Goal: Task Accomplishment & Management: Use online tool/utility

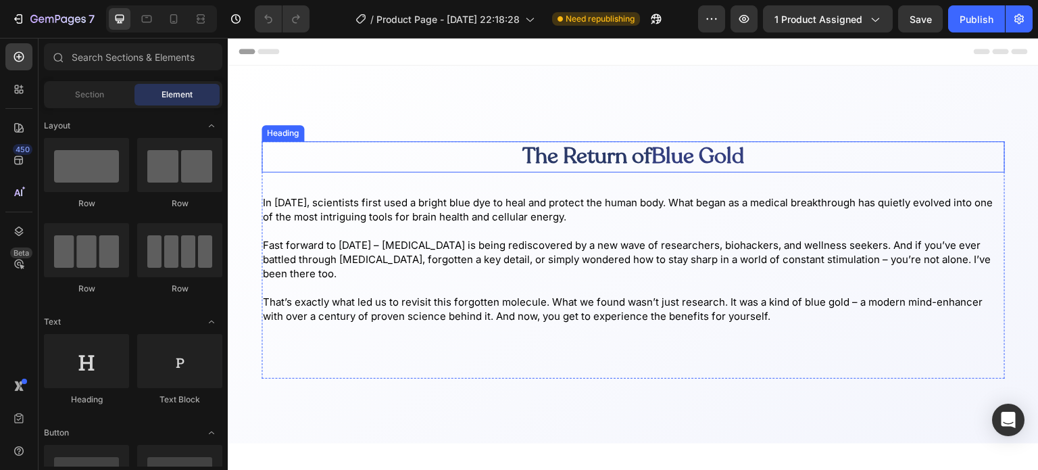
click at [614, 148] on span "The Return of" at bounding box center [586, 156] width 129 height 30
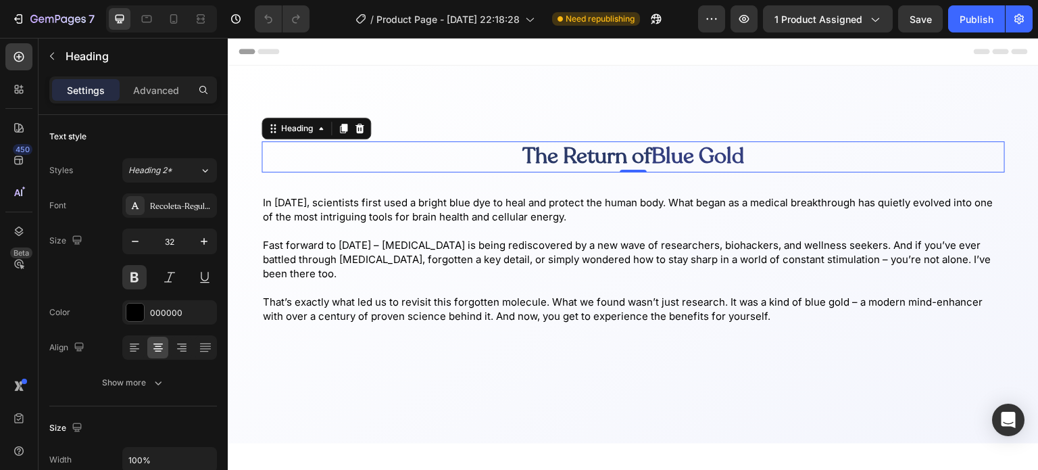
click at [120, 385] on div "Show more" at bounding box center [133, 383] width 63 height 14
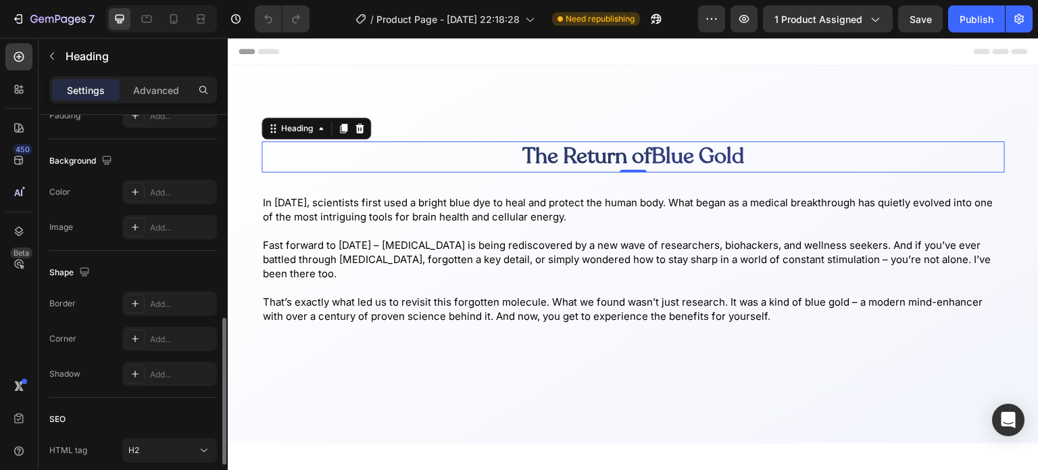
scroll to position [547, 0]
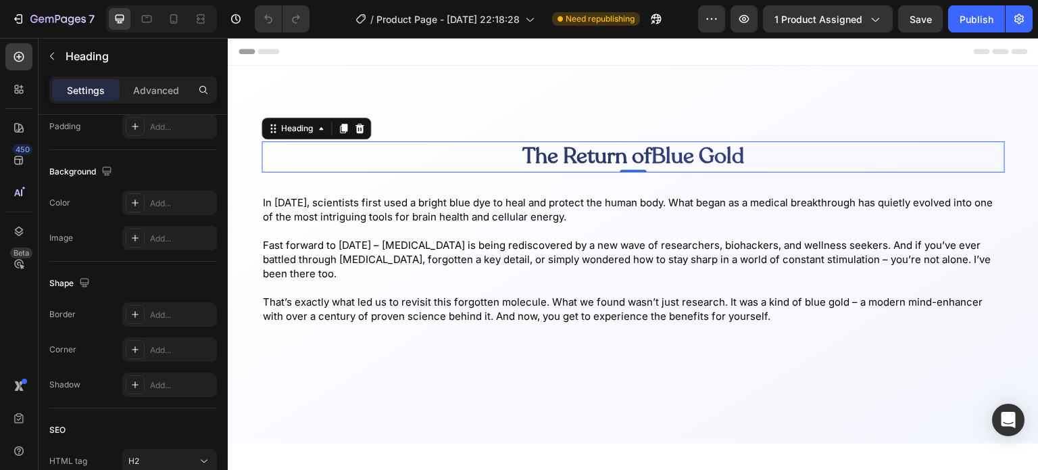
click at [158, 87] on p "Advanced" at bounding box center [156, 90] width 46 height 14
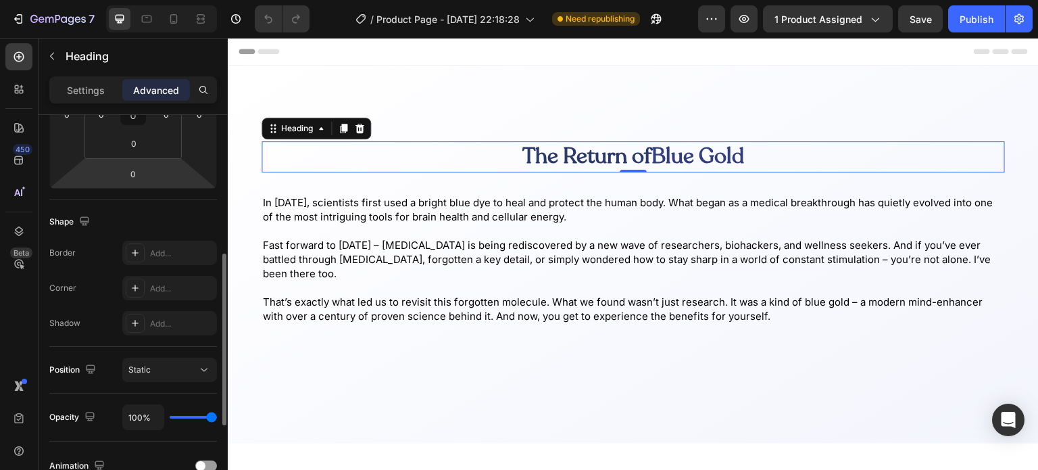
scroll to position [280, 0]
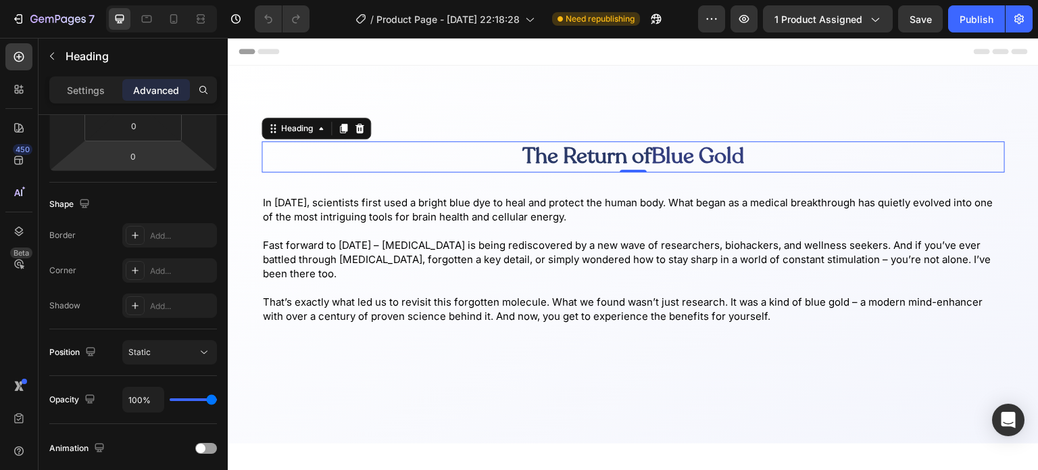
click at [203, 445] on span at bounding box center [200, 447] width 9 height 9
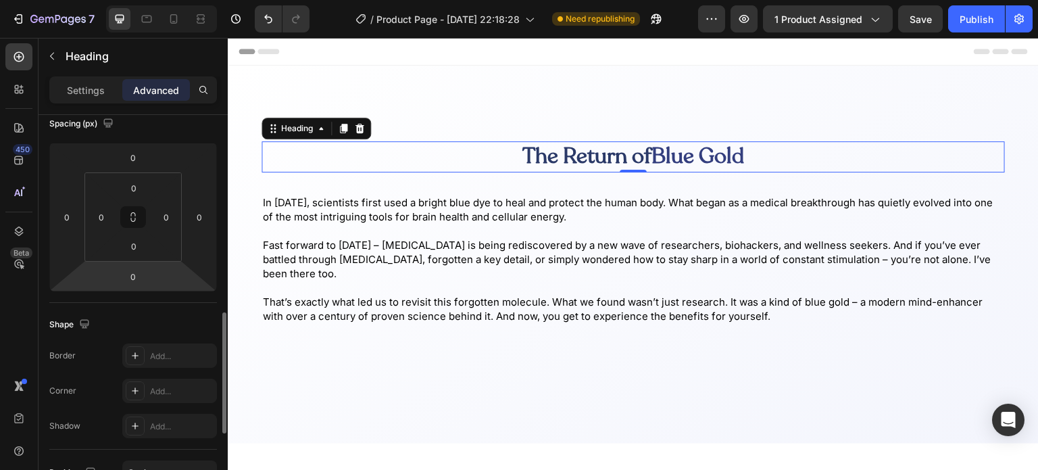
scroll to position [273, 0]
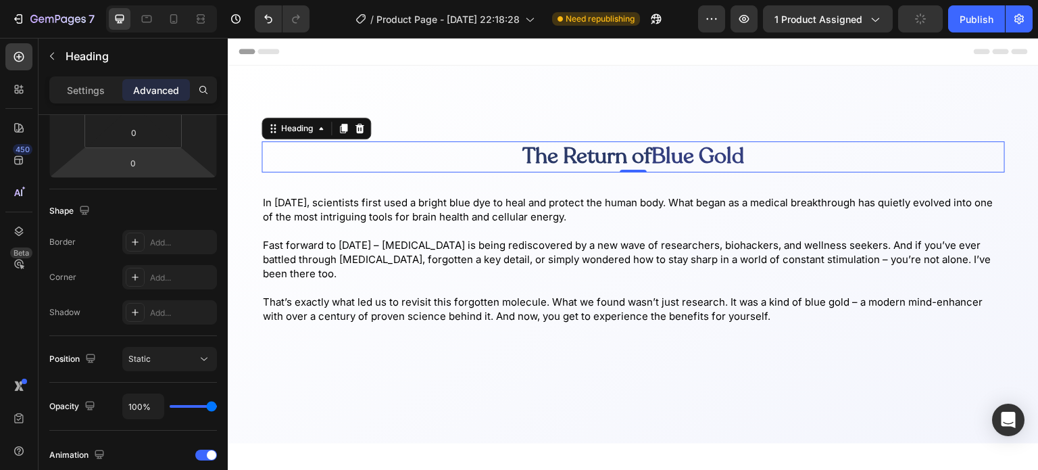
click at [203, 445] on div "Animation" at bounding box center [133, 455] width 168 height 22
click at [205, 447] on div "Animation" at bounding box center [133, 455] width 168 height 22
click at [205, 451] on div at bounding box center [206, 454] width 22 height 11
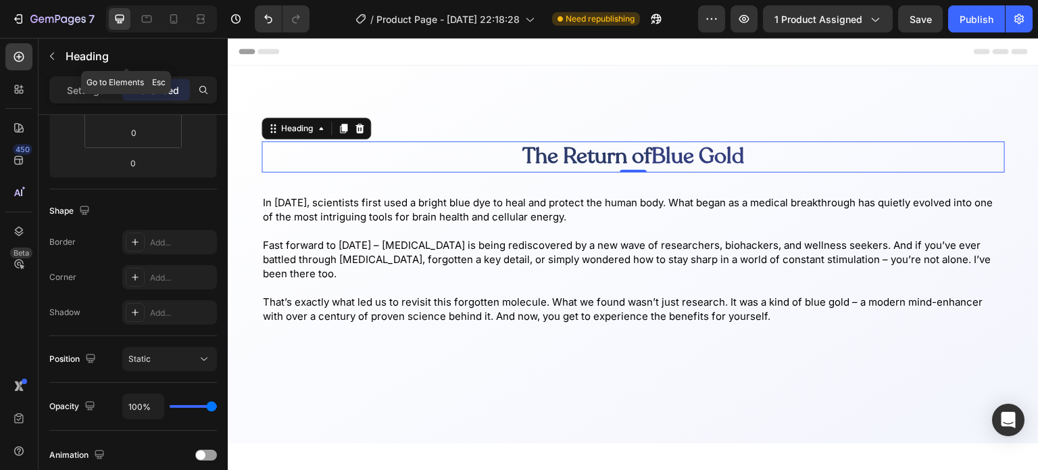
click at [59, 61] on button "button" at bounding box center [52, 56] width 22 height 22
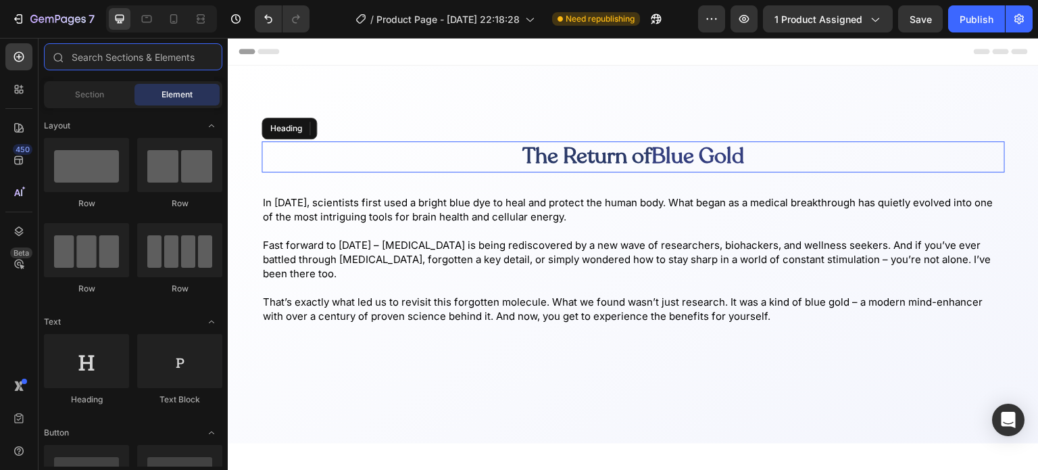
click at [114, 47] on input "text" at bounding box center [133, 56] width 178 height 27
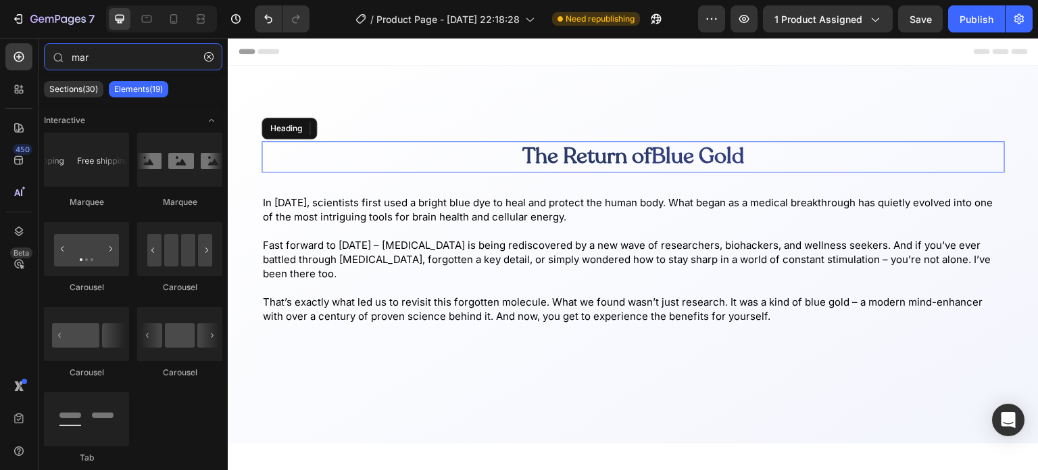
type input "mar"
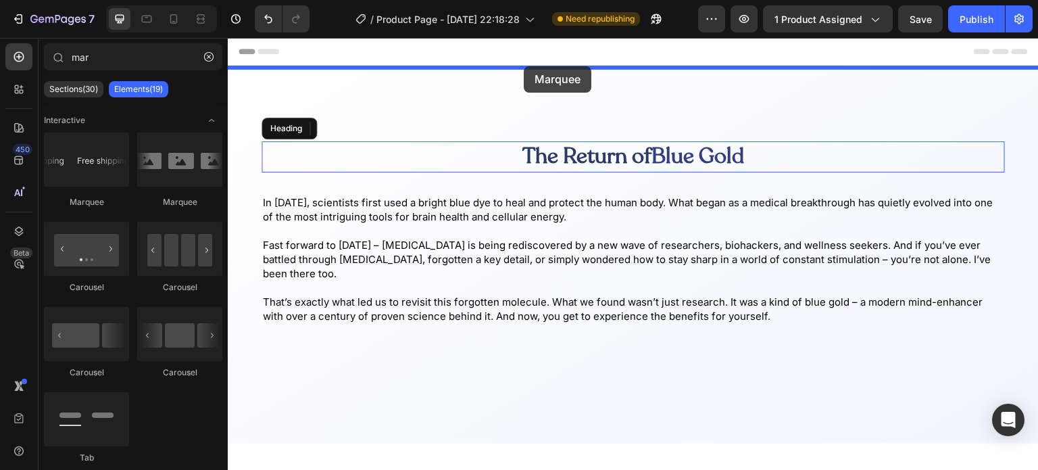
drag, startPoint x: 299, startPoint y: 202, endPoint x: 524, endPoint y: 66, distance: 262.2
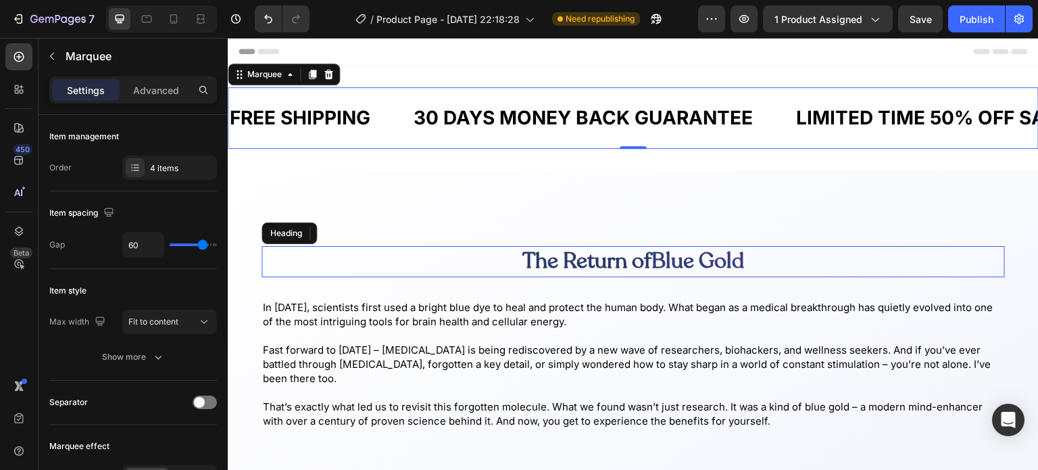
scroll to position [0, 0]
click at [51, 60] on icon "button" at bounding box center [52, 56] width 11 height 11
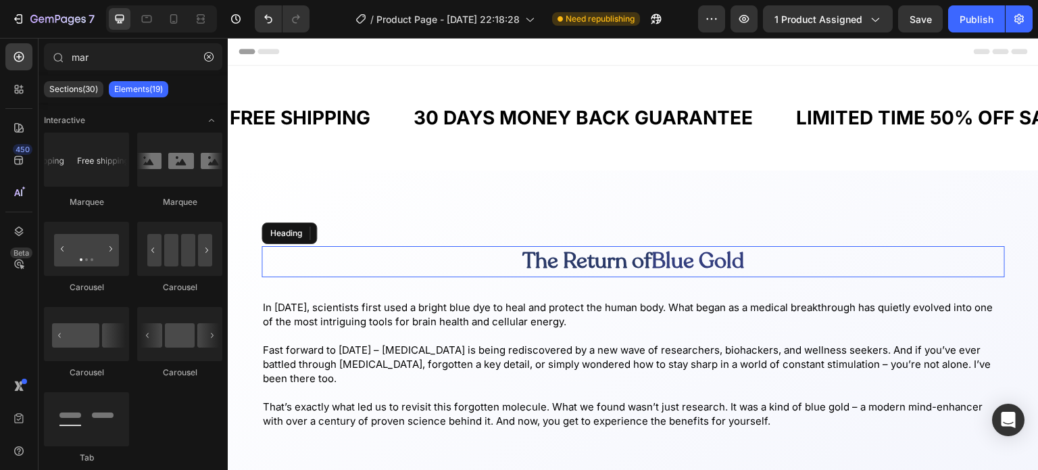
click at [206, 56] on icon "button" at bounding box center [208, 56] width 9 height 9
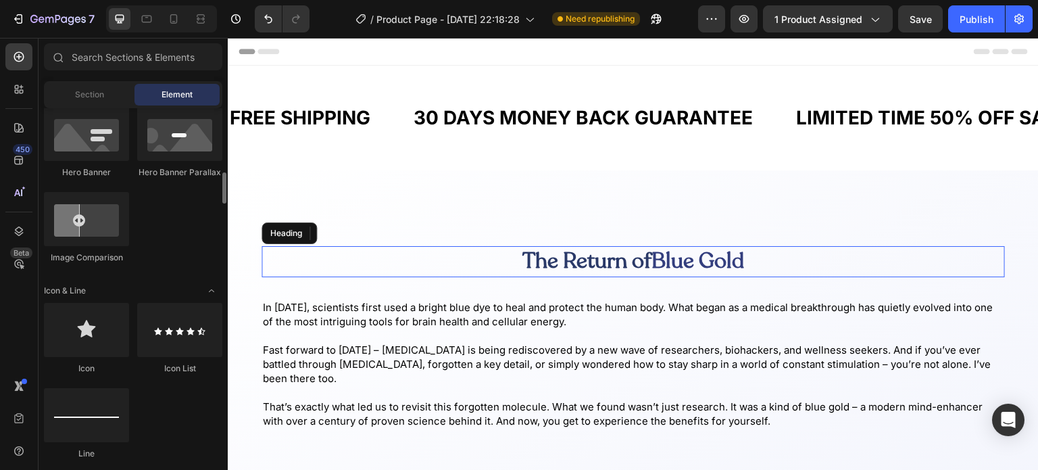
scroll to position [719, 0]
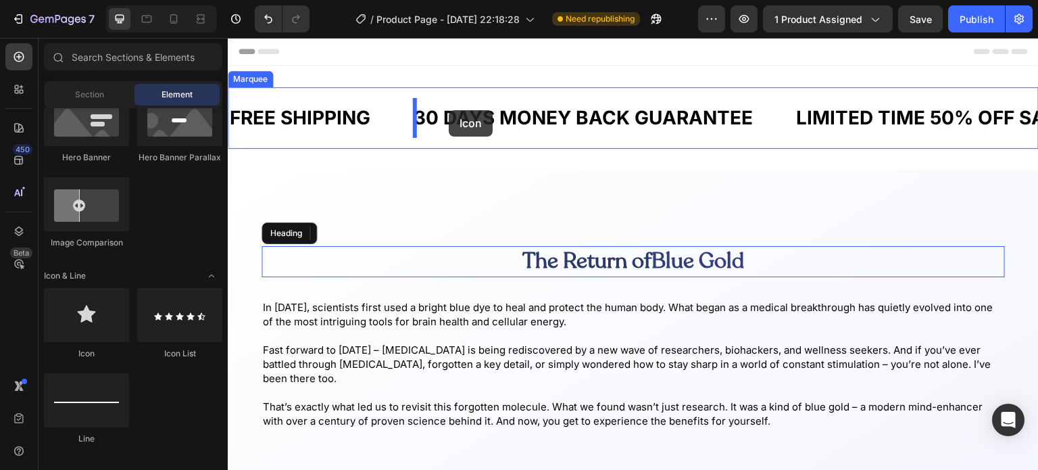
drag, startPoint x: 334, startPoint y: 368, endPoint x: 449, endPoint y: 108, distance: 283.8
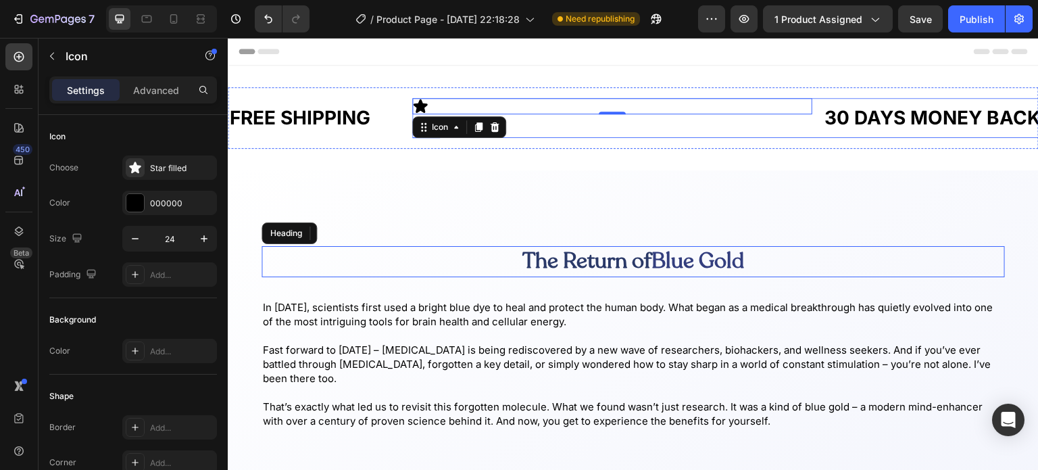
click at [808, 118] on div "Icon 0" at bounding box center [612, 118] width 400 height 40
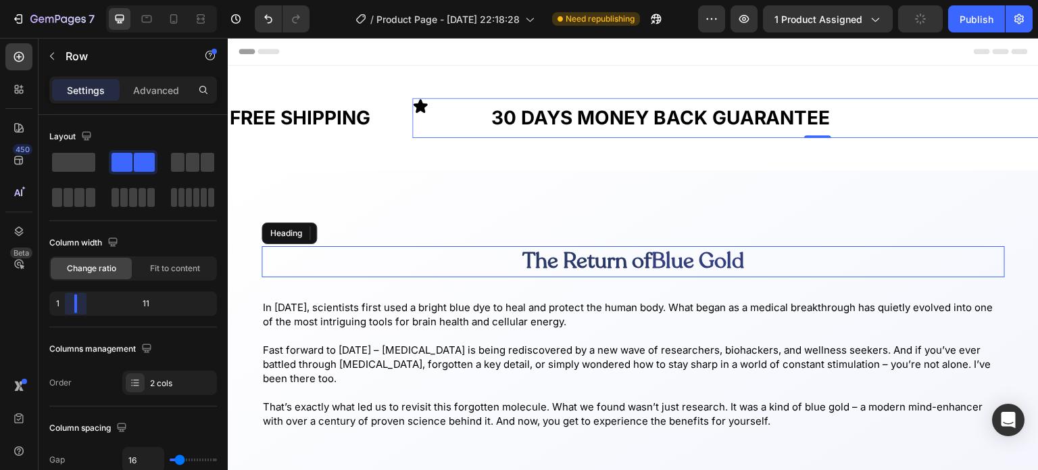
drag, startPoint x: 136, startPoint y: 306, endPoint x: 379, endPoint y: 83, distance: 329.5
click at [42, 0] on body "7 Version history / Product Page - Aug 18, 22:18:28 Need republishing Preview 1…" at bounding box center [519, 0] width 1038 height 0
click at [178, 270] on span "Fit to content" at bounding box center [175, 268] width 50 height 12
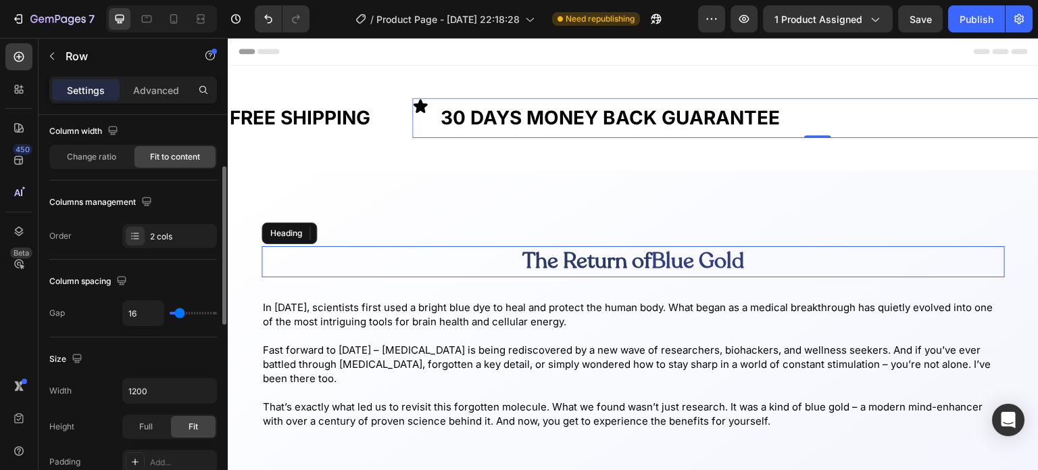
scroll to position [116, 0]
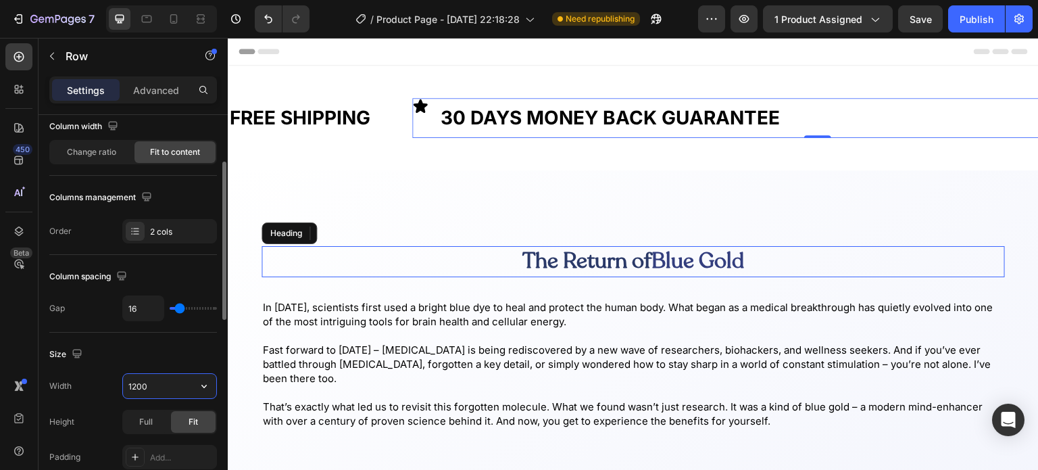
click at [146, 382] on input "1200" at bounding box center [169, 386] width 93 height 24
type input "1200"
drag, startPoint x: 207, startPoint y: 380, endPoint x: 151, endPoint y: 399, distance: 58.8
click at [151, 399] on div "Width 1200 Height Full Fit Padding Add..." at bounding box center [133, 421] width 168 height 96
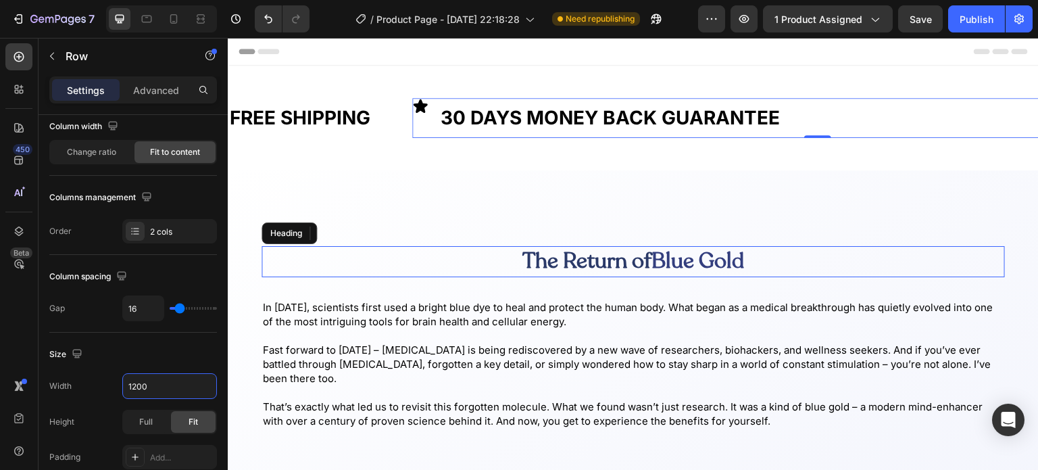
click at [119, 376] on div "Width 1200" at bounding box center [133, 386] width 168 height 26
click at [349, 136] on div "FREE SHIPPING Text Block" at bounding box center [299, 118] width 143 height 40
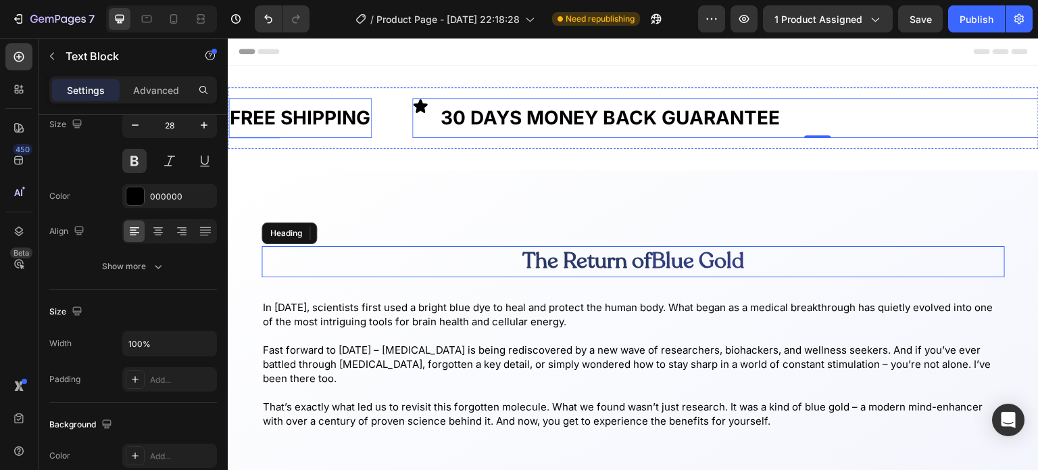
click at [399, 140] on div "FREE SHIPPING Text Block Icon 30 DAYS MONEY BACK GUARANTEE Text Block Row 0 LIM…" at bounding box center [633, 117] width 811 height 61
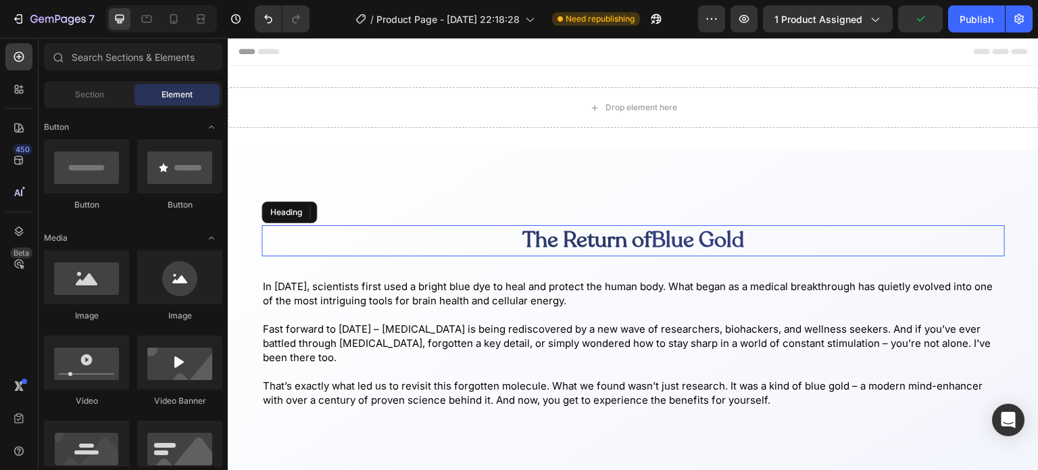
scroll to position [0, 0]
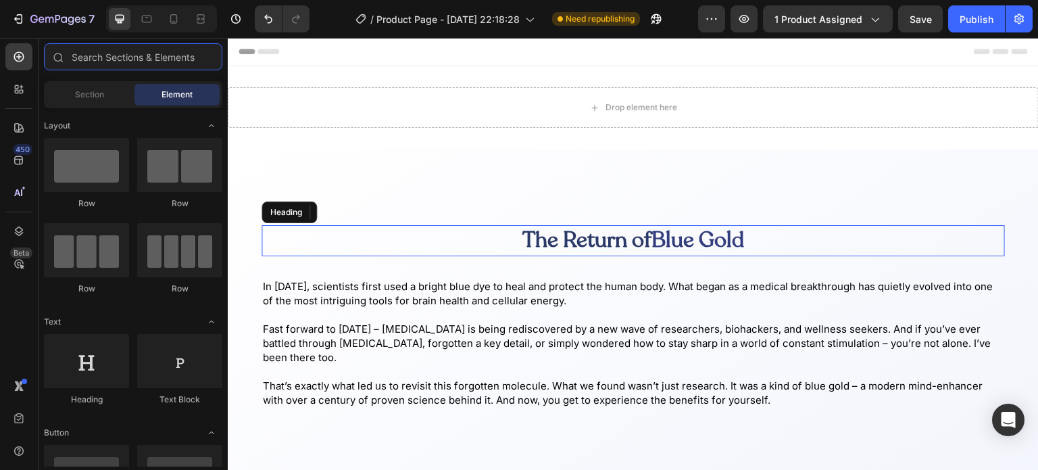
click at [132, 56] on input "text" at bounding box center [133, 56] width 178 height 27
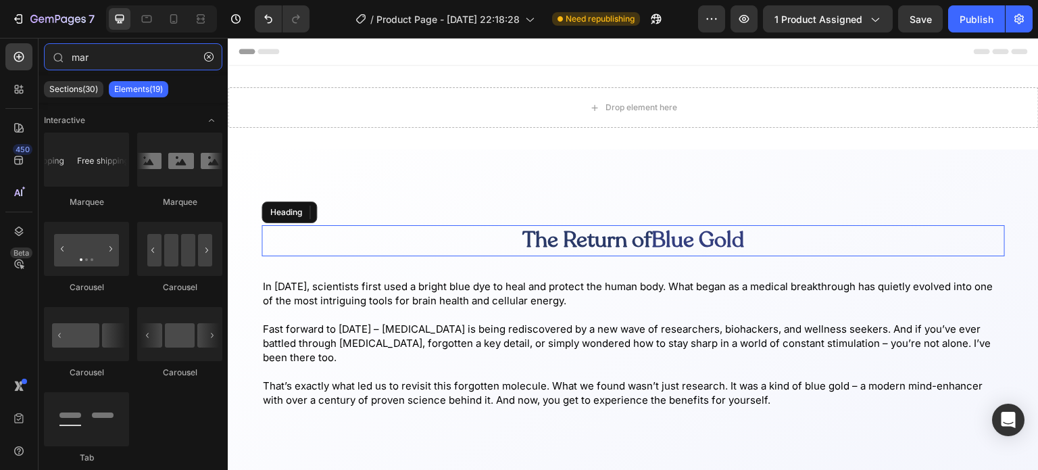
type input "mar"
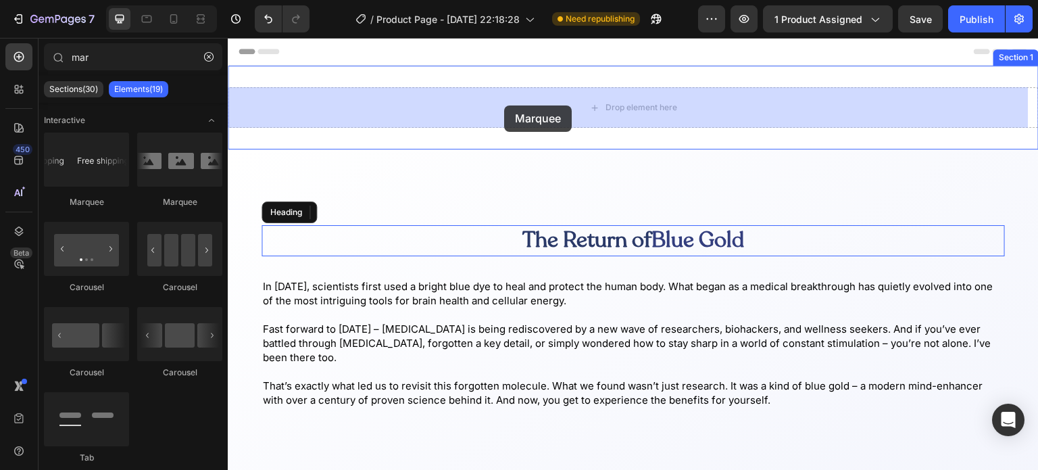
drag, startPoint x: 325, startPoint y: 205, endPoint x: 504, endPoint y: 105, distance: 204.8
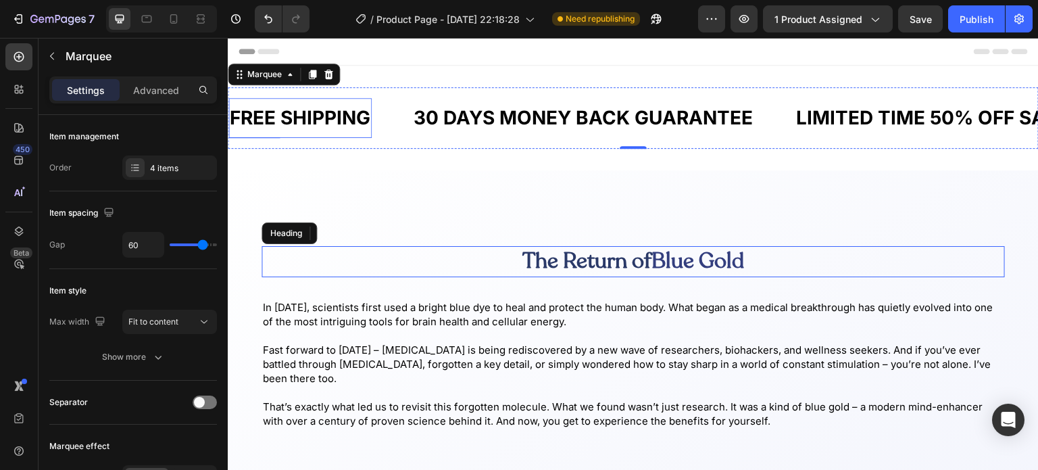
click at [314, 116] on div "FREE SHIPPING" at bounding box center [299, 117] width 143 height 29
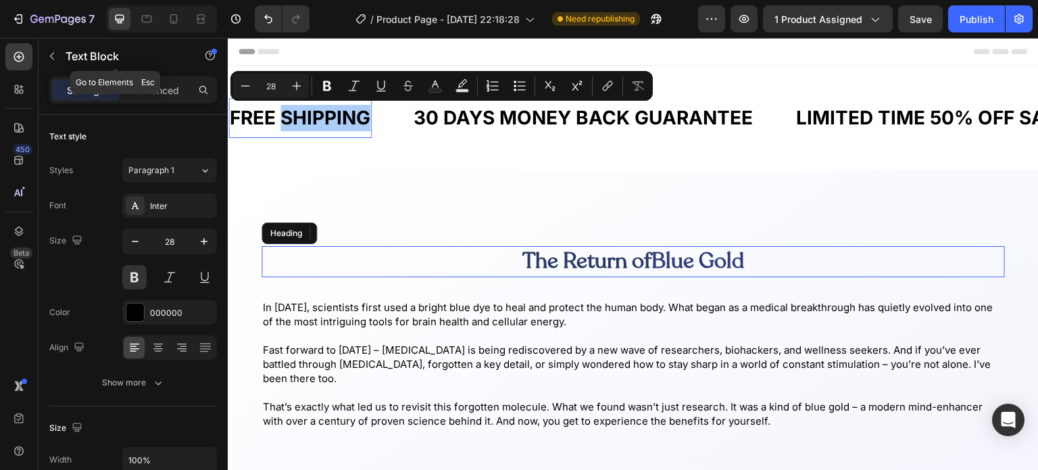
click at [47, 61] on button "button" at bounding box center [52, 56] width 22 height 22
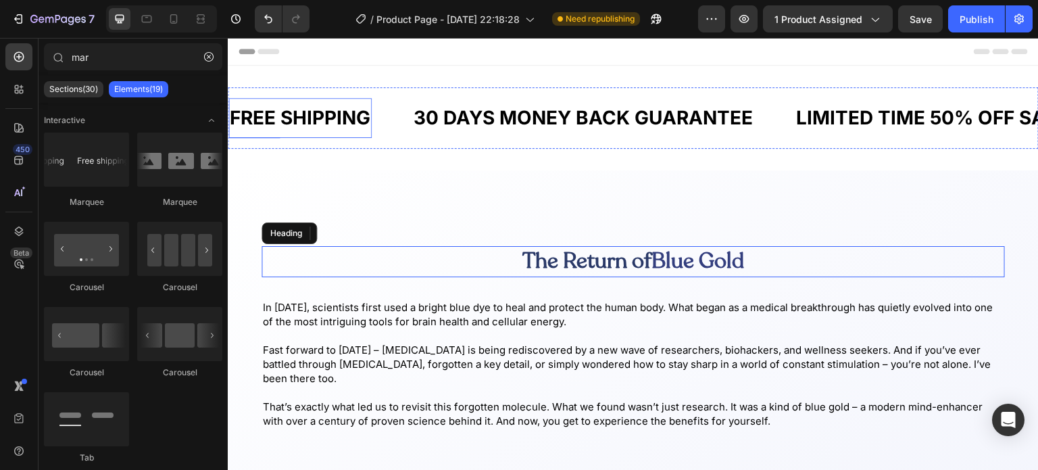
click at [291, 106] on p "FREE SHIPPING" at bounding box center [300, 118] width 141 height 26
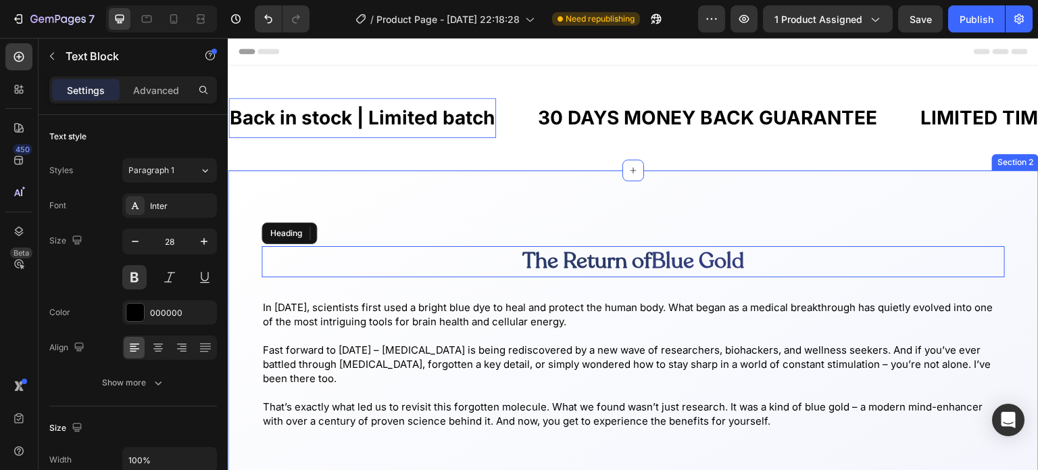
click at [378, 176] on div "The Return of Blue Gold Heading In 1876, scientists first used a bright blue dy…" at bounding box center [633, 359] width 811 height 378
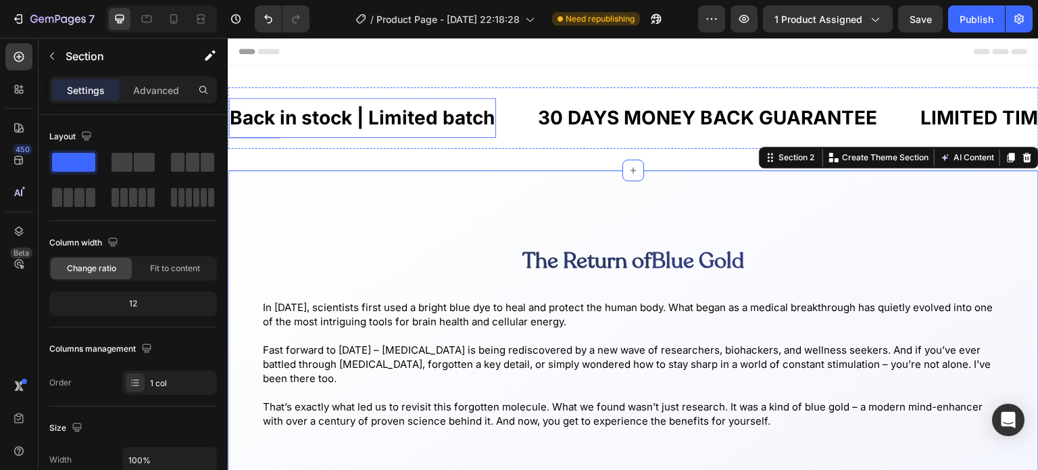
click at [359, 112] on p "Back in stock | Limited batch" at bounding box center [362, 118] width 265 height 26
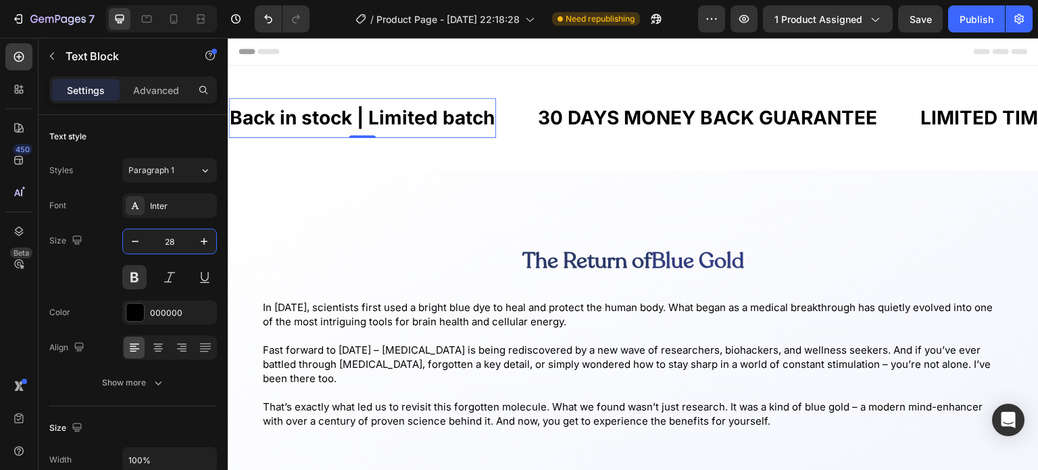
click at [165, 241] on input "28" at bounding box center [169, 241] width 45 height 24
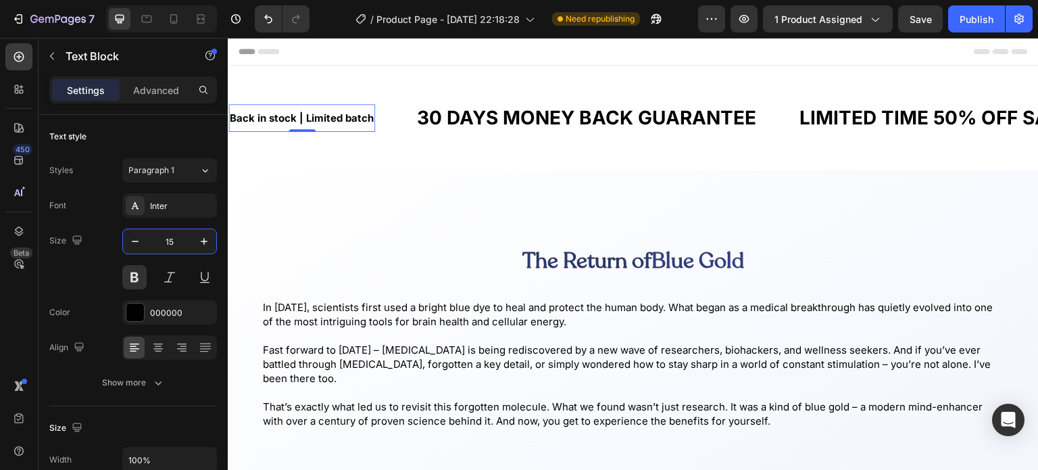
type input "15"
click at [130, 282] on button at bounding box center [134, 277] width 24 height 24
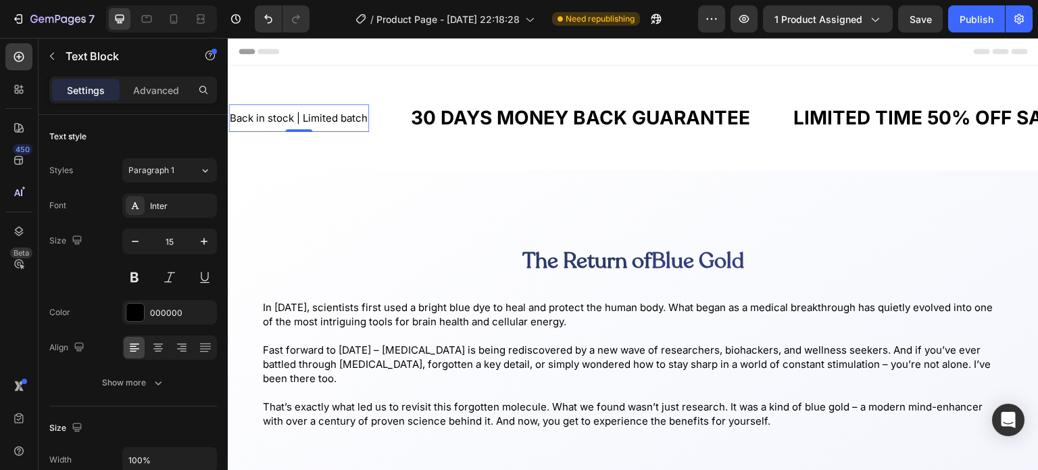
click at [99, 245] on div "Size 15" at bounding box center [133, 258] width 168 height 61
click at [189, 177] on button "Paragraph 1" at bounding box center [169, 170] width 95 height 24
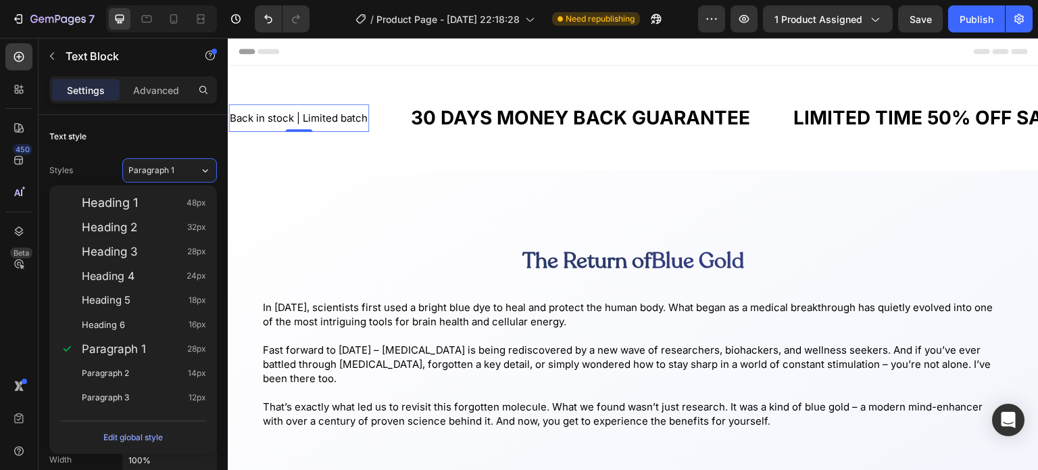
click at [189, 177] on button "Paragraph 1" at bounding box center [169, 170] width 95 height 24
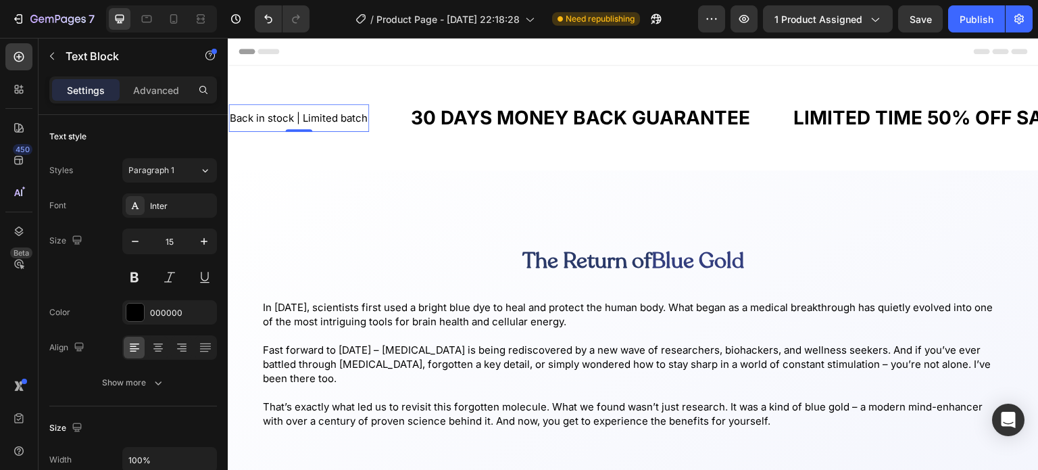
click at [120, 376] on div "Show more" at bounding box center [133, 383] width 63 height 14
click at [157, 205] on div "Inter" at bounding box center [182, 206] width 64 height 12
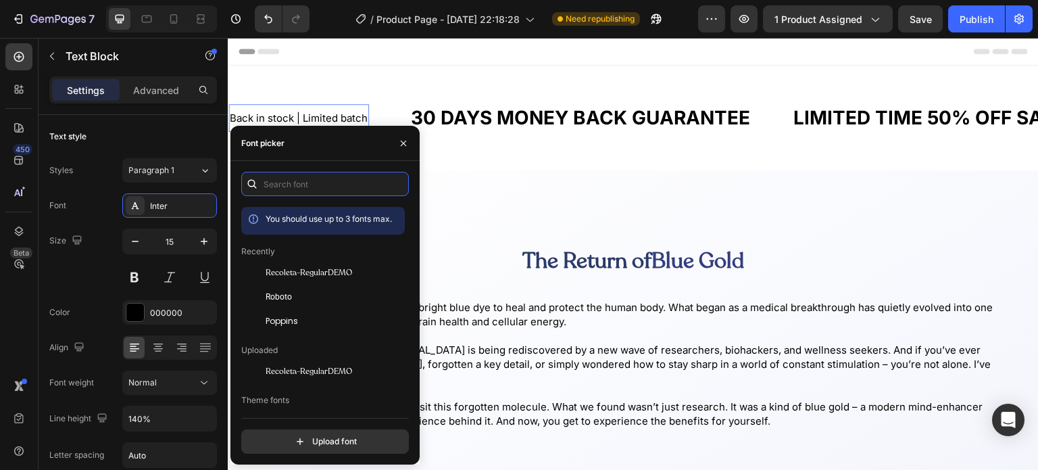
click at [351, 186] on input "text" at bounding box center [325, 184] width 168 height 24
paste input "instrument"
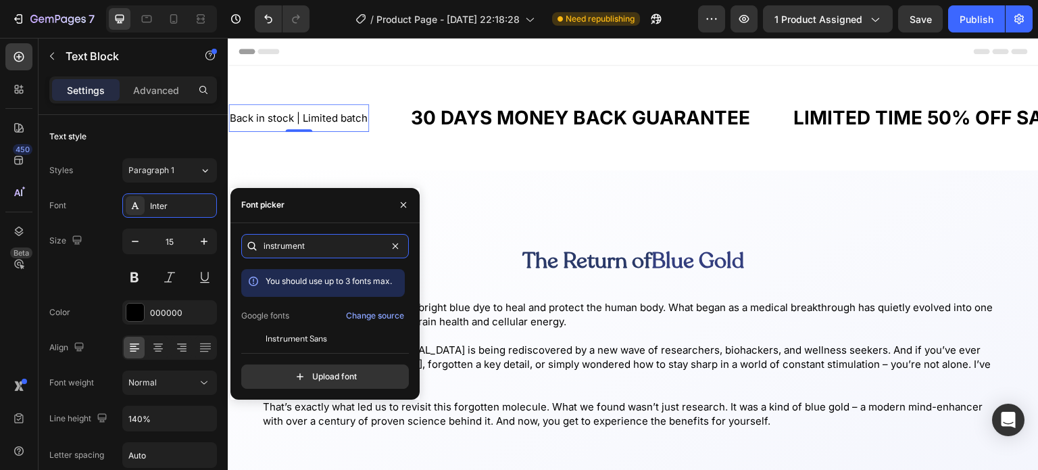
type input "instrument"
click at [289, 338] on span "Instrument Sans" at bounding box center [296, 338] width 61 height 12
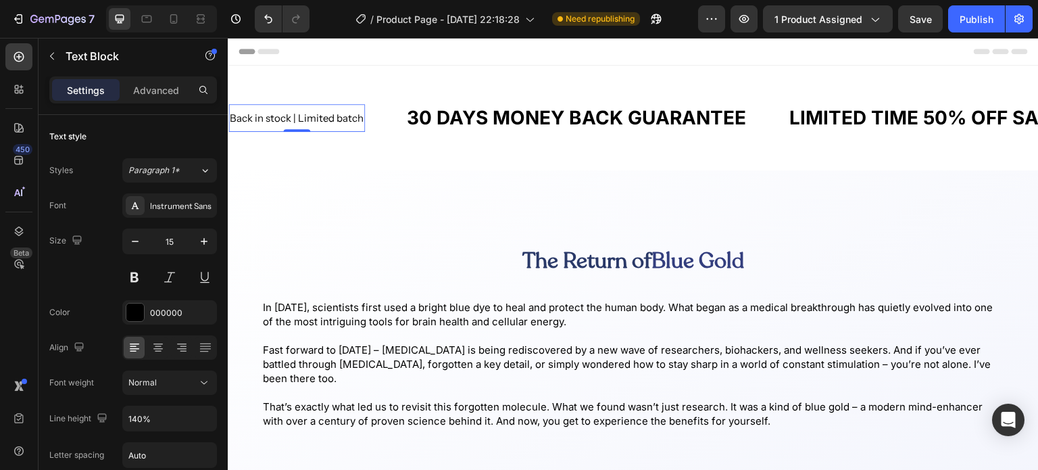
click at [81, 210] on div "Font Instrument Sans" at bounding box center [133, 205] width 168 height 24
click at [53, 51] on icon "button" at bounding box center [52, 56] width 11 height 11
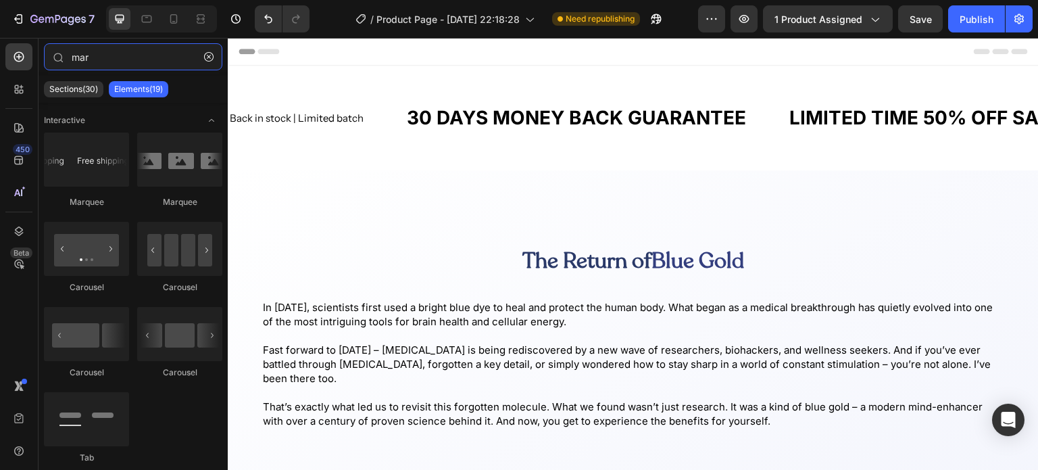
drag, startPoint x: 208, startPoint y: 68, endPoint x: 208, endPoint y: 60, distance: 8.1
click at [208, 60] on div "mar" at bounding box center [133, 59] width 189 height 32
click at [208, 60] on icon "button" at bounding box center [208, 56] width 9 height 9
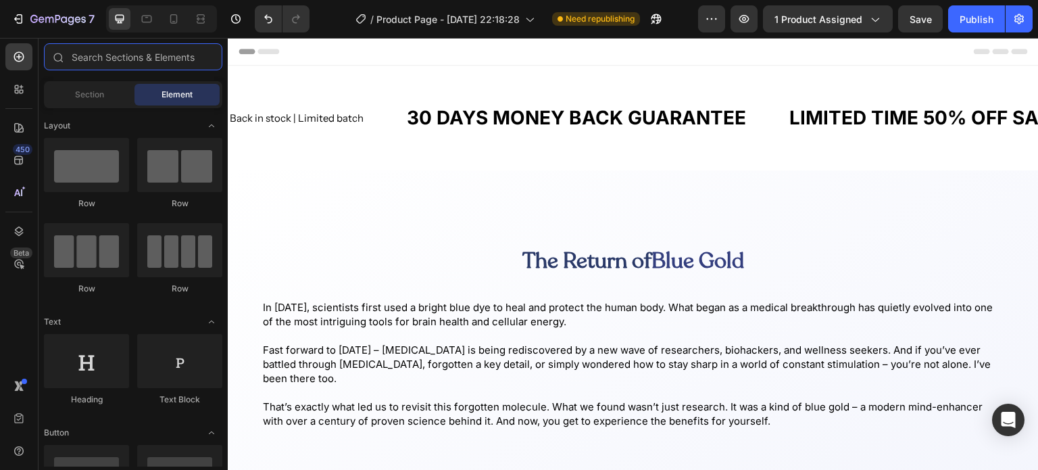
click at [147, 53] on input "text" at bounding box center [133, 56] width 178 height 27
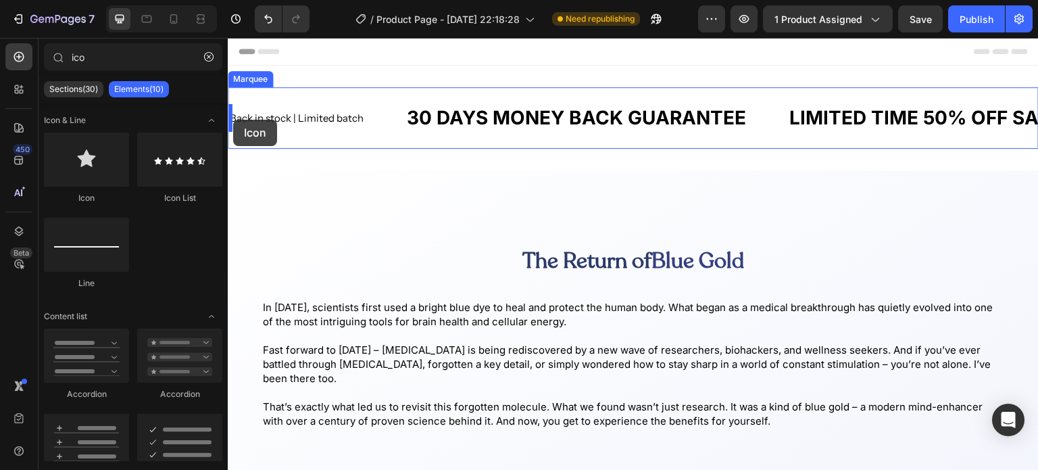
drag, startPoint x: 311, startPoint y: 207, endPoint x: 233, endPoint y: 120, distance: 117.3
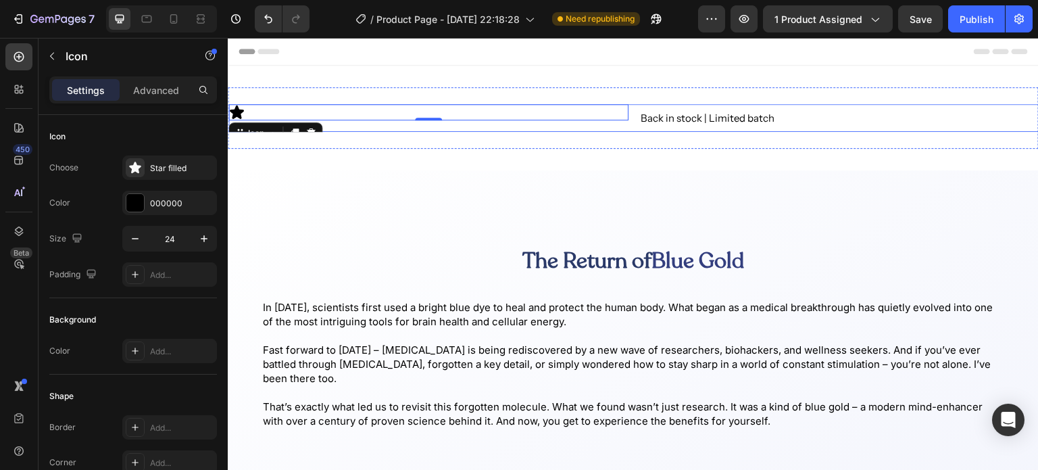
click at [596, 121] on div "Icon 0" at bounding box center [428, 118] width 400 height 28
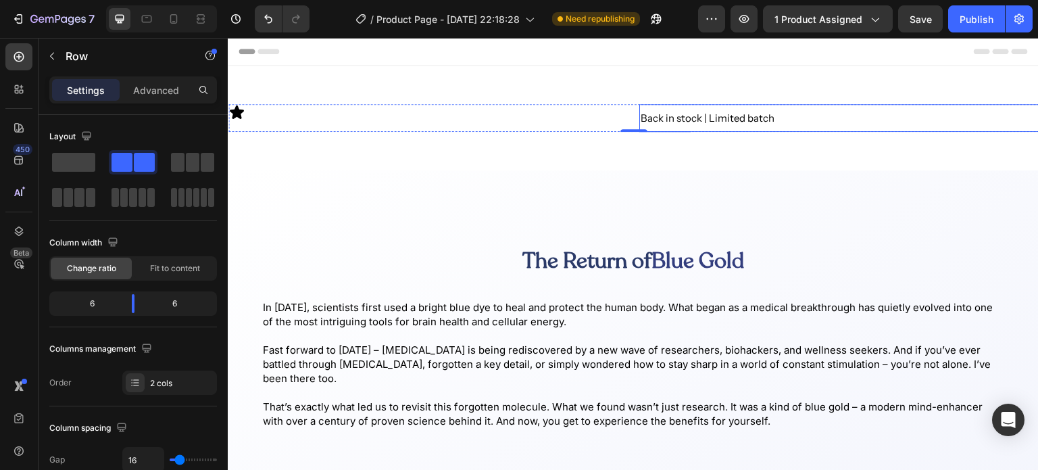
click at [648, 119] on p "Back in stock | Limited batch" at bounding box center [839, 118] width 397 height 14
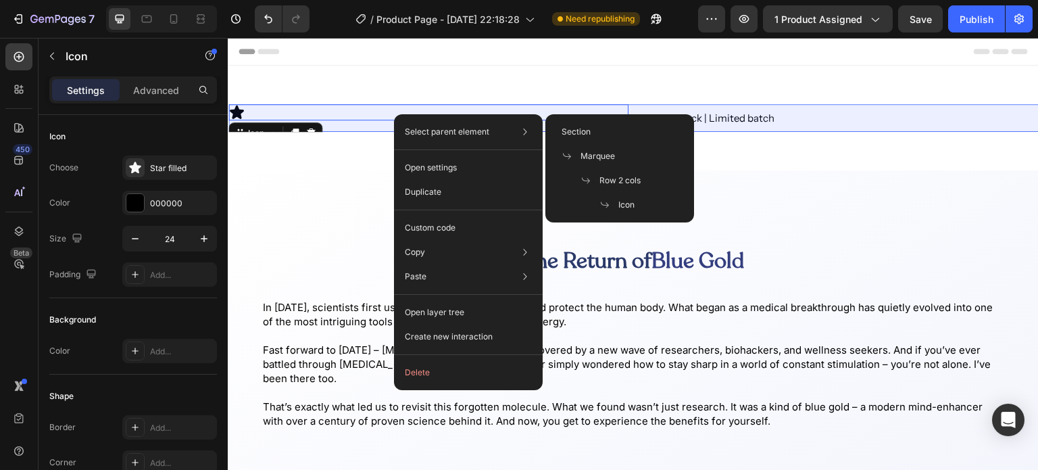
click at [632, 174] on span "Row 2 cols" at bounding box center [619, 180] width 41 height 12
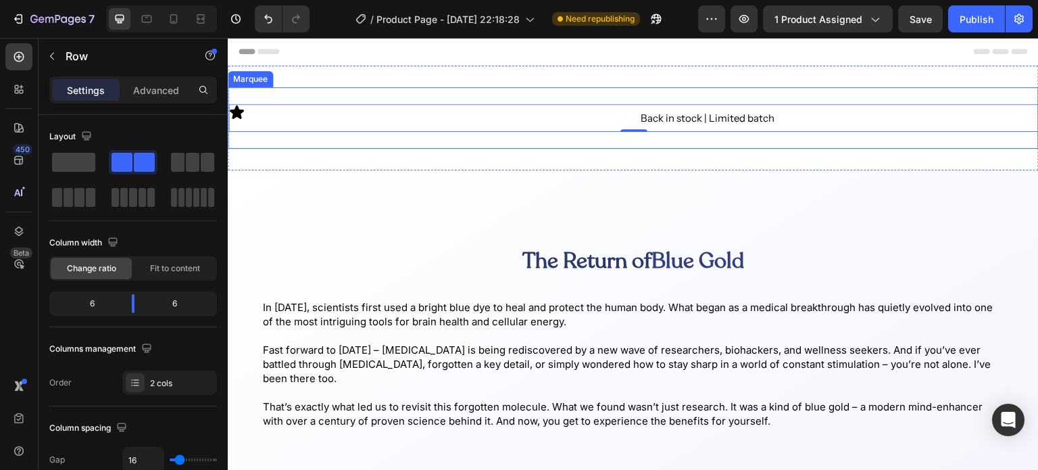
type input "ic"
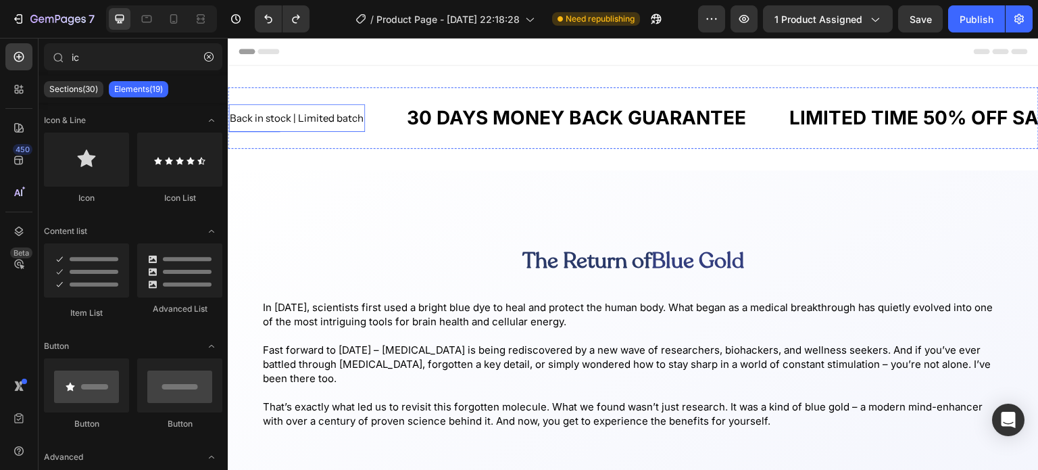
click at [337, 125] on div "Back in stock | Limited batch" at bounding box center [296, 117] width 136 height 17
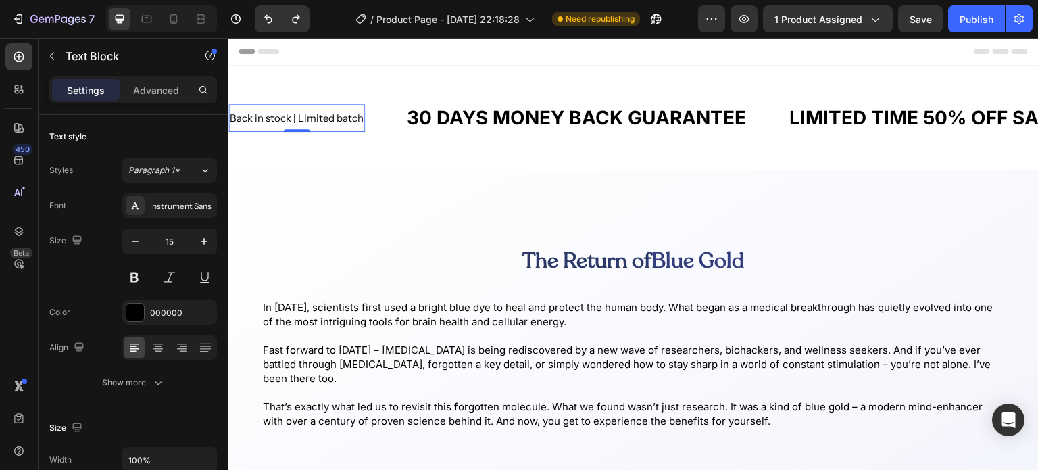
click at [337, 125] on div "Back in stock | Limited batch" at bounding box center [296, 117] width 136 height 17
drag, startPoint x: 333, startPoint y: 122, endPoint x: 297, endPoint y: 129, distance: 36.6
click at [297, 129] on div "Back in stock | Limited batch Text Block 0" at bounding box center [296, 118] width 136 height 28
click at [425, 113] on div "30 DAYS MONEY BACK GUARANTEE" at bounding box center [576, 117] width 342 height 29
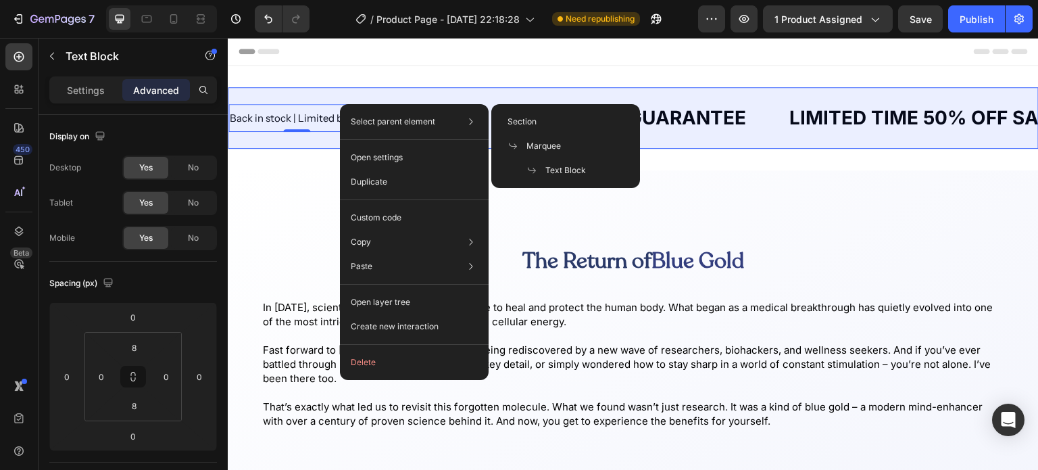
click at [552, 143] on span "Marquee" at bounding box center [543, 146] width 34 height 12
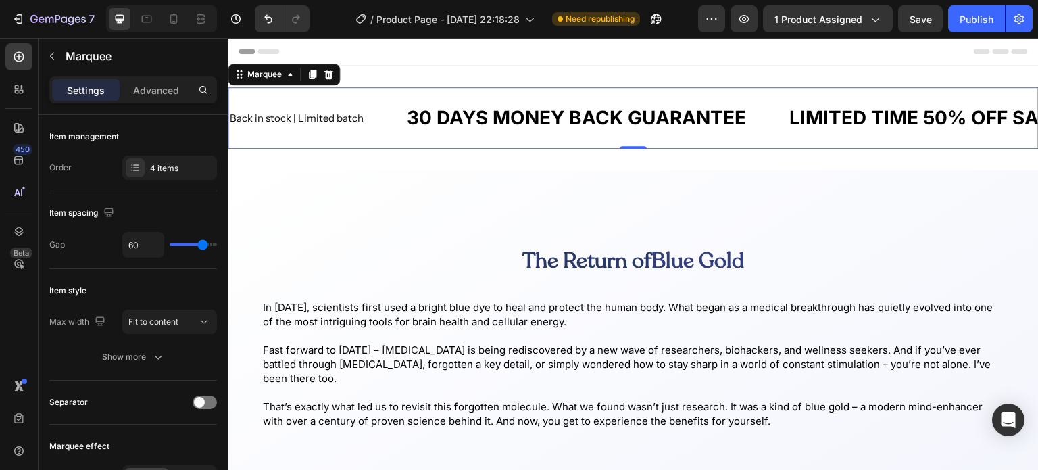
click at [143, 167] on div at bounding box center [135, 167] width 19 height 19
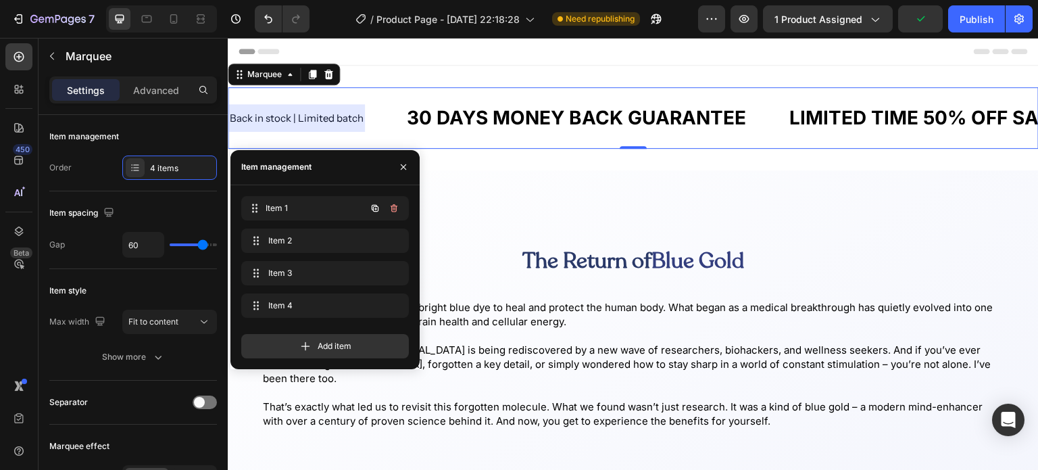
click at [286, 210] on span "Item 1" at bounding box center [316, 208] width 100 height 12
click at [155, 166] on div "4 items" at bounding box center [182, 168] width 64 height 12
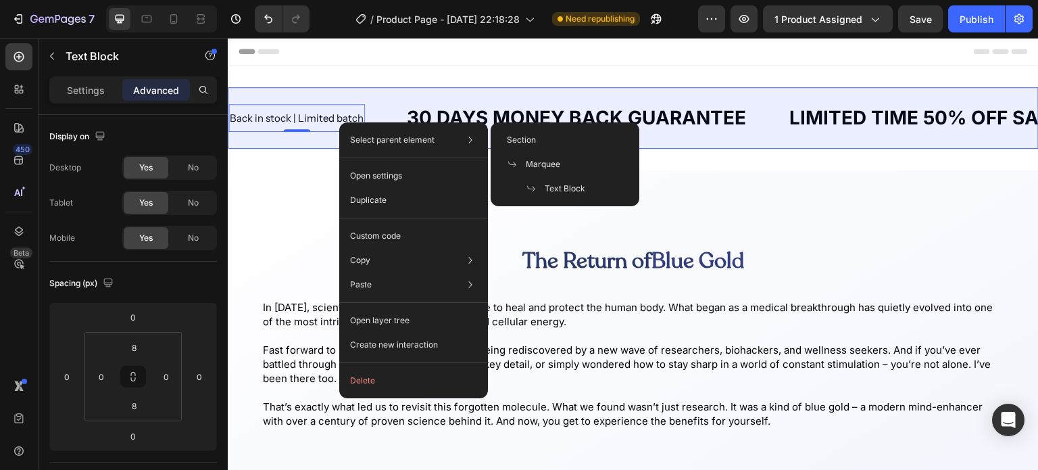
click at [534, 159] on span "Marquee" at bounding box center [543, 164] width 34 height 12
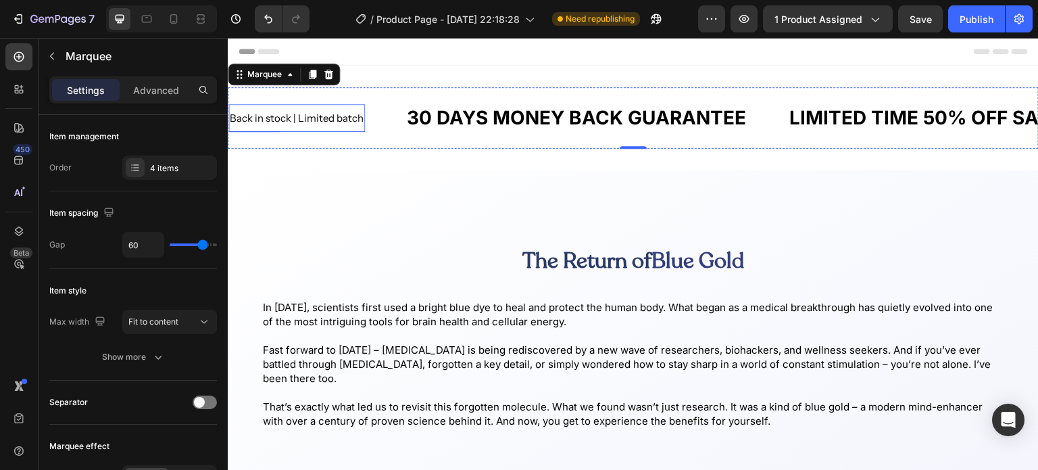
click at [328, 117] on p "Back in stock | Limited batch" at bounding box center [297, 118] width 134 height 14
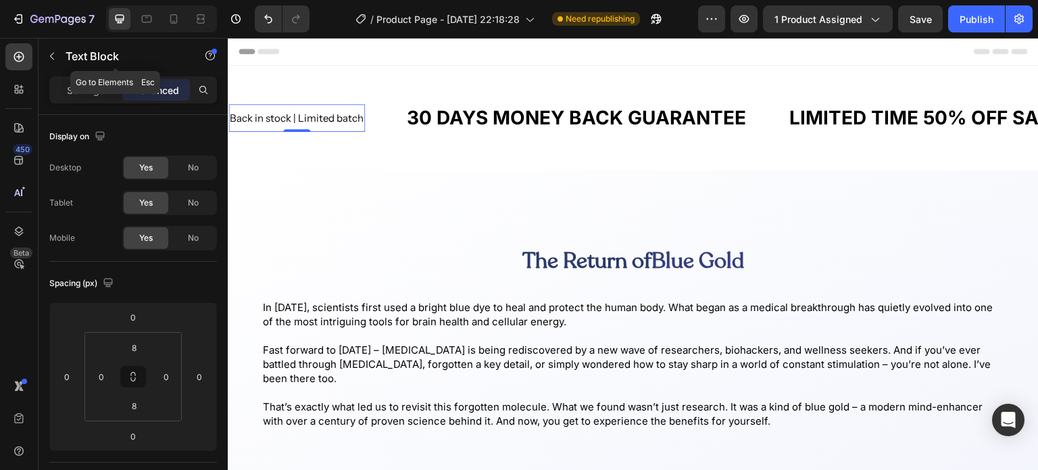
click at [49, 51] on icon "button" at bounding box center [52, 56] width 11 height 11
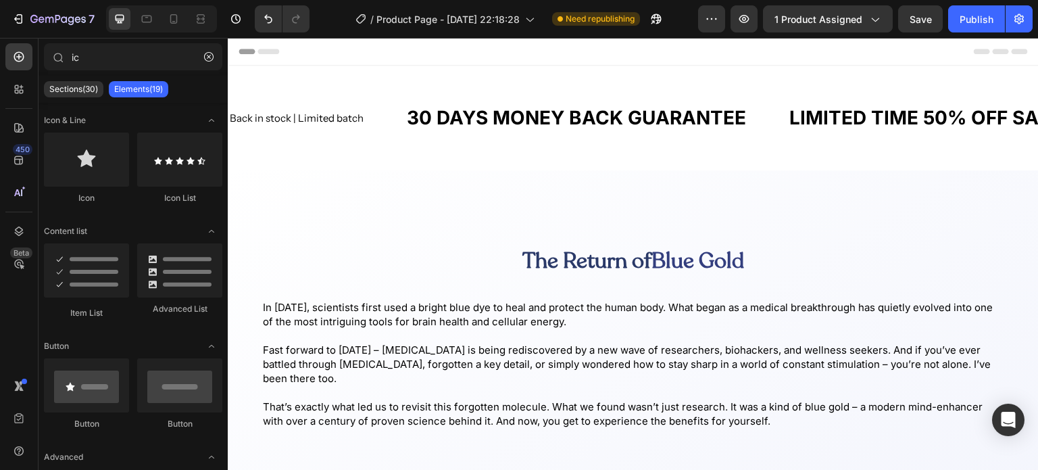
click at [78, 89] on p "Sections(30)" at bounding box center [73, 89] width 49 height 11
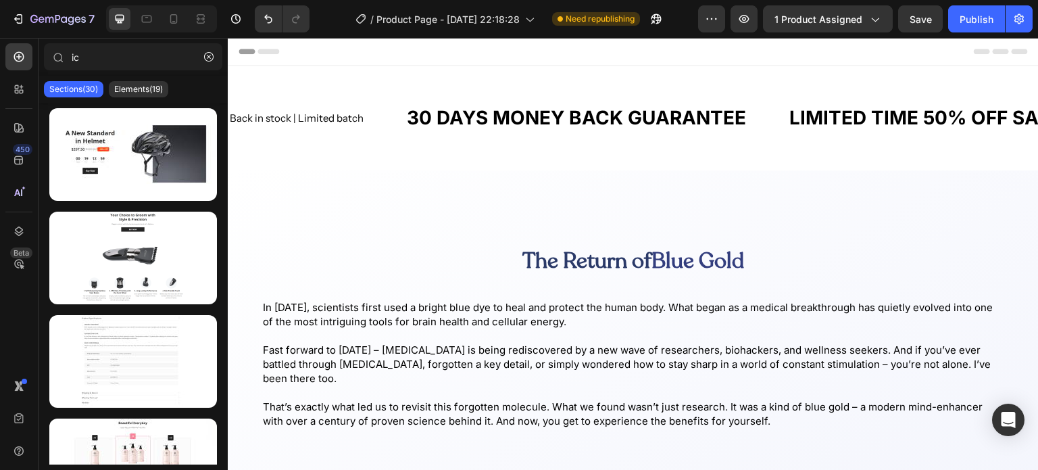
click at [143, 89] on p "Elements(19)" at bounding box center [138, 89] width 49 height 11
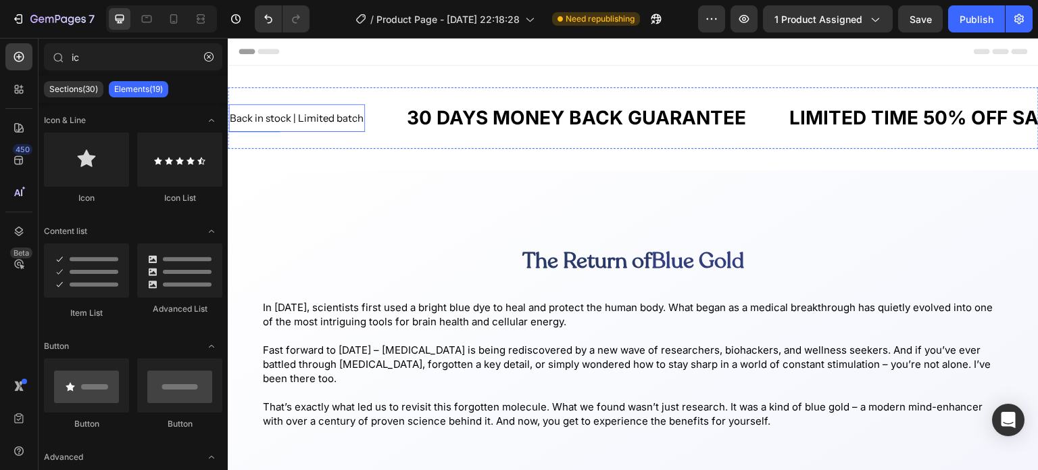
click at [255, 128] on div "Back in stock | Limited batch Text Block" at bounding box center [296, 118] width 136 height 28
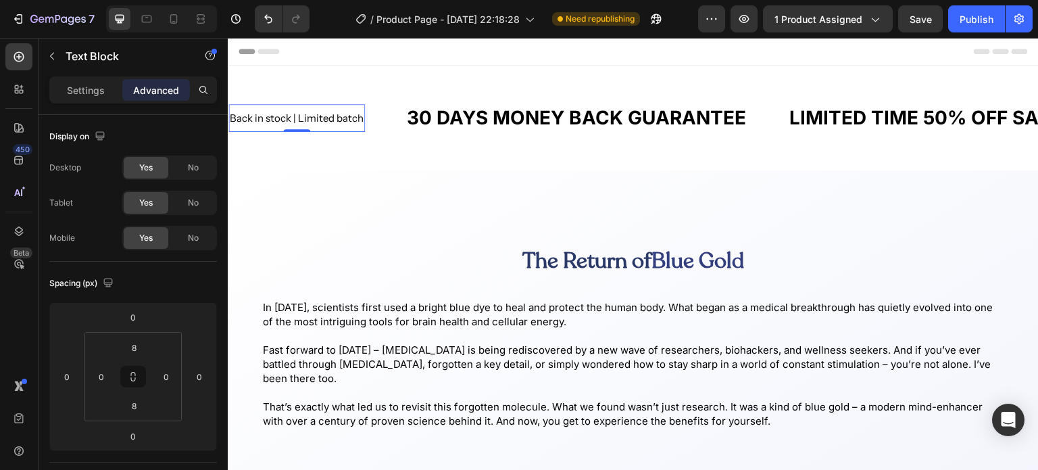
click at [83, 86] on p "Settings" at bounding box center [86, 90] width 38 height 14
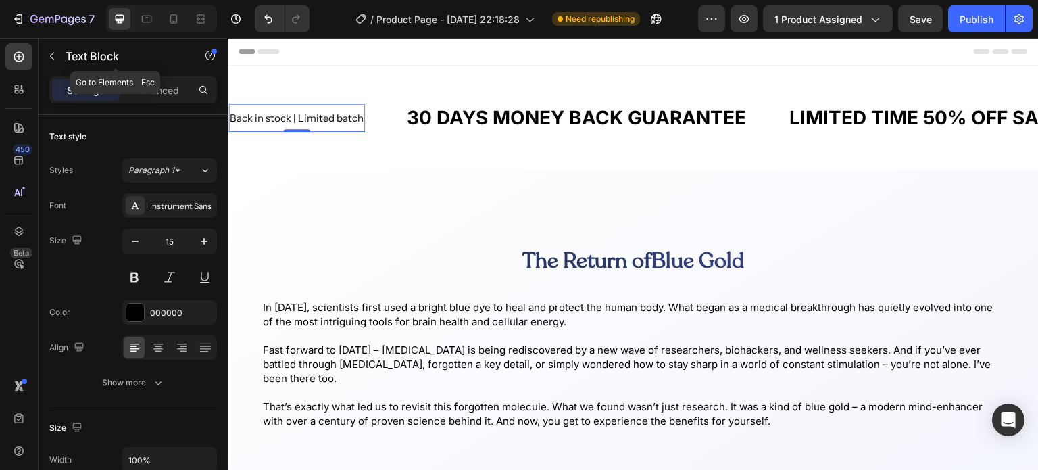
click at [45, 59] on button "button" at bounding box center [52, 56] width 22 height 22
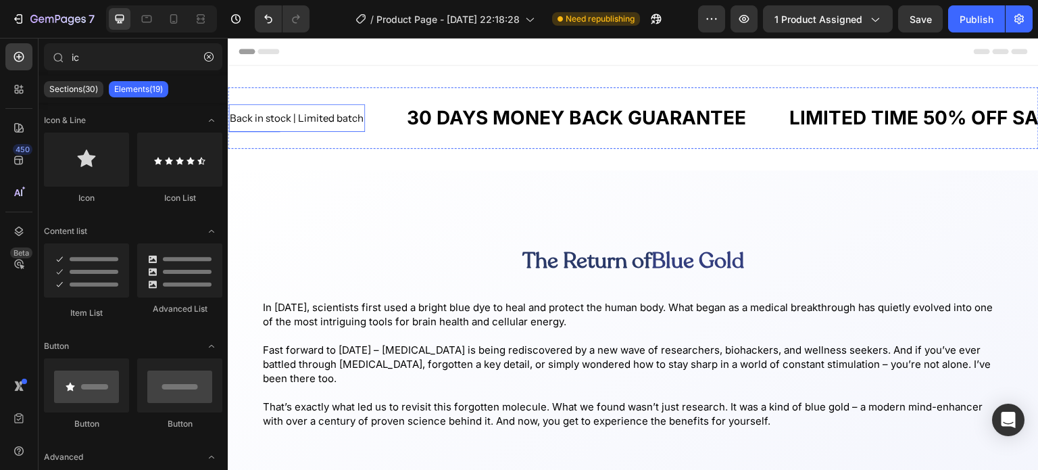
click at [343, 122] on p "Back in stock | Limited batch" at bounding box center [297, 118] width 134 height 14
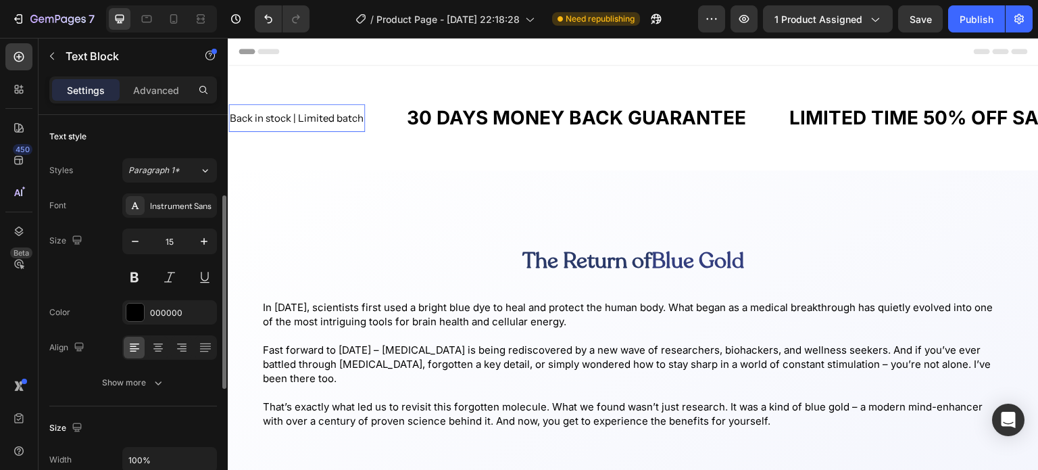
scroll to position [54, 0]
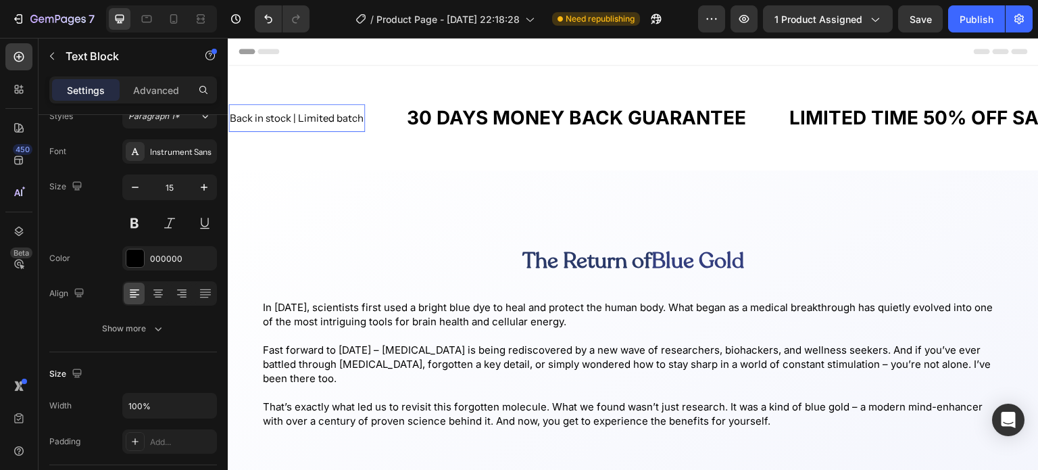
drag, startPoint x: 302, startPoint y: 120, endPoint x: 266, endPoint y: 125, distance: 36.1
click at [266, 125] on div "Back in stock | Limited batch" at bounding box center [296, 117] width 136 height 17
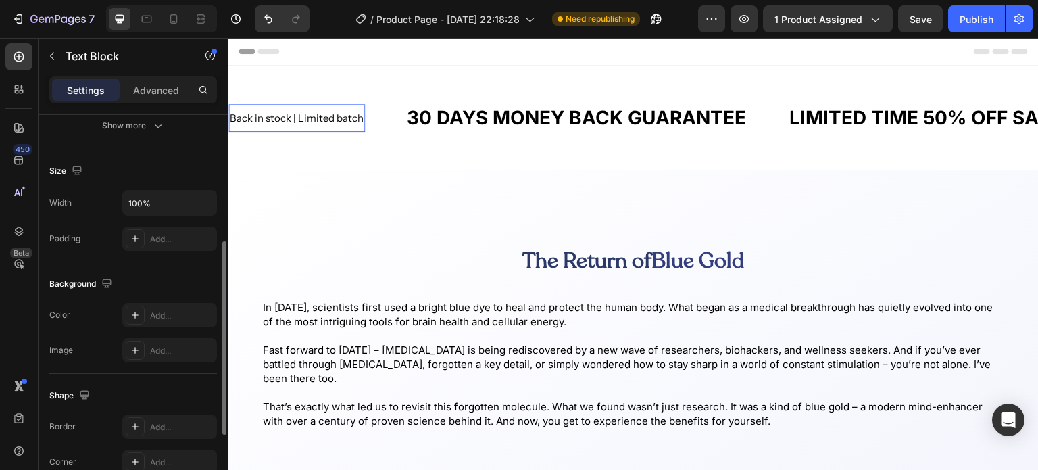
scroll to position [0, 0]
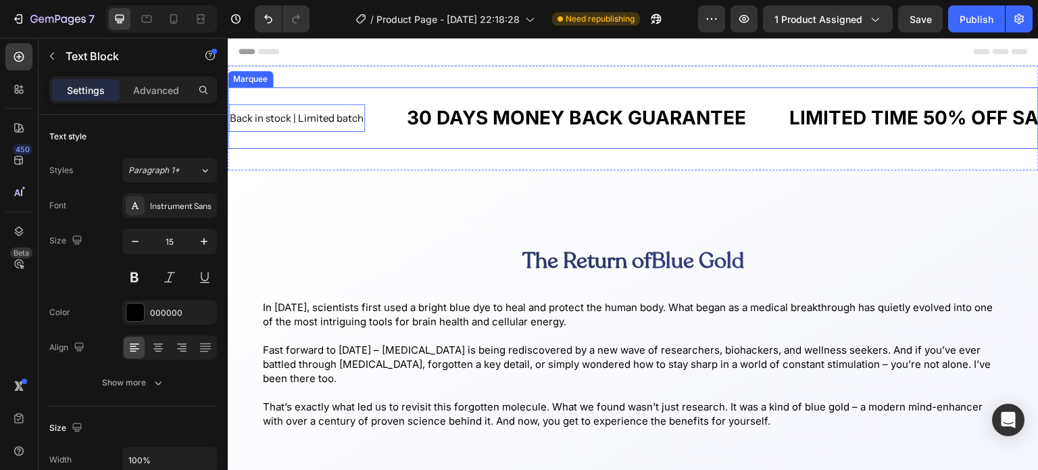
click at [376, 126] on div "Back in stock | Limited batch Text Block 0" at bounding box center [316, 118] width 177 height 28
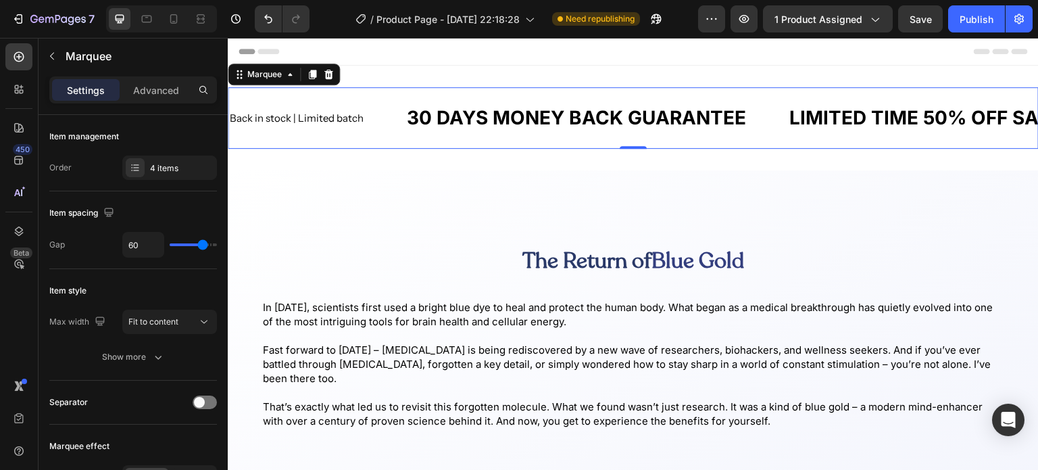
click at [154, 269] on div "Item management Order 4 items" at bounding box center [133, 324] width 168 height 111
click at [174, 269] on div "Item management Order 4 items" at bounding box center [133, 324] width 168 height 111
click at [184, 169] on div "4 items" at bounding box center [182, 168] width 64 height 12
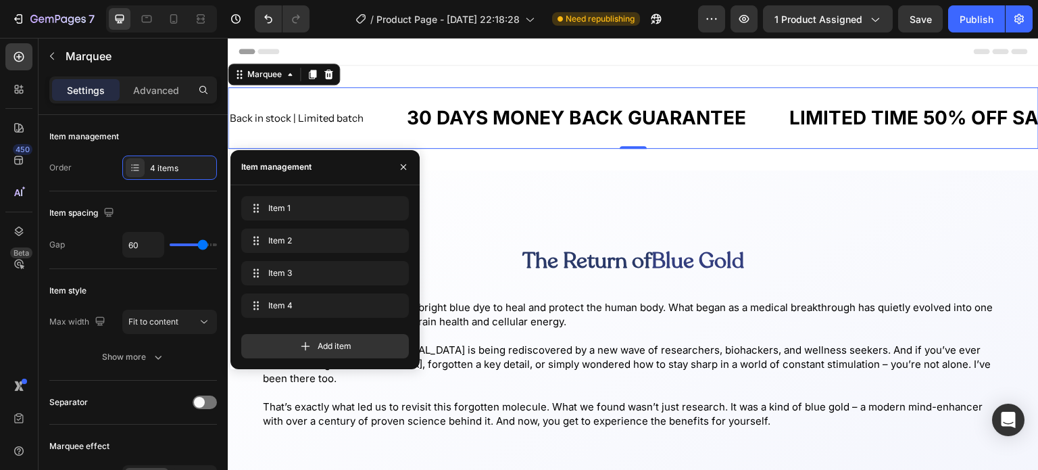
click at [184, 169] on div "4 items" at bounding box center [182, 168] width 64 height 12
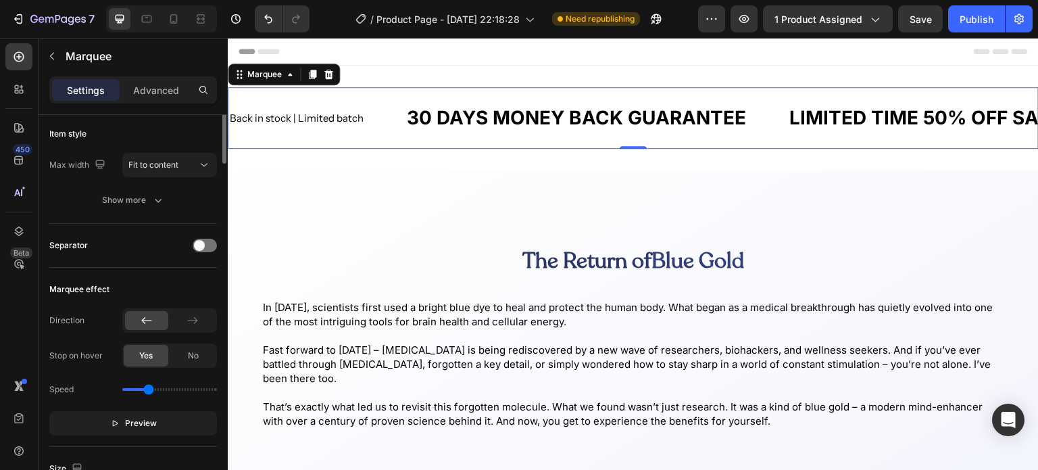
scroll to position [27, 0]
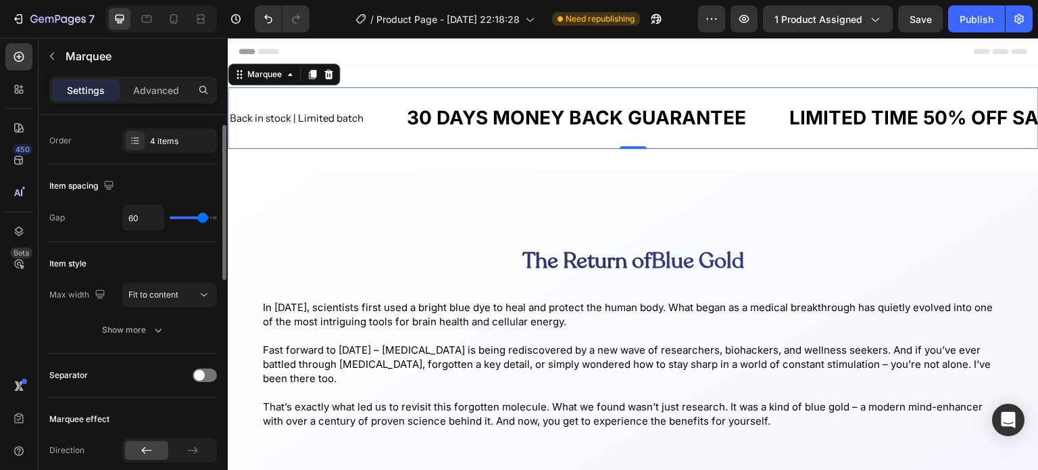
click at [130, 318] on button "Show more" at bounding box center [133, 330] width 168 height 24
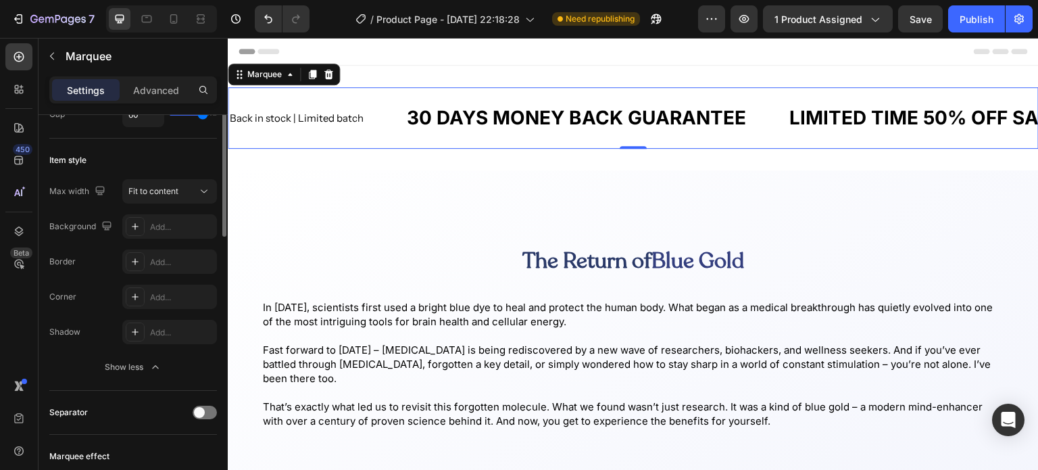
scroll to position [0, 0]
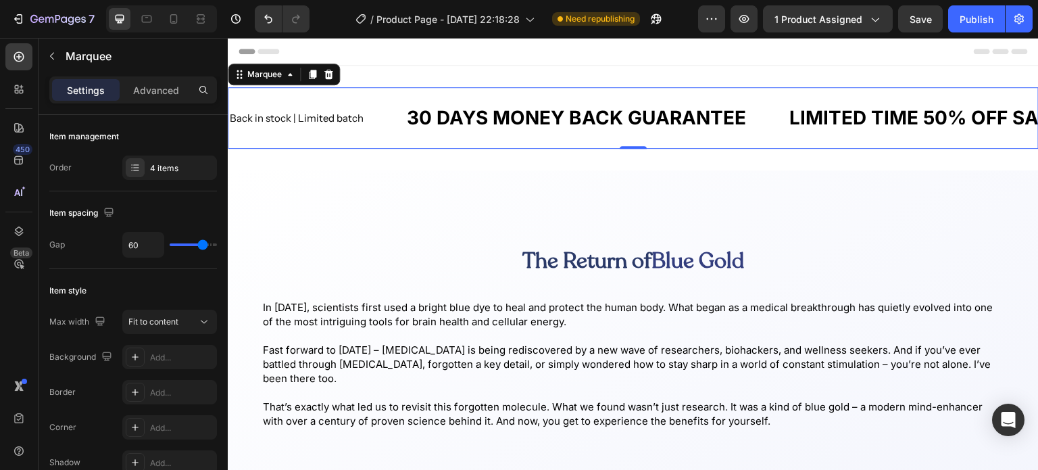
click at [164, 164] on div "4 items" at bounding box center [182, 168] width 64 height 12
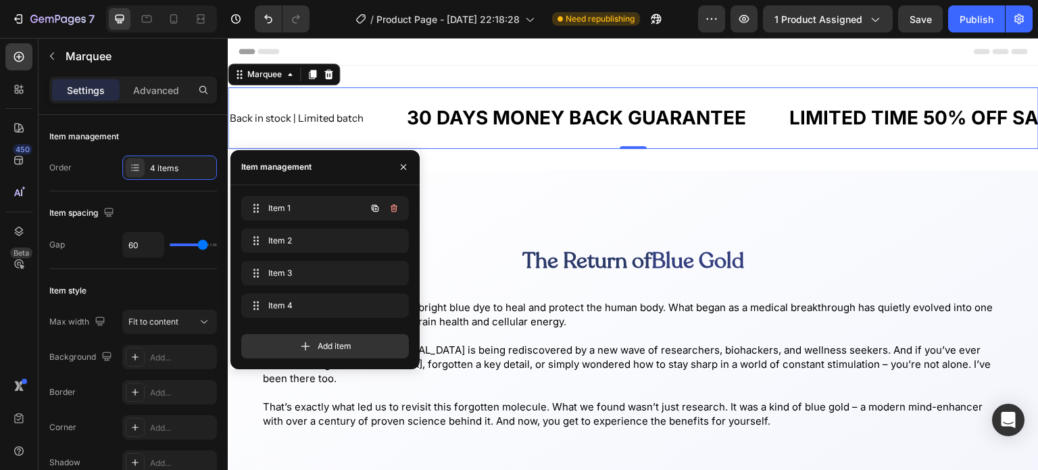
click at [282, 205] on span "Item 1" at bounding box center [306, 208] width 76 height 12
click at [322, 123] on p "Back in stock | Limited batch" at bounding box center [297, 118] width 134 height 14
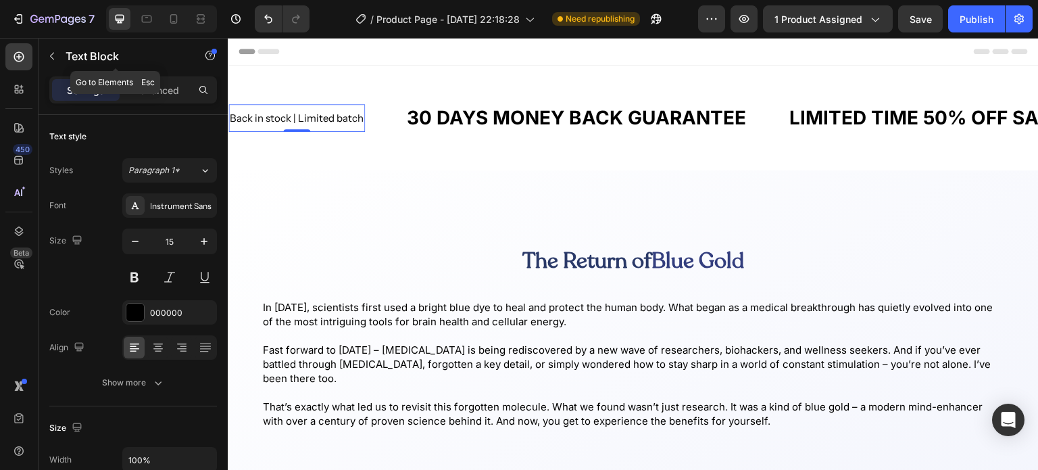
click at [52, 52] on icon "button" at bounding box center [52, 56] width 11 height 11
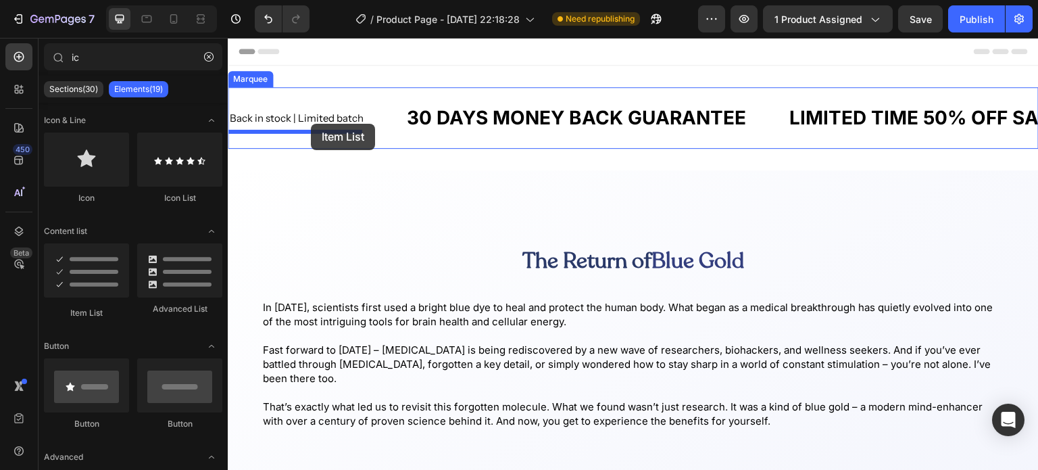
drag, startPoint x: 305, startPoint y: 298, endPoint x: 311, endPoint y: 124, distance: 174.4
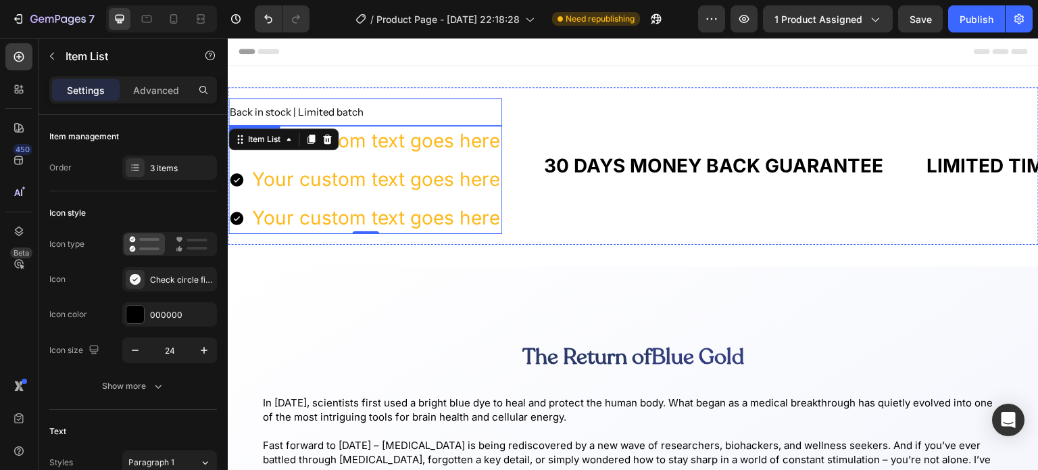
click at [330, 109] on p "Back in stock | Limited batch" at bounding box center [365, 112] width 271 height 14
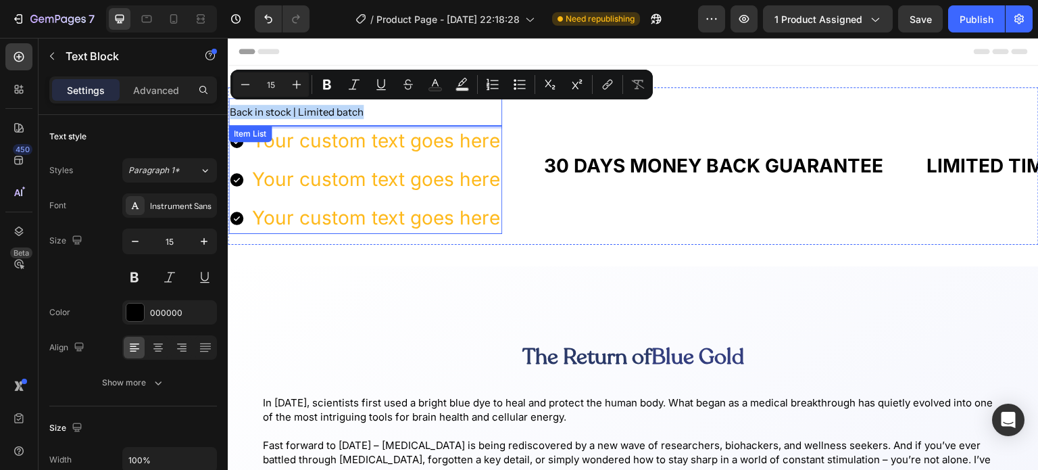
click at [397, 132] on div "Your custom text goes here" at bounding box center [376, 141] width 252 height 30
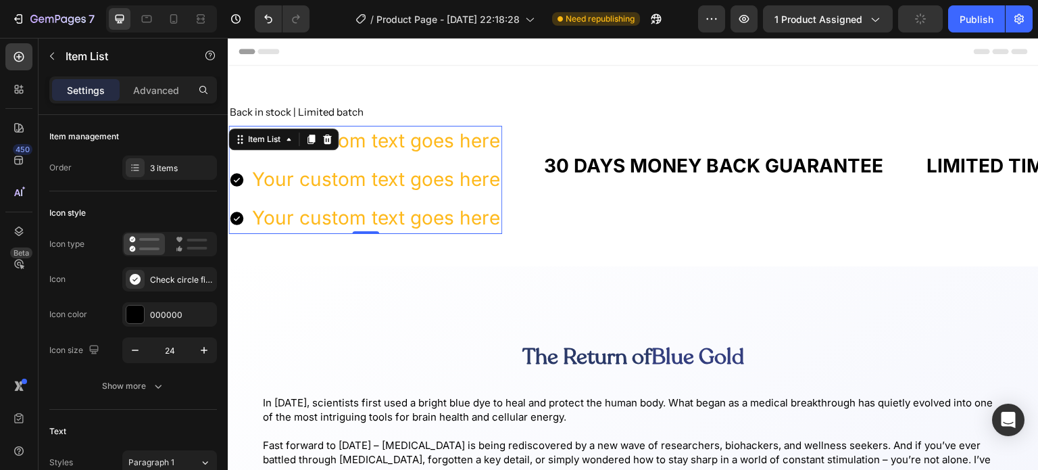
click at [150, 172] on div "3 items" at bounding box center [182, 168] width 64 height 12
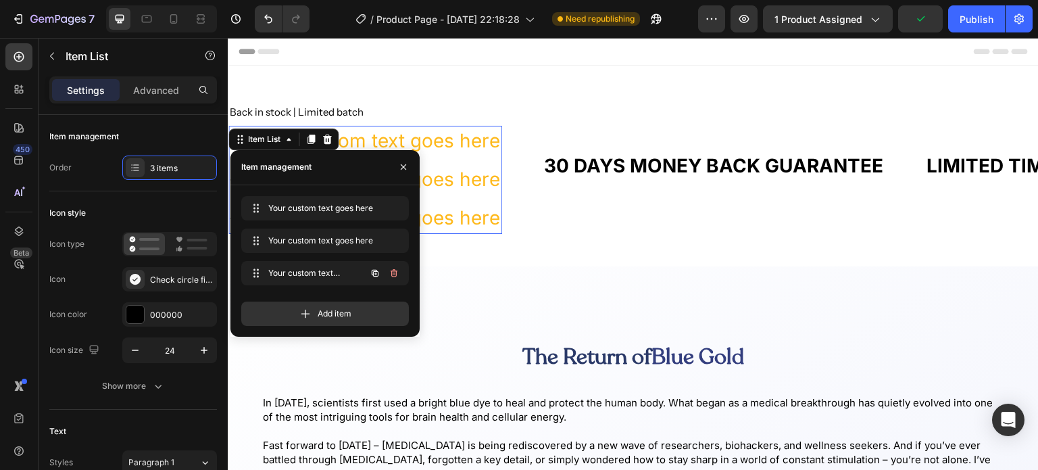
click at [390, 270] on icon "button" at bounding box center [394, 273] width 11 height 11
click at [386, 267] on div "Delete" at bounding box center [384, 273] width 25 height 12
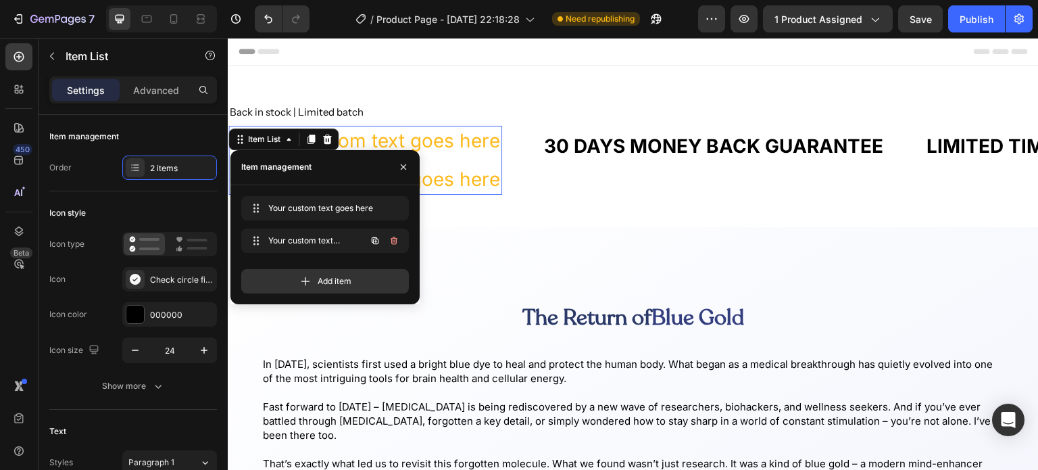
click at [395, 243] on icon "button" at bounding box center [394, 240] width 7 height 8
click at [394, 234] on div "Delete" at bounding box center [384, 240] width 25 height 12
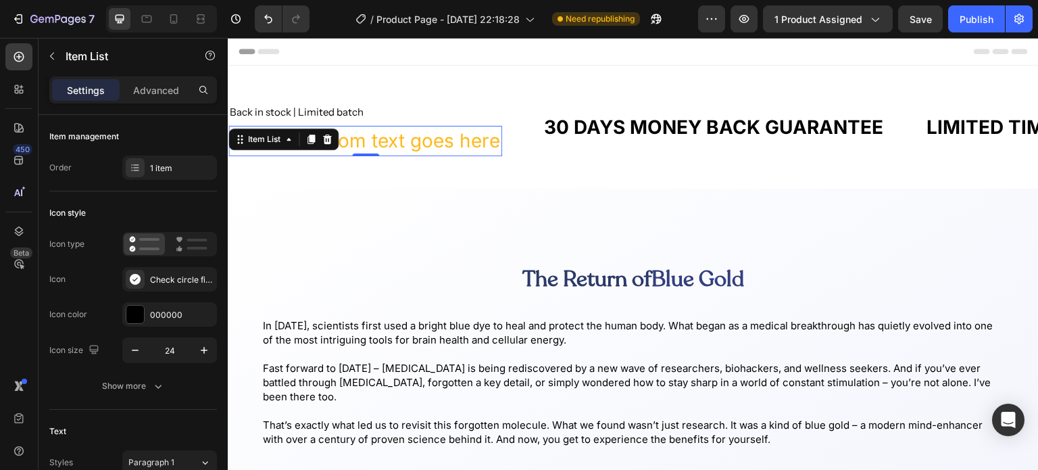
click at [59, 207] on div "Icon style" at bounding box center [67, 213] width 36 height 12
click at [423, 140] on div "Your custom text goes here" at bounding box center [376, 141] width 252 height 30
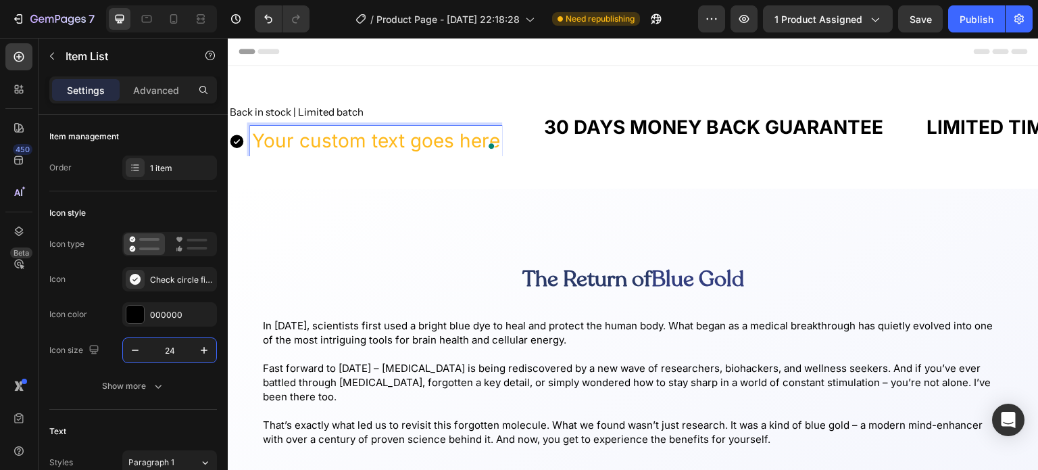
click at [171, 348] on input "24" at bounding box center [169, 350] width 45 height 24
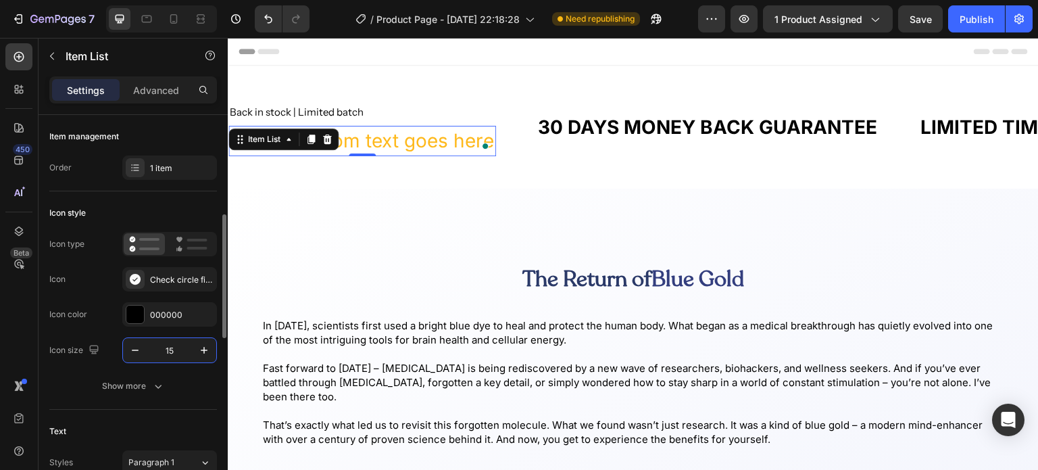
scroll to position [100, 0]
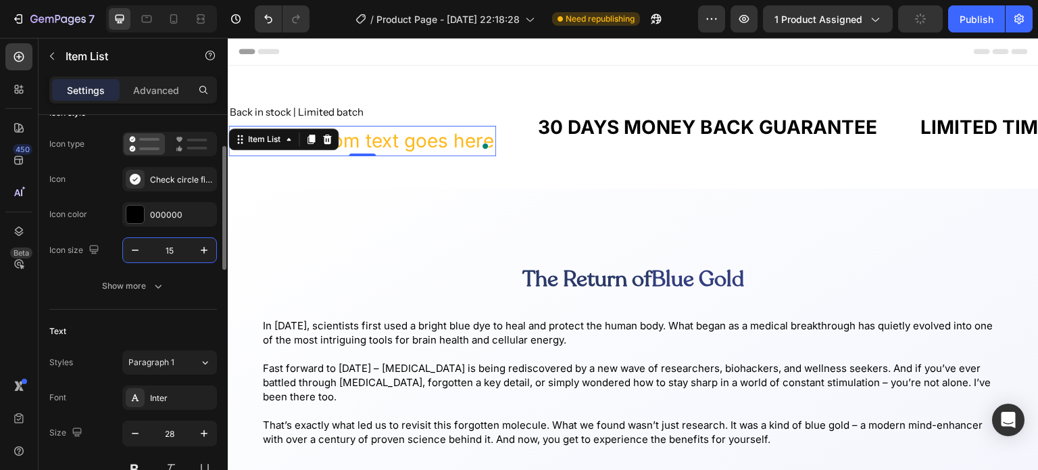
type input "15"
click at [157, 357] on span "Paragraph 1" at bounding box center [151, 362] width 46 height 12
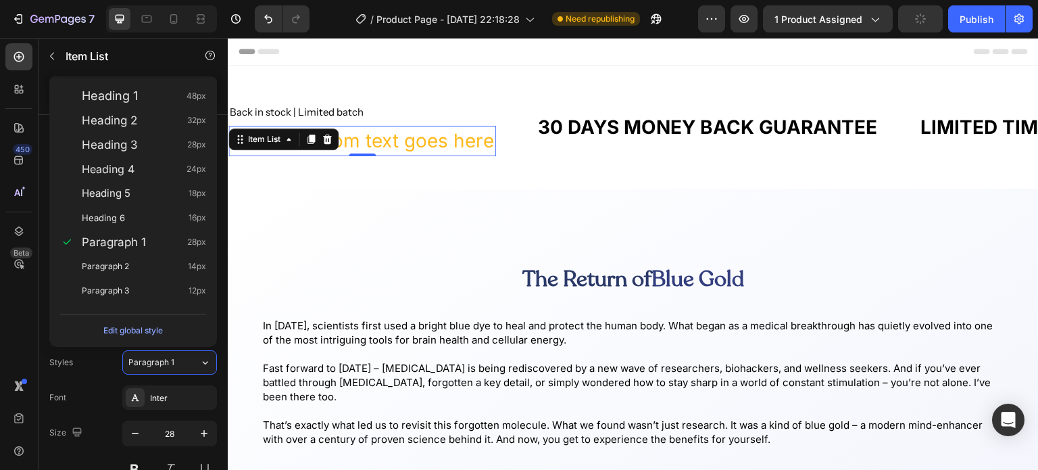
click at [157, 357] on span "Paragraph 1" at bounding box center [151, 362] width 46 height 12
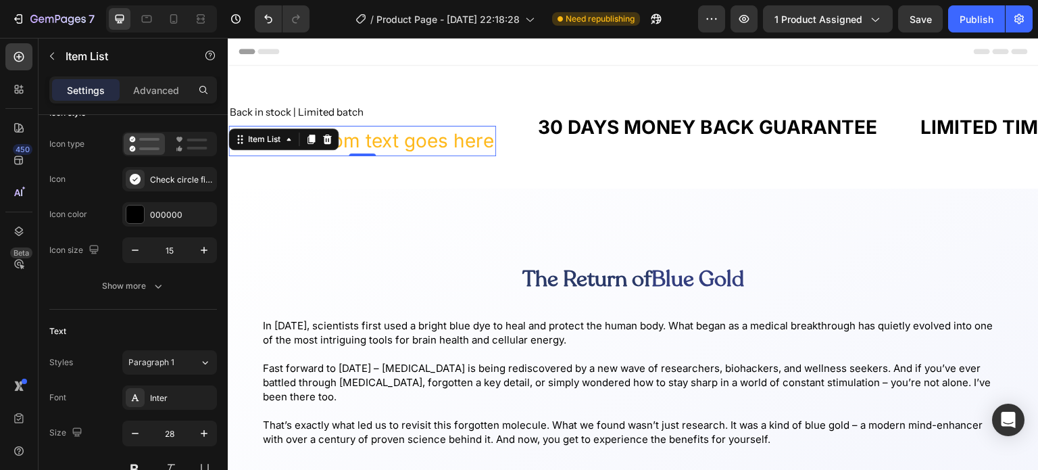
click at [154, 405] on div "Inter" at bounding box center [169, 397] width 95 height 24
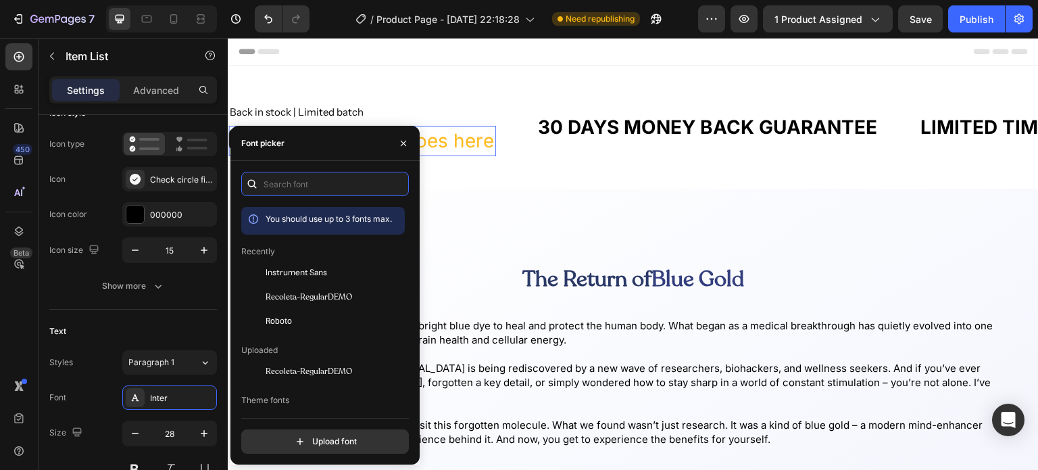
click at [301, 176] on input "text" at bounding box center [325, 184] width 168 height 24
click at [311, 276] on span "Instrument Sans" at bounding box center [296, 272] width 61 height 12
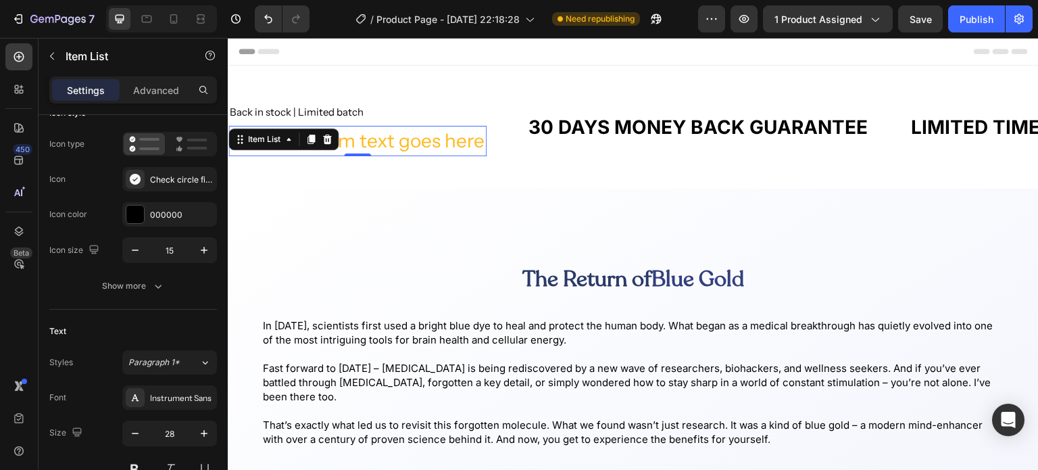
click at [75, 294] on button "Show more" at bounding box center [133, 286] width 168 height 24
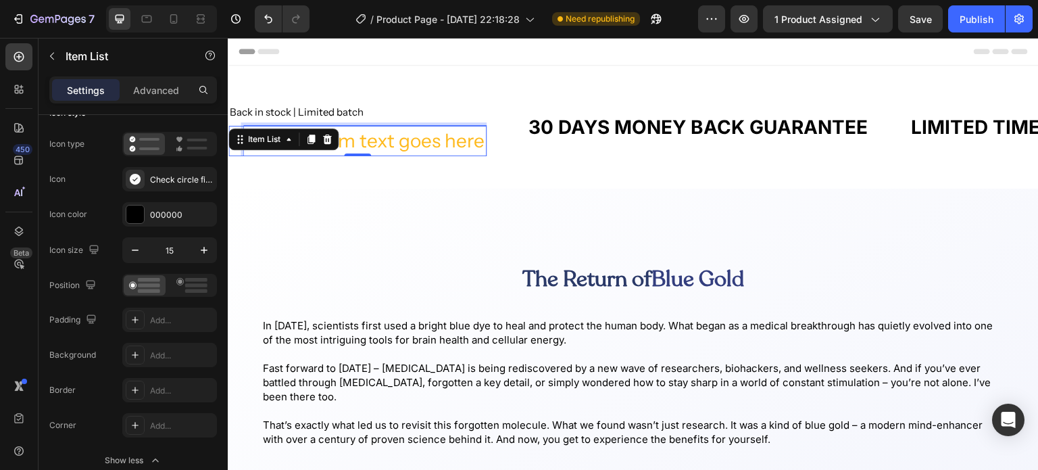
click at [391, 134] on p "Your custom text goes here" at bounding box center [365, 141] width 239 height 26
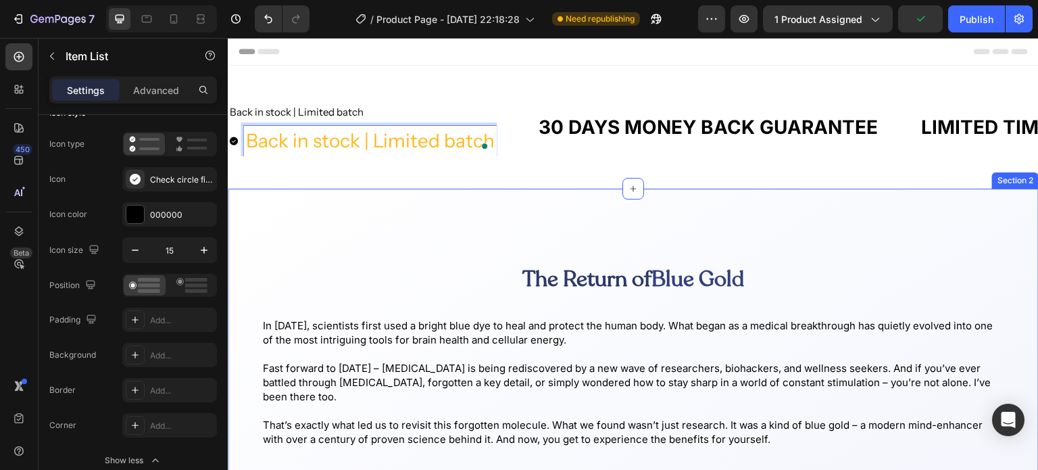
click at [397, 216] on div "The Return of Blue Gold Heading In 1876, scientists first used a bright blue dy…" at bounding box center [633, 378] width 811 height 378
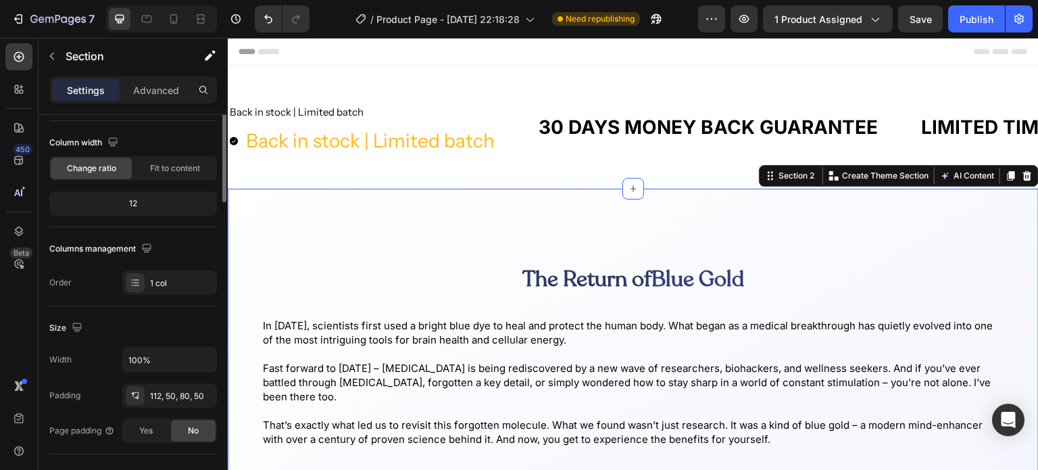
scroll to position [0, 0]
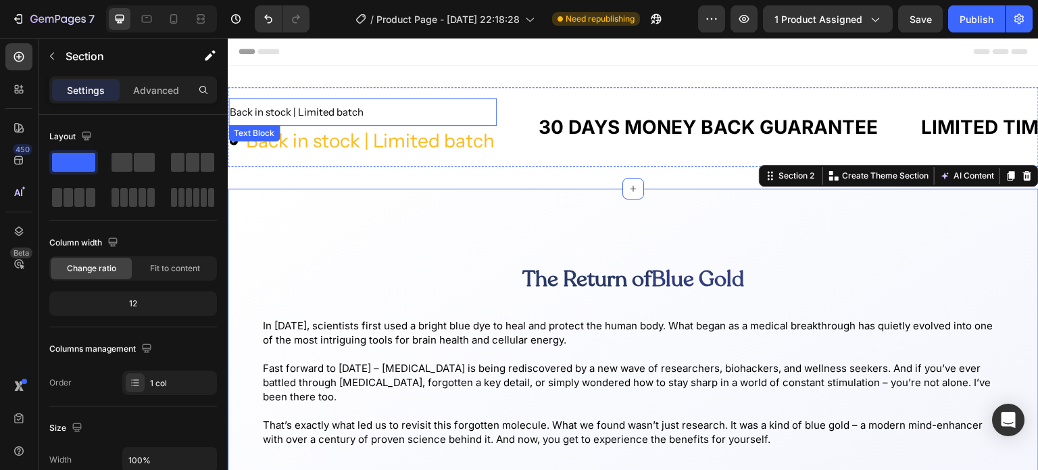
click at [278, 115] on p "Back in stock | Limited batch" at bounding box center [363, 112] width 266 height 14
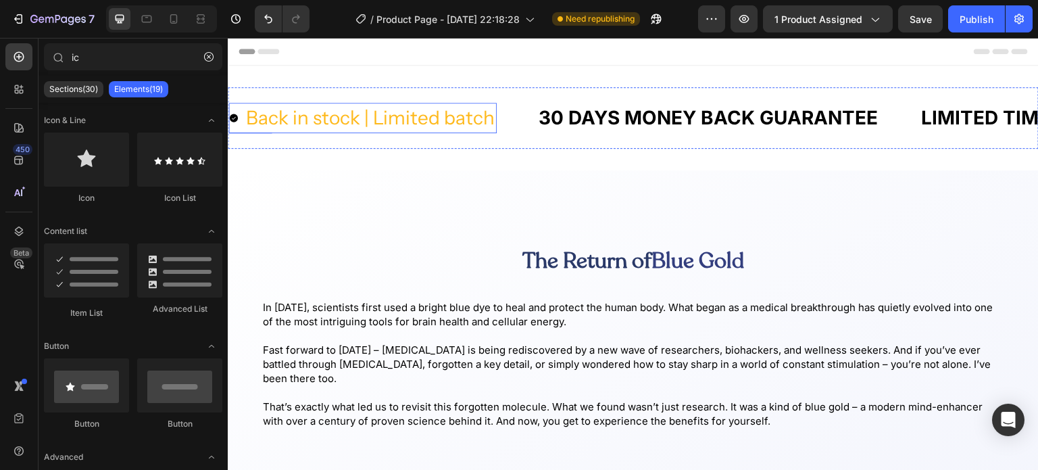
click at [289, 120] on p "Back in stock | Limited batch" at bounding box center [370, 118] width 249 height 26
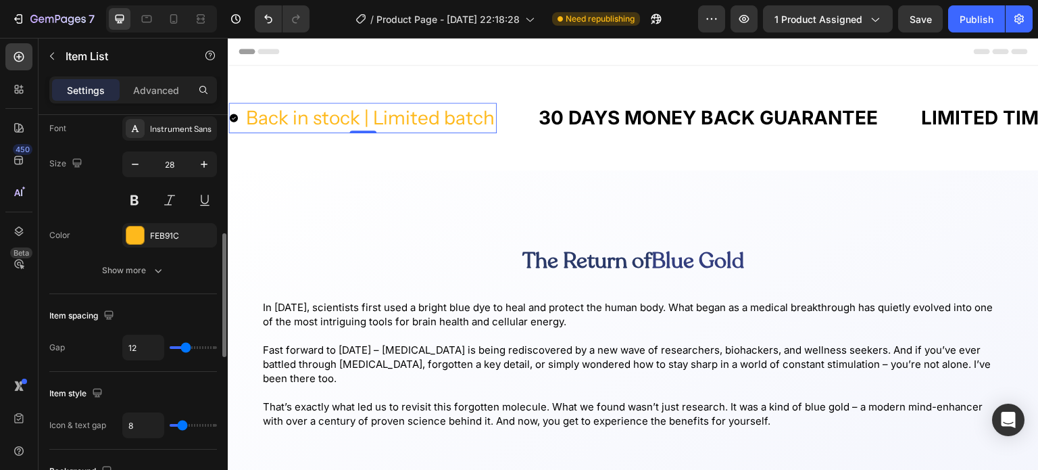
scroll to position [370, 0]
click at [168, 159] on input "28" at bounding box center [169, 163] width 45 height 24
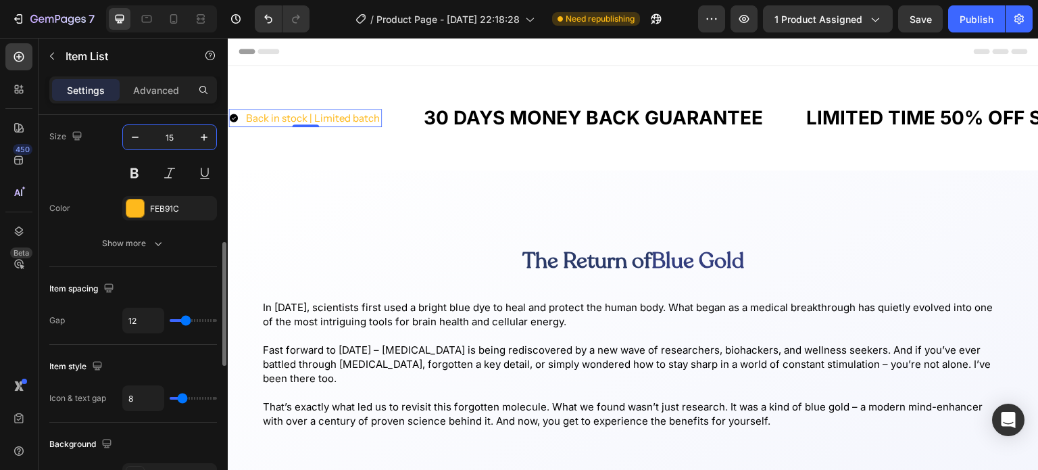
scroll to position [397, 0]
type input "15"
click at [177, 203] on div "FEB91C" at bounding box center [182, 207] width 64 height 12
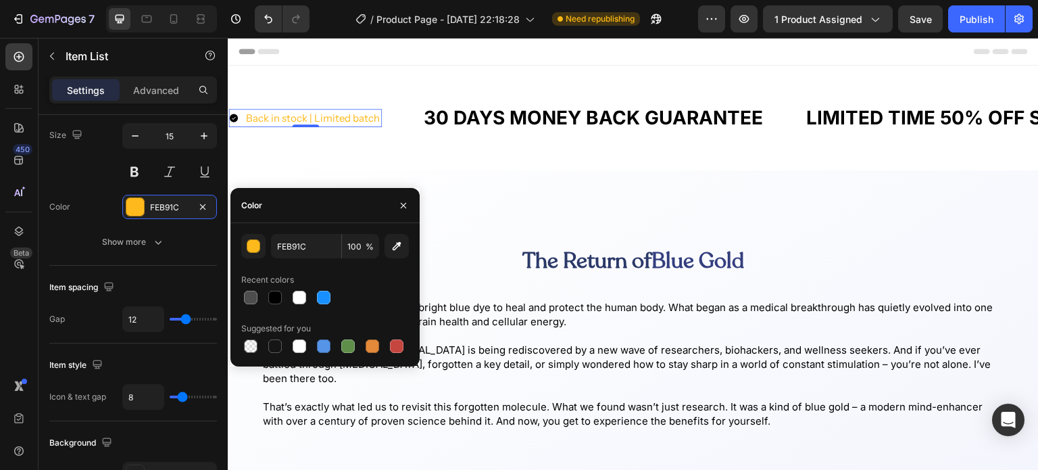
click at [273, 345] on div at bounding box center [275, 346] width 14 height 14
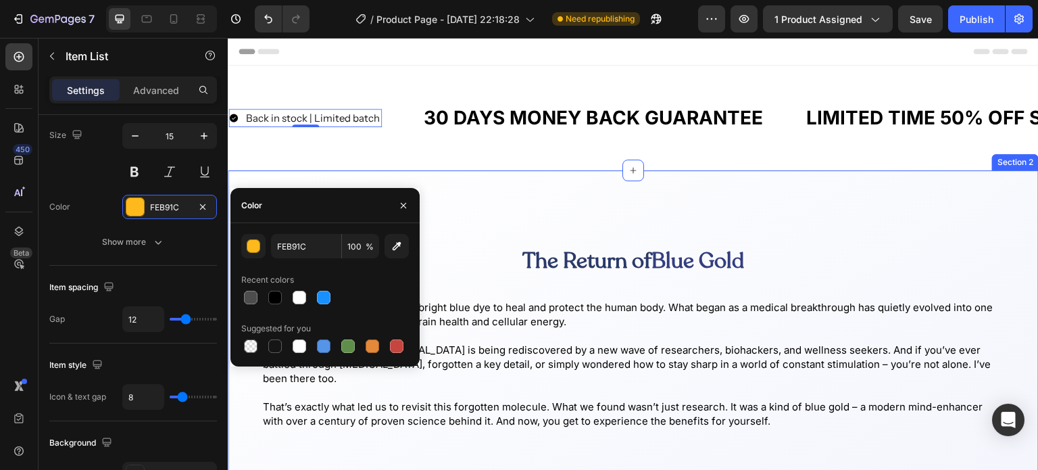
type input "151515"
click at [414, 157] on div "Back in stock | Limited batch Item List 0 30 DAYS MONEY BACK GUARANTEE Text Blo…" at bounding box center [633, 118] width 811 height 105
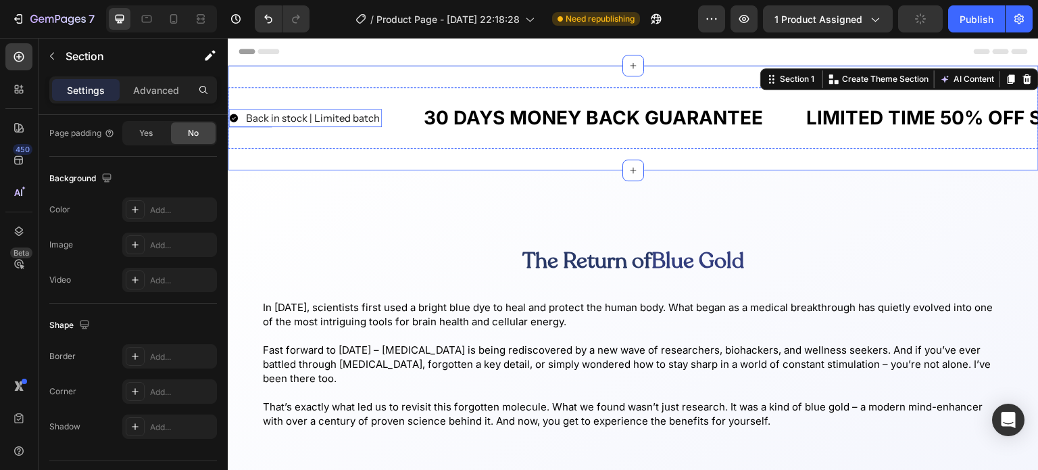
scroll to position [0, 0]
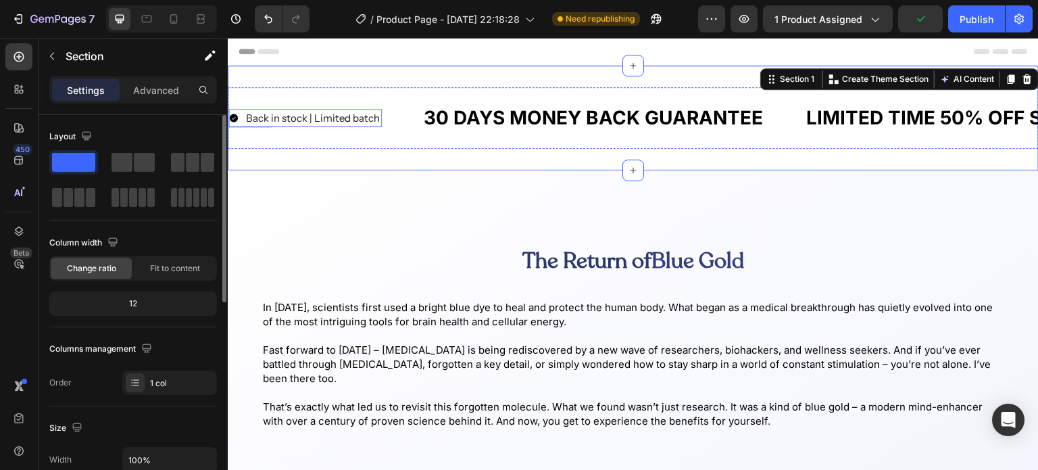
click at [351, 118] on p "Back in stock | Limited batch" at bounding box center [313, 118] width 134 height 14
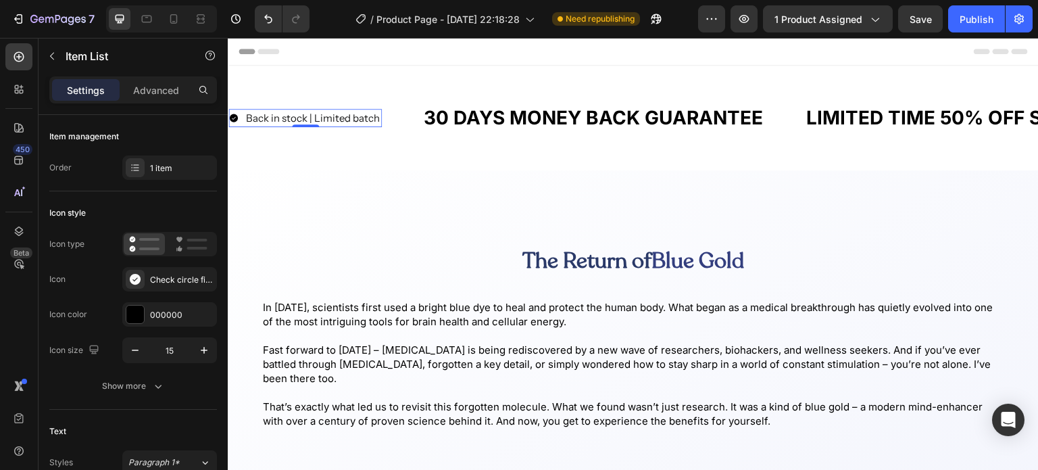
click at [166, 284] on div "Check circle filled" at bounding box center [182, 280] width 64 height 12
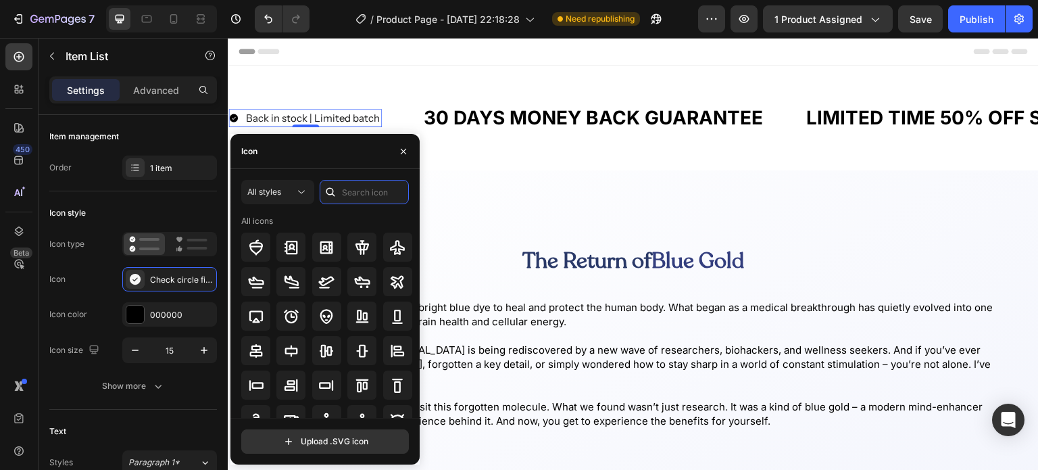
click at [371, 198] on input "text" at bounding box center [364, 192] width 89 height 24
type input "veri"
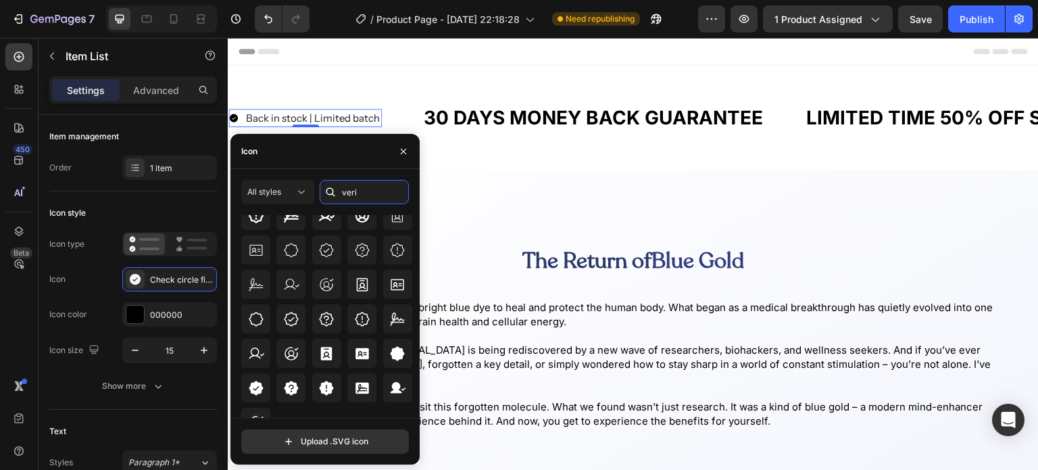
scroll to position [85, 0]
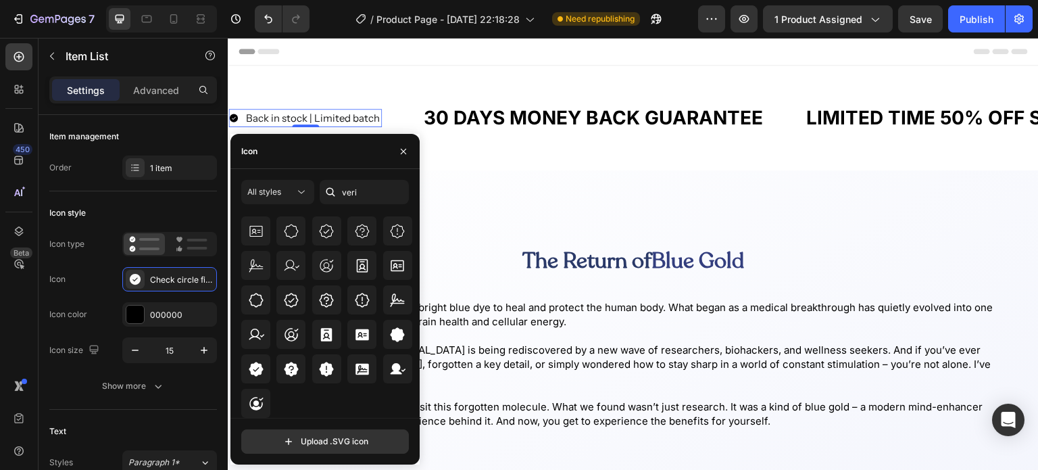
click at [259, 376] on icon at bounding box center [256, 369] width 16 height 16
click at [86, 296] on div "Icon type Icon Seal check filled Icon color 000000 Icon size 15" at bounding box center [133, 297] width 168 height 131
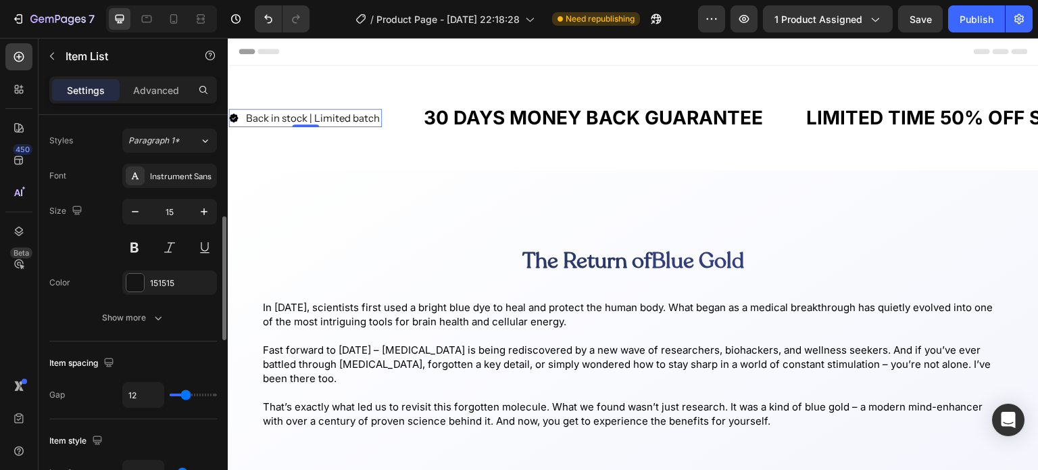
scroll to position [387, 0]
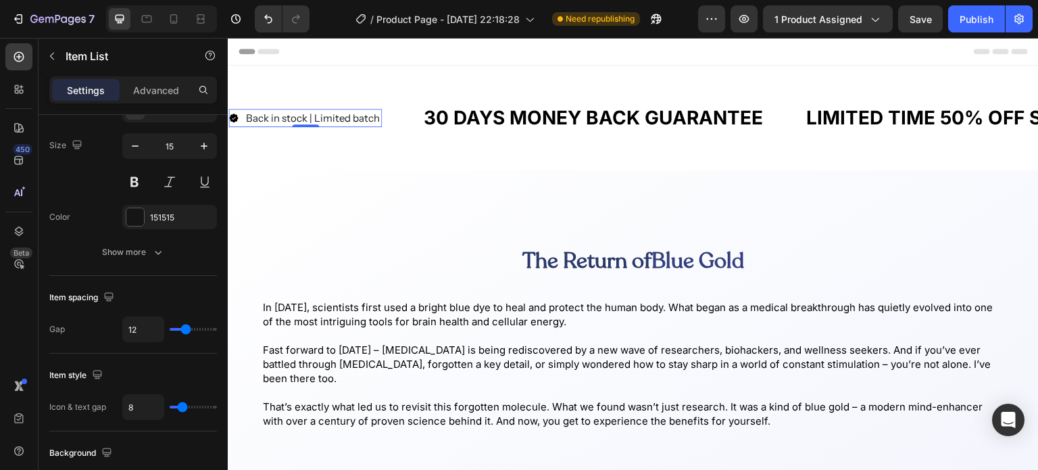
type input "4"
type input "1"
type input "0"
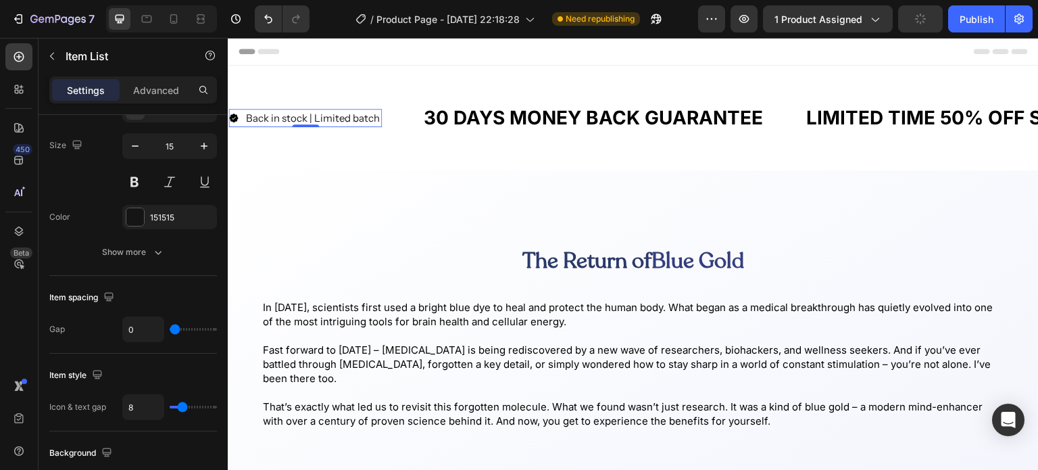
drag, startPoint x: 181, startPoint y: 325, endPoint x: 172, endPoint y: 324, distance: 8.8
type input "0"
click at [172, 328] on input "range" at bounding box center [193, 329] width 47 height 3
type input "3"
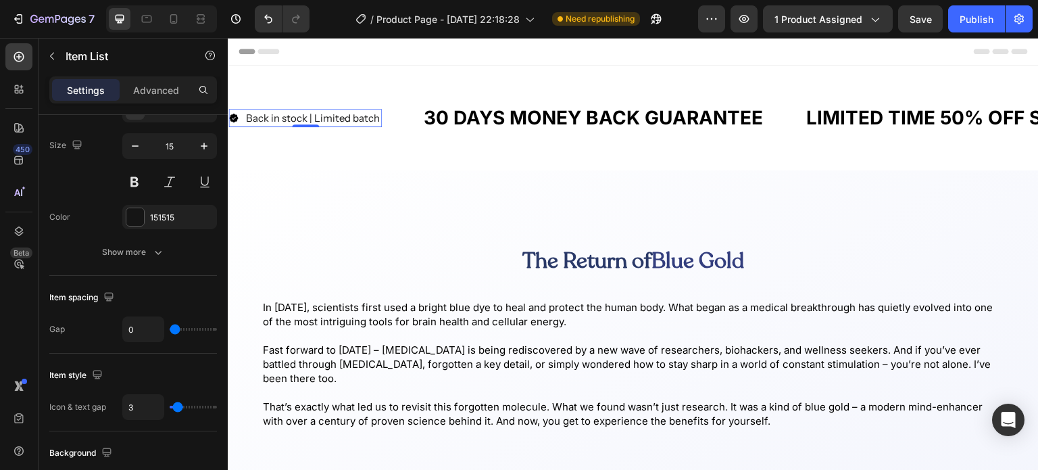
type input "0"
type input "2"
type input "3"
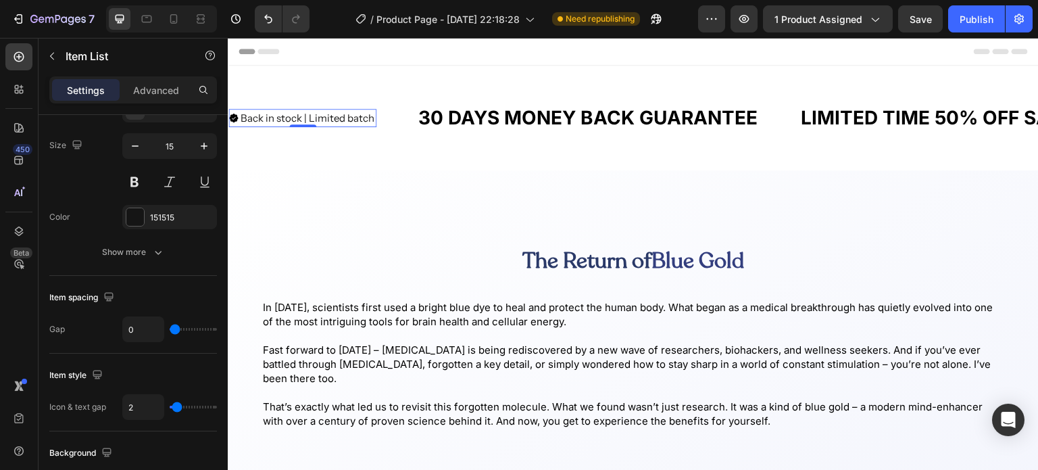
type input "3"
type input "4"
type input "3"
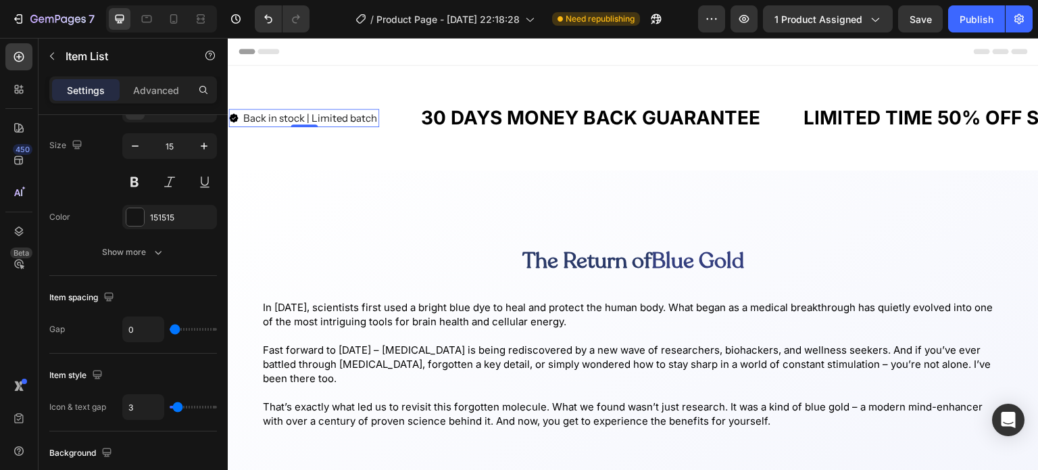
type input "2"
type input "0"
click at [175, 408] on input "range" at bounding box center [193, 406] width 47 height 3
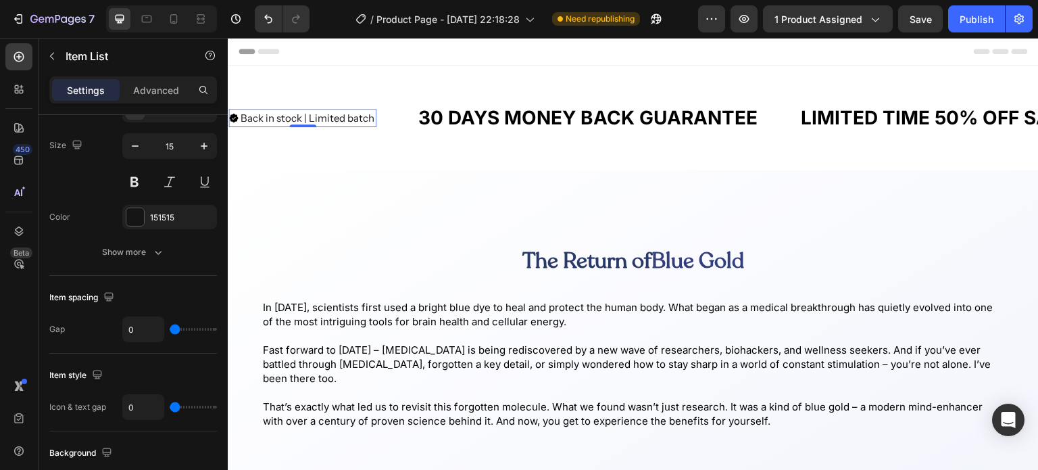
type input "6"
type input "7"
type input "8"
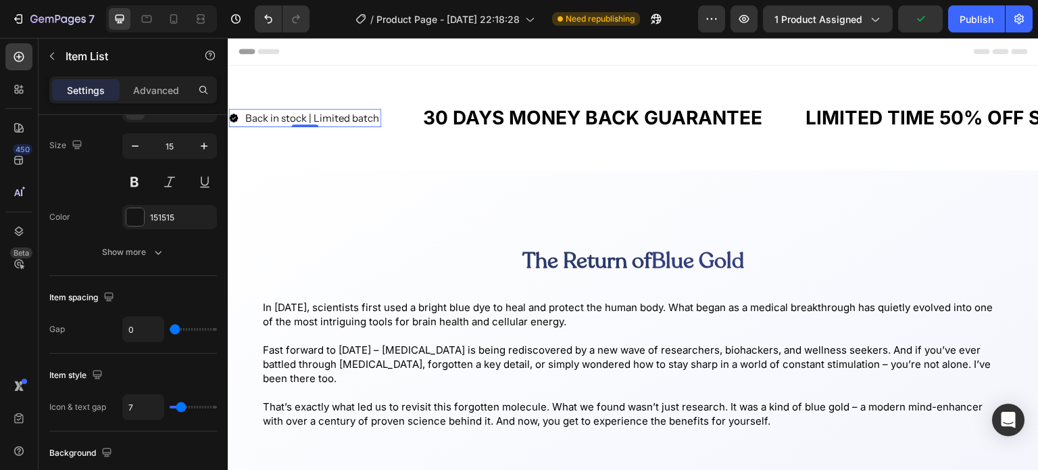
type input "8"
type input "7"
type input "5"
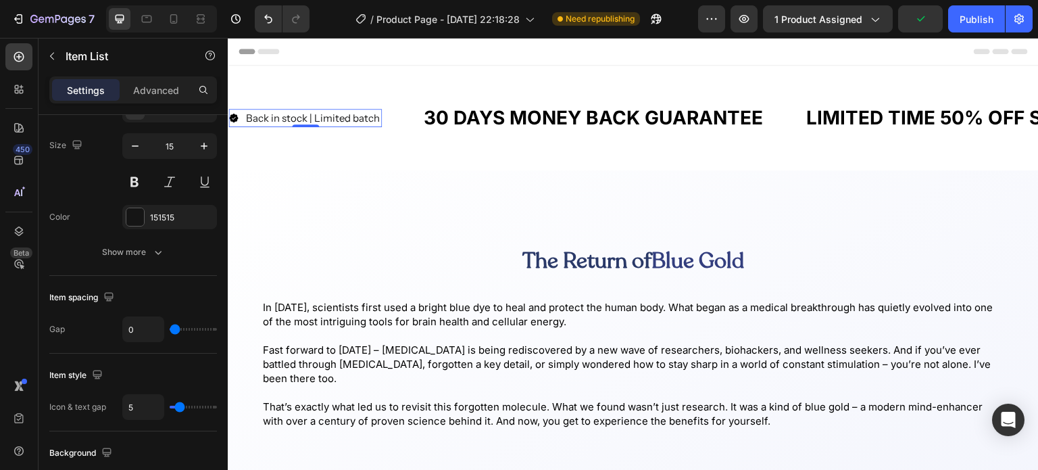
type input "4"
type input "3"
type input "4"
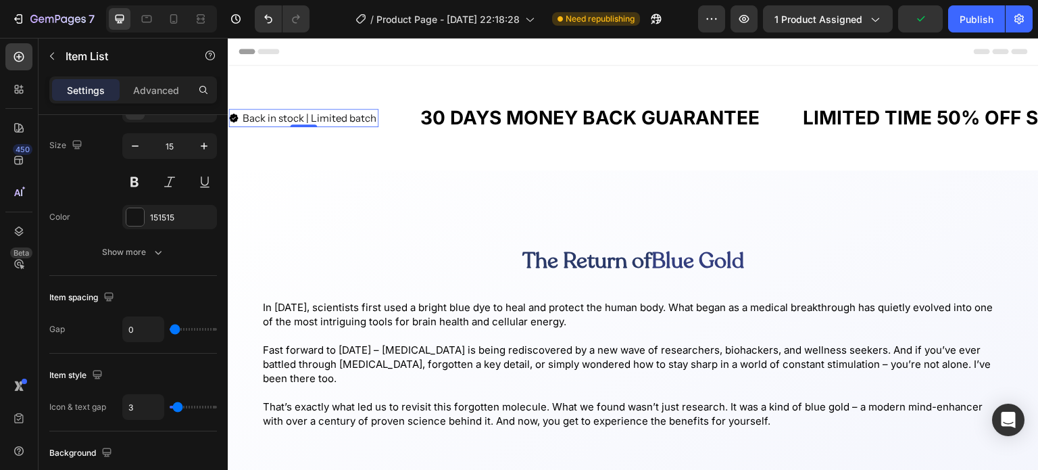
type input "4"
type input "5"
click at [179, 405] on input "range" at bounding box center [193, 406] width 47 height 3
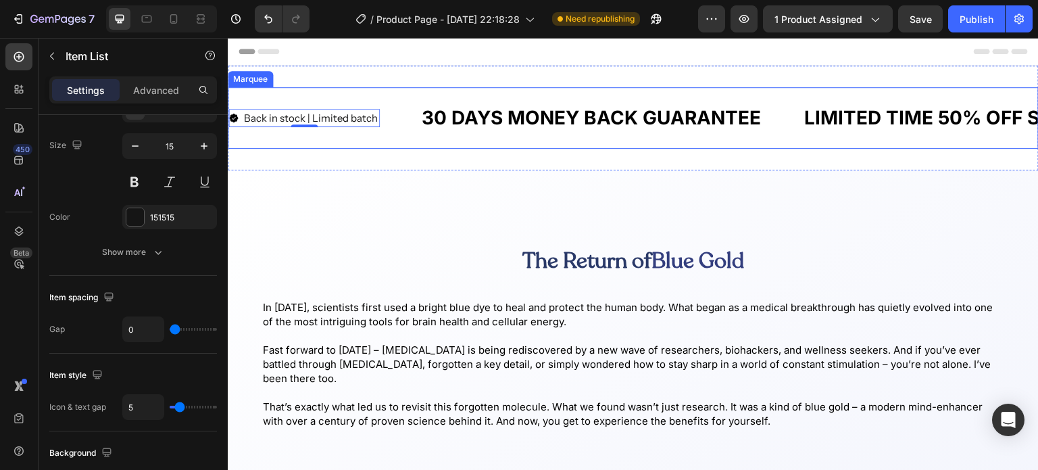
click at [376, 129] on div "Back in stock | Limited batch Item List 0 30 DAYS MONEY BACK GUARANTEE Text Blo…" at bounding box center [797, 118] width 1139 height 40
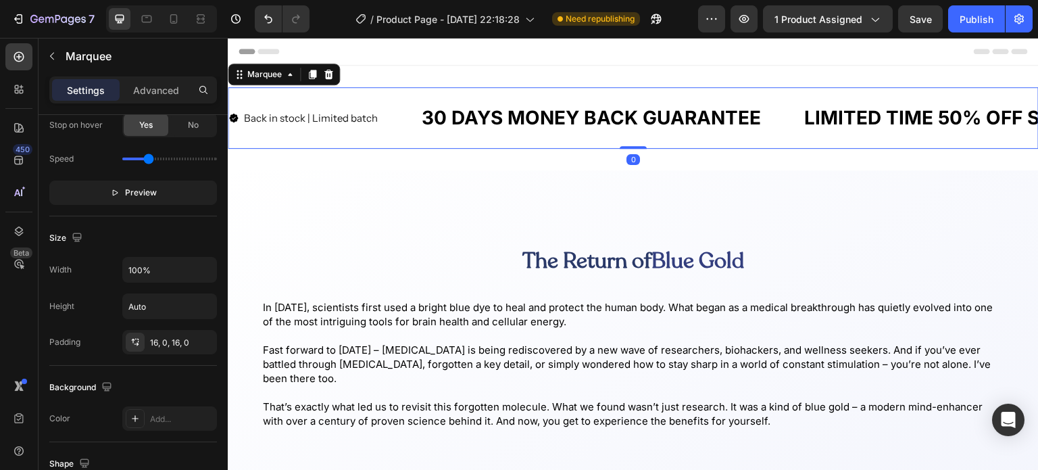
scroll to position [0, 0]
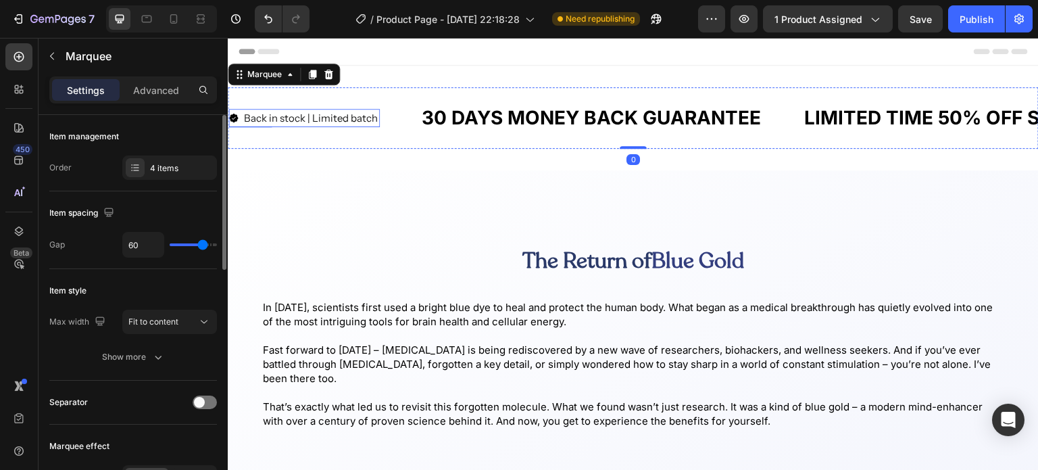
click at [238, 120] on icon at bounding box center [233, 118] width 10 height 10
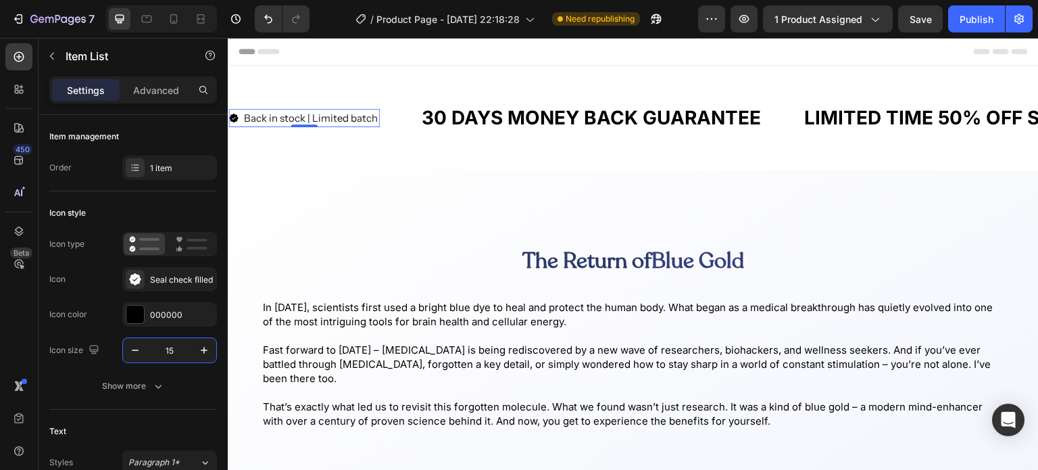
click at [175, 348] on input "15" at bounding box center [169, 350] width 45 height 24
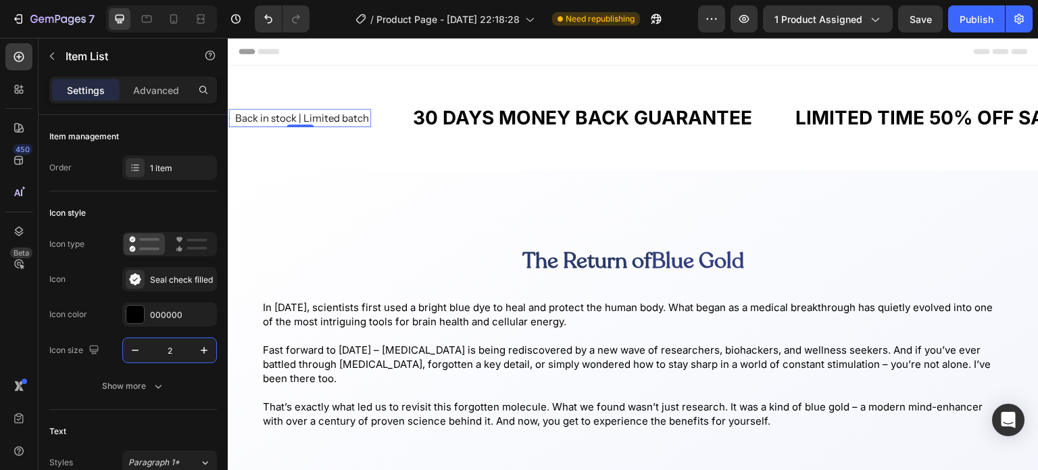
type input "20"
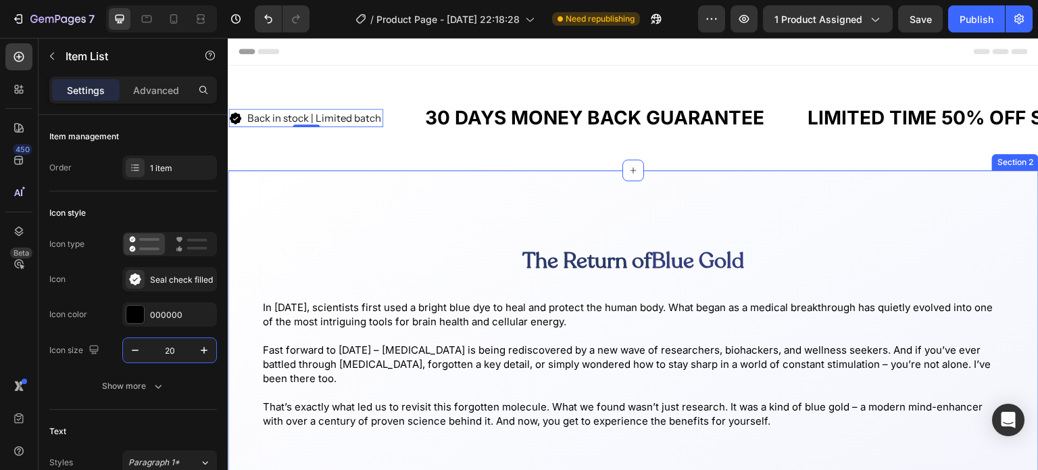
click at [415, 177] on div "The Return of Blue Gold Heading In 1876, scientists first used a bright blue dy…" at bounding box center [633, 359] width 811 height 378
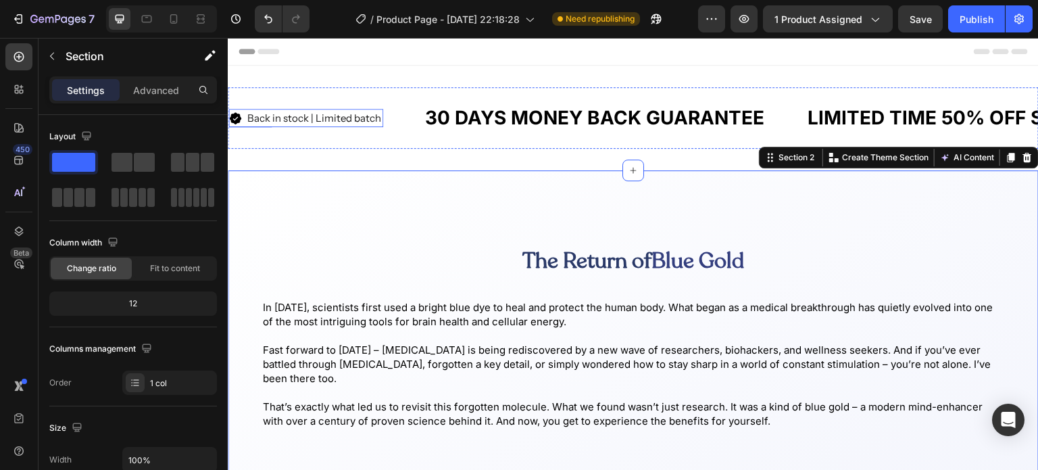
click at [322, 122] on p "Back in stock | Limited batch" at bounding box center [314, 118] width 134 height 14
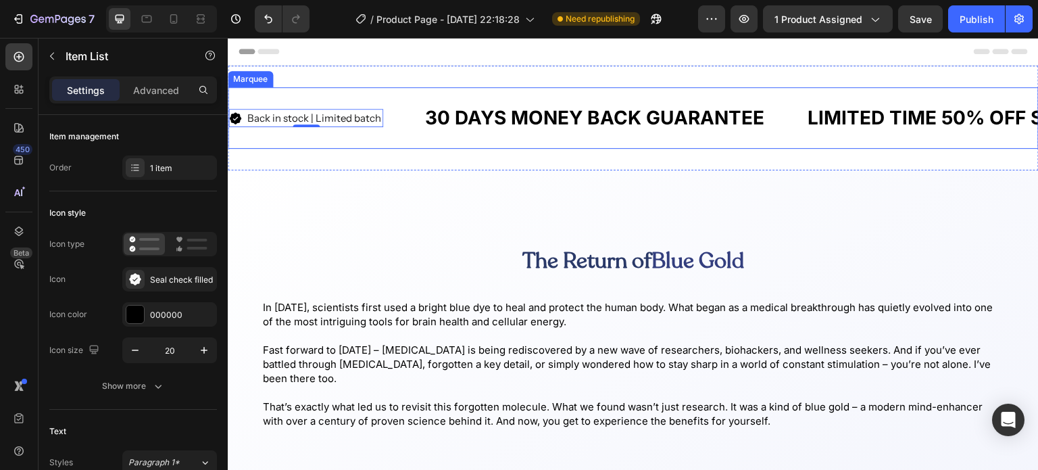
click at [413, 121] on div "Back in stock | Limited batch Item List 0" at bounding box center [325, 118] width 195 height 18
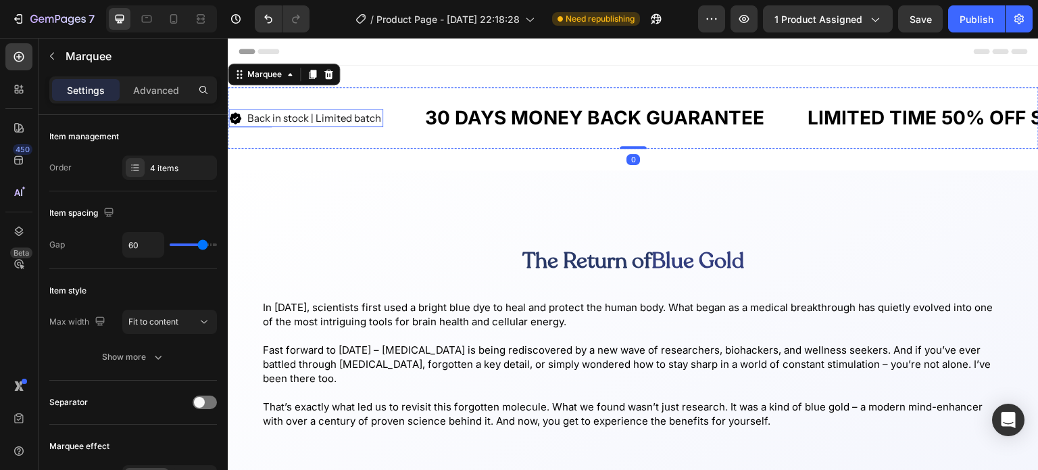
click at [372, 122] on p "Back in stock | Limited batch" at bounding box center [314, 118] width 134 height 14
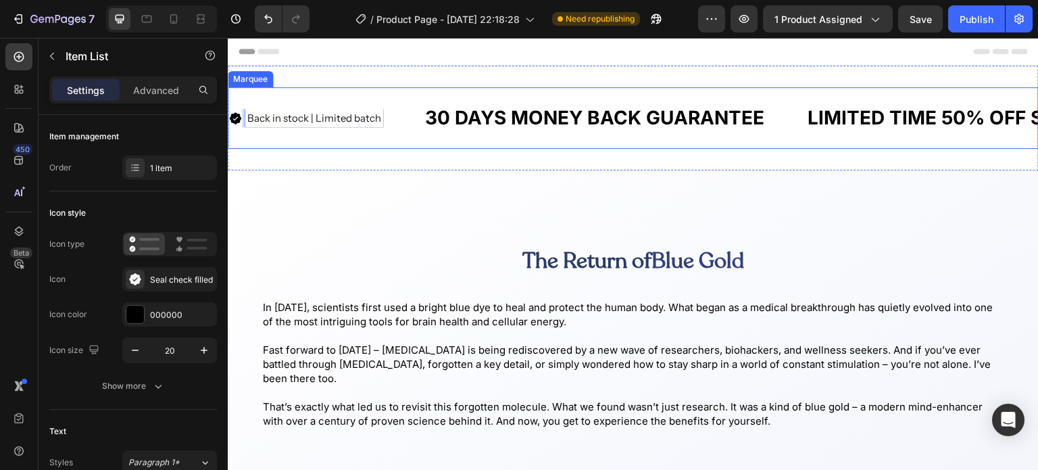
click at [371, 134] on div "Back in stock | Limited batch Item List 0 30 DAYS MONEY BACK GUARANTEE Text Blo…" at bounding box center [799, 118] width 1143 height 40
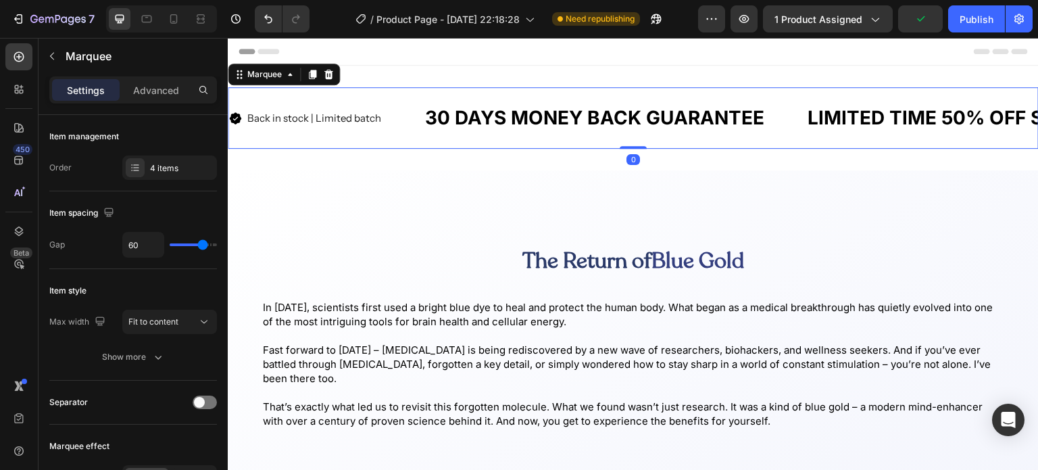
click at [151, 172] on div "4 items" at bounding box center [182, 168] width 64 height 12
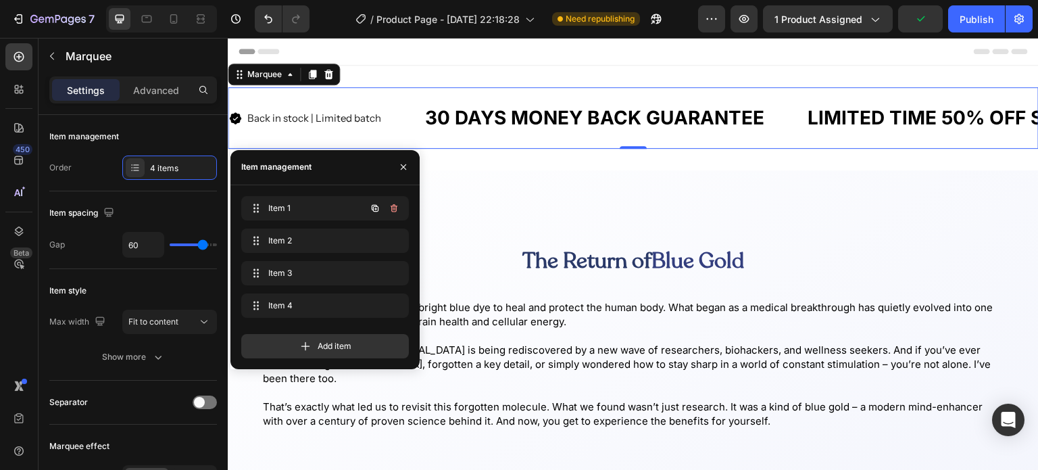
click at [376, 207] on icon "button" at bounding box center [375, 208] width 11 height 11
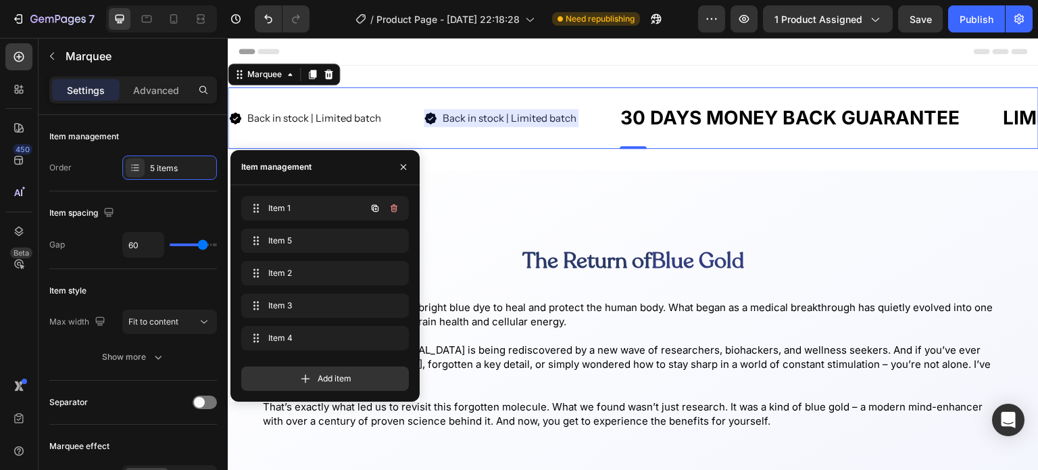
click at [376, 207] on icon "button" at bounding box center [375, 208] width 11 height 11
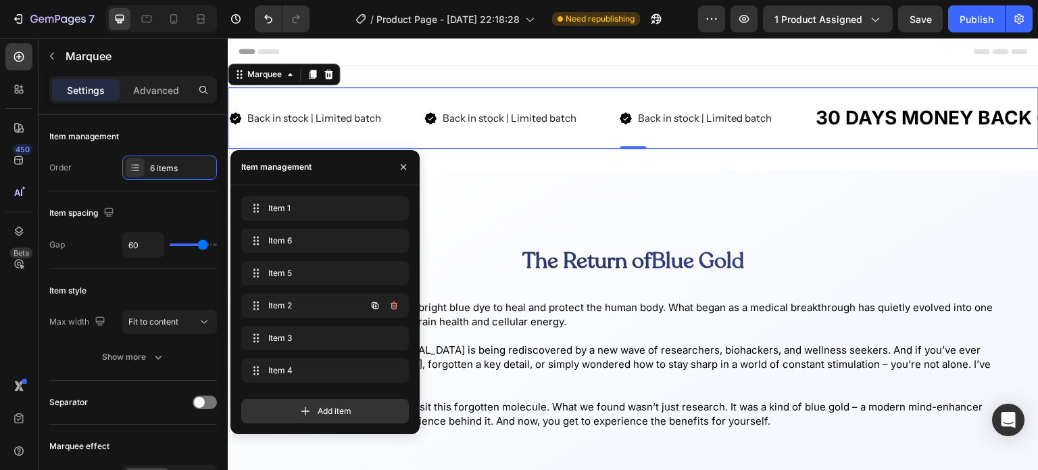
click at [389, 305] on icon "button" at bounding box center [394, 305] width 11 height 11
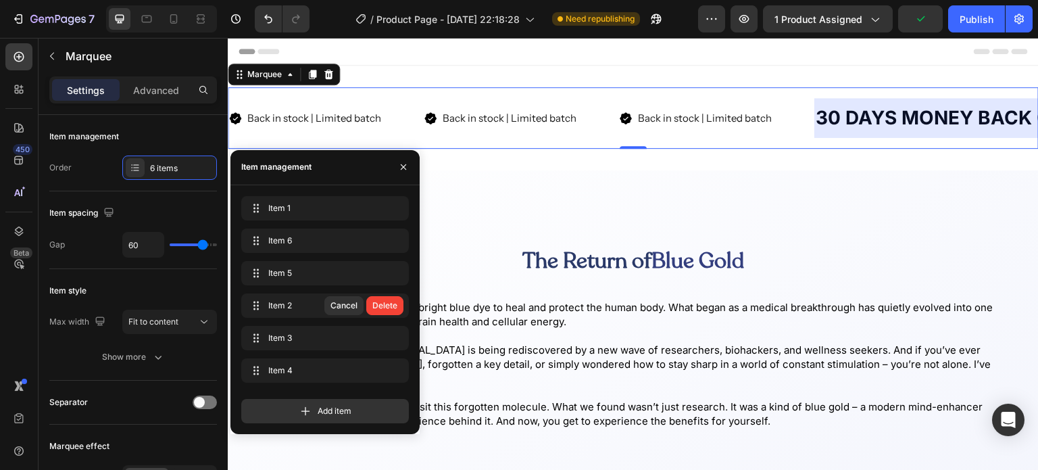
click at [389, 302] on div "Delete" at bounding box center [384, 305] width 25 height 12
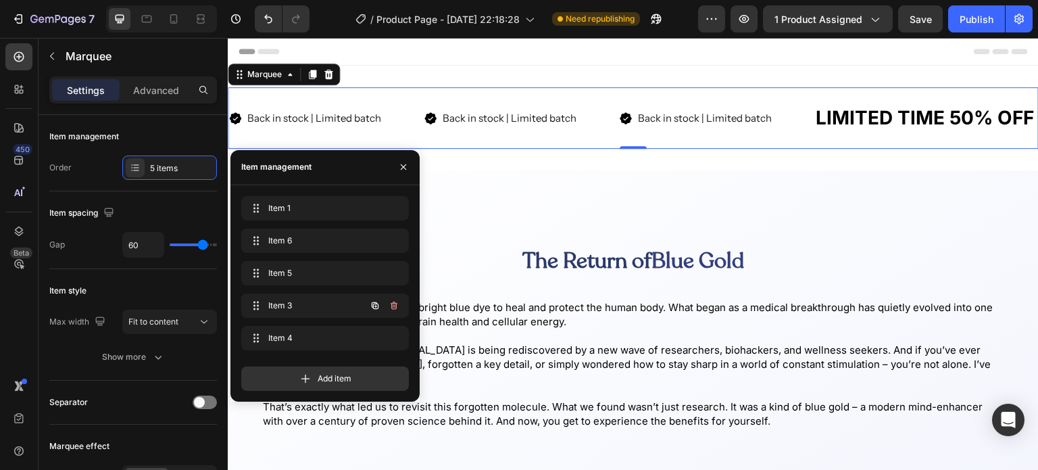
click at [396, 309] on icon "button" at bounding box center [394, 305] width 11 height 11
click at [389, 305] on div "Delete" at bounding box center [384, 305] width 25 height 12
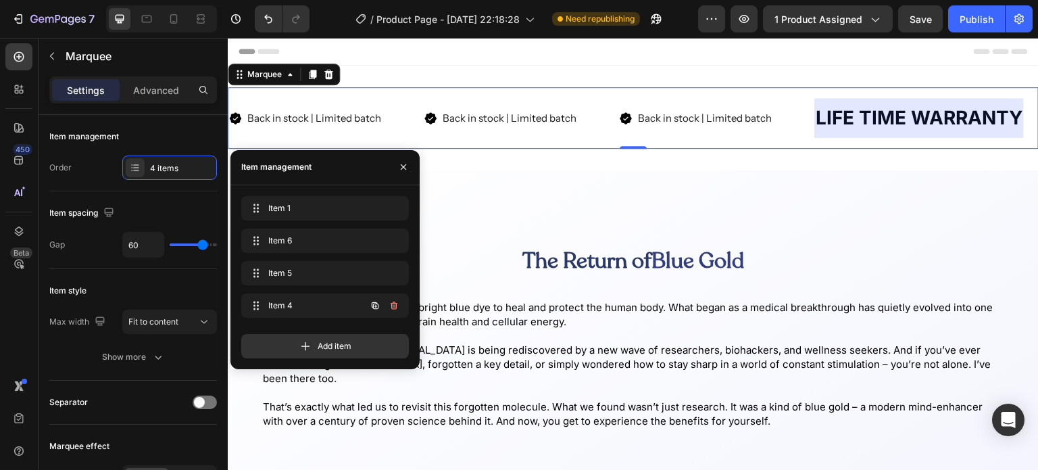
click at [400, 307] on button "button" at bounding box center [393, 305] width 19 height 19
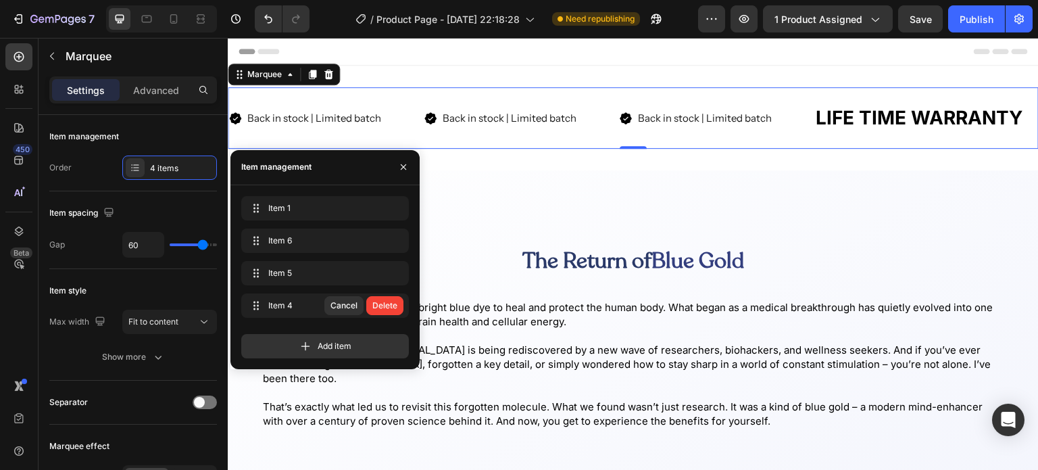
click at [384, 302] on div "Delete" at bounding box center [384, 305] width 25 height 12
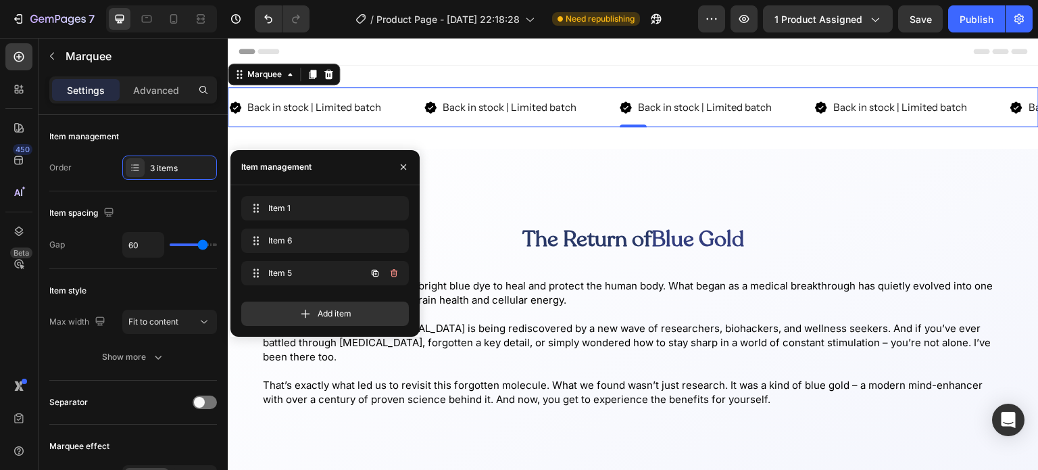
click at [376, 274] on icon "button" at bounding box center [375, 273] width 11 height 11
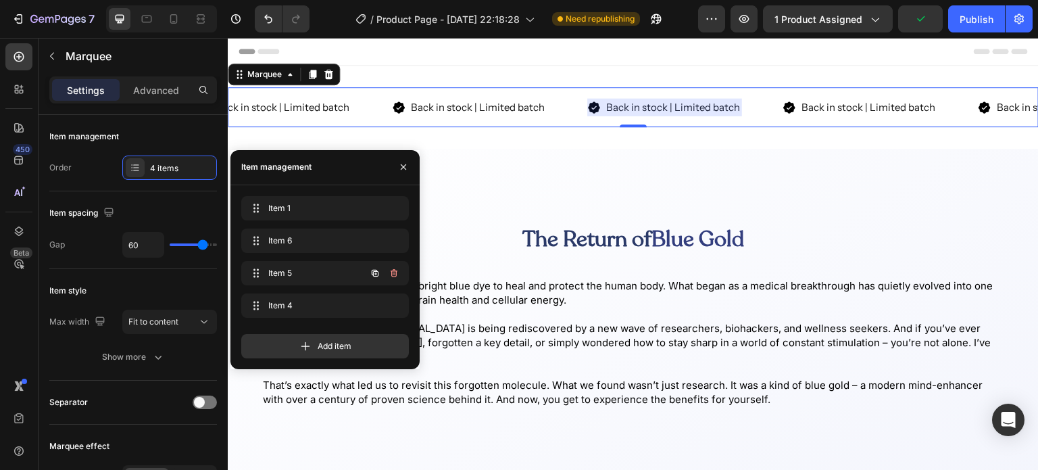
scroll to position [0, 253]
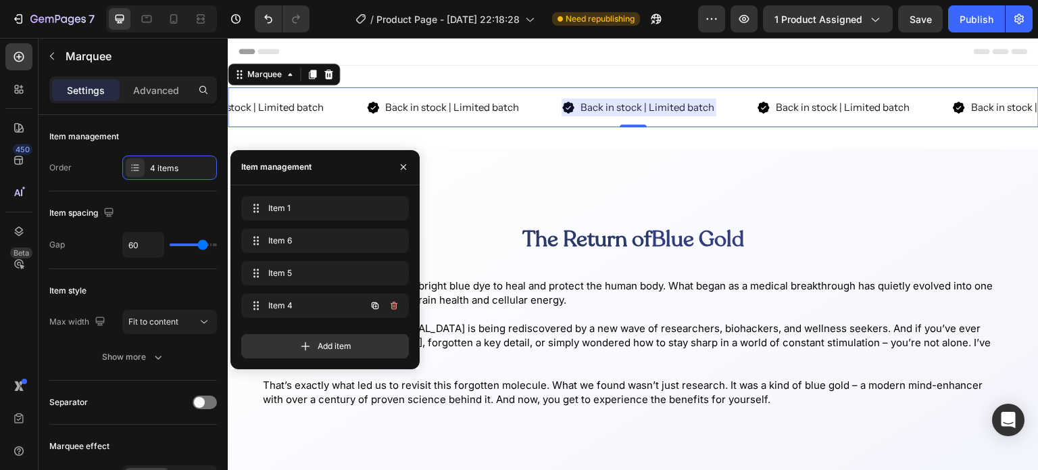
click at [377, 305] on icon "button" at bounding box center [375, 305] width 11 height 11
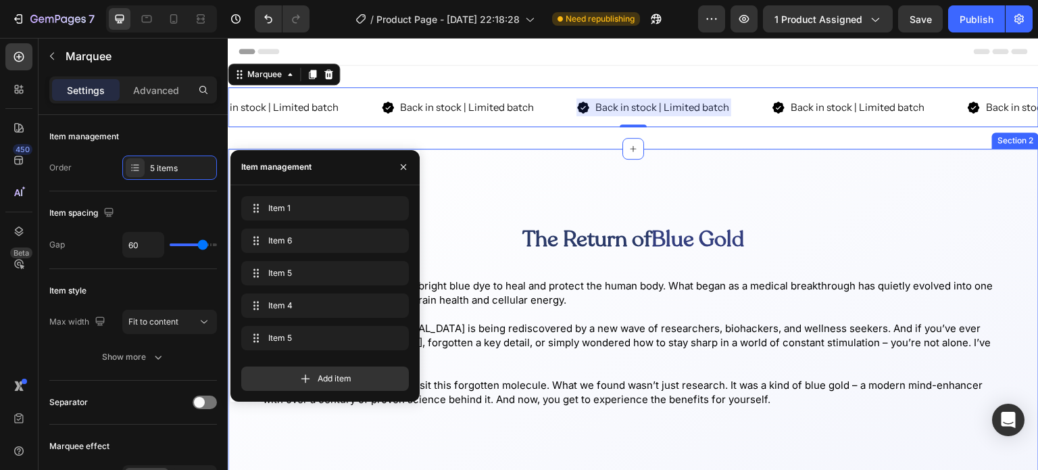
scroll to position [0, 445]
click at [443, 174] on div "The Return of Blue Gold Heading In 1876, scientists first used a bright blue dy…" at bounding box center [633, 338] width 811 height 378
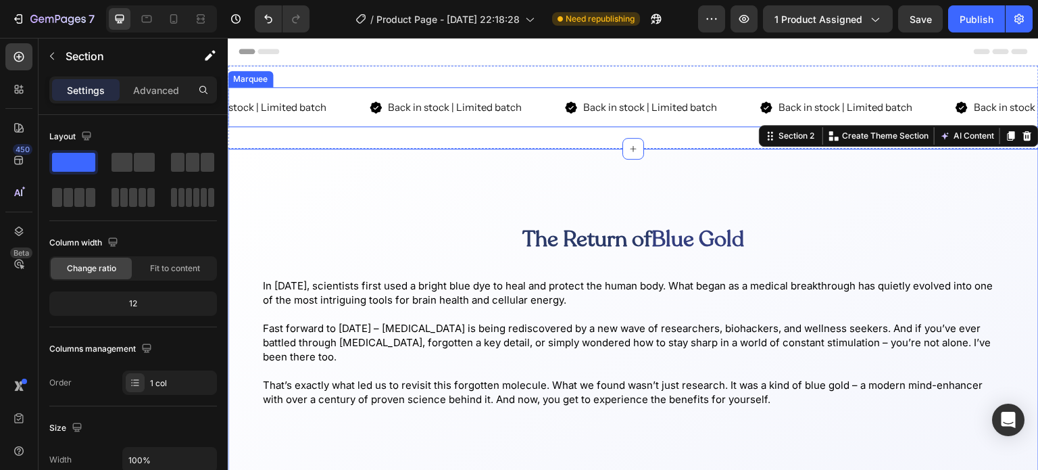
click at [520, 114] on div "Back in stock | Limited batch Item List" at bounding box center [466, 107] width 195 height 18
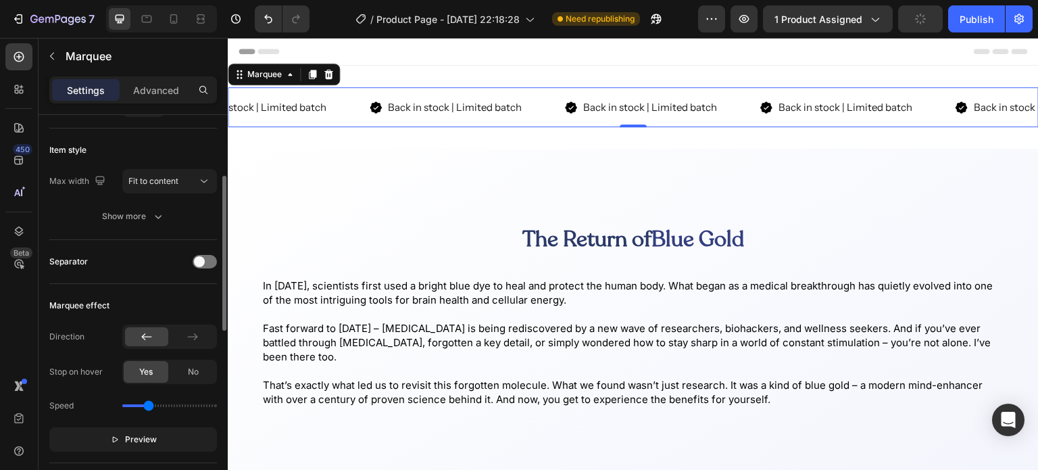
scroll to position [145, 0]
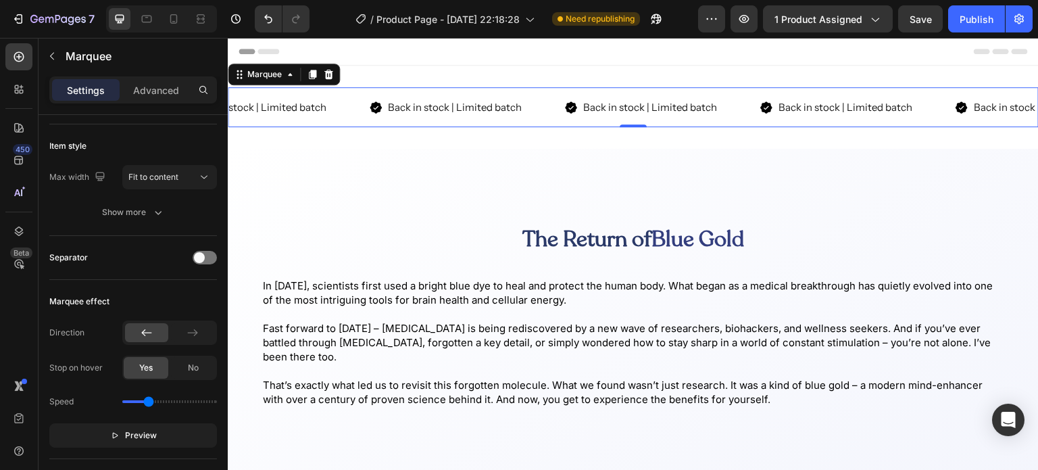
click at [125, 436] on span "Preview" at bounding box center [141, 435] width 32 height 14
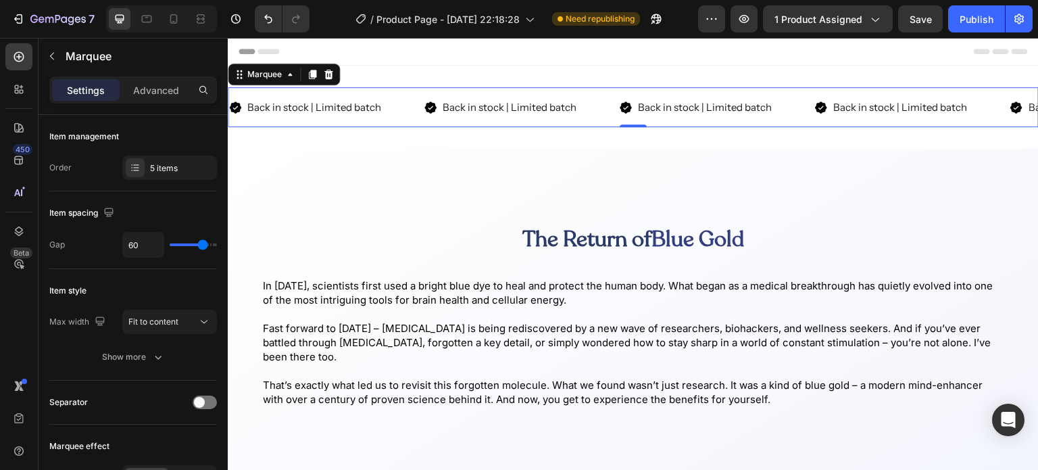
type input "71"
drag, startPoint x: 207, startPoint y: 245, endPoint x: 197, endPoint y: 243, distance: 10.3
type input "65"
click at [205, 243] on input "range" at bounding box center [193, 244] width 47 height 3
type input "49"
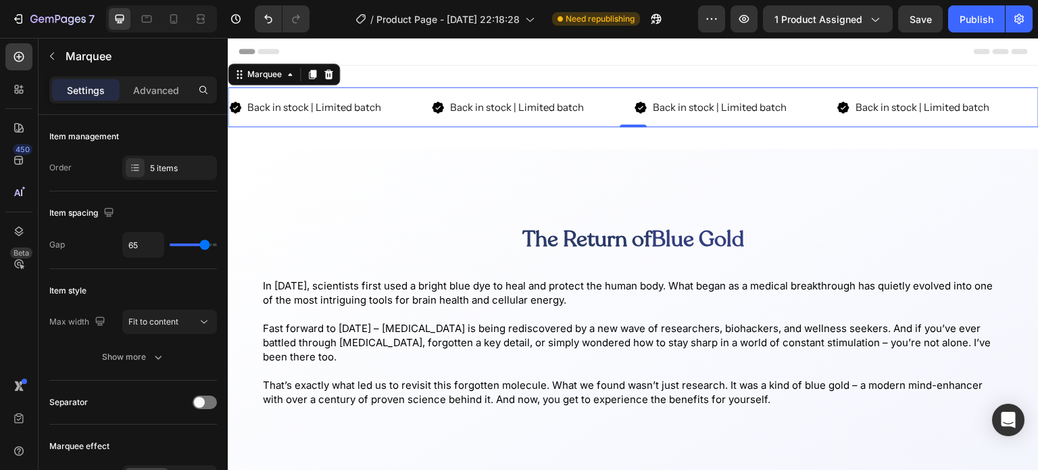
type input "49"
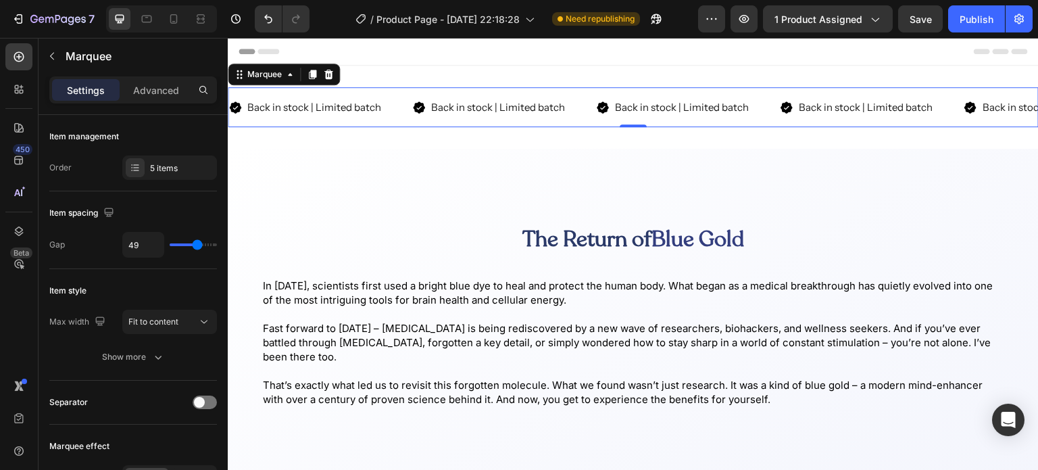
type input "43"
type input "28"
type input "13"
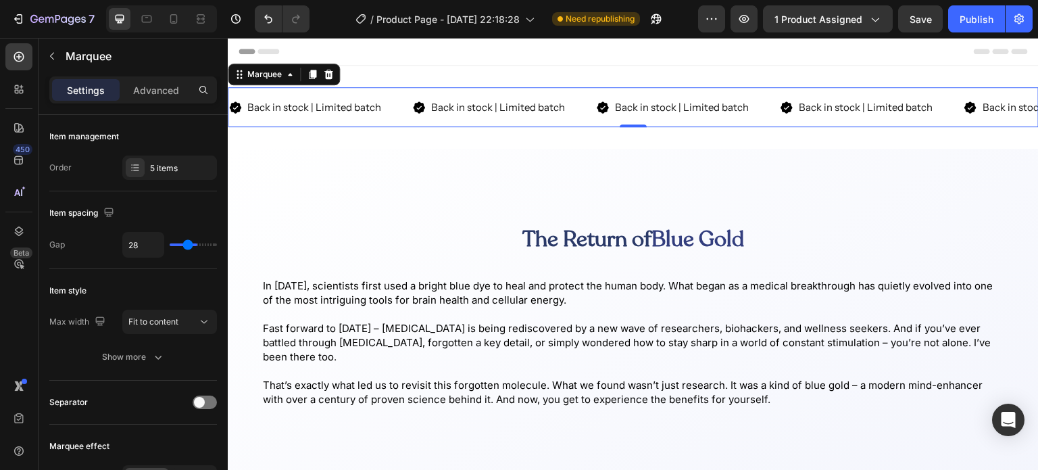
type input "13"
type input "0"
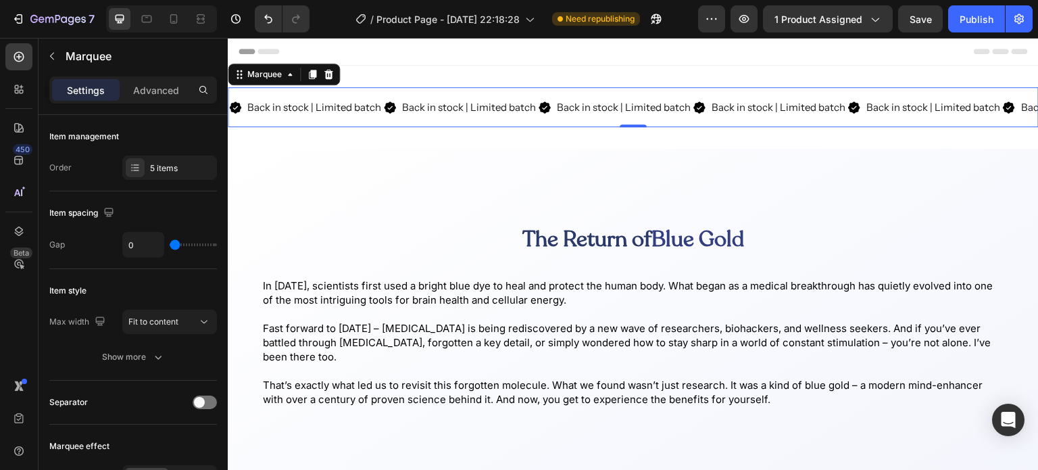
type input "22"
type input "31"
drag, startPoint x: 197, startPoint y: 243, endPoint x: 189, endPoint y: 245, distance: 8.4
type input "31"
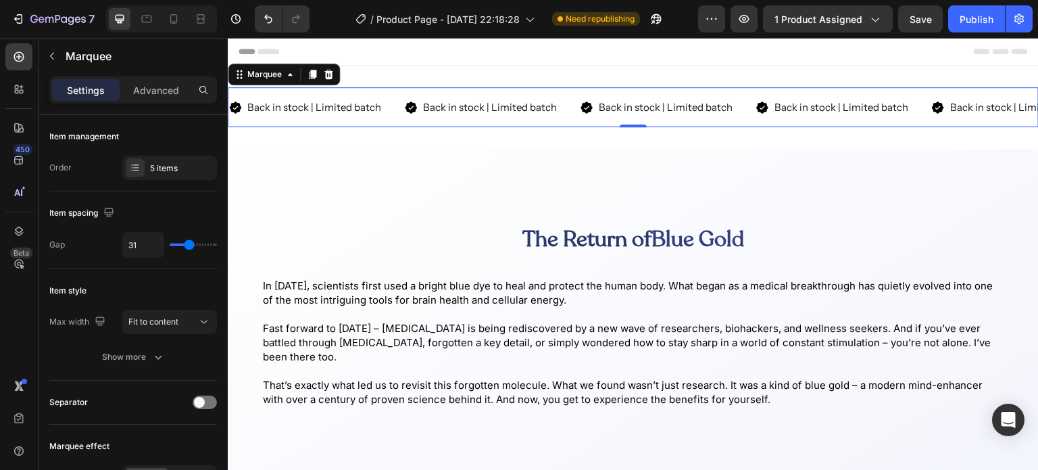
click at [189, 245] on input "range" at bounding box center [193, 244] width 47 height 3
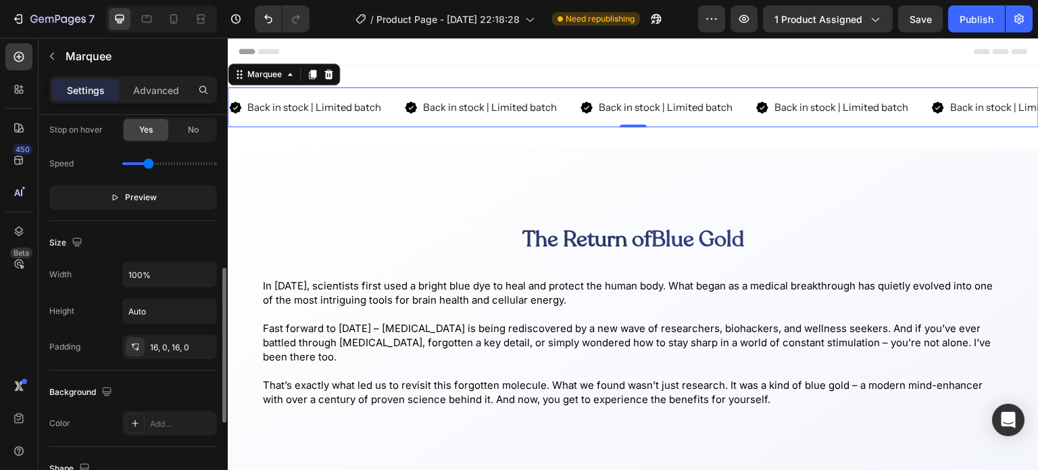
scroll to position [384, 0]
click at [149, 210] on div "Marquee effect Direction Stop on hover Yes No Speed Preview" at bounding box center [133, 130] width 168 height 179
click at [157, 199] on button "Preview" at bounding box center [133, 196] width 168 height 24
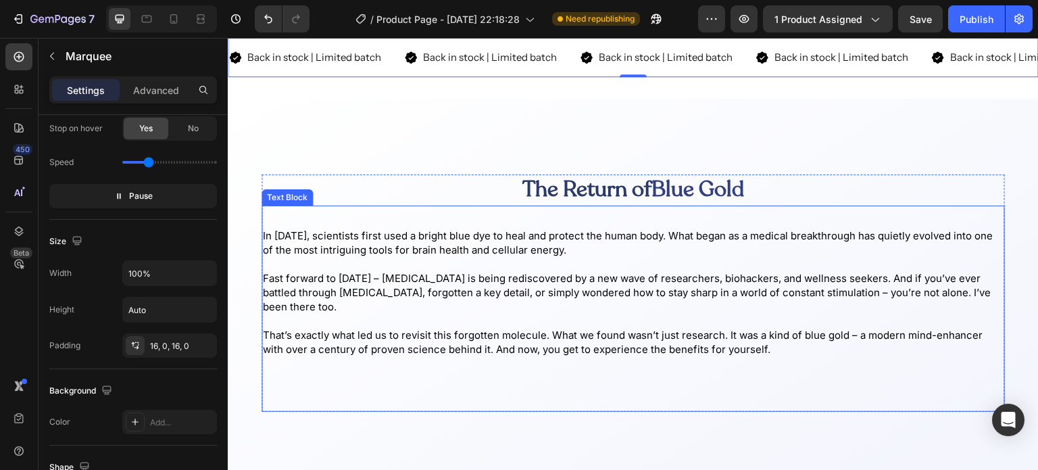
scroll to position [0, 0]
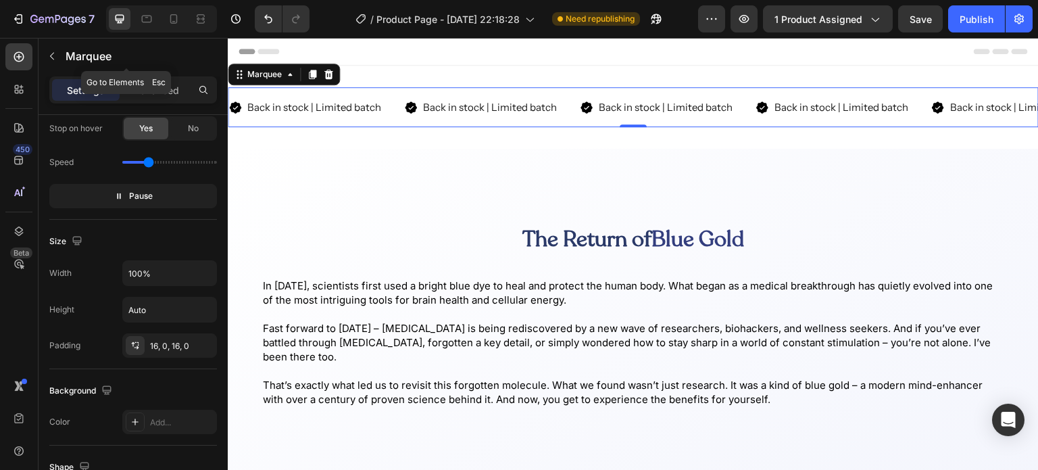
click at [55, 59] on icon "button" at bounding box center [52, 56] width 11 height 11
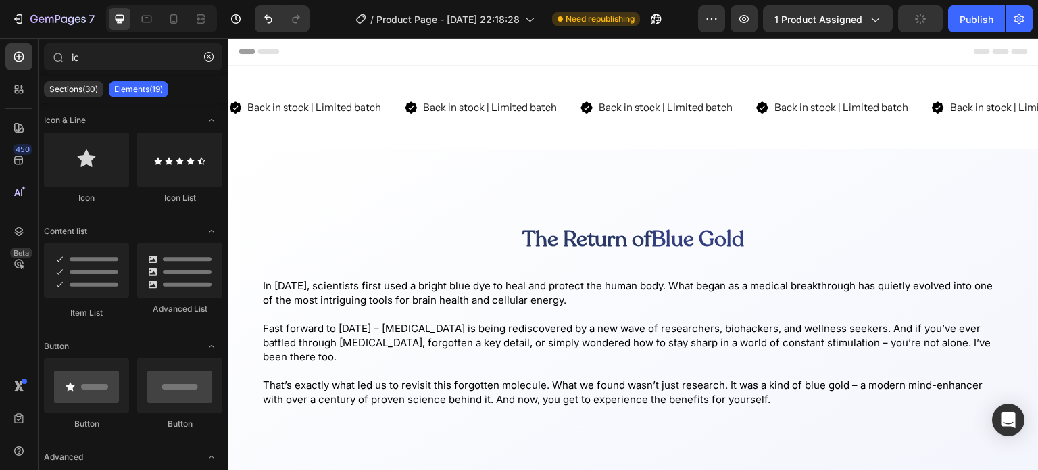
click at [78, 85] on p "Sections(30)" at bounding box center [73, 89] width 49 height 11
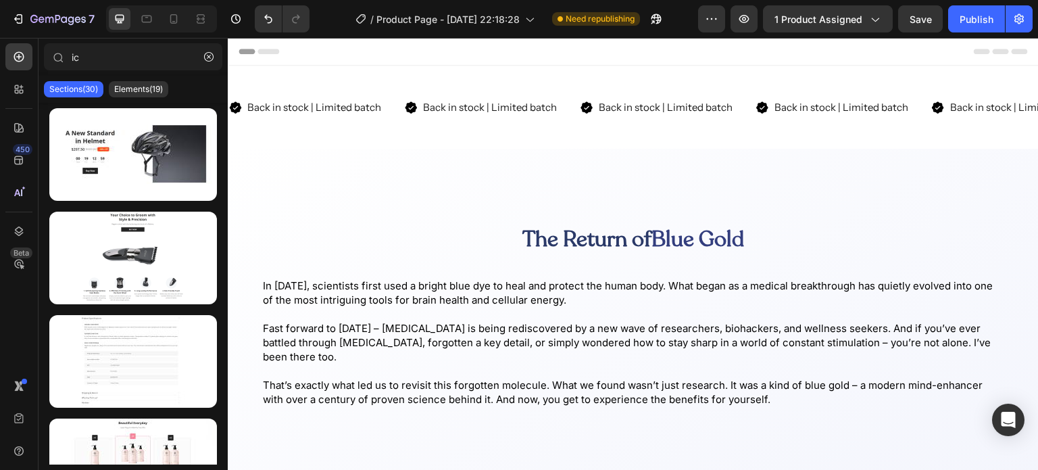
click at [203, 58] on button "button" at bounding box center [209, 57] width 22 height 22
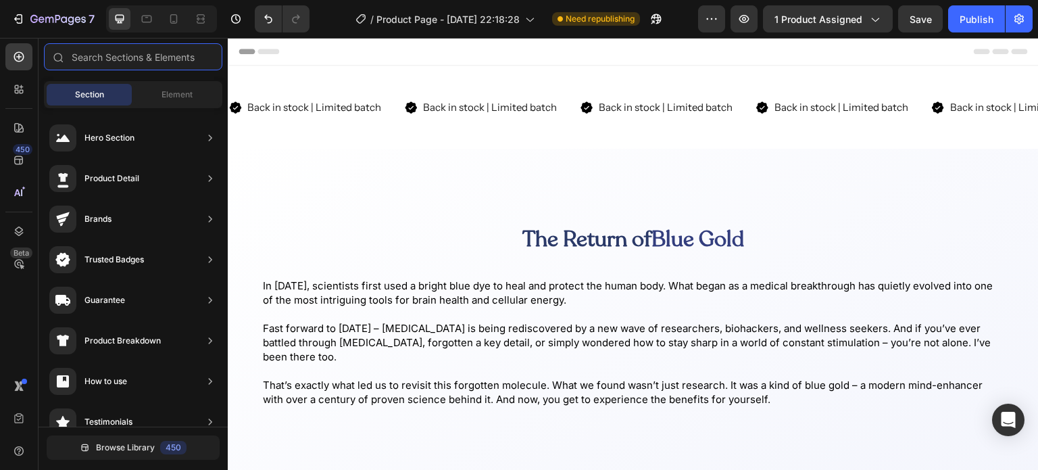
click at [155, 53] on input "text" at bounding box center [133, 56] width 178 height 27
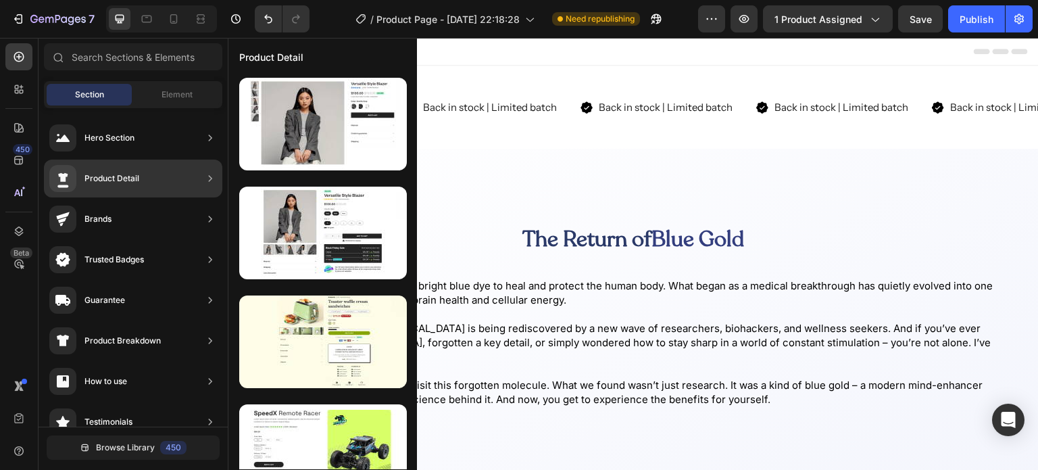
click at [122, 184] on div "Product Detail" at bounding box center [111, 179] width 55 height 14
click at [309, 234] on div at bounding box center [323, 232] width 168 height 93
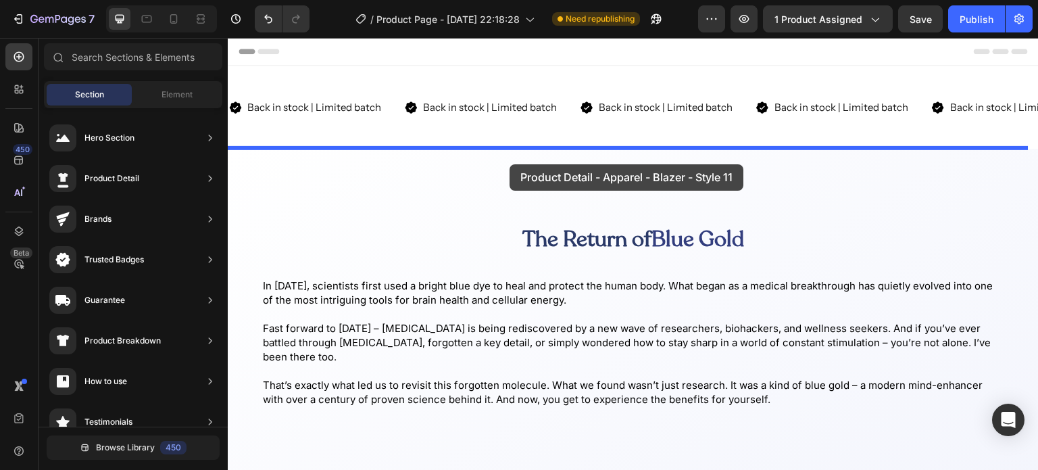
drag, startPoint x: 537, startPoint y: 272, endPoint x: 509, endPoint y: 165, distance: 110.3
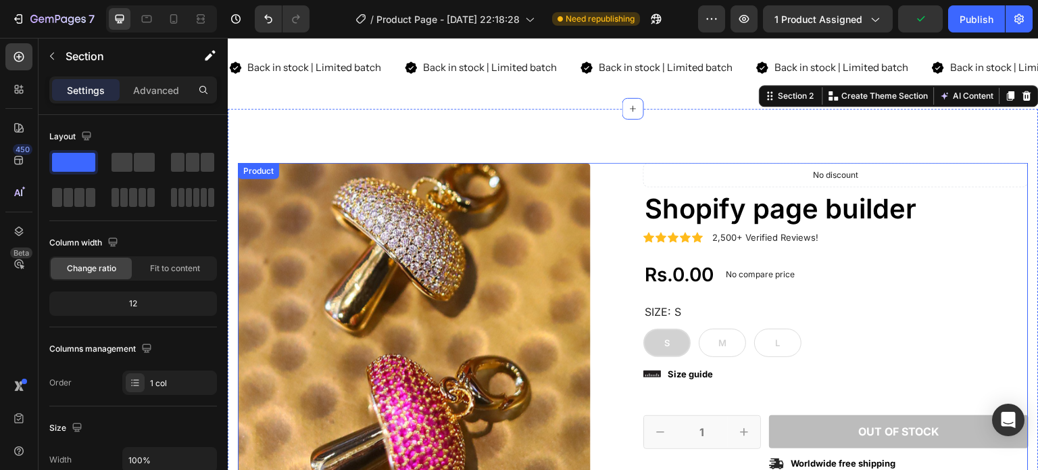
scroll to position [39, 0]
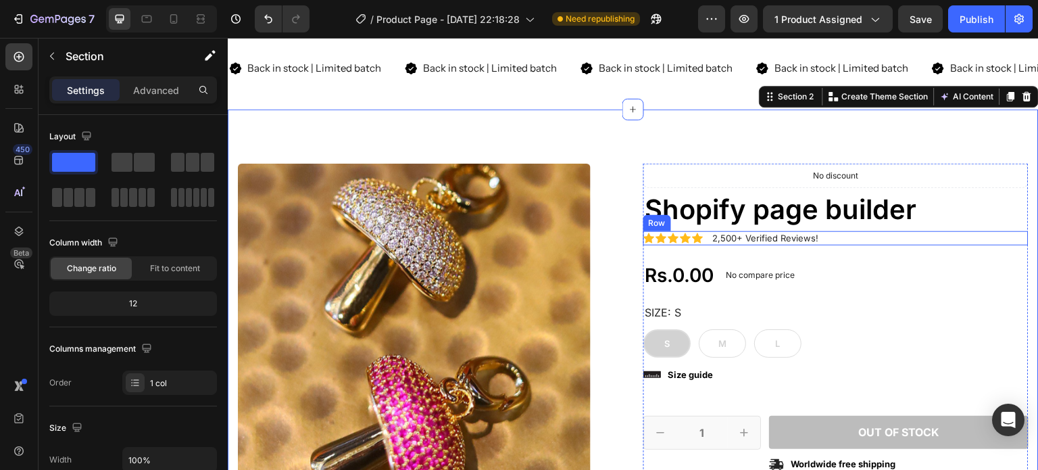
click at [701, 234] on div "Icon Icon Icon Icon Icon Icon List 2,500+ Verified Reviews! Text Block Row" at bounding box center [835, 238] width 385 height 14
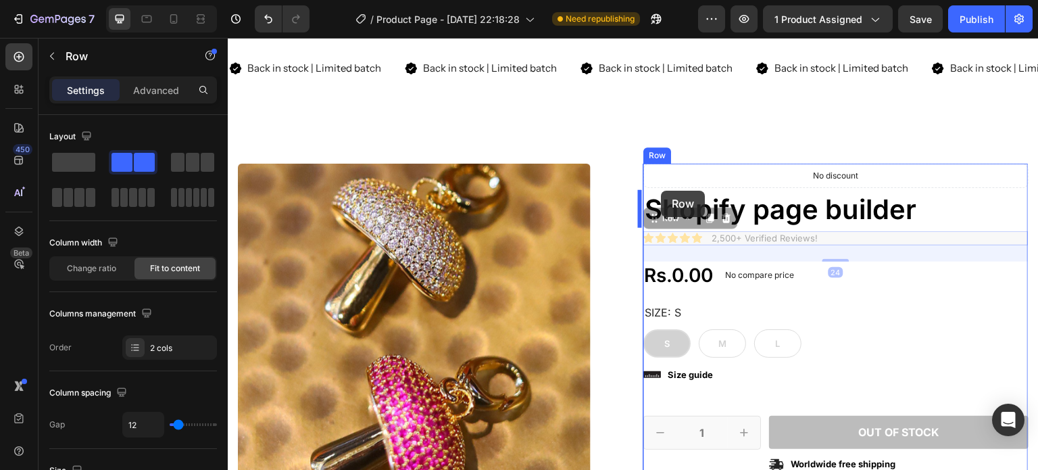
drag, startPoint x: 653, startPoint y: 219, endPoint x: 661, endPoint y: 191, distance: 29.5
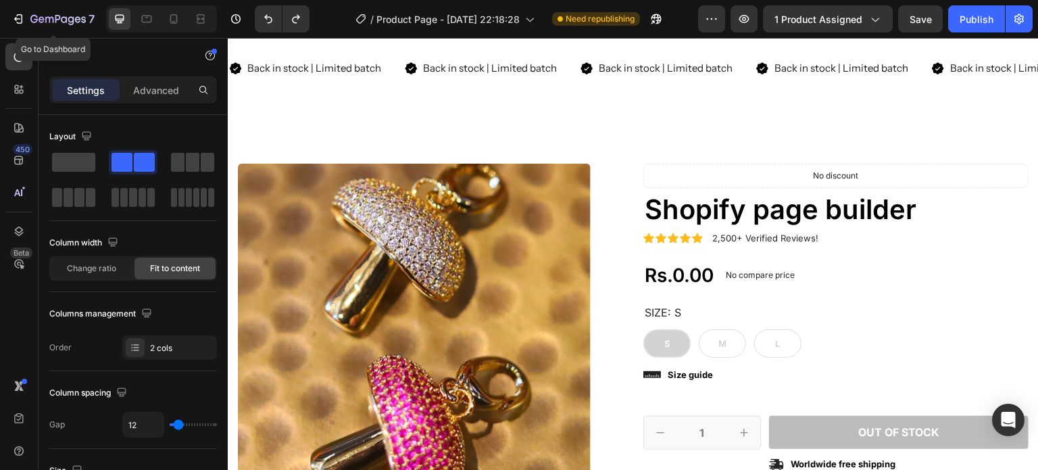
click at [19, 28] on button "7" at bounding box center [52, 18] width 95 height 27
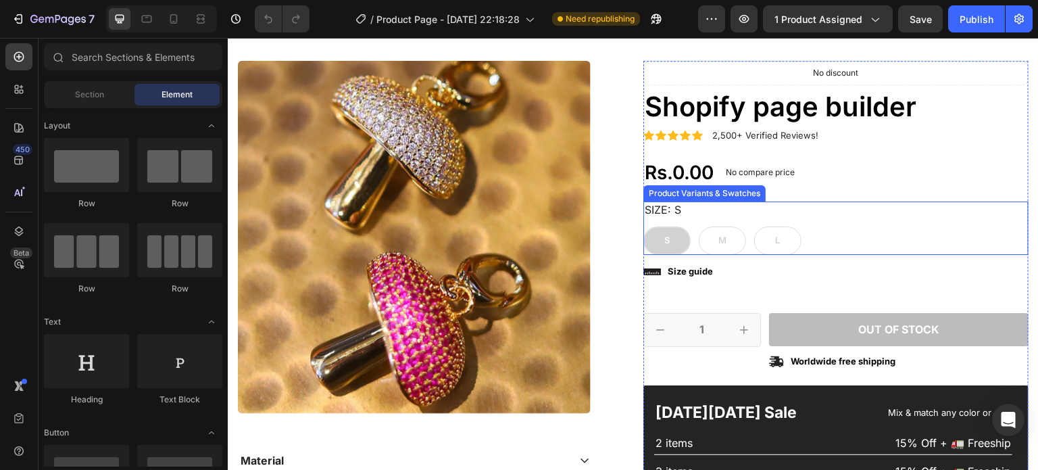
scroll to position [195, 0]
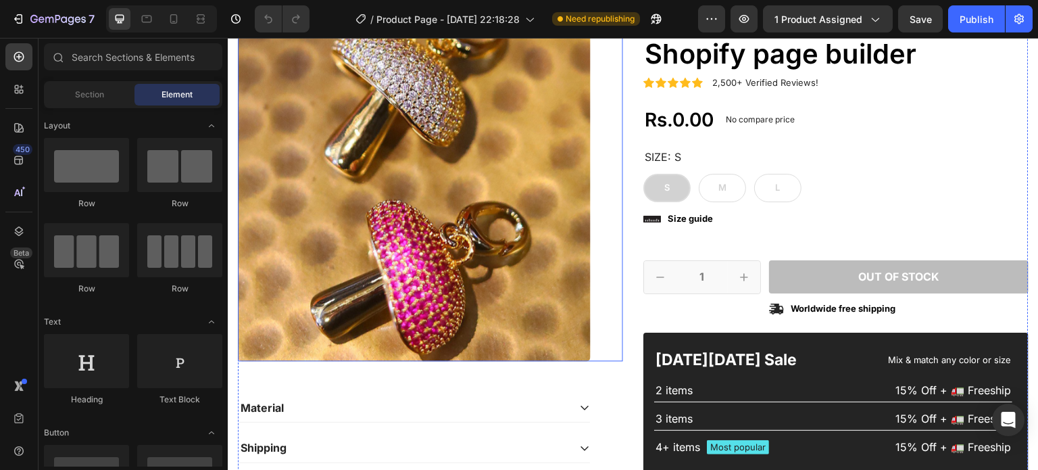
click at [592, 237] on div "Product Images" at bounding box center [430, 184] width 385 height 353
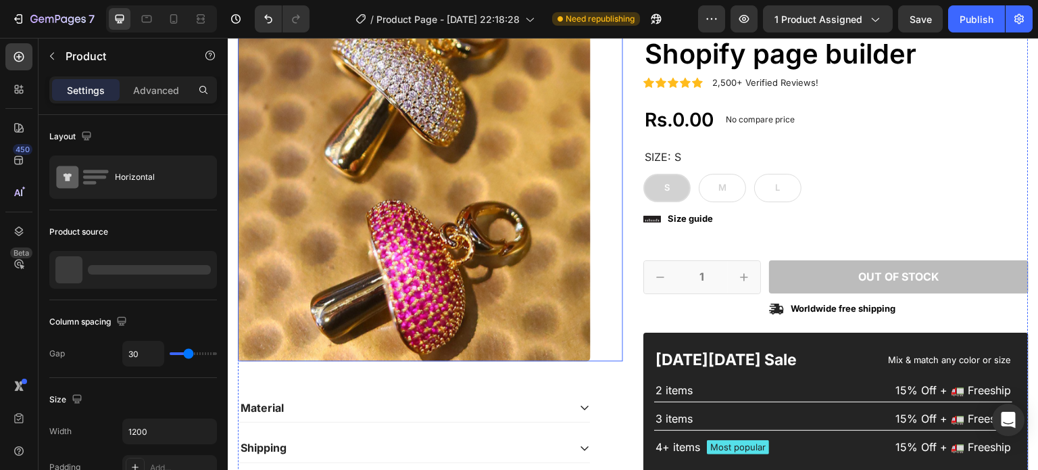
click at [622, 235] on div "Product Images Material Shipping Care instruction Accordion Icon Icon Icon Icon…" at bounding box center [633, 270] width 791 height 525
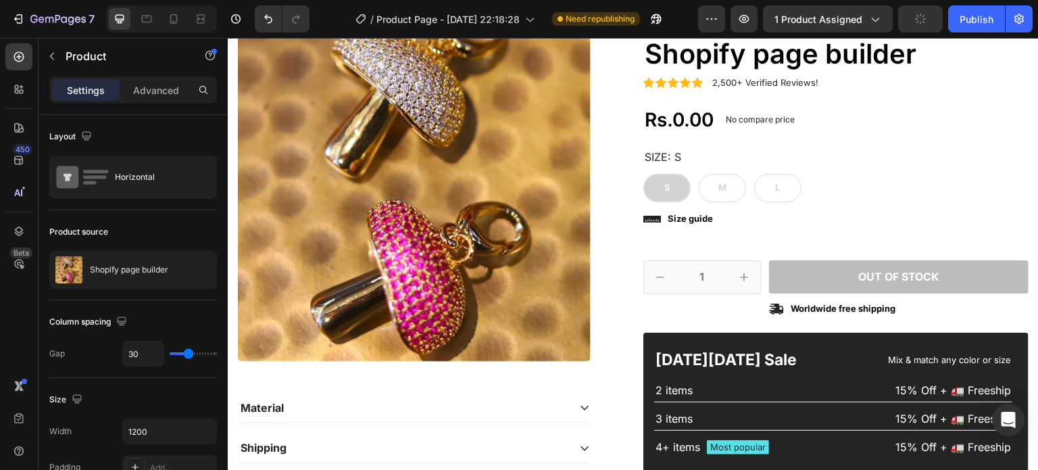
click at [113, 266] on p "Shopify page builder" at bounding box center [129, 269] width 78 height 9
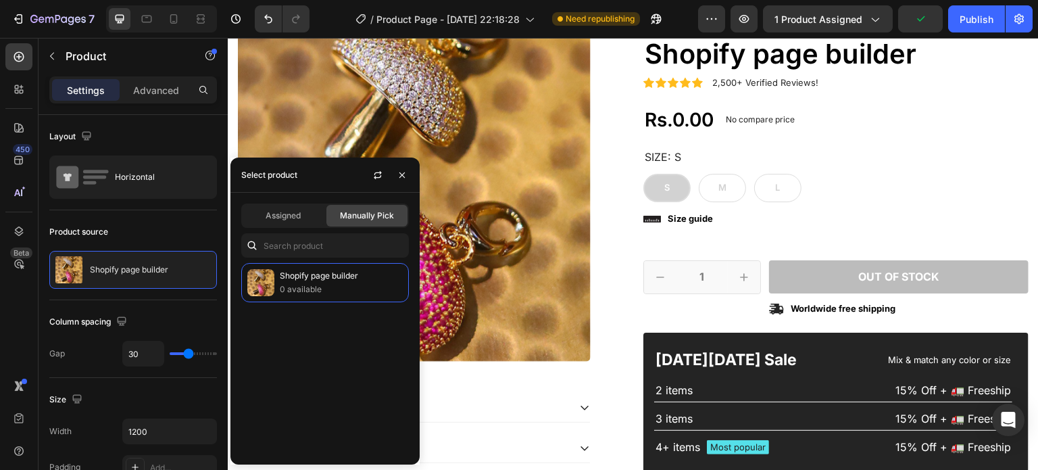
click at [275, 224] on div "Assigned" at bounding box center [283, 216] width 81 height 22
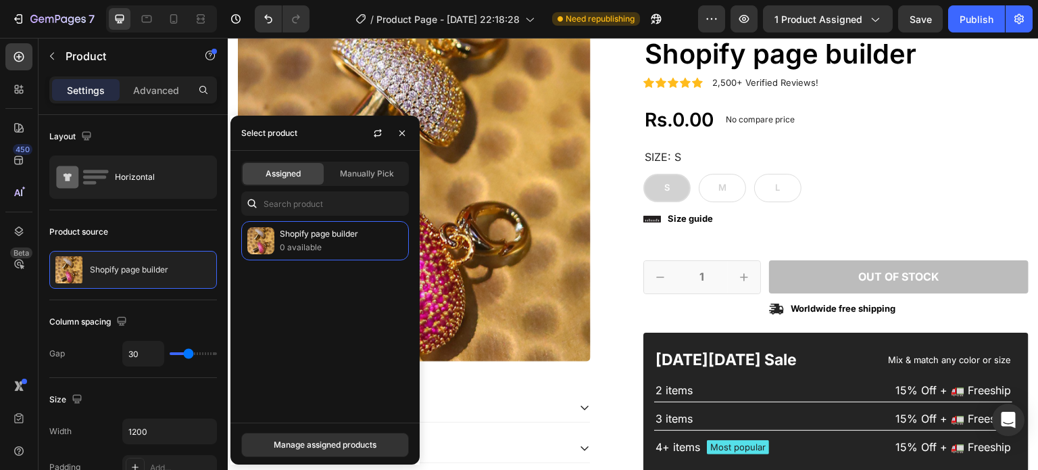
click at [359, 161] on div "Assigned Manually Pick" at bounding box center [325, 173] width 168 height 24
drag, startPoint x: 367, startPoint y: 180, endPoint x: 83, endPoint y: 407, distance: 363.4
click at [367, 180] on div "Manually Pick" at bounding box center [366, 174] width 81 height 22
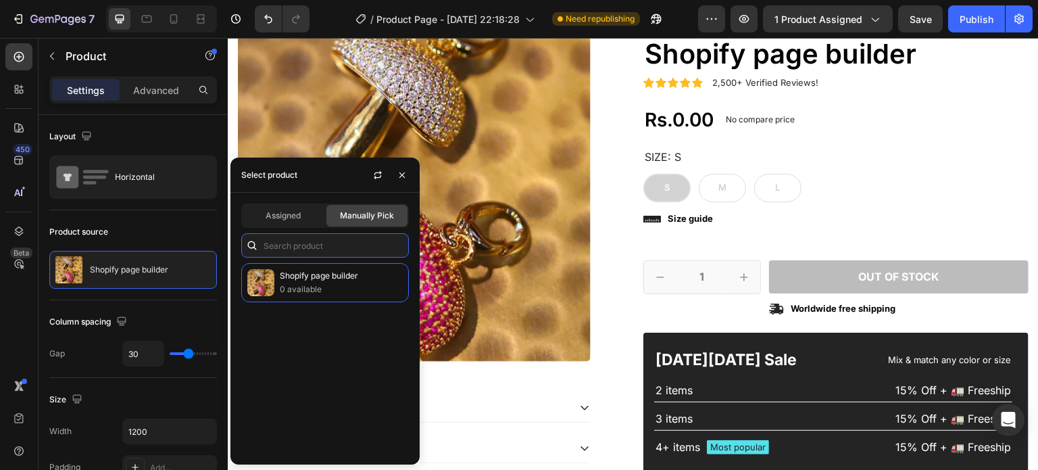
click at [343, 243] on input "text" at bounding box center [325, 245] width 168 height 24
paste input "Superior Methylene Blue"
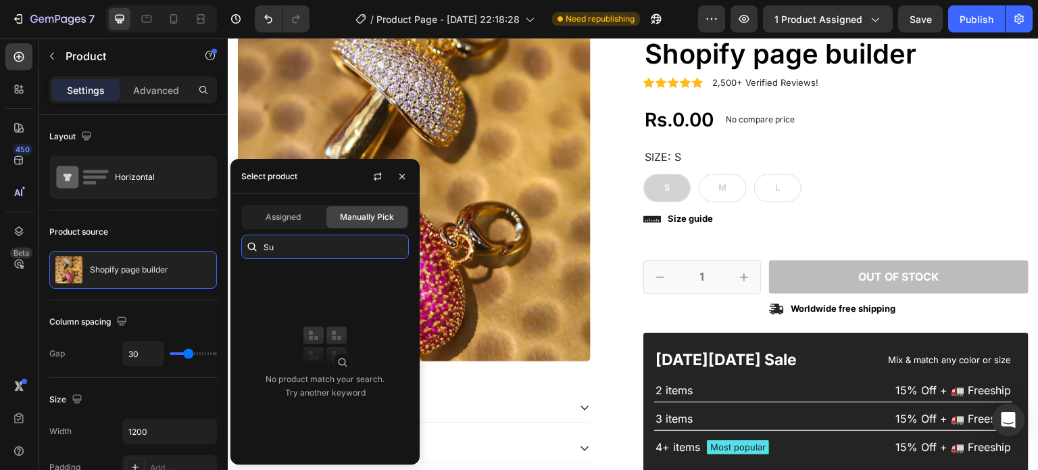
type input "S"
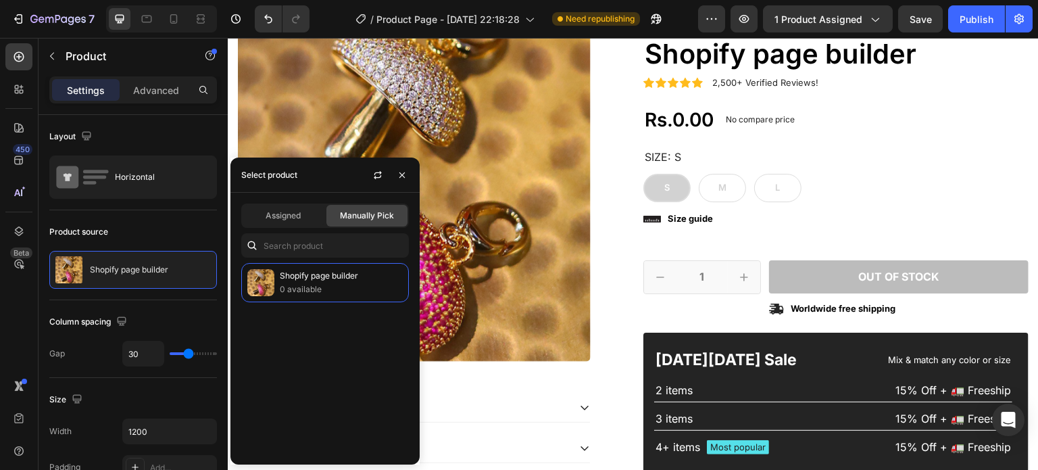
click at [284, 210] on span "Assigned" at bounding box center [283, 215] width 35 height 12
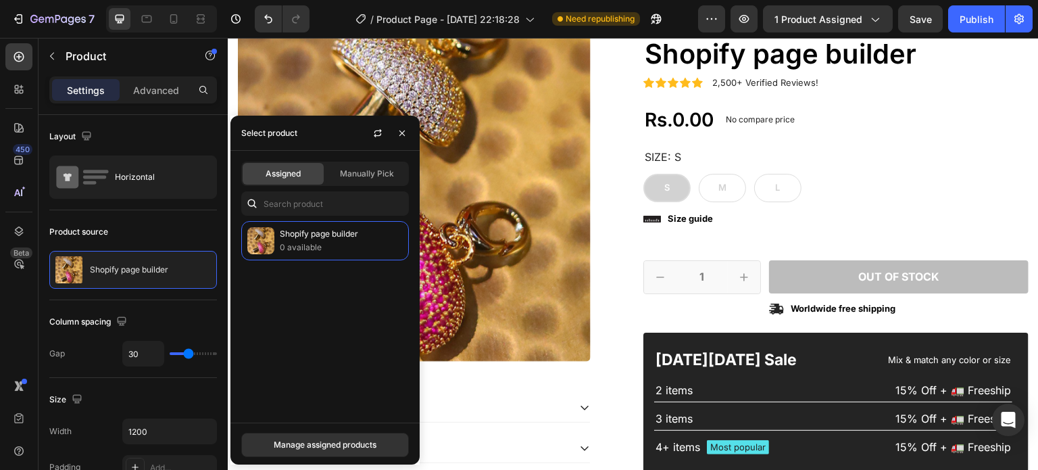
drag, startPoint x: 370, startPoint y: 181, endPoint x: 135, endPoint y: 45, distance: 271.0
click at [370, 181] on div "Manually Pick" at bounding box center [366, 174] width 81 height 22
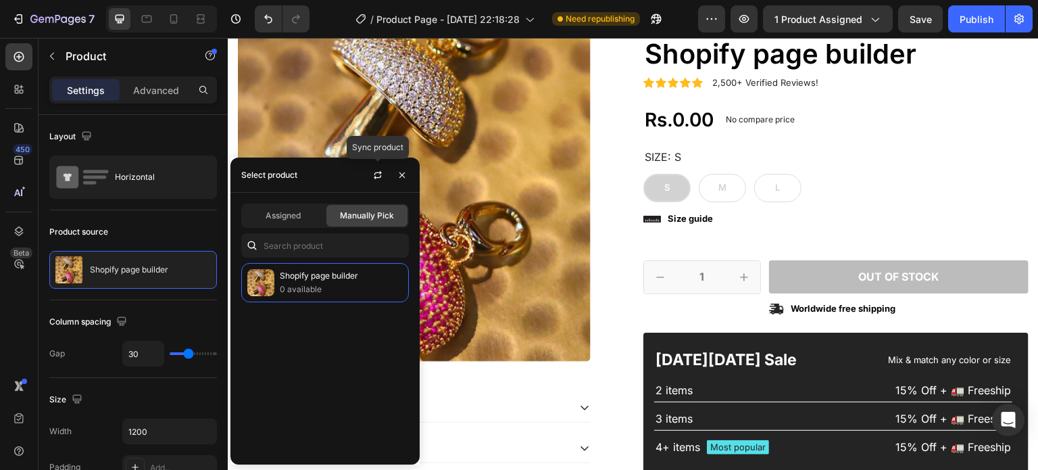
click at [382, 180] on button "button" at bounding box center [378, 175] width 22 height 22
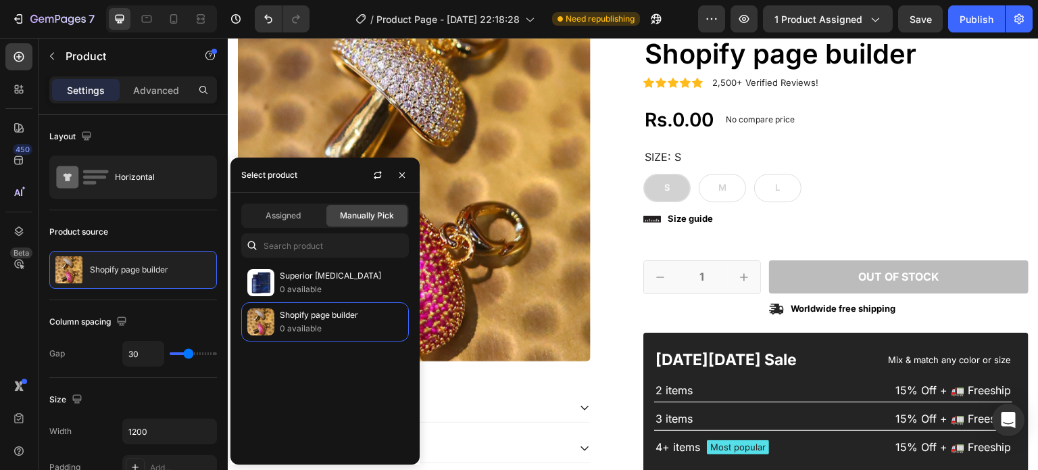
click at [308, 280] on p "Superior Methylene Blue" at bounding box center [341, 276] width 123 height 14
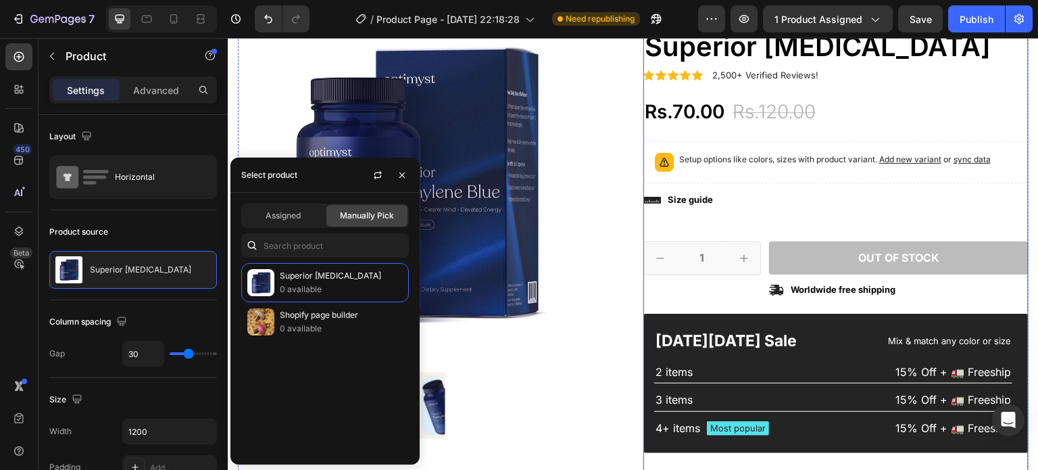
click at [655, 216] on div "Icon Icon Icon Icon Icon Icon List 2,500+ Verified Reviews! Text Block Row 42% …" at bounding box center [835, 261] width 385 height 506
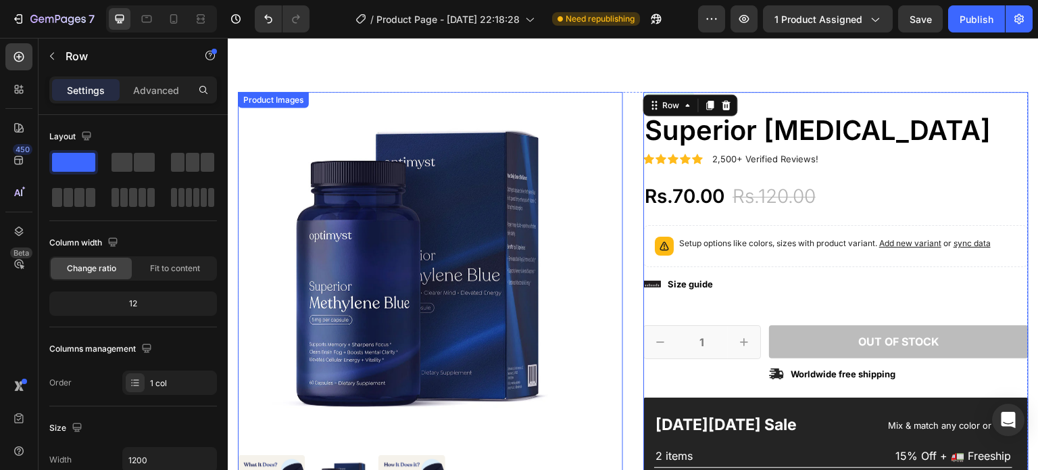
scroll to position [0, 0]
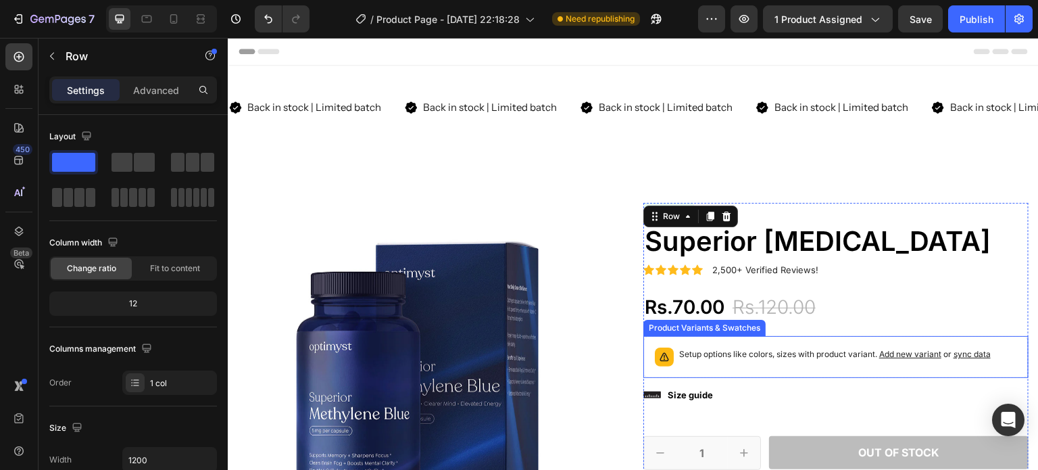
click at [734, 346] on div "Setup options like colors, sizes with product variant. Add new variant or sync …" at bounding box center [835, 357] width 373 height 30
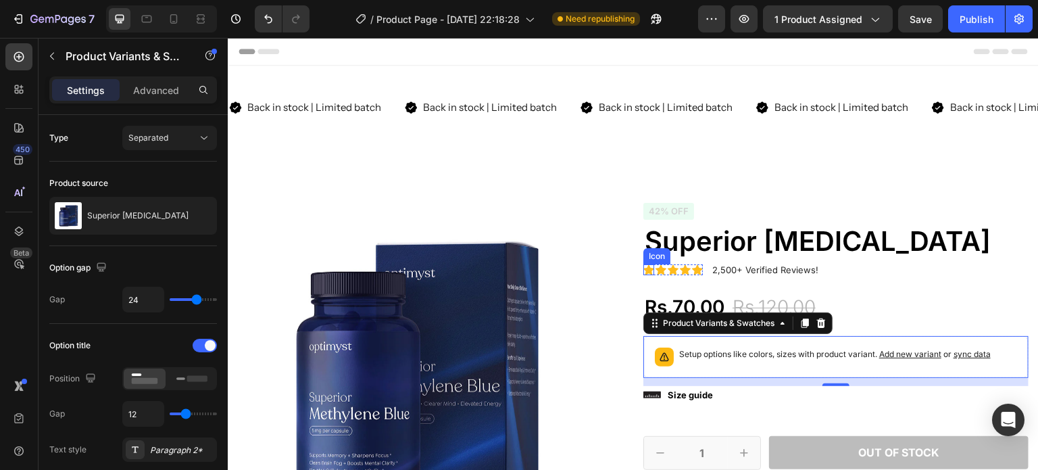
click at [643, 274] on icon at bounding box center [648, 269] width 11 height 11
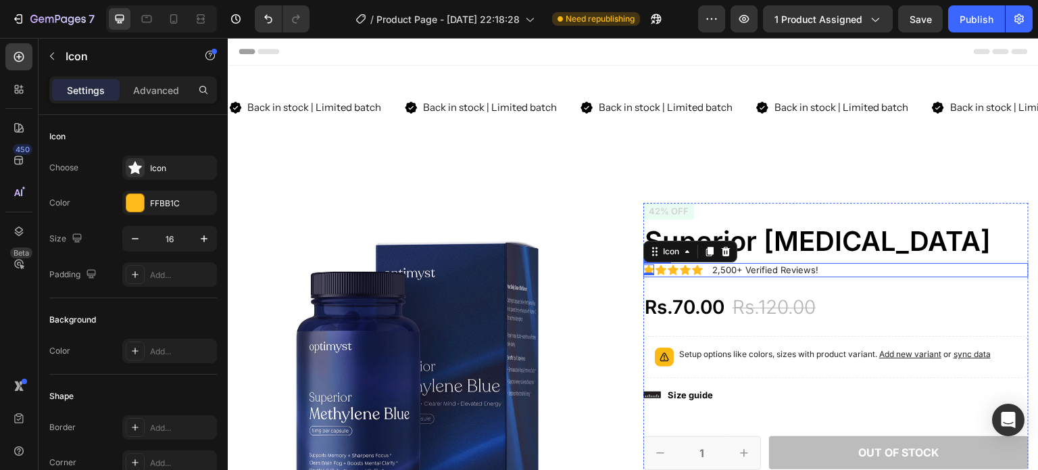
click at [703, 272] on div "Icon 0 Icon Icon Icon Icon Icon List 2,500+ Verified Reviews! Text Block Row" at bounding box center [835, 270] width 385 height 14
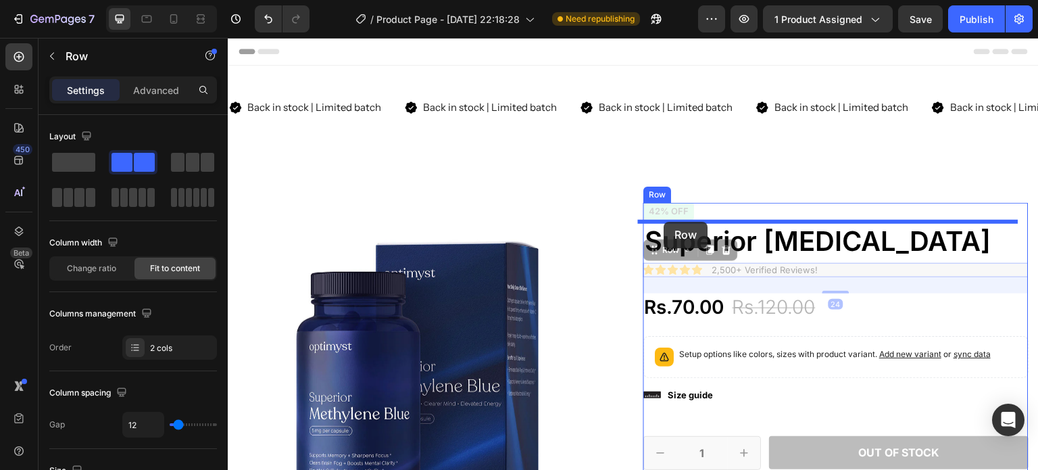
drag, startPoint x: 653, startPoint y: 251, endPoint x: 664, endPoint y: 222, distance: 31.2
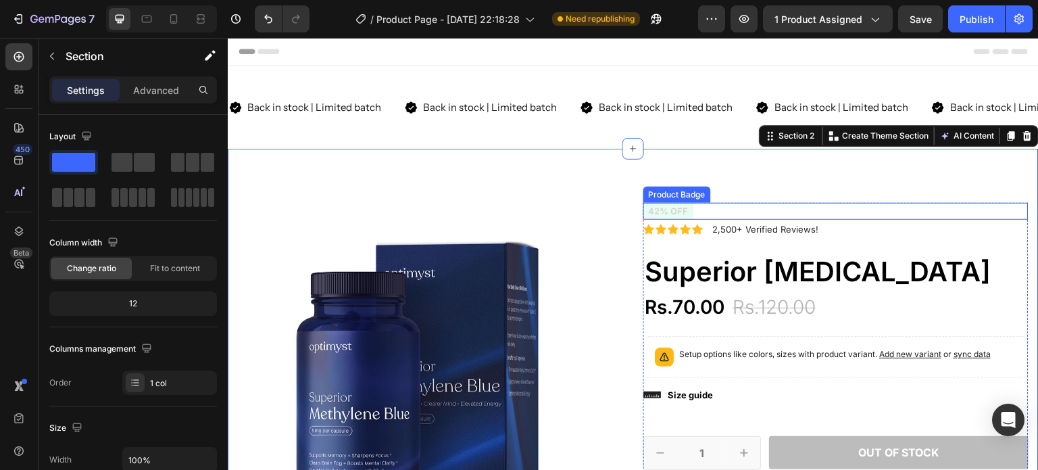
click at [678, 212] on pre "42% off" at bounding box center [668, 211] width 51 height 17
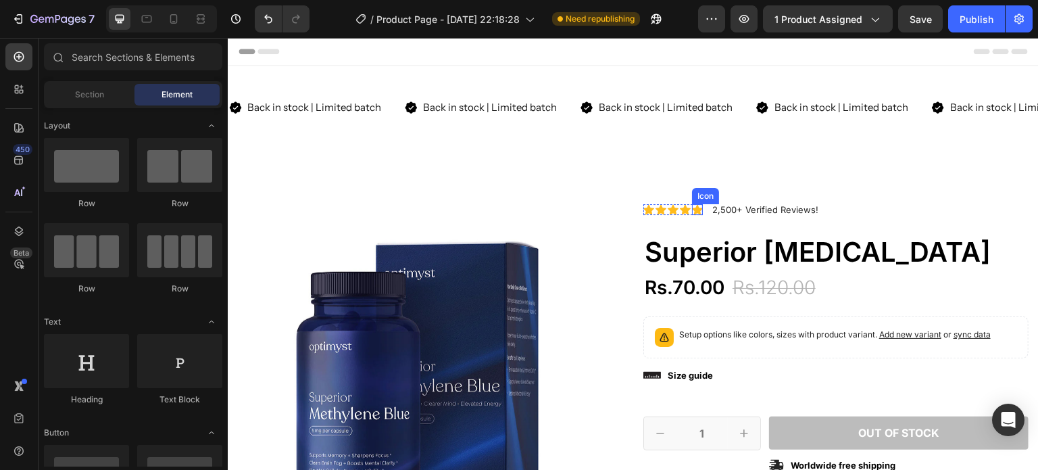
click at [694, 209] on icon at bounding box center [697, 210] width 11 height 10
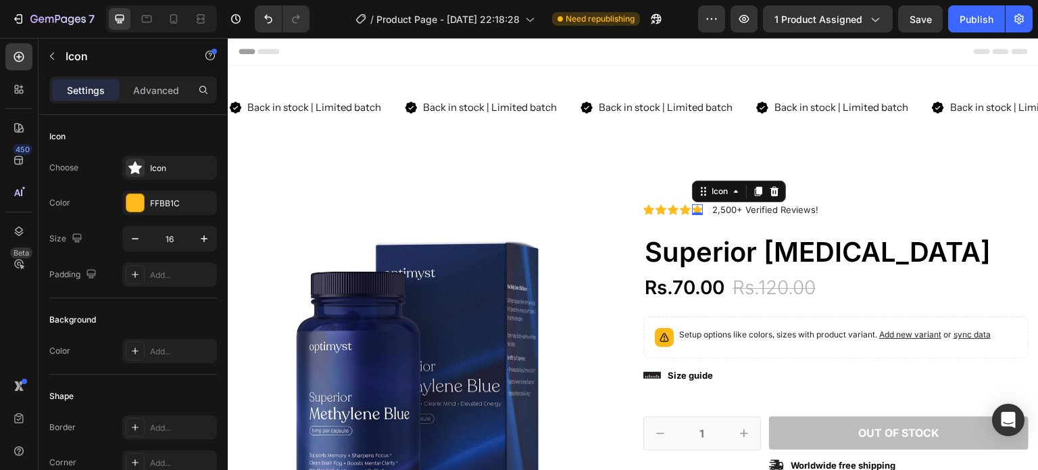
click at [154, 172] on div "Icon" at bounding box center [182, 168] width 64 height 12
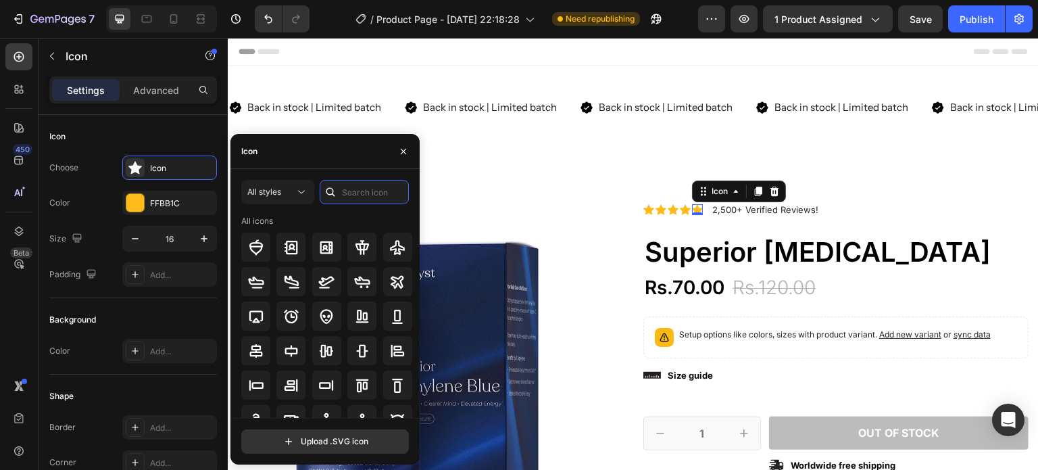
click at [345, 185] on input "text" at bounding box center [364, 192] width 89 height 24
type input "star"
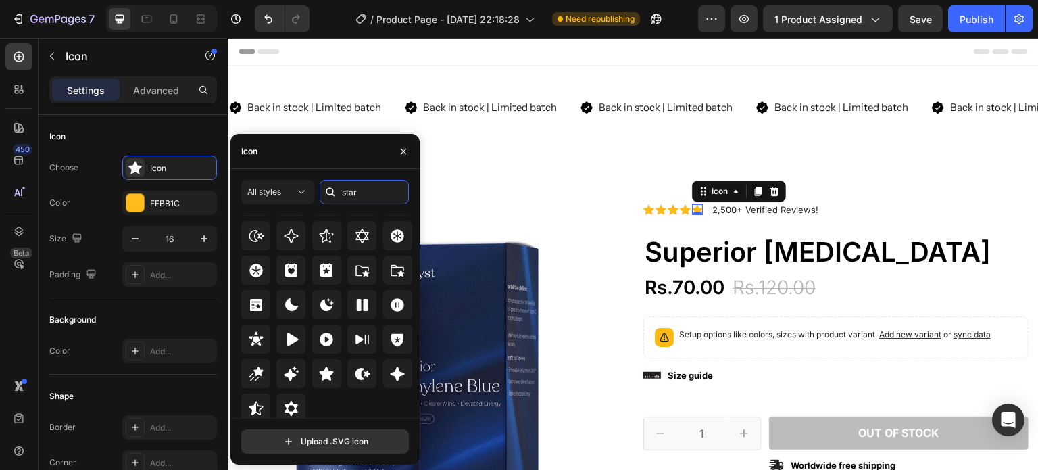
scroll to position [410, 0]
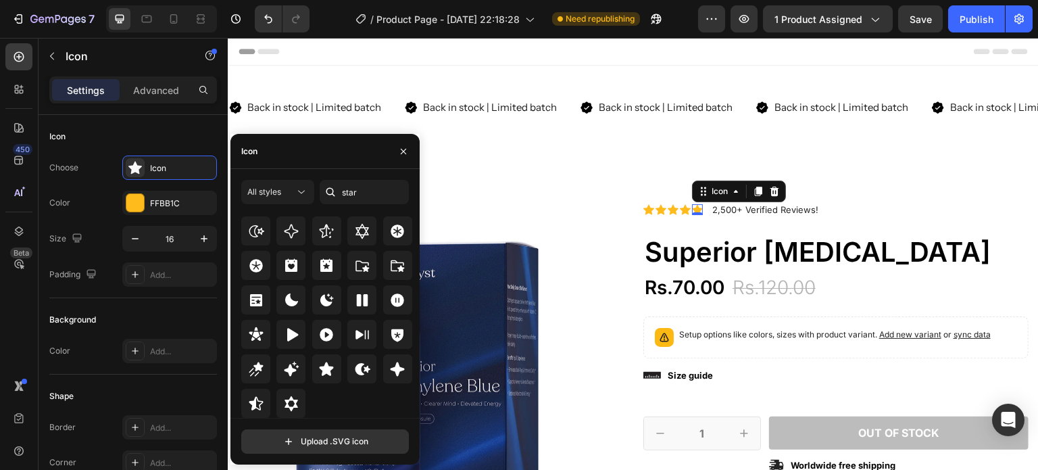
click at [253, 400] on icon at bounding box center [256, 403] width 14 height 14
click at [612, 380] on div "Product Images" at bounding box center [430, 418] width 385 height 430
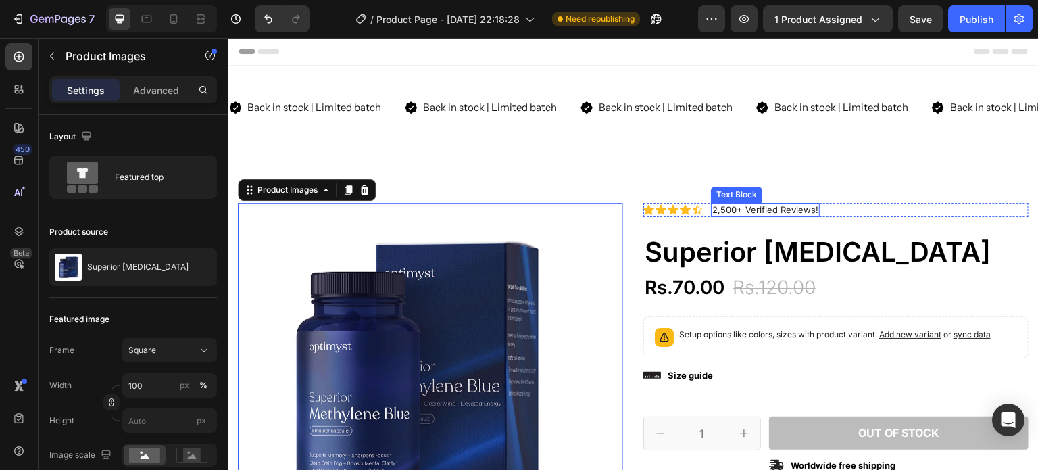
click at [780, 206] on p "2,500+ Verified Reviews!" at bounding box center [765, 209] width 106 height 11
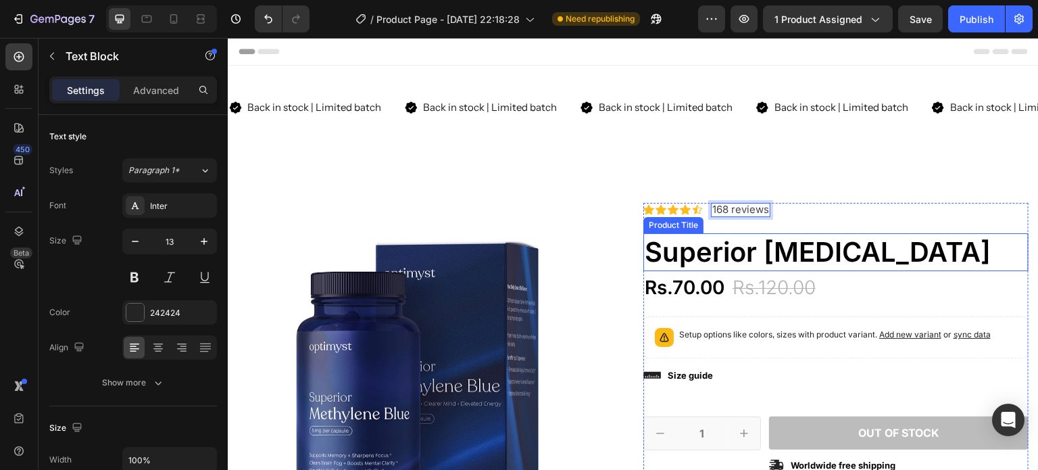
click at [823, 238] on h1 "Superior [MEDICAL_DATA]" at bounding box center [835, 252] width 385 height 38
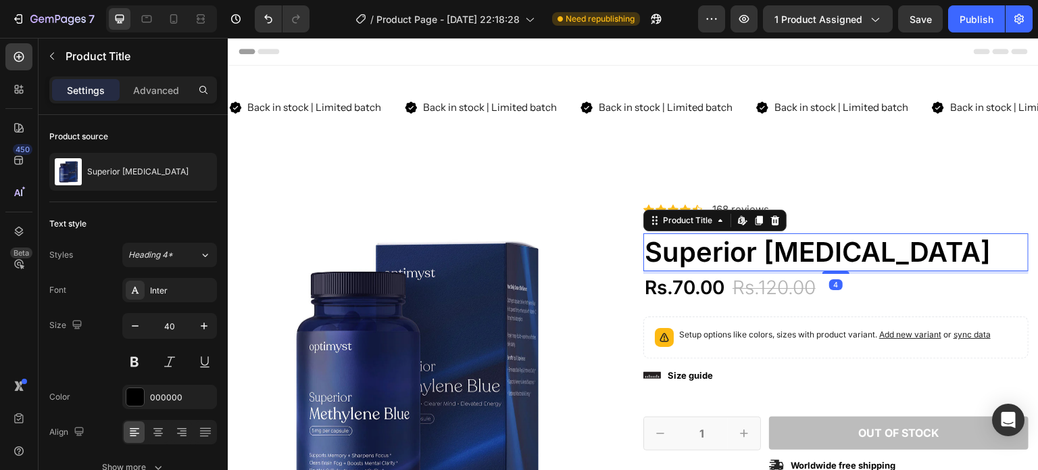
click at [823, 238] on h1 "Superior [MEDICAL_DATA]" at bounding box center [835, 252] width 385 height 38
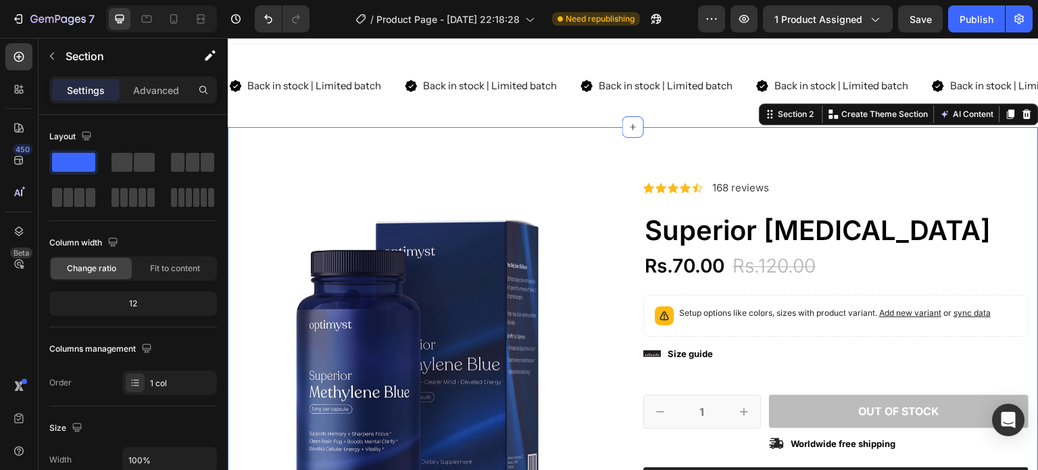
scroll to position [27, 0]
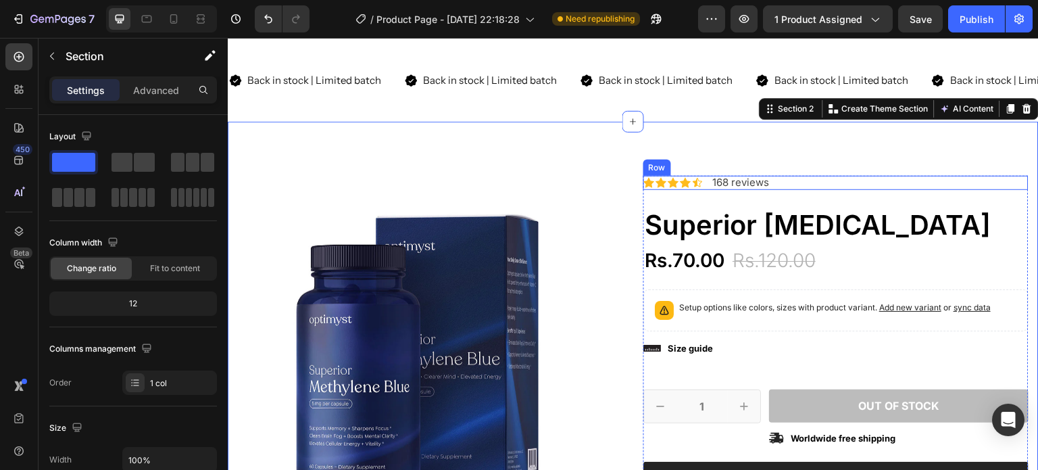
click at [787, 180] on div "Icon Icon Icon Icon Icon Icon List 168 reviews Text Block Row" at bounding box center [835, 183] width 385 height 14
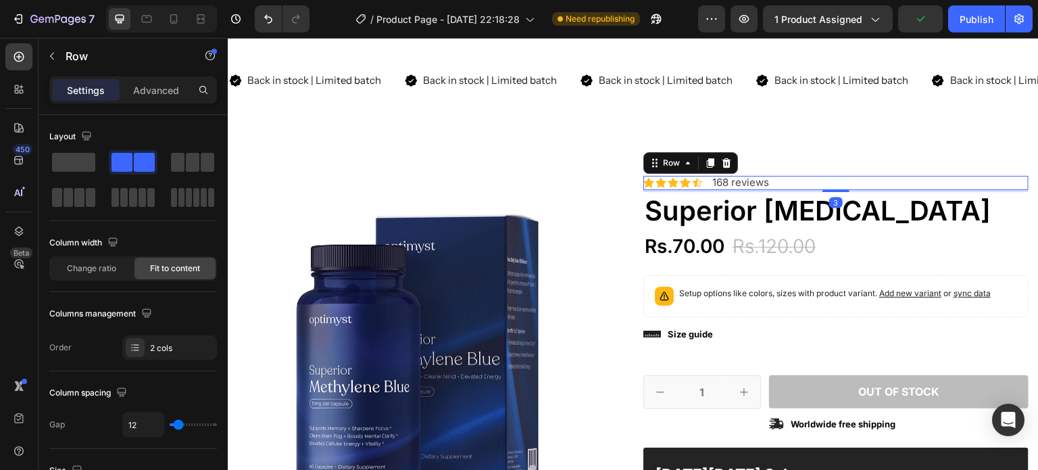
drag, startPoint x: 826, startPoint y: 203, endPoint x: 826, endPoint y: 189, distance: 14.2
click at [826, 189] on div at bounding box center [835, 190] width 27 height 3
click at [877, 219] on h1 "Superior [MEDICAL_DATA]" at bounding box center [835, 211] width 385 height 38
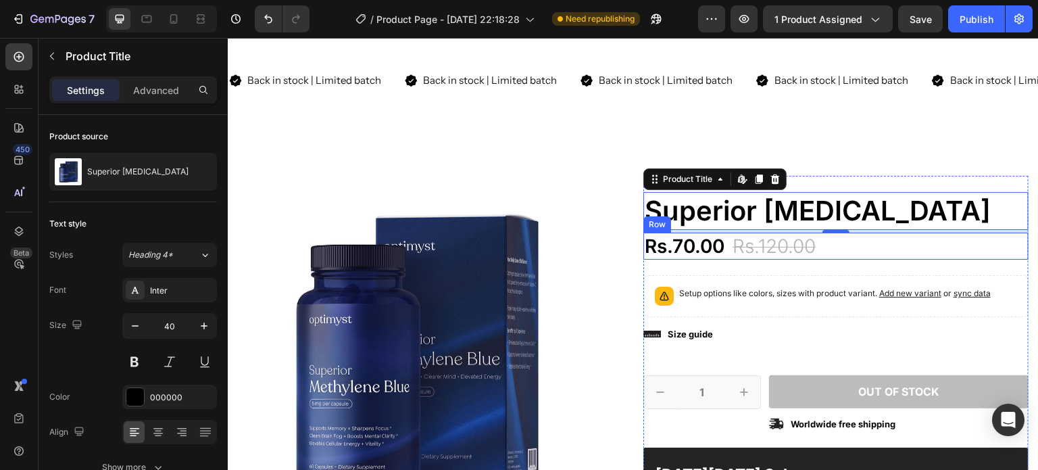
click at [851, 238] on div "Rs.70.00 Product Price Product Price Rs.120.00 Product Price Product Price 42% …" at bounding box center [835, 245] width 385 height 27
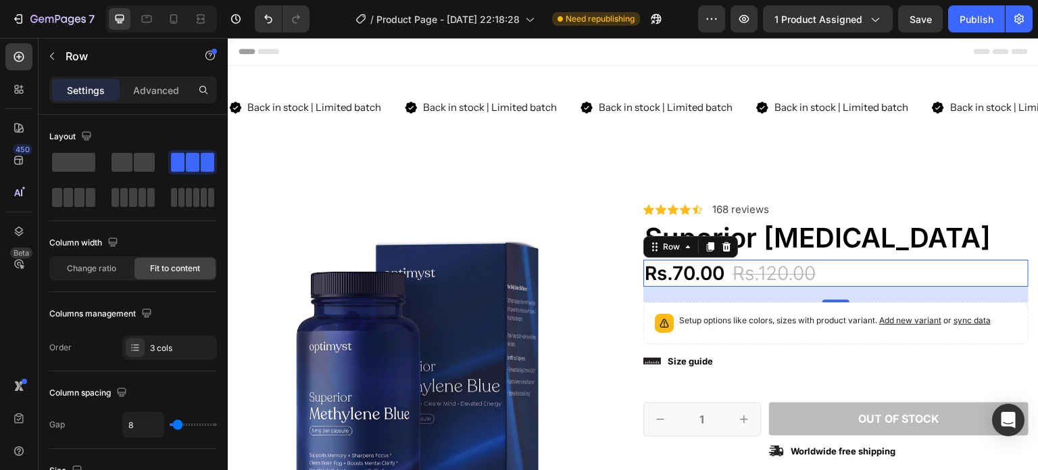
scroll to position [40, 0]
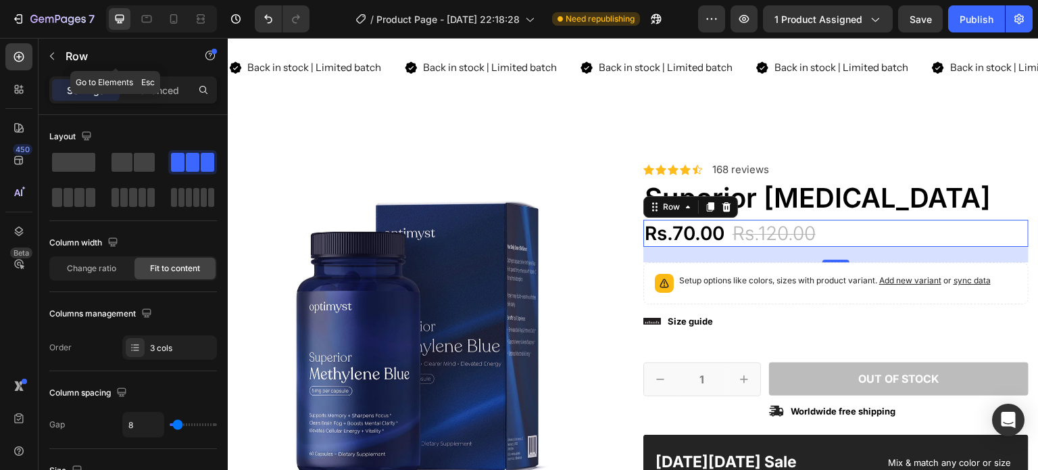
click at [53, 56] on icon "button" at bounding box center [52, 56] width 11 height 11
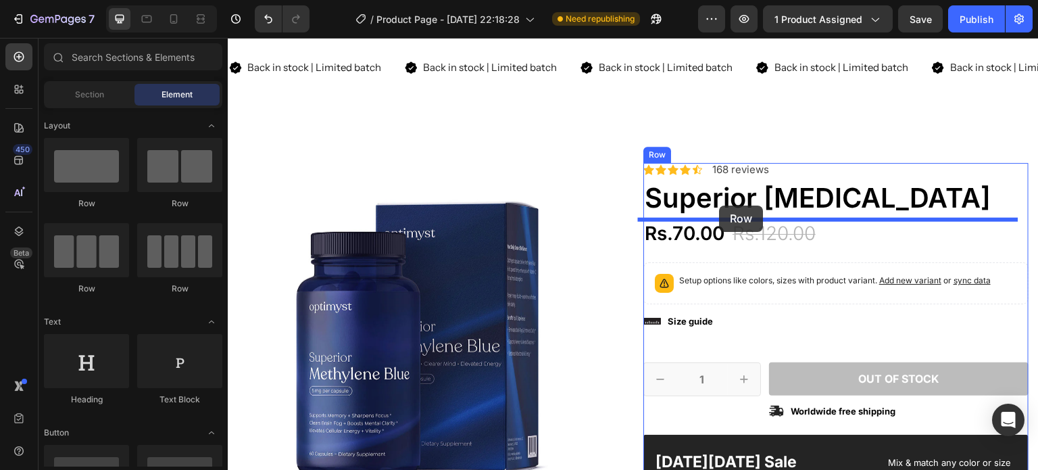
drag, startPoint x: 712, startPoint y: 216, endPoint x: 720, endPoint y: 205, distance: 13.1
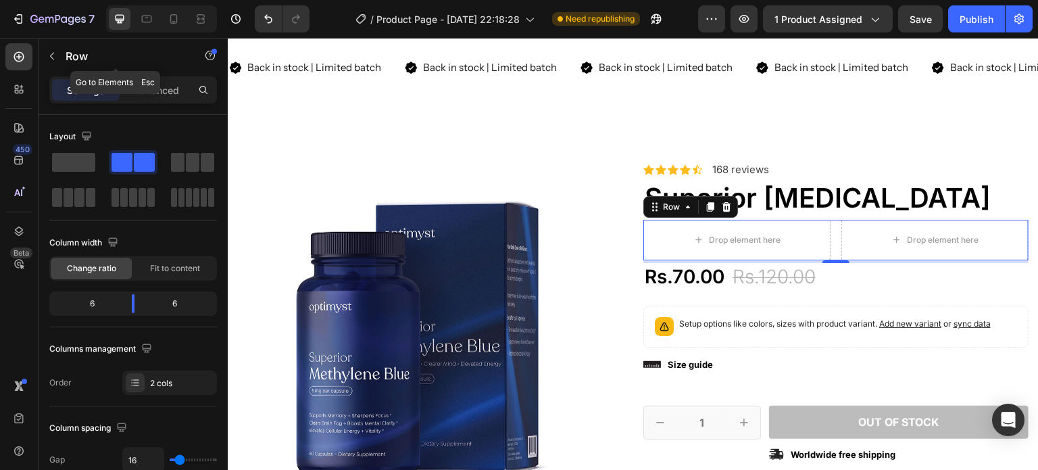
click at [57, 63] on button "button" at bounding box center [52, 56] width 22 height 22
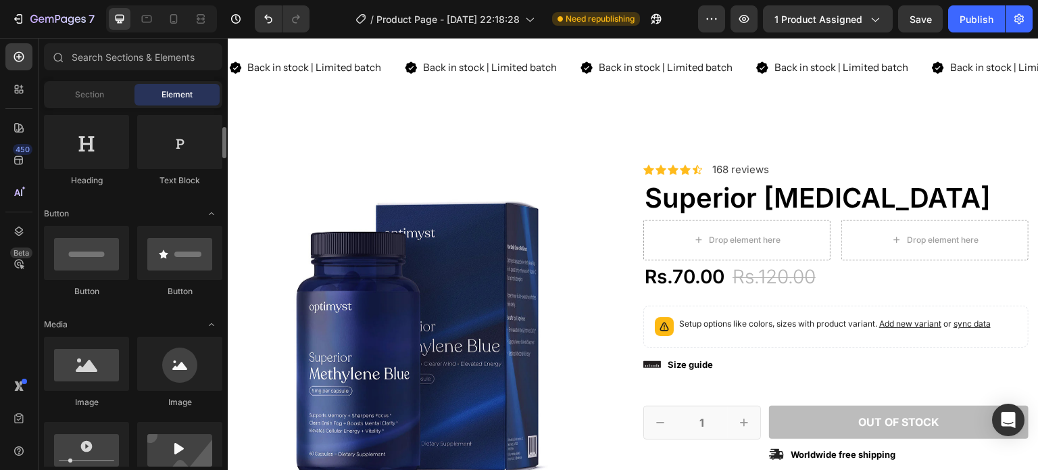
scroll to position [0, 0]
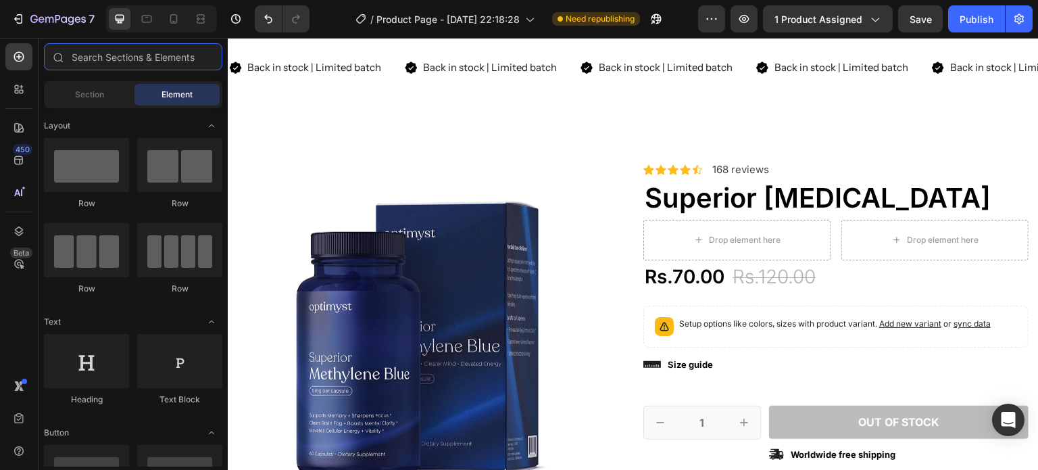
click at [118, 64] on input "text" at bounding box center [133, 56] width 178 height 27
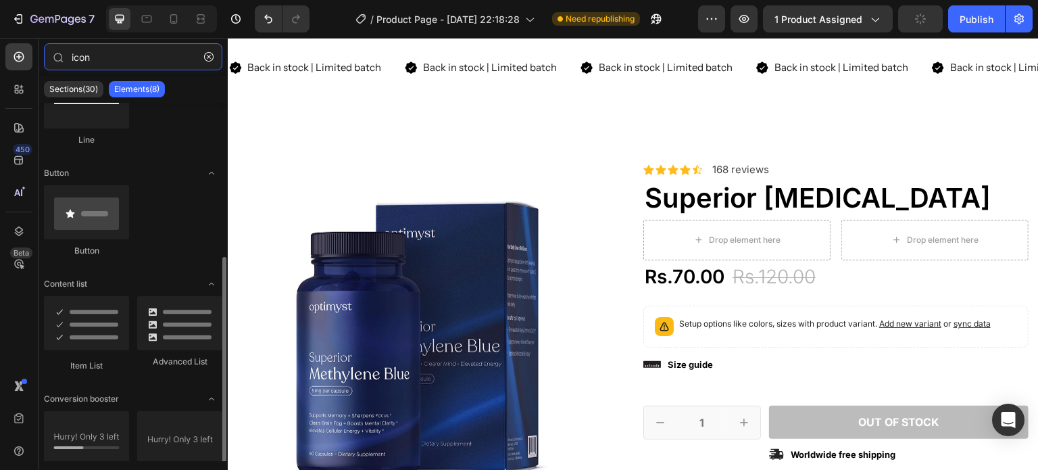
scroll to position [183, 0]
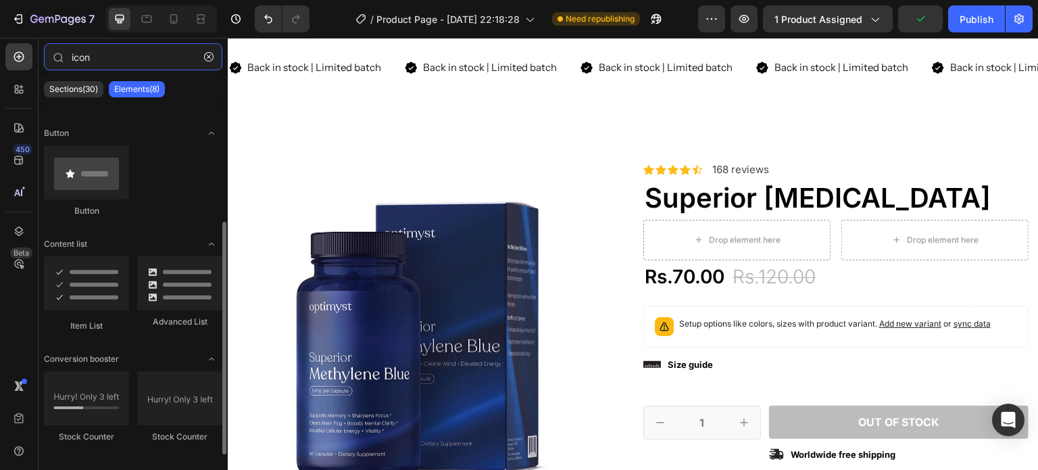
type input "icon"
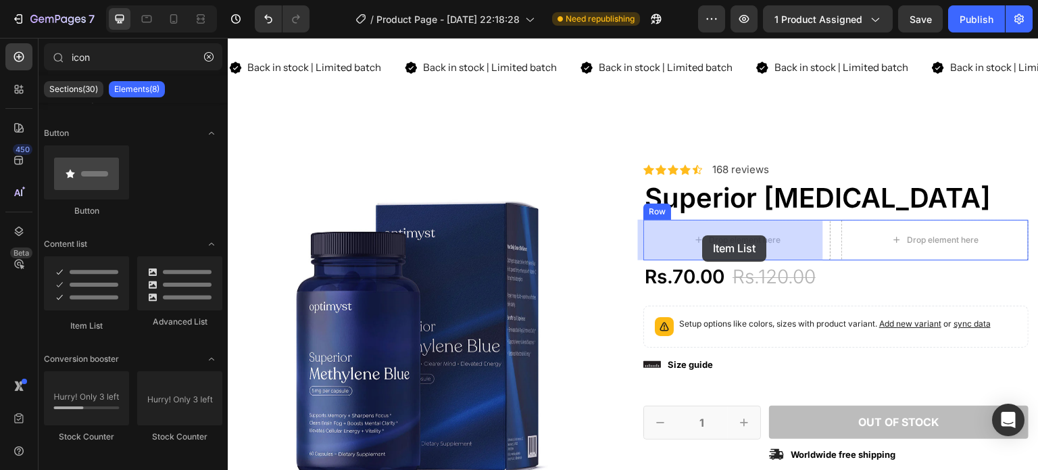
drag, startPoint x: 309, startPoint y: 336, endPoint x: 703, endPoint y: 235, distance: 406.8
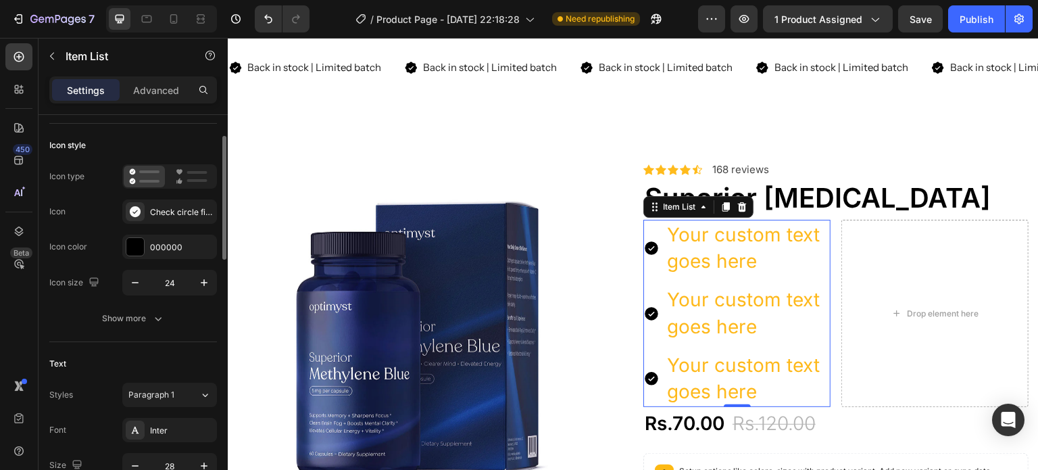
scroll to position [0, 0]
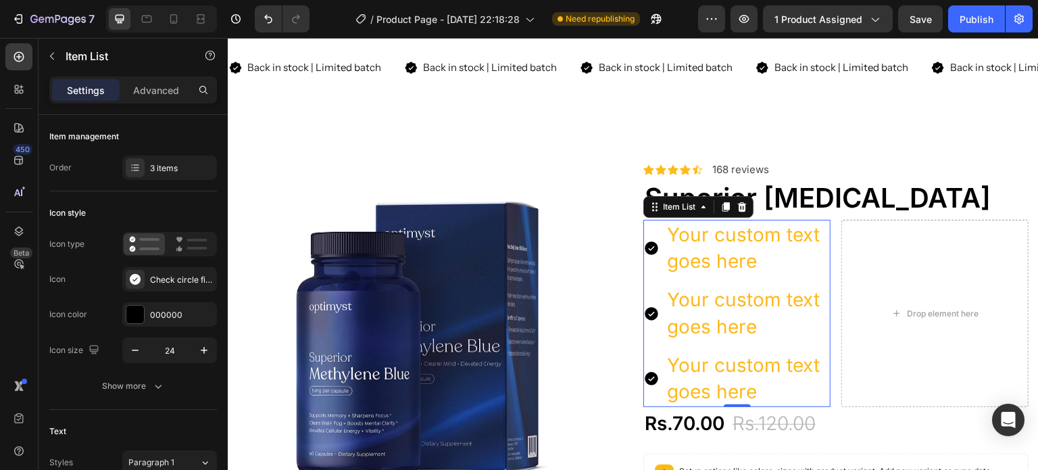
click at [151, 167] on div "3 items" at bounding box center [182, 168] width 64 height 12
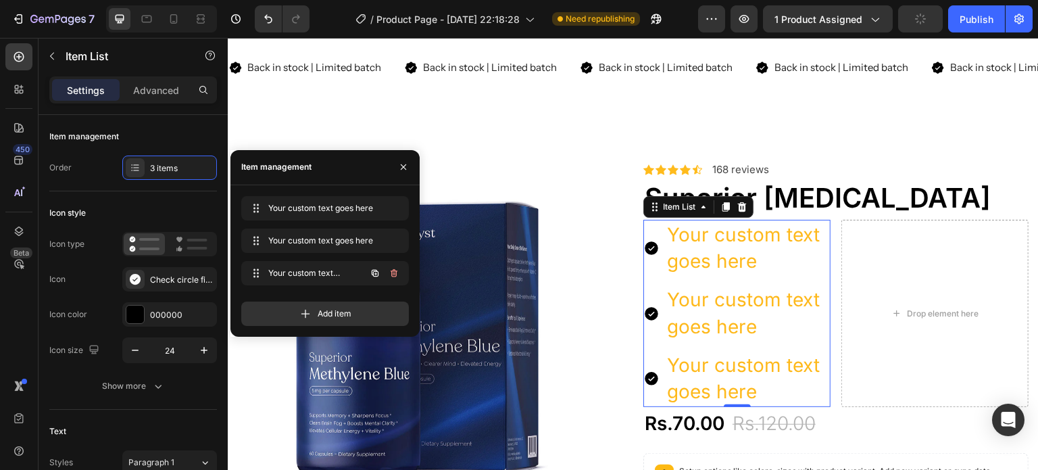
click at [391, 268] on icon "button" at bounding box center [394, 273] width 11 height 11
click at [390, 272] on div "Delete" at bounding box center [384, 273] width 25 height 12
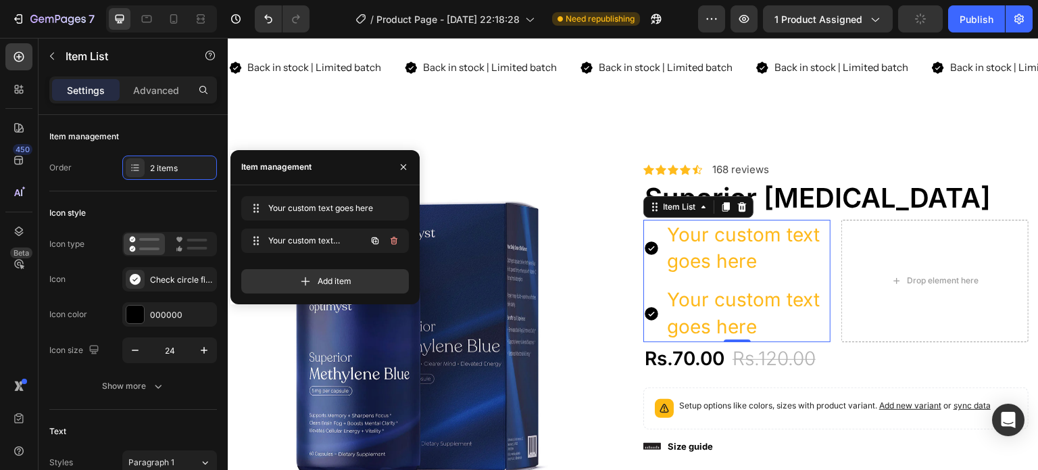
click at [392, 237] on icon "button" at bounding box center [394, 240] width 11 height 11
click at [383, 240] on div "Delete" at bounding box center [384, 240] width 25 height 12
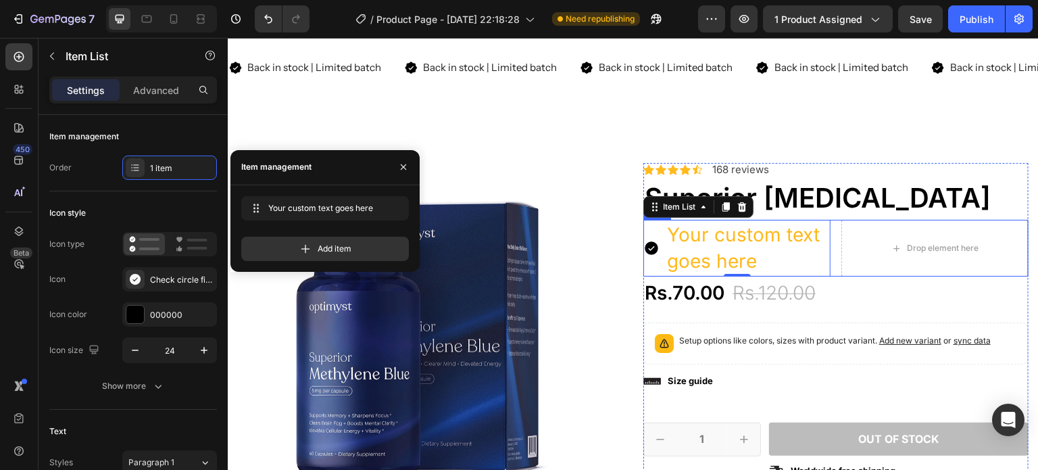
click at [823, 247] on div "Your custom text goes here Item List 0 Drop element here Row" at bounding box center [835, 248] width 385 height 57
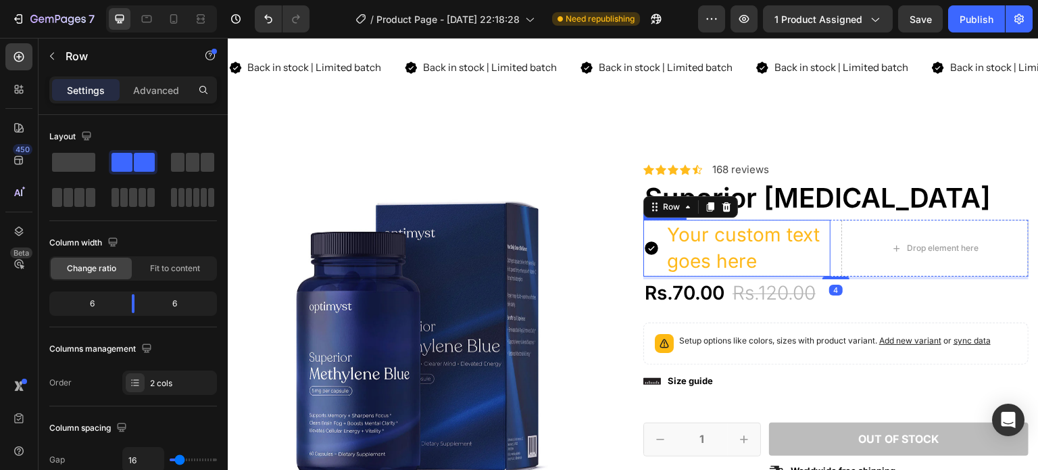
click at [813, 247] on div "Your custom text goes here" at bounding box center [748, 248] width 166 height 57
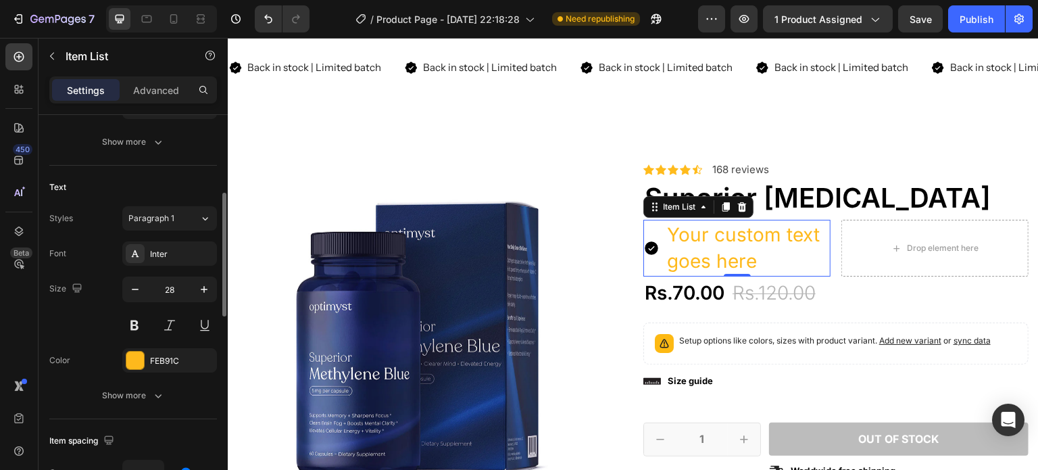
scroll to position [245, 0]
click at [170, 291] on input "28" at bounding box center [169, 288] width 45 height 24
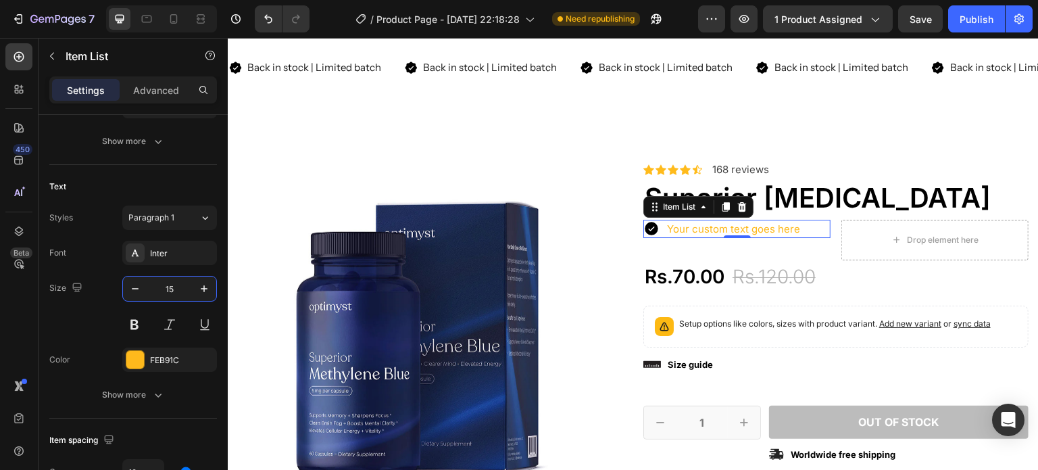
type input "15"
click at [159, 238] on div "Styles Paragraph 1 Font Inter Size 15 Color FEB91C Show more" at bounding box center [133, 305] width 168 height 201
click at [173, 253] on div "Inter" at bounding box center [182, 253] width 64 height 12
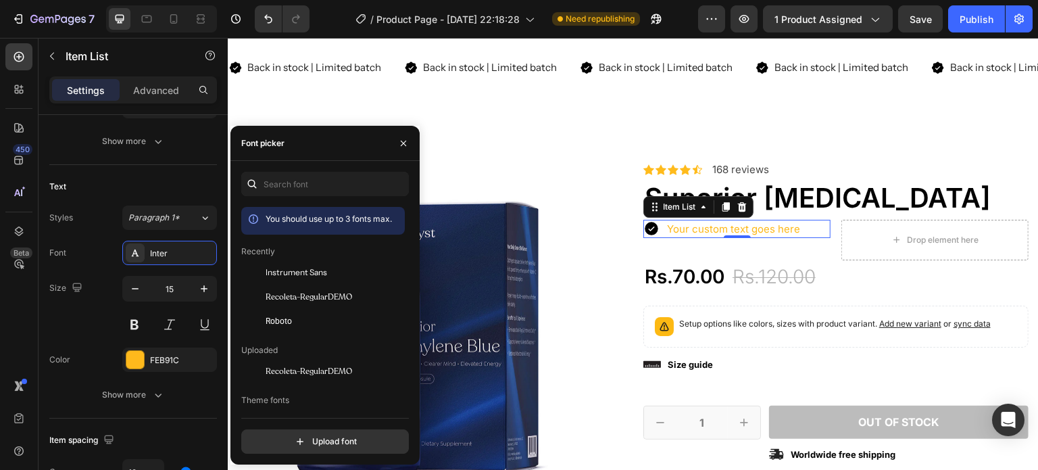
click at [335, 274] on div "Instrument Sans" at bounding box center [334, 272] width 136 height 12
click at [85, 246] on div "Font Instrument Sans" at bounding box center [133, 253] width 168 height 24
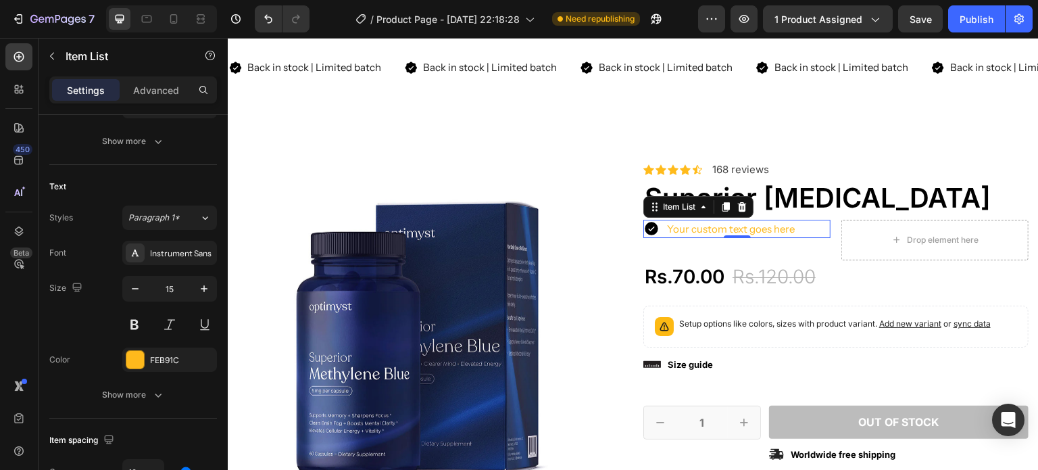
click at [769, 230] on div "Your custom text goes here" at bounding box center [731, 229] width 132 height 18
click at [769, 230] on p "Your custom text goes here" at bounding box center [731, 229] width 128 height 14
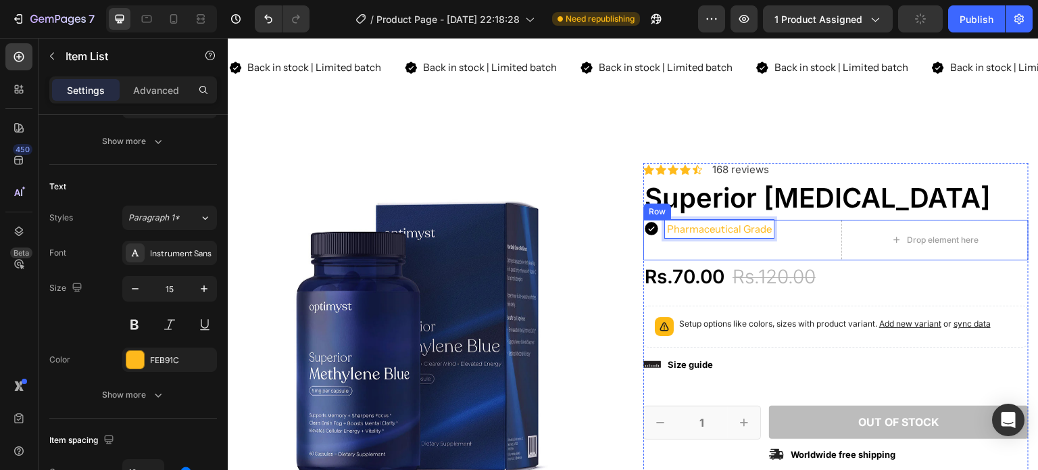
click at [782, 251] on div "Pharmaceutical Grade Item List 0" at bounding box center [736, 240] width 187 height 41
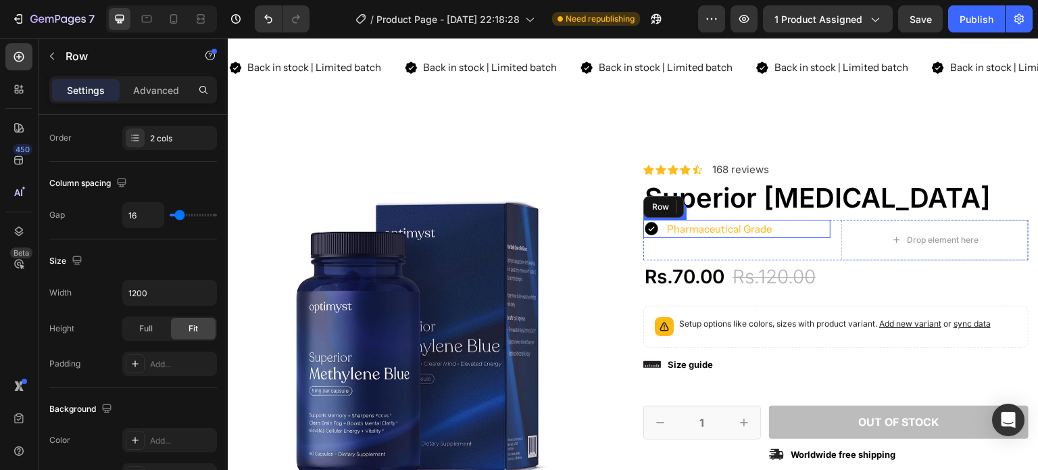
scroll to position [0, 0]
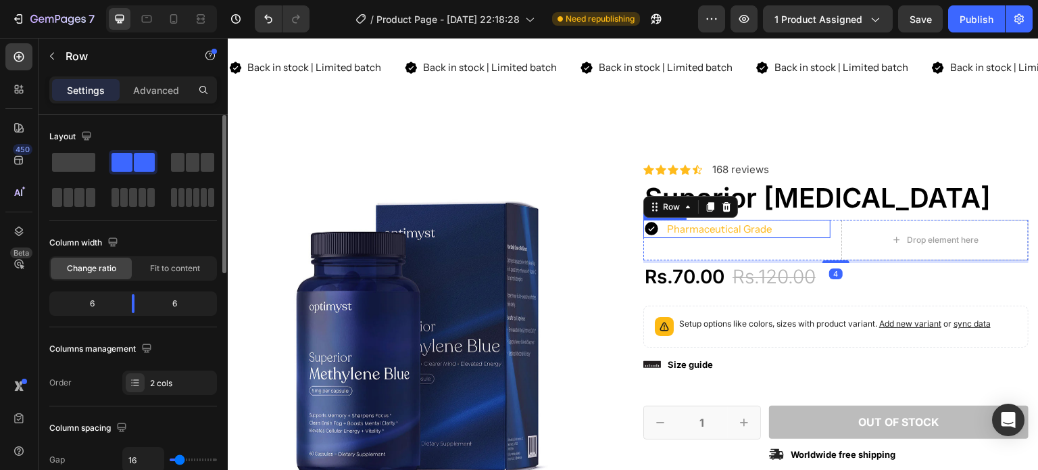
click at [726, 227] on p "Pharmaceutical Grade" at bounding box center [719, 229] width 105 height 14
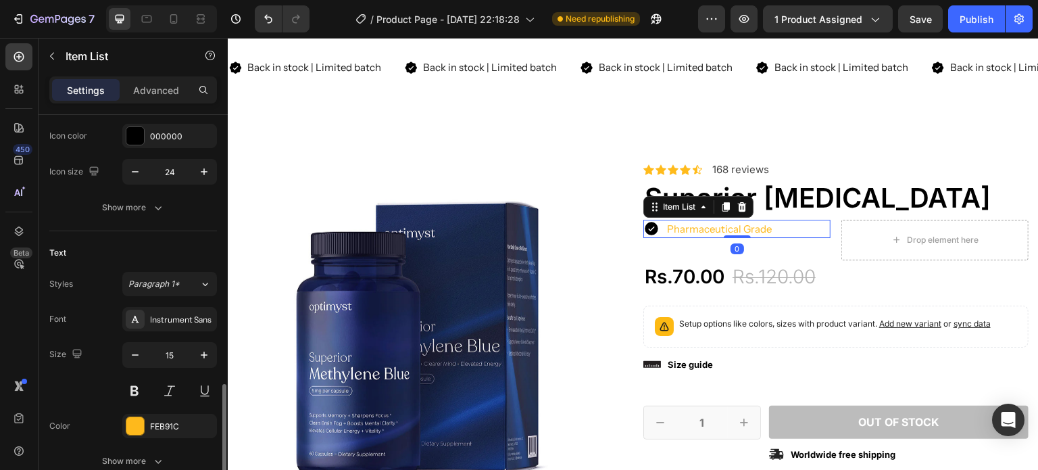
scroll to position [346, 0]
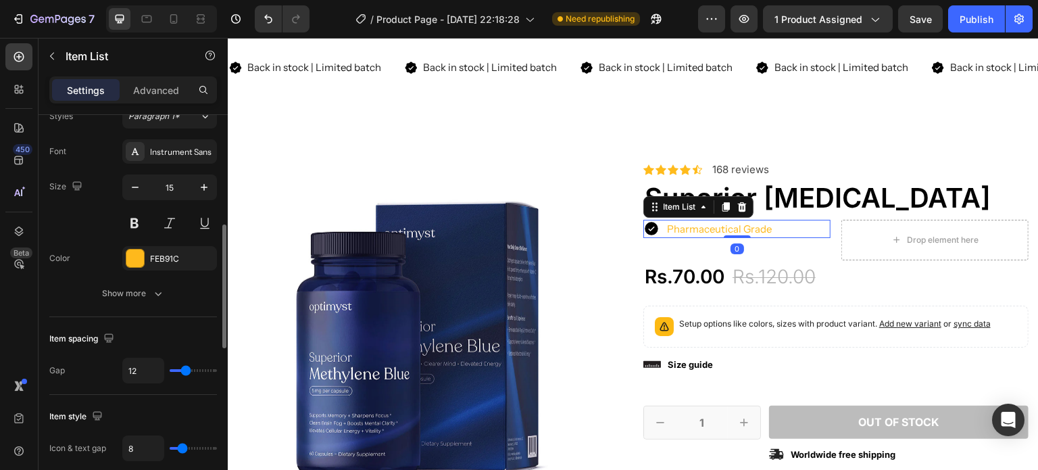
click at [147, 246] on div "FEB91C" at bounding box center [169, 258] width 95 height 24
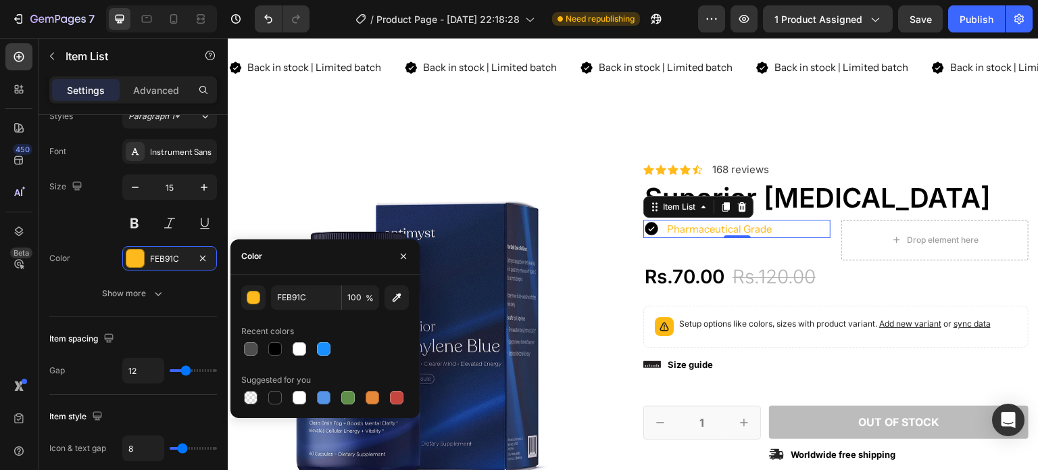
click at [274, 397] on div at bounding box center [275, 398] width 14 height 14
type input "151515"
click at [68, 224] on div "Size 15" at bounding box center [133, 204] width 168 height 61
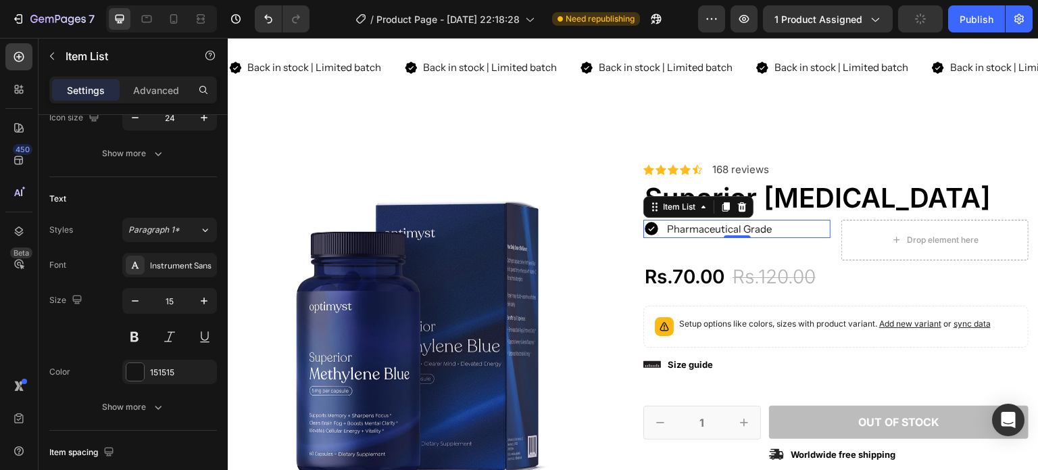
scroll to position [0, 0]
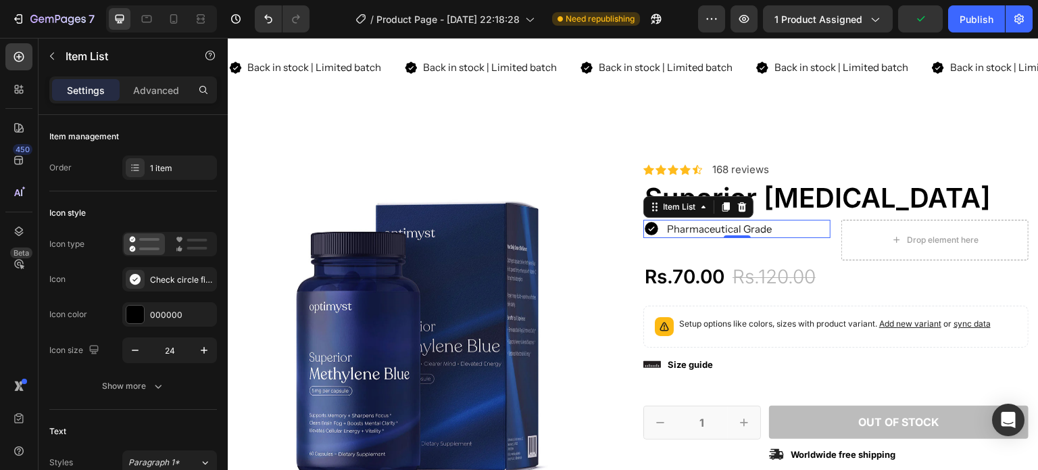
click at [174, 276] on div "Check circle filled" at bounding box center [182, 280] width 64 height 12
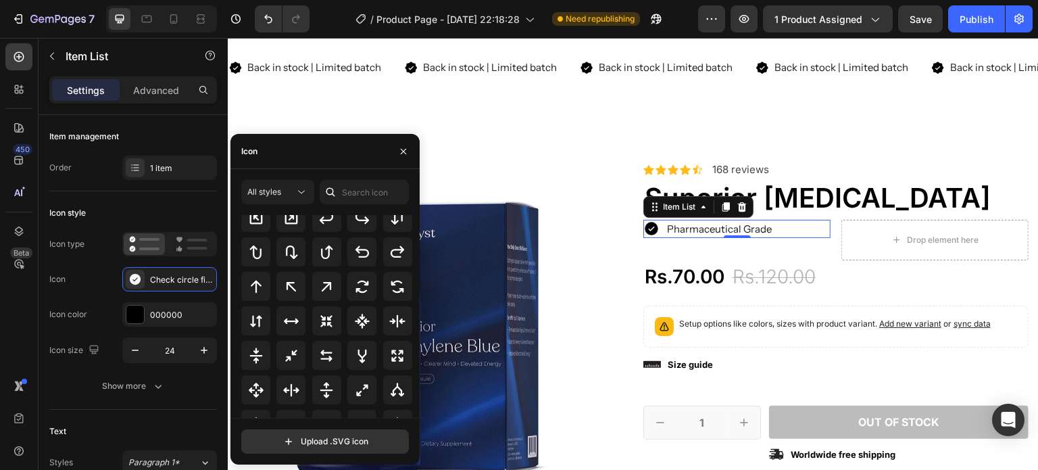
scroll to position [657, 0]
click at [356, 195] on input "text" at bounding box center [364, 192] width 89 height 24
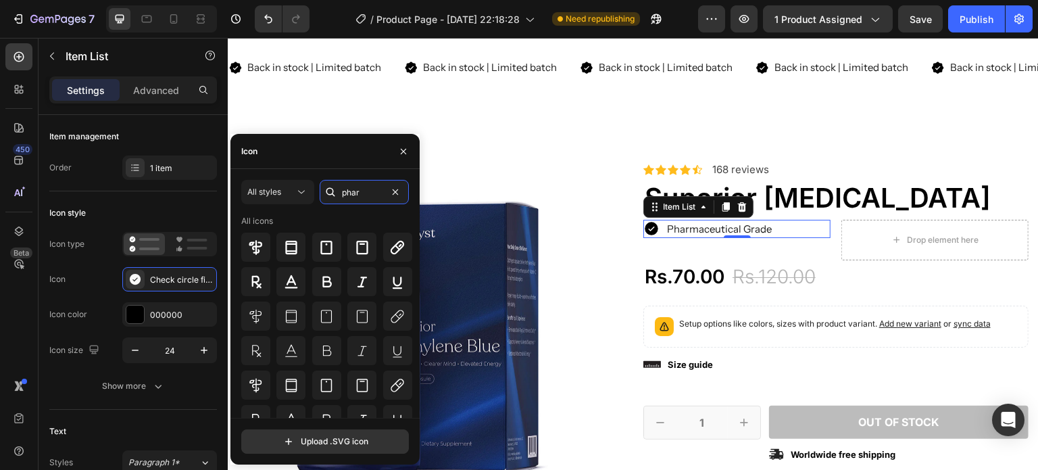
scroll to position [0, 0]
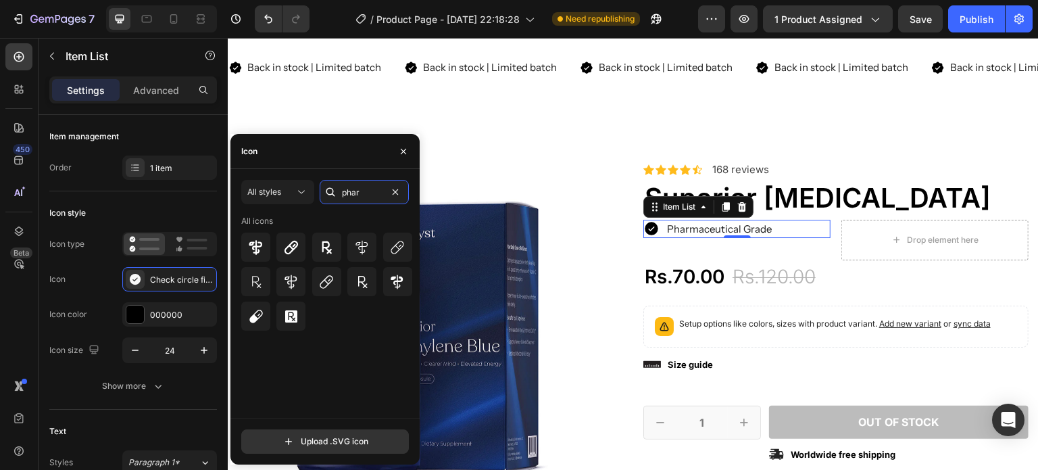
type input "phar"
click at [251, 235] on div at bounding box center [255, 246] width 29 height 29
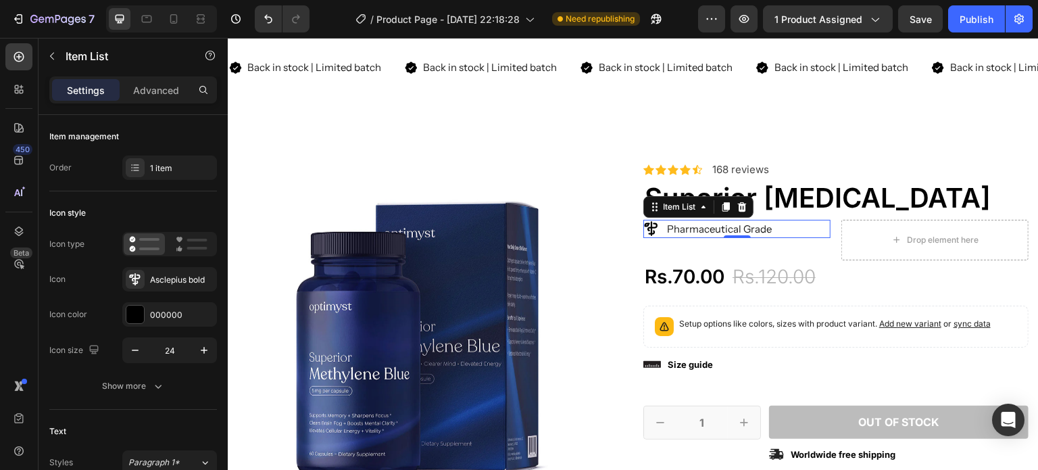
click at [49, 288] on div "Icon" at bounding box center [57, 279] width 16 height 22
click at [167, 353] on input "24" at bounding box center [169, 350] width 45 height 24
type input "20"
click at [164, 319] on div "000000" at bounding box center [182, 315] width 64 height 12
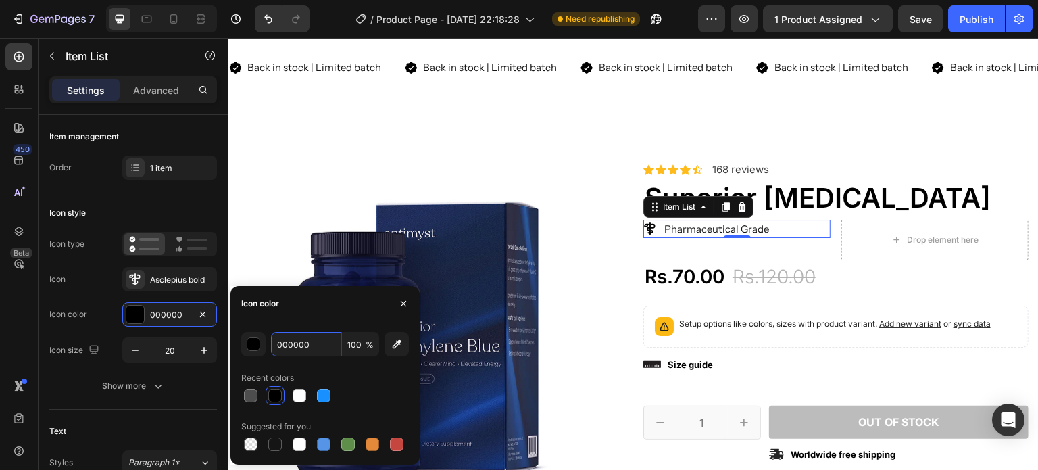
click at [307, 343] on input "000000" at bounding box center [306, 344] width 70 height 24
paste input "#333E7E"
type input "#333E7E"
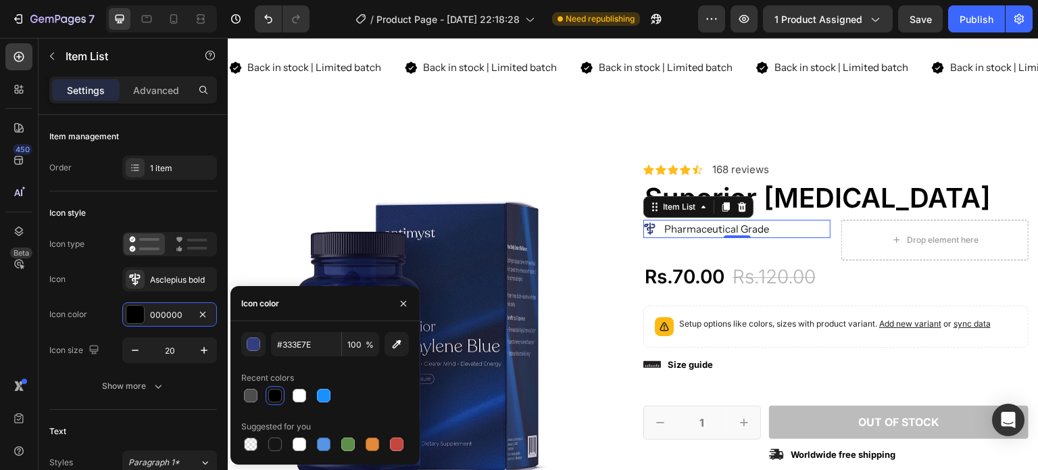
click at [76, 323] on div "Icon color" at bounding box center [68, 314] width 38 height 22
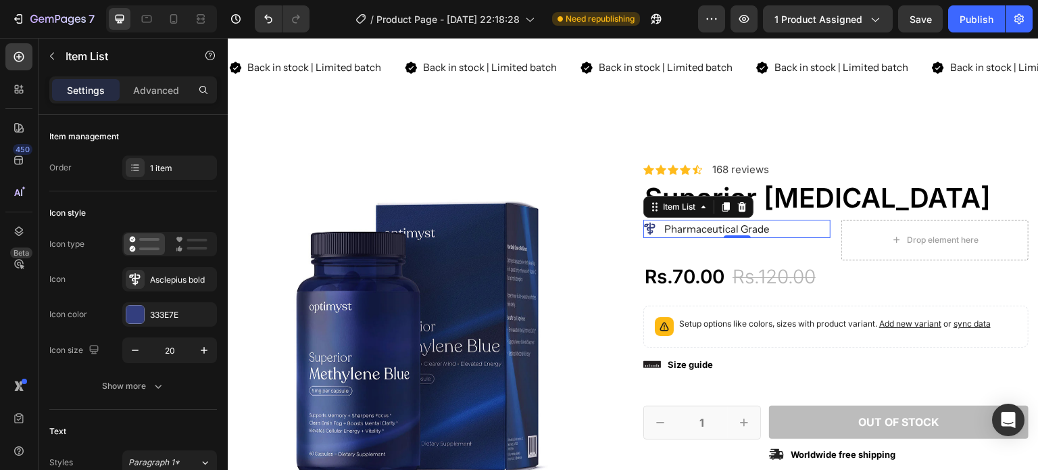
click at [124, 394] on button "Show more" at bounding box center [133, 386] width 168 height 24
click at [173, 281] on div "Asclepius bold" at bounding box center [182, 280] width 64 height 12
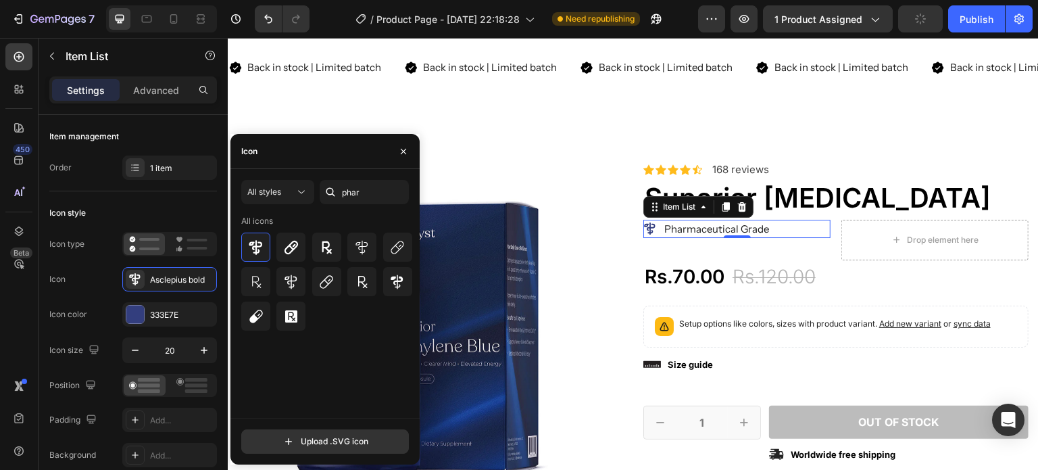
click at [368, 250] on icon at bounding box center [362, 247] width 16 height 16
click at [91, 325] on div "Icon color 333E7E" at bounding box center [133, 314] width 168 height 24
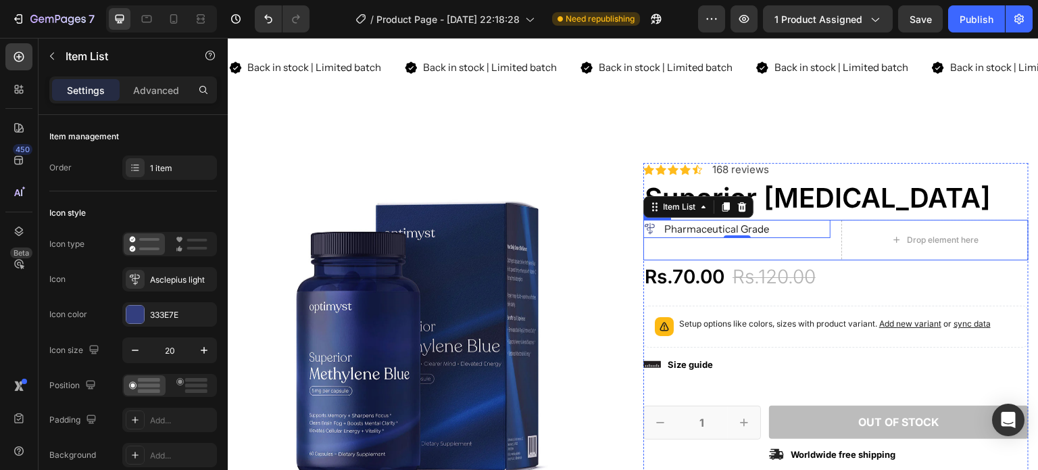
click at [774, 246] on div "Pharmaceutical Grade Item List 0" at bounding box center [736, 240] width 187 height 41
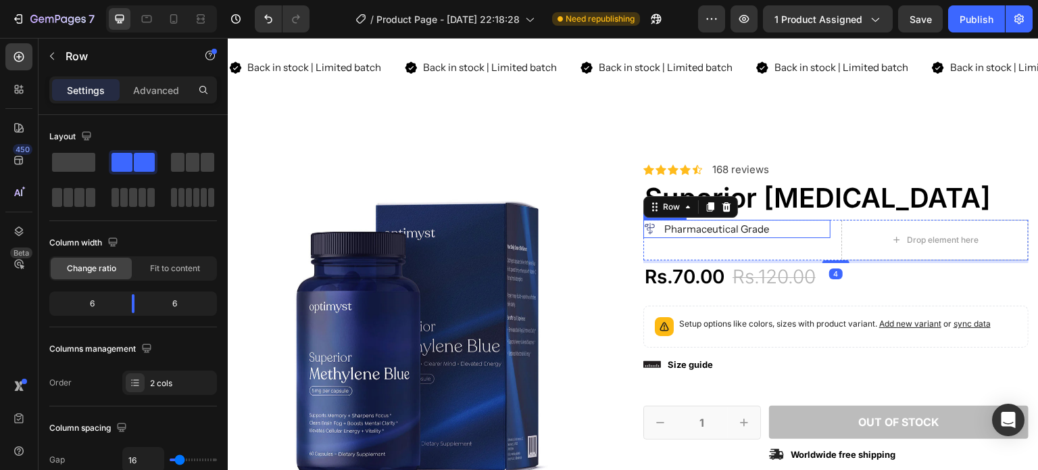
click at [778, 236] on div "Pharmaceutical Grade" at bounding box center [736, 229] width 187 height 18
click at [793, 230] on div "Pharmaceutical Grade" at bounding box center [736, 229] width 187 height 18
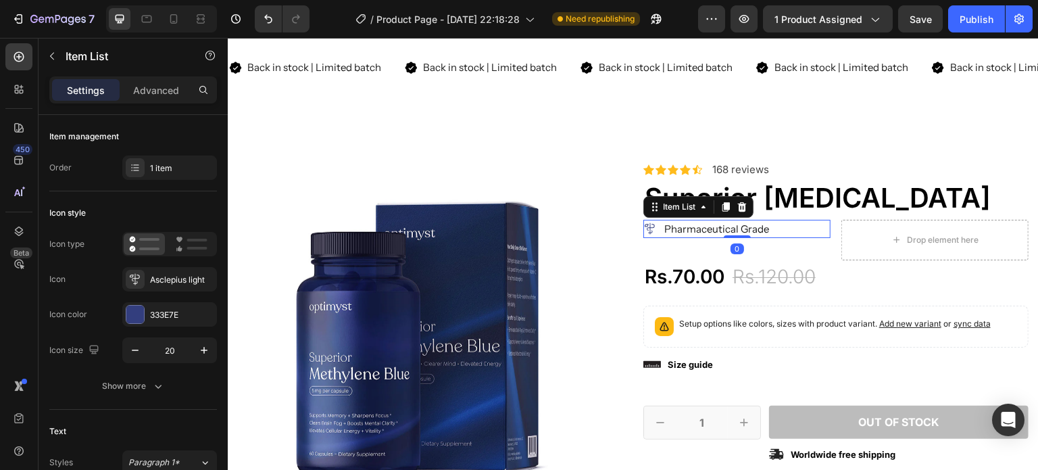
click at [722, 206] on icon at bounding box center [725, 206] width 7 height 9
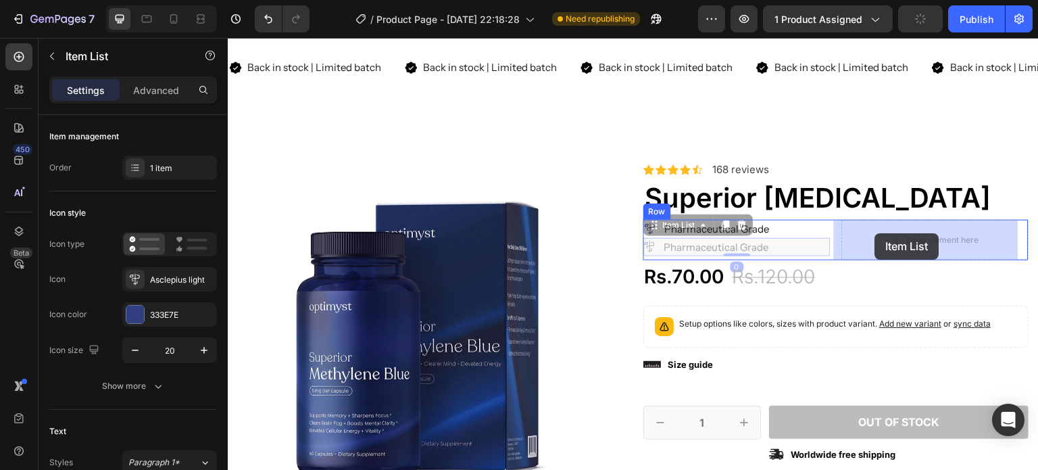
drag, startPoint x: 661, startPoint y: 220, endPoint x: 875, endPoint y: 233, distance: 213.9
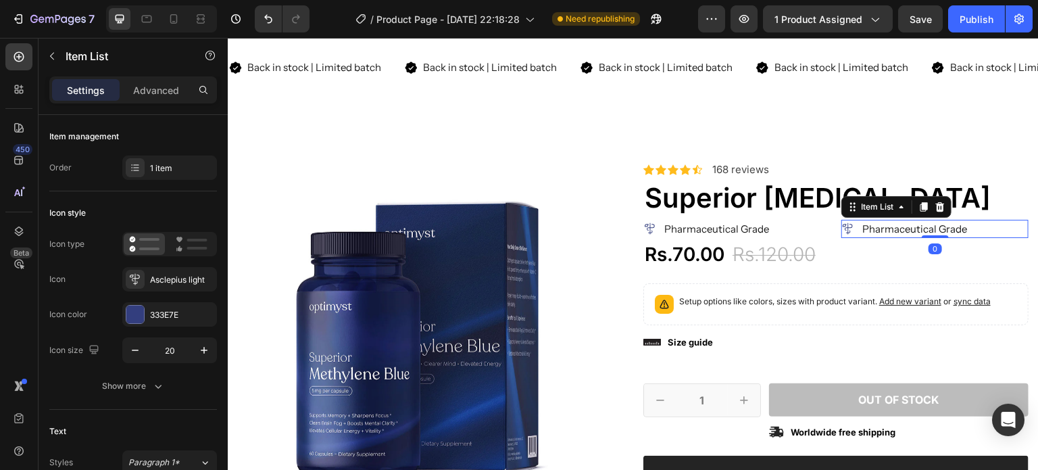
click at [843, 228] on icon at bounding box center [848, 229] width 14 height 14
click at [874, 222] on p "Pharmaceutical Grade" at bounding box center [914, 229] width 105 height 14
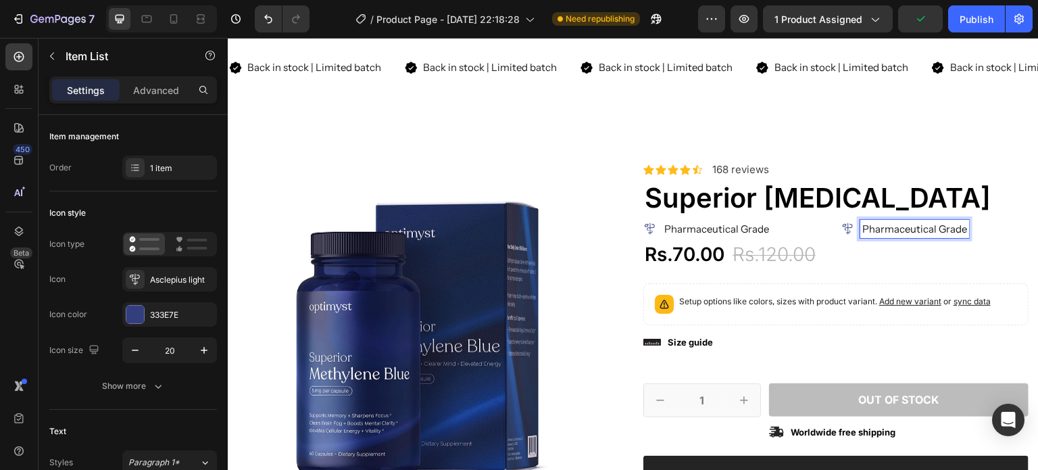
click at [879, 226] on p "Pharmaceutical Grade" at bounding box center [914, 229] width 105 height 14
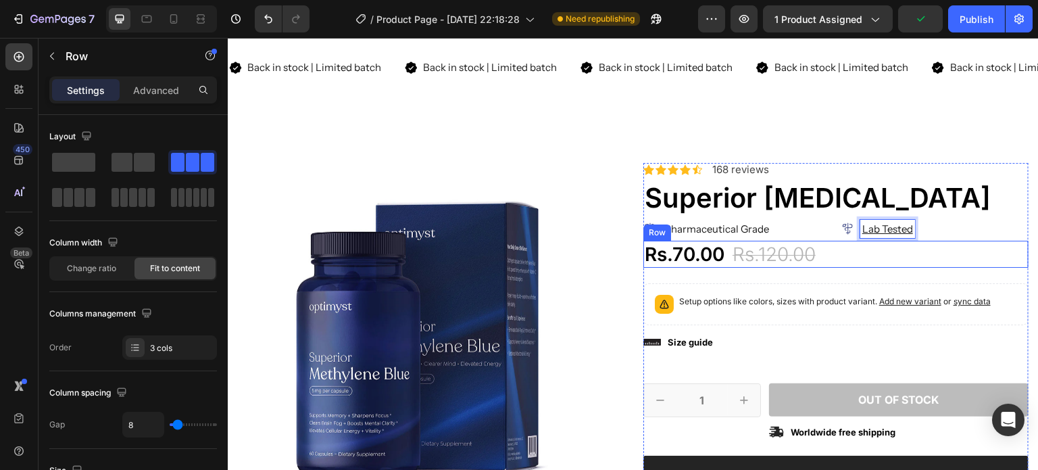
click at [853, 244] on div "Rs.70.00 Product Price Product Price Rs.120.00 Product Price Product Price 42% …" at bounding box center [835, 254] width 385 height 27
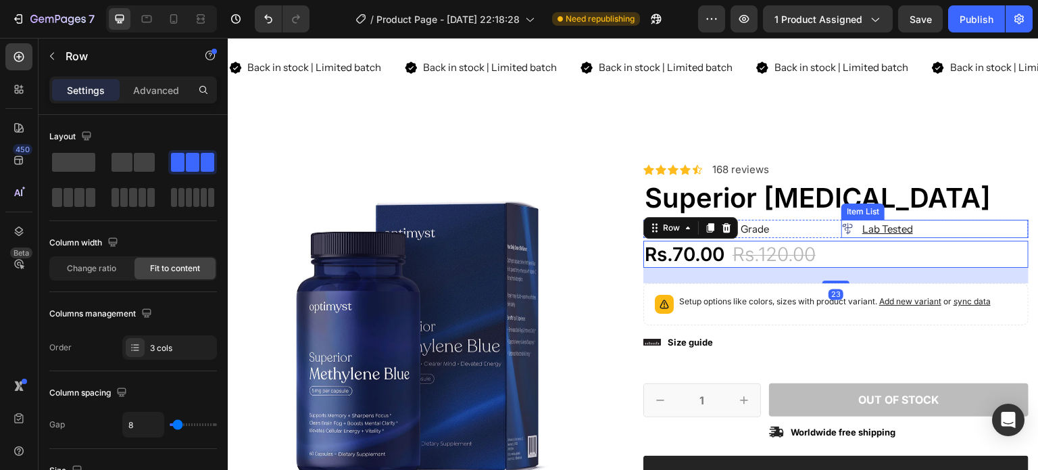
click at [843, 230] on icon at bounding box center [848, 228] width 10 height 11
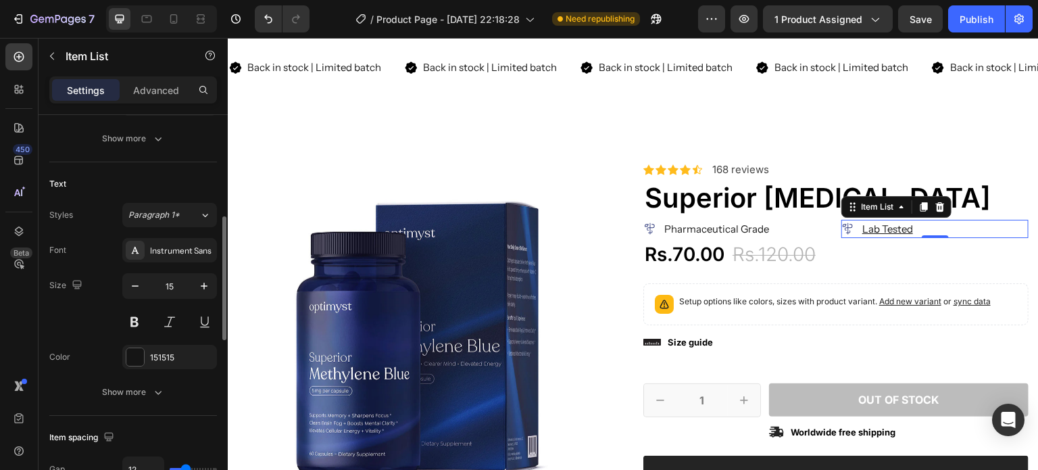
scroll to position [265, 0]
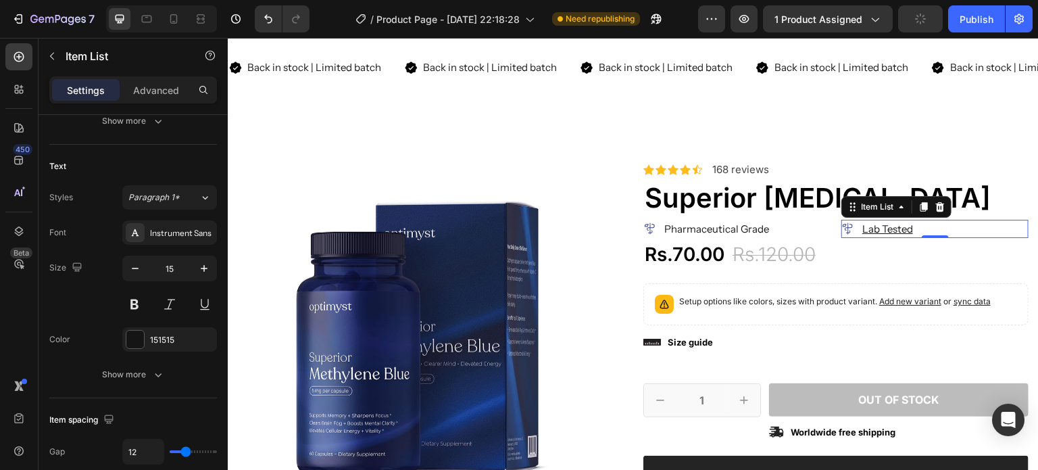
click at [841, 225] on icon at bounding box center [848, 229] width 14 height 14
click at [841, 224] on icon at bounding box center [848, 229] width 14 height 14
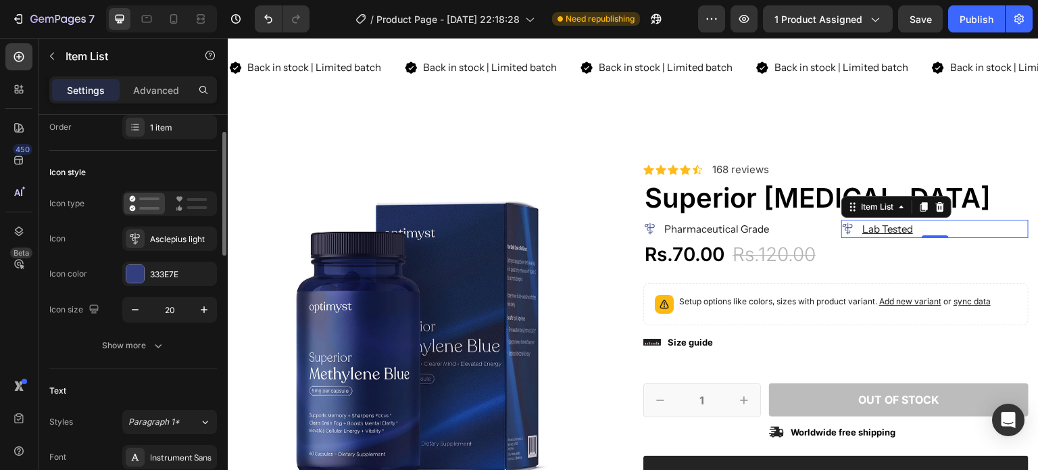
scroll to position [0, 0]
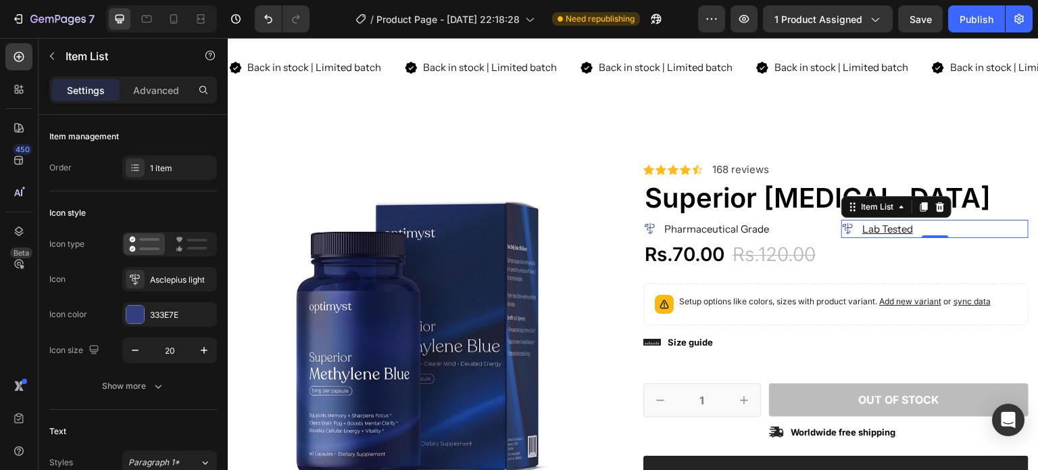
click at [159, 278] on div "Asclepius light" at bounding box center [182, 280] width 64 height 12
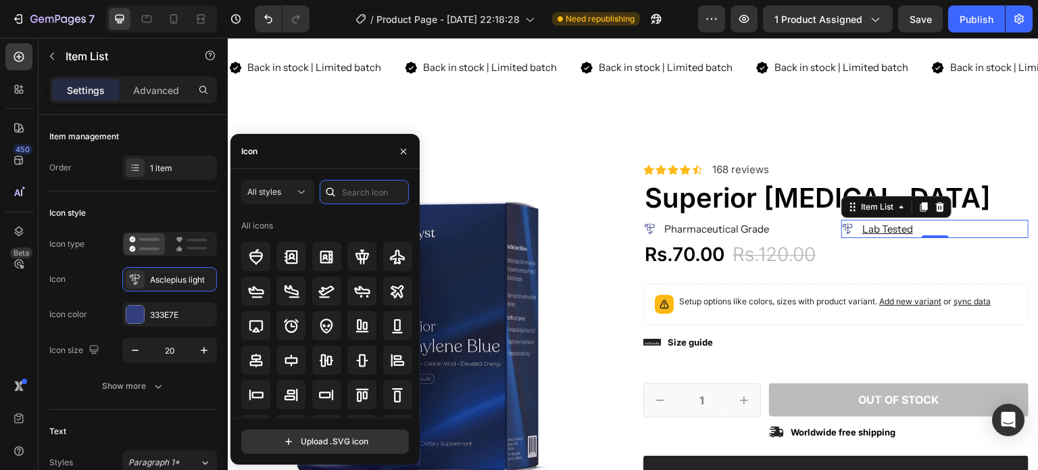
click at [354, 187] on input "text" at bounding box center [364, 192] width 89 height 24
type input "check"
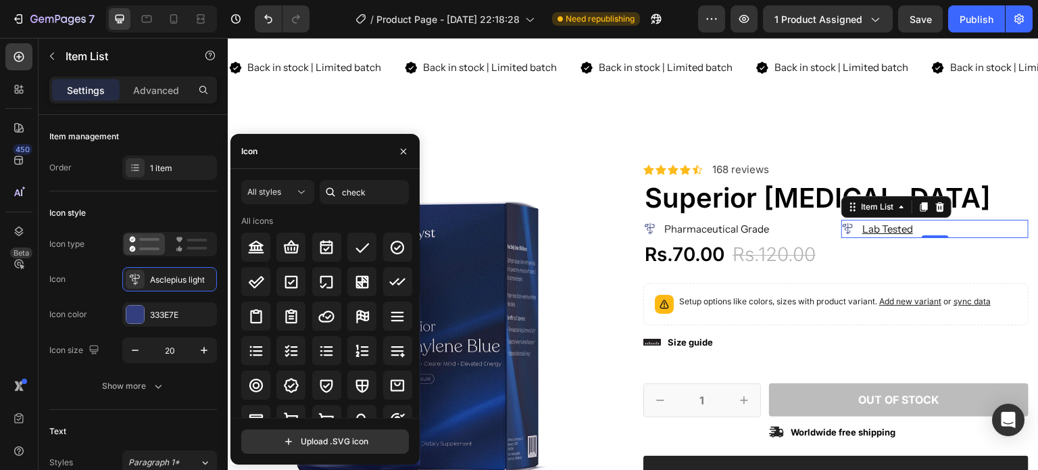
click at [397, 241] on icon at bounding box center [398, 248] width 14 height 14
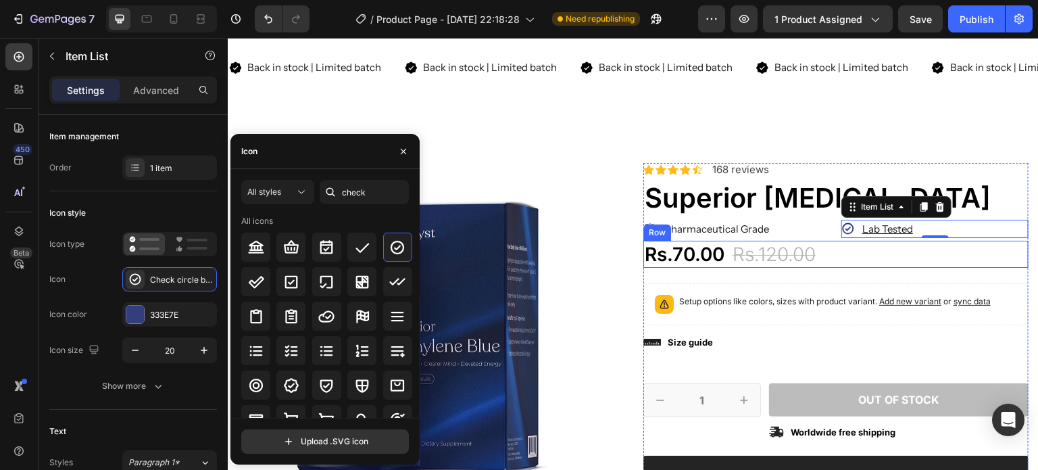
click at [855, 257] on div "Rs.70.00 Product Price Product Price Rs.120.00 Product Price Product Price 42% …" at bounding box center [835, 254] width 385 height 27
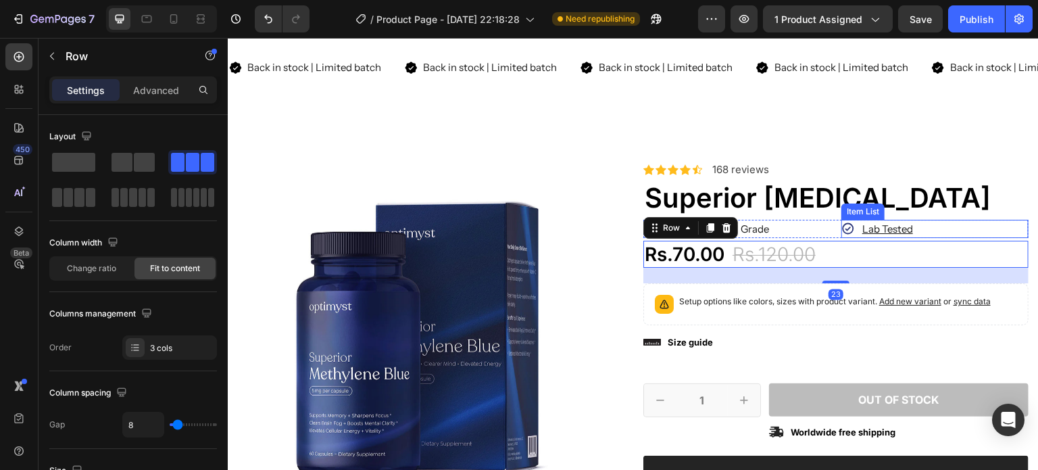
click at [927, 230] on div "Lab Tested ⁠⁠⁠⁠⁠⁠⁠" at bounding box center [934, 229] width 187 height 18
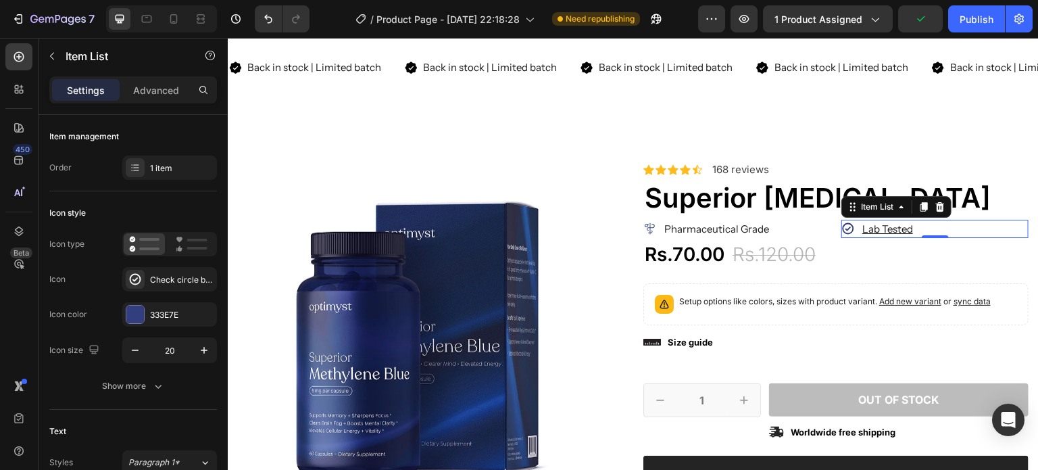
click at [163, 289] on div "Check circle bold" at bounding box center [169, 279] width 95 height 24
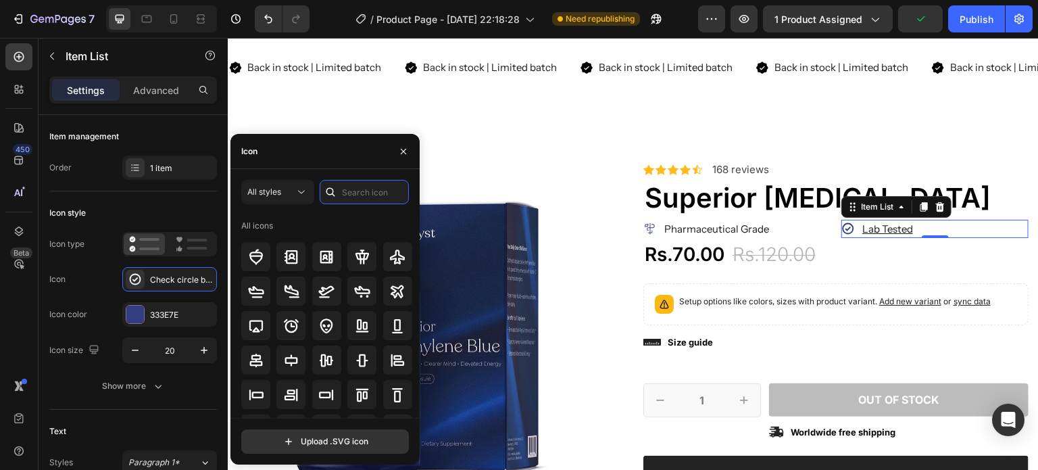
click at [355, 195] on input "text" at bounding box center [364, 192] width 89 height 24
type input "check"
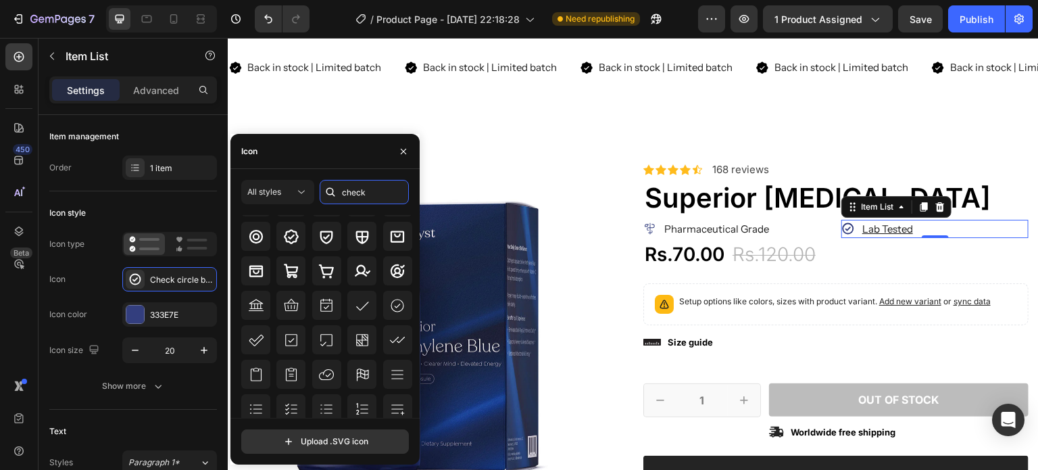
scroll to position [149, 0]
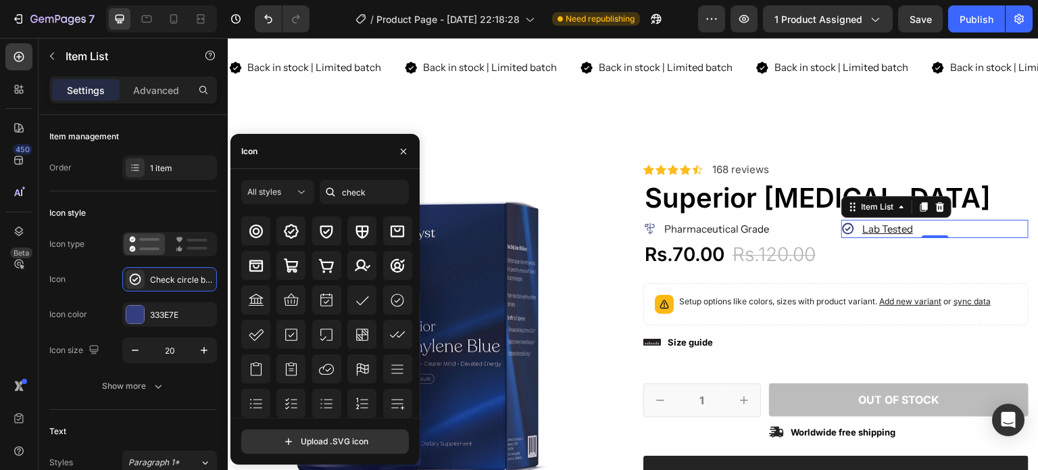
click at [391, 302] on icon at bounding box center [397, 300] width 16 height 16
click at [66, 290] on div "Icon Check circle light" at bounding box center [133, 279] width 168 height 24
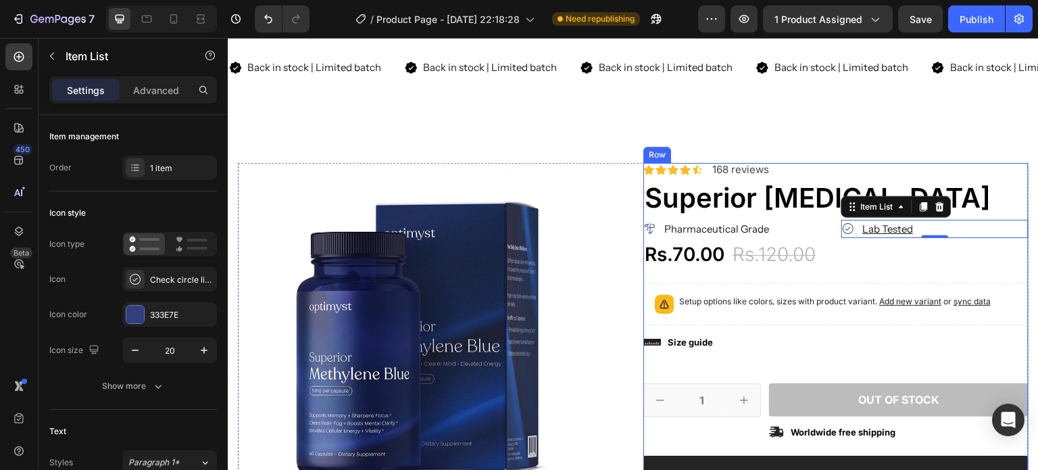
scroll to position [70, 0]
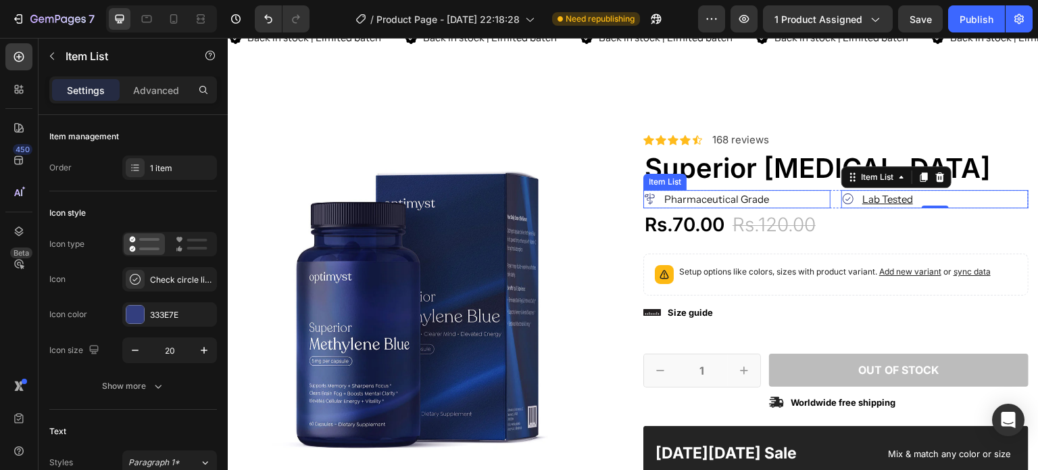
click at [801, 199] on div "Pharmaceutical Grade" at bounding box center [736, 199] width 187 height 18
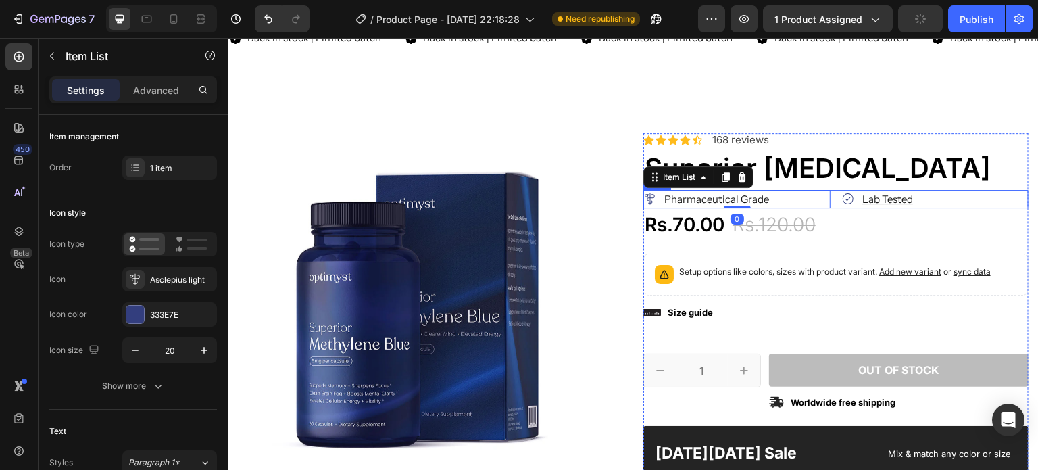
click at [824, 202] on div "Pharmaceutical Grade Item List 0 Lab Tested ⁠⁠⁠⁠⁠⁠⁠ Item List Row" at bounding box center [835, 199] width 385 height 18
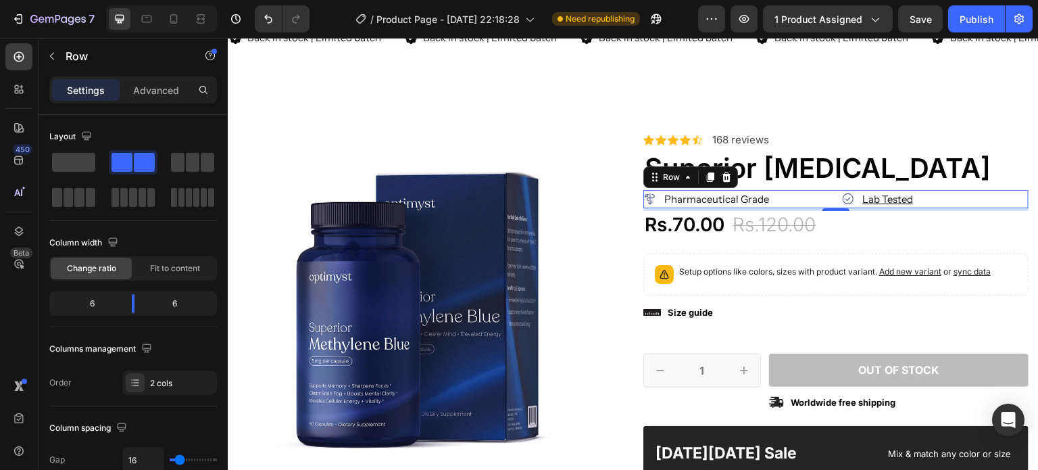
click at [153, 272] on span "Fit to content" at bounding box center [175, 268] width 50 height 12
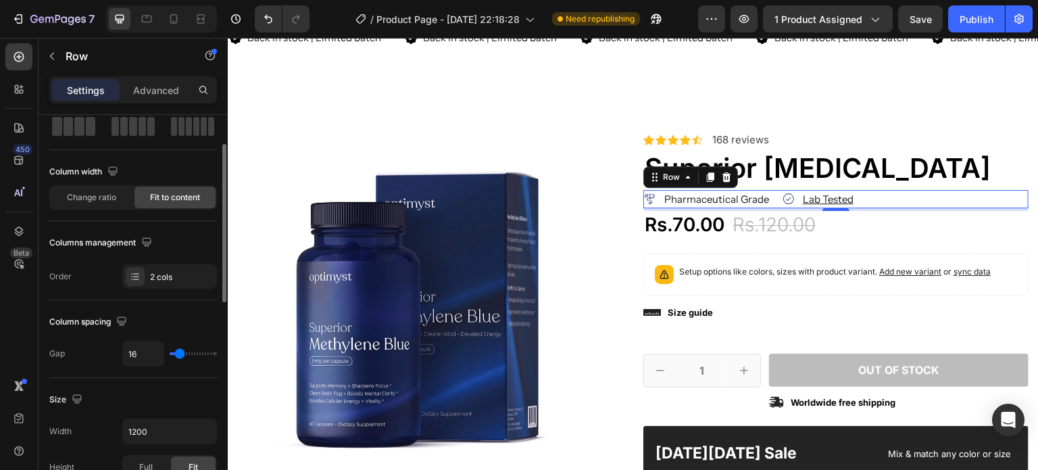
scroll to position [72, 0]
type input "34"
type input "59"
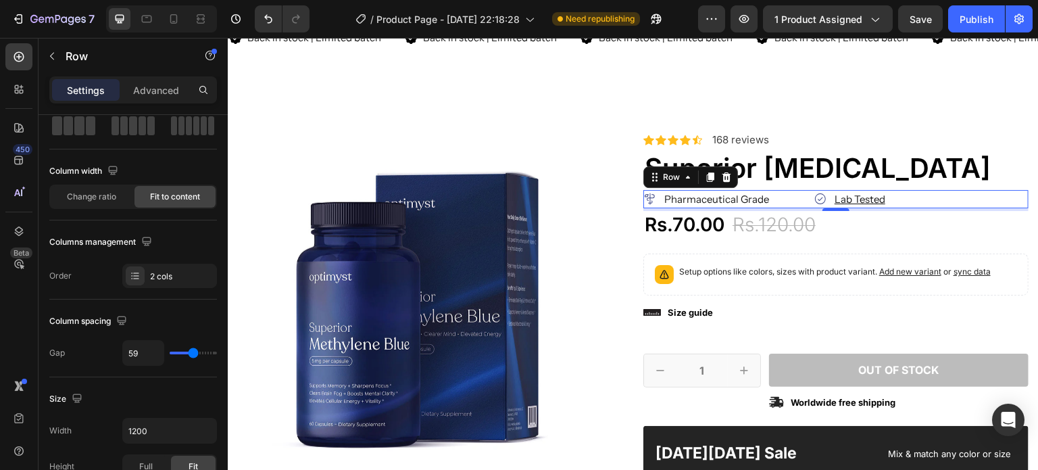
type input "50"
type input "47"
type input "45"
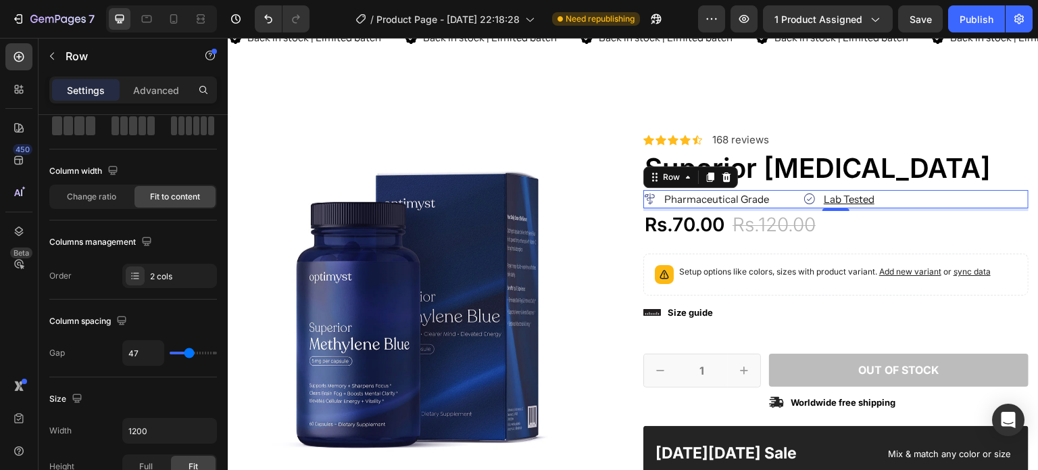
type input "45"
type input "43"
click at [188, 351] on input "range" at bounding box center [193, 352] width 47 height 3
click at [810, 264] on div "Setup options like colors, sizes with product variant. Add new variant or sync …" at bounding box center [835, 274] width 373 height 30
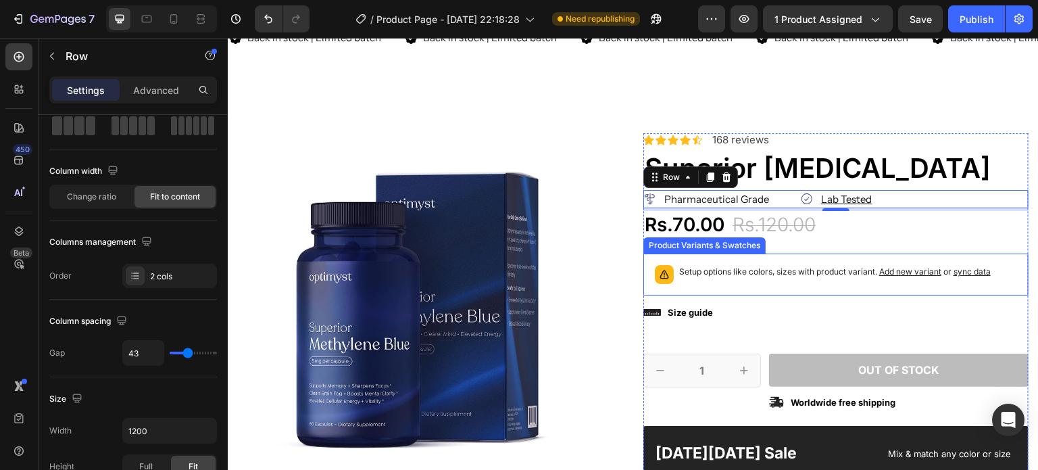
click at [886, 201] on div "Pharmaceutical Grade Item List Lab Tested ⁠⁠⁠⁠⁠⁠⁠ Item List Row 4" at bounding box center [835, 199] width 385 height 18
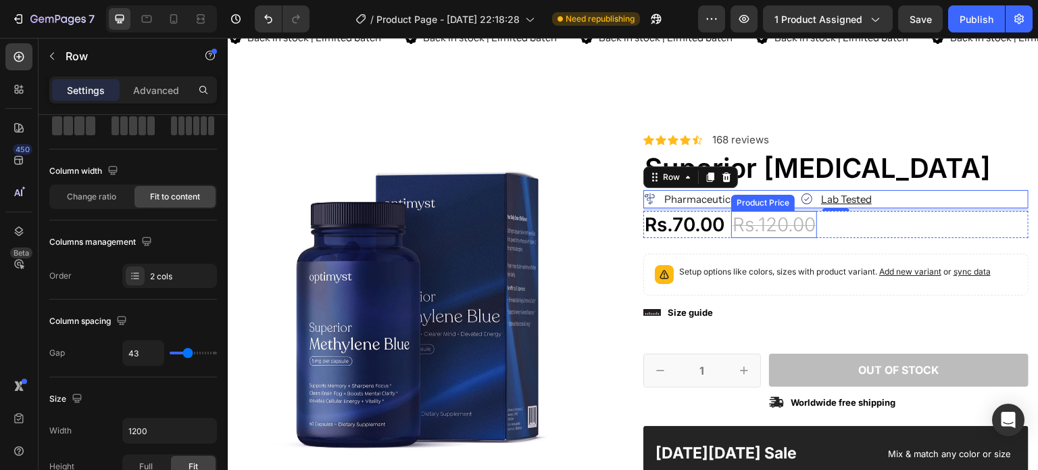
scroll to position [0, 0]
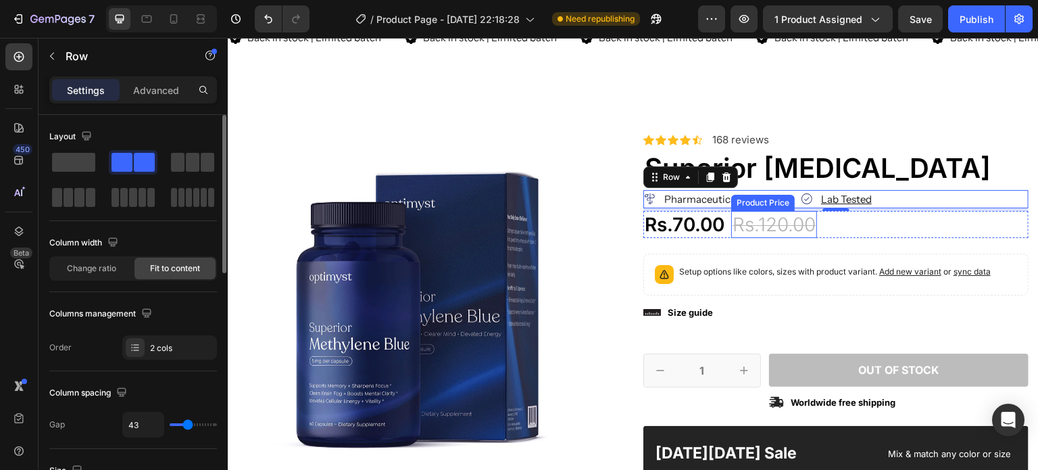
click at [784, 230] on div "Rs.120.00" at bounding box center [774, 224] width 86 height 27
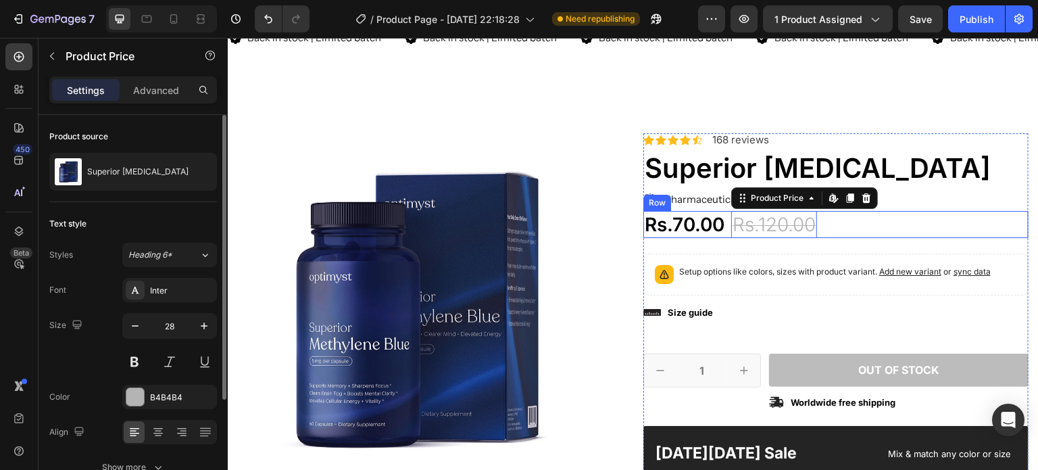
click at [882, 232] on div "Rs.70.00 Product Price Product Price Rs.120.00 Product Price Edit content in Sh…" at bounding box center [835, 224] width 385 height 27
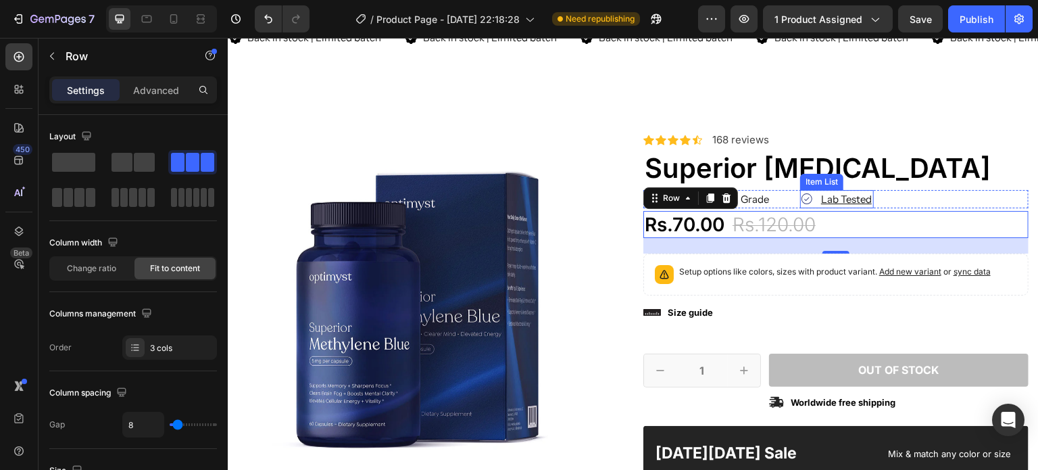
click at [845, 198] on u "Lab Tested" at bounding box center [846, 199] width 51 height 13
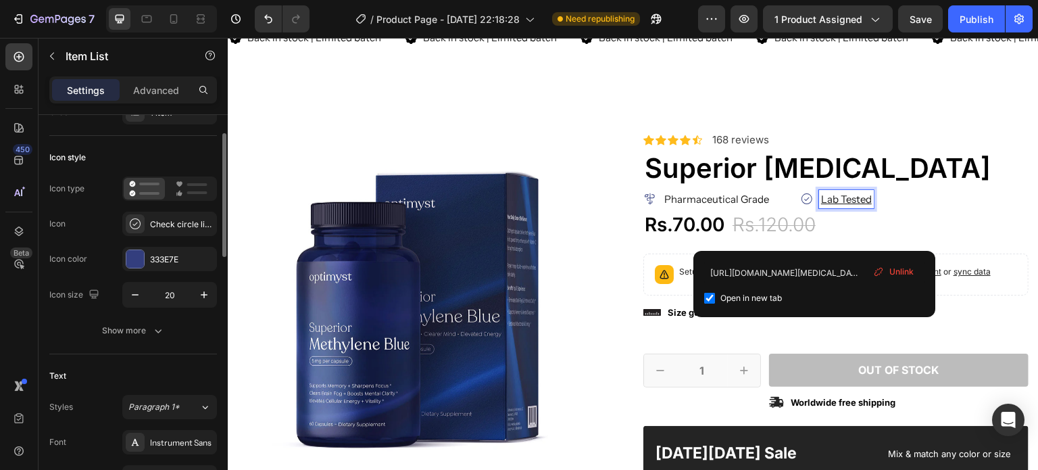
scroll to position [56, 0]
click at [832, 199] on u "Lab Tested" at bounding box center [846, 199] width 51 height 13
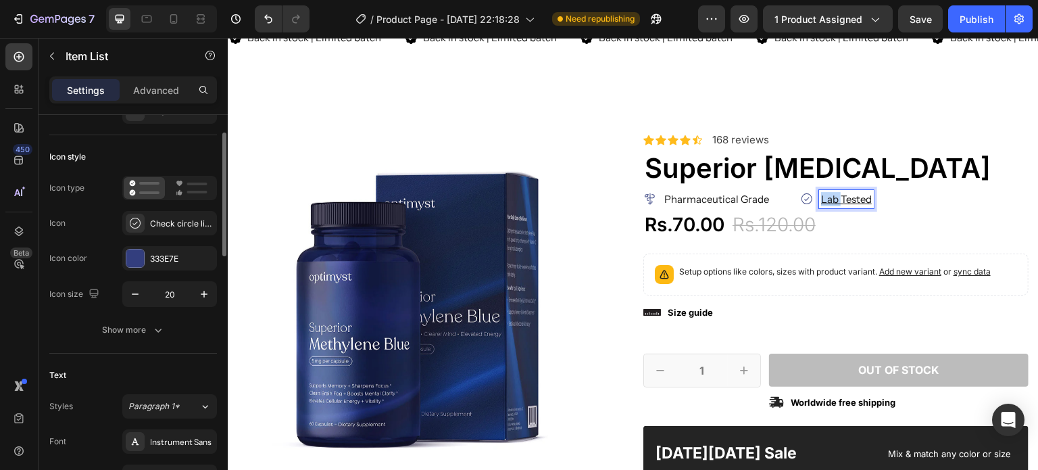
click at [832, 199] on u "Lab Tested" at bounding box center [846, 199] width 51 height 13
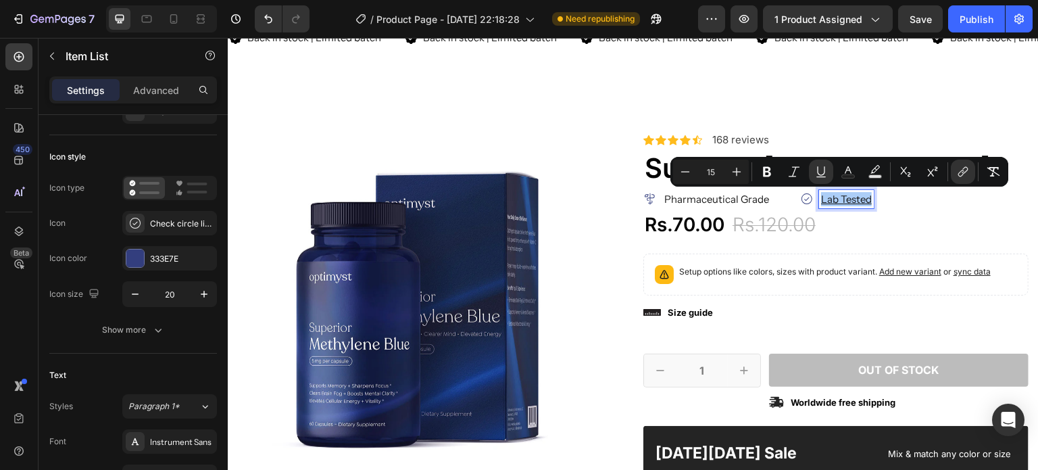
click at [814, 176] on button "Underline" at bounding box center [821, 171] width 24 height 24
click at [820, 174] on icon "Editor contextual toolbar" at bounding box center [821, 172] width 14 height 14
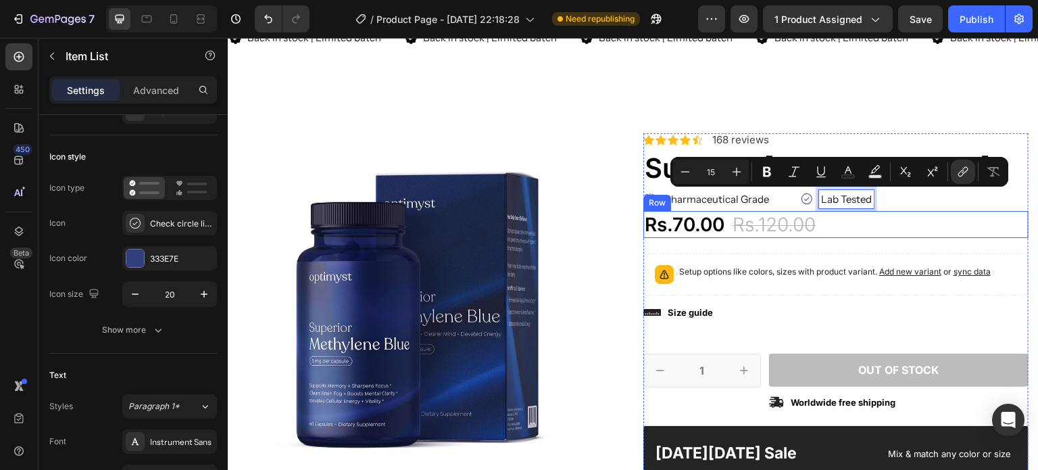
click at [911, 219] on div "Rs.70.00 Product Price Product Price Rs.120.00 Product Price Product Price 42% …" at bounding box center [835, 224] width 385 height 27
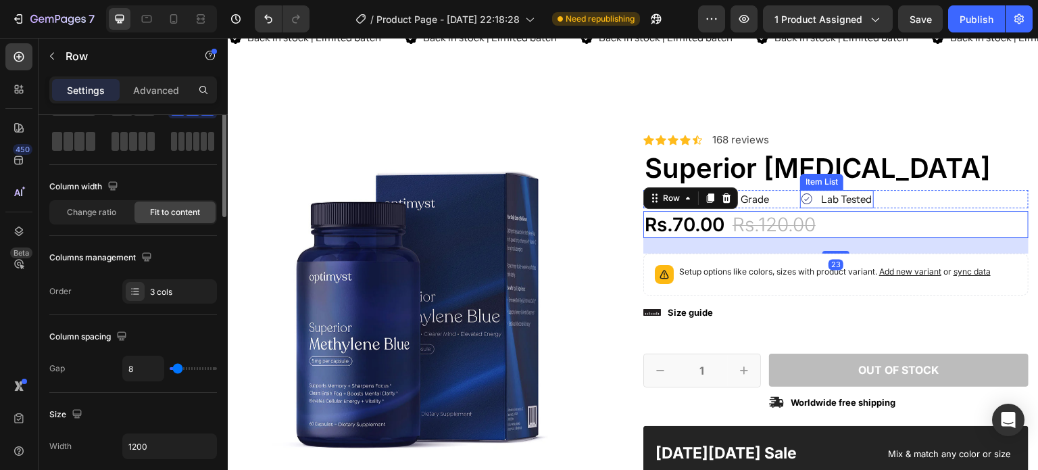
scroll to position [0, 0]
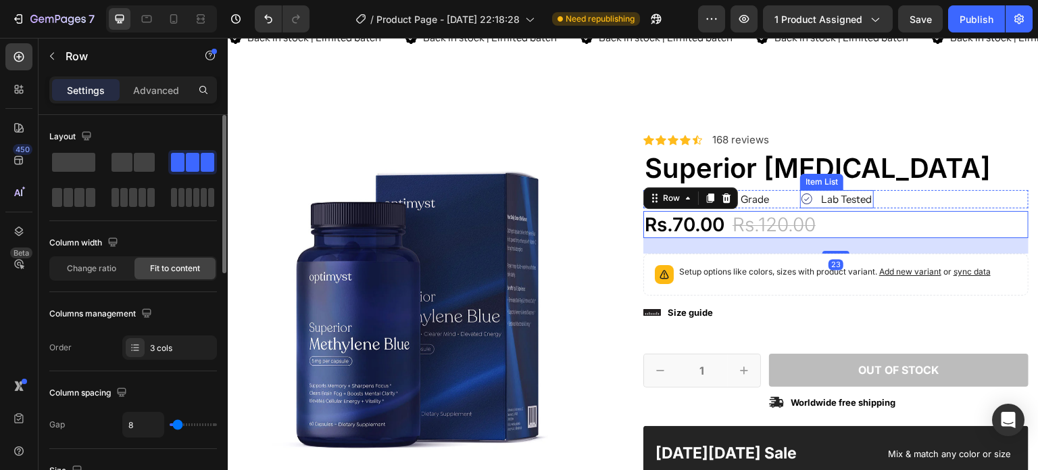
click at [839, 194] on link "Lab Tested" at bounding box center [846, 199] width 51 height 13
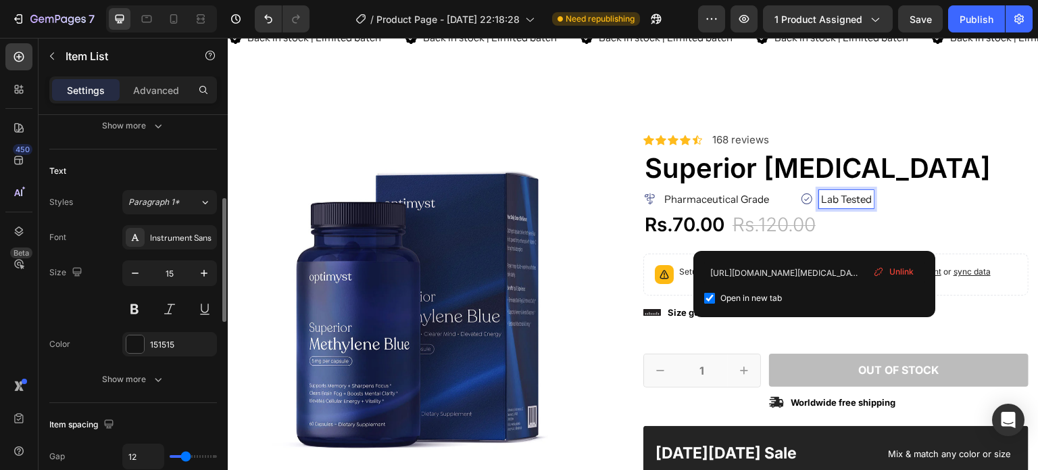
scroll to position [261, 0]
click at [119, 378] on div "Show more" at bounding box center [133, 379] width 63 height 14
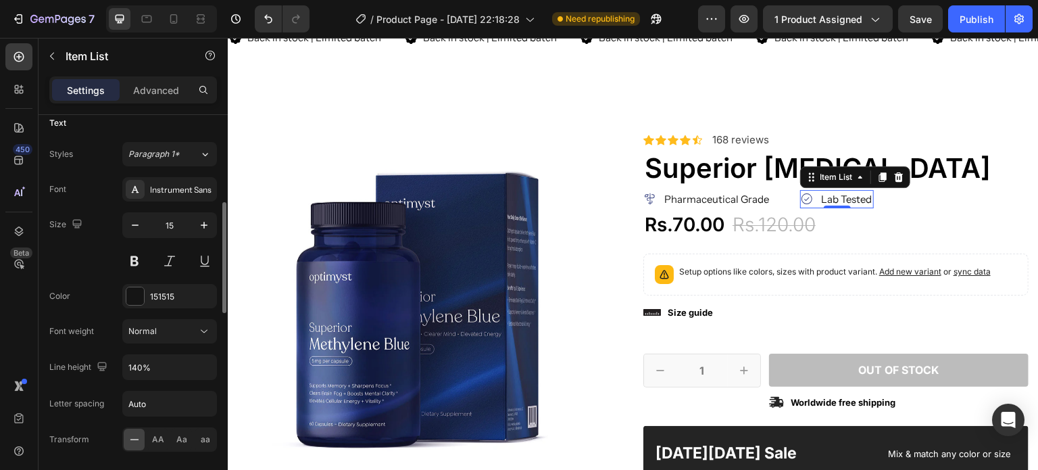
scroll to position [308, 0]
click at [195, 259] on button at bounding box center [205, 261] width 24 height 24
click at [199, 259] on button at bounding box center [205, 261] width 24 height 24
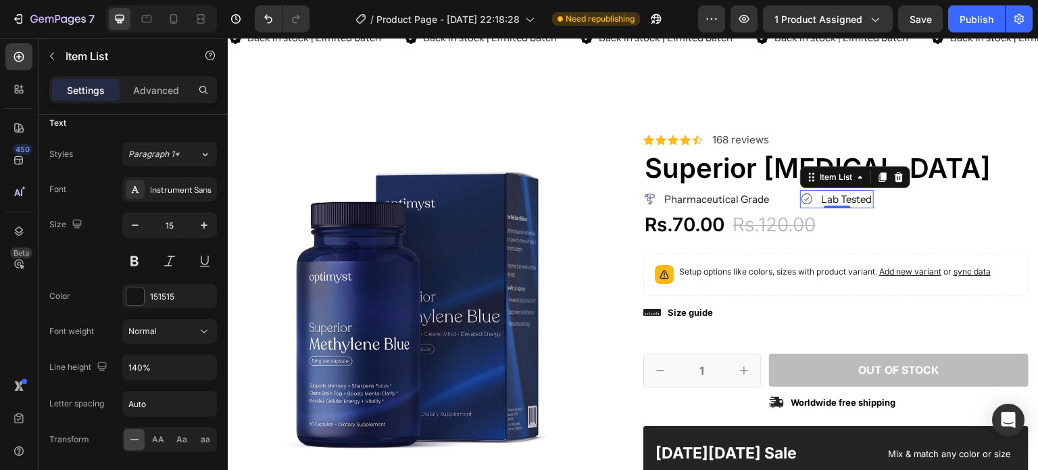
click at [184, 326] on div "Normal" at bounding box center [162, 331] width 69 height 12
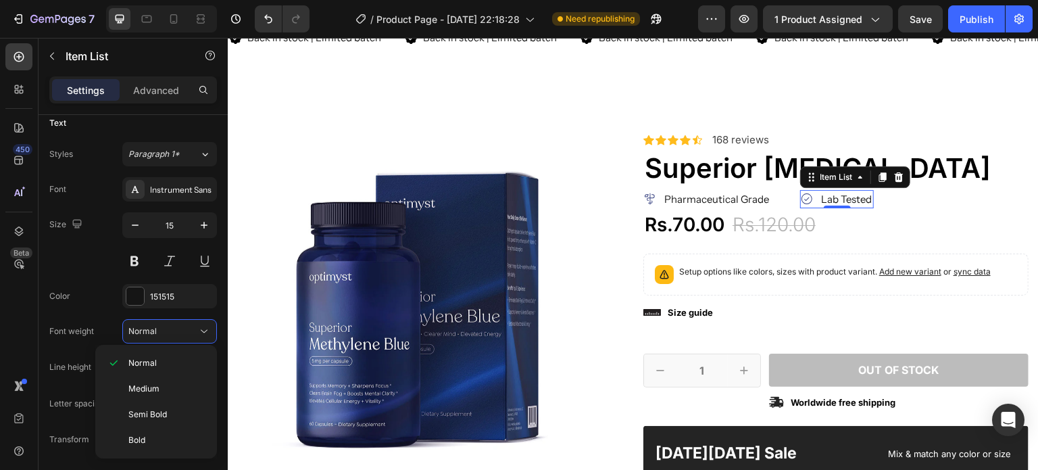
click at [184, 326] on div "Normal" at bounding box center [162, 331] width 69 height 12
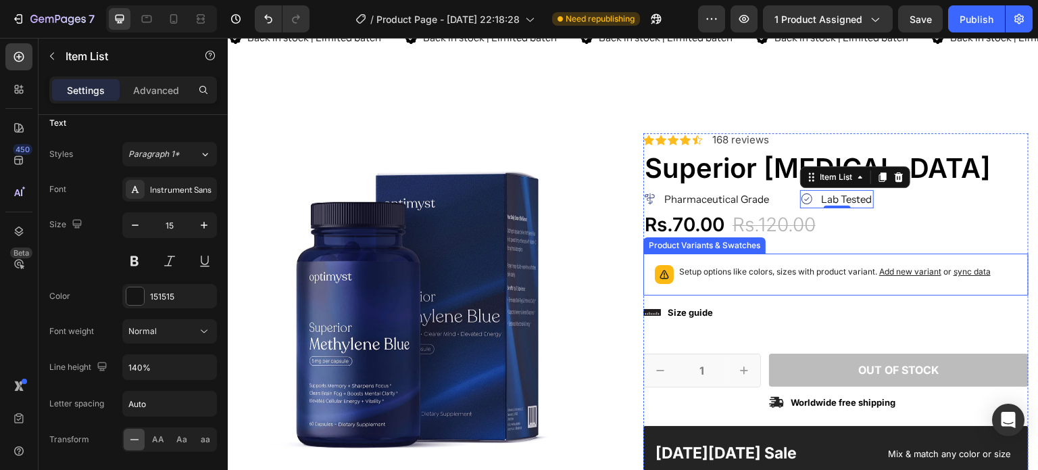
scroll to position [5, 0]
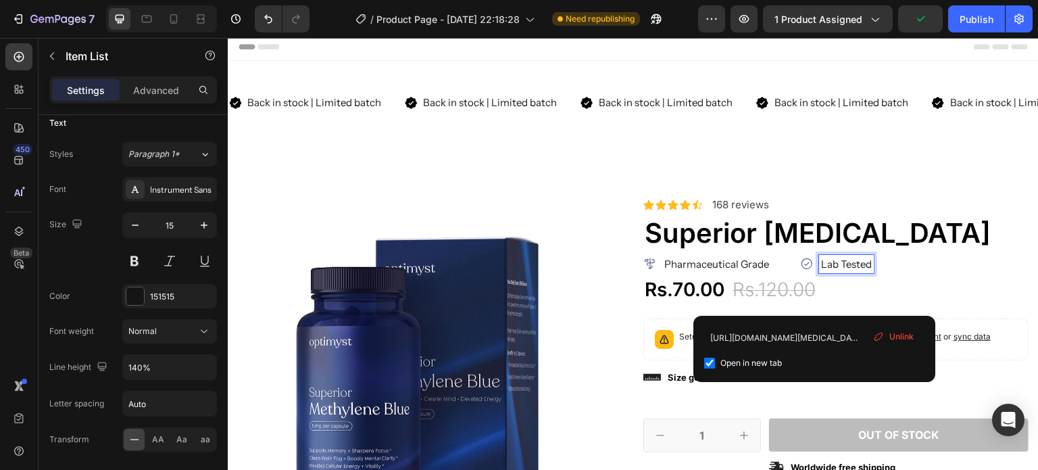
click at [835, 258] on link "Lab Tested" at bounding box center [846, 263] width 51 height 13
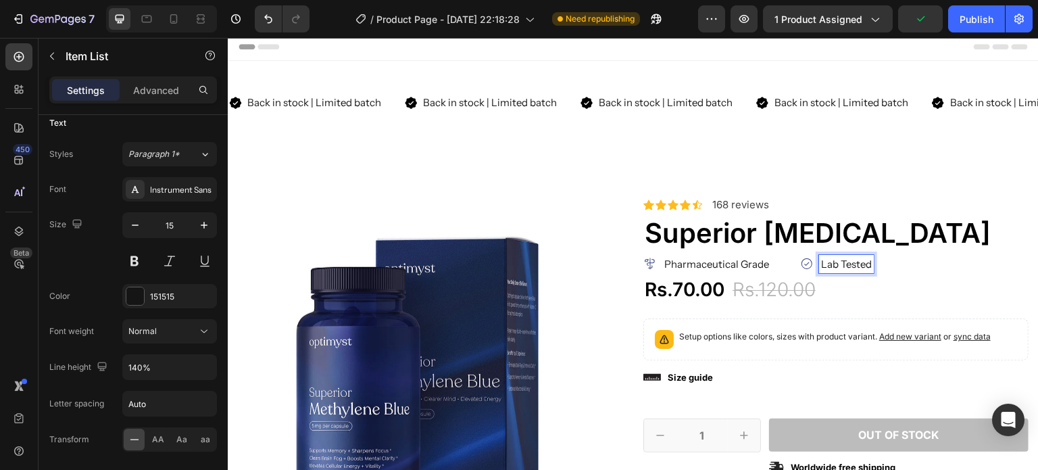
click at [835, 258] on link "Lab Tested" at bounding box center [846, 263] width 51 height 13
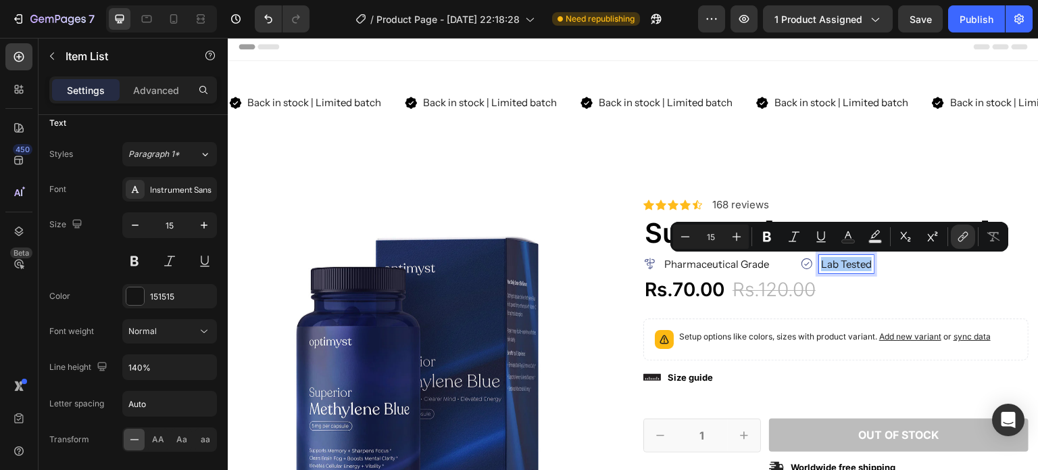
click at [959, 239] on icon "Editor contextual toolbar" at bounding box center [963, 237] width 14 height 14
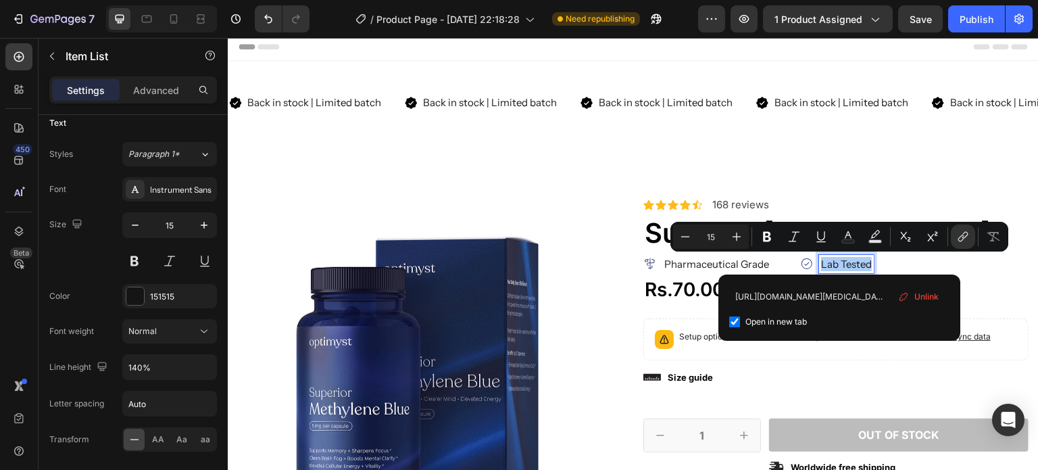
scroll to position [0, 303]
click at [789, 295] on input "https://cdn.shopify.com/s/files/1/0735/1717/0918/files/Optimyst_Methylene_Blue_…" at bounding box center [839, 296] width 220 height 22
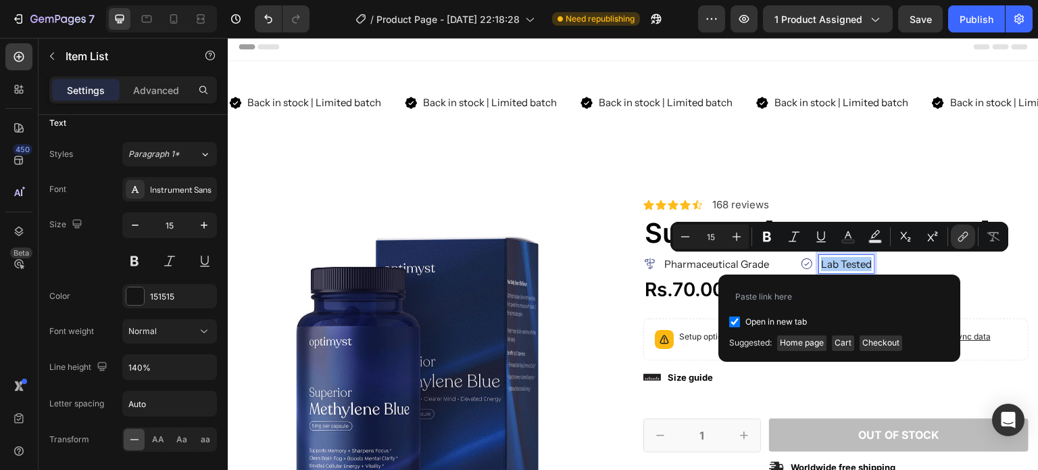
click at [806, 344] on span "Home page" at bounding box center [801, 342] width 49 height 15
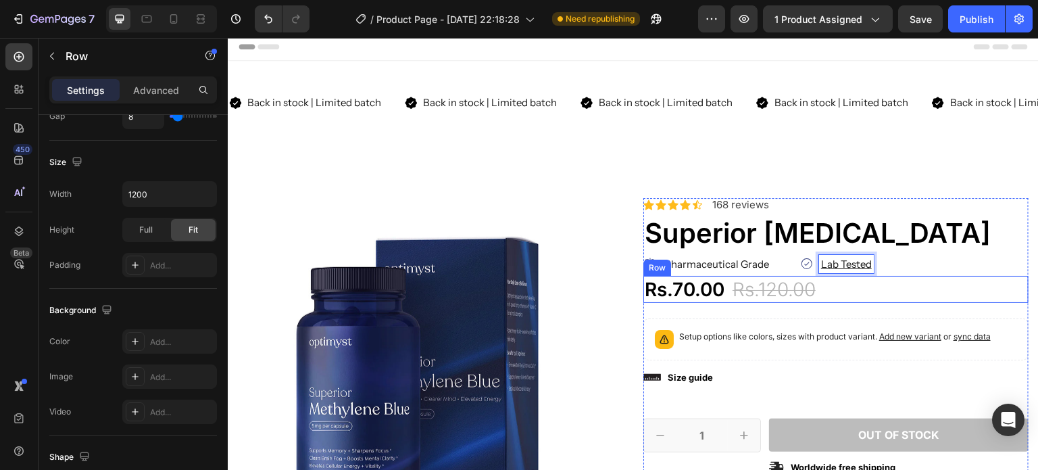
click at [903, 286] on div "Rs.70.00 Product Price Product Price Rs.120.00 Product Price Product Price 42% …" at bounding box center [835, 289] width 385 height 27
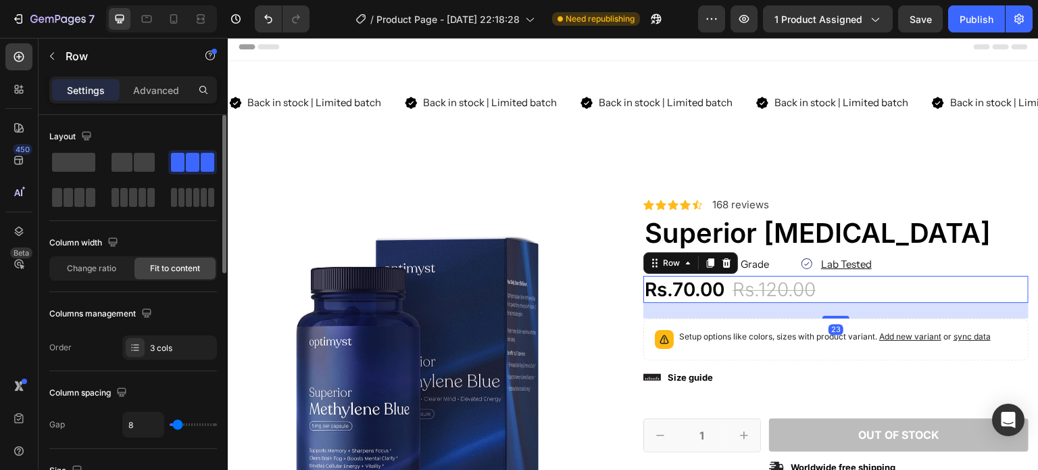
click at [930, 270] on div "Pharmaceutical Grade Item List Lab Tested Item List Row" at bounding box center [835, 264] width 385 height 18
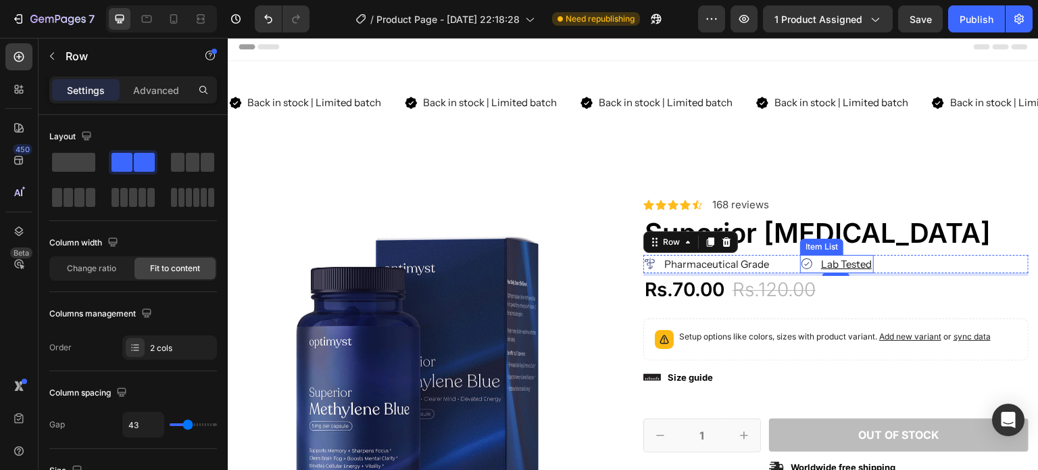
click at [807, 261] on icon at bounding box center [807, 264] width 14 height 14
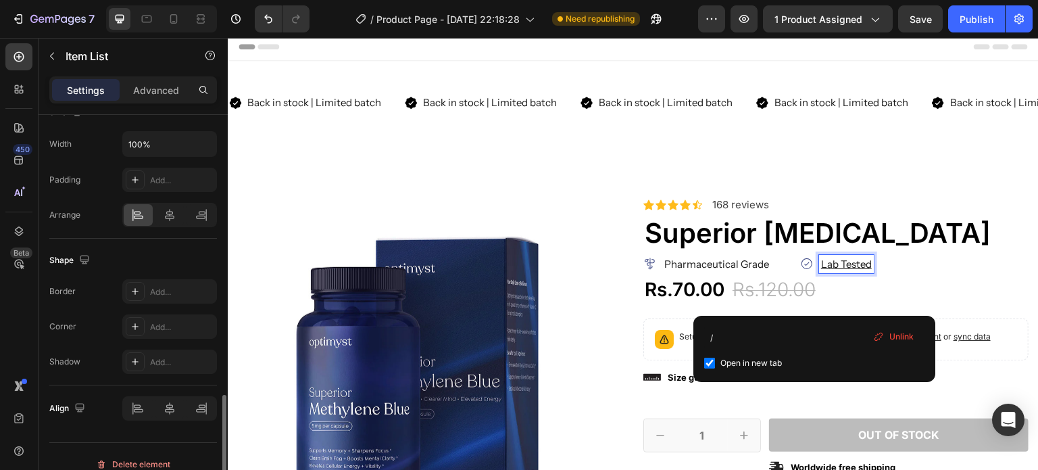
scroll to position [851, 0]
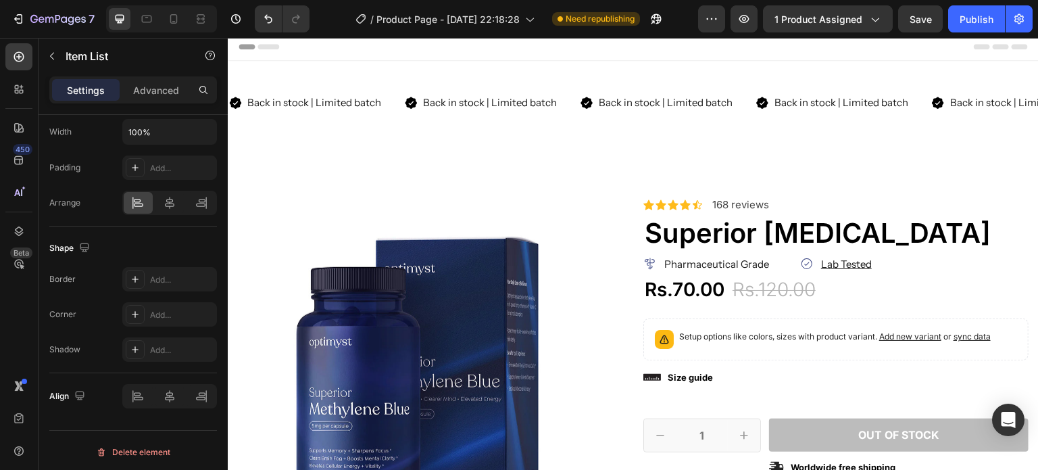
click at [164, 278] on div "Add..." at bounding box center [182, 280] width 64 height 12
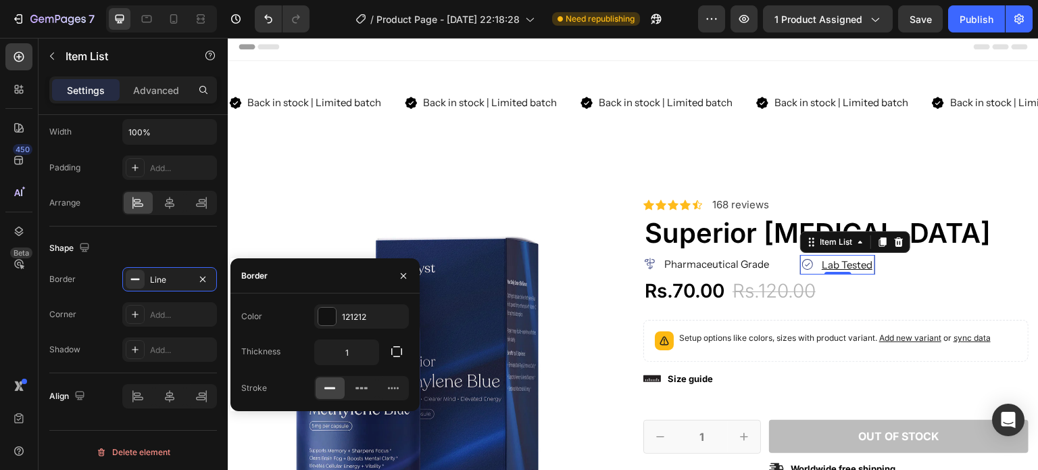
click at [399, 390] on icon at bounding box center [393, 388] width 14 height 14
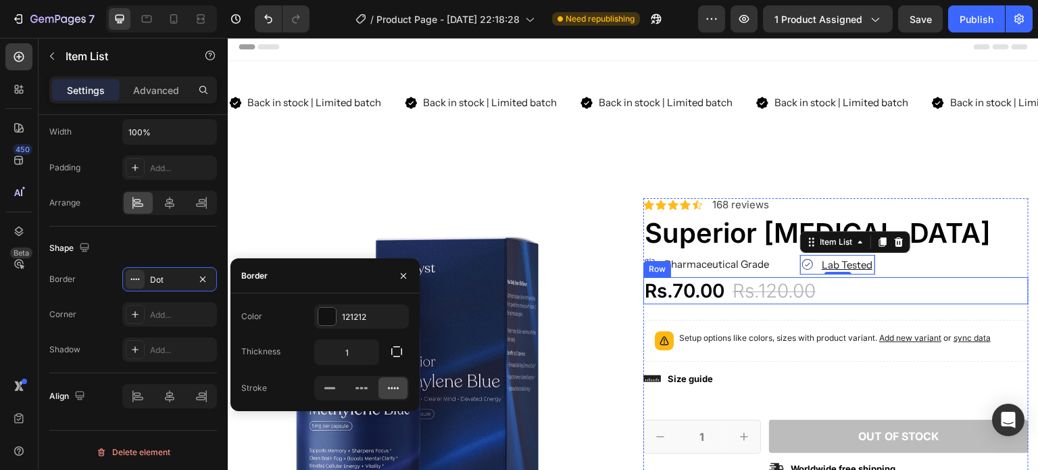
click at [857, 288] on div "Rs.70.00 Product Price Product Price Rs.120.00 Product Price Product Price 42% …" at bounding box center [835, 290] width 385 height 27
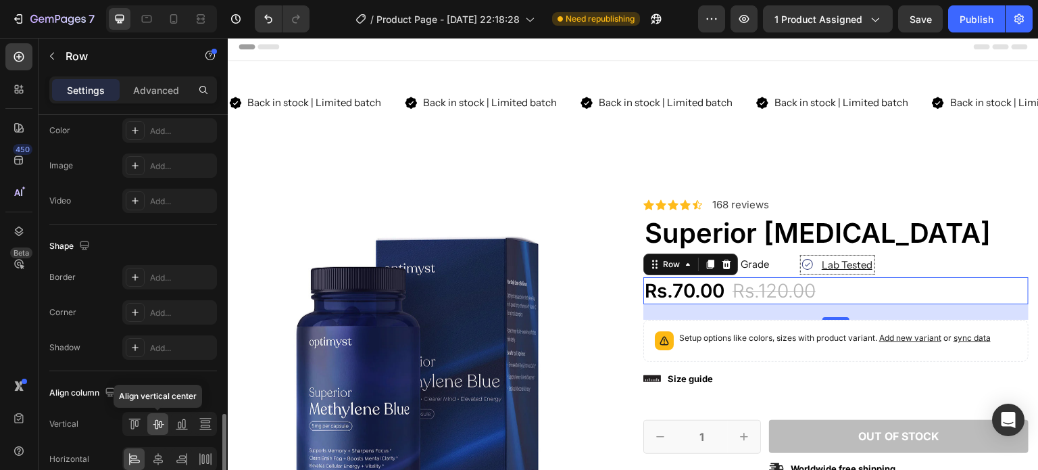
scroll to position [583, 0]
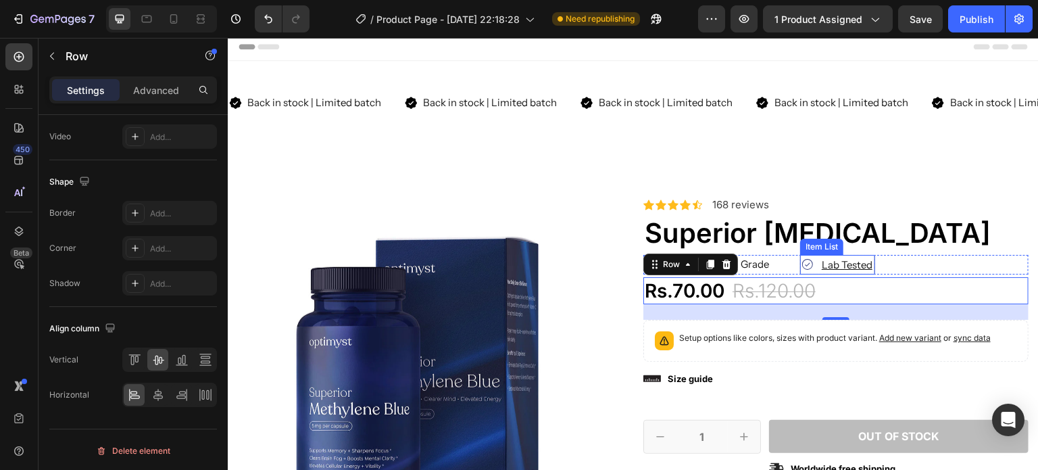
click at [809, 269] on div "Lab Tested" at bounding box center [838, 264] width 74 height 18
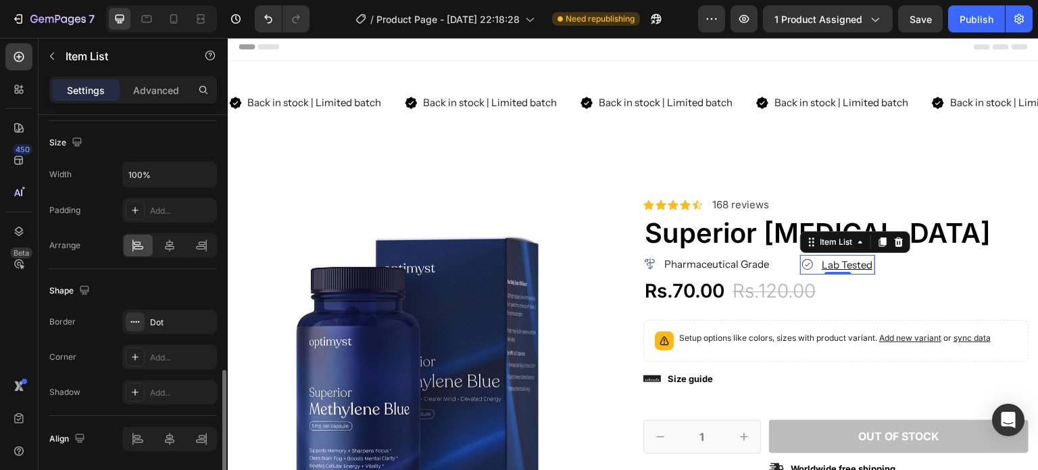
scroll to position [808, 0]
click at [134, 317] on icon at bounding box center [135, 322] width 11 height 11
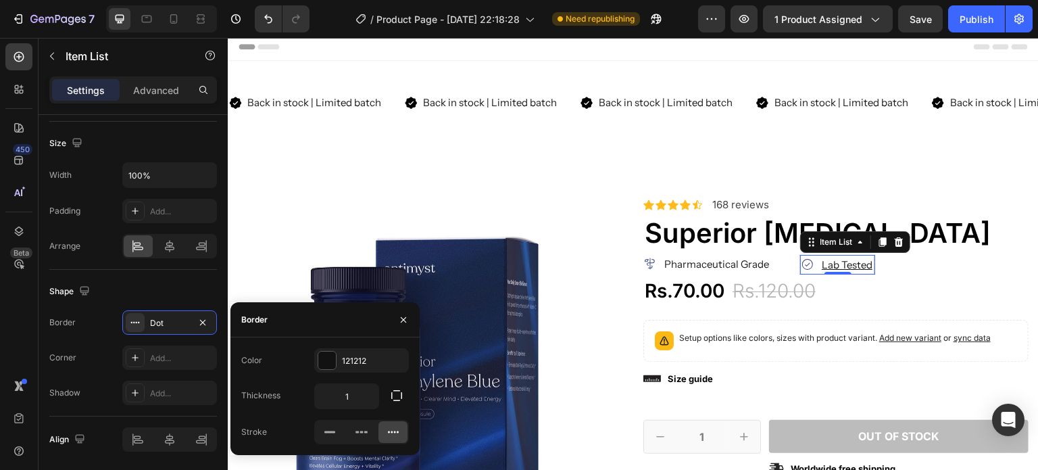
click at [395, 397] on icon "button" at bounding box center [397, 396] width 14 height 14
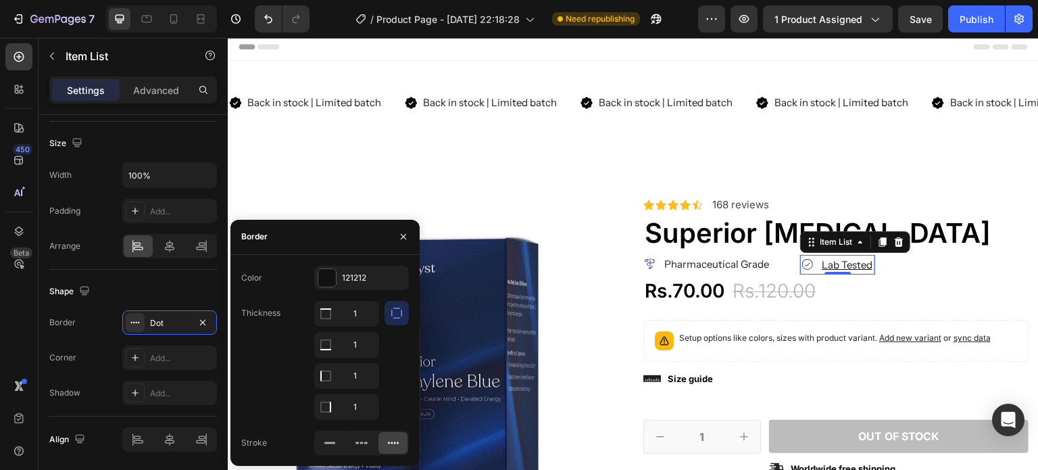
click at [391, 310] on icon "button" at bounding box center [396, 312] width 11 height 11
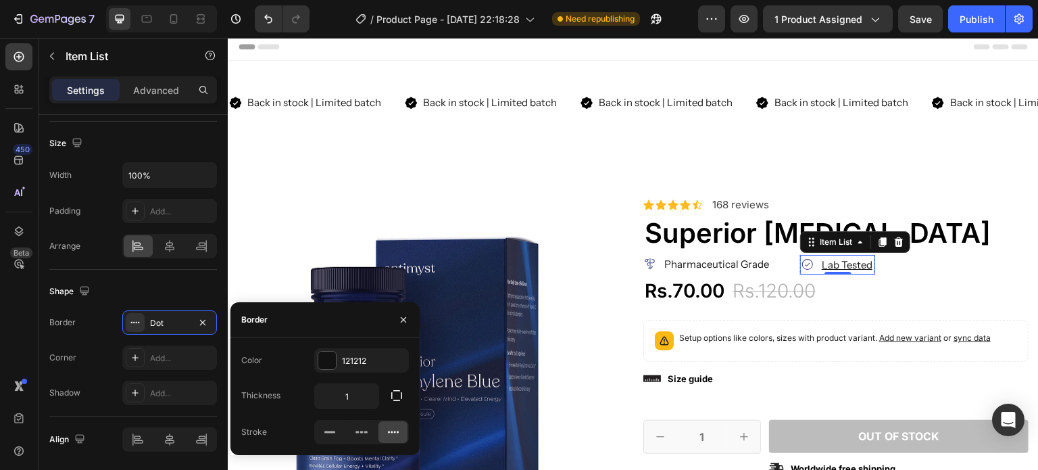
click at [203, 317] on icon "button" at bounding box center [202, 322] width 11 height 11
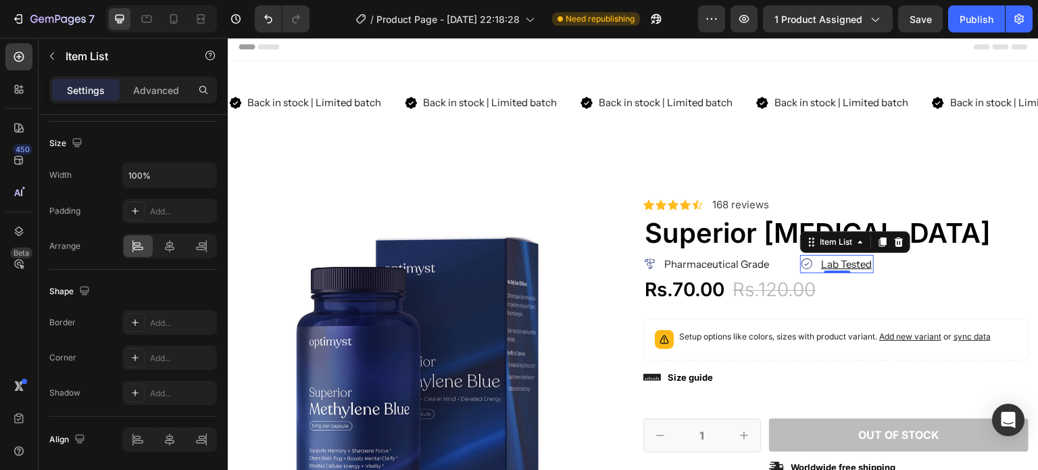
click at [97, 334] on div "Border Add... Corner Add... Shadow Add..." at bounding box center [133, 357] width 168 height 95
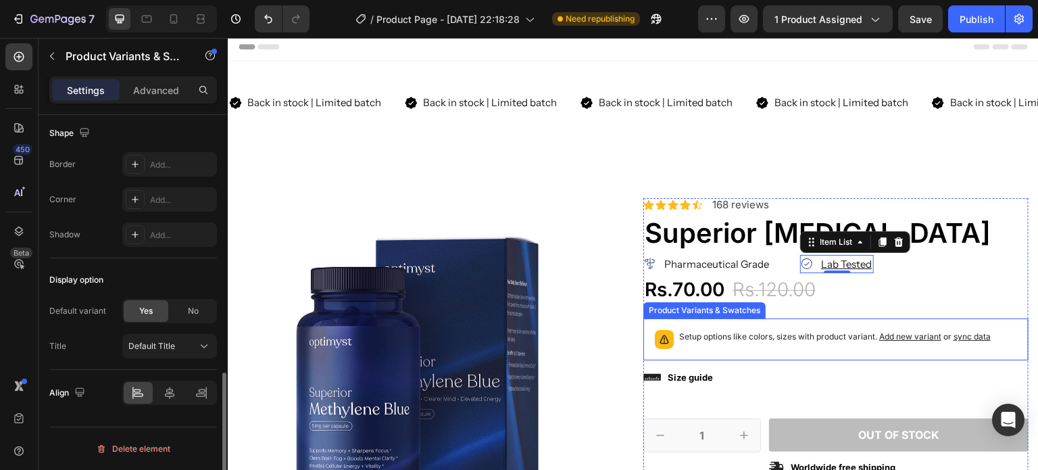
click at [837, 327] on div "Setup options like colors, sizes with product variant. Add new variant or sync …" at bounding box center [835, 339] width 373 height 30
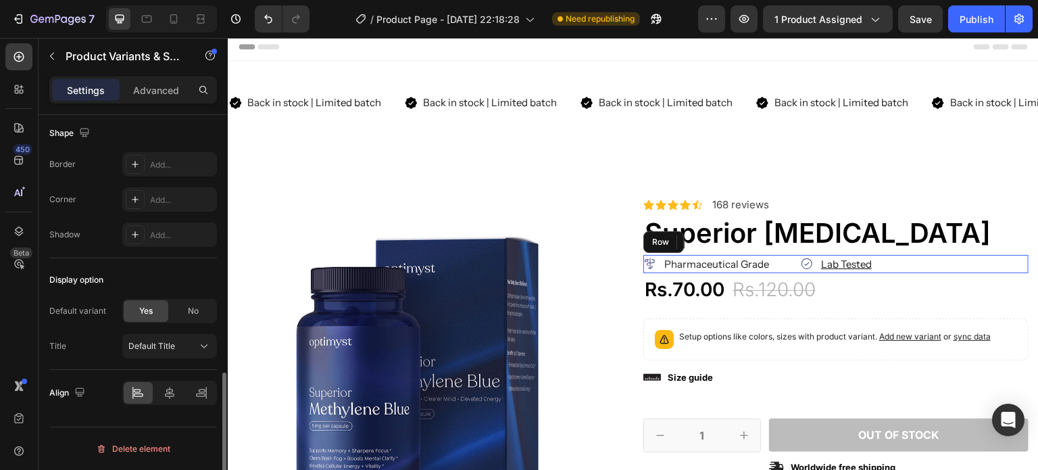
click at [891, 261] on div "Pharmaceutical Grade Item List Lab Tested Item List Row" at bounding box center [835, 264] width 385 height 18
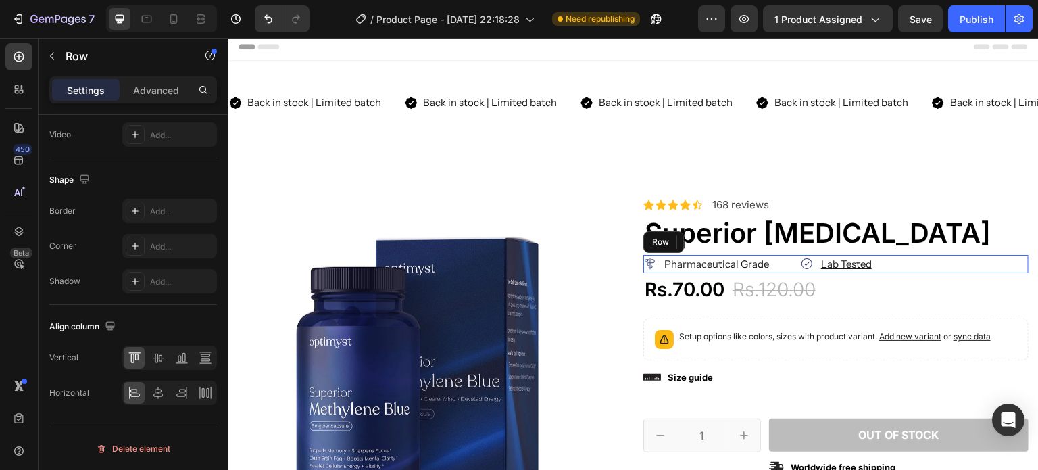
scroll to position [0, 0]
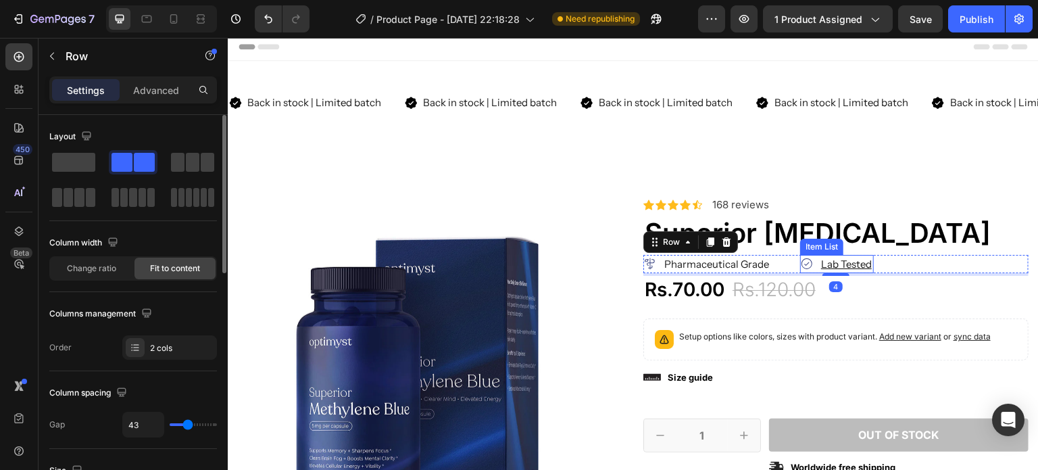
drag, startPoint x: 847, startPoint y: 262, endPoint x: 897, endPoint y: 272, distance: 51.7
click at [847, 262] on u "Lab Tested" at bounding box center [846, 263] width 51 height 13
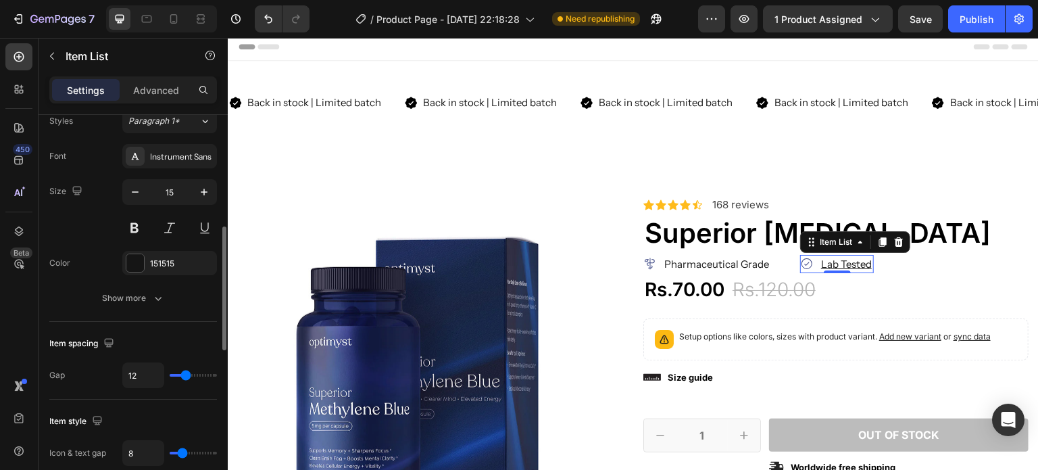
scroll to position [346, 0]
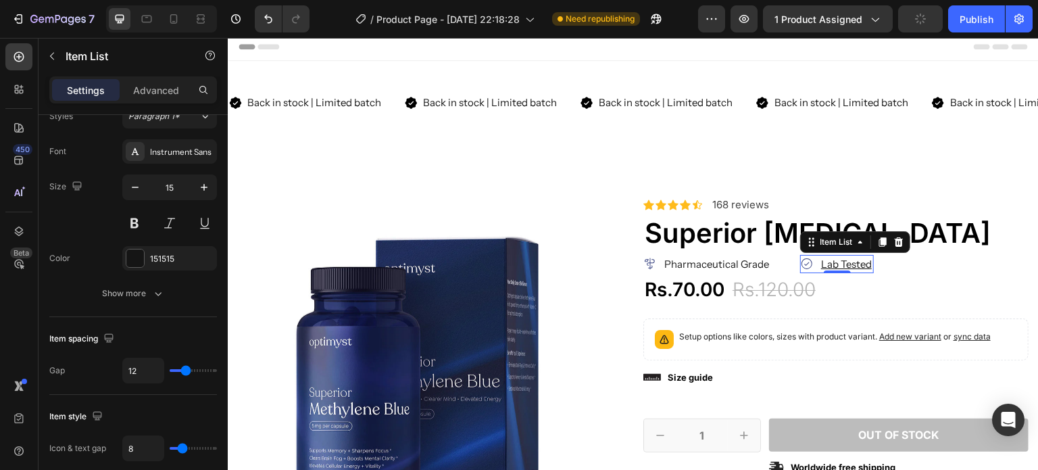
click at [209, 226] on button at bounding box center [205, 223] width 24 height 24
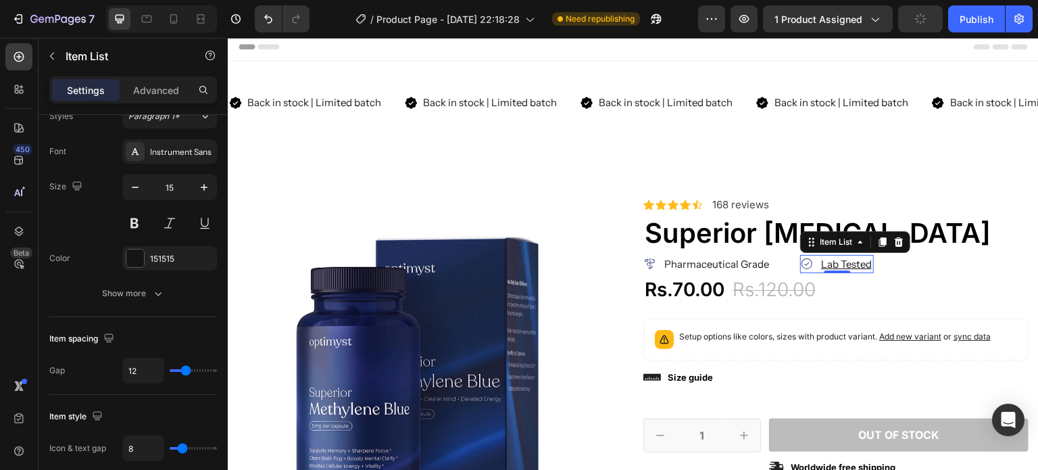
click at [209, 226] on button at bounding box center [205, 223] width 24 height 24
click at [205, 222] on button at bounding box center [205, 223] width 24 height 24
click at [136, 284] on button "Show more" at bounding box center [133, 293] width 168 height 24
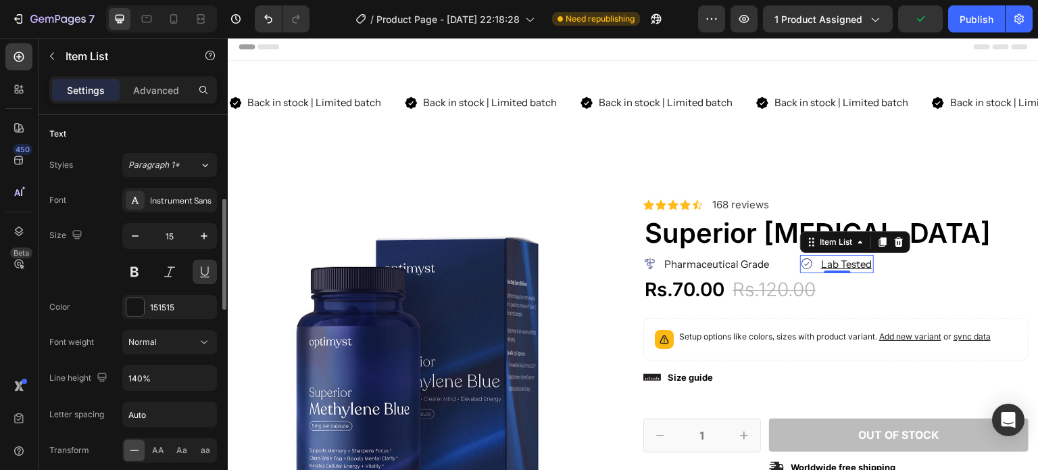
scroll to position [297, 0]
click at [832, 265] on u "Lab Tested" at bounding box center [846, 263] width 51 height 13
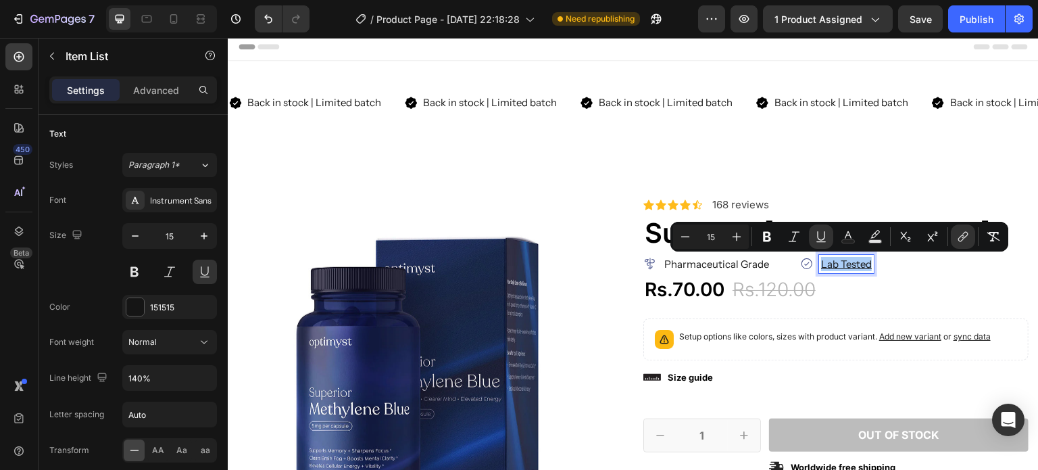
click at [824, 235] on icon "Editor contextual toolbar" at bounding box center [820, 235] width 7 height 9
click at [992, 237] on icon "Editor contextual toolbar" at bounding box center [993, 236] width 13 height 9
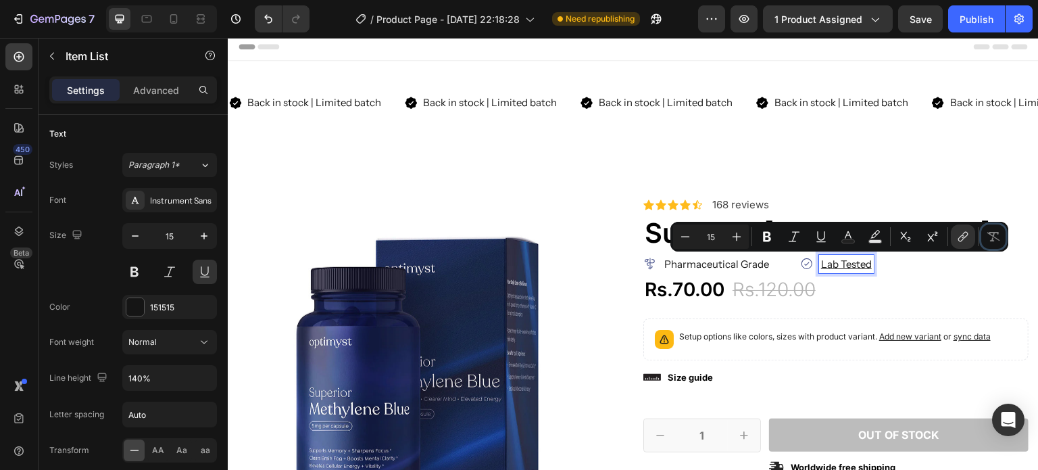
click at [992, 237] on icon "Editor contextual toolbar" at bounding box center [993, 236] width 13 height 9
click at [813, 240] on button "Underline" at bounding box center [821, 236] width 24 height 24
click at [883, 261] on div "Pharmaceutical Grade Item List Lab Tested Item List 0 Row" at bounding box center [835, 264] width 385 height 18
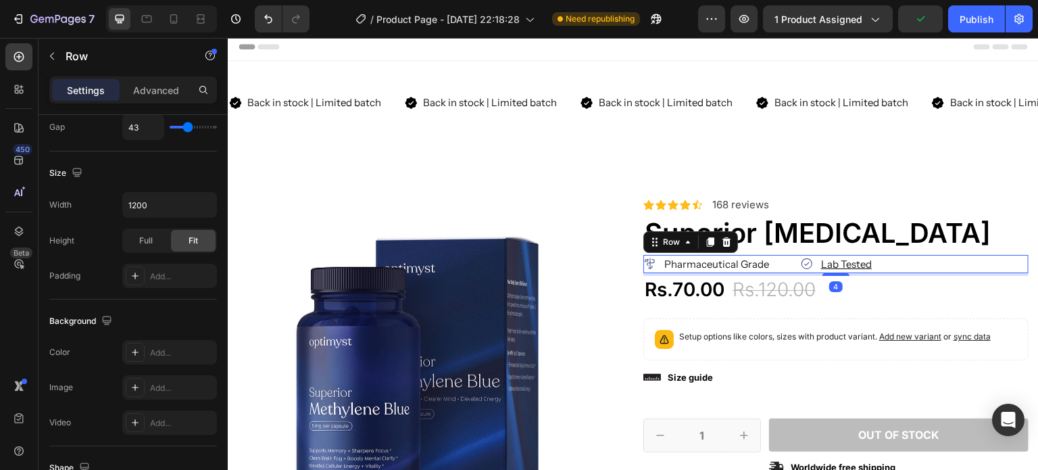
scroll to position [0, 0]
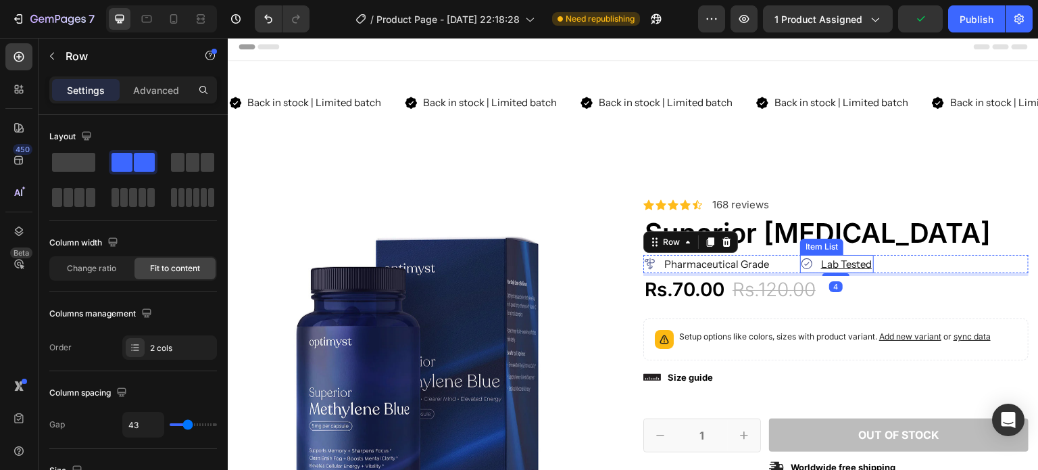
drag, startPoint x: 855, startPoint y: 259, endPoint x: 911, endPoint y: 273, distance: 57.8
click at [855, 259] on u "Lab Tested" at bounding box center [846, 263] width 51 height 13
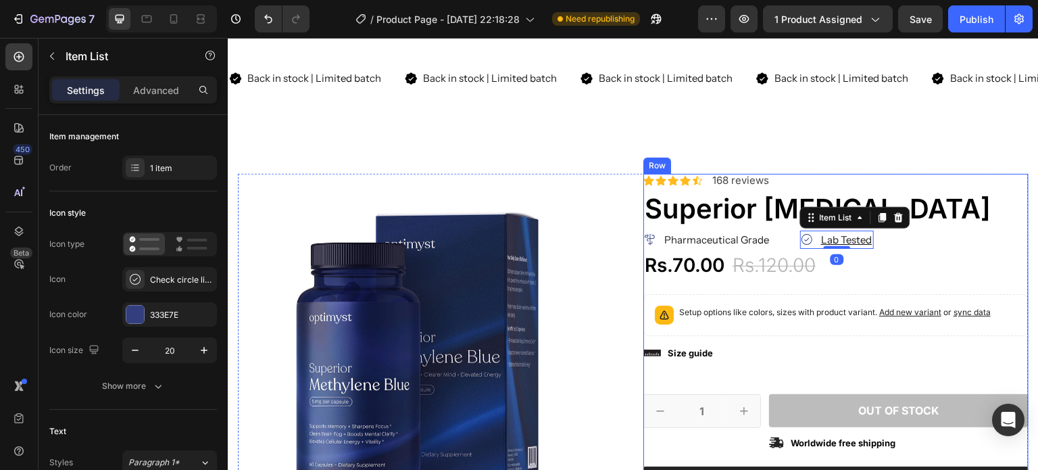
scroll to position [58, 0]
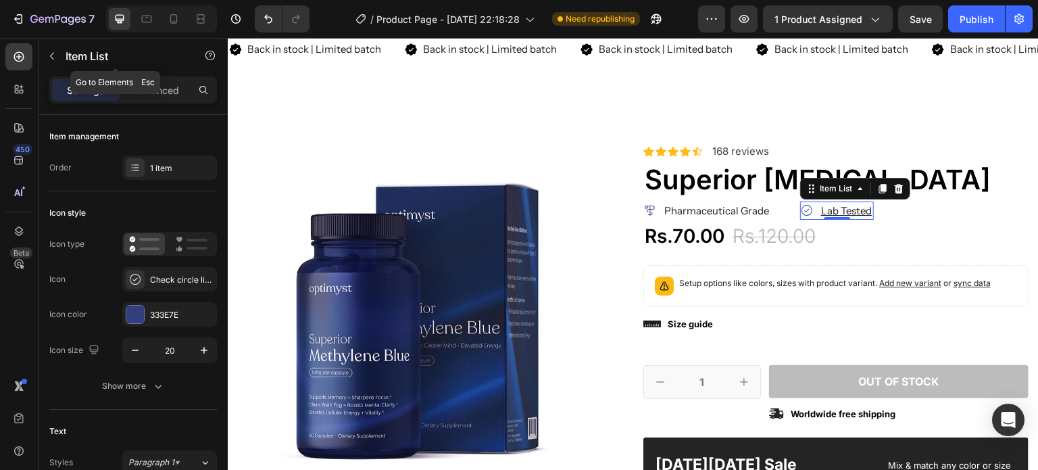
click at [50, 55] on icon "button" at bounding box center [52, 56] width 11 height 11
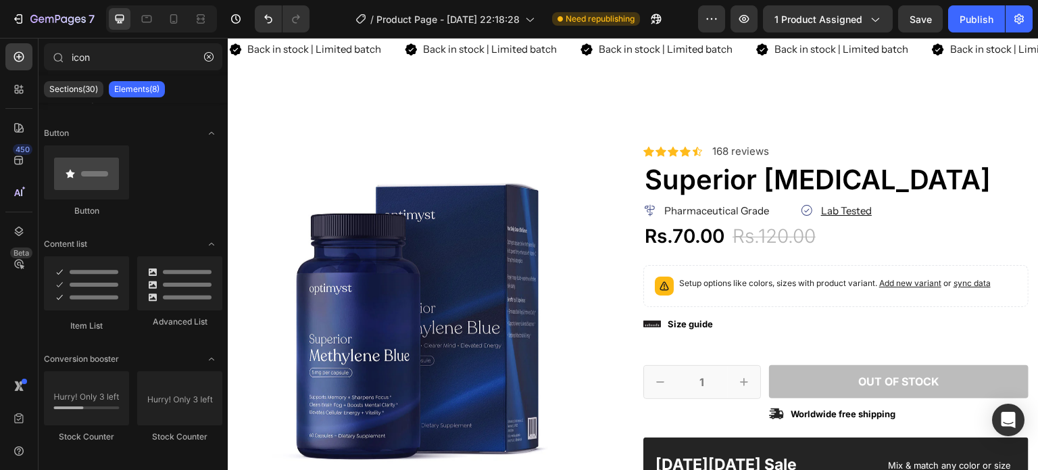
scroll to position [0, 0]
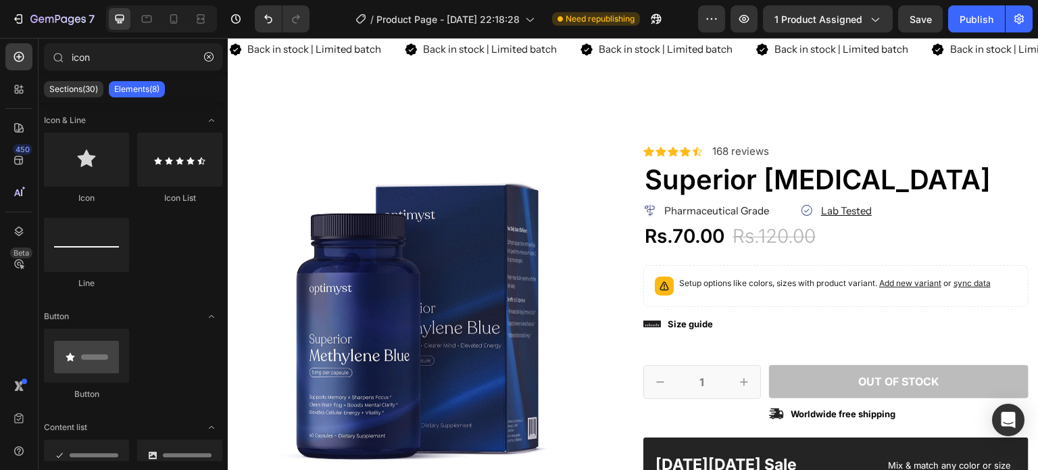
click at [214, 55] on button "button" at bounding box center [209, 57] width 22 height 22
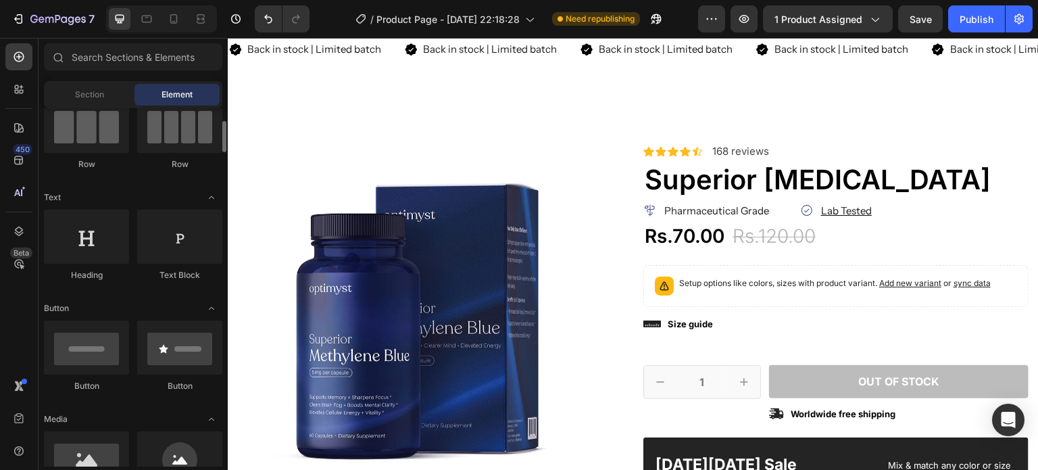
scroll to position [126, 0]
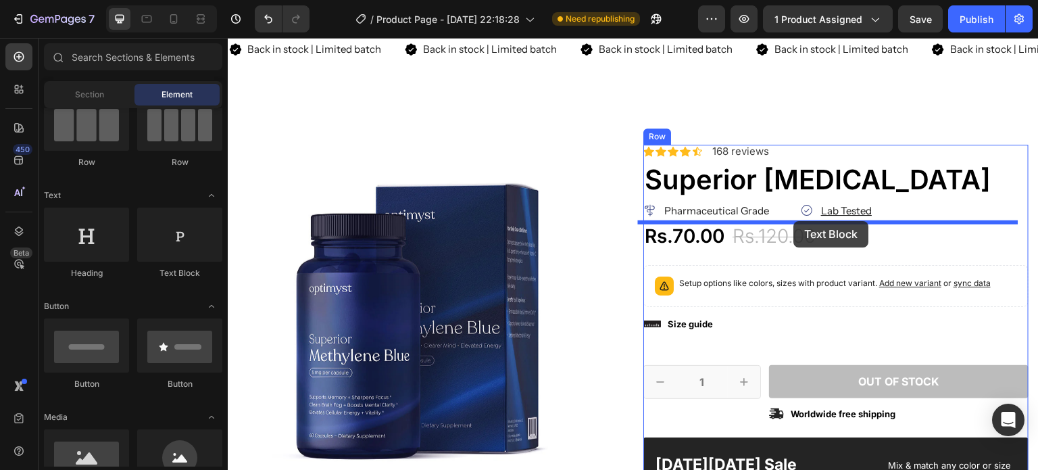
drag, startPoint x: 405, startPoint y: 274, endPoint x: 794, endPoint y: 221, distance: 392.7
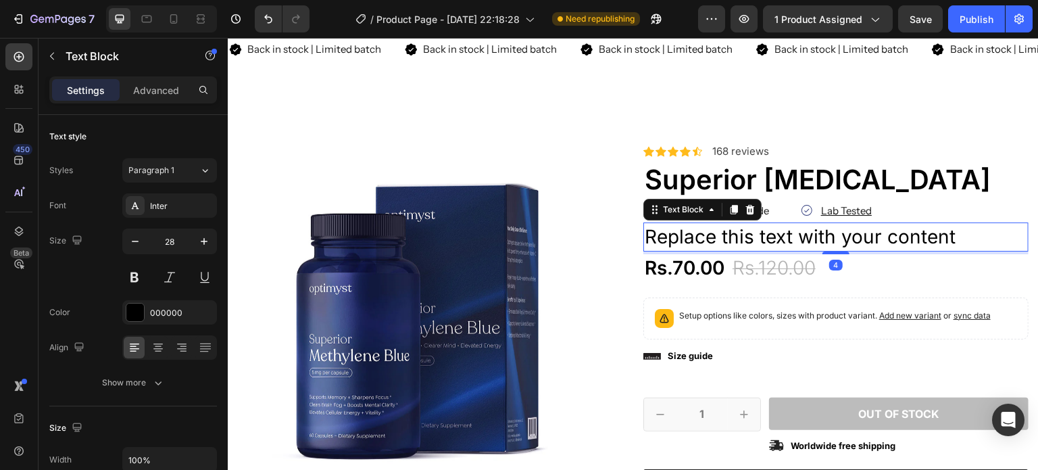
click at [746, 234] on div "Replace this text with your content" at bounding box center [835, 236] width 385 height 29
click at [746, 234] on p "Replace this text with your content" at bounding box center [836, 237] width 382 height 26
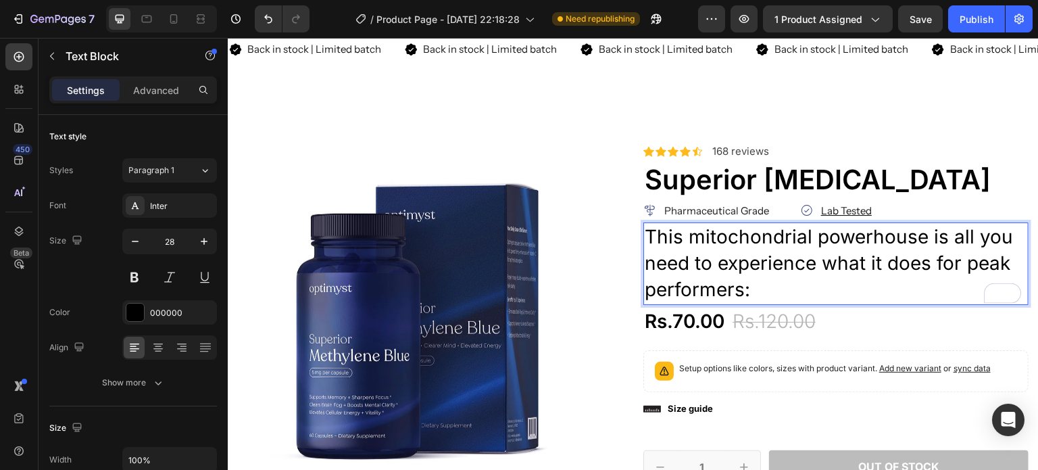
click at [164, 245] on input "28" at bounding box center [169, 241] width 45 height 24
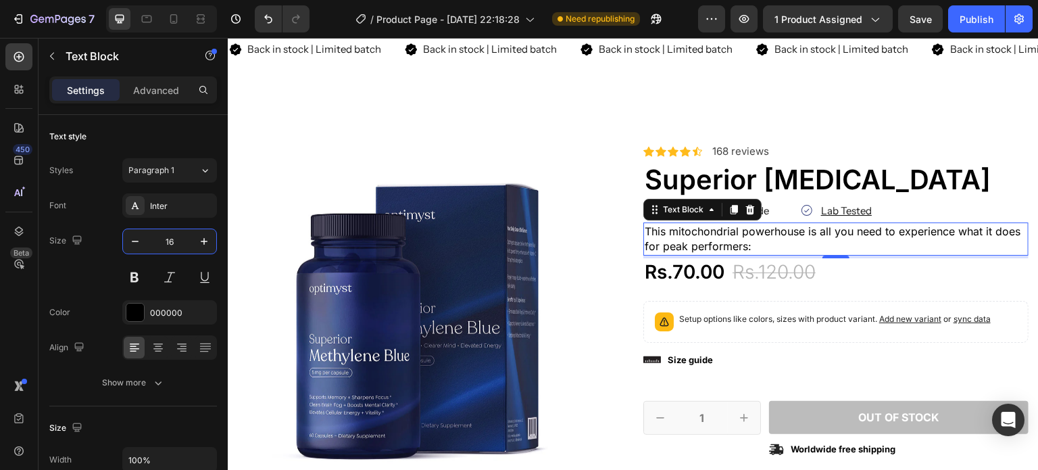
type input "16"
click at [76, 251] on div "Size" at bounding box center [67, 241] width 36 height 22
click at [165, 197] on div "Inter" at bounding box center [169, 205] width 95 height 24
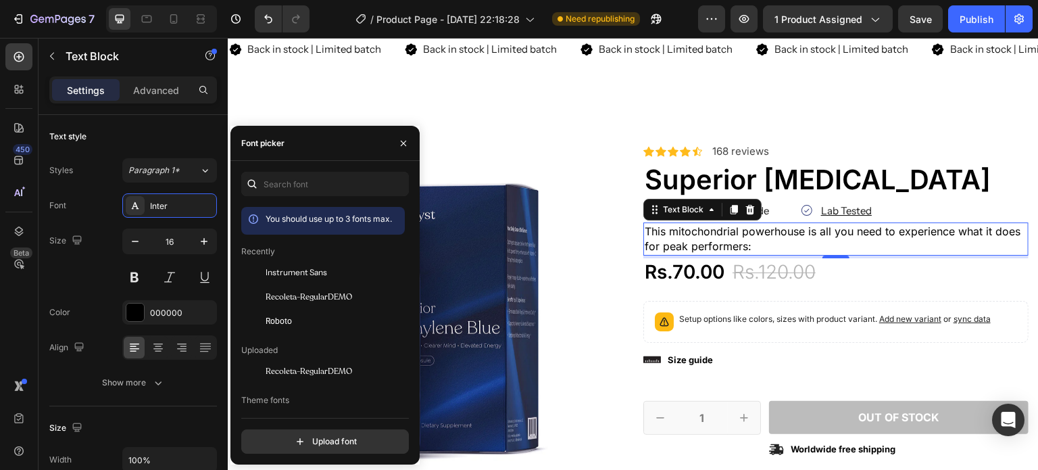
click at [322, 271] on span "Instrument Sans" at bounding box center [296, 272] width 61 height 12
click at [993, 272] on div "Rs.70.00 Product Price Product Price Rs.120.00 Product Price Product Price 42% …" at bounding box center [835, 271] width 385 height 27
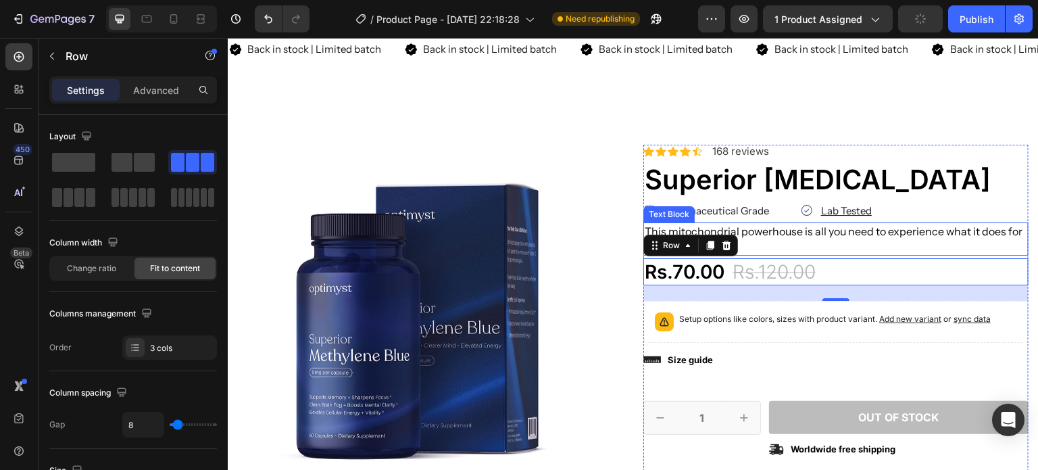
click at [961, 235] on p "This mitochondrial powerhouse is all you need to experience what it does for pe…" at bounding box center [836, 239] width 382 height 30
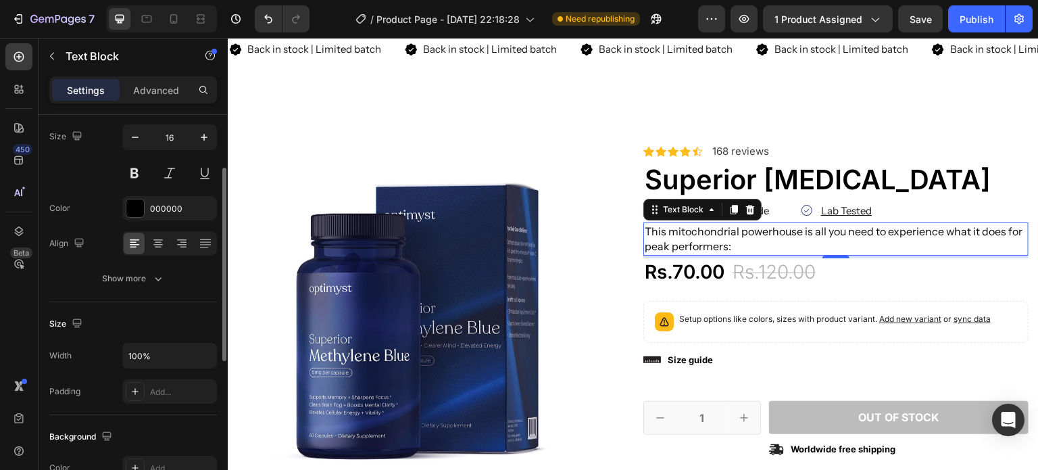
scroll to position [0, 0]
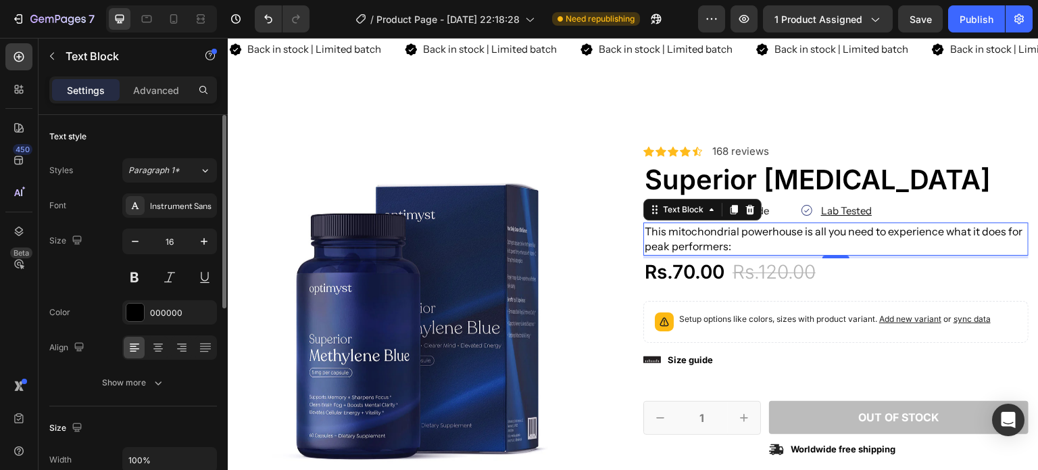
click at [162, 87] on p "Advanced" at bounding box center [156, 90] width 46 height 14
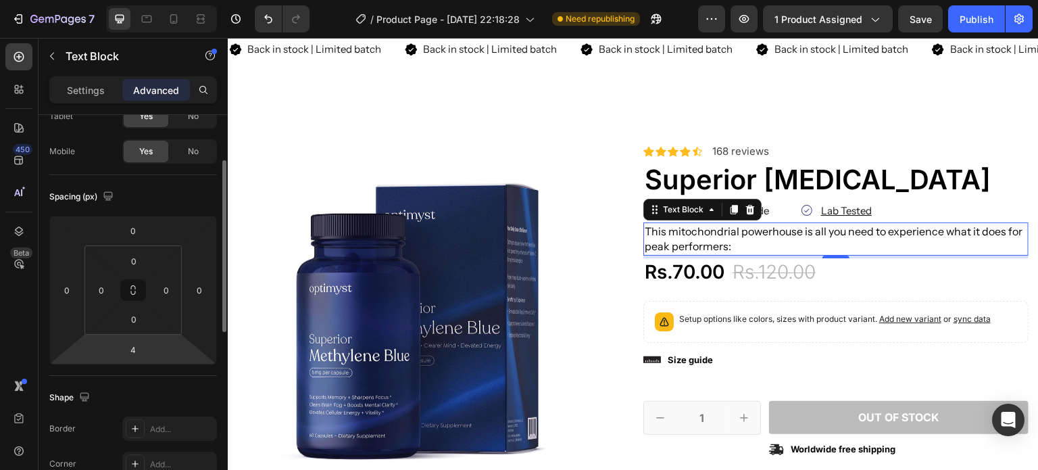
scroll to position [92, 0]
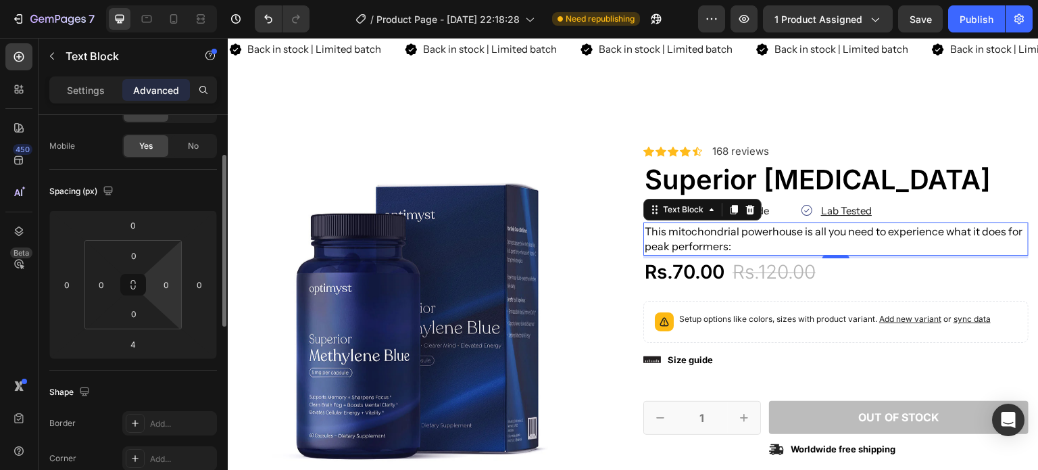
click at [166, 280] on input "0" at bounding box center [166, 284] width 20 height 20
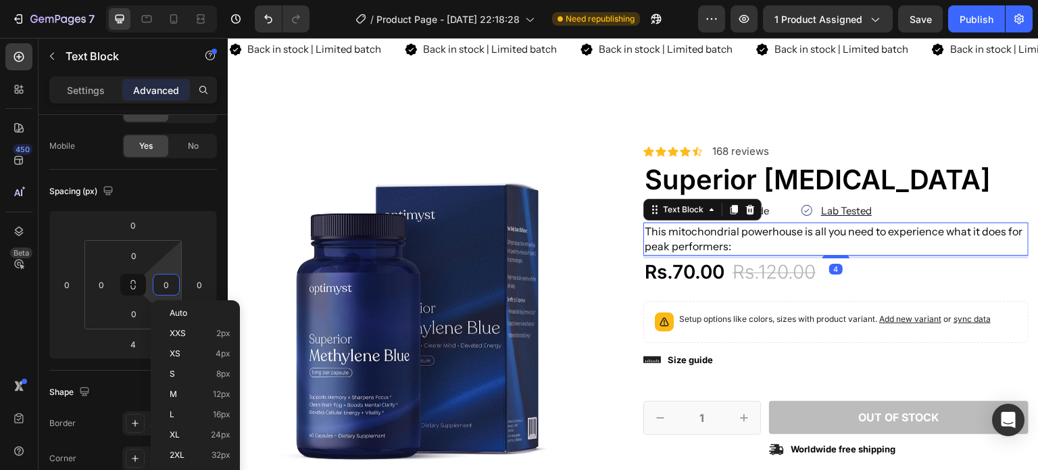
click at [211, 420] on div "L 16px" at bounding box center [195, 414] width 84 height 20
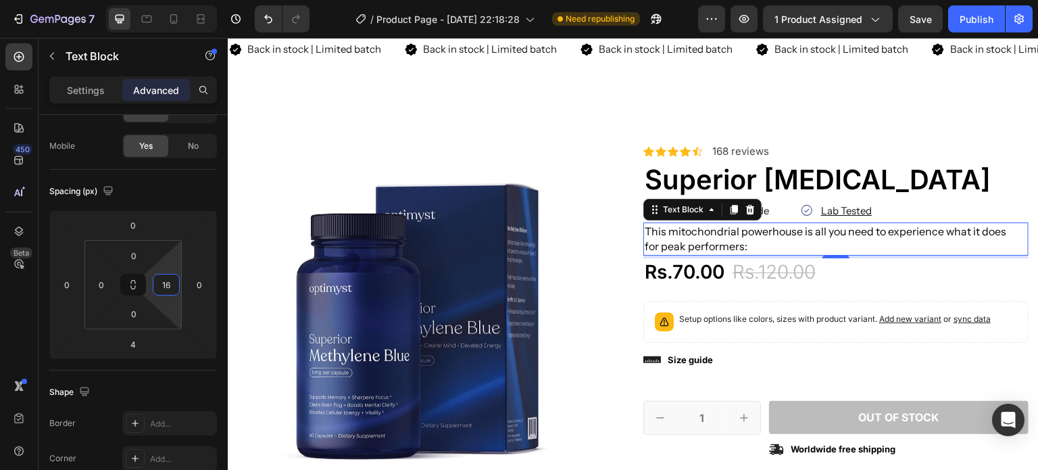
click at [172, 280] on input "16" at bounding box center [166, 284] width 20 height 20
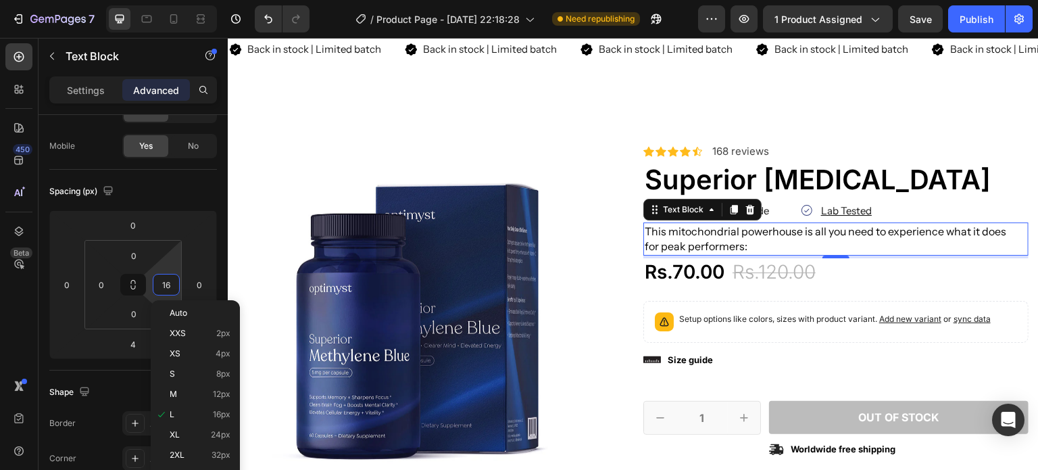
click at [192, 435] on p "XL 24px" at bounding box center [200, 434] width 61 height 9
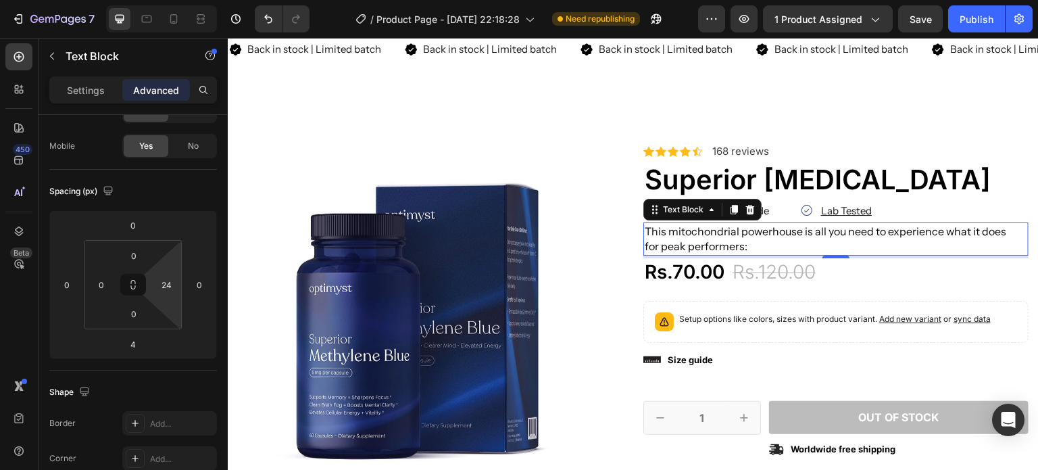
click at [163, 286] on input "24" at bounding box center [166, 284] width 20 height 20
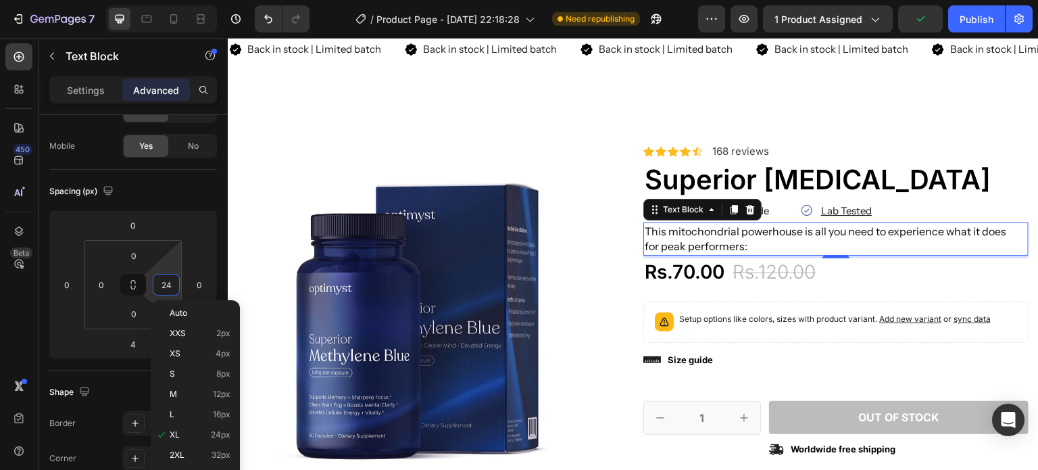
click at [182, 452] on span "2XL" at bounding box center [177, 454] width 15 height 9
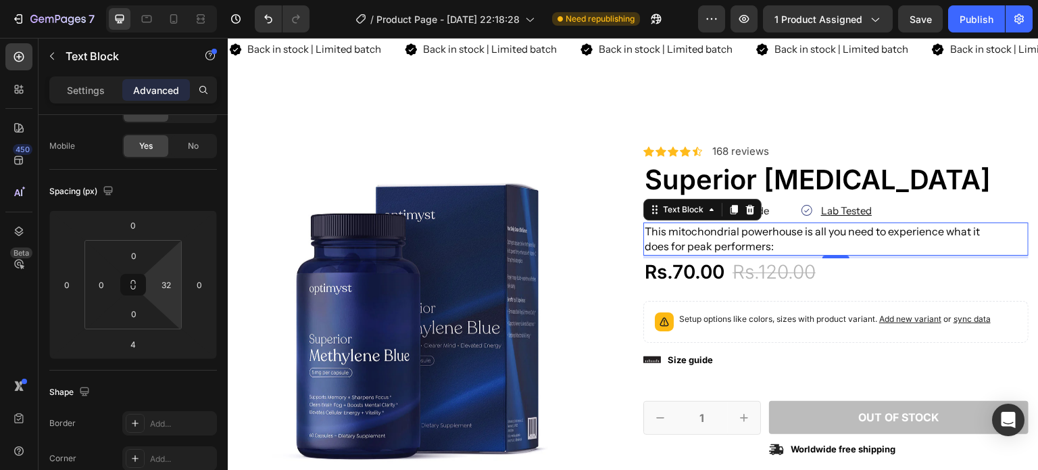
click at [165, 289] on input "32" at bounding box center [166, 284] width 20 height 20
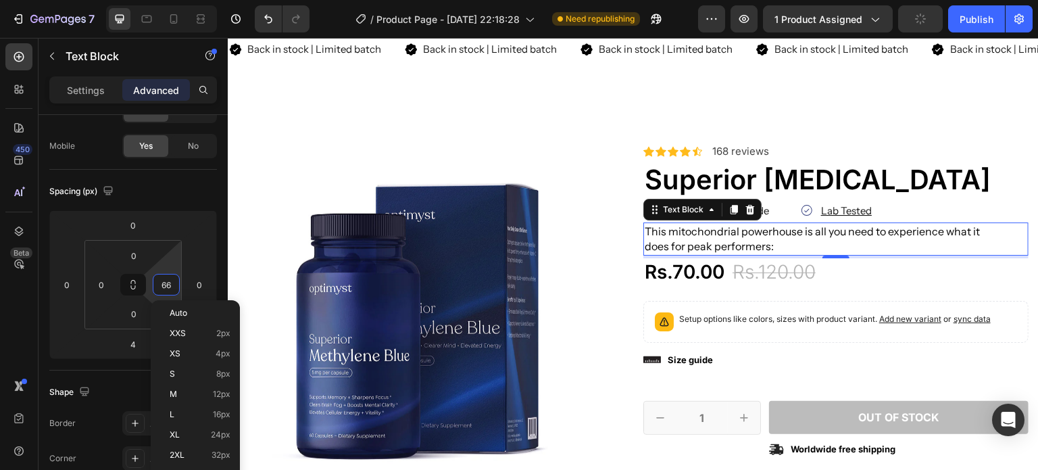
type input "67"
click at [49, 325] on icon at bounding box center [133, 284] width 168 height 149
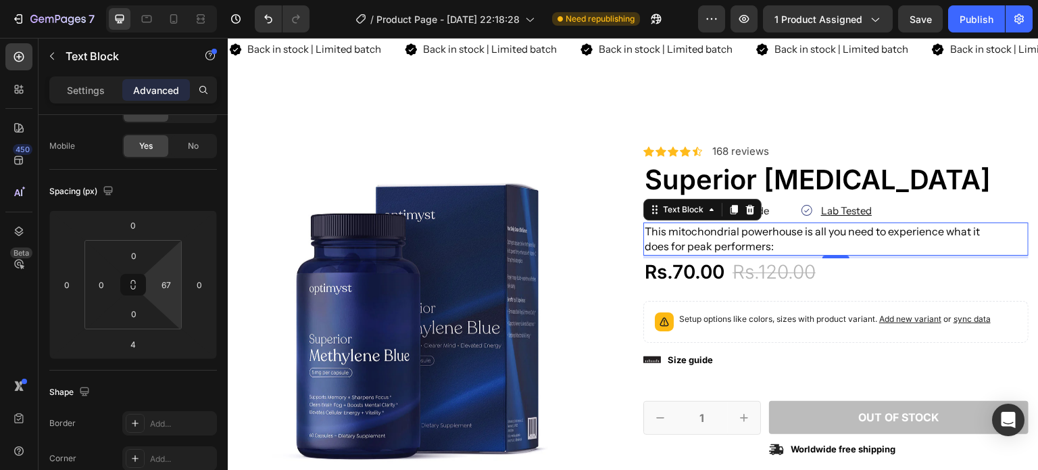
click at [907, 255] on div "4" at bounding box center [835, 256] width 385 height 3
click at [908, 285] on div "Icon Icon Icon Icon Icon Icon List 2,500+ Verified Reviews! Text Block Row Icon…" at bounding box center [835, 409] width 385 height 529
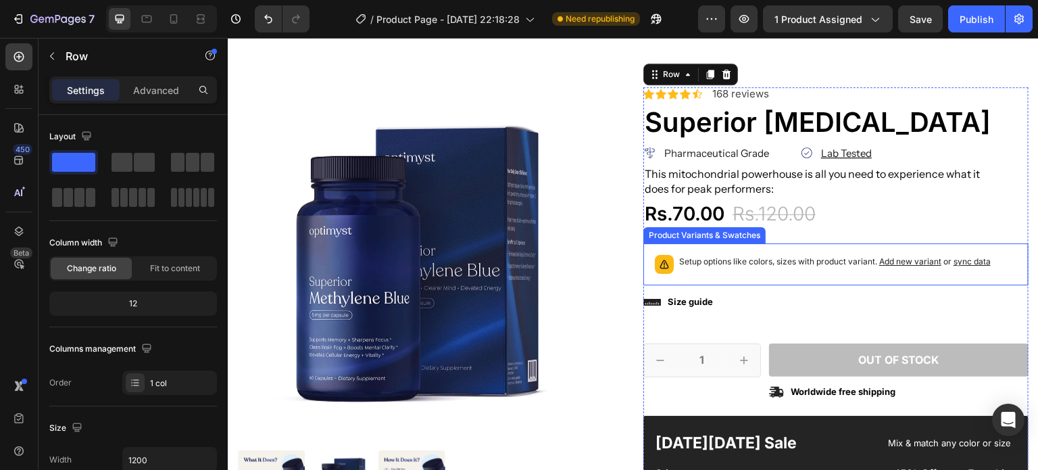
scroll to position [118, 0]
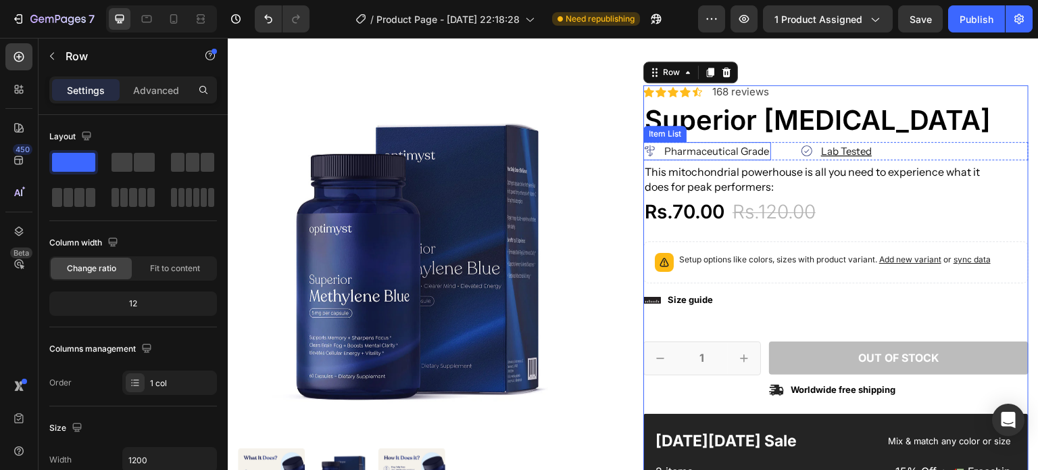
click at [737, 151] on p "Pharmaceutical Grade" at bounding box center [716, 151] width 105 height 14
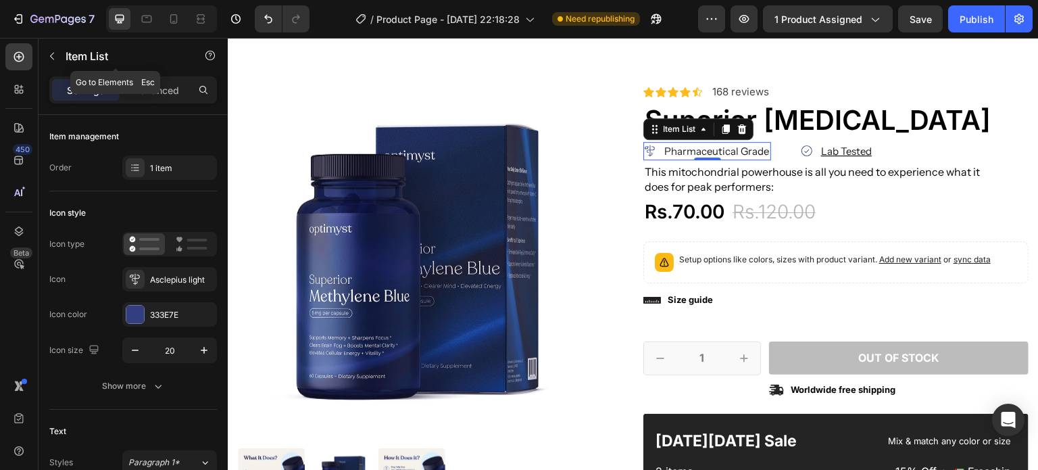
drag, startPoint x: 56, startPoint y: 58, endPoint x: 109, endPoint y: 164, distance: 118.8
click at [56, 58] on icon "button" at bounding box center [52, 56] width 11 height 11
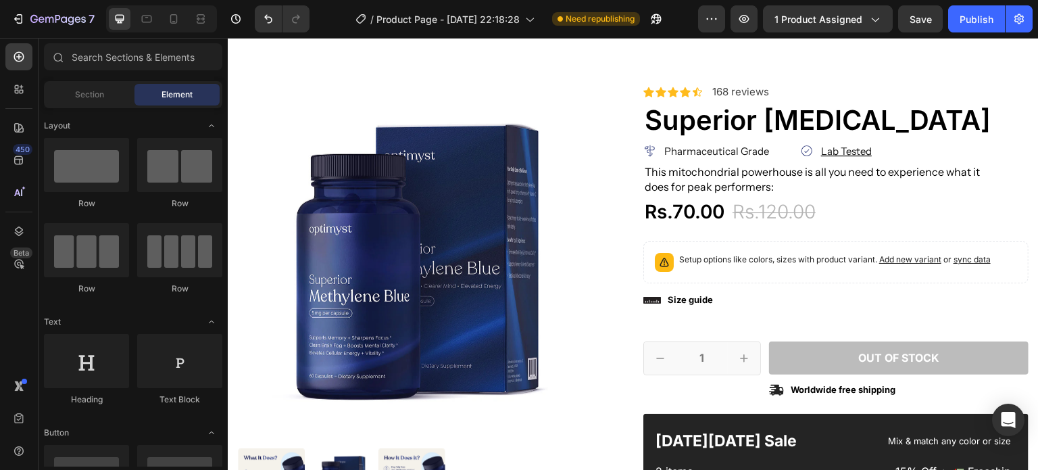
scroll to position [0, 0]
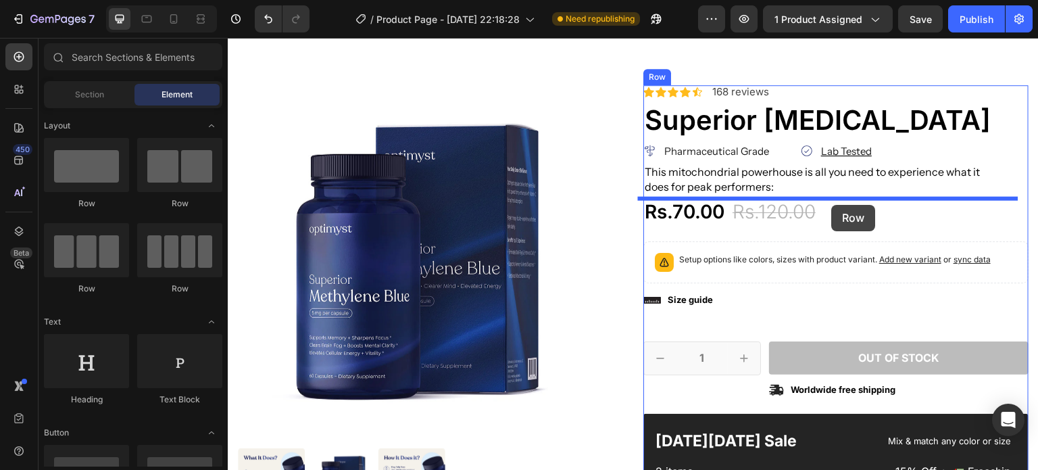
drag, startPoint x: 812, startPoint y: 243, endPoint x: 832, endPoint y: 205, distance: 43.2
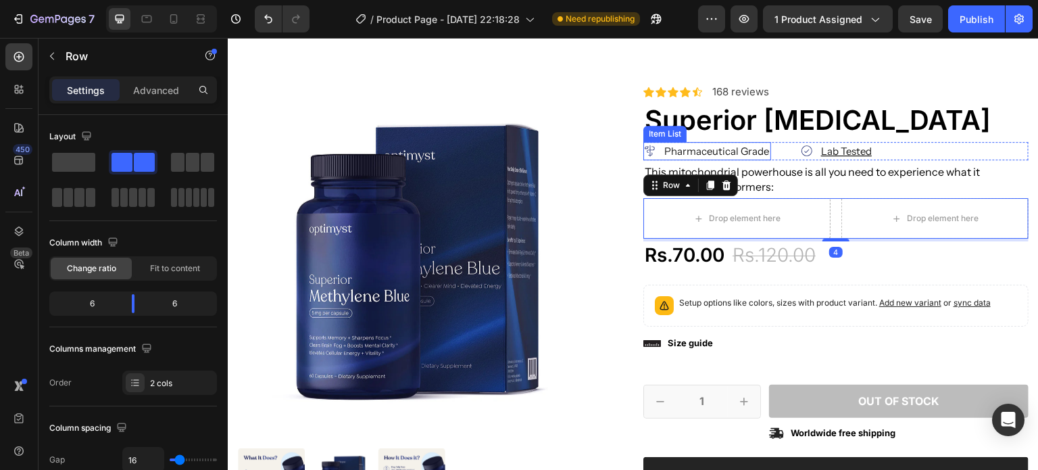
click at [728, 155] on p "Pharmaceutical Grade" at bounding box center [716, 151] width 105 height 14
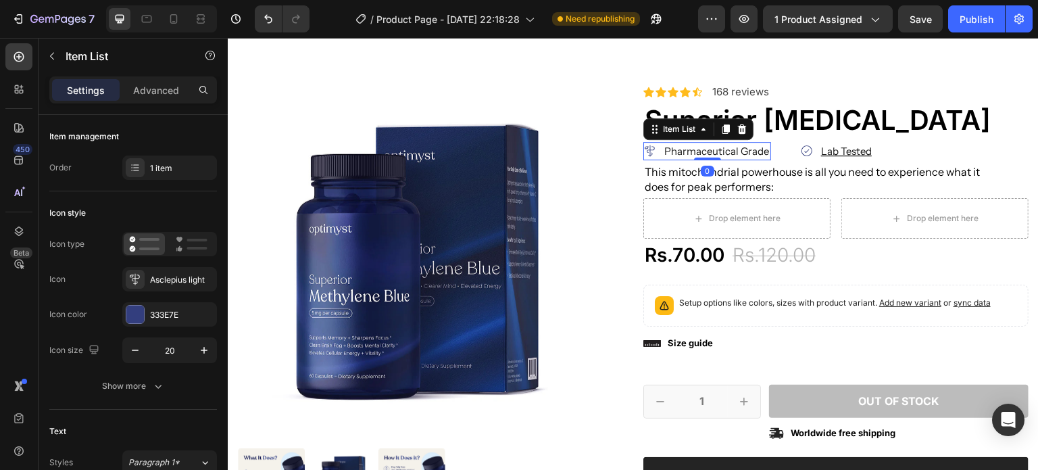
click at [720, 129] on icon at bounding box center [725, 129] width 11 height 11
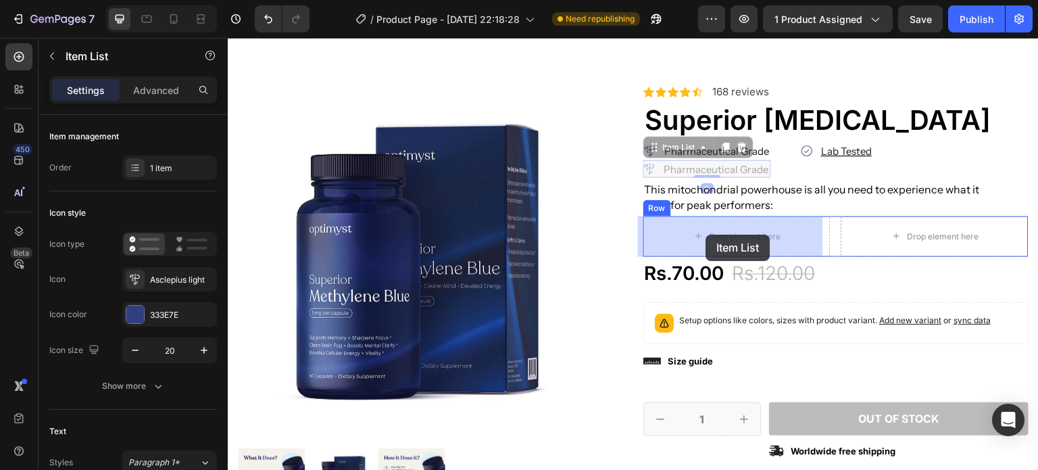
drag, startPoint x: 661, startPoint y: 144, endPoint x: 706, endPoint y: 234, distance: 100.9
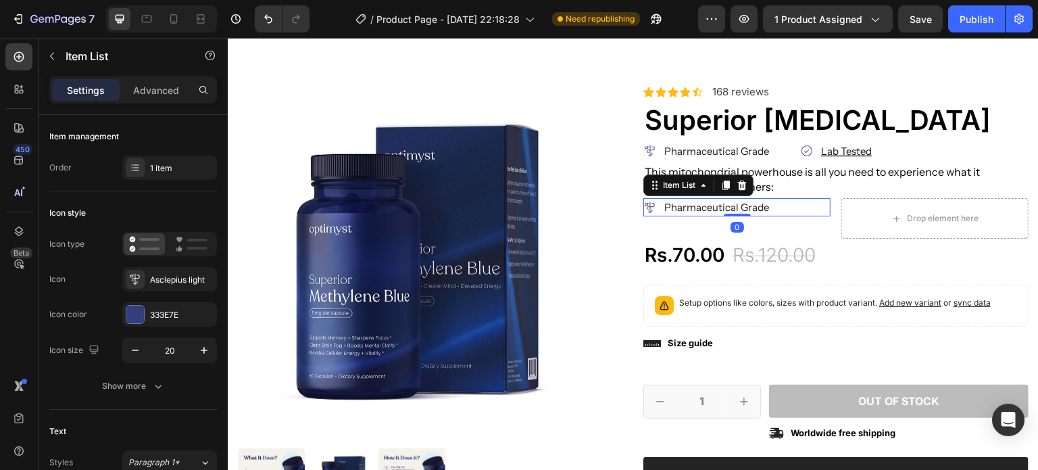
click at [175, 166] on div "1 item" at bounding box center [182, 168] width 64 height 12
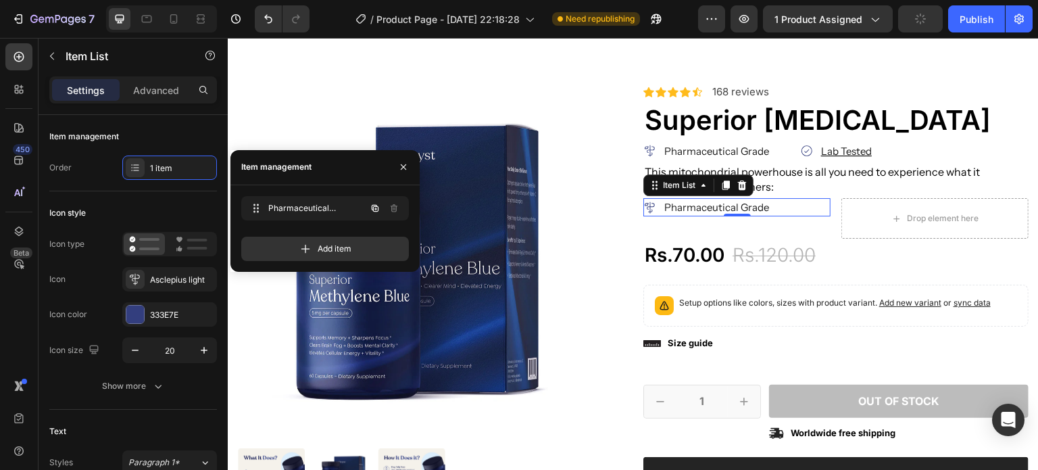
click at [373, 207] on icon "button" at bounding box center [375, 207] width 7 height 7
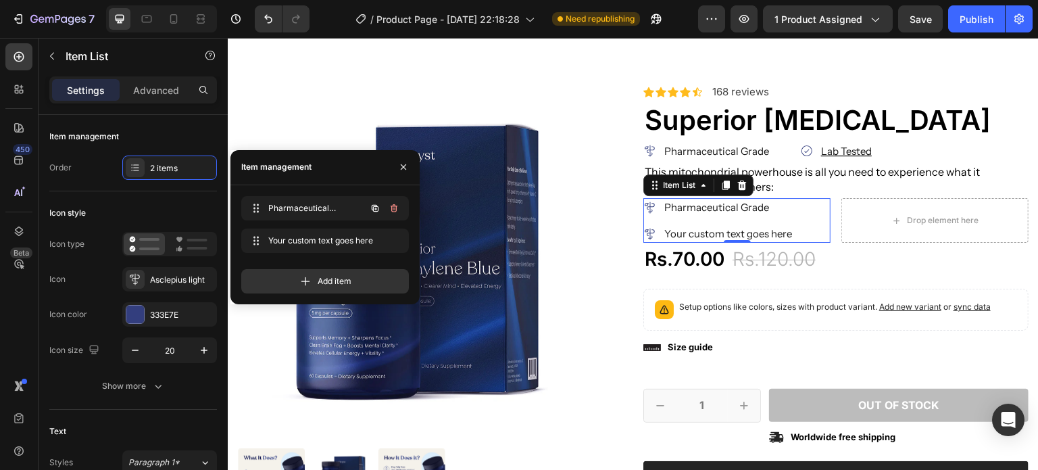
click at [373, 207] on icon "button" at bounding box center [375, 207] width 7 height 7
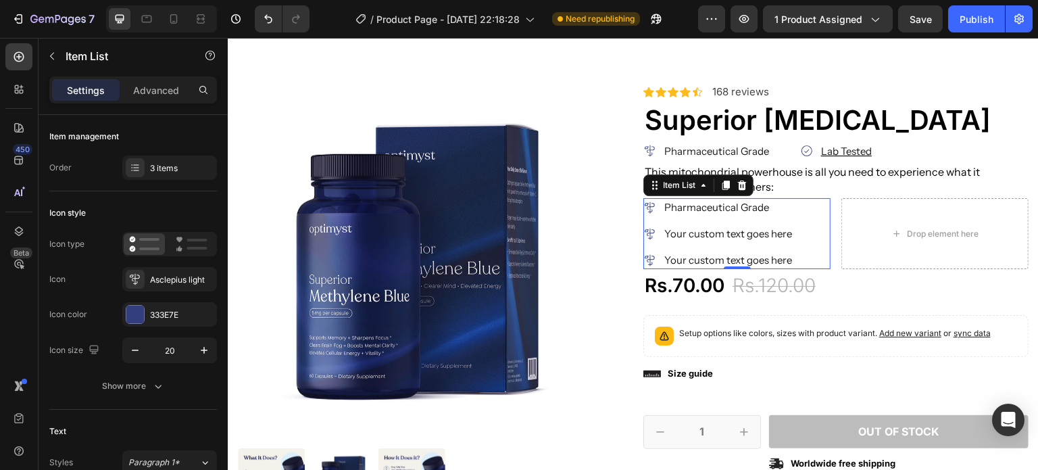
click at [724, 183] on icon at bounding box center [725, 185] width 7 height 9
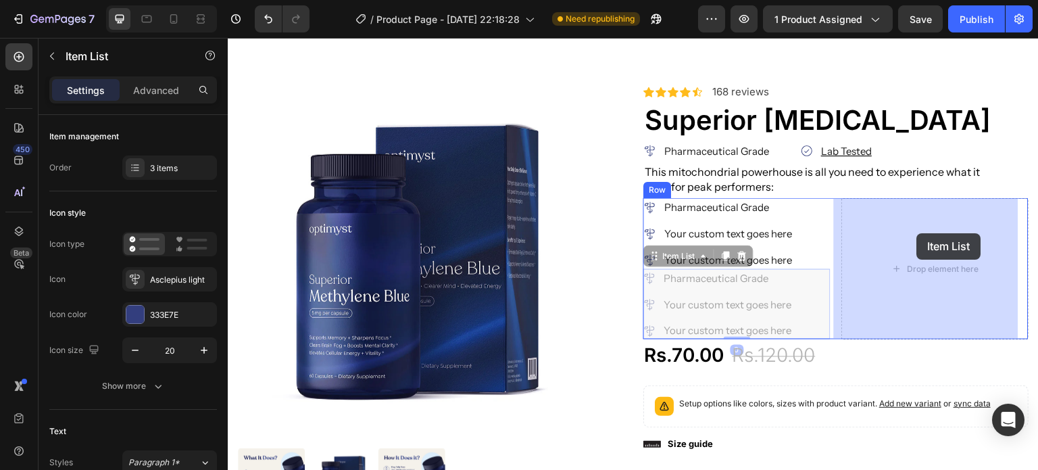
drag, startPoint x: 669, startPoint y: 251, endPoint x: 917, endPoint y: 233, distance: 248.6
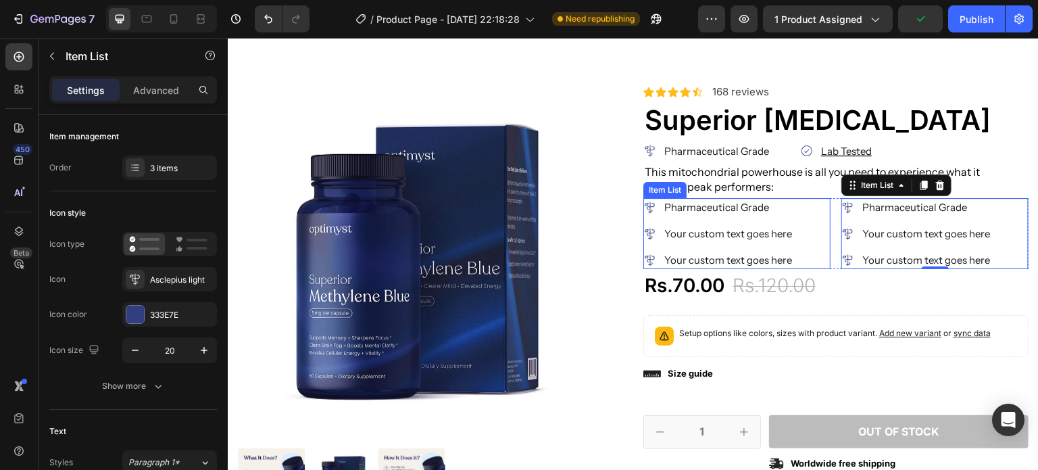
click at [696, 208] on p "Pharmaceutical Grade" at bounding box center [728, 207] width 128 height 14
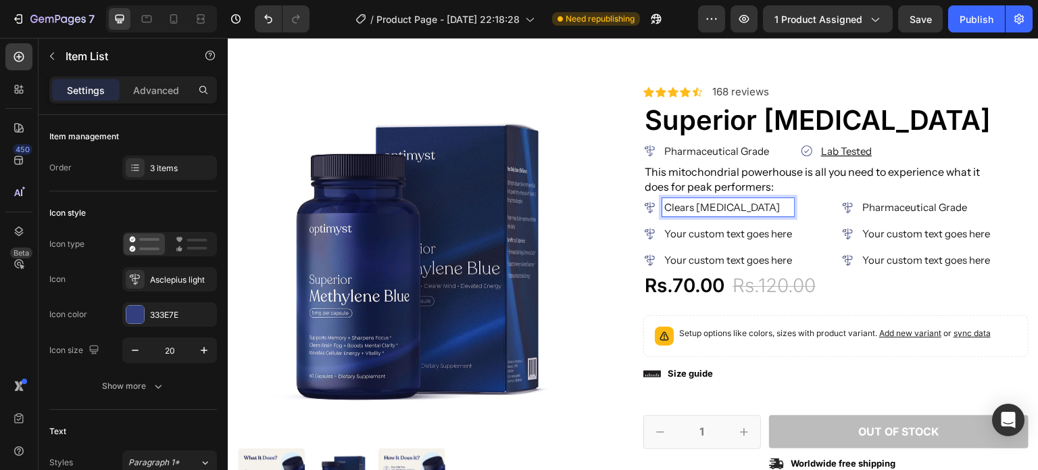
click at [763, 235] on p "Your custom text goes here" at bounding box center [728, 233] width 128 height 14
click at [723, 213] on p "Clears [MEDICAL_DATA]" at bounding box center [728, 207] width 128 height 14
click at [643, 207] on icon at bounding box center [650, 208] width 14 height 14
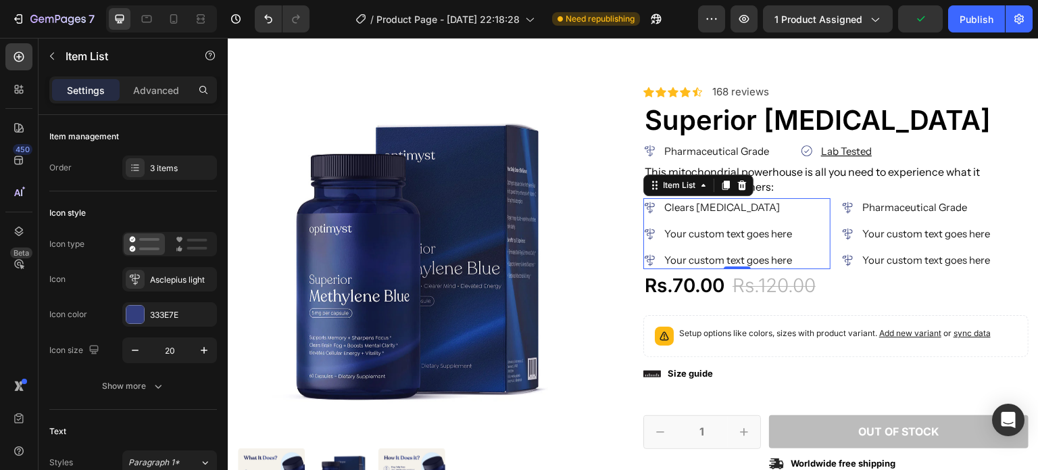
click at [161, 277] on div "Asclepius light" at bounding box center [182, 280] width 64 height 12
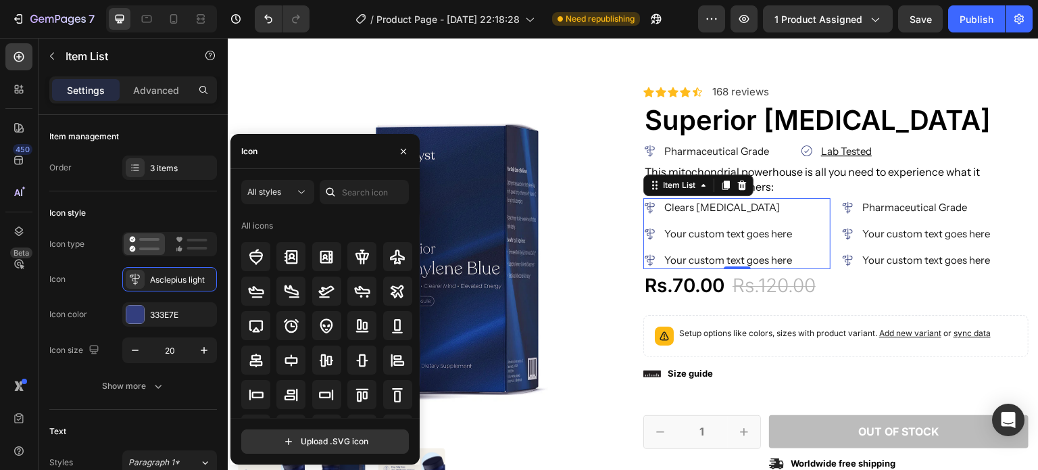
click at [290, 270] on div at bounding box center [290, 256] width 29 height 29
click at [128, 272] on icon at bounding box center [135, 279] width 14 height 14
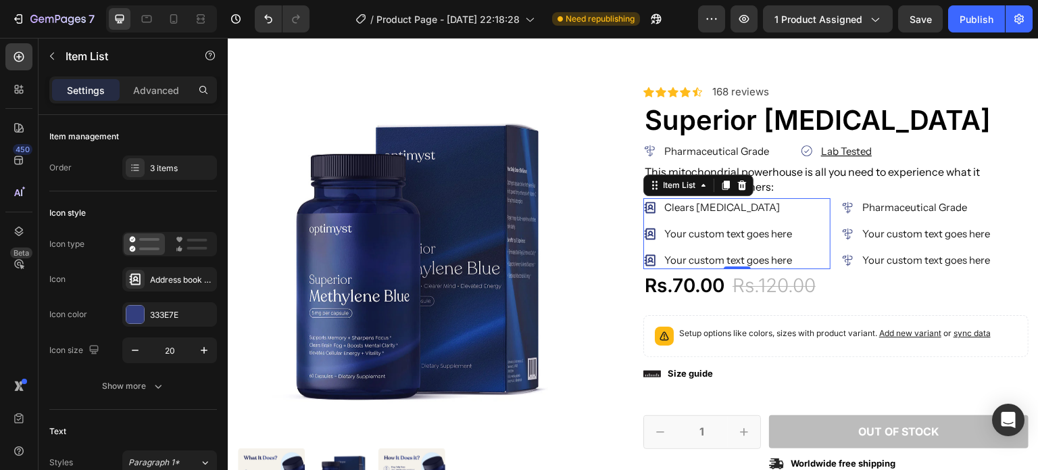
click at [135, 285] on icon at bounding box center [135, 279] width 14 height 14
click at [179, 236] on icon at bounding box center [192, 244] width 32 height 16
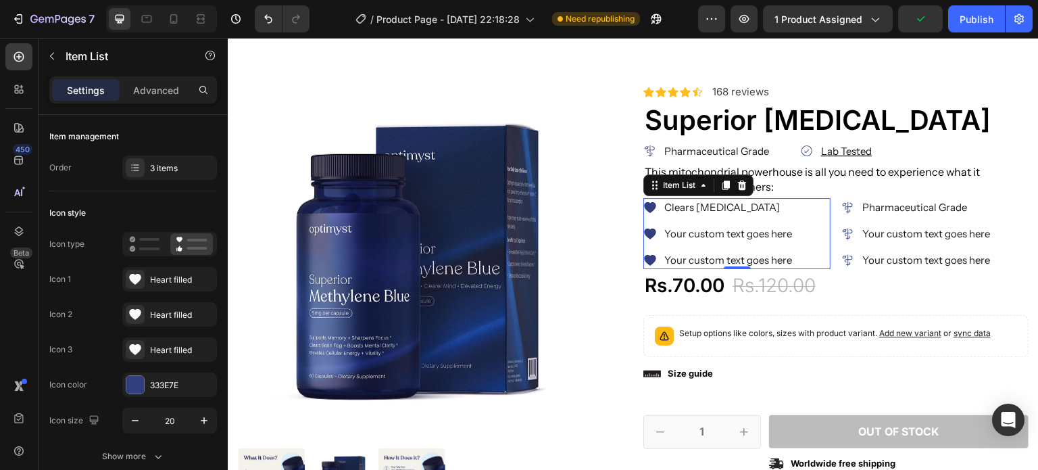
click at [154, 275] on div "Heart filled" at bounding box center [182, 280] width 64 height 12
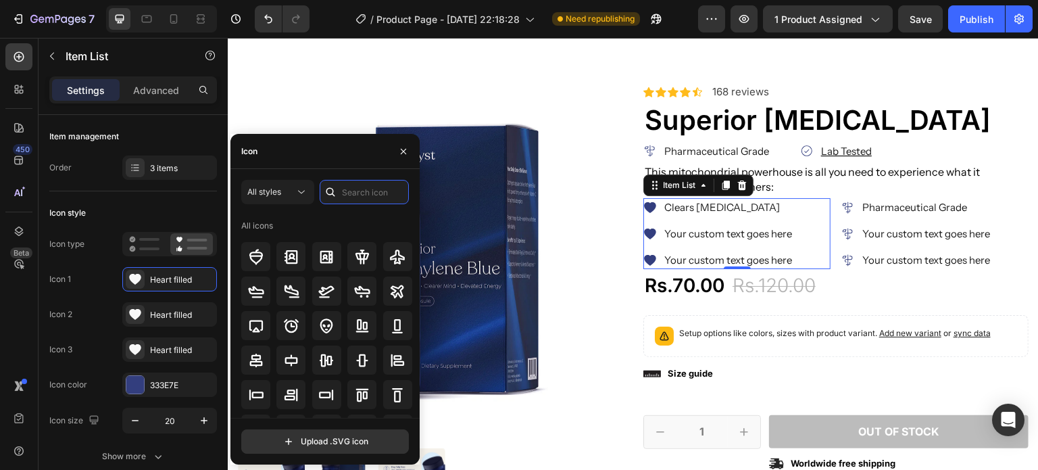
paste input "Clears [MEDICAL_DATA]"
click at [362, 193] on input "text" at bounding box center [364, 192] width 89 height 24
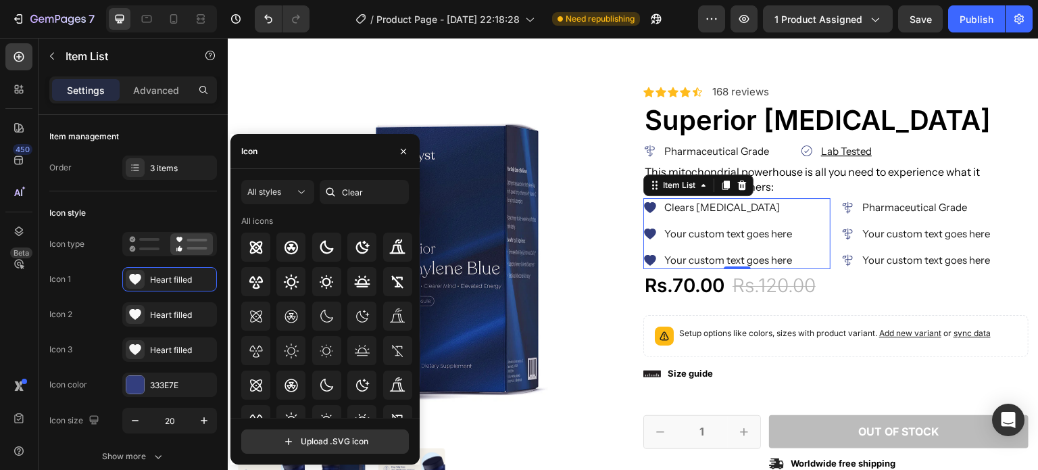
click at [384, 205] on div "All styles Clear All icons" at bounding box center [325, 299] width 168 height 238
click at [376, 195] on input "Clear" at bounding box center [364, 192] width 89 height 24
paste input "s Brain Fog"
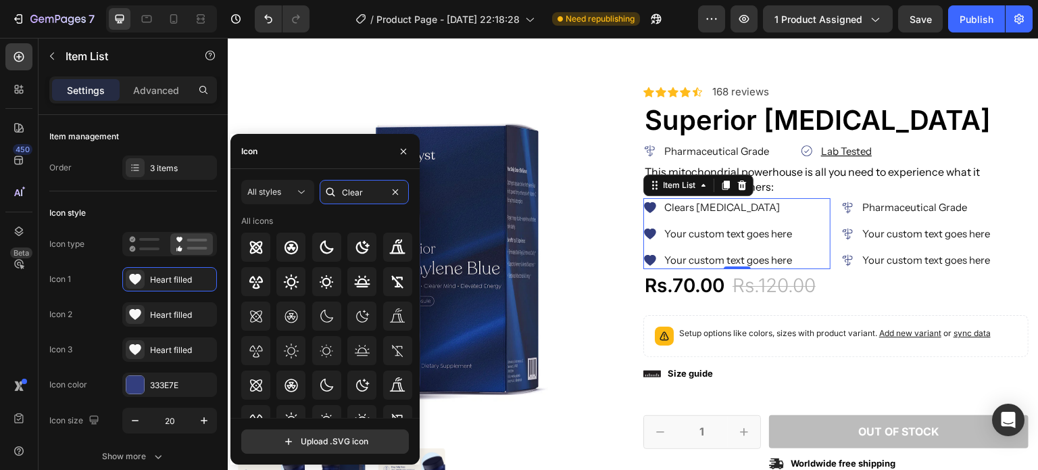
click at [356, 199] on input "Clear" at bounding box center [364, 192] width 89 height 24
type input "cloud"
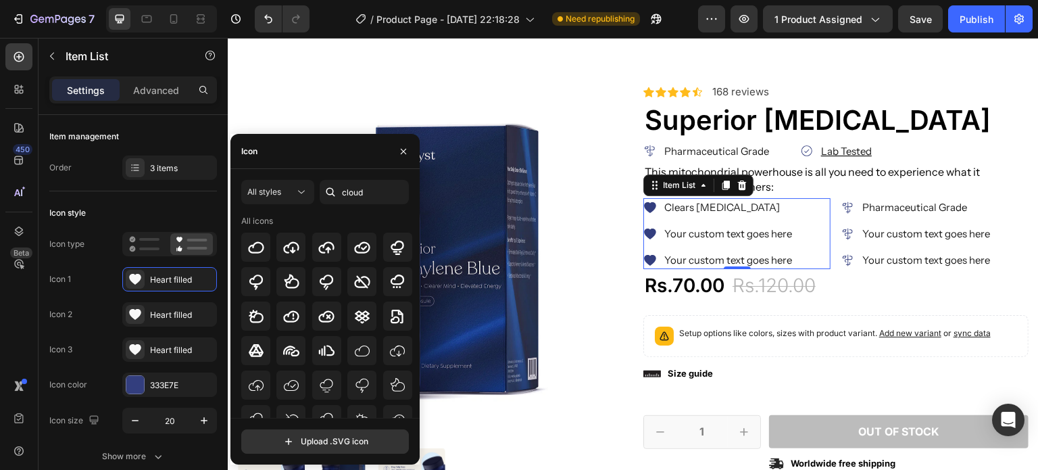
click at [257, 324] on div at bounding box center [255, 315] width 29 height 29
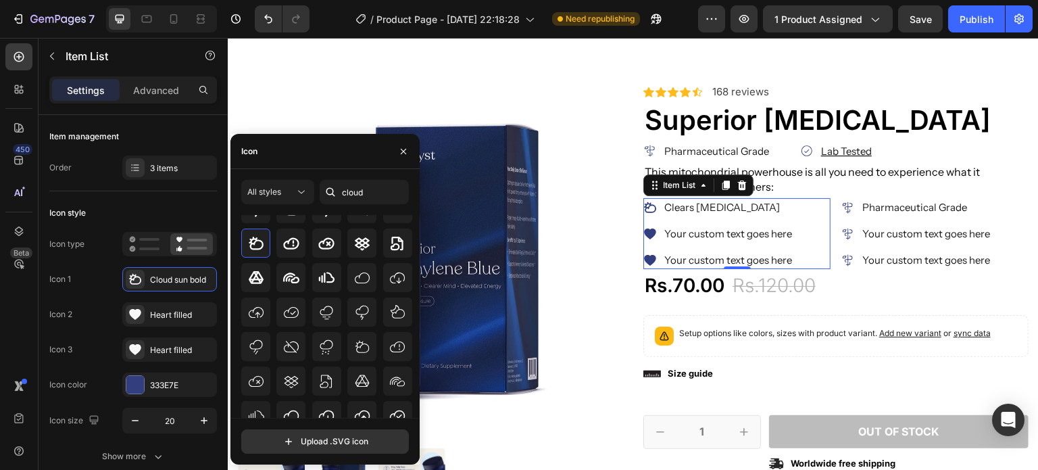
scroll to position [73, 0]
click at [364, 348] on icon at bounding box center [362, 347] width 16 height 16
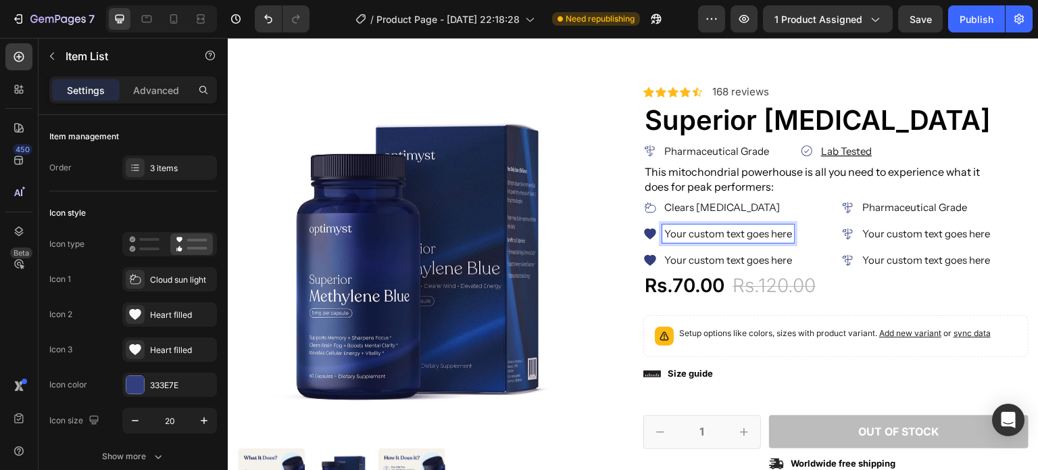
click at [705, 236] on p "Your custom text goes here" at bounding box center [728, 233] width 128 height 14
click at [718, 244] on div "Clears Brain Fog Improves Memory Your custom text goes here" at bounding box center [718, 233] width 151 height 71
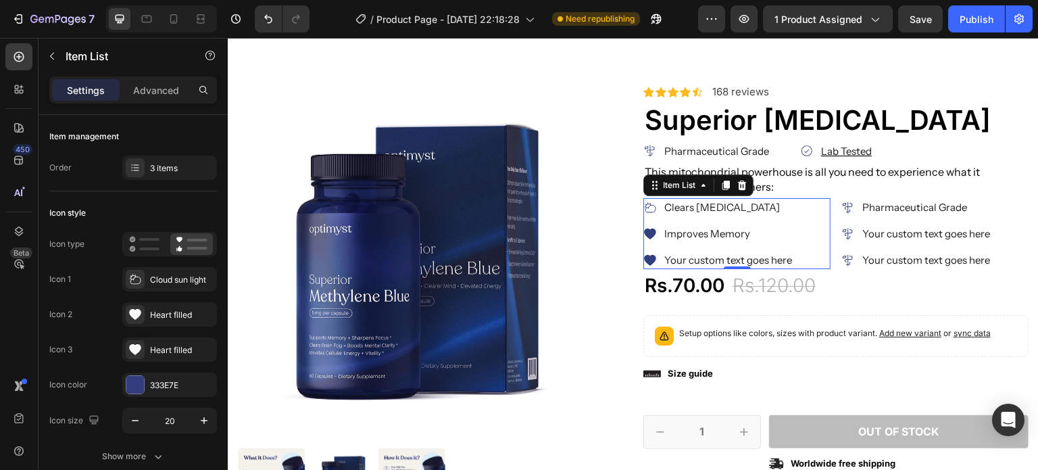
click at [650, 232] on icon at bounding box center [650, 233] width 12 height 11
click at [174, 310] on div "Heart filled" at bounding box center [182, 315] width 64 height 12
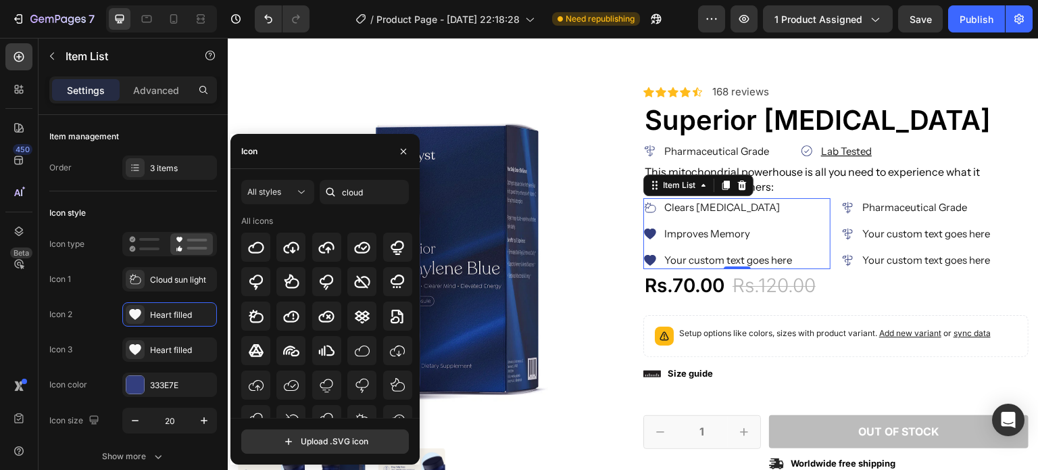
click at [360, 178] on div "All styles cloud All icons Upload .SVG icon" at bounding box center [324, 316] width 189 height 295
click at [368, 189] on input "cloud" at bounding box center [364, 192] width 89 height 24
paste input "Improves Memory"
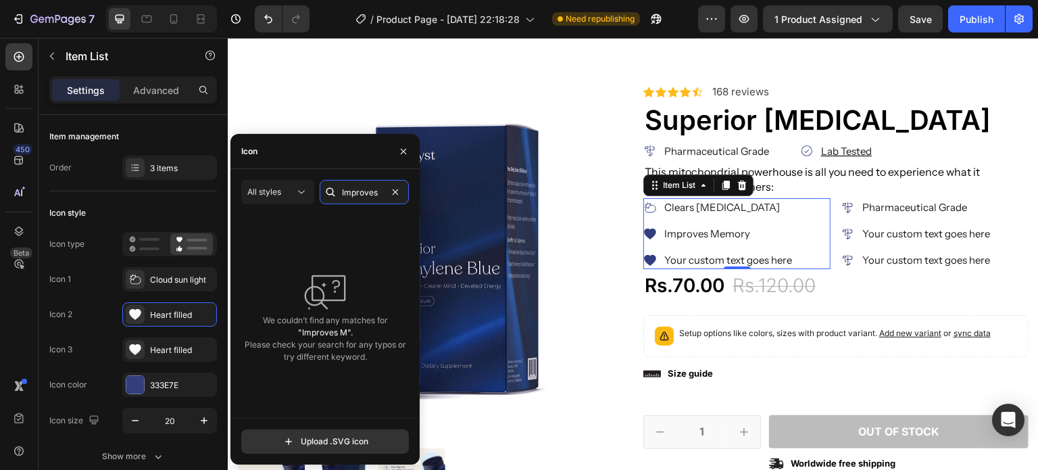
scroll to position [0, 0]
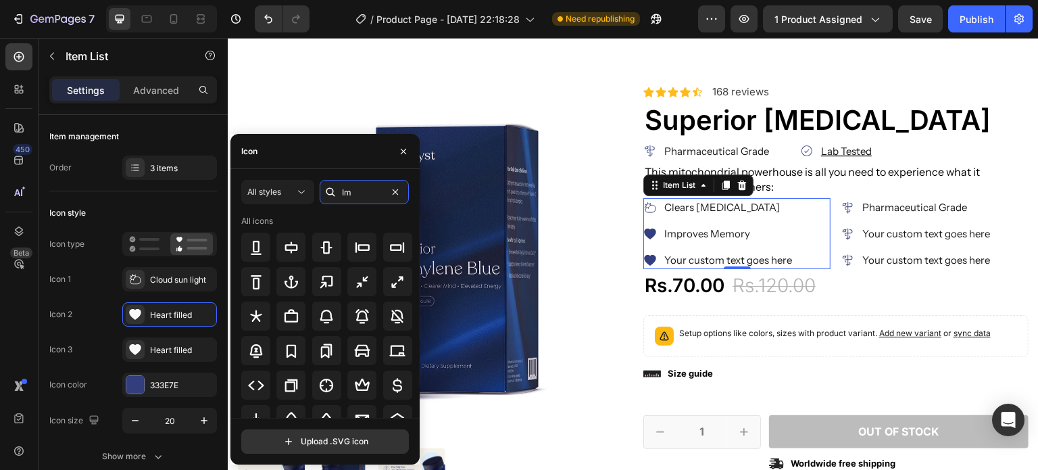
type input "I"
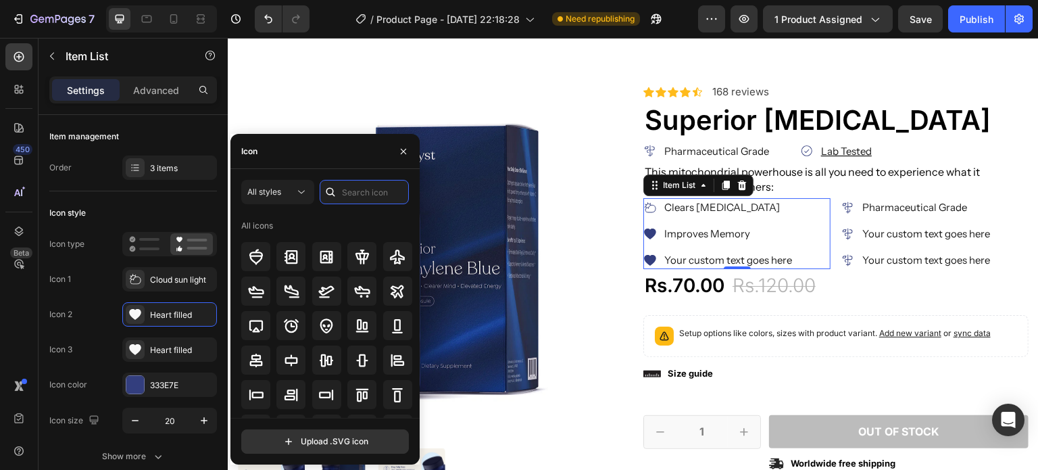
paste input "Improves Memory"
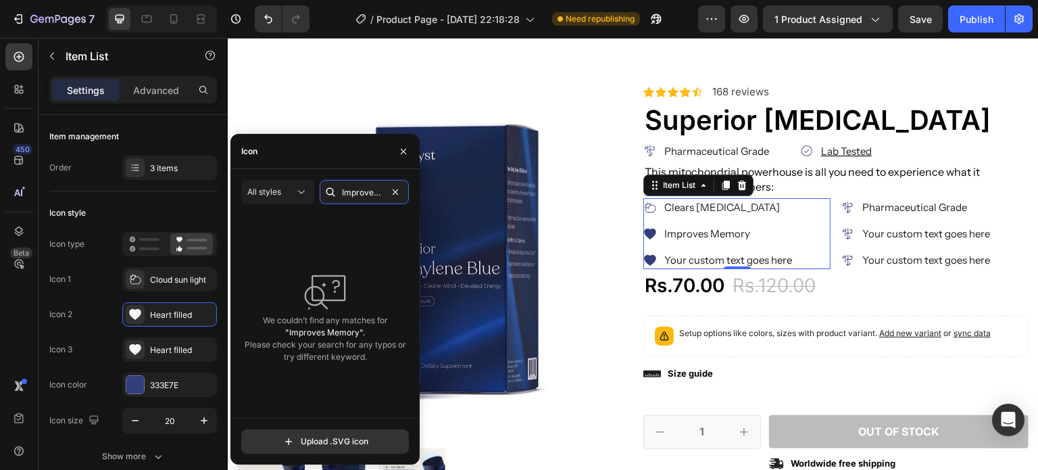
drag, startPoint x: 351, startPoint y: 189, endPoint x: 324, endPoint y: 189, distance: 27.0
click at [324, 189] on div "Improves Memory" at bounding box center [364, 192] width 89 height 24
type input "Memory"
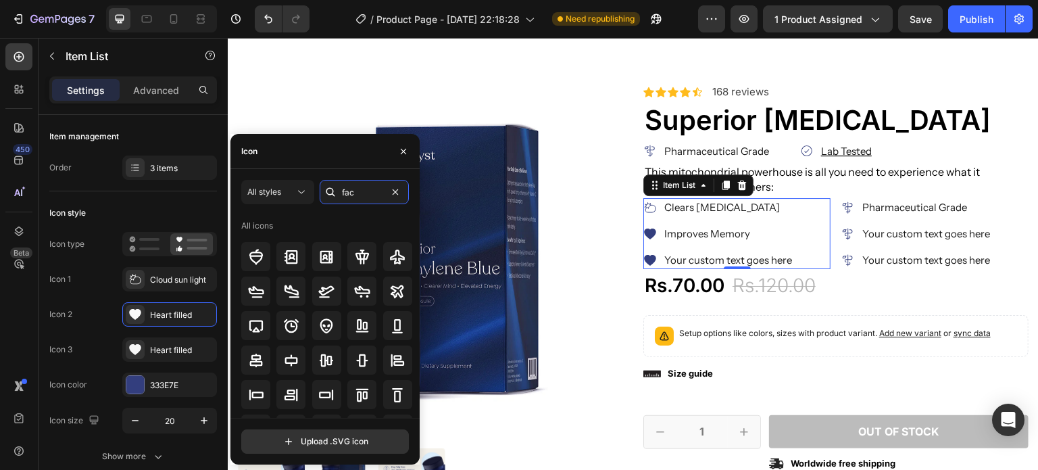
type input "face"
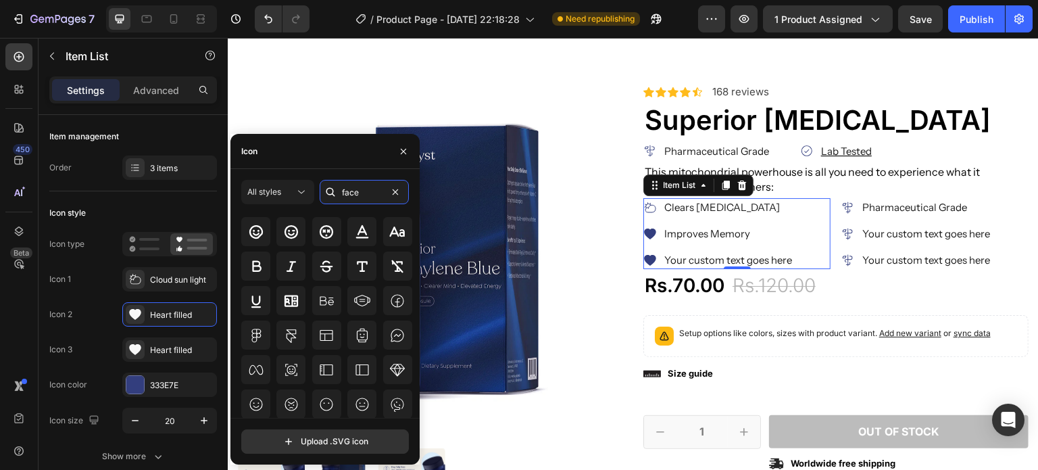
scroll to position [149, 0]
click at [808, 276] on div "Rs.120.00" at bounding box center [774, 285] width 86 height 27
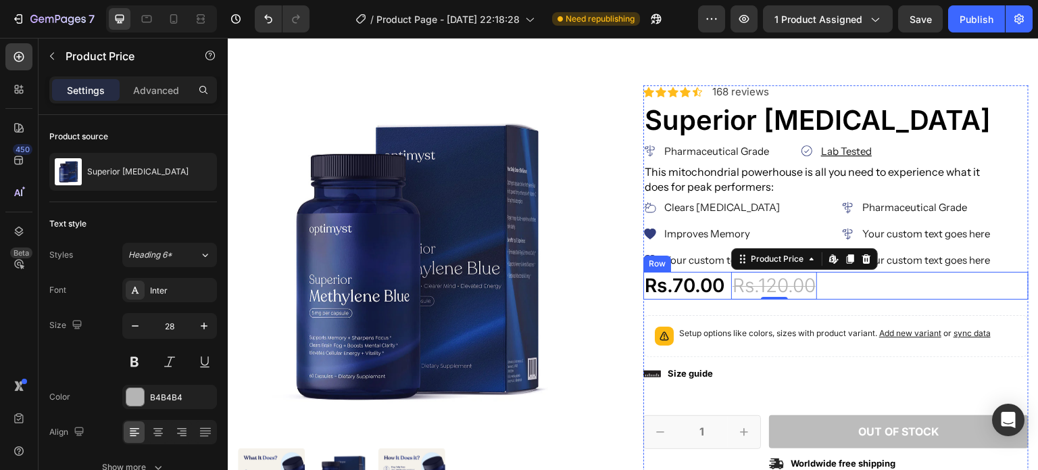
click at [855, 290] on div "Rs.70.00 Product Price Product Price Rs.120.00 Product Price Edit content in Sh…" at bounding box center [835, 285] width 385 height 27
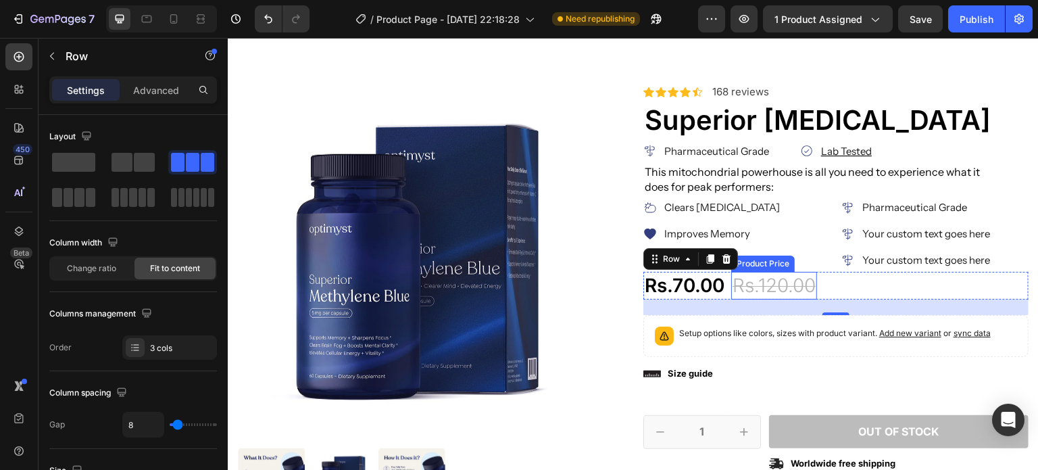
click at [747, 280] on div "Rs.120.00" at bounding box center [774, 285] width 86 height 27
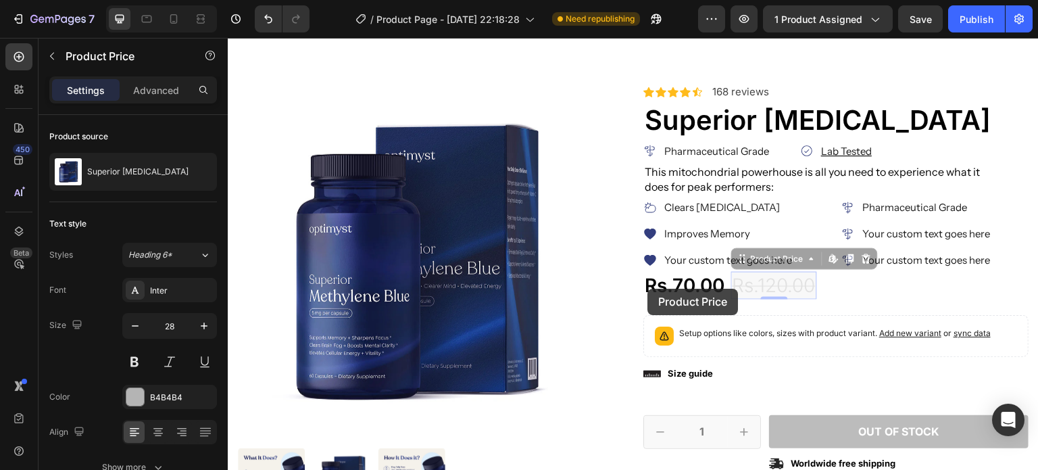
drag, startPoint x: 741, startPoint y: 262, endPoint x: 648, endPoint y: 289, distance: 96.9
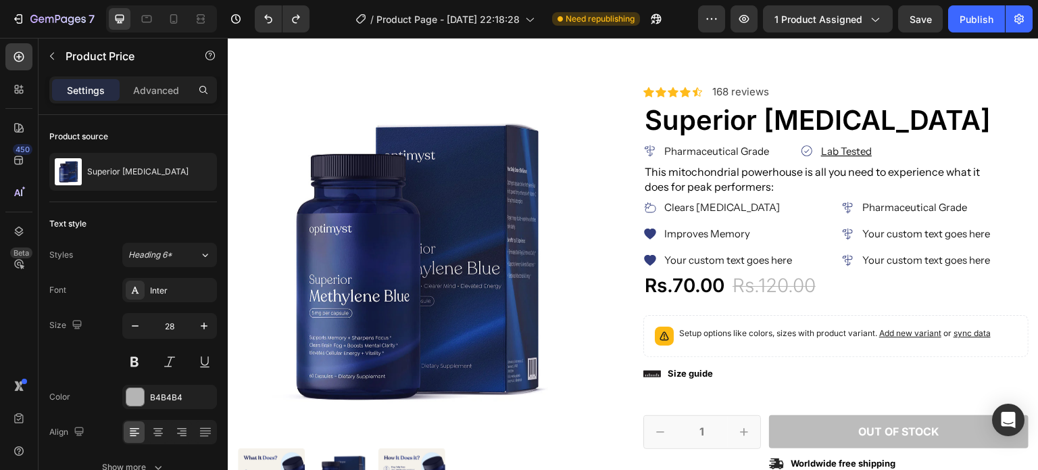
click at [748, 280] on div "Rs.120.00" at bounding box center [774, 285] width 86 height 27
click at [766, 288] on div "Rs.120.00" at bounding box center [774, 285] width 86 height 27
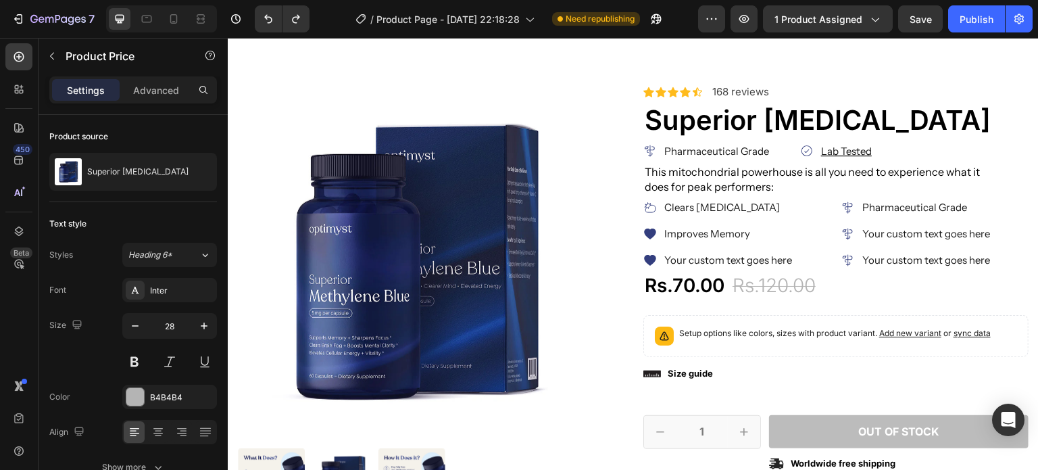
click at [766, 288] on div "Rs.120.00" at bounding box center [774, 285] width 86 height 27
click at [741, 286] on div "Rs.120.00" at bounding box center [774, 285] width 86 height 27
click at [782, 284] on div "Rs.120.00" at bounding box center [774, 285] width 86 height 27
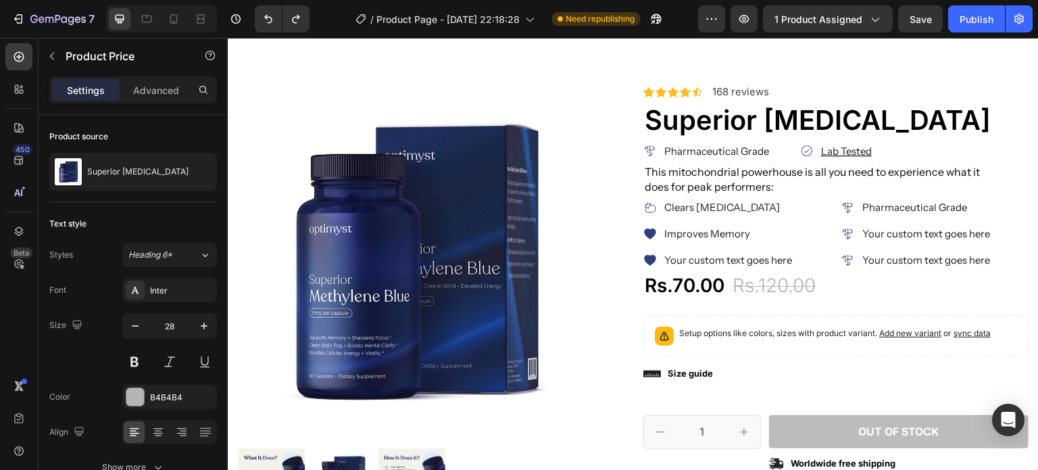
click at [782, 284] on div "Rs.120.00" at bounding box center [774, 285] width 86 height 27
click at [669, 286] on div "Rs.70.00" at bounding box center [684, 285] width 82 height 27
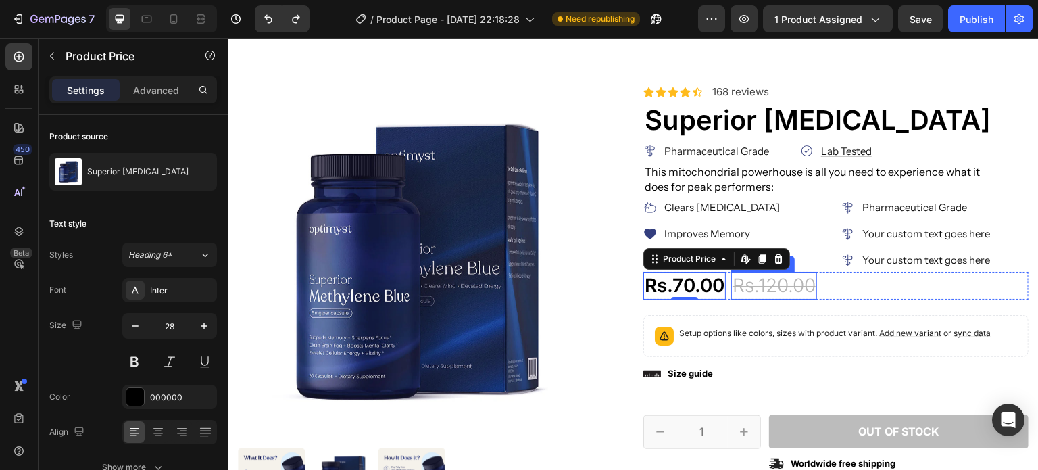
click at [736, 287] on div "Rs.120.00" at bounding box center [774, 285] width 86 height 27
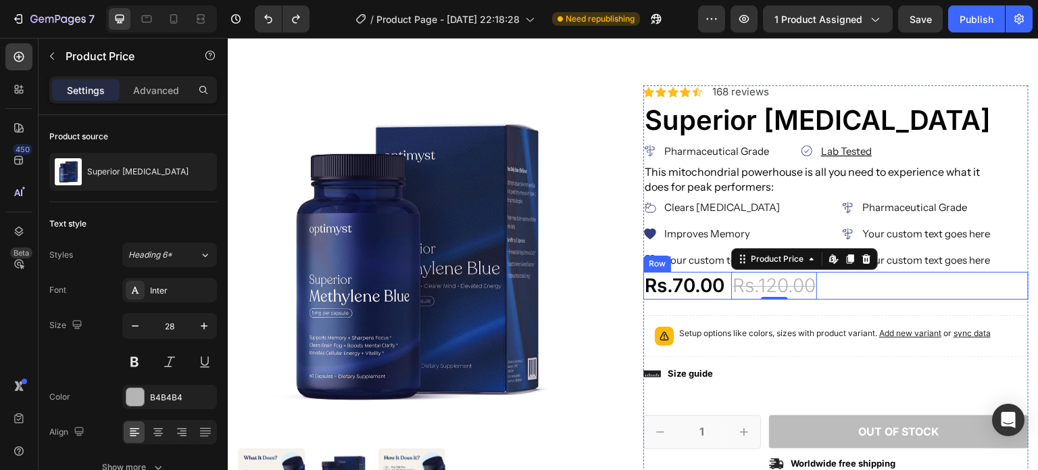
click at [726, 290] on div "Rs.70.00 Product Price Product Price Rs.120.00 Product Price Edit content in Sh…" at bounding box center [835, 285] width 385 height 27
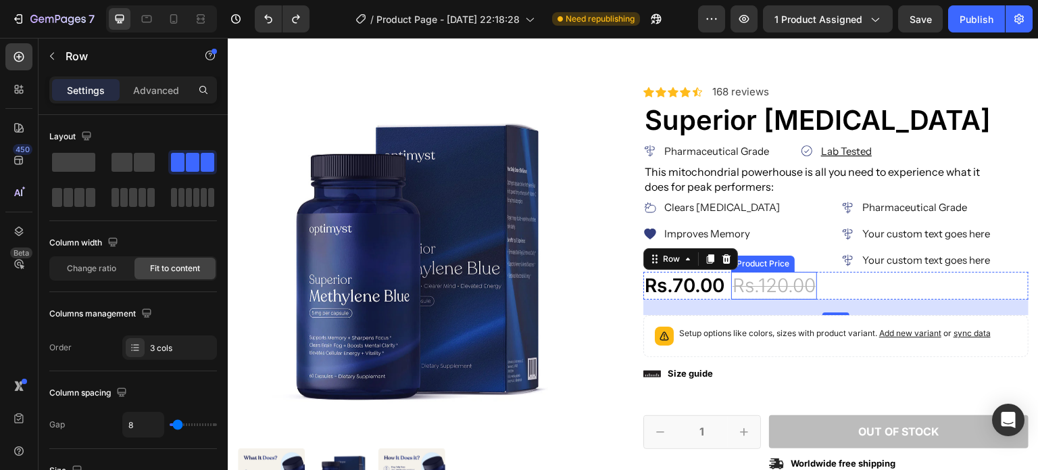
click at [741, 276] on div "Rs.120.00" at bounding box center [774, 285] width 86 height 27
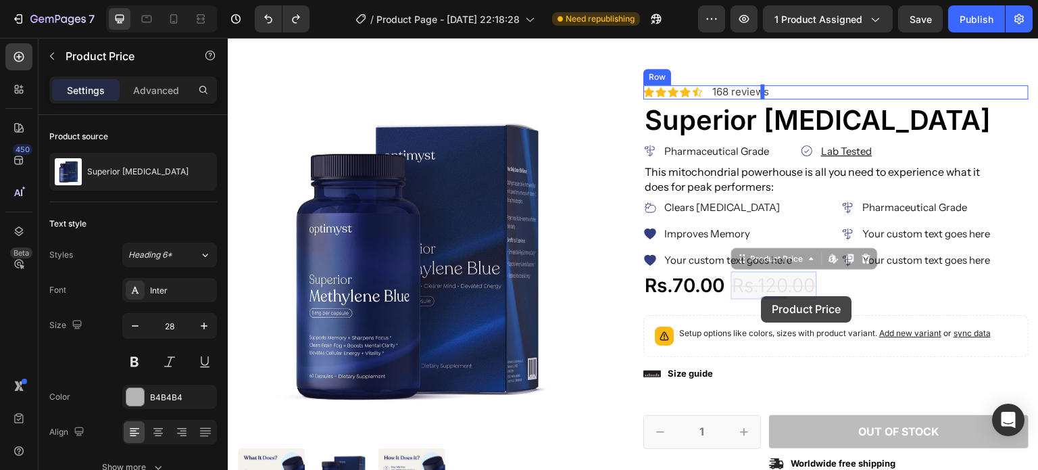
drag, startPoint x: 741, startPoint y: 258, endPoint x: 761, endPoint y: 296, distance: 43.2
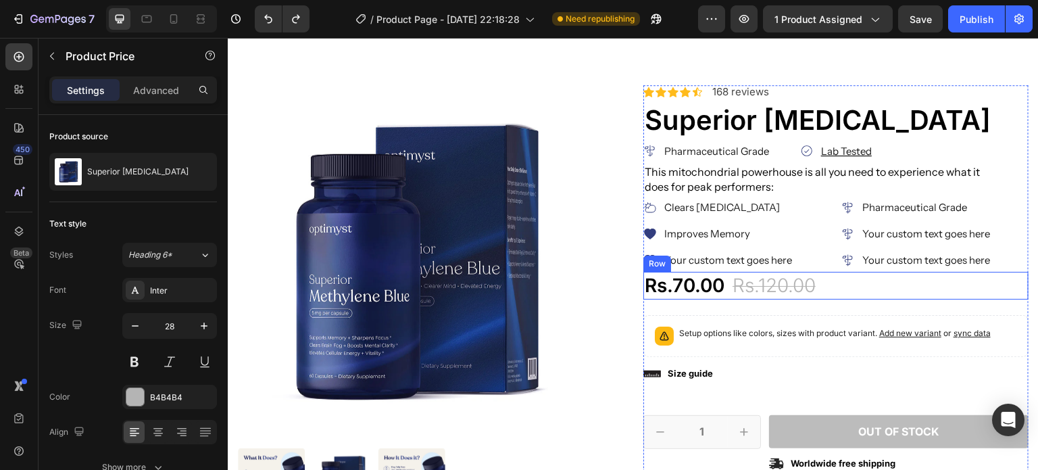
click at [826, 286] on div "Rs.70.00 Product Price Product Price Rs.120.00 Product Price Product Price 42% …" at bounding box center [835, 285] width 385 height 27
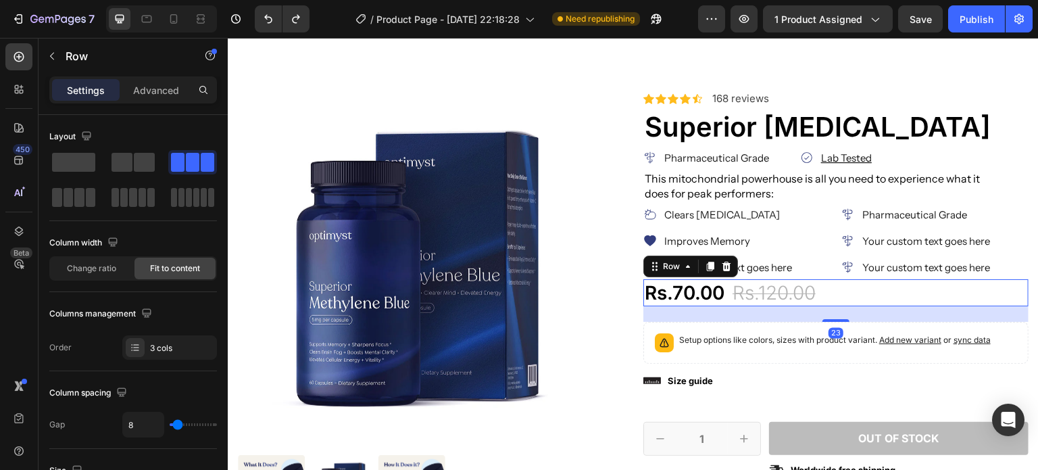
scroll to position [107, 0]
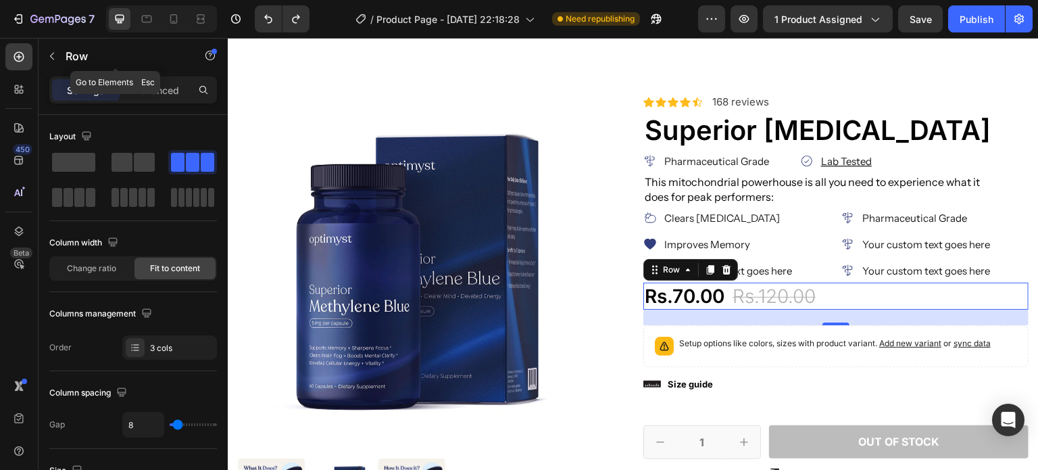
click at [51, 57] on icon "button" at bounding box center [52, 56] width 4 height 7
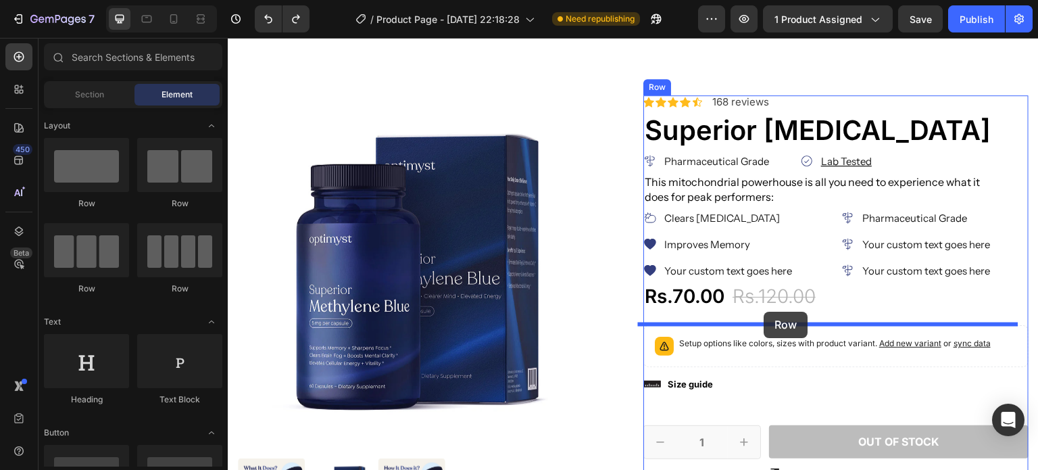
drag, startPoint x: 309, startPoint y: 304, endPoint x: 764, endPoint y: 311, distance: 455.5
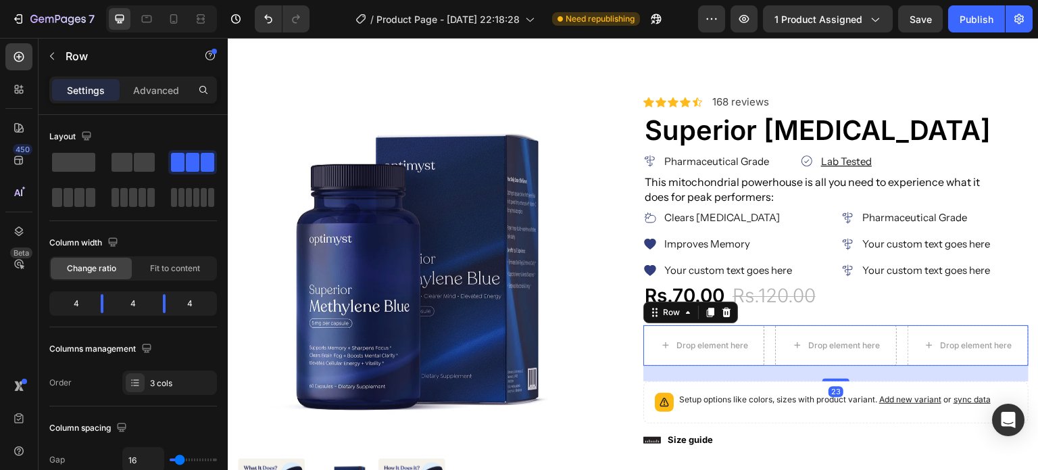
scroll to position [156, 0]
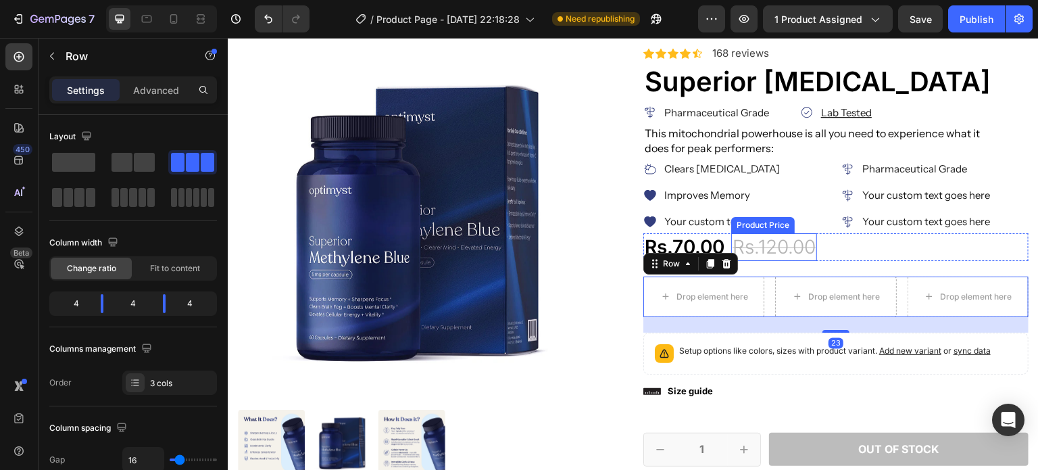
click at [759, 234] on div "Rs.120.00" at bounding box center [774, 246] width 86 height 27
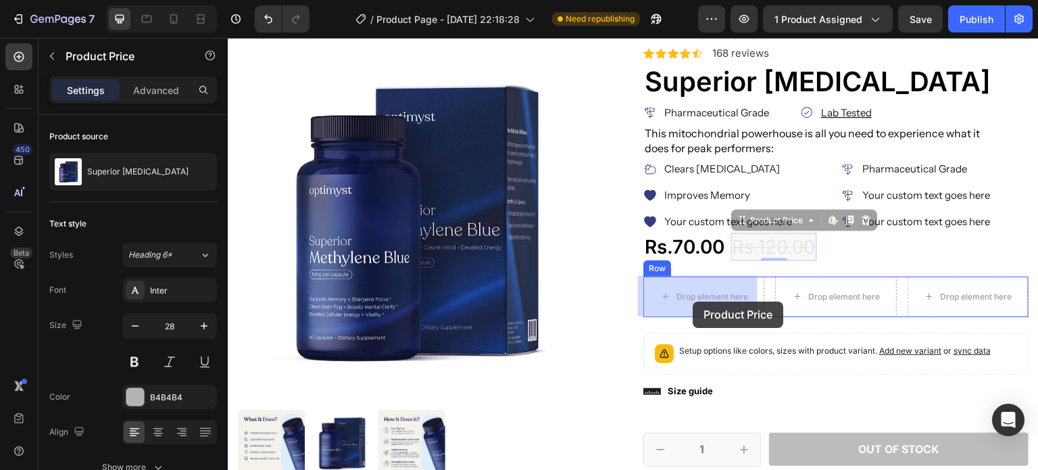
drag, startPoint x: 743, startPoint y: 222, endPoint x: 693, endPoint y: 301, distance: 93.8
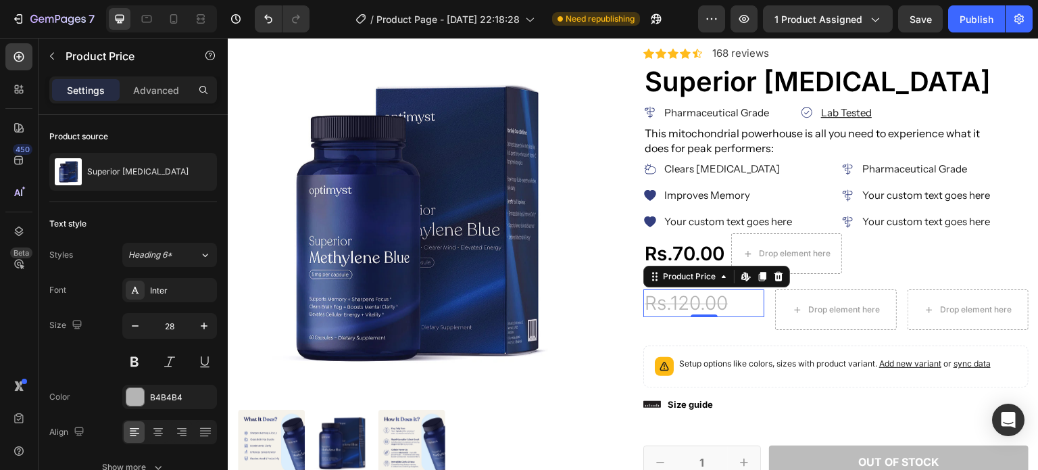
click at [682, 262] on div "Rs.70.00" at bounding box center [684, 253] width 82 height 27
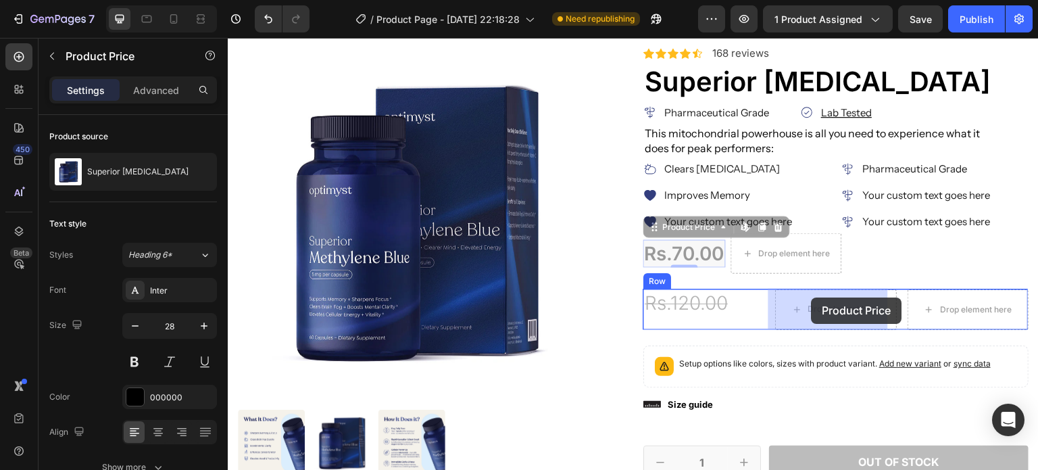
drag, startPoint x: 656, startPoint y: 230, endPoint x: 811, endPoint y: 297, distance: 169.5
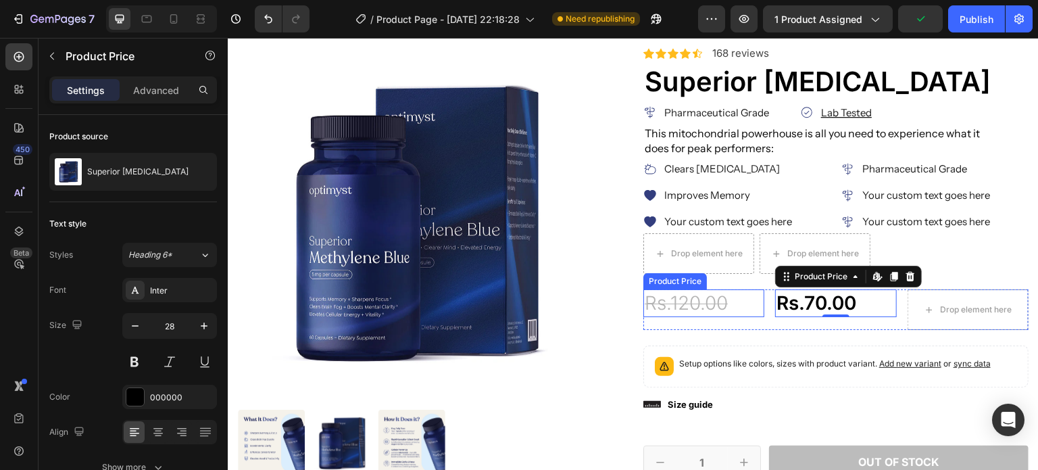
click at [695, 311] on div "Rs.120.00" at bounding box center [703, 302] width 121 height 27
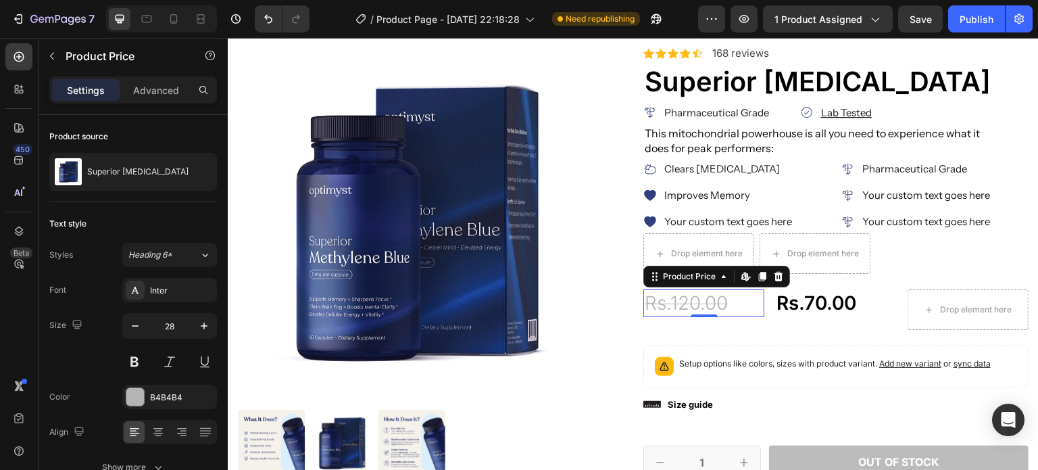
click at [166, 322] on input "28" at bounding box center [169, 326] width 45 height 24
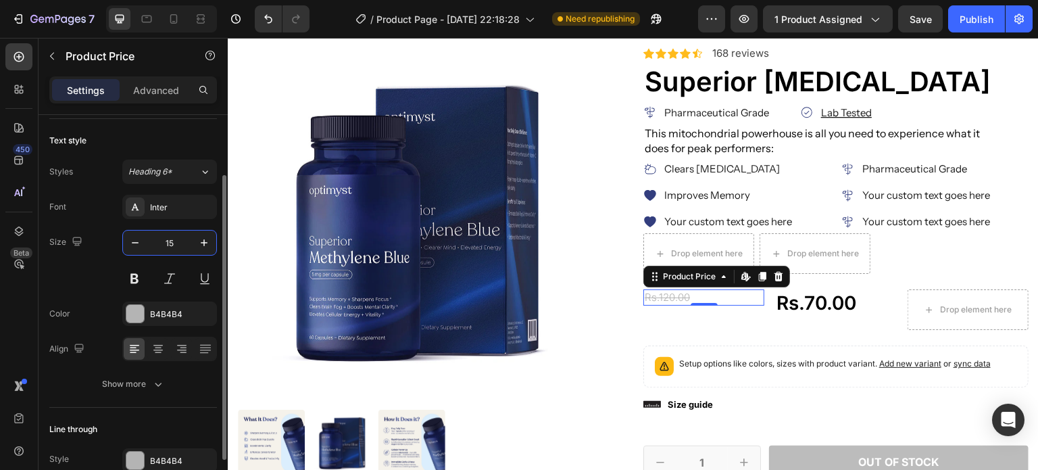
type input "15"
click at [164, 216] on div "Inter" at bounding box center [169, 207] width 95 height 24
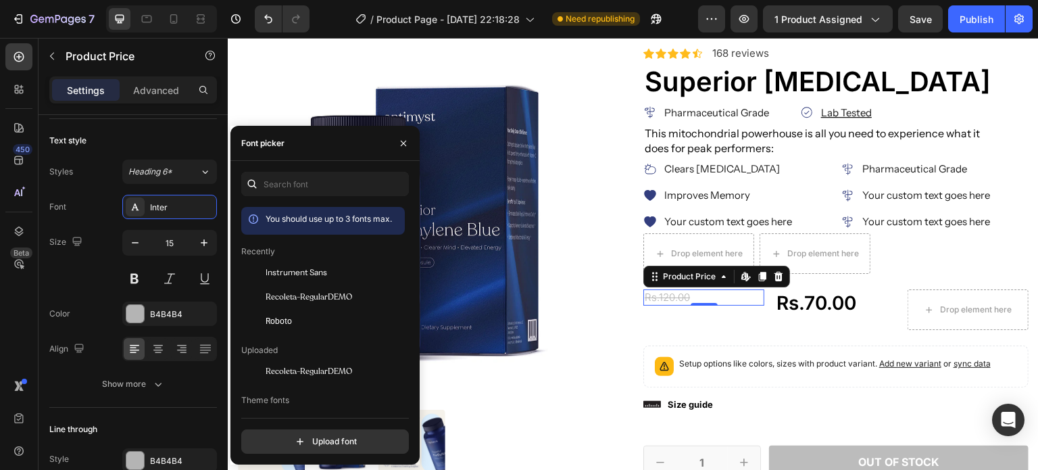
drag, startPoint x: 302, startPoint y: 267, endPoint x: 613, endPoint y: 254, distance: 311.1
click at [302, 267] on span "Instrument Sans" at bounding box center [296, 272] width 61 height 12
click at [770, 332] on div "Icon Icon Icon Icon Icon Icon List 2,500+ Verified Reviews! Text Block Row Icon…" at bounding box center [835, 383] width 385 height 672
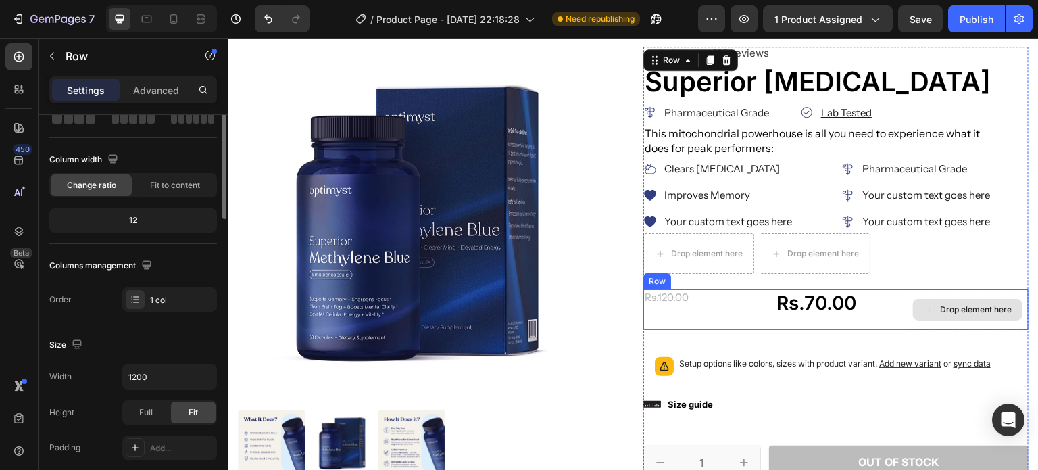
scroll to position [0, 0]
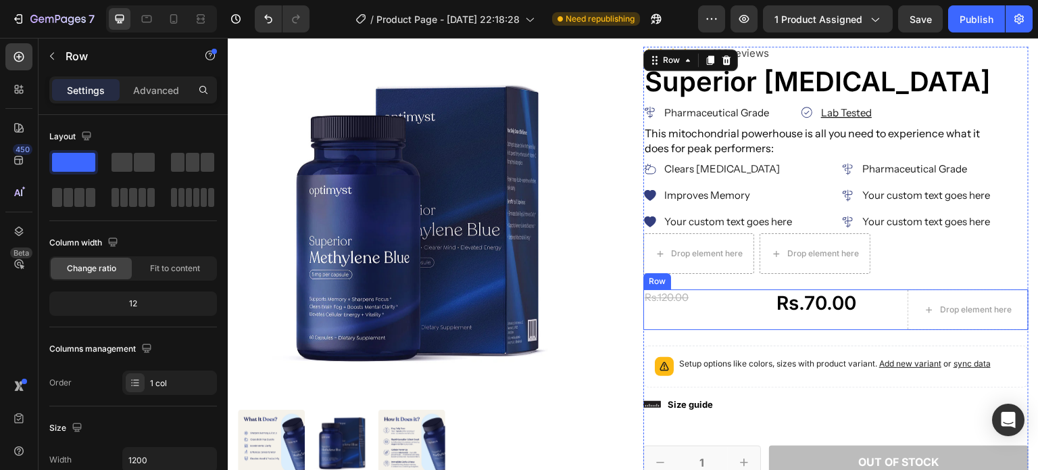
click at [732, 311] on div "Rs.120.00 Product Price Product Price" at bounding box center [703, 309] width 121 height 41
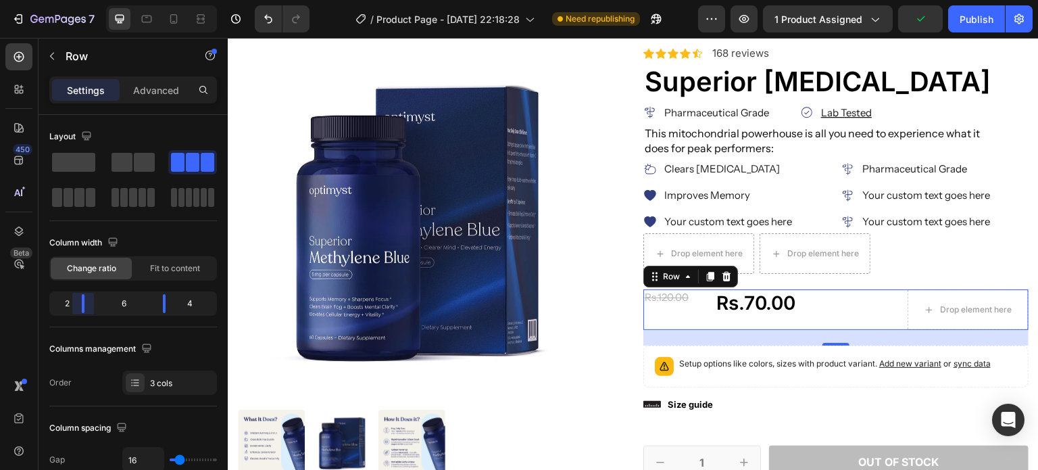
drag, startPoint x: 100, startPoint y: 302, endPoint x: 75, endPoint y: 299, distance: 25.1
click at [75, 0] on body "7 Version history / Product Page - Aug 18, 22:18:28 Need republishing Preview 1…" at bounding box center [519, 0] width 1038 height 0
click at [176, 262] on span "Fit to content" at bounding box center [175, 268] width 50 height 12
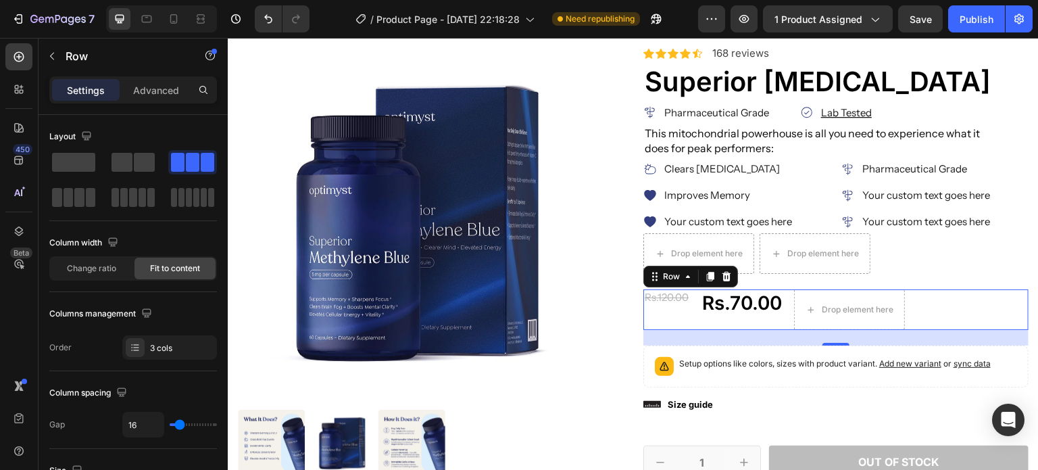
click at [686, 300] on div "Rs.120.00 Product Price Product Price Rs.70.00 Product Price Product Price Drop…" at bounding box center [835, 309] width 385 height 41
drag, startPoint x: 80, startPoint y: 265, endPoint x: 395, endPoint y: 310, distance: 318.8
click at [80, 265] on span "Change ratio" at bounding box center [91, 268] width 49 height 12
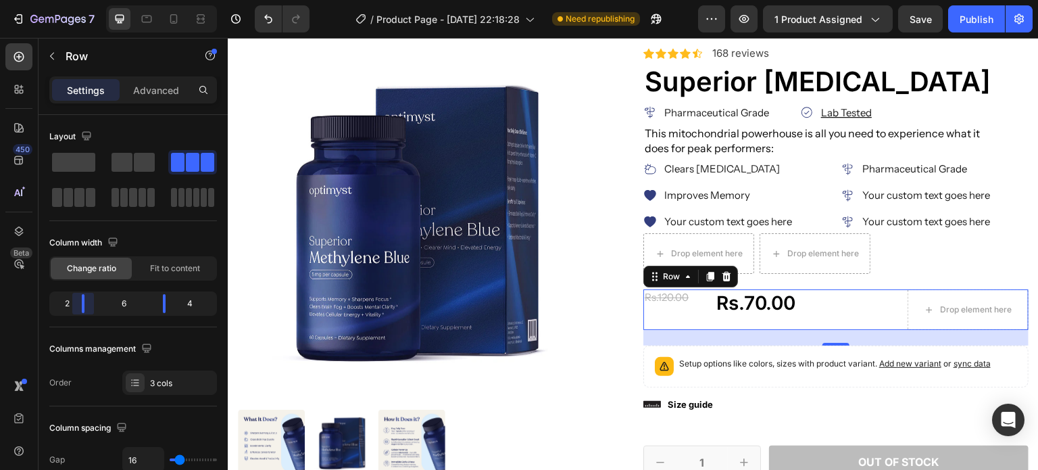
click at [83, 0] on body "7 Version history / Product Page - Aug 18, 22:18:28 Need republishing Preview 1…" at bounding box center [519, 0] width 1038 height 0
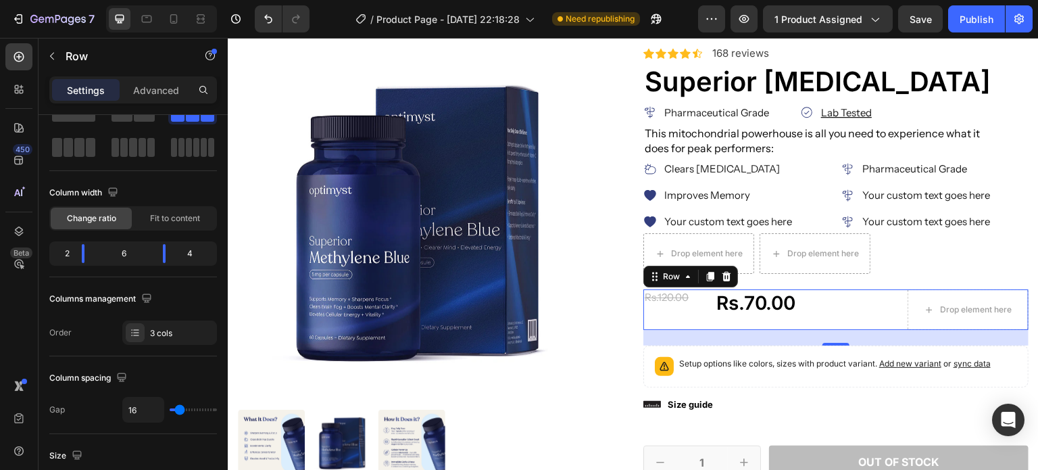
type input "13"
type input "0"
drag, startPoint x: 179, startPoint y: 411, endPoint x: 146, endPoint y: 409, distance: 33.2
type input "0"
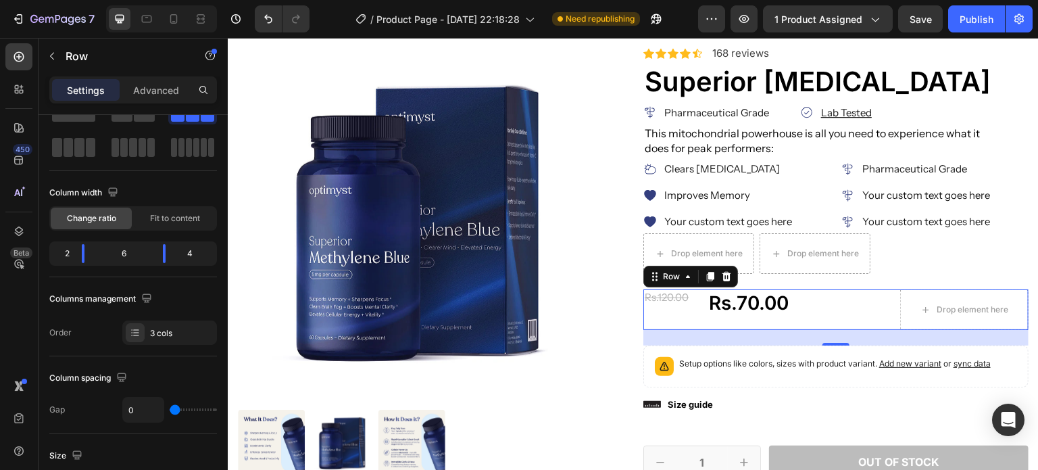
click at [170, 409] on input "range" at bounding box center [193, 409] width 47 height 3
click at [73, 0] on body "7 Version history / Product Page - Aug 18, 22:18:28 Need republishing Preview 1…" at bounding box center [519, 0] width 1038 height 0
click at [682, 298] on div "Rs.120.00" at bounding box center [675, 297] width 64 height 16
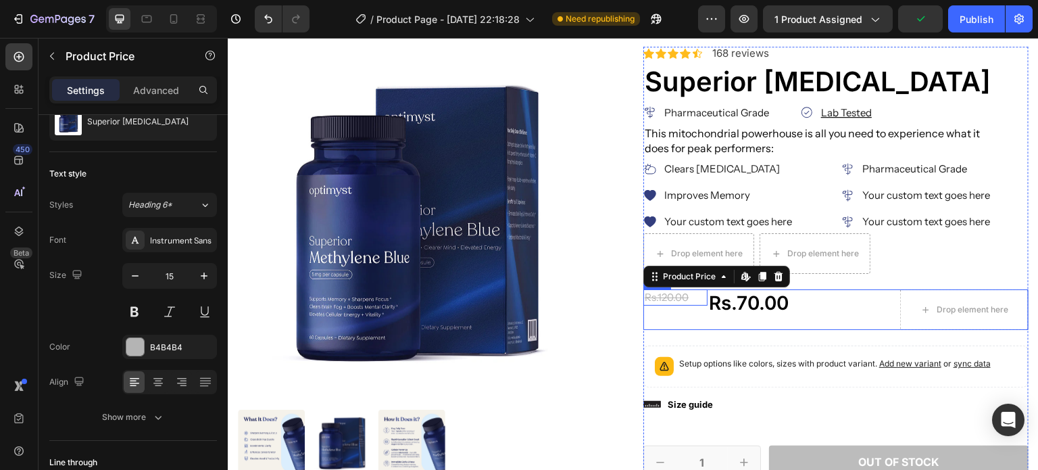
click at [700, 313] on div "Rs.120.00 Product Price Edit content in Shopify 0 Product Price Edit content in…" at bounding box center [675, 309] width 64 height 41
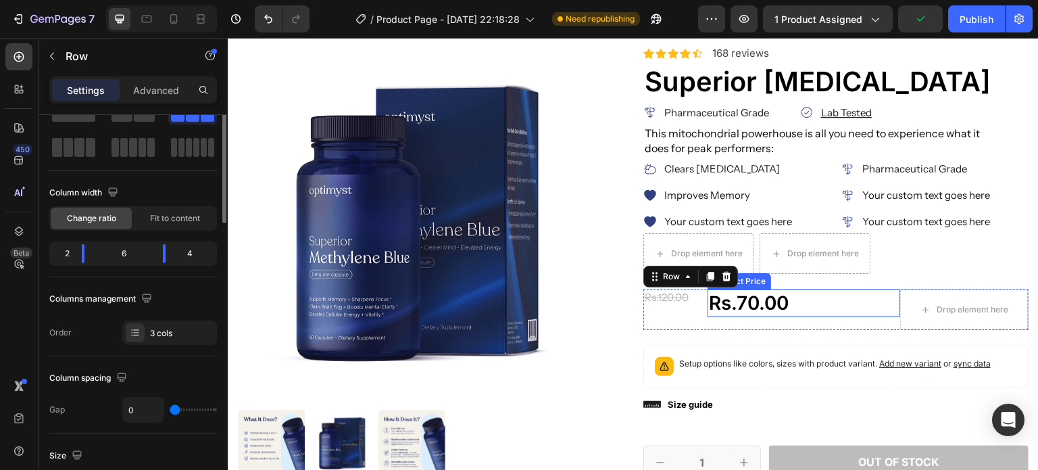
scroll to position [0, 0]
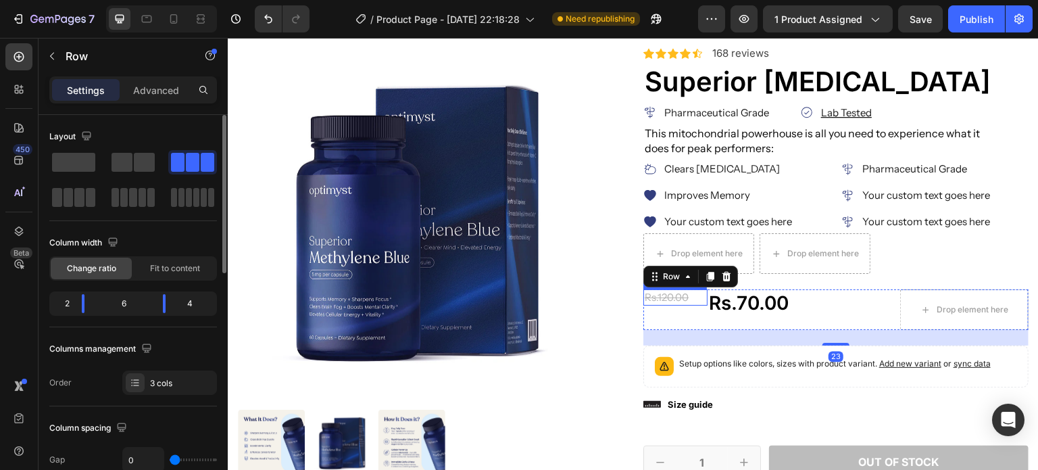
click at [691, 300] on div "Rs.120.00" at bounding box center [675, 297] width 64 height 16
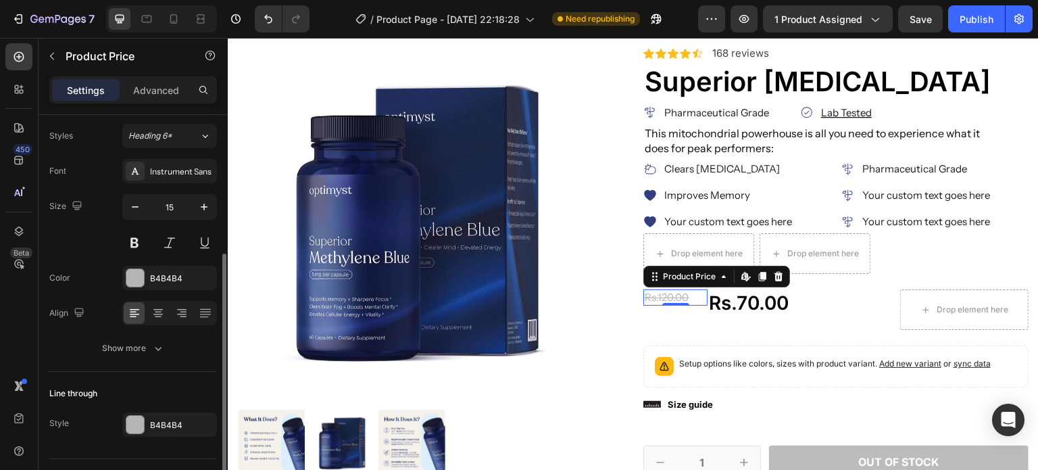
scroll to position [149, 0]
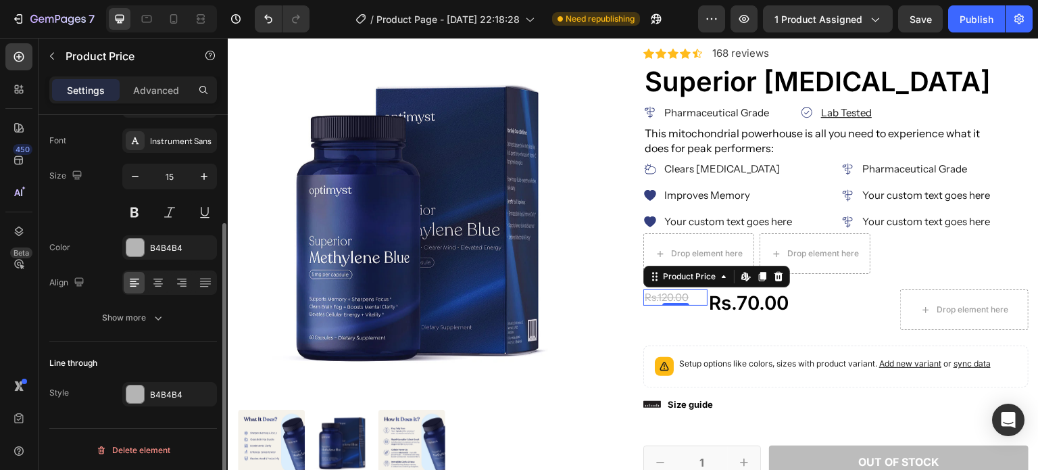
click at [118, 307] on button "Show more" at bounding box center [133, 317] width 168 height 24
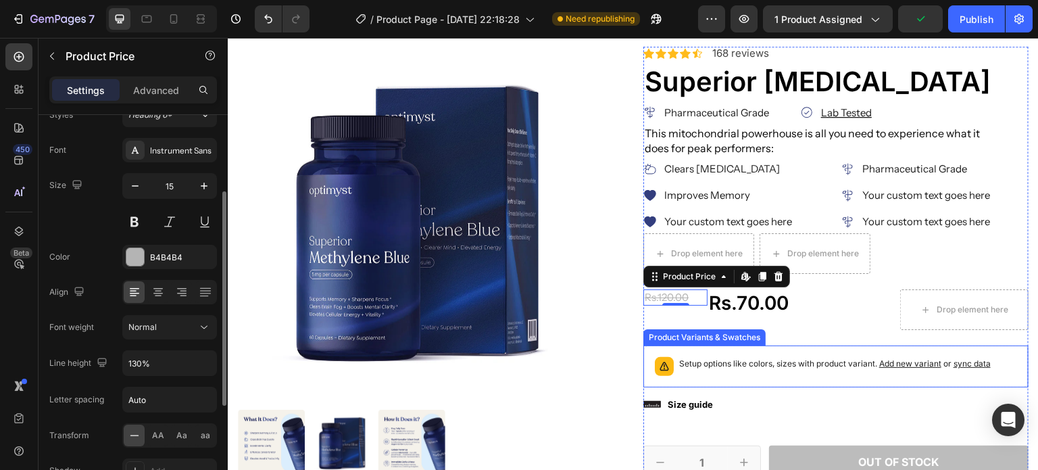
scroll to position [128, 0]
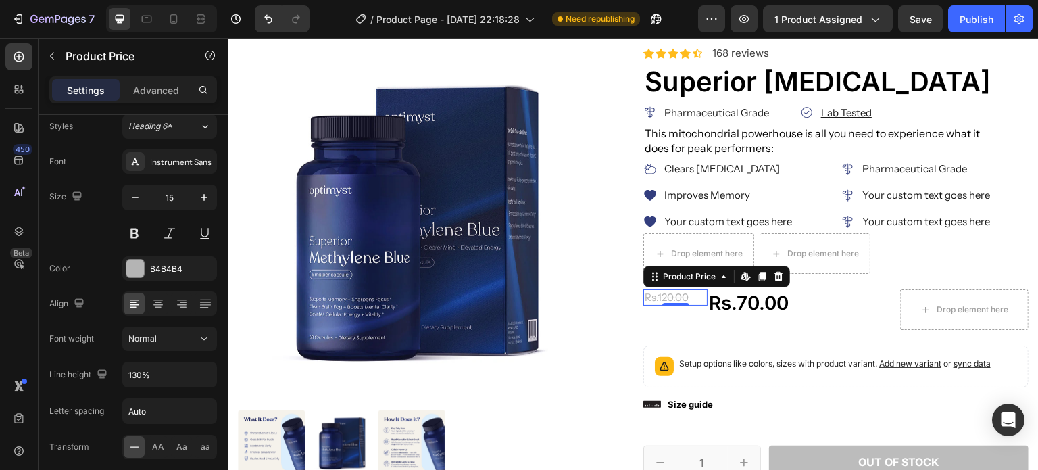
click at [157, 87] on p "Advanced" at bounding box center [156, 90] width 46 height 14
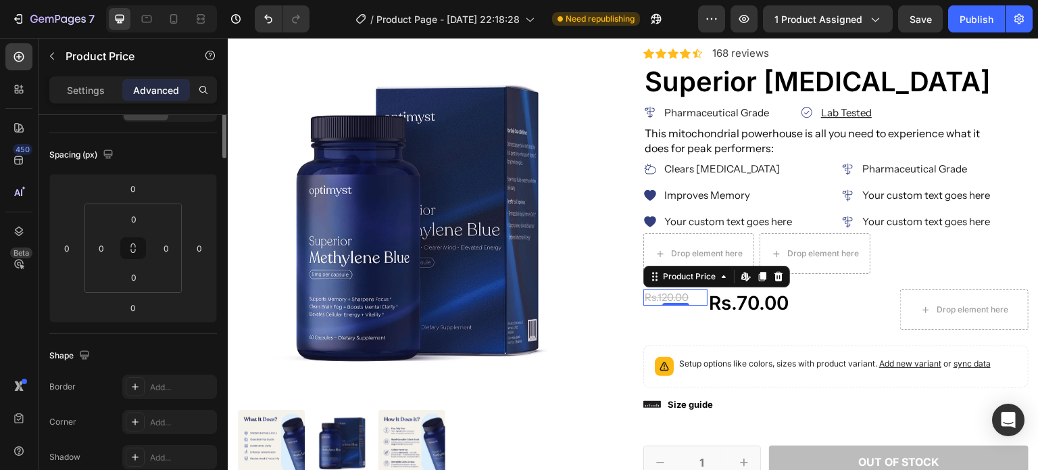
scroll to position [0, 0]
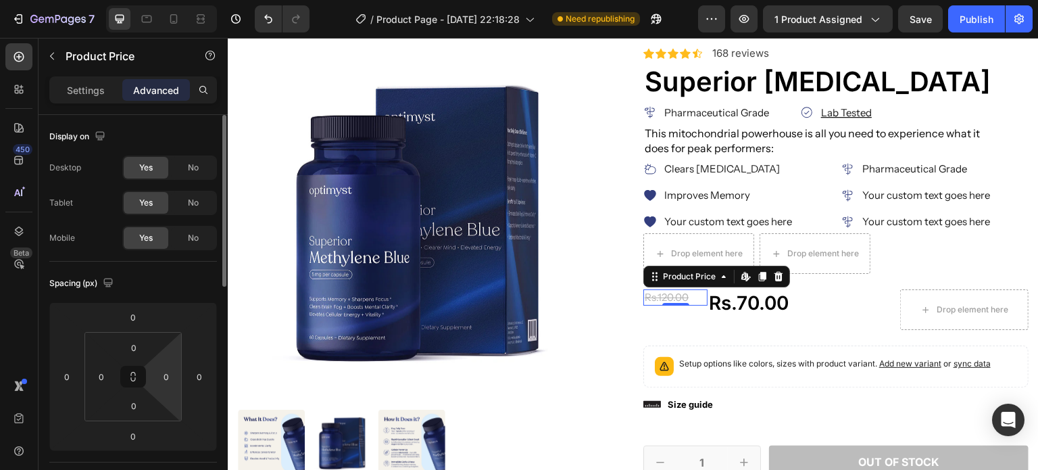
click at [165, 370] on input "0" at bounding box center [166, 376] width 20 height 20
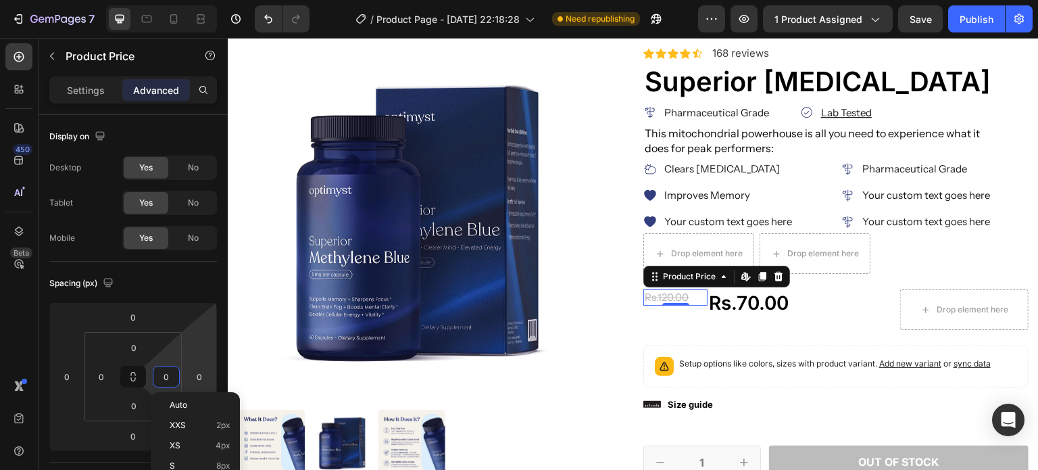
click at [203, 378] on input "0" at bounding box center [199, 376] width 20 height 20
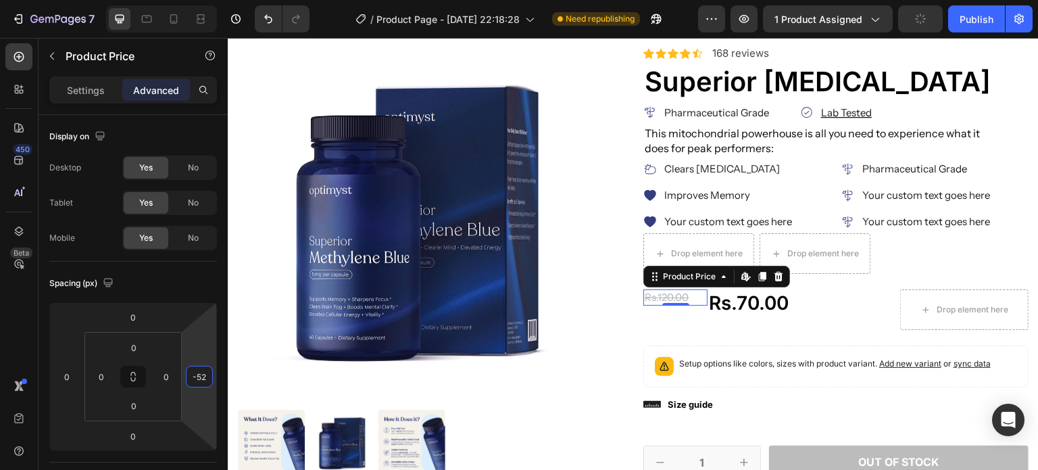
type input "-5"
click at [727, 302] on div "Rs.70.00" at bounding box center [803, 302] width 193 height 27
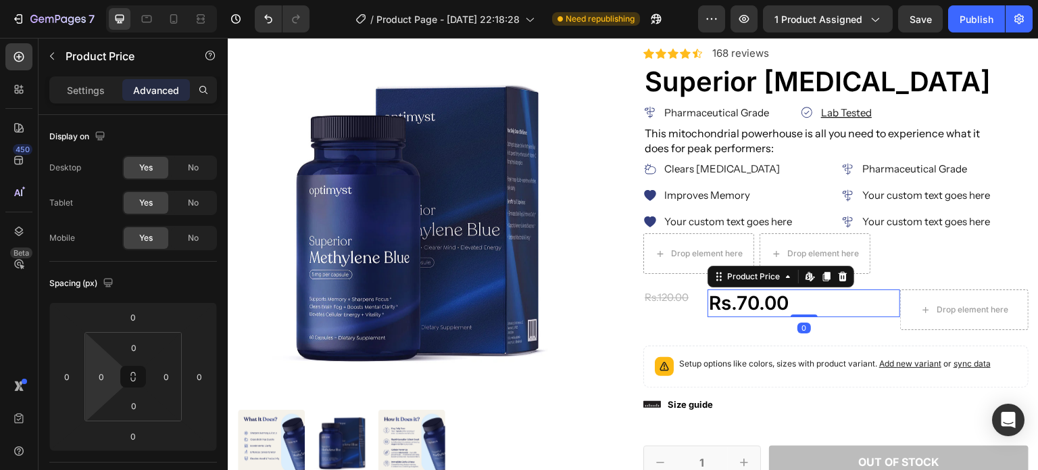
click at [98, 376] on input "0" at bounding box center [101, 376] width 20 height 20
click at [61, 376] on input "0" at bounding box center [67, 376] width 20 height 20
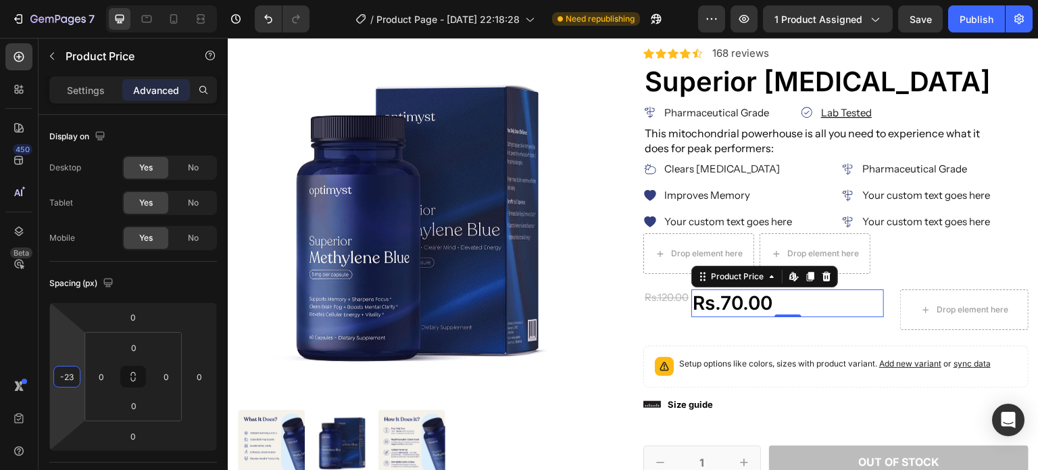
type input "-22"
click at [49, 51] on icon "button" at bounding box center [52, 56] width 11 height 11
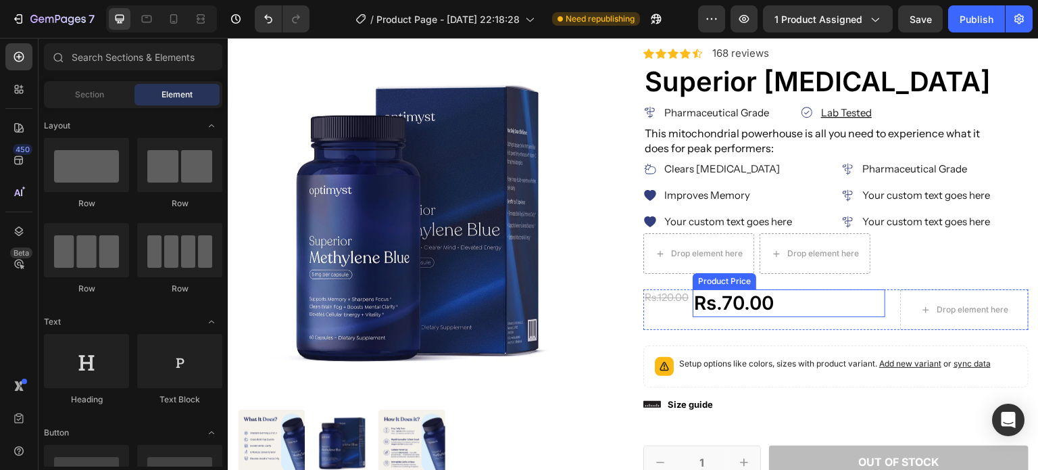
click at [732, 297] on div "Rs.70.00" at bounding box center [789, 302] width 193 height 27
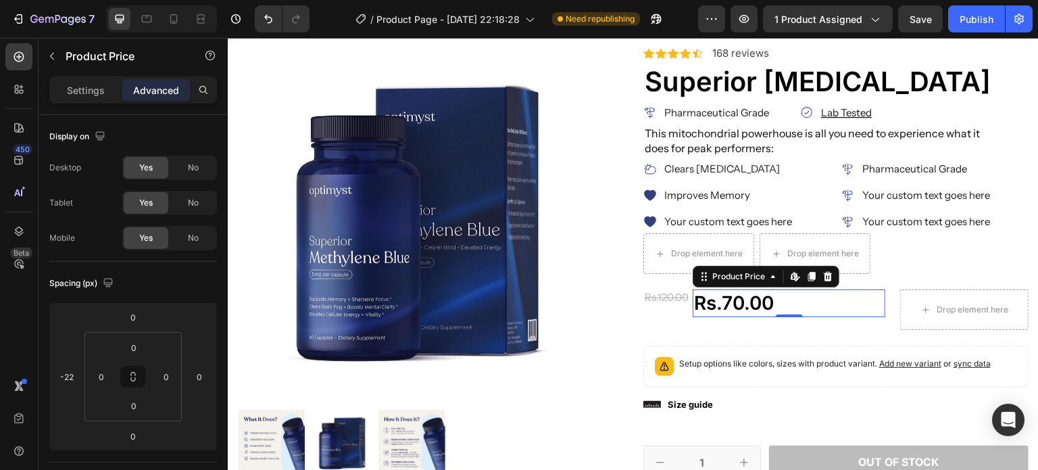
click at [91, 99] on div "Settings" at bounding box center [86, 90] width 68 height 22
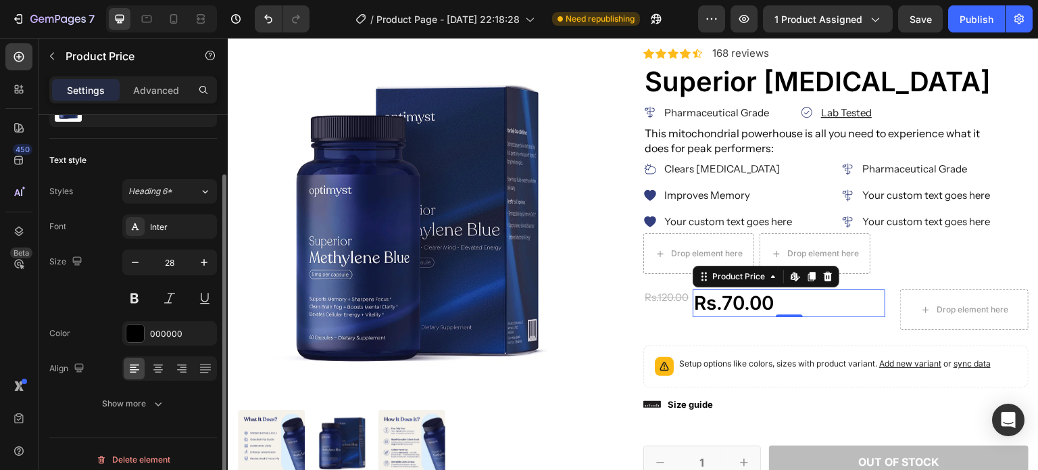
scroll to position [67, 0]
click at [168, 264] on input "28" at bounding box center [169, 259] width 45 height 24
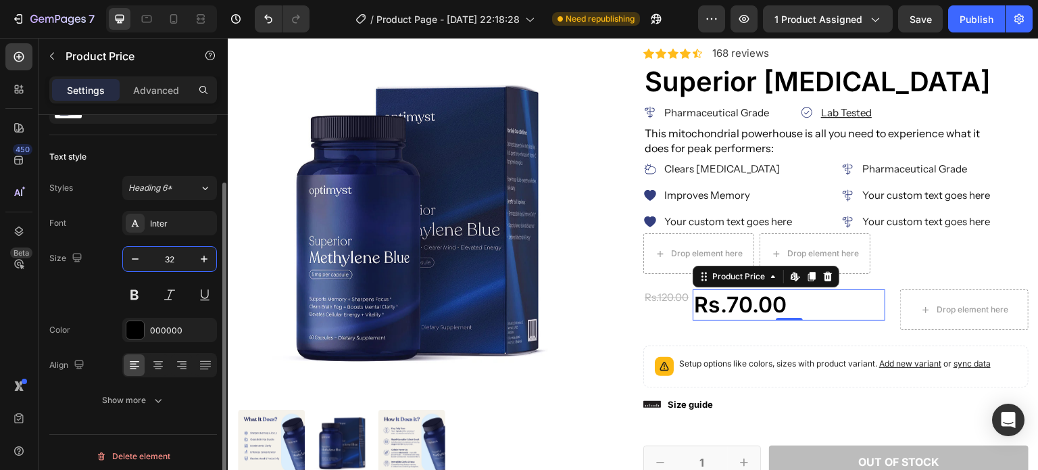
scroll to position [73, 0]
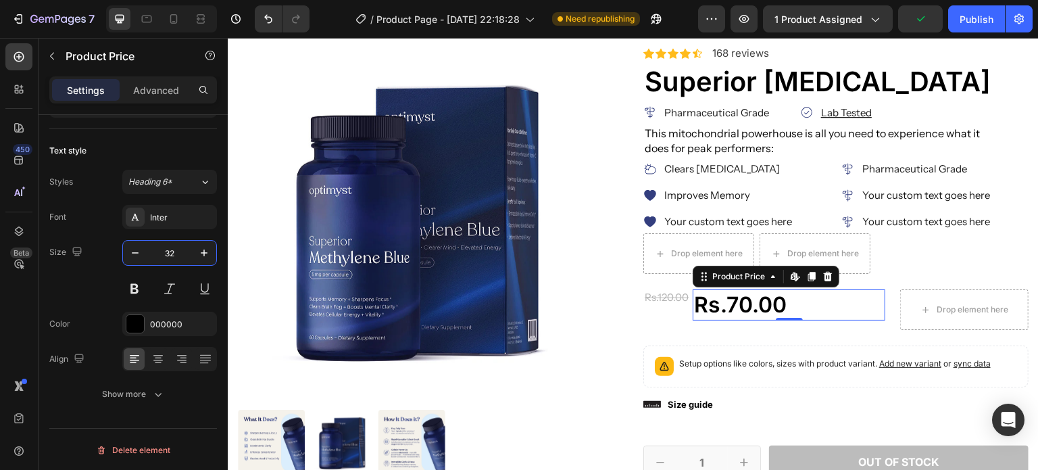
type input "32"
click at [172, 214] on div "Inter" at bounding box center [182, 217] width 64 height 12
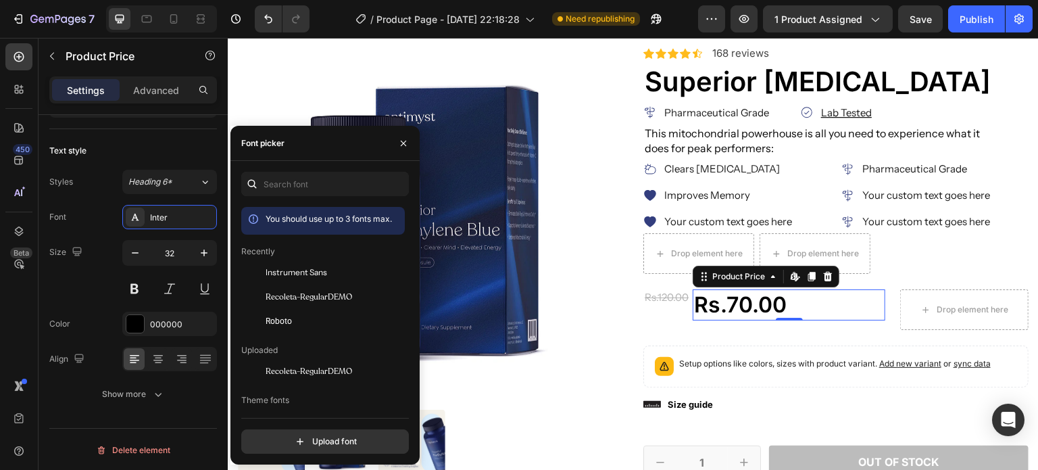
click at [293, 272] on span "Instrument Sans" at bounding box center [296, 272] width 61 height 12
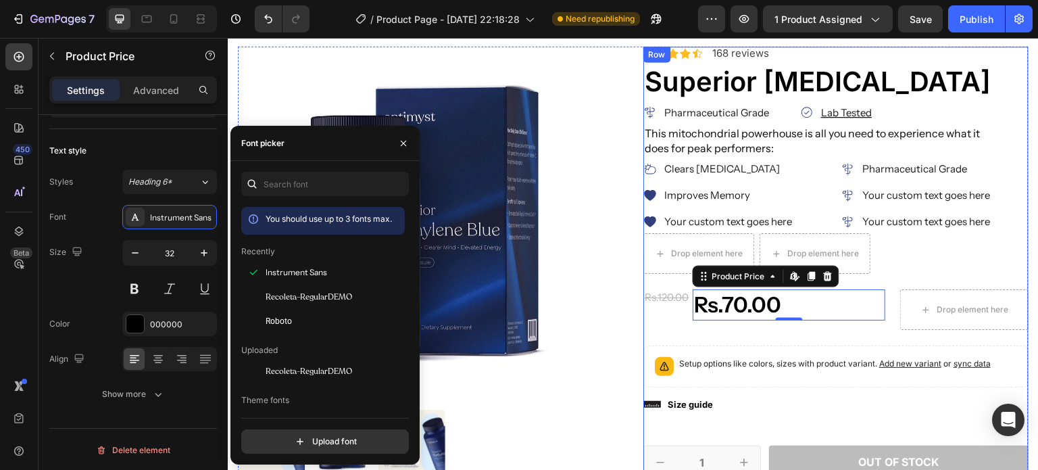
click at [799, 331] on div "Icon Icon Icon Icon Icon Icon List 2,500+ Verified Reviews! Text Block Row Icon…" at bounding box center [835, 383] width 385 height 672
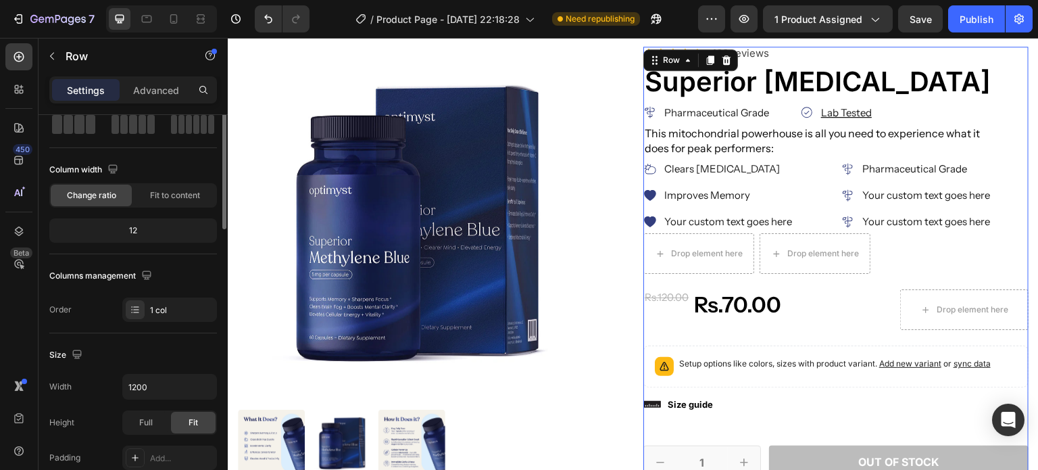
scroll to position [0, 0]
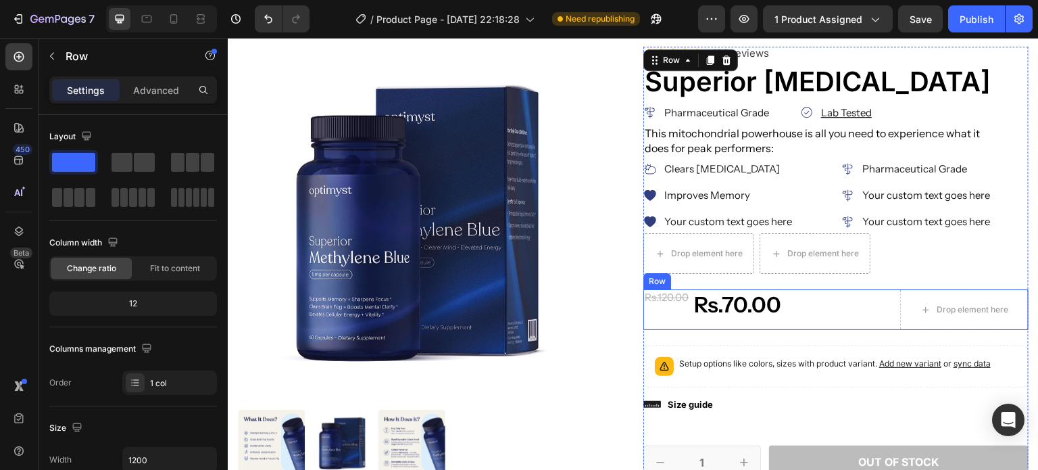
click at [674, 316] on div "Rs.120.00 Product Price Product Price" at bounding box center [675, 309] width 64 height 41
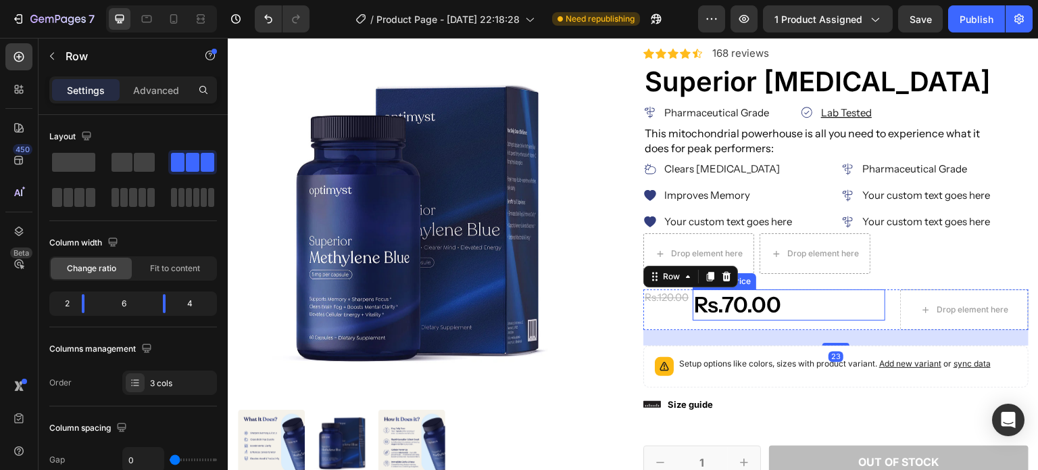
click at [768, 299] on div "Rs.70.00" at bounding box center [789, 304] width 193 height 31
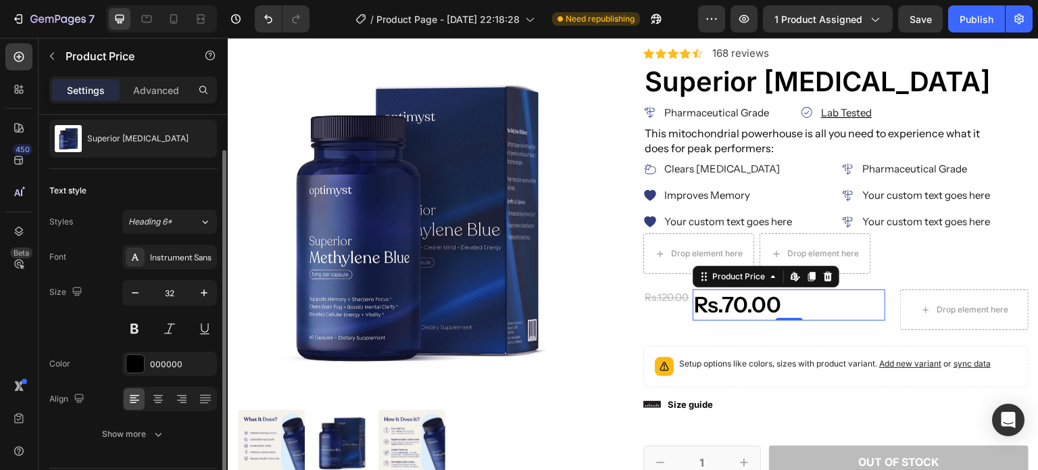
scroll to position [73, 0]
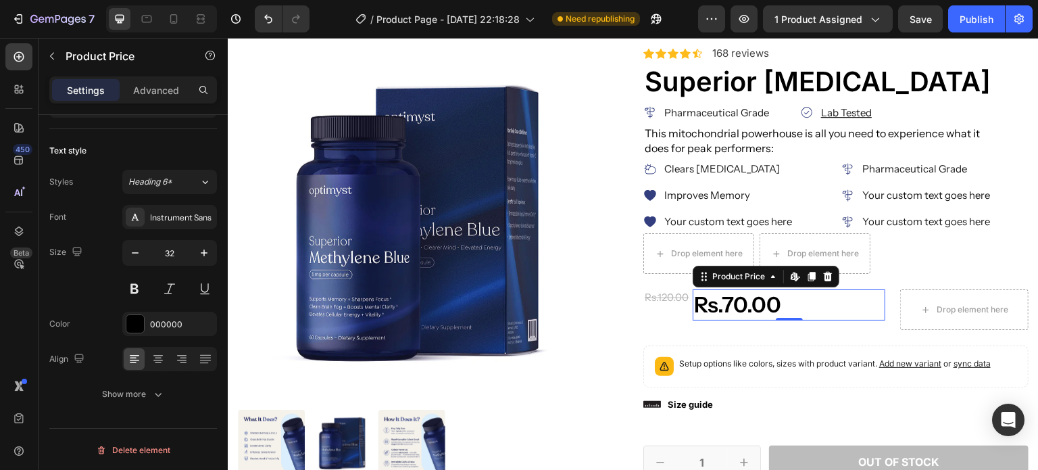
click at [110, 387] on div "Show more" at bounding box center [133, 394] width 63 height 14
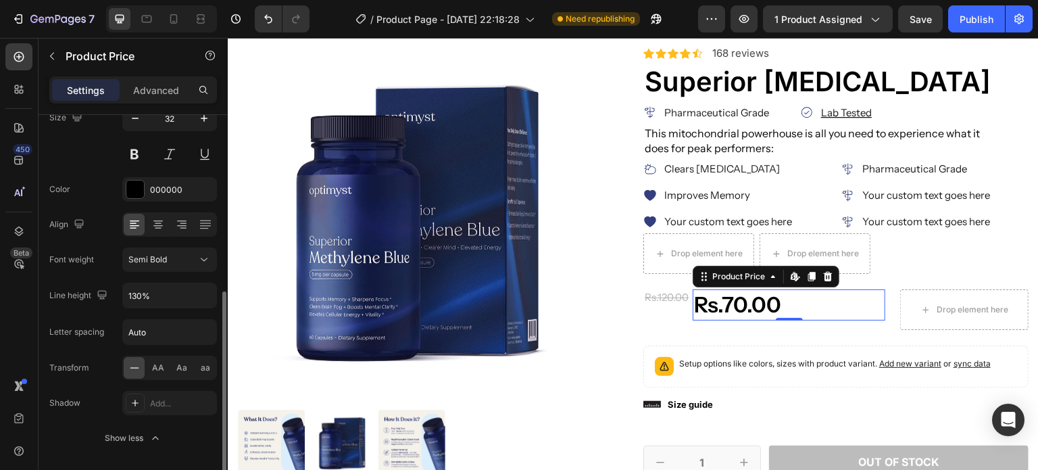
scroll to position [251, 0]
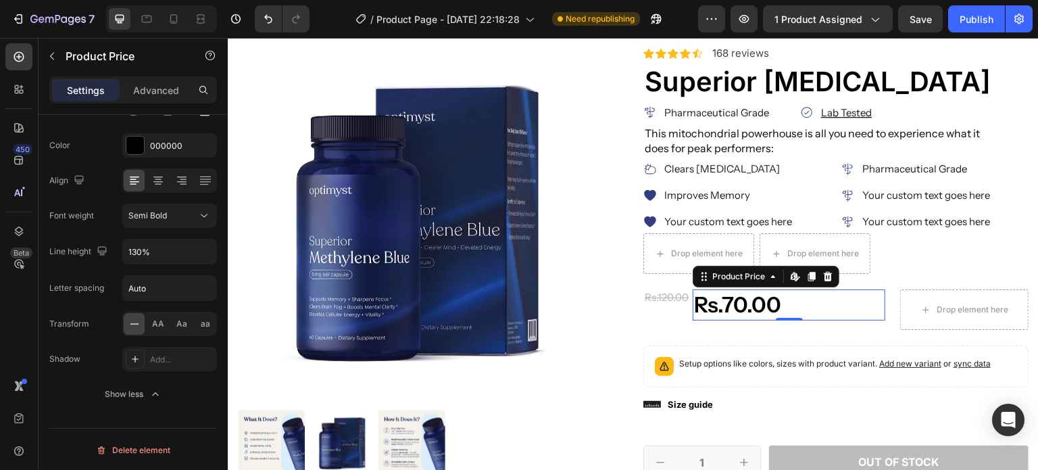
click at [207, 206] on button "Semi Bold" at bounding box center [169, 215] width 95 height 24
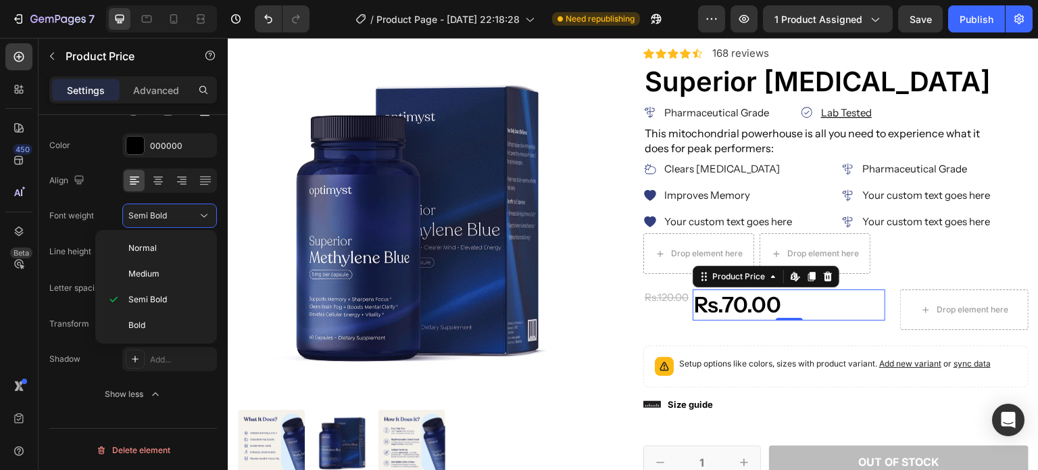
click at [152, 247] on span "Normal" at bounding box center [142, 248] width 28 height 12
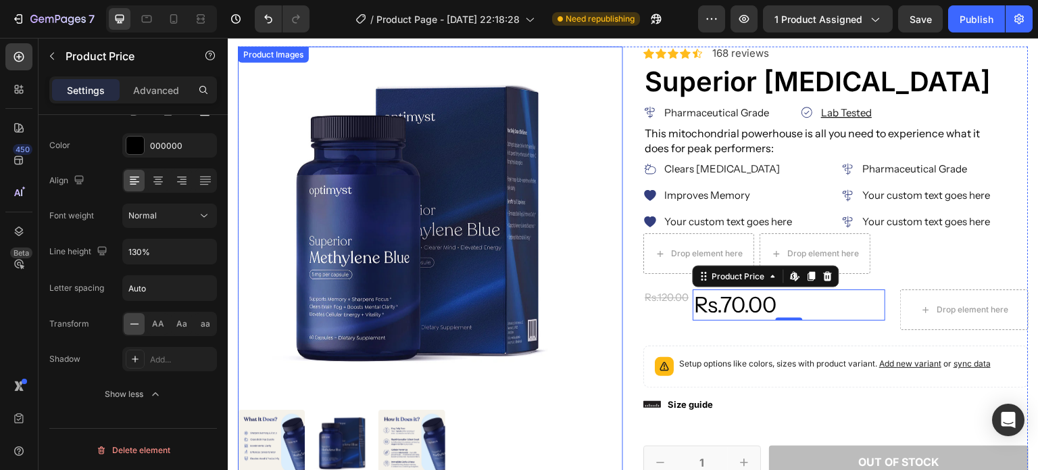
click at [661, 333] on div "Icon Icon Icon Icon Icon Icon List 2,500+ Verified Reviews! Text Block Row Icon…" at bounding box center [835, 383] width 385 height 672
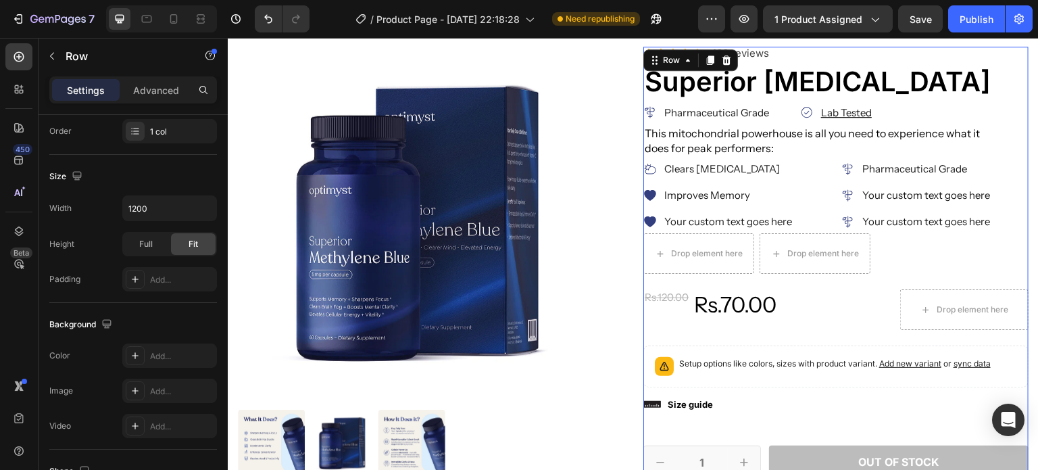
scroll to position [0, 0]
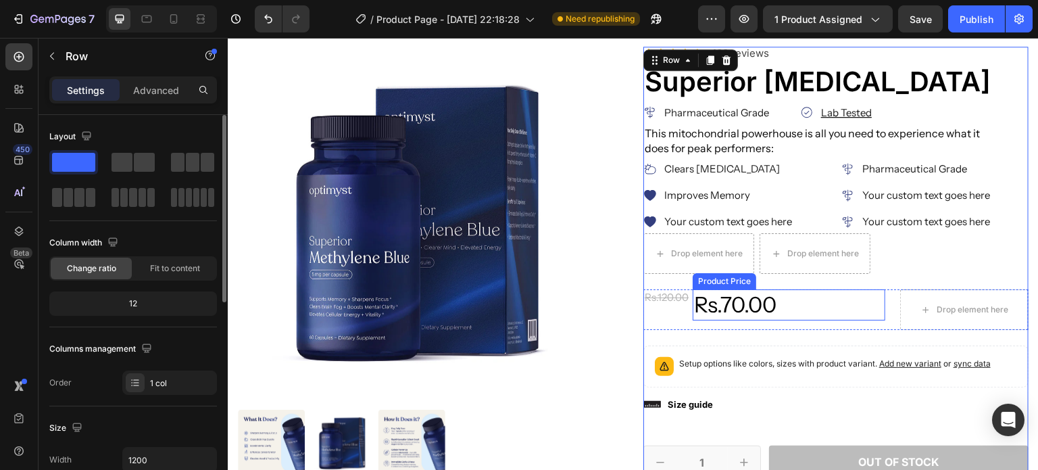
click at [759, 292] on div "Rs.70.00" at bounding box center [789, 304] width 193 height 31
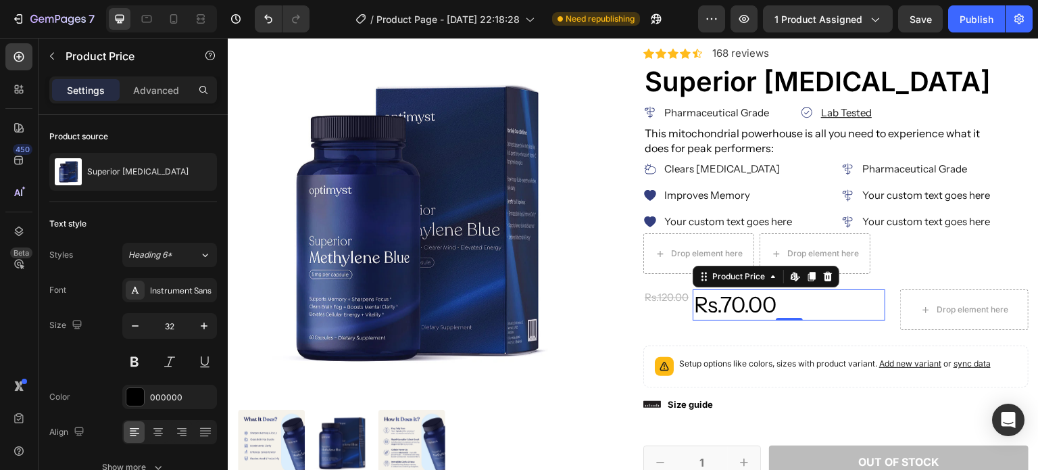
click at [166, 405] on div "000000" at bounding box center [169, 396] width 95 height 24
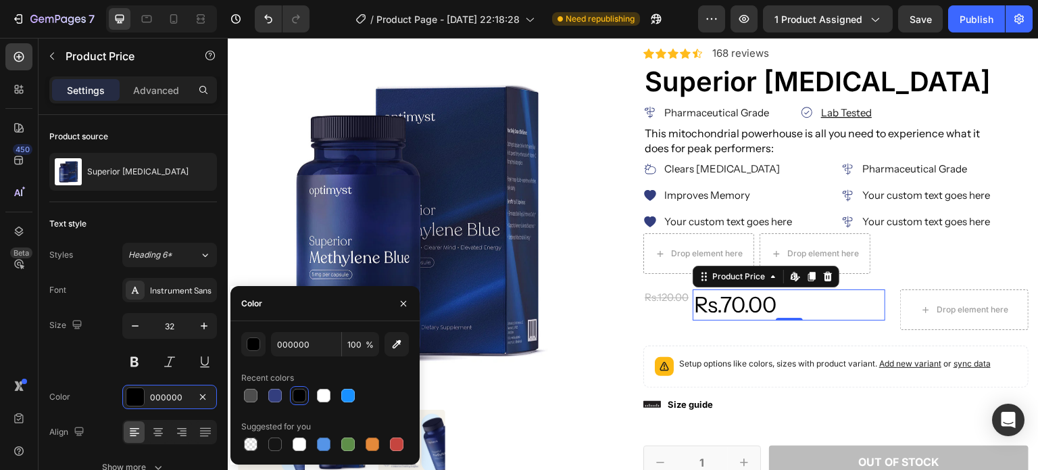
drag, startPoint x: 276, startPoint y: 393, endPoint x: 476, endPoint y: 302, distance: 220.2
click at [276, 393] on div at bounding box center [275, 396] width 14 height 14
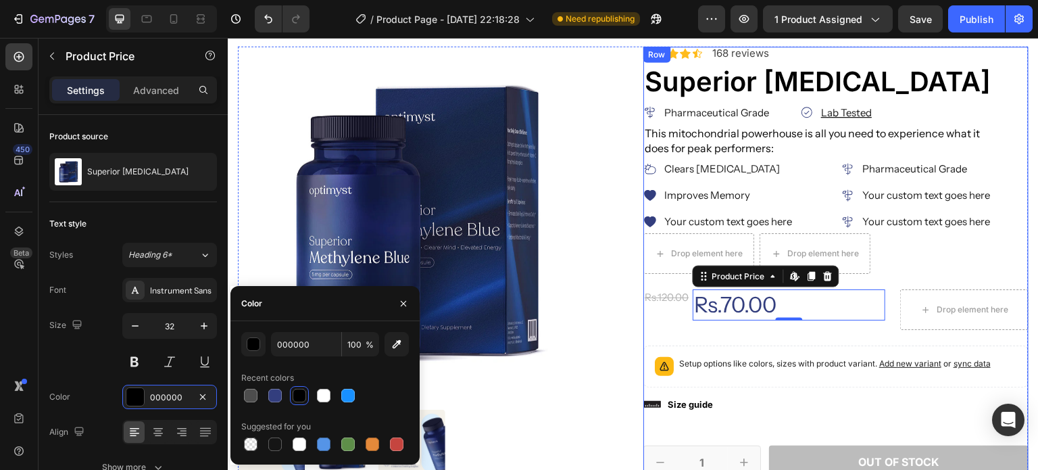
type input "333E7E"
click at [709, 343] on div "Icon Icon Icon Icon Icon Icon List 2,500+ Verified Reviews! Text Block Row Icon…" at bounding box center [835, 383] width 385 height 672
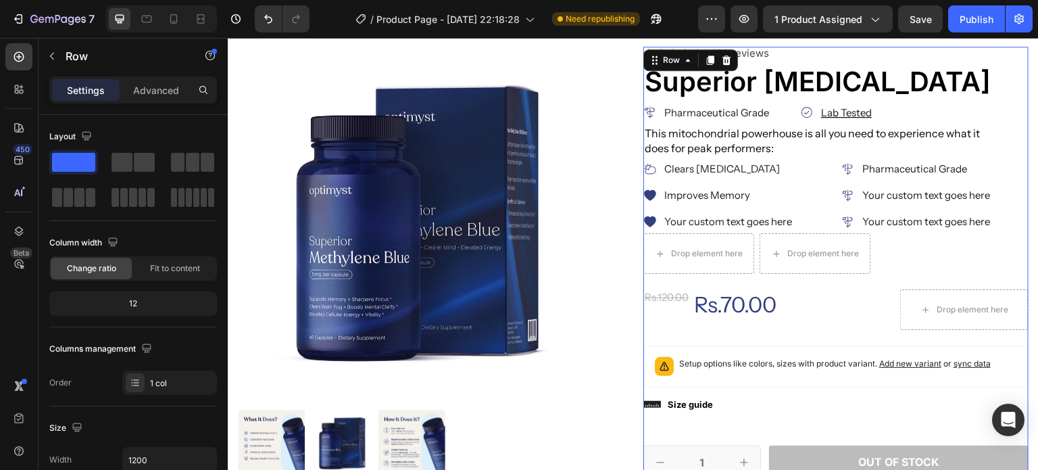
click at [709, 343] on div "Icon Icon Icon Icon Icon Icon List 2,500+ Verified Reviews! Text Block Row Icon…" at bounding box center [835, 383] width 385 height 672
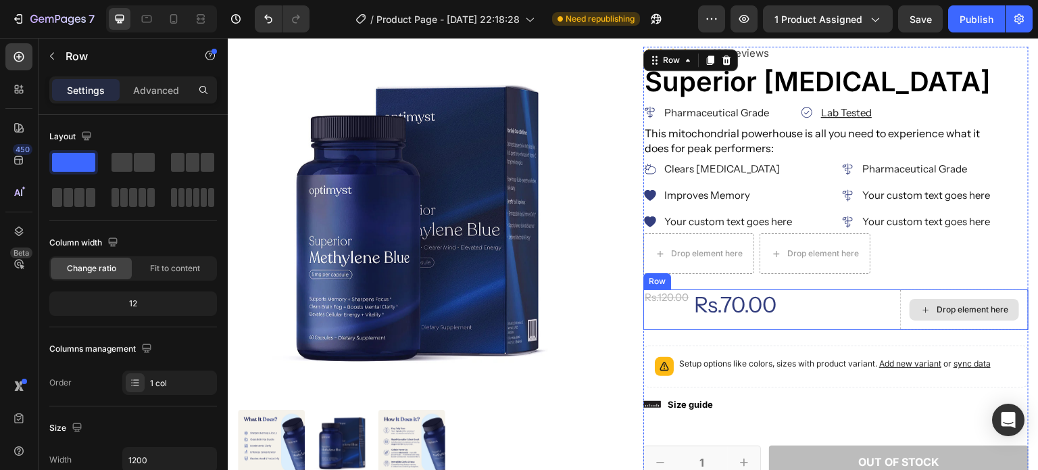
click at [920, 314] on icon at bounding box center [925, 309] width 11 height 11
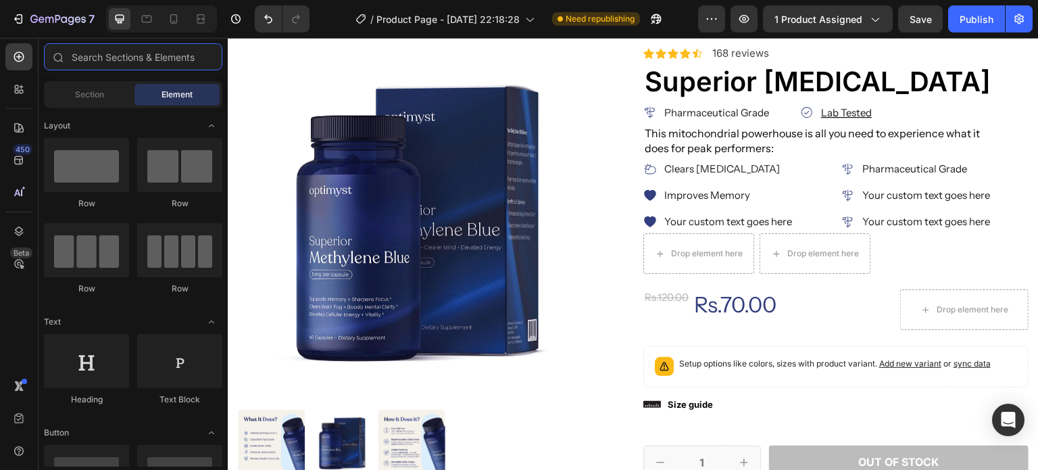
click at [127, 56] on input "text" at bounding box center [133, 56] width 178 height 27
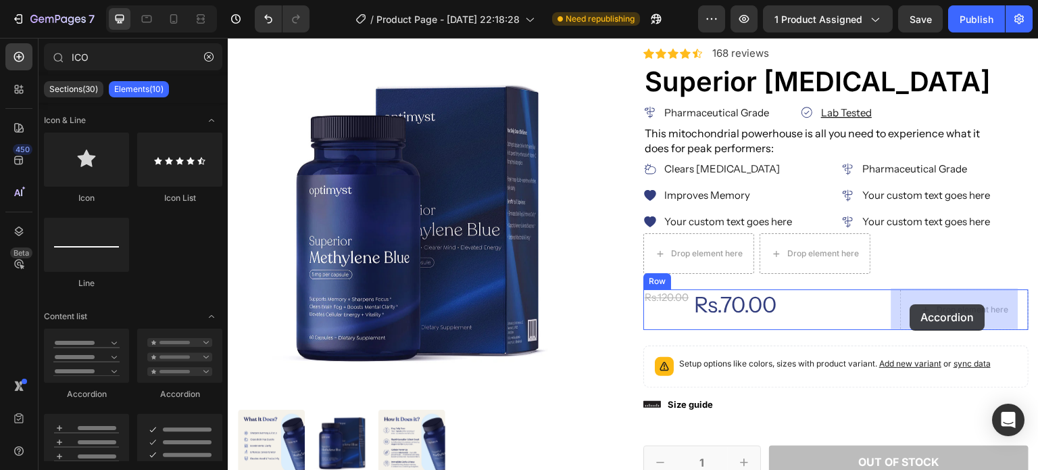
drag, startPoint x: 336, startPoint y: 410, endPoint x: 910, endPoint y: 304, distance: 583.4
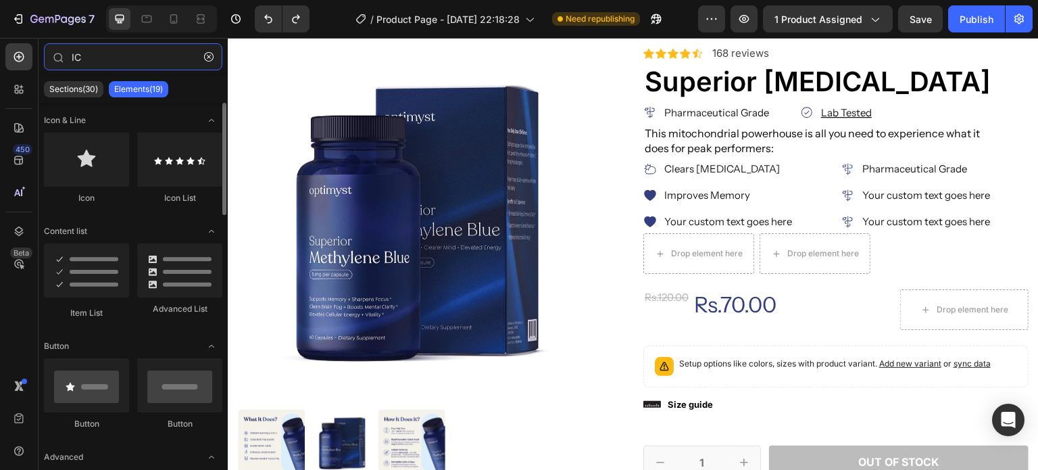
click at [106, 65] on input "IC" at bounding box center [133, 56] width 178 height 27
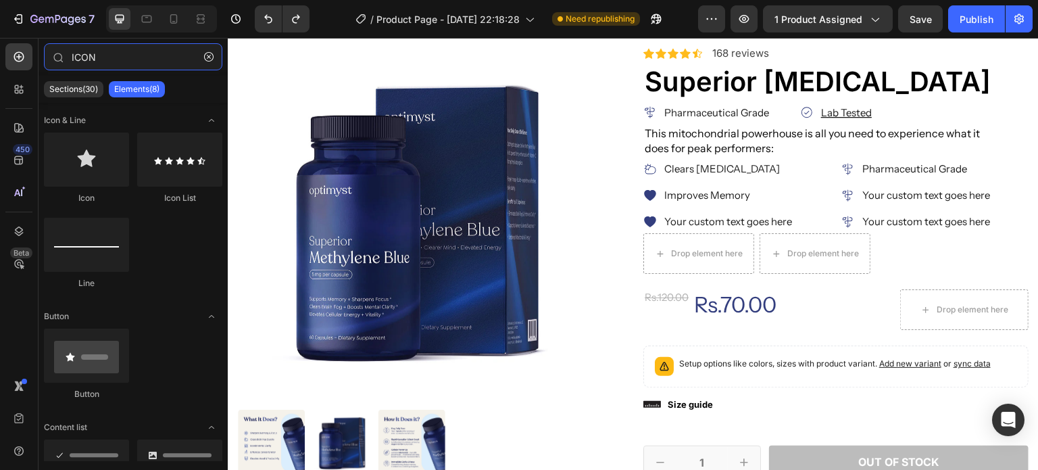
type input "ICON"
click at [46, 465] on div "ICON Sections(30) Elements(8) Icon & Line Icon Icon List Line Button Button Con…" at bounding box center [133, 254] width 189 height 432
click at [46, 454] on div at bounding box center [86, 466] width 85 height 54
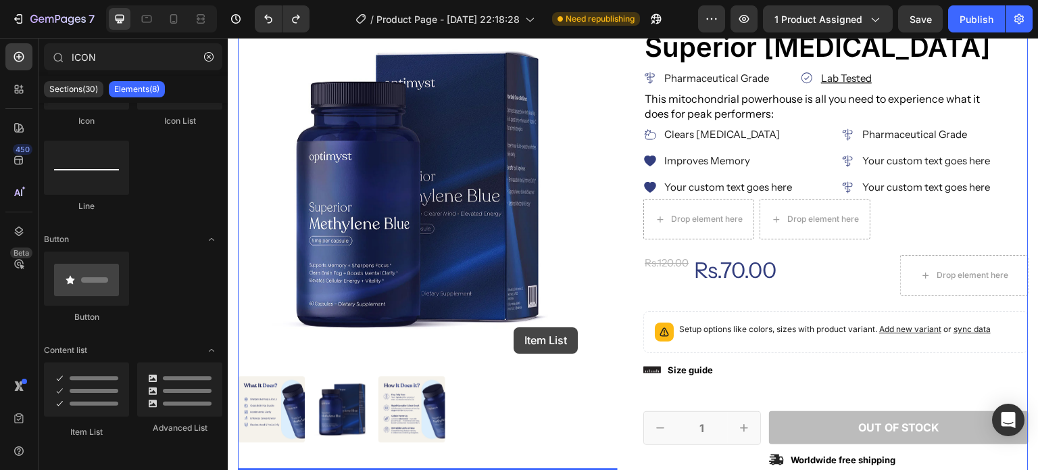
scroll to position [203, 0]
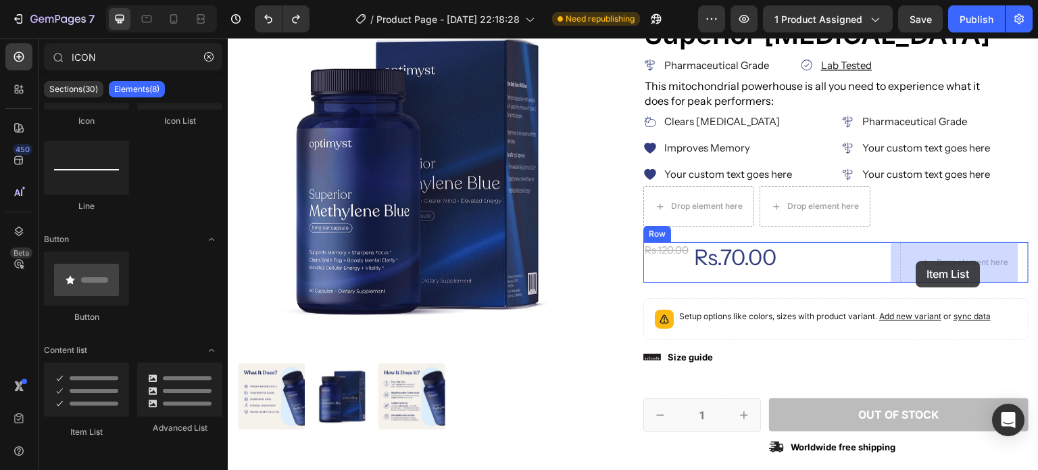
drag, startPoint x: 328, startPoint y: 429, endPoint x: 916, endPoint y: 261, distance: 611.4
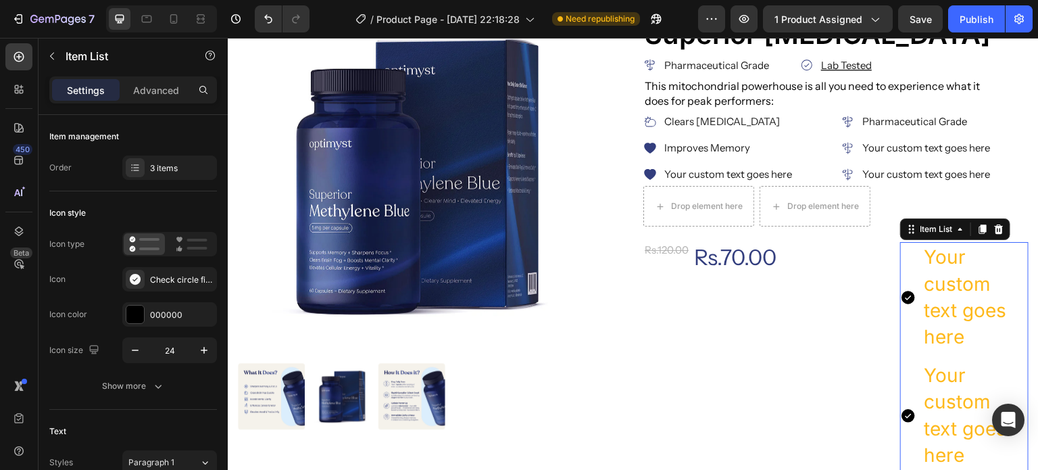
click at [960, 394] on div "Your custom text goes here" at bounding box center [975, 415] width 107 height 110
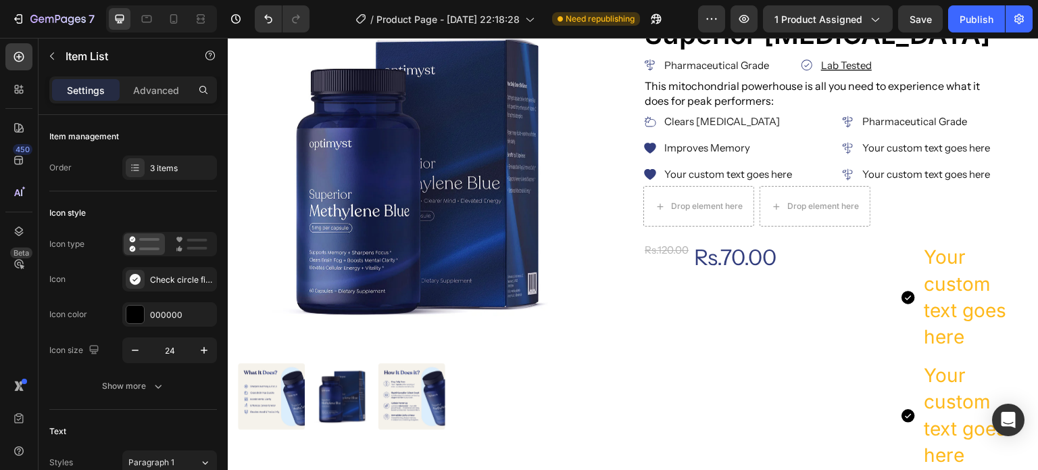
click at [176, 169] on div "3 items" at bounding box center [182, 168] width 64 height 12
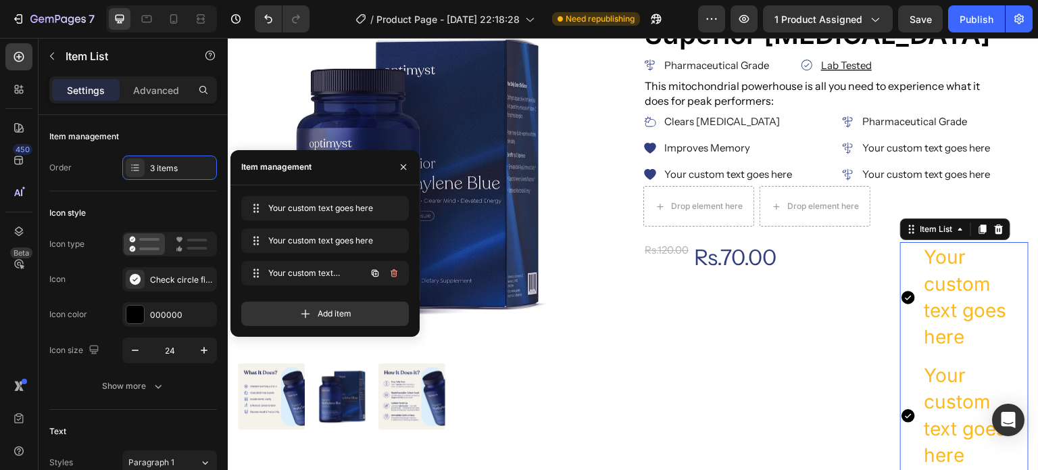
click at [396, 272] on icon "button" at bounding box center [394, 273] width 7 height 8
click at [386, 268] on div "Delete" at bounding box center [384, 273] width 25 height 12
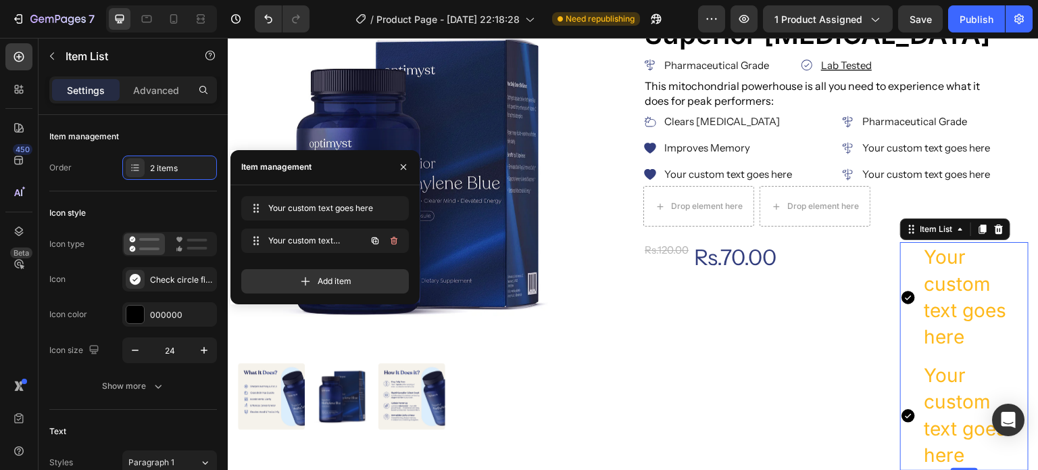
click at [394, 241] on icon "button" at bounding box center [394, 240] width 11 height 11
click at [397, 243] on div "Delete" at bounding box center [384, 240] width 25 height 12
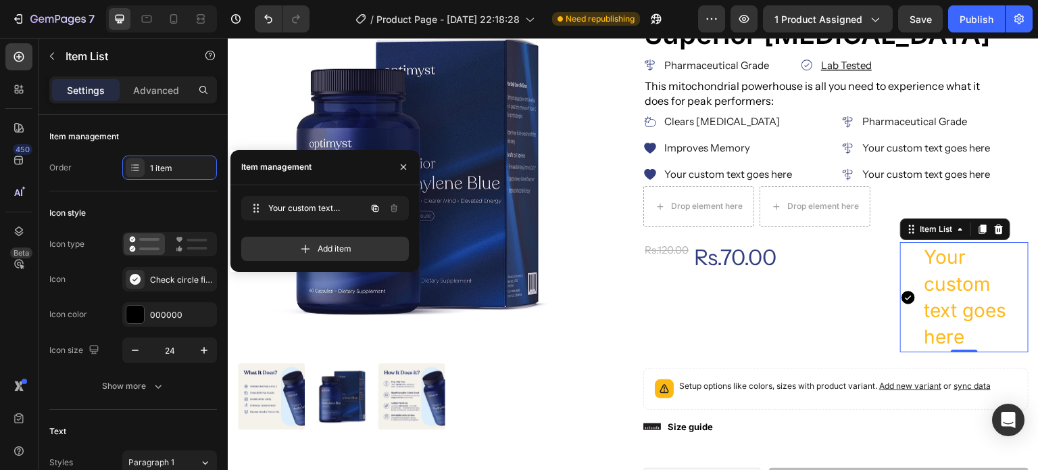
click at [329, 201] on div "Your custom text goes here Your custom text goes here" at bounding box center [306, 208] width 119 height 19
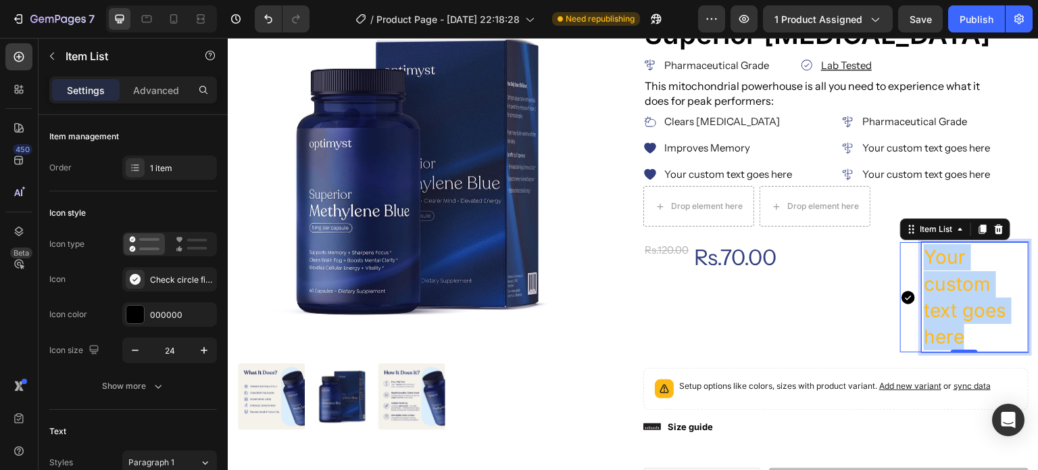
click at [970, 290] on p "Your custom text goes here" at bounding box center [975, 297] width 103 height 106
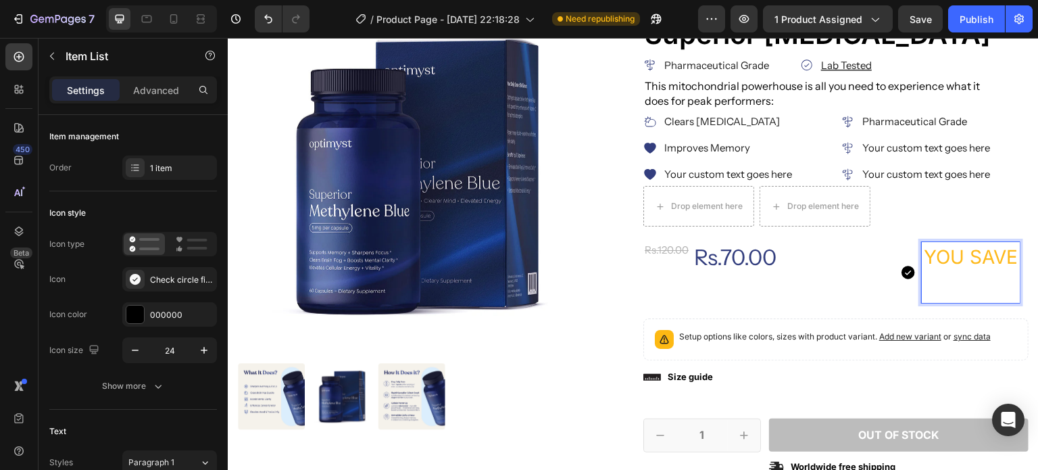
click at [943, 276] on p "$50." at bounding box center [971, 286] width 94 height 30
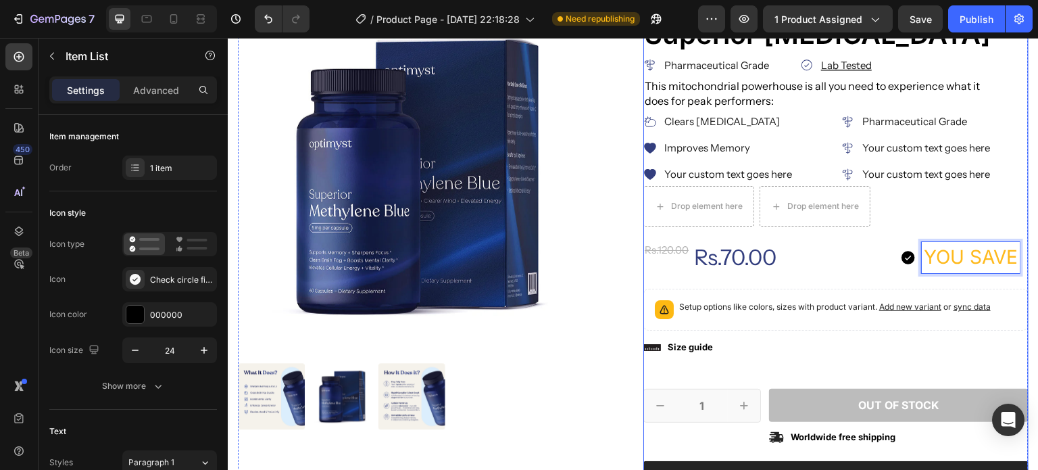
click at [825, 280] on div "Icon Icon Icon Icon Icon Icon List 2,500+ Verified Reviews! Text Block Row Icon…" at bounding box center [835, 330] width 385 height 662
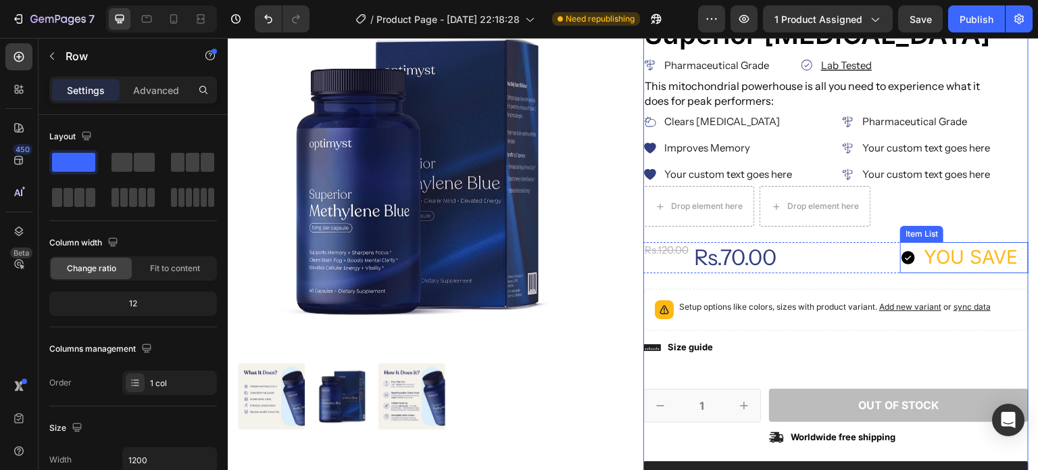
click at [984, 258] on p "YOU SAVE" at bounding box center [971, 257] width 94 height 26
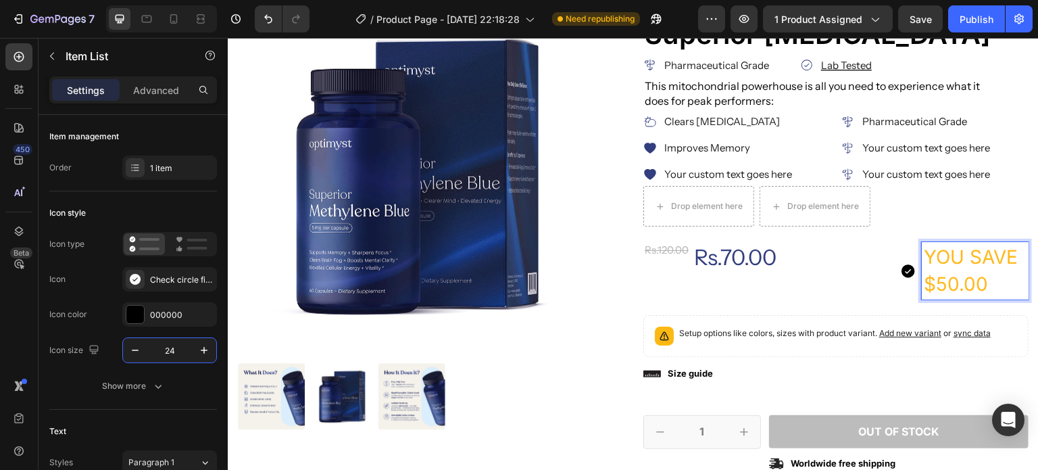
click at [172, 348] on input "24" at bounding box center [169, 350] width 45 height 24
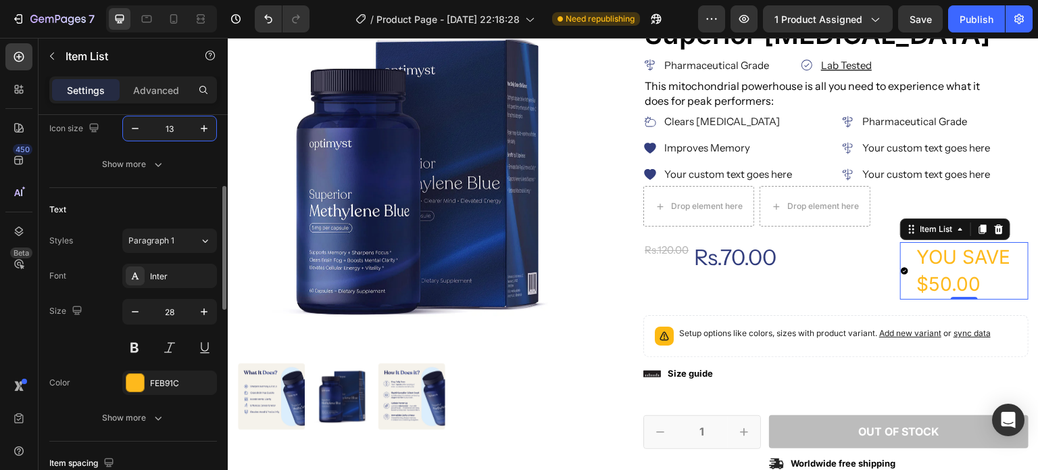
scroll to position [223, 0]
type input "13"
click at [172, 303] on input "28" at bounding box center [169, 310] width 45 height 24
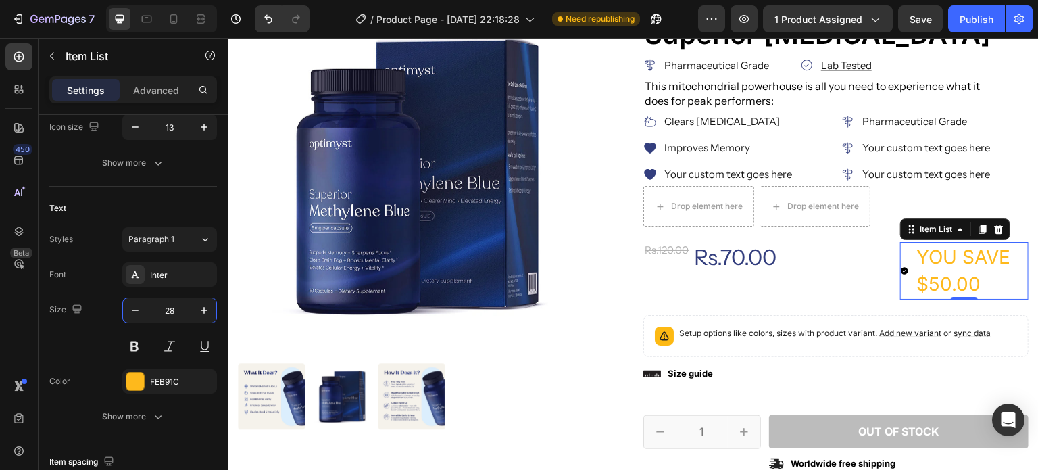
click at [172, 303] on input "28" at bounding box center [169, 310] width 45 height 24
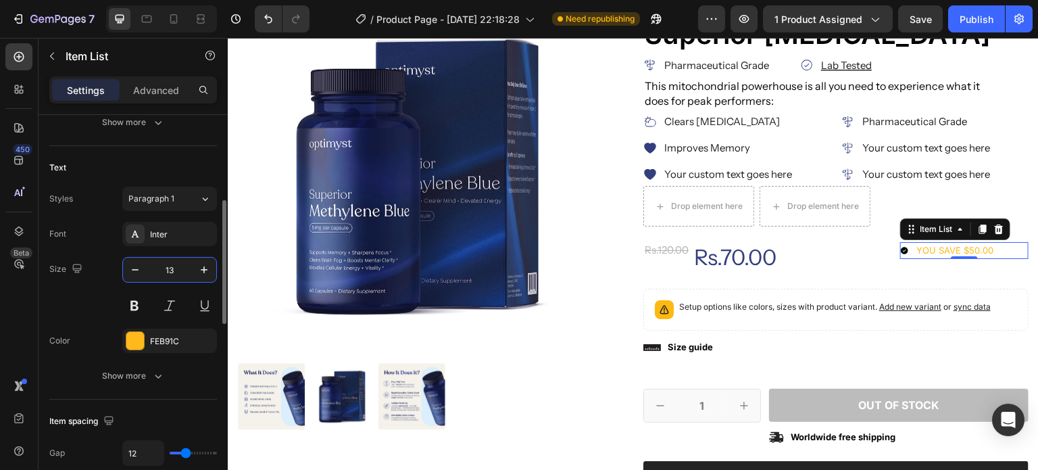
scroll to position [265, 0]
type input "13"
click at [159, 337] on div "FEB91C" at bounding box center [182, 340] width 64 height 12
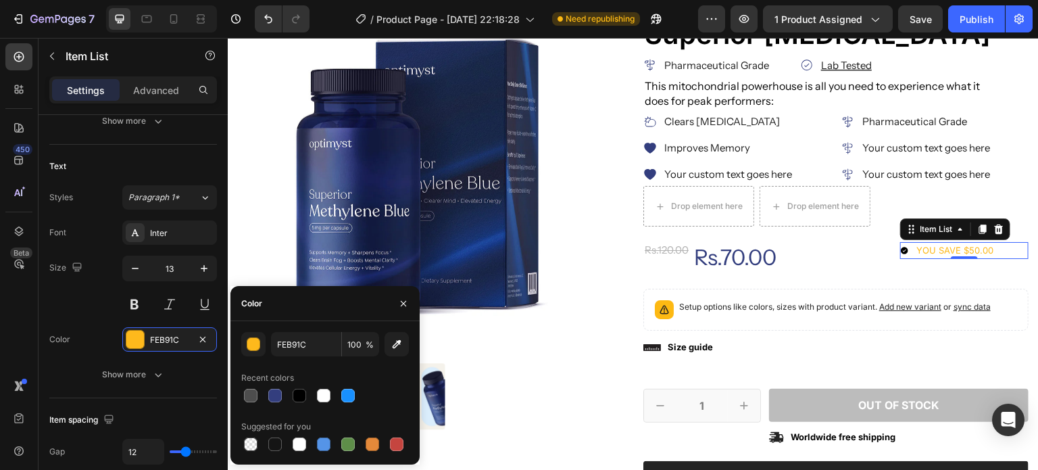
click at [299, 394] on div at bounding box center [300, 396] width 14 height 14
type input "000000"
click at [80, 329] on div "Color 000000" at bounding box center [133, 339] width 168 height 24
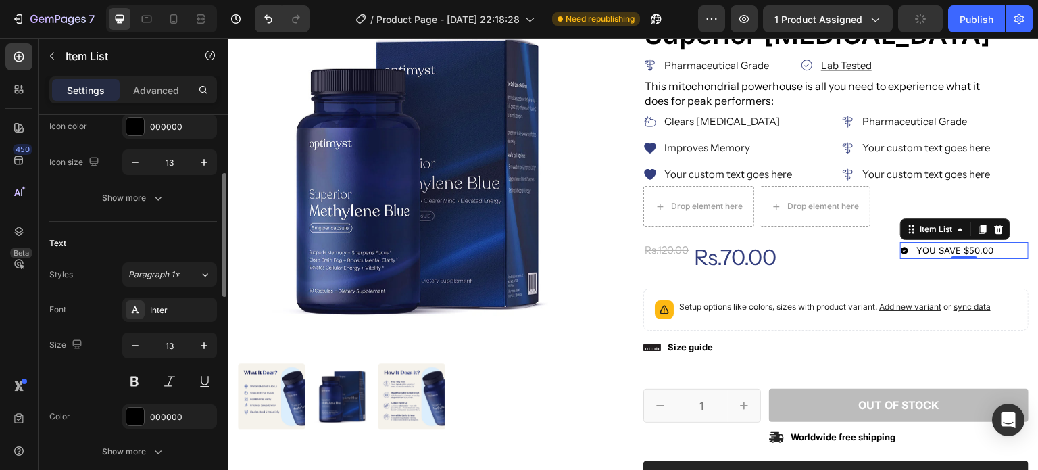
scroll to position [186, 0]
click at [169, 164] on input "13" at bounding box center [169, 163] width 45 height 24
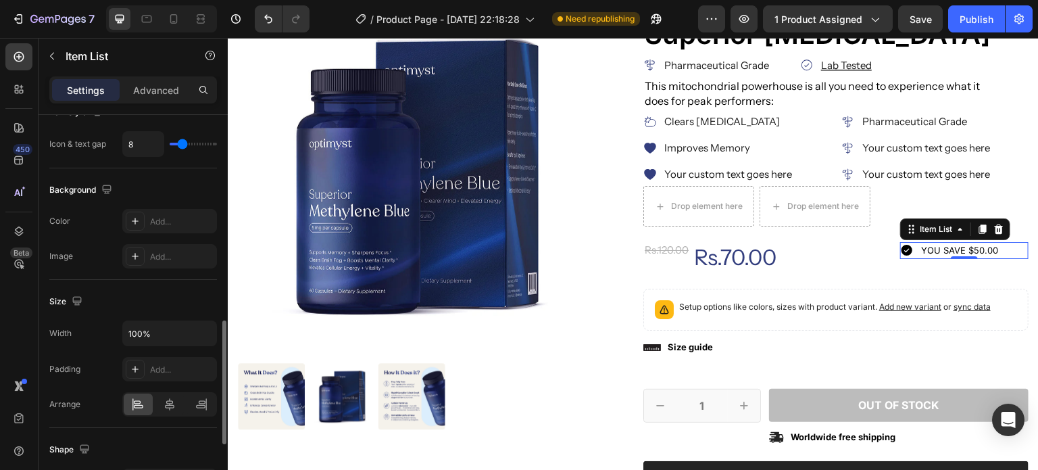
scroll to position [628, 0]
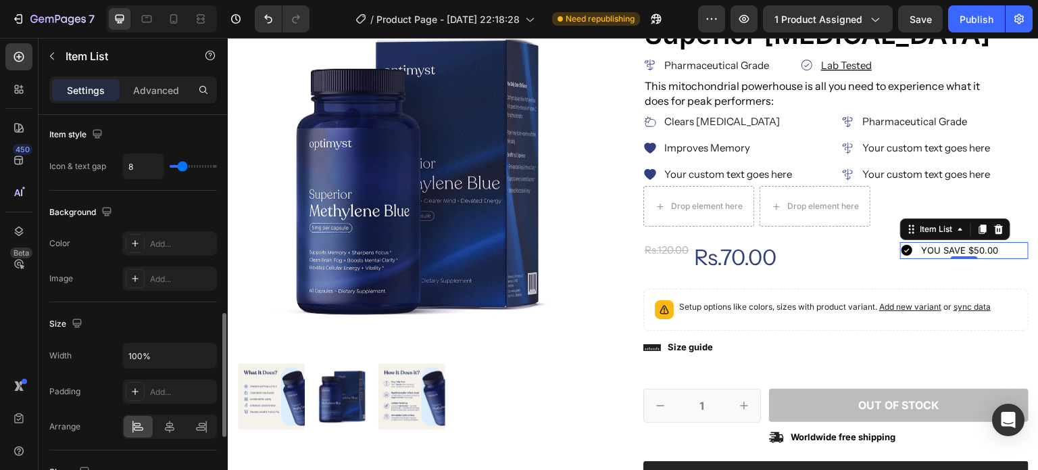
type input "20"
click at [164, 246] on div "Add..." at bounding box center [182, 244] width 64 height 12
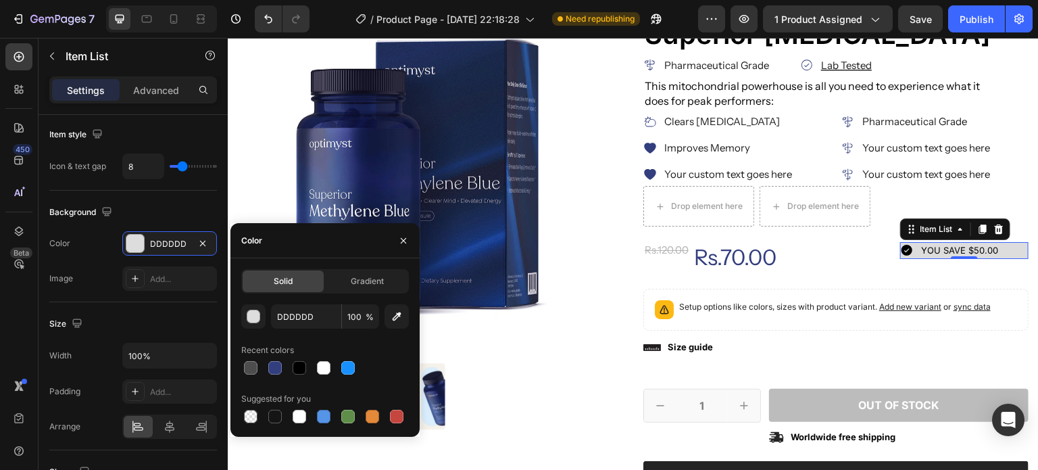
click at [346, 370] on div at bounding box center [348, 368] width 14 height 14
click at [0, 0] on input "1890FF" at bounding box center [0, 0] width 0 height 0
paste input "#7278a5"
type input "#7278a5"
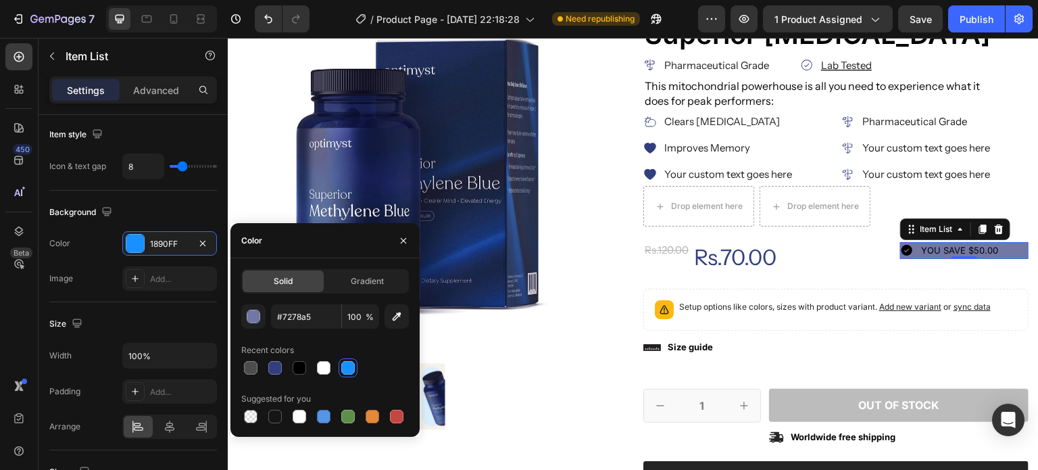
click at [112, 253] on div "The changes might be hidden by the video. Color 1890FF Image Add..." at bounding box center [133, 260] width 168 height 59
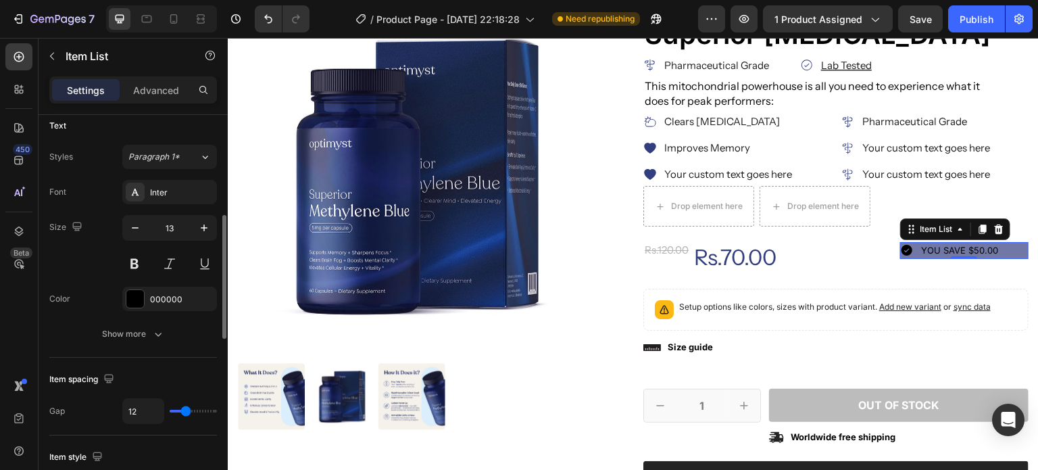
scroll to position [313, 0]
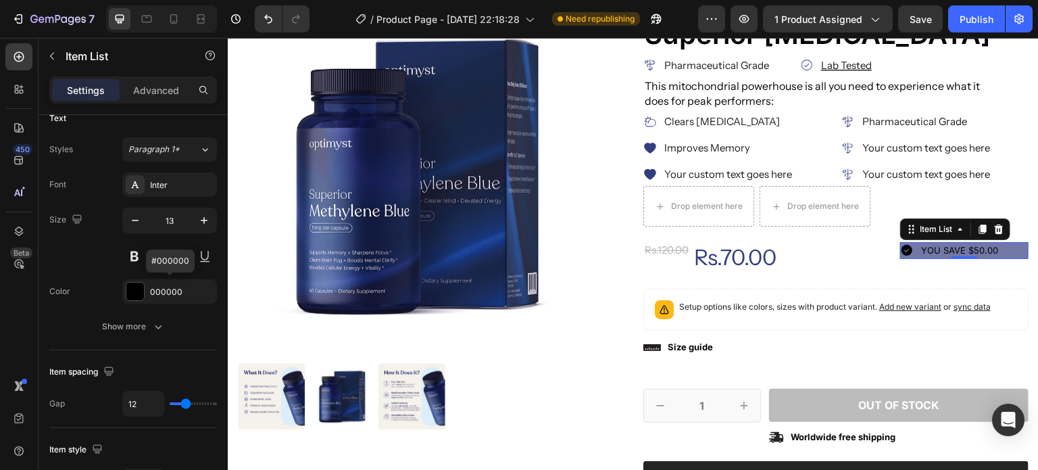
click at [170, 294] on div "000000" at bounding box center [182, 292] width 64 height 12
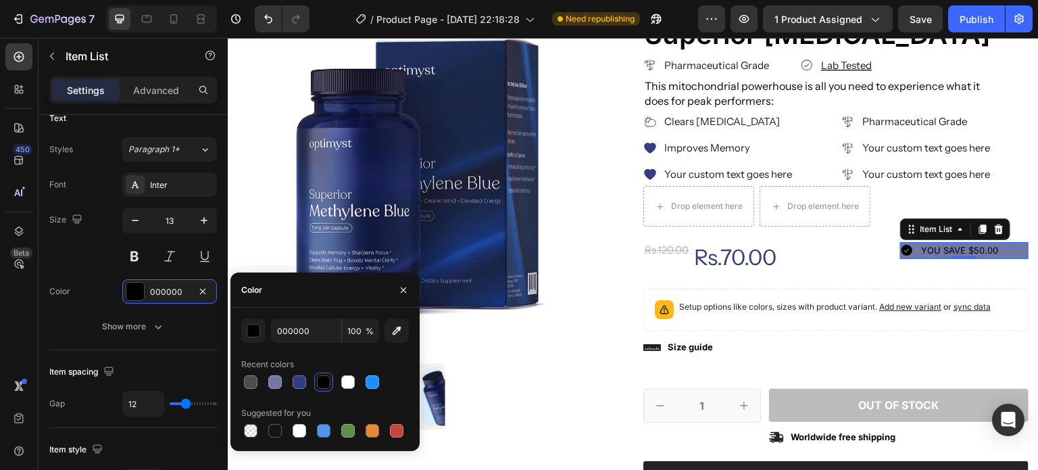
click at [349, 383] on div at bounding box center [348, 382] width 14 height 14
type input "FFFFFF"
click at [100, 270] on div "Font Inter Size 13 Color FFFFFF Show more" at bounding box center [133, 255] width 168 height 166
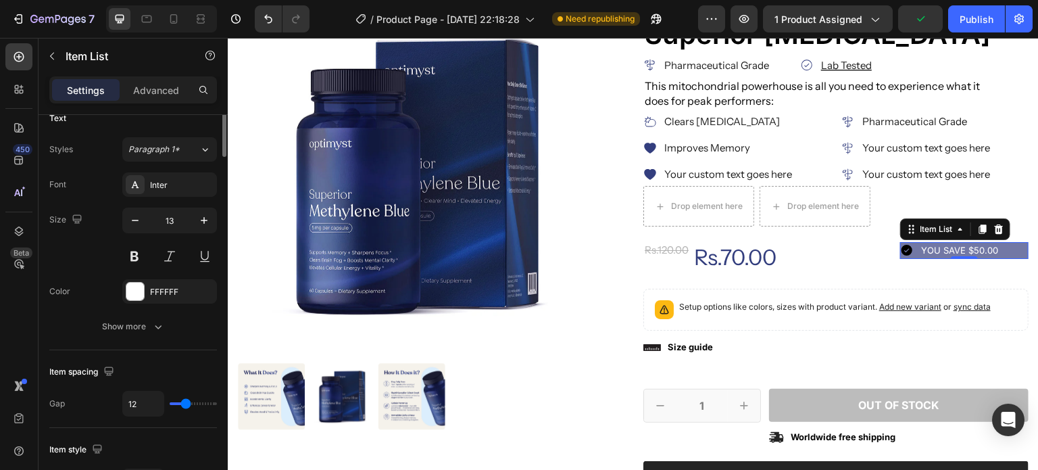
scroll to position [174, 0]
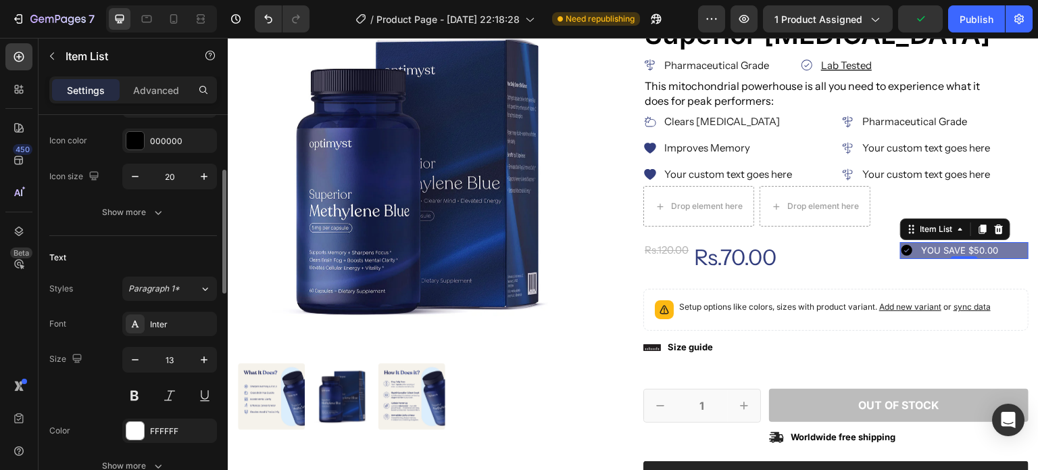
click at [153, 145] on div "000000" at bounding box center [182, 141] width 64 height 12
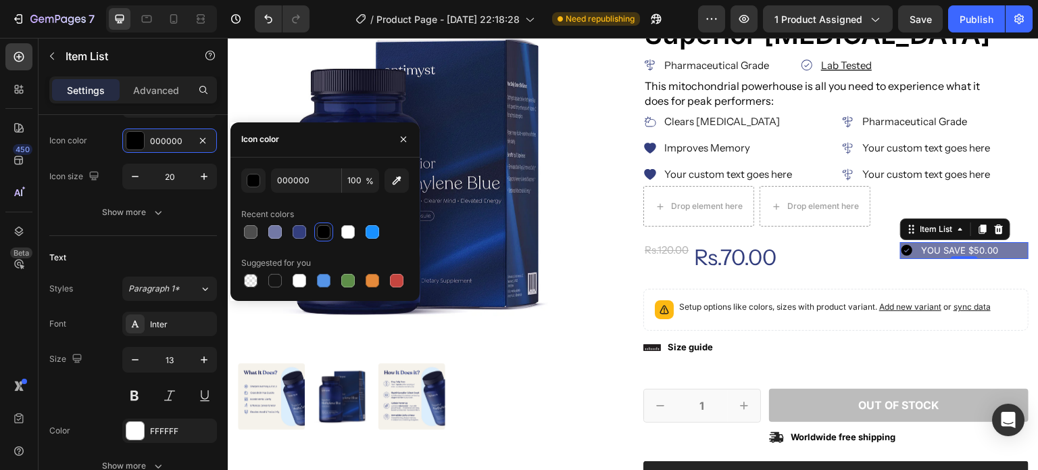
click at [352, 227] on div at bounding box center [348, 232] width 14 height 14
type input "FFFFFF"
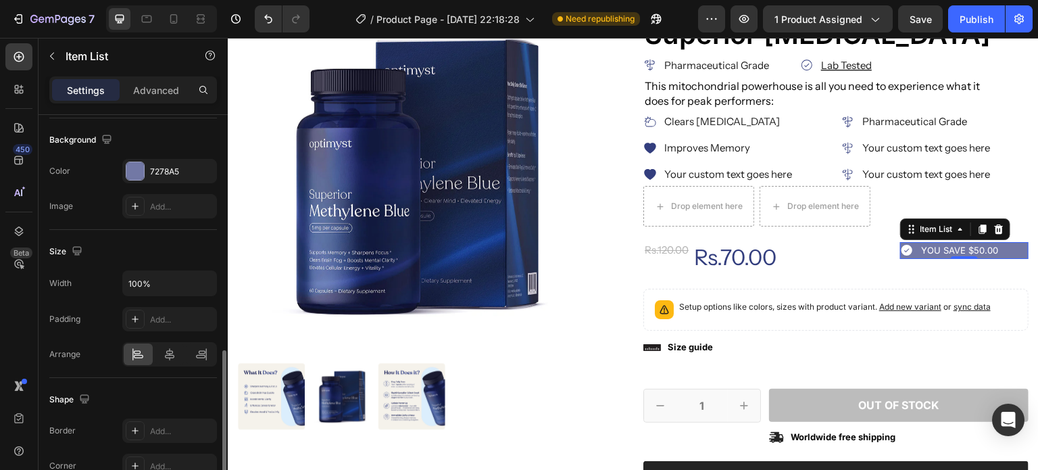
scroll to position [711, 0]
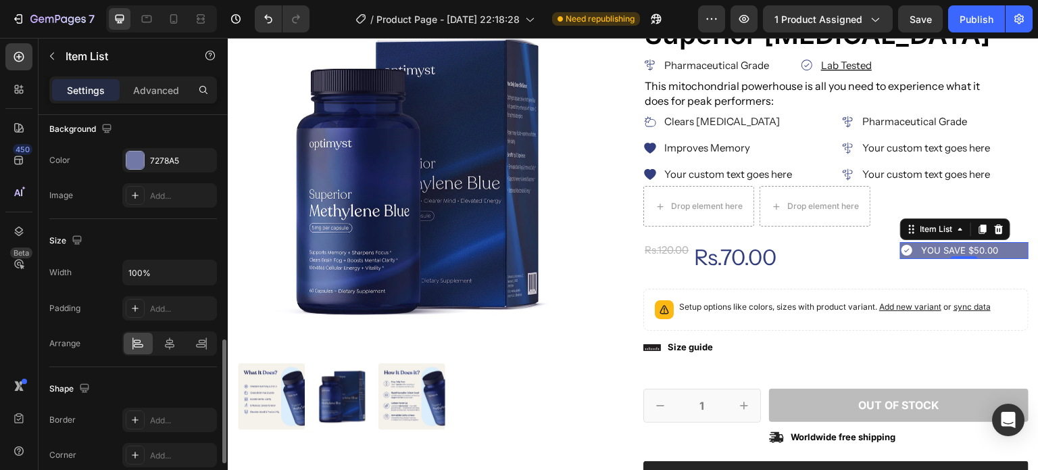
click at [138, 309] on icon at bounding box center [135, 308] width 11 height 11
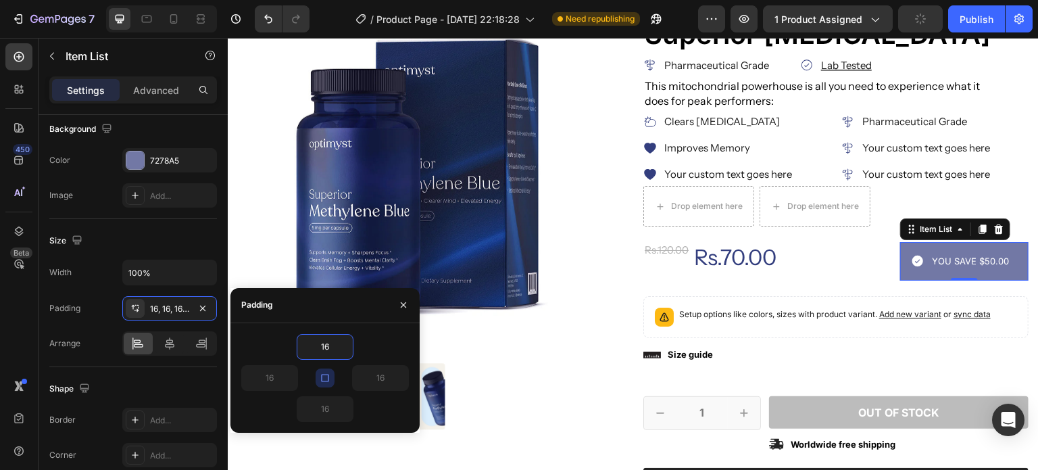
click at [61, 326] on div "Width 100% Padding 16, 16, 16, 16 Arrange" at bounding box center [133, 307] width 168 height 96
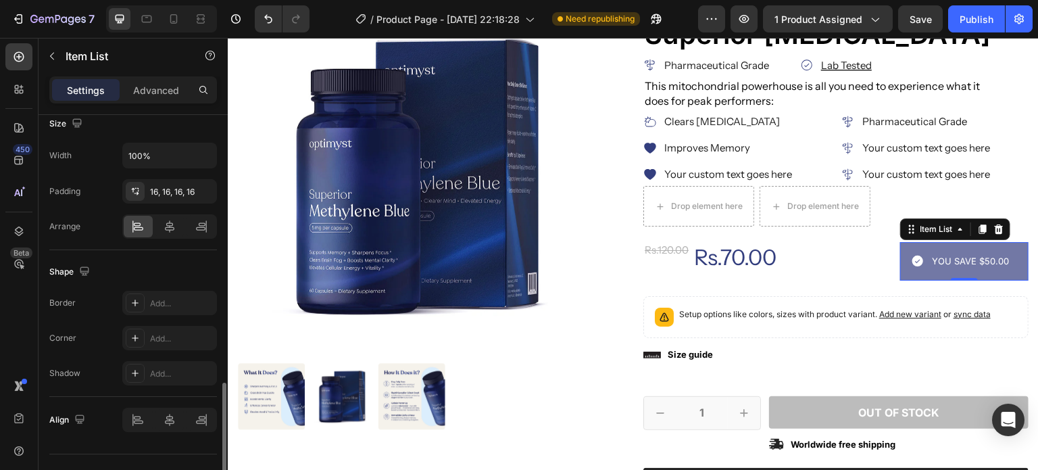
scroll to position [827, 0]
click at [140, 343] on div at bounding box center [135, 338] width 19 height 19
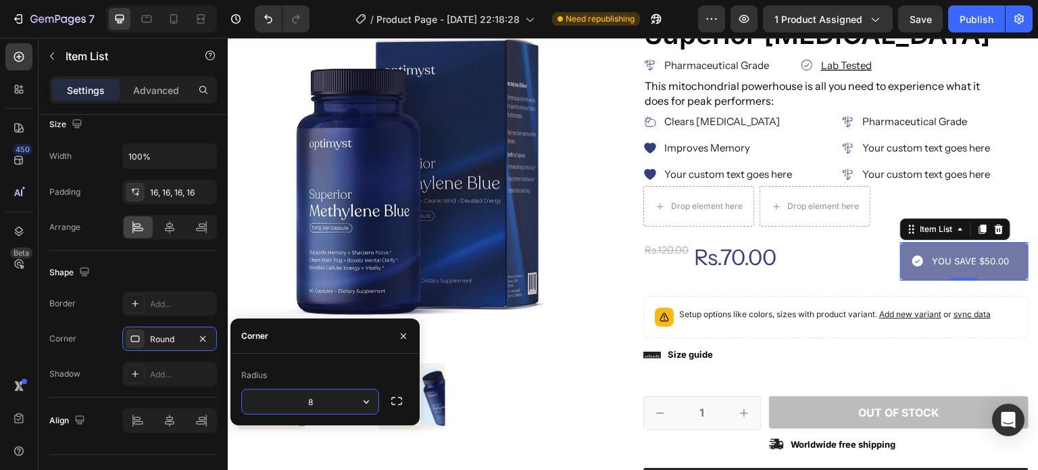
click at [311, 388] on div "Radius 8" at bounding box center [325, 389] width 168 height 50
click at [330, 402] on input "8" at bounding box center [310, 401] width 136 height 24
type input "999"
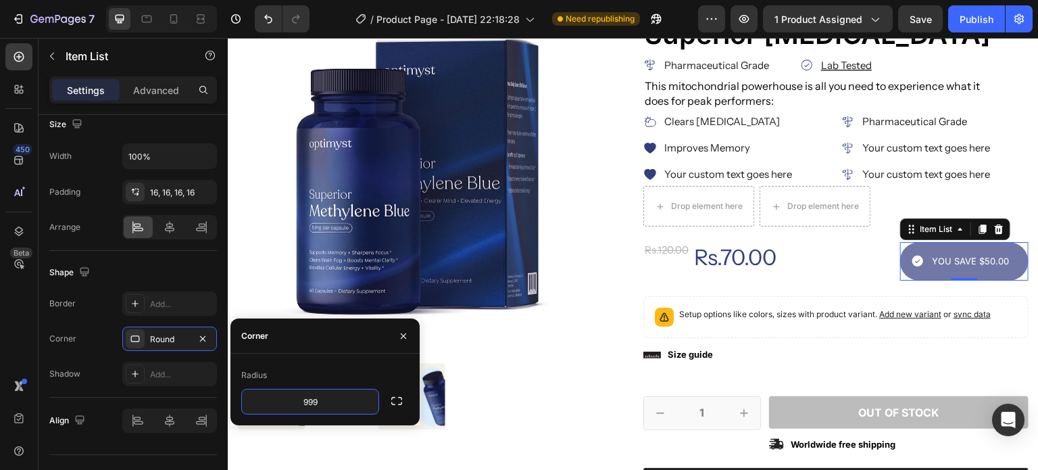
click at [72, 318] on div "Border Add... Corner Round Shadow Add..." at bounding box center [133, 338] width 168 height 95
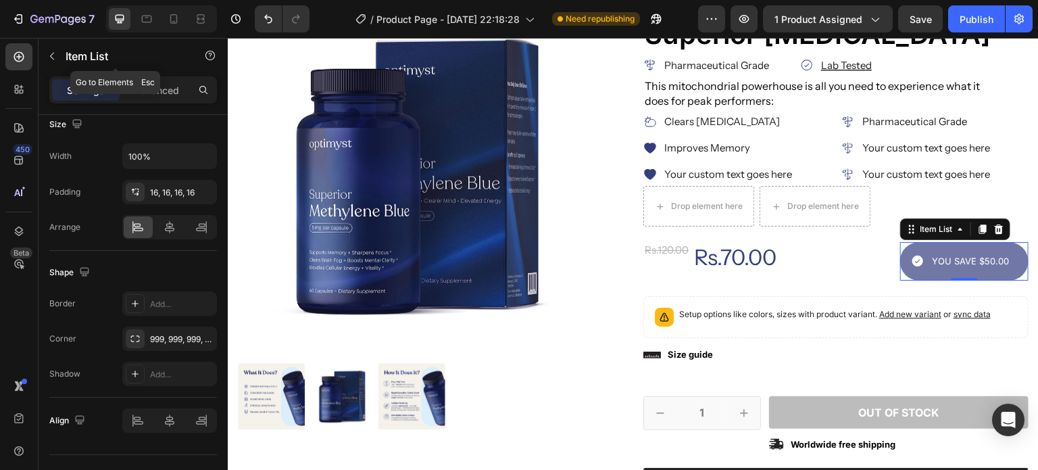
click at [54, 61] on icon "button" at bounding box center [52, 56] width 11 height 11
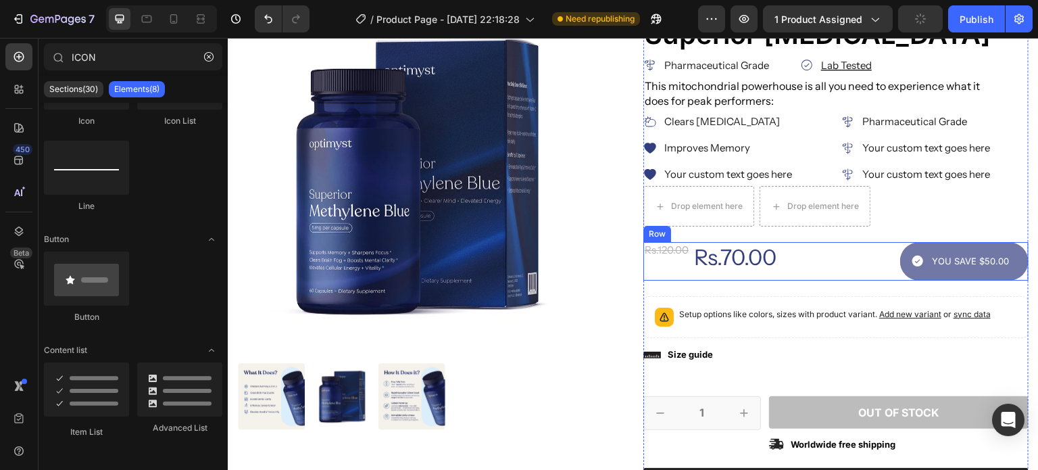
click at [831, 273] on div "Rs.70.00 Product Price Product Price" at bounding box center [803, 261] width 193 height 38
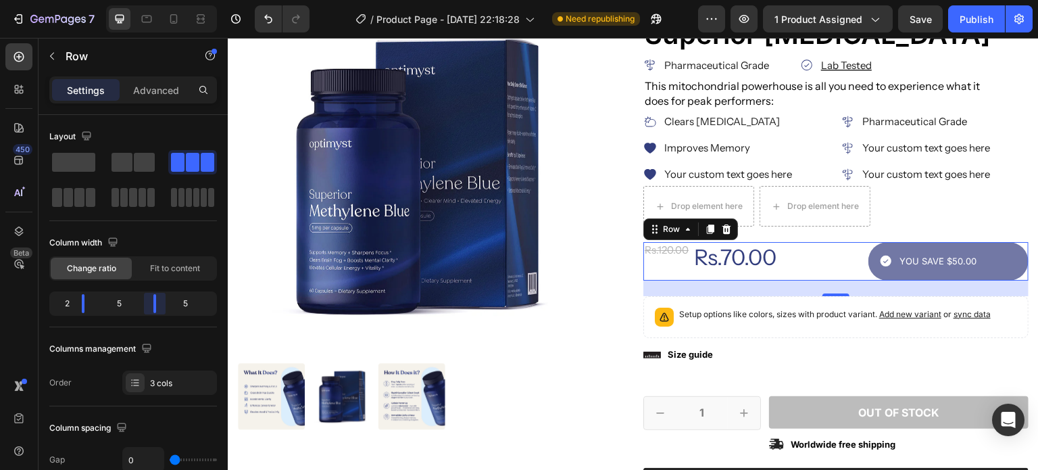
drag, startPoint x: 162, startPoint y: 297, endPoint x: 155, endPoint y: 296, distance: 7.5
click at [155, 0] on body "7 Version history / Product Page - Aug 18, 22:18:28 Need republishing Preview 1…" at bounding box center [519, 0] width 1038 height 0
click at [913, 270] on div "YOU SAVE $50.00" at bounding box center [948, 261] width 161 height 38
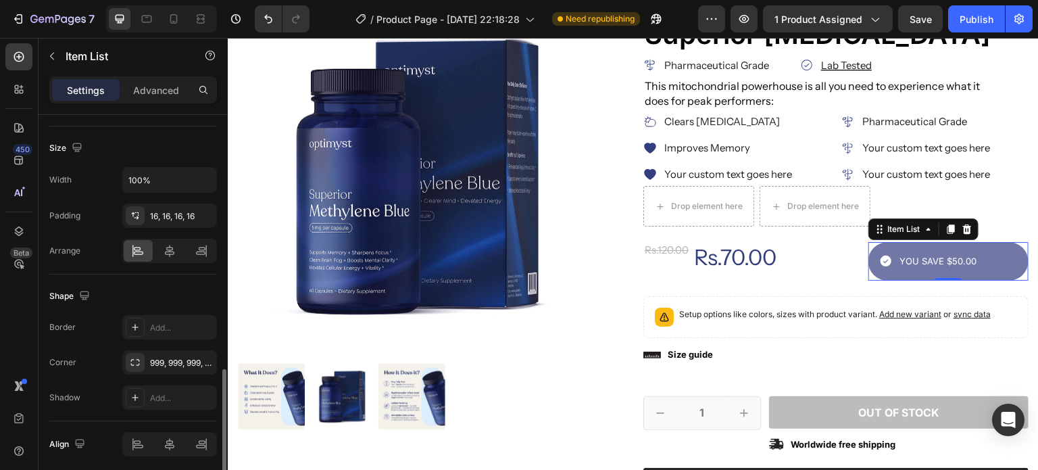
scroll to position [851, 0]
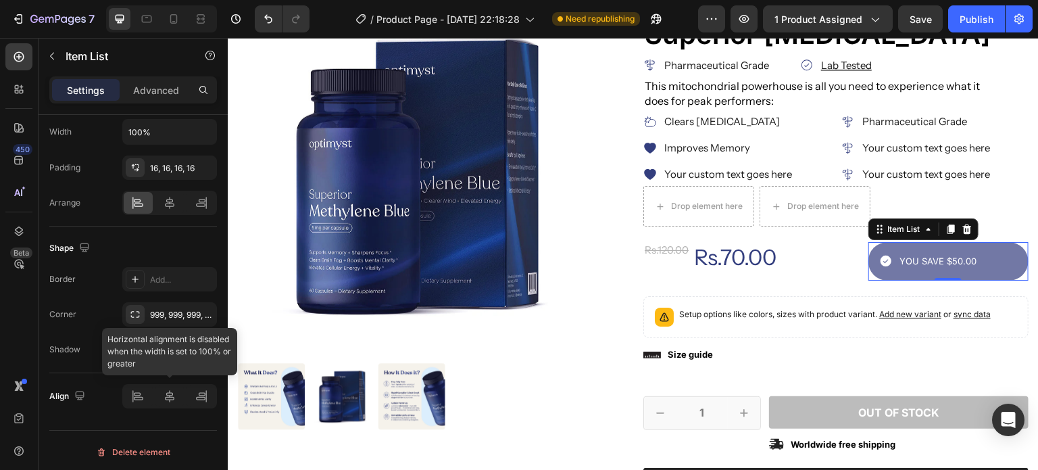
click at [170, 398] on div at bounding box center [169, 396] width 95 height 24
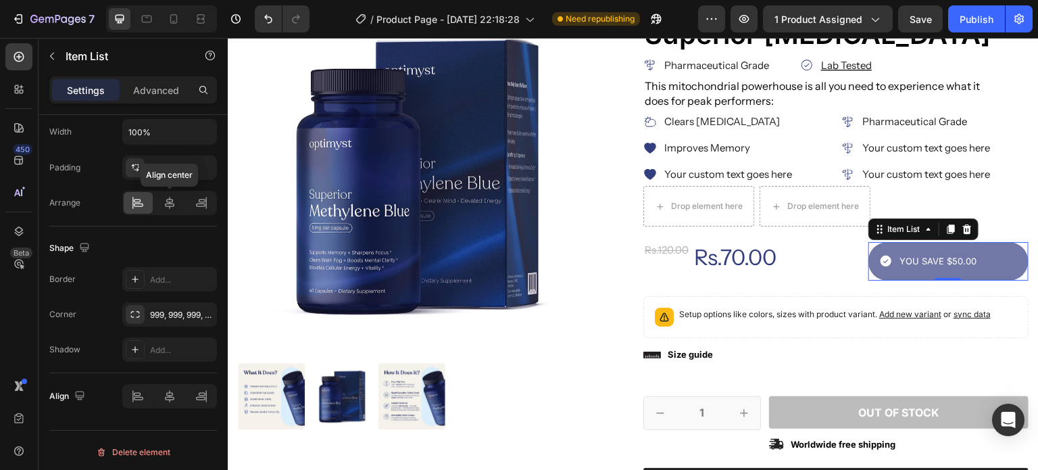
click at [173, 197] on icon at bounding box center [170, 203] width 14 height 14
click at [157, 166] on div "16, 16, 16, 16" at bounding box center [182, 168] width 64 height 12
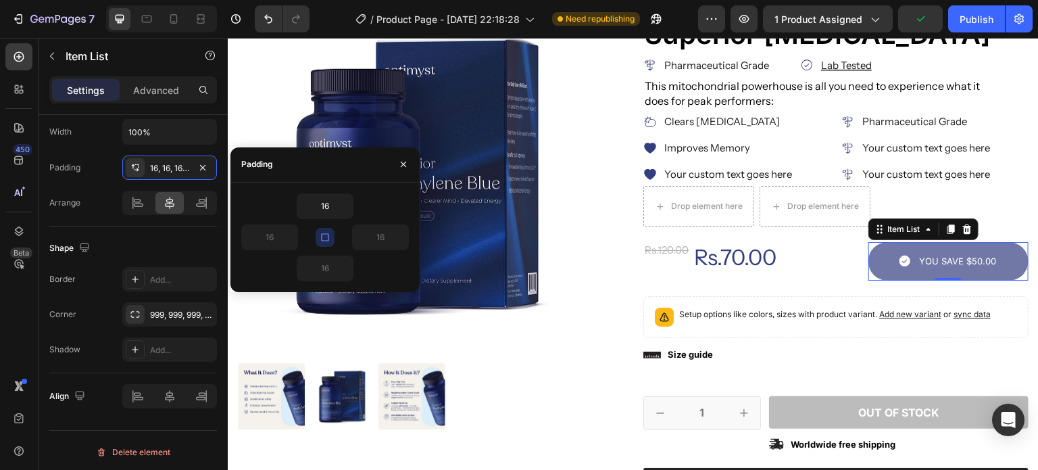
click at [323, 234] on icon "button" at bounding box center [325, 237] width 11 height 11
click at [322, 207] on input "16" at bounding box center [324, 206] width 55 height 24
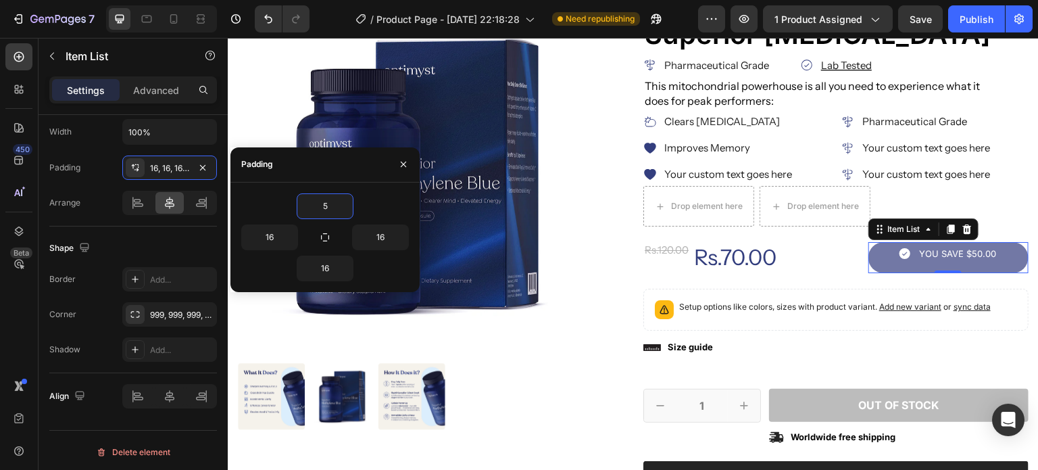
type input "5"
click at [324, 241] on icon "button" at bounding box center [325, 237] width 11 height 11
type input "5"
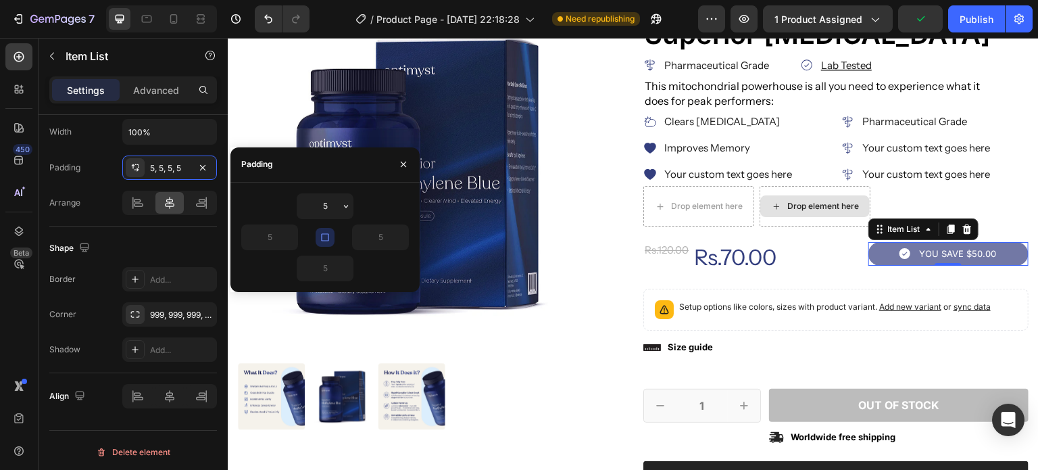
click at [325, 206] on input "5" at bounding box center [324, 206] width 55 height 24
type input "0"
click at [69, 226] on div "Shape Border Add... Corner 999, 999, 999, 999 Shadow Add..." at bounding box center [133, 299] width 168 height 147
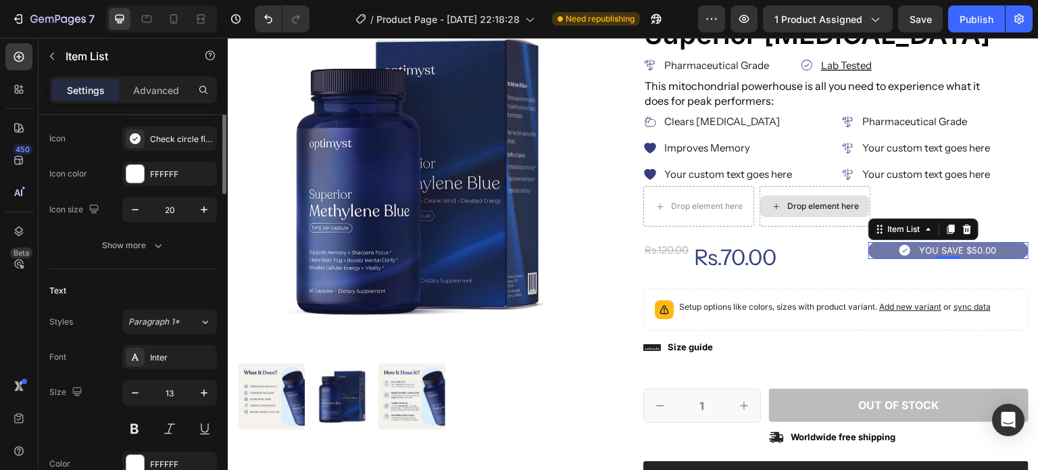
scroll to position [0, 0]
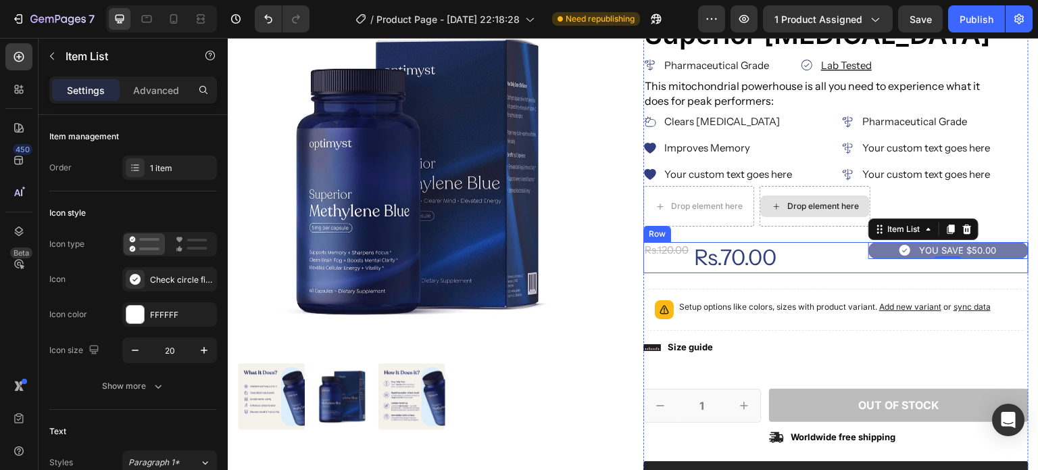
click at [856, 265] on div "Rs.70.00 Product Price Product Price" at bounding box center [787, 257] width 161 height 31
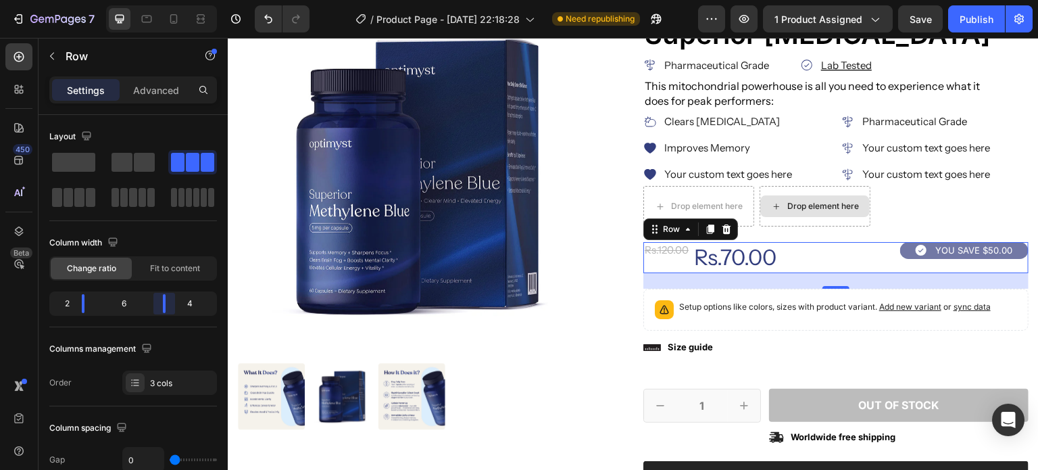
drag, startPoint x: 155, startPoint y: 305, endPoint x: 683, endPoint y: 218, distance: 534.7
click at [170, 0] on body "7 Version history / Product Page - Aug 18, 22:18:28 Need republishing Preview 1…" at bounding box center [519, 0] width 1038 height 0
click at [916, 256] on div "YOU SAVE $50.00" at bounding box center [964, 250] width 100 height 16
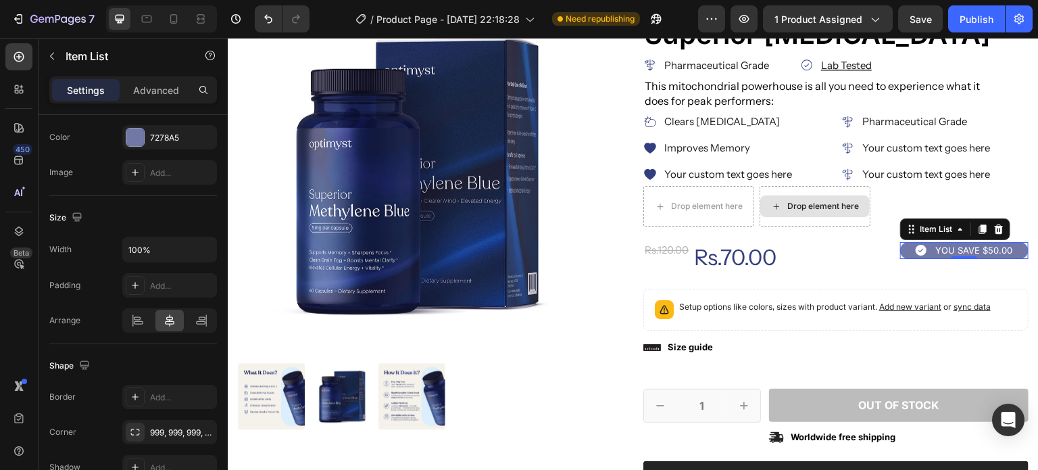
scroll to position [187, 0]
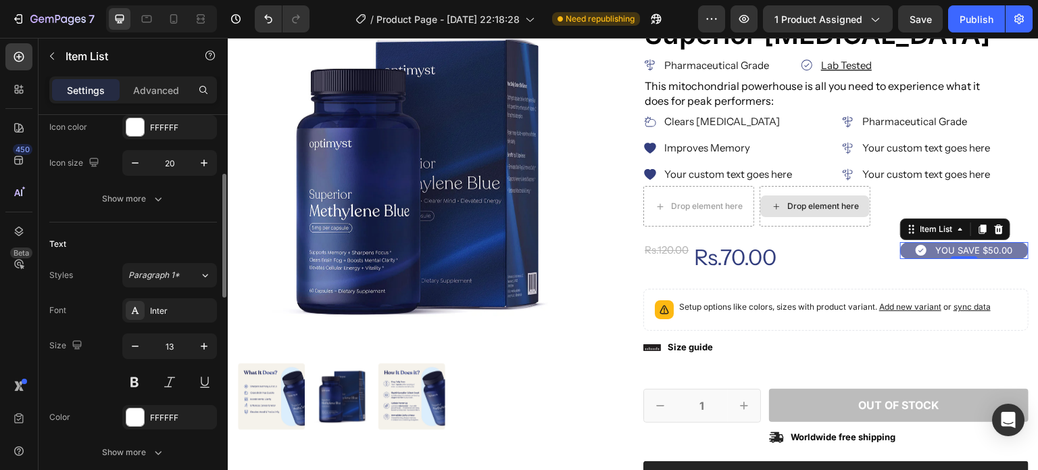
click at [167, 91] on p "Advanced" at bounding box center [156, 90] width 46 height 14
type input "100%"
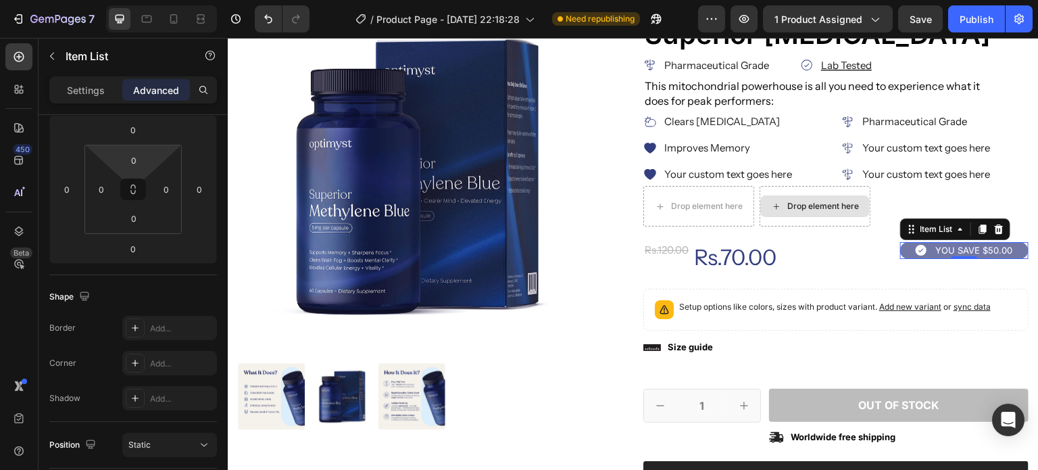
click at [130, 157] on input "0" at bounding box center [133, 160] width 27 height 20
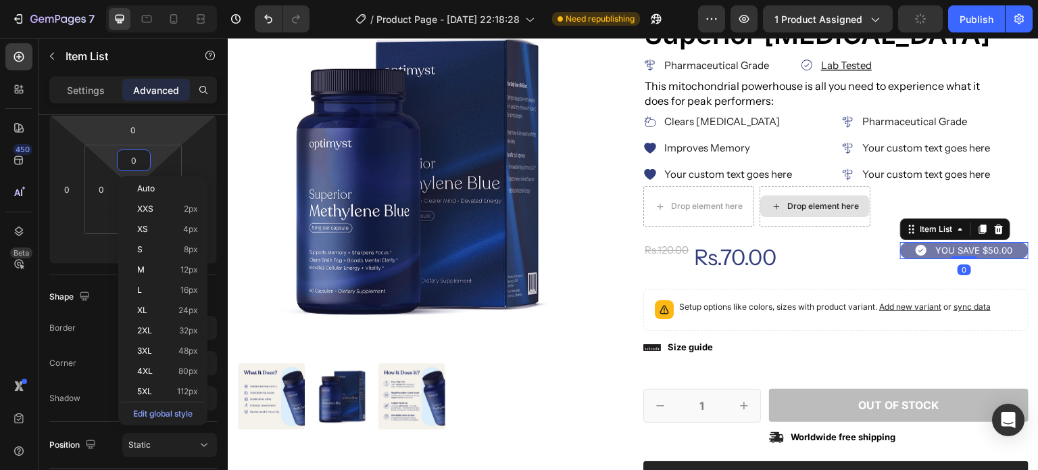
click at [134, 126] on input "0" at bounding box center [133, 130] width 27 height 20
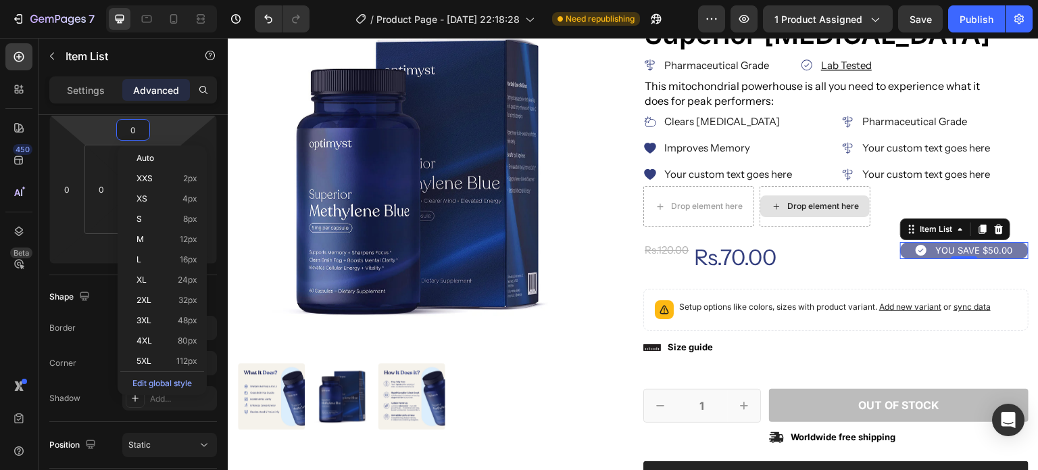
click at [174, 279] on p "XL 24px" at bounding box center [166, 279] width 61 height 9
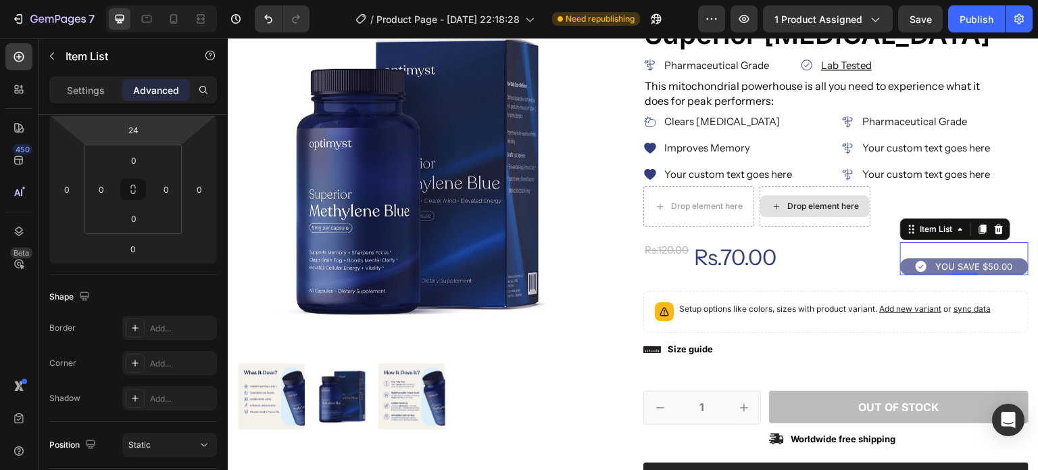
click at [126, 131] on input "24" at bounding box center [133, 130] width 27 height 20
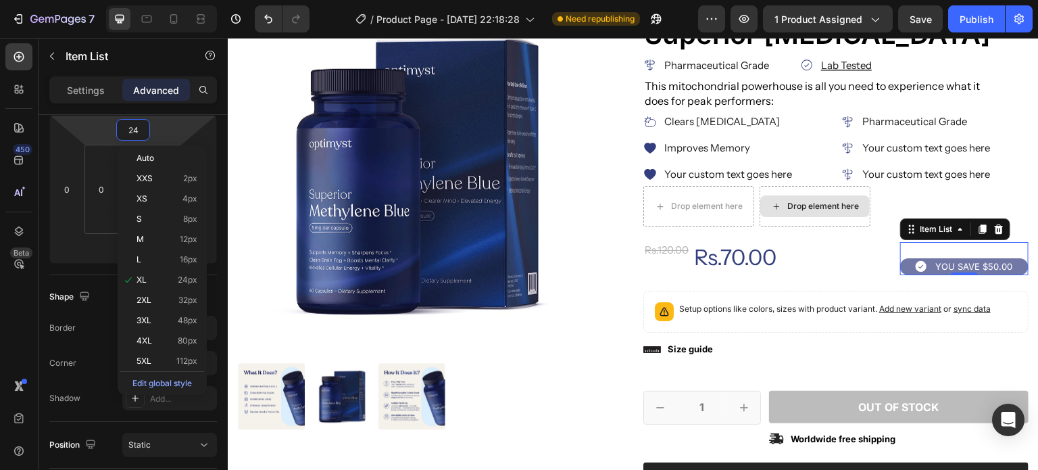
click at [170, 242] on p "M 12px" at bounding box center [166, 238] width 61 height 9
type input "12"
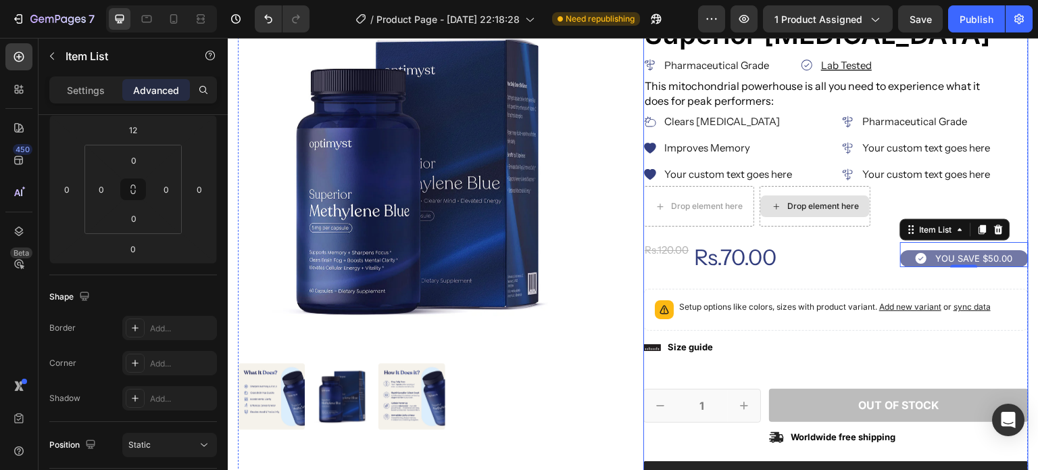
click at [970, 276] on div "Icon Icon Icon Icon Icon Icon List 2,500+ Verified Reviews! Text Block Row Icon…" at bounding box center [835, 330] width 385 height 662
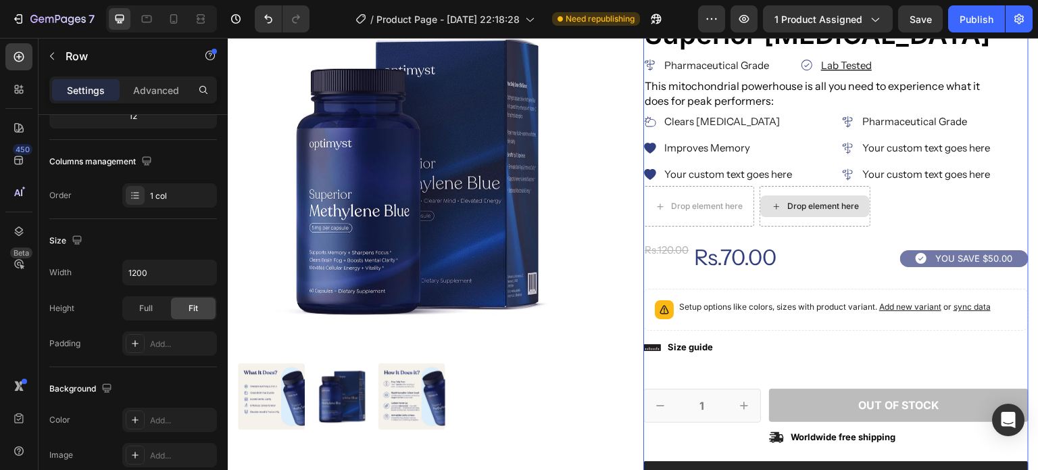
scroll to position [0, 0]
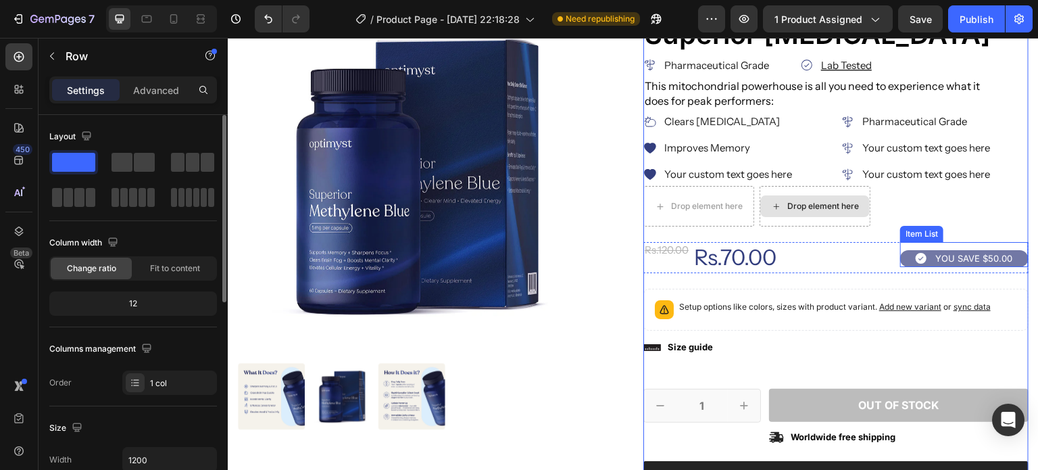
click at [901, 261] on div "YOU SAVE $50.00" at bounding box center [964, 258] width 128 height 16
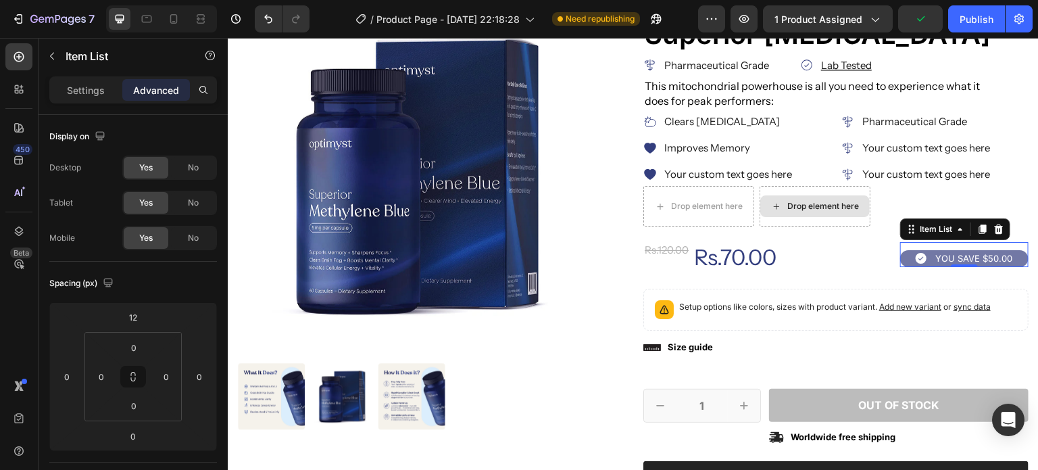
click at [84, 90] on p "Settings" at bounding box center [86, 90] width 38 height 14
type input "8"
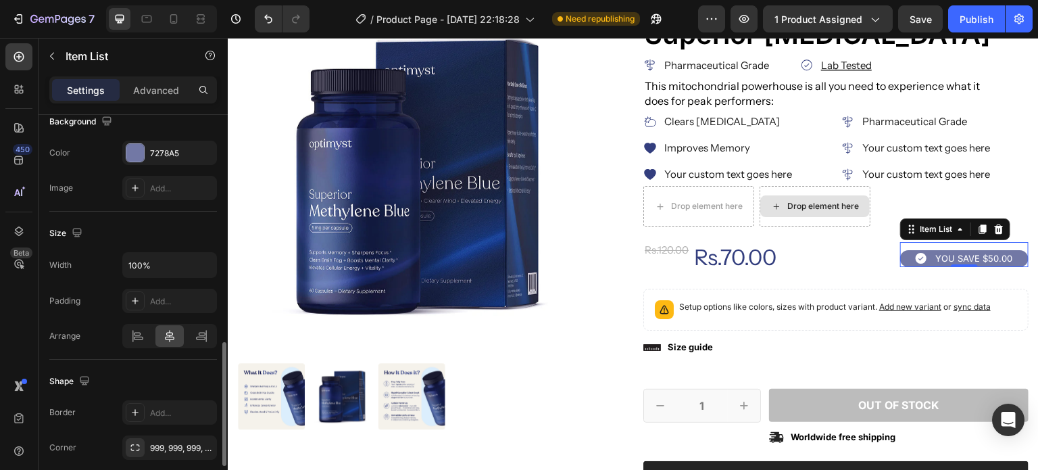
scroll to position [719, 0]
click at [164, 291] on div "Add..." at bounding box center [169, 300] width 95 height 24
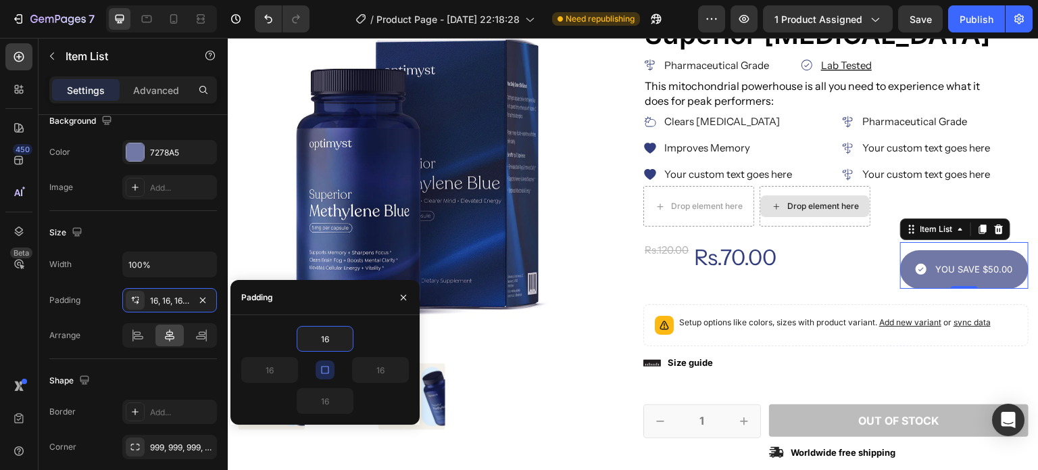
click at [323, 368] on icon "button" at bounding box center [325, 369] width 11 height 11
click at [327, 344] on input "16" at bounding box center [324, 338] width 55 height 24
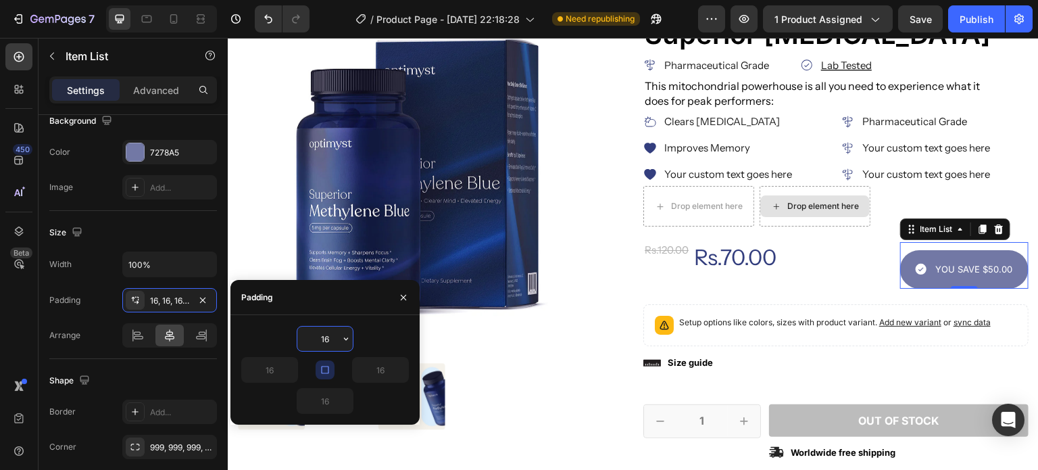
click at [327, 344] on input "16" at bounding box center [324, 338] width 55 height 24
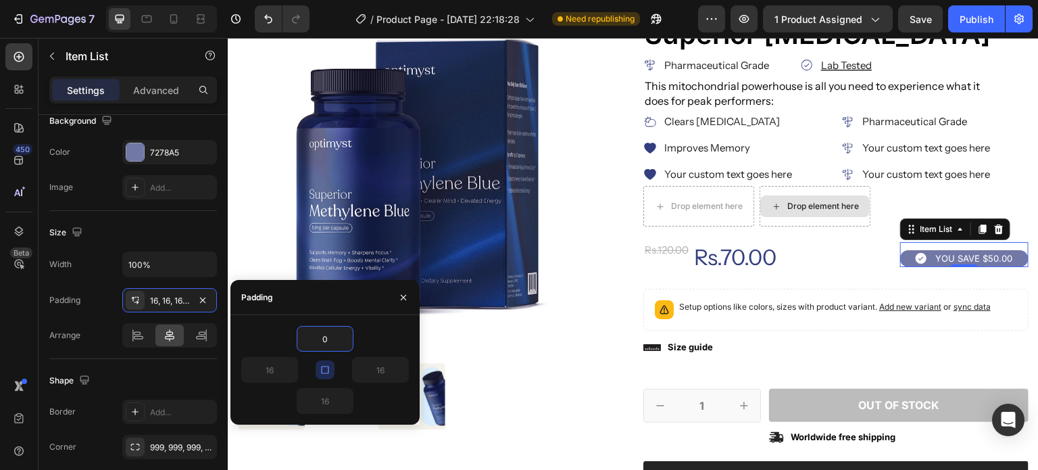
type input "0"
click at [326, 372] on icon "button" at bounding box center [325, 369] width 11 height 11
type input "0"
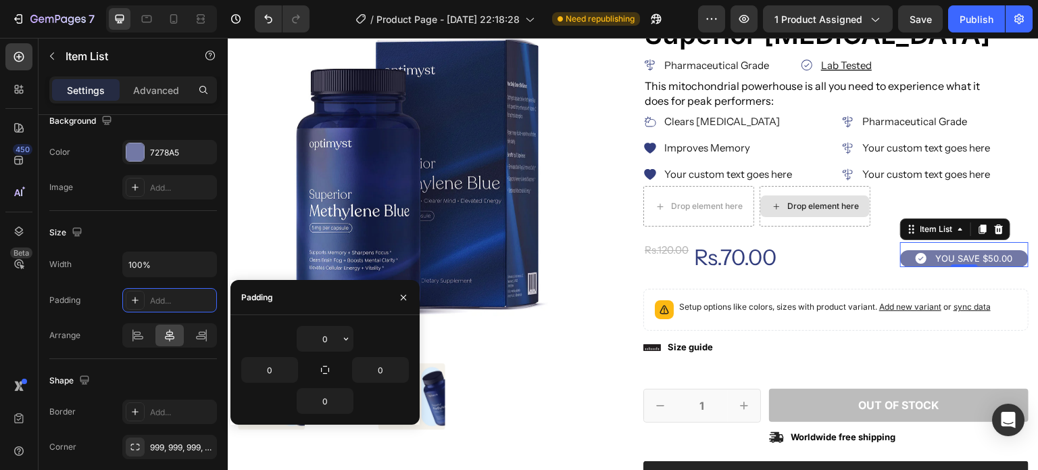
click at [325, 335] on input "0" at bounding box center [324, 338] width 55 height 24
type input "7"
click at [330, 405] on input "0" at bounding box center [324, 401] width 55 height 24
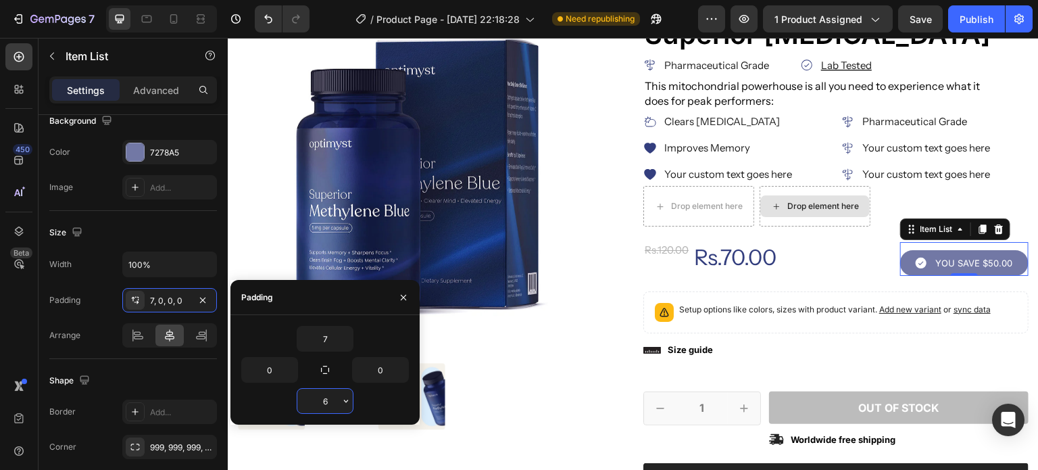
type input "7"
click at [64, 324] on div "Arrange" at bounding box center [64, 335] width 31 height 22
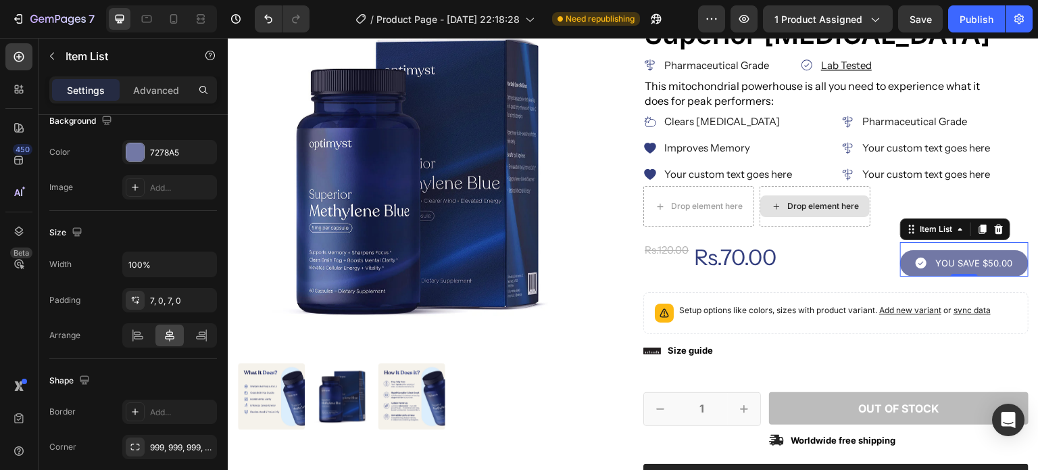
click at [933, 268] on div "YOU SAVE $50.00" at bounding box center [973, 263] width 81 height 16
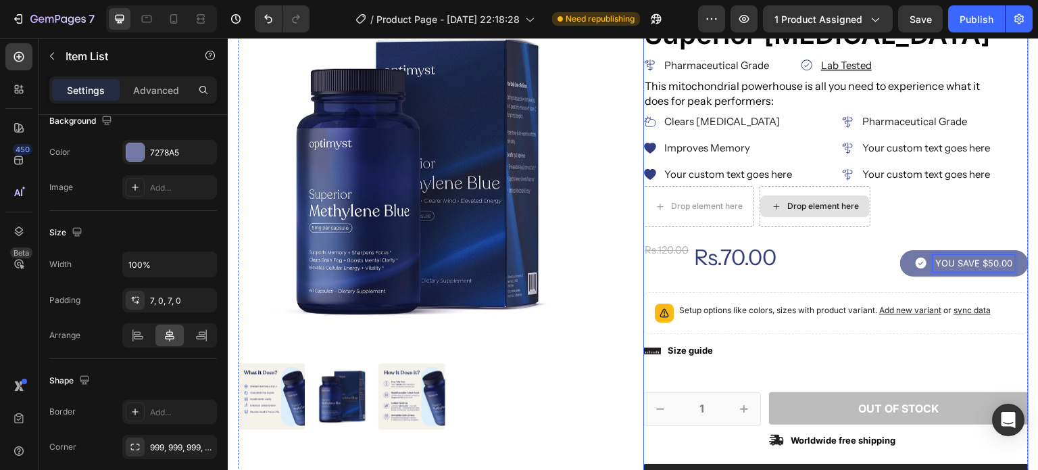
click at [899, 276] on div "Icon Icon Icon Icon Icon Icon List 2,500+ Verified Reviews! Text Block Row Icon…" at bounding box center [835, 331] width 385 height 665
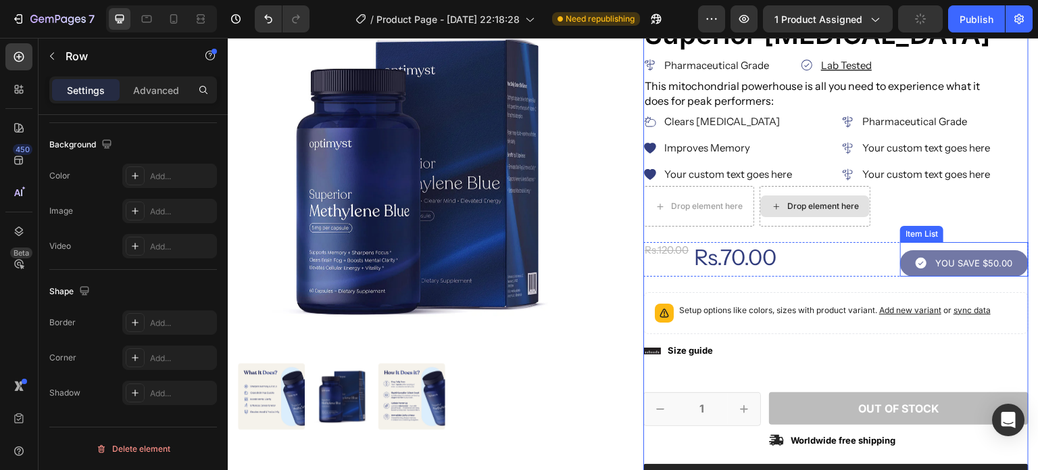
click at [907, 270] on div "YOU SAVE $50.00" at bounding box center [964, 263] width 128 height 26
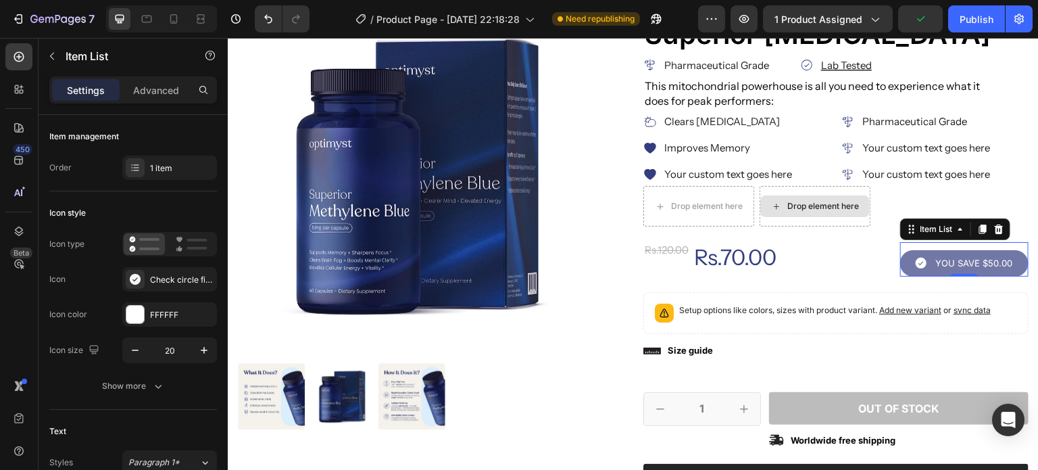
click at [159, 96] on p "Advanced" at bounding box center [156, 90] width 46 height 14
type input "100%"
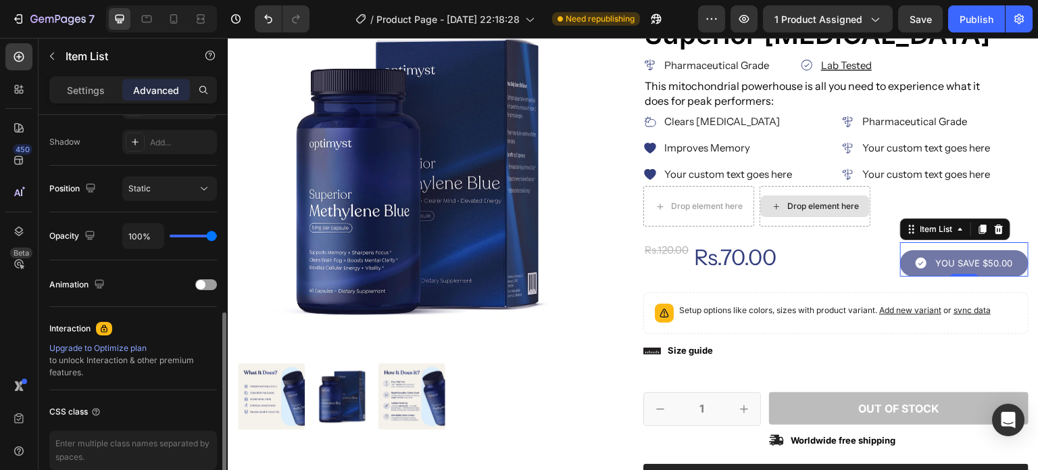
scroll to position [446, 0]
click at [201, 286] on div "Animation" at bounding box center [133, 282] width 168 height 22
click at [203, 284] on span at bounding box center [200, 281] width 9 height 9
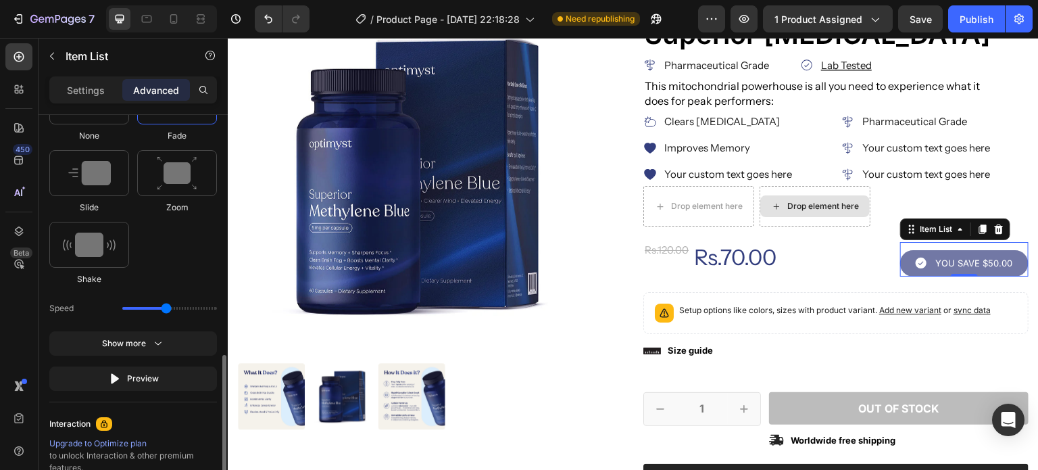
scroll to position [741, 0]
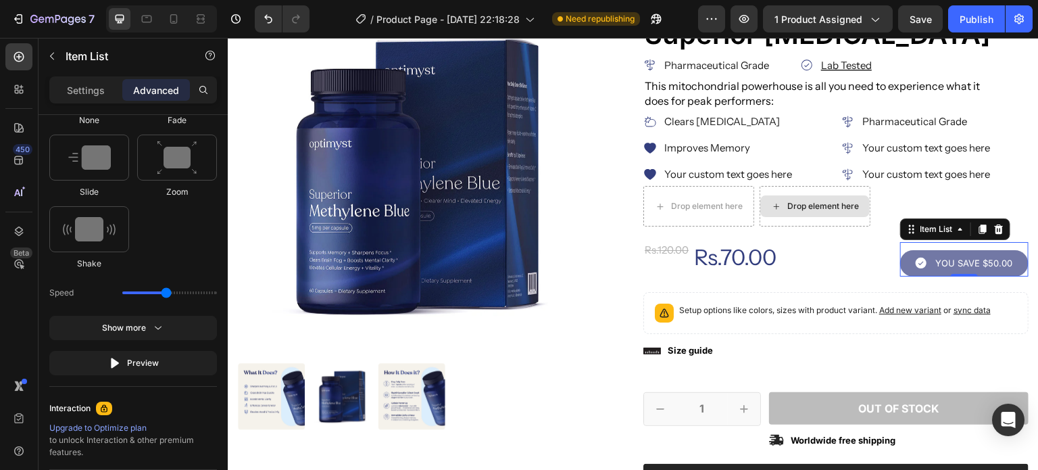
click at [116, 329] on div "Show more" at bounding box center [133, 328] width 63 height 14
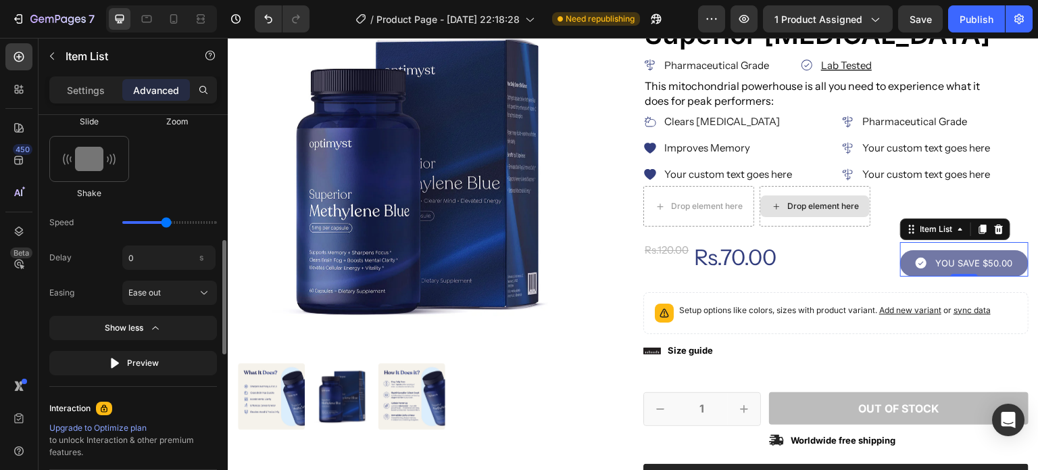
scroll to position [724, 0]
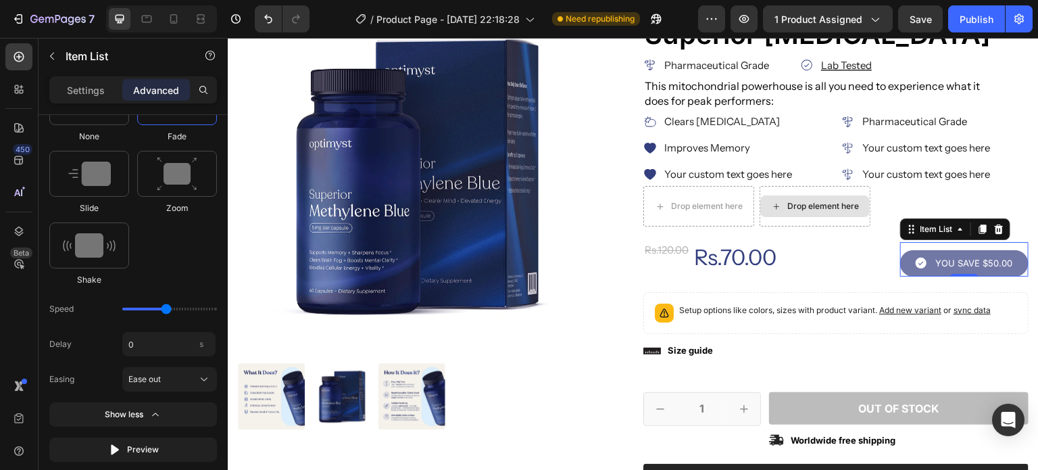
click at [151, 453] on div "Preview" at bounding box center [133, 450] width 51 height 14
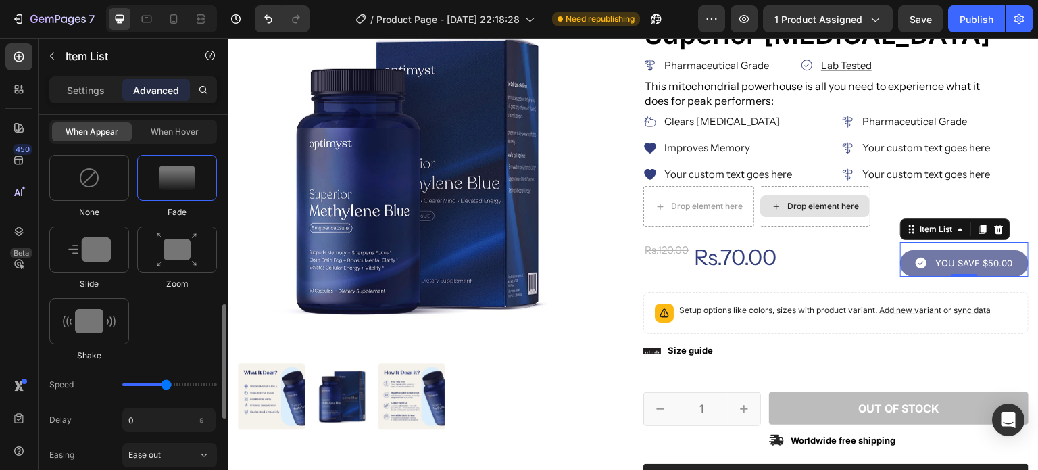
click at [168, 256] on img at bounding box center [177, 249] width 41 height 34
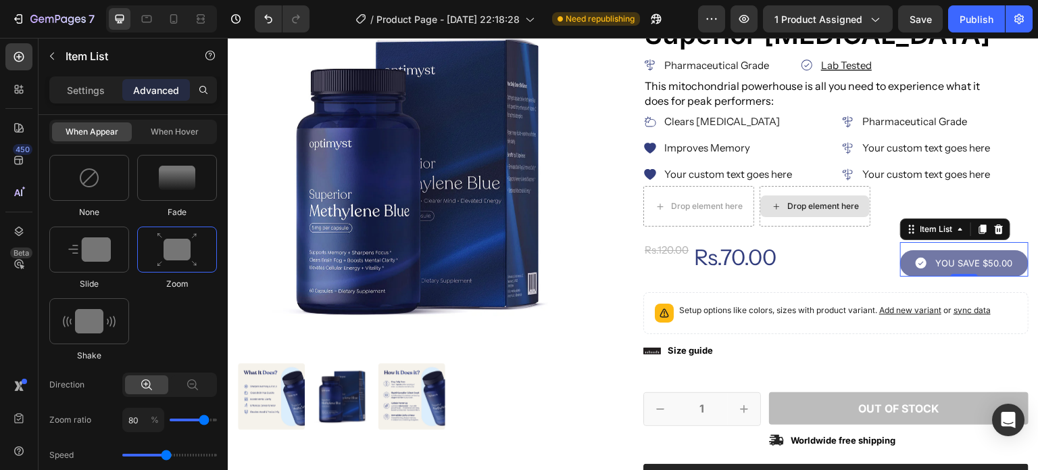
click at [93, 298] on div at bounding box center [89, 321] width 80 height 46
type input "0.7"
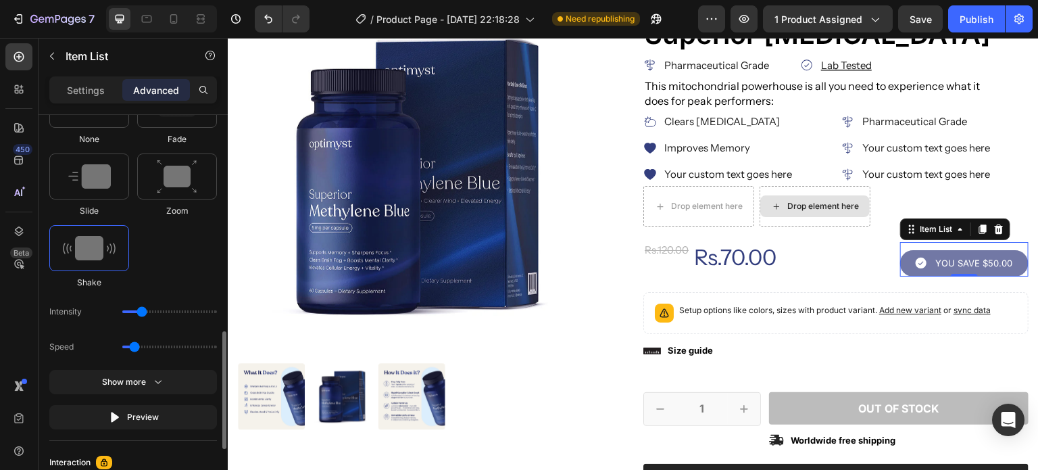
scroll to position [719, 0]
click at [132, 424] on div "Preview" at bounding box center [133, 420] width 51 height 14
click at [136, 378] on div "Show more" at bounding box center [133, 385] width 63 height 14
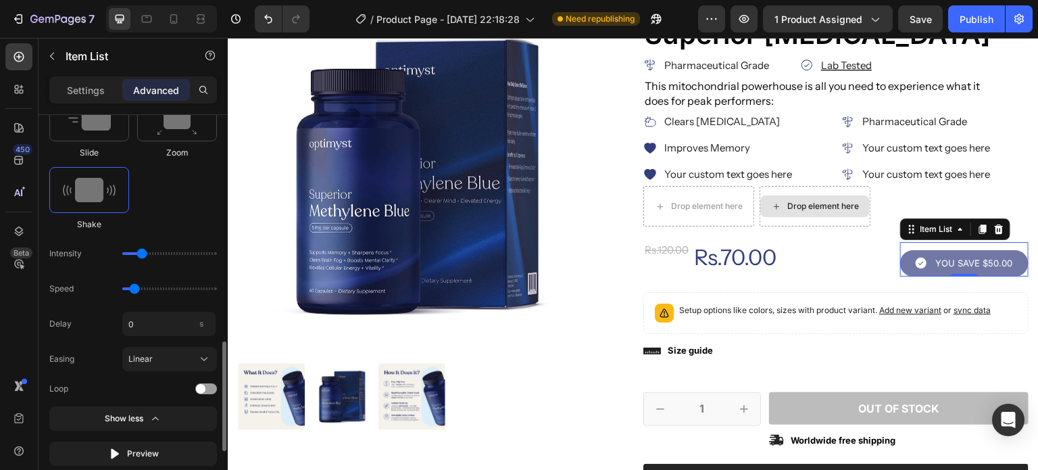
scroll to position [789, 0]
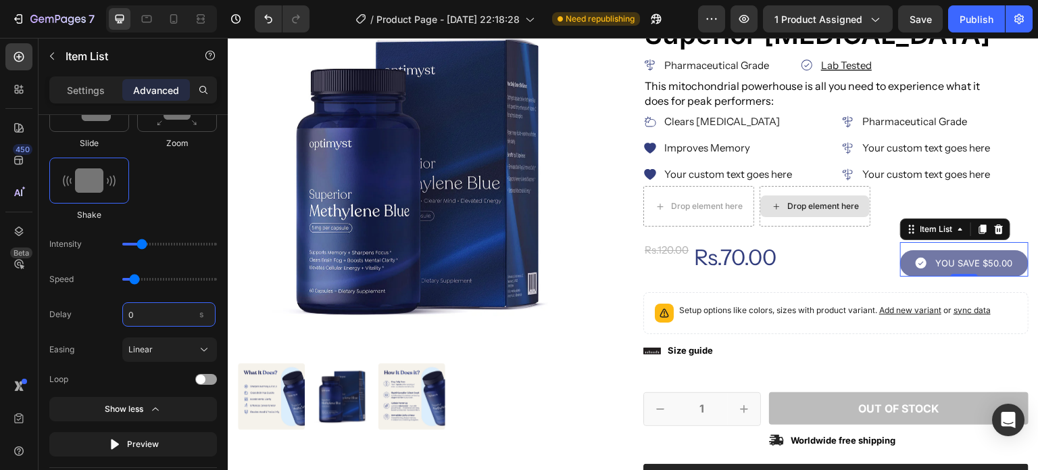
click at [157, 311] on input "0" at bounding box center [168, 314] width 93 height 24
type input "0"
click at [151, 353] on span "Linear" at bounding box center [140, 349] width 24 height 12
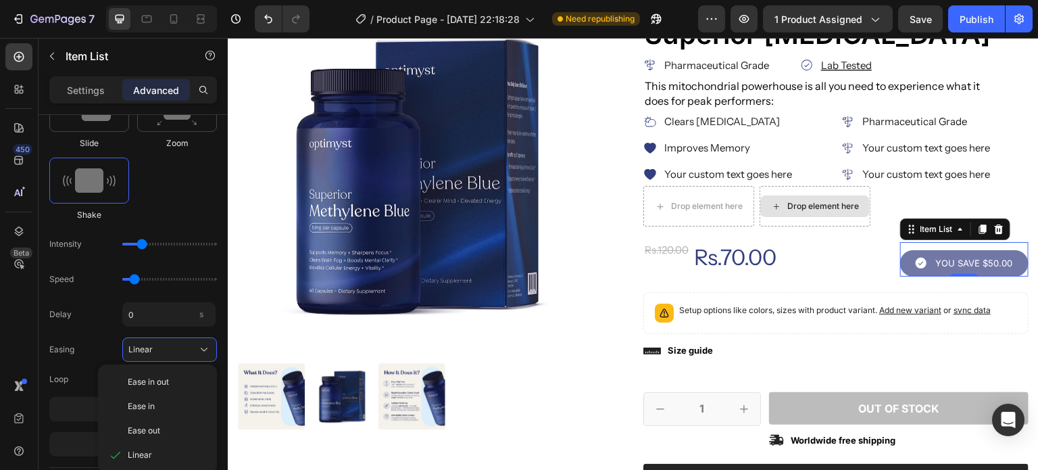
click at [159, 420] on div "Ease out" at bounding box center [157, 430] width 108 height 24
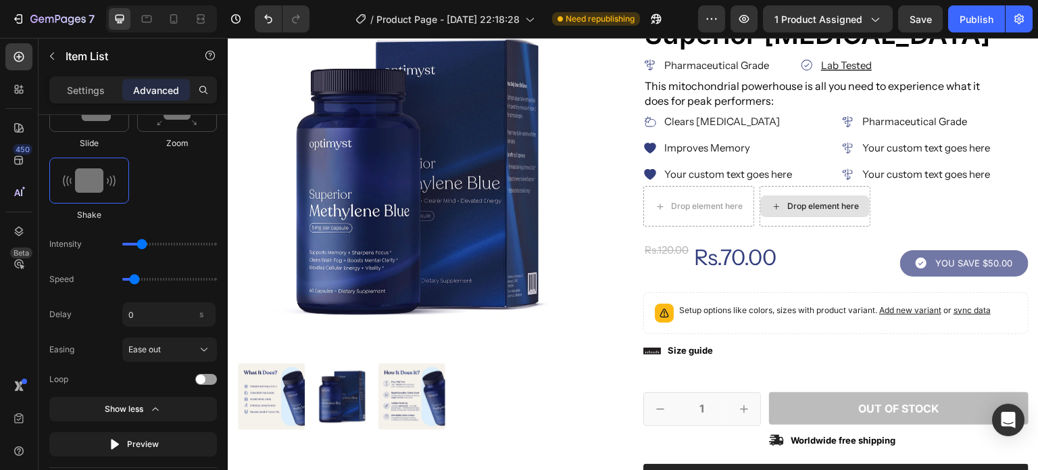
click at [168, 349] on div "Ease out" at bounding box center [161, 349] width 66 height 12
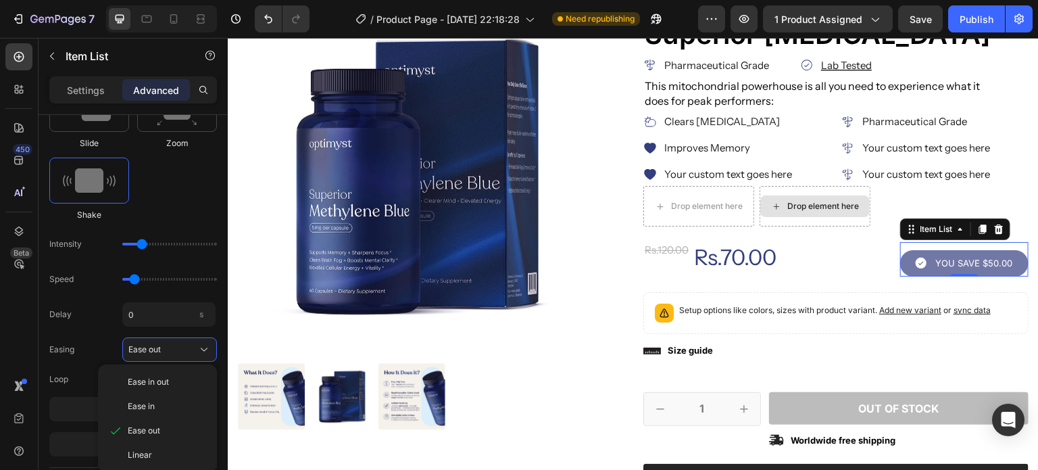
click at [153, 401] on span "Ease in" at bounding box center [141, 406] width 27 height 12
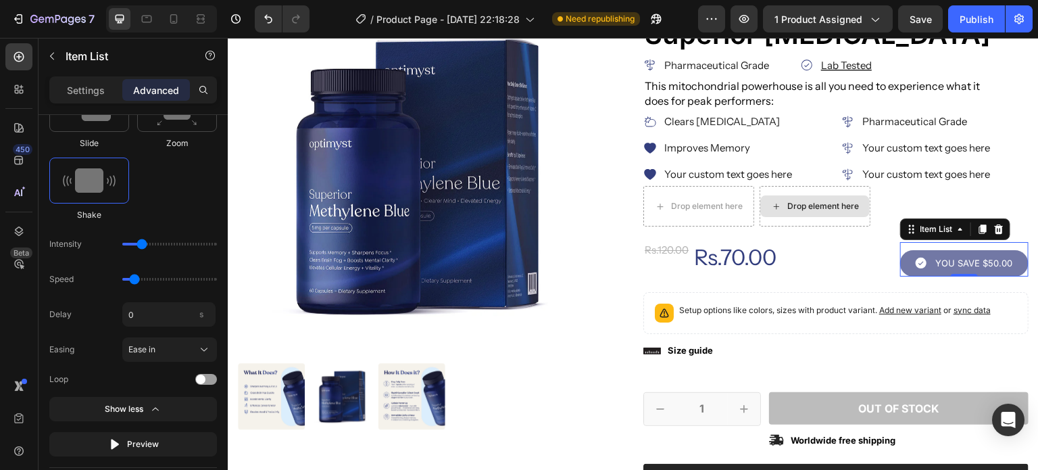
click at [170, 350] on div "Ease in" at bounding box center [161, 349] width 66 height 12
click at [147, 383] on span "Ease in out" at bounding box center [148, 382] width 41 height 12
click at [141, 244] on input "range" at bounding box center [169, 244] width 95 height 3
drag, startPoint x: 135, startPoint y: 272, endPoint x: 160, endPoint y: 273, distance: 25.0
click at [160, 273] on div "Speed" at bounding box center [133, 279] width 168 height 24
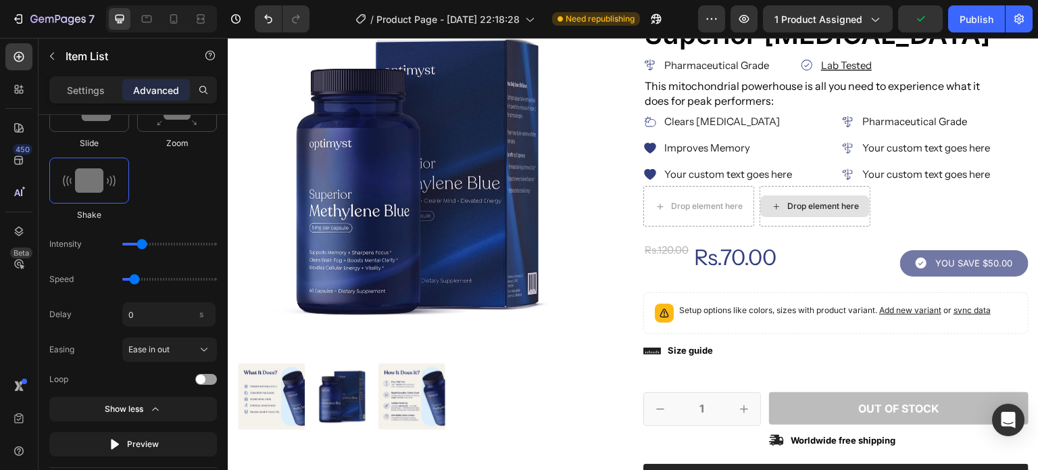
drag, startPoint x: 141, startPoint y: 280, endPoint x: 157, endPoint y: 275, distance: 16.9
click at [157, 275] on div "Speed" at bounding box center [133, 279] width 168 height 24
drag, startPoint x: 130, startPoint y: 275, endPoint x: 150, endPoint y: 275, distance: 20.3
click at [150, 278] on input "range" at bounding box center [169, 279] width 95 height 3
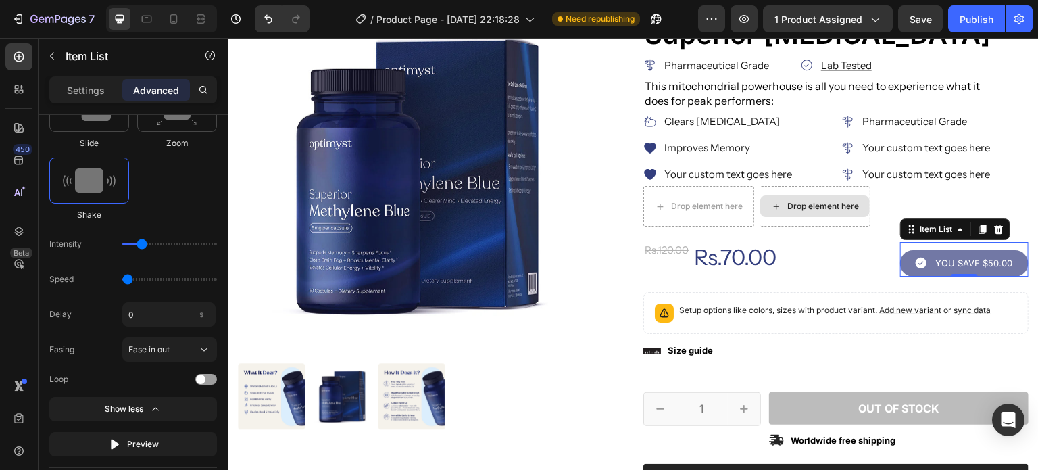
drag, startPoint x: 149, startPoint y: 278, endPoint x: 65, endPoint y: 283, distance: 83.9
type input "0.5"
click at [122, 280] on input "range" at bounding box center [169, 279] width 95 height 3
drag, startPoint x: 144, startPoint y: 244, endPoint x: 183, endPoint y: 247, distance: 39.3
click at [183, 245] on input "range" at bounding box center [169, 244] width 95 height 3
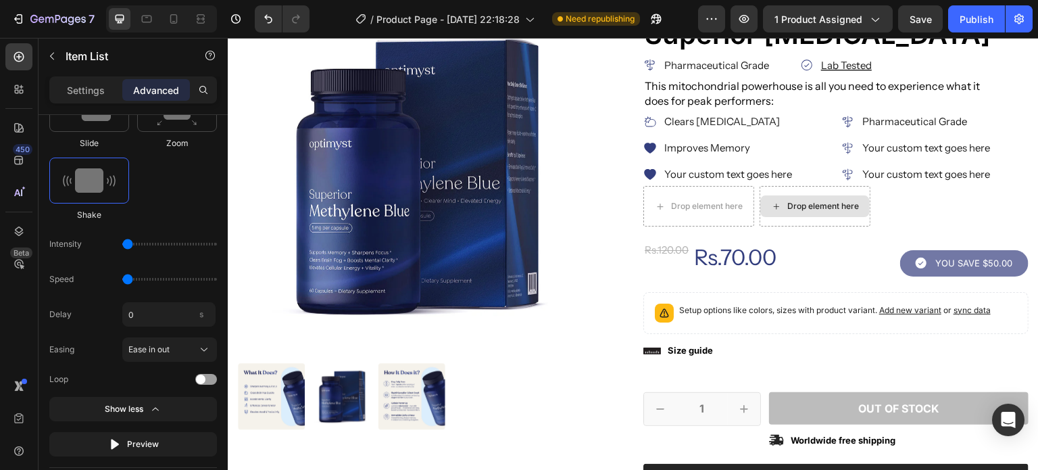
drag, startPoint x: 182, startPoint y: 243, endPoint x: 122, endPoint y: 245, distance: 60.9
type input "1"
click at [122, 245] on input "range" at bounding box center [169, 244] width 95 height 3
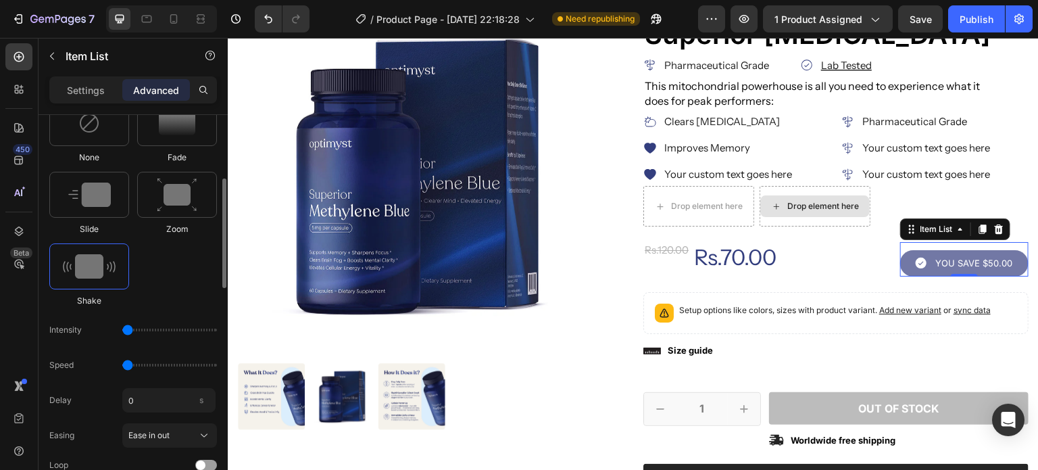
scroll to position [599, 0]
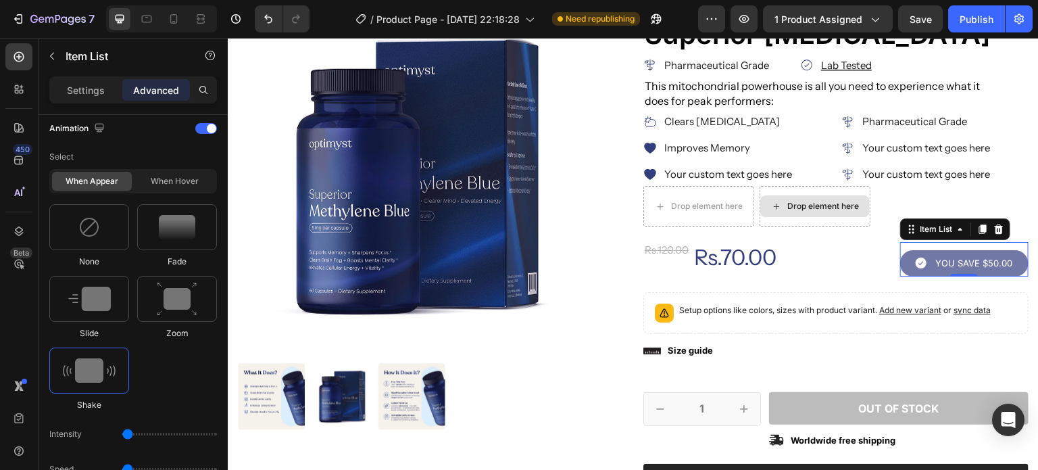
click at [168, 182] on div "When hover" at bounding box center [174, 181] width 80 height 19
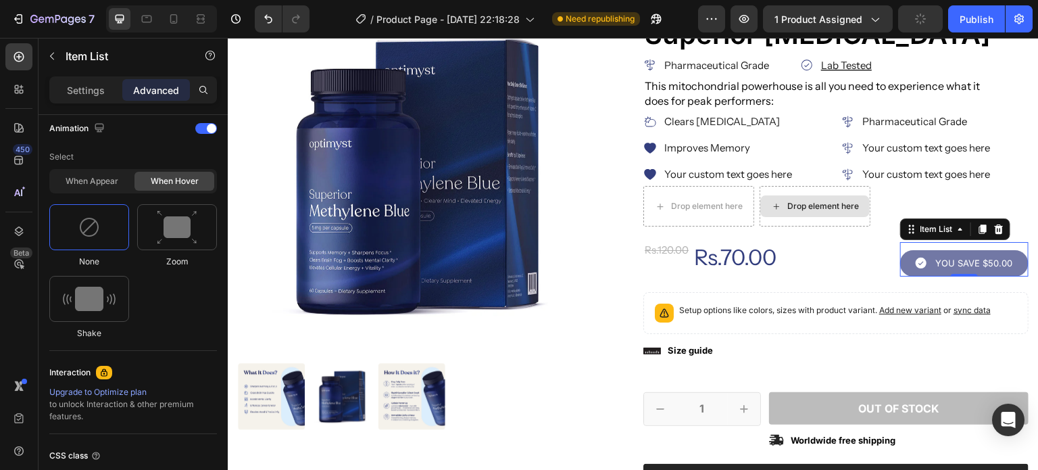
click at [100, 178] on div "When appear" at bounding box center [92, 181] width 80 height 19
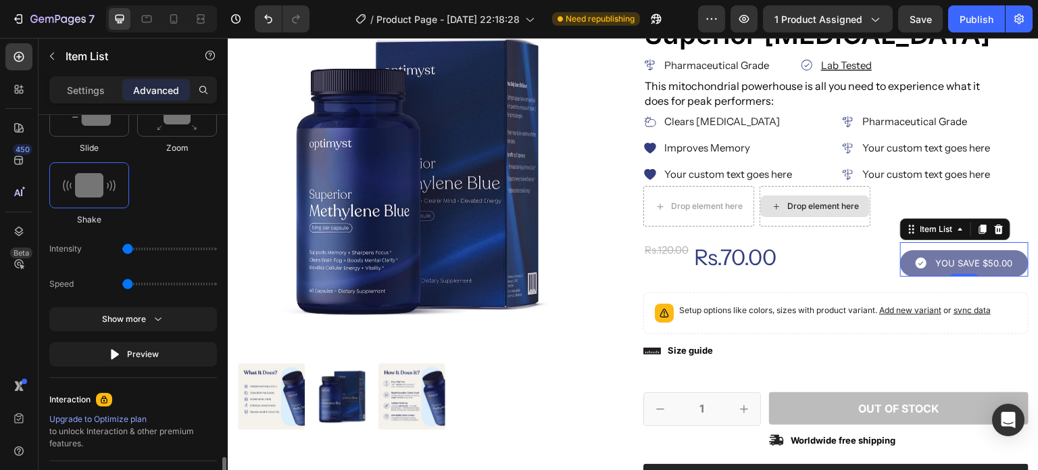
scroll to position [867, 0]
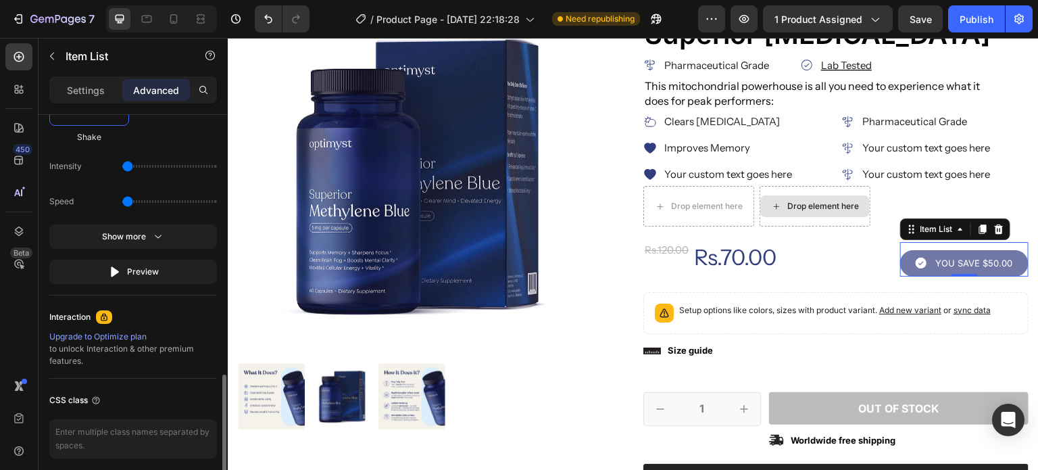
click at [164, 232] on icon "button" at bounding box center [158, 237] width 14 height 14
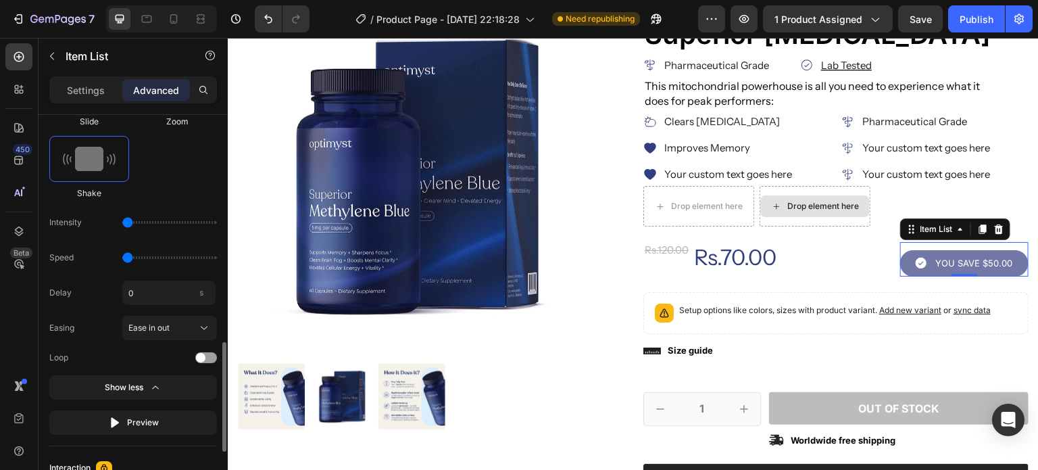
scroll to position [809, 0]
click at [201, 354] on span at bounding box center [200, 358] width 9 height 9
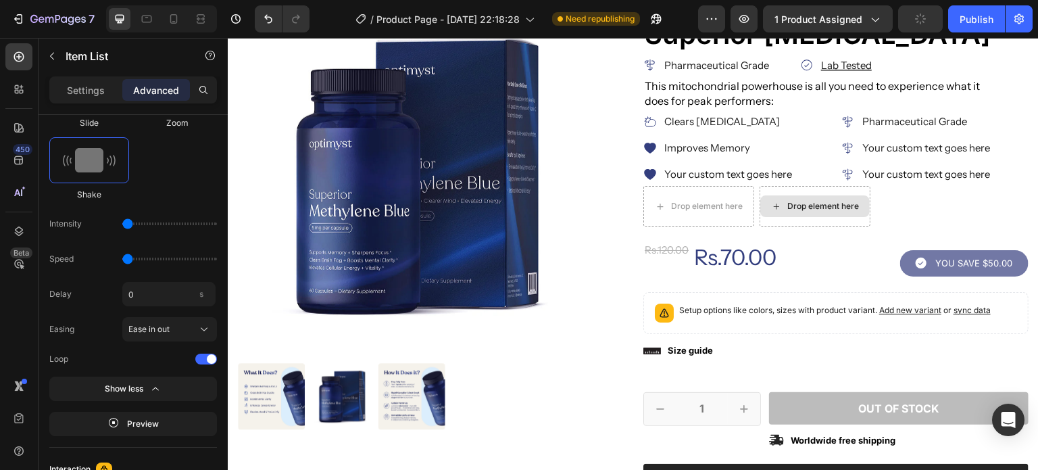
click at [201, 353] on div at bounding box center [206, 358] width 22 height 11
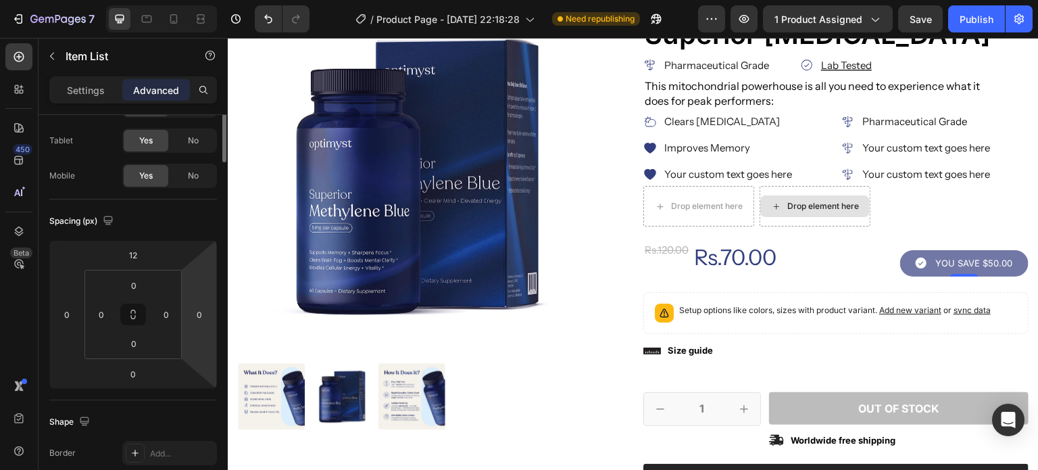
scroll to position [0, 0]
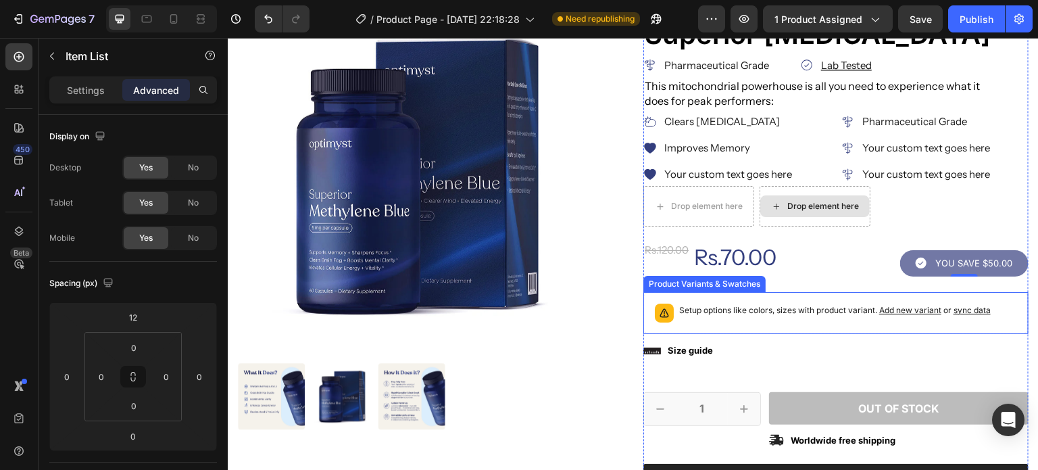
click at [759, 314] on p "Setup options like colors, sizes with product variant. Add new variant or sync …" at bounding box center [834, 310] width 311 height 14
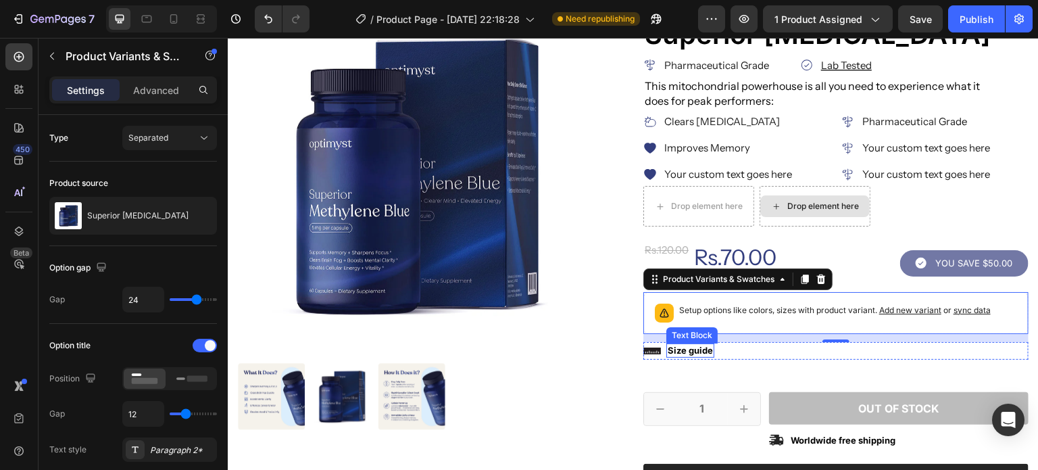
click at [684, 345] on p "Size guide" at bounding box center [690, 350] width 45 height 11
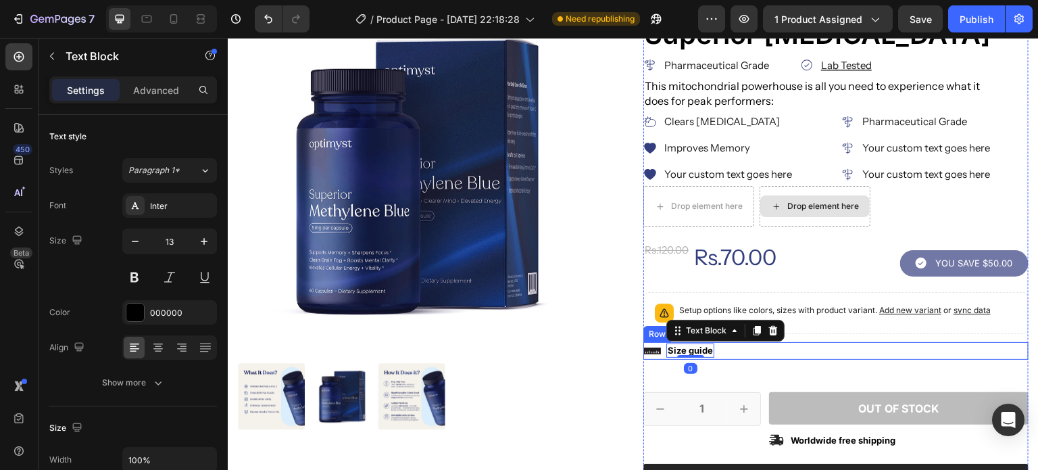
click at [728, 350] on div "Icon Size guide Text Block 0 Row" at bounding box center [835, 351] width 385 height 18
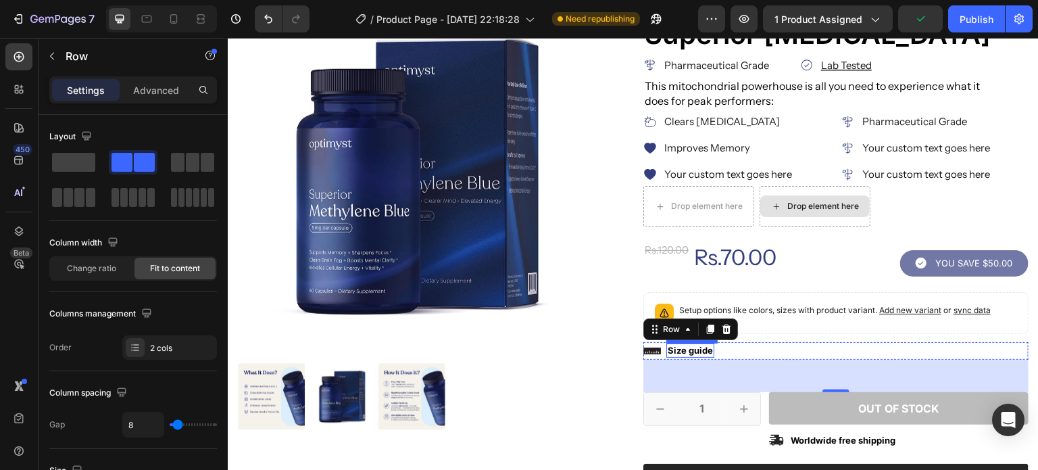
click at [672, 346] on p "Size guide" at bounding box center [690, 350] width 45 height 11
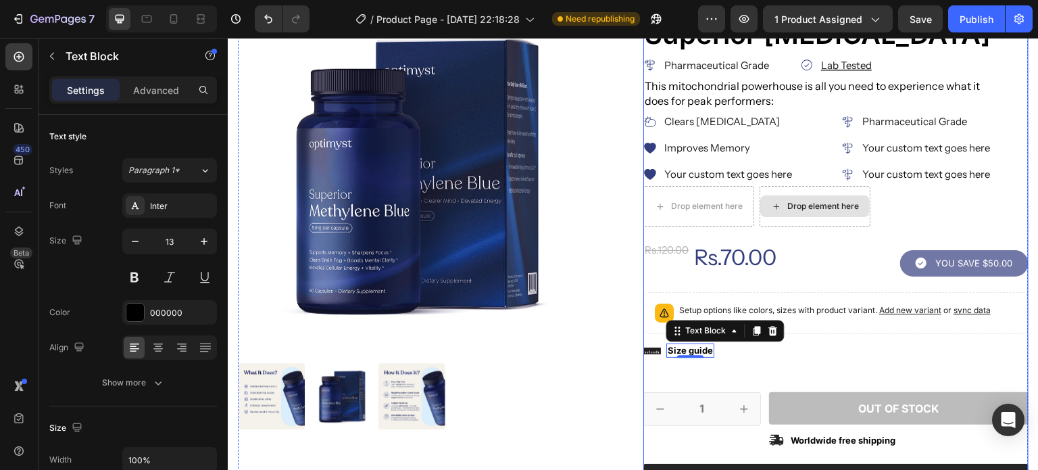
click at [762, 357] on div "Icon Icon Icon Icon Icon Icon List 2,500+ Verified Reviews! Text Block Row Icon…" at bounding box center [835, 331] width 385 height 665
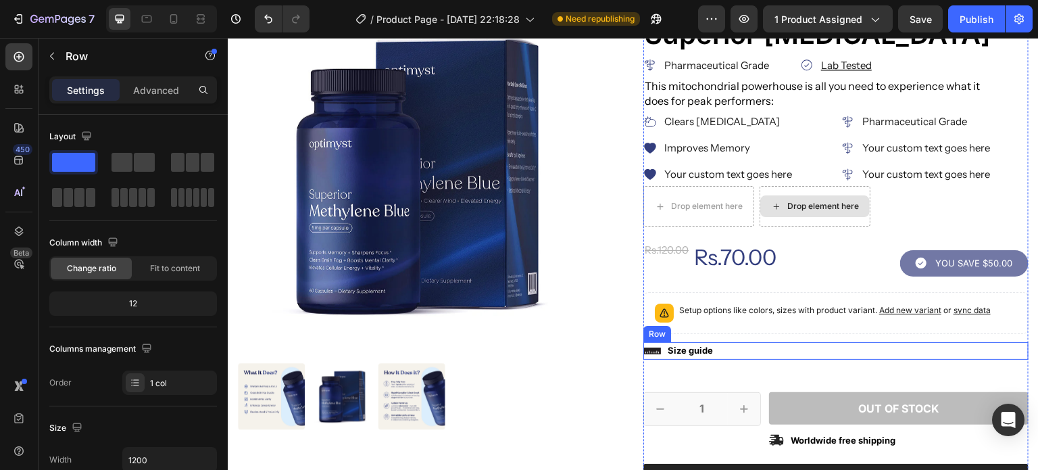
click at [780, 344] on div "Icon Size guide Text Block Row" at bounding box center [835, 351] width 385 height 18
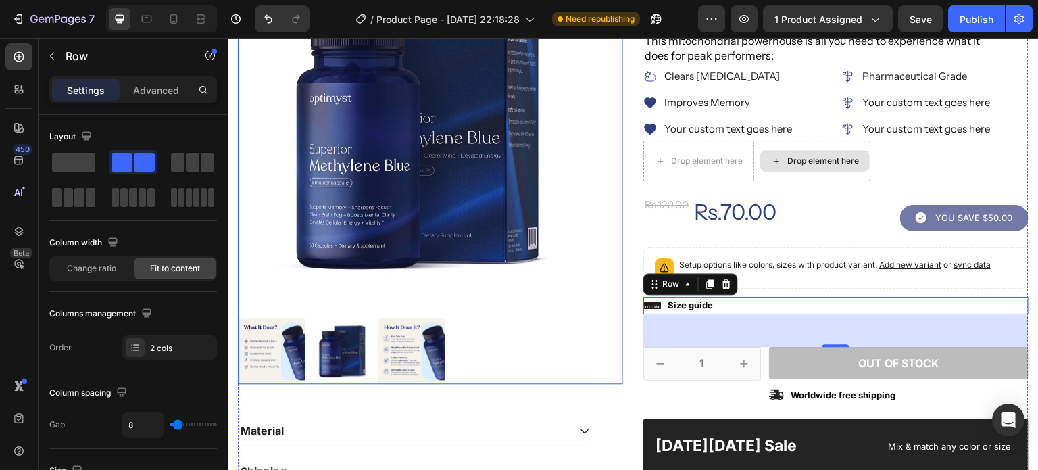
scroll to position [249, 0]
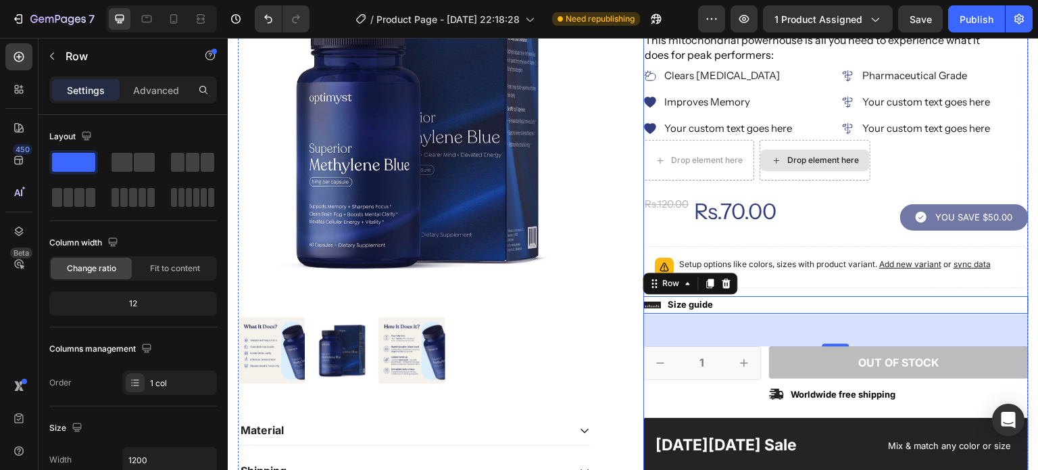
click at [818, 289] on div "Icon Icon Icon Icon Icon Icon List 2,500+ Verified Reviews! Text Block Row Icon…" at bounding box center [835, 285] width 385 height 665
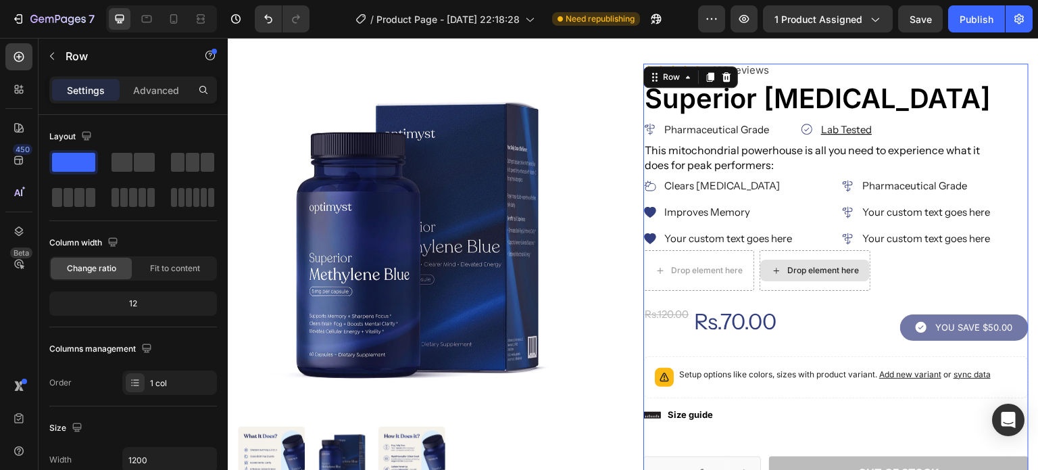
scroll to position [136, 0]
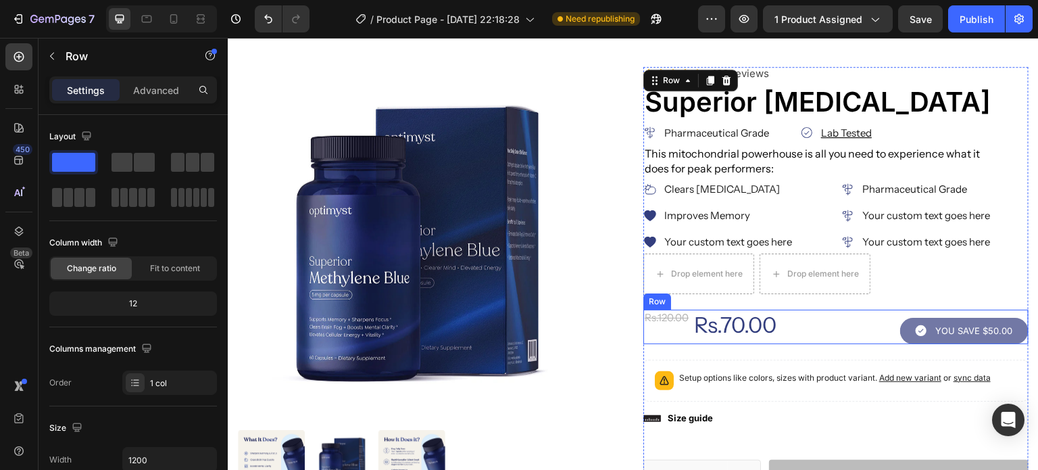
click at [659, 339] on div "Rs.120.00 Product Price Product Price" at bounding box center [675, 326] width 64 height 34
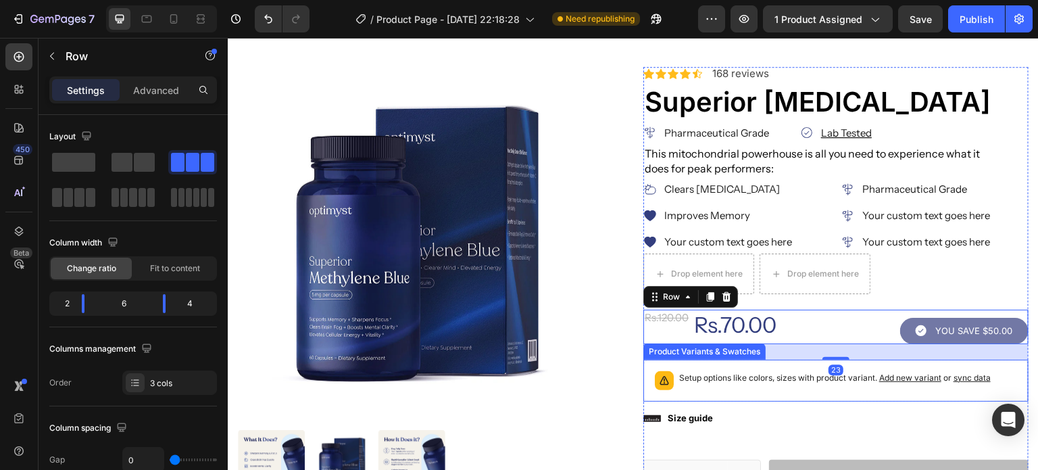
click at [694, 376] on p "Setup options like colors, sizes with product variant. Add new variant or sync …" at bounding box center [834, 378] width 311 height 14
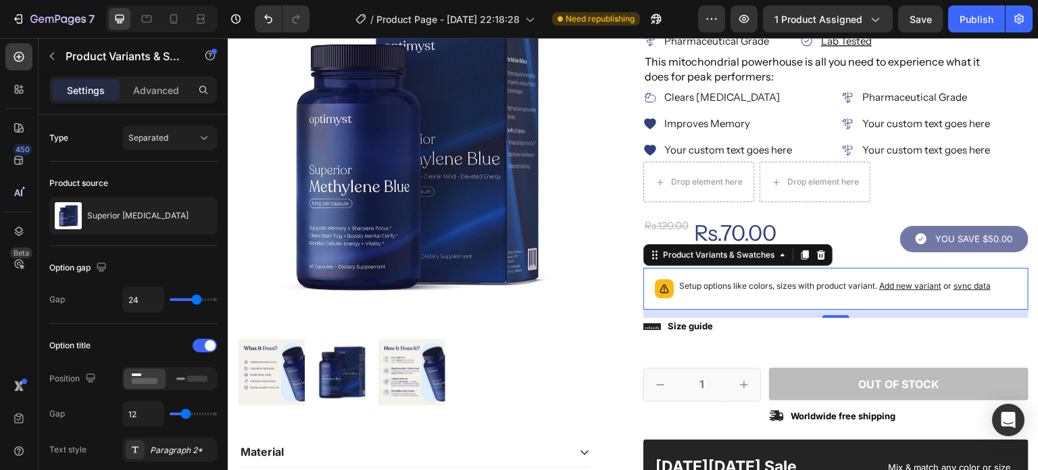
scroll to position [225, 0]
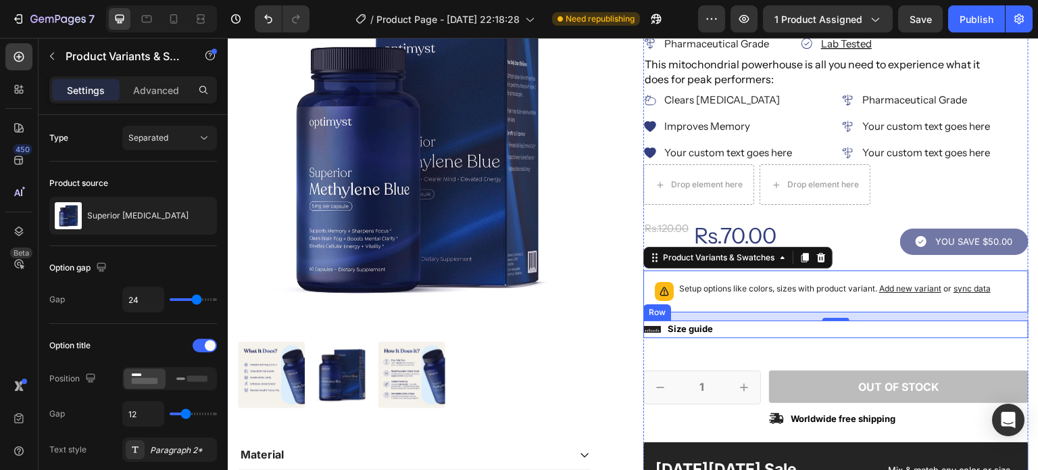
click at [730, 321] on div "Icon Size guide Text Block Row" at bounding box center [835, 329] width 385 height 18
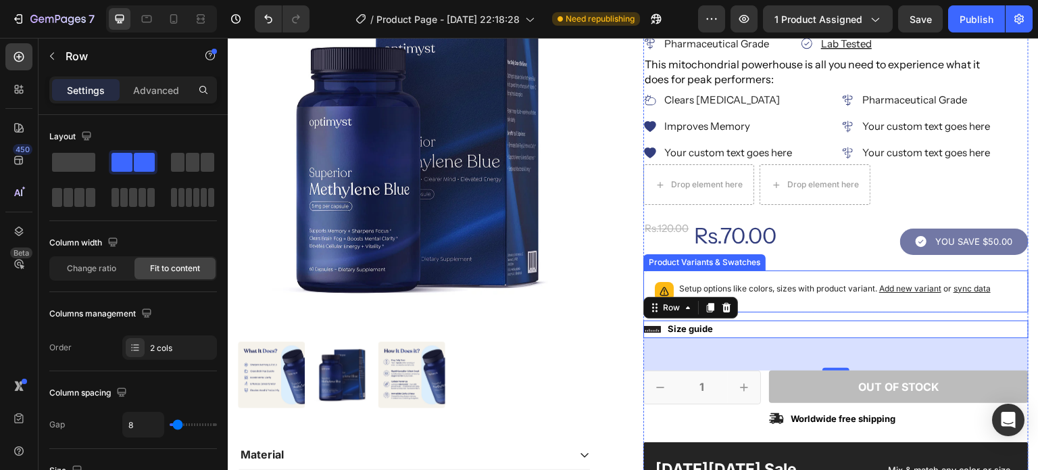
click at [743, 278] on div "Setup options like colors, sizes with product variant. Add new variant or sync …" at bounding box center [835, 291] width 373 height 30
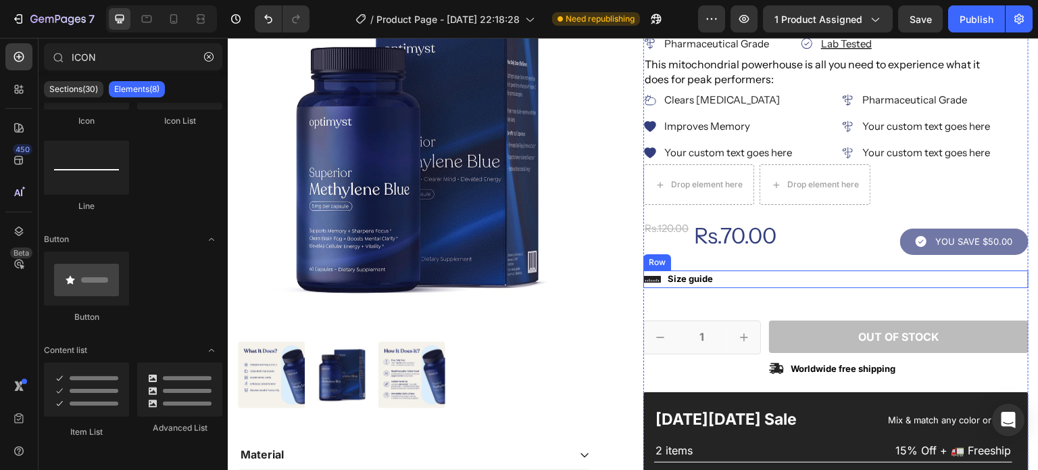
click at [734, 278] on div "Icon Size guide Text Block Row" at bounding box center [835, 279] width 385 height 18
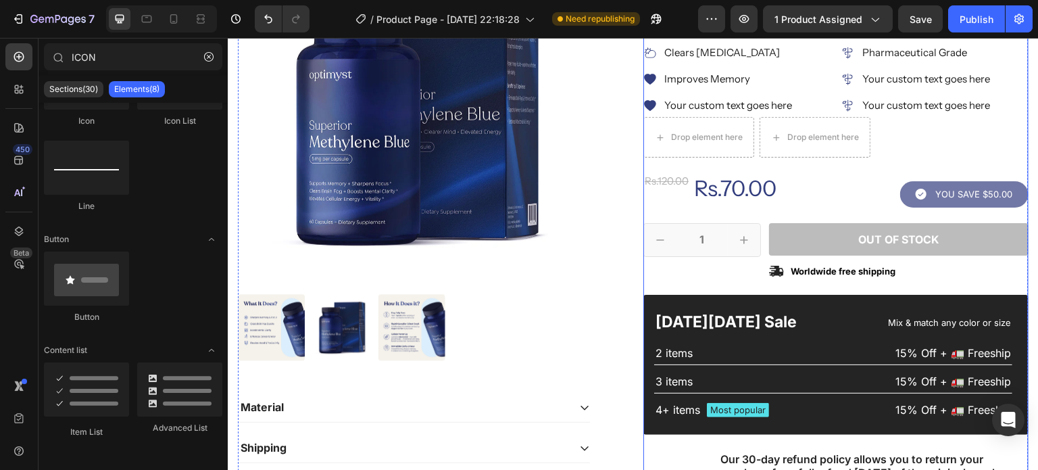
scroll to position [278, 0]
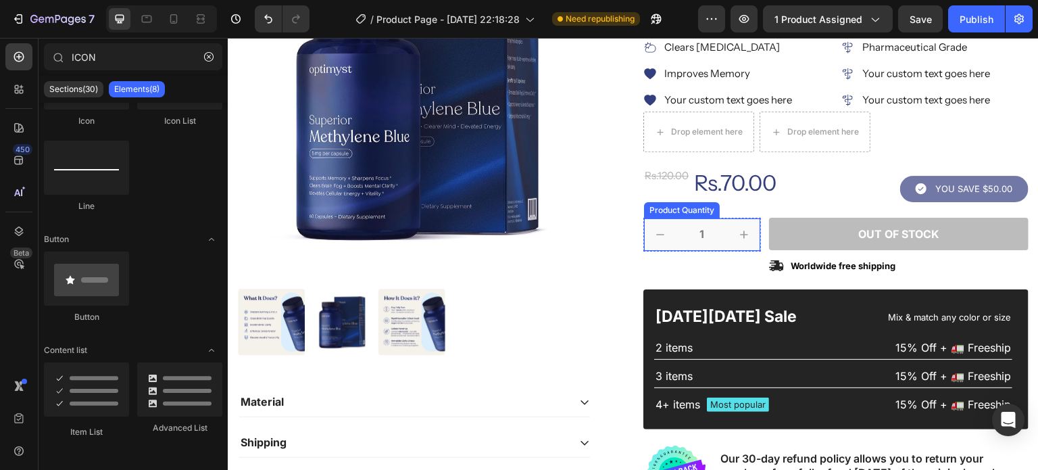
click at [749, 239] on button "increment" at bounding box center [744, 234] width 32 height 32
click at [740, 249] on div "Drop element here" at bounding box center [702, 238] width 118 height 41
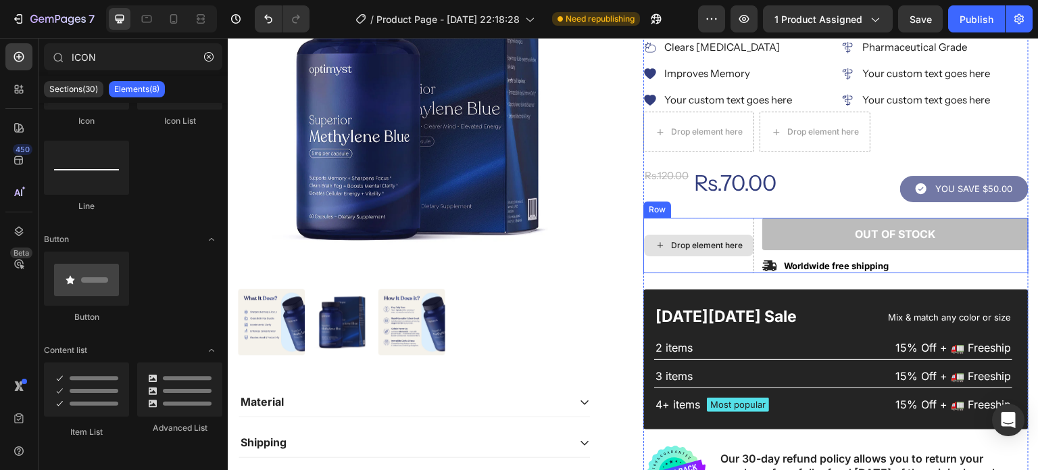
click at [749, 262] on div "Drop element here Out of stock Add to Cart Icon Worldwide free shipping Text Bl…" at bounding box center [835, 246] width 385 height 56
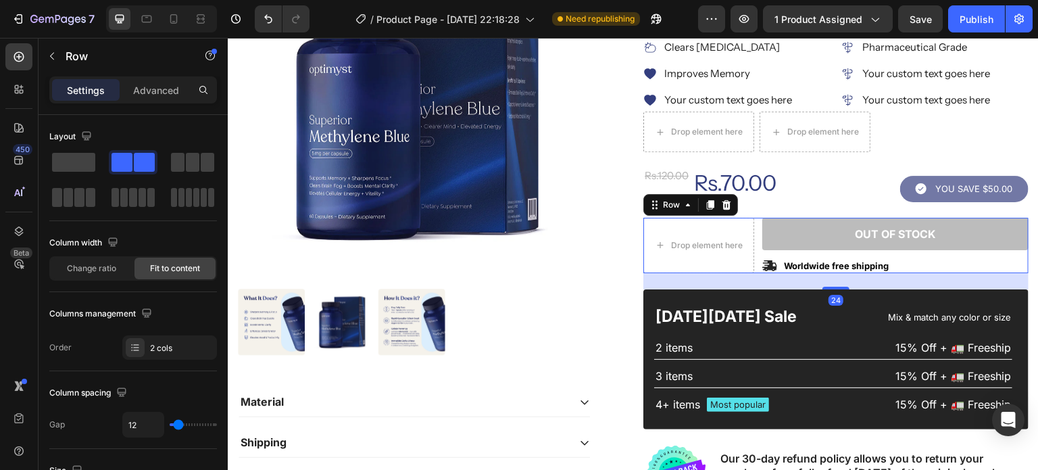
click at [67, 160] on span at bounding box center [73, 162] width 43 height 19
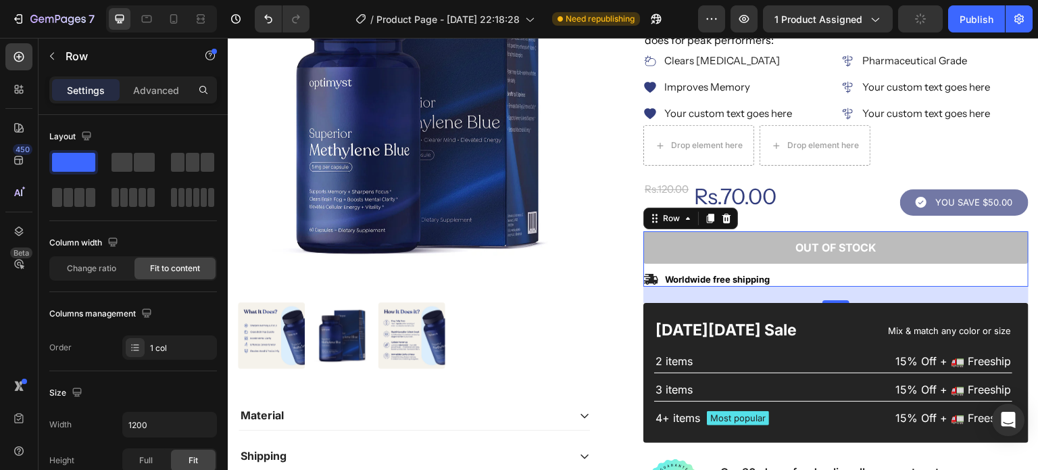
scroll to position [259, 0]
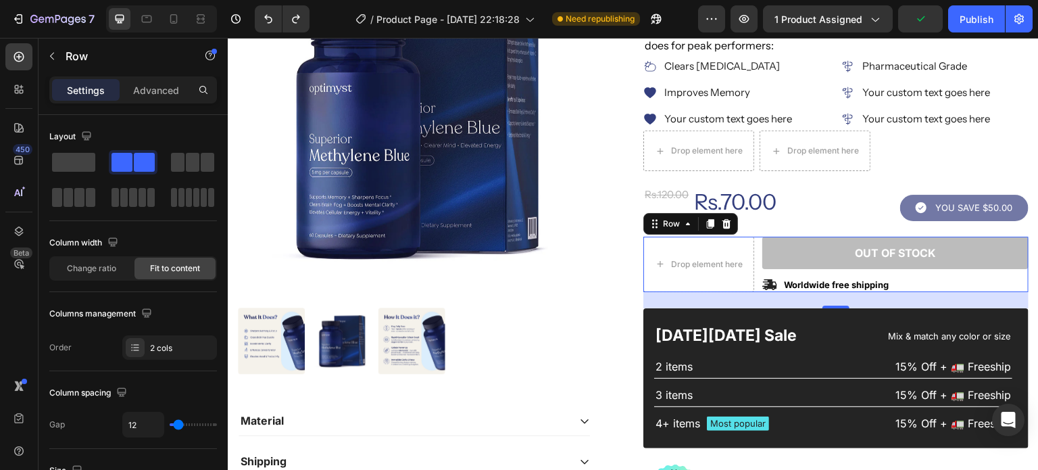
click at [753, 239] on div "Drop element here Out of stock Add to Cart Icon Worldwide free shipping Text Bl…" at bounding box center [835, 264] width 385 height 56
click at [72, 153] on span at bounding box center [73, 162] width 43 height 19
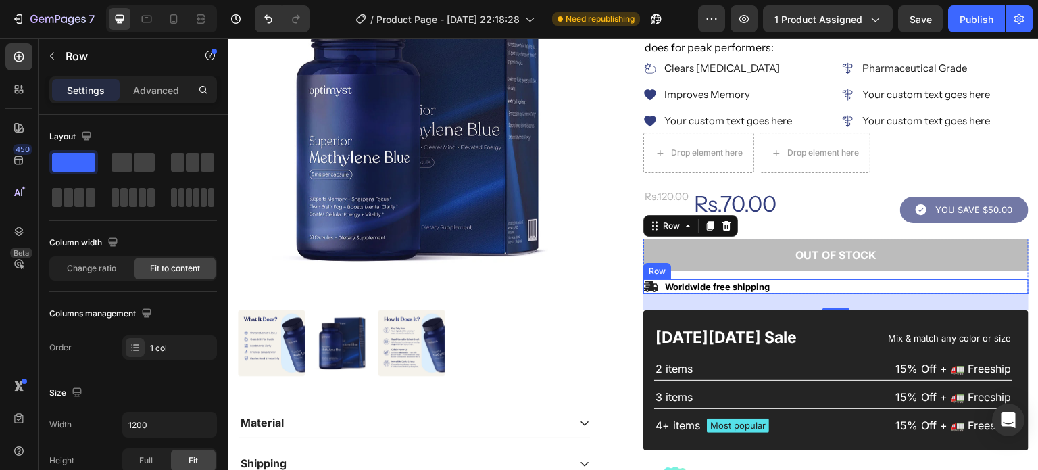
scroll to position [205, 0]
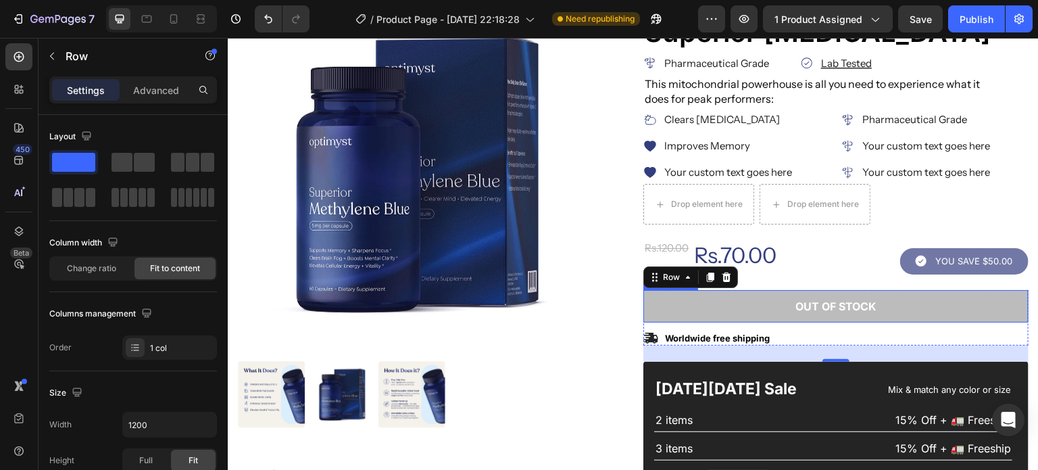
click at [743, 313] on button "Out of stock" at bounding box center [835, 306] width 385 height 33
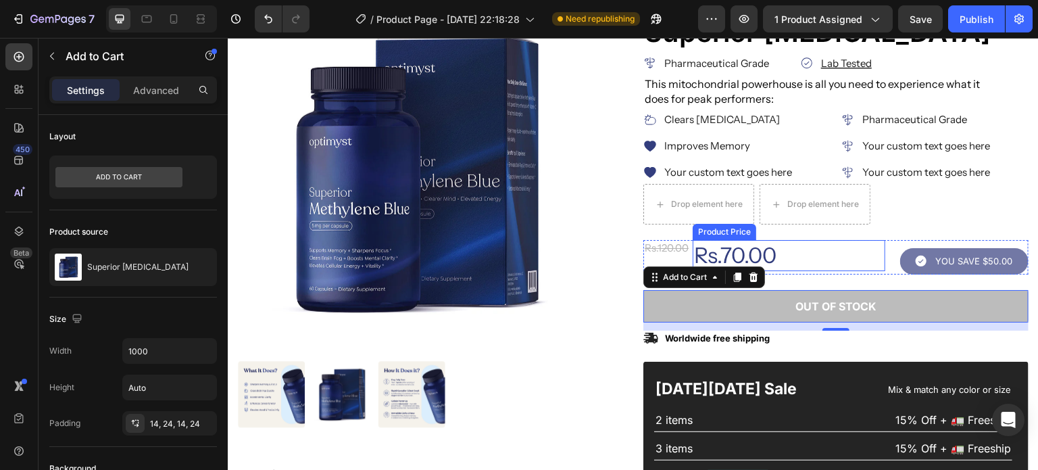
scroll to position [248, 0]
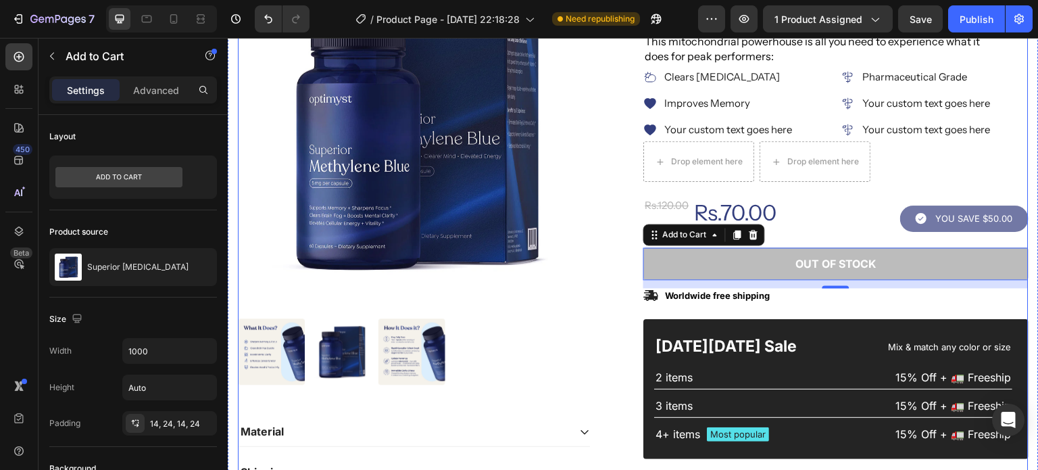
click at [615, 351] on div "Product Images" at bounding box center [430, 170] width 385 height 430
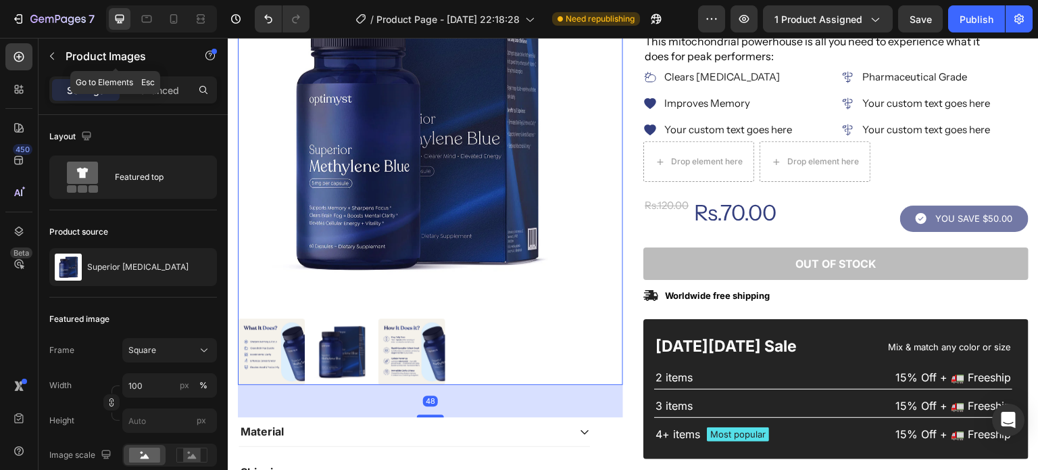
click at [58, 60] on button "button" at bounding box center [52, 56] width 22 height 22
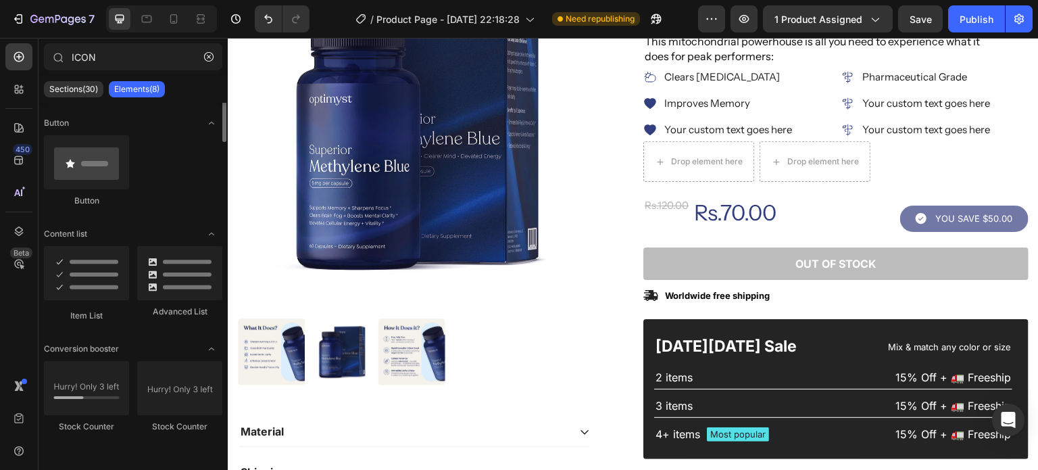
scroll to position [0, 0]
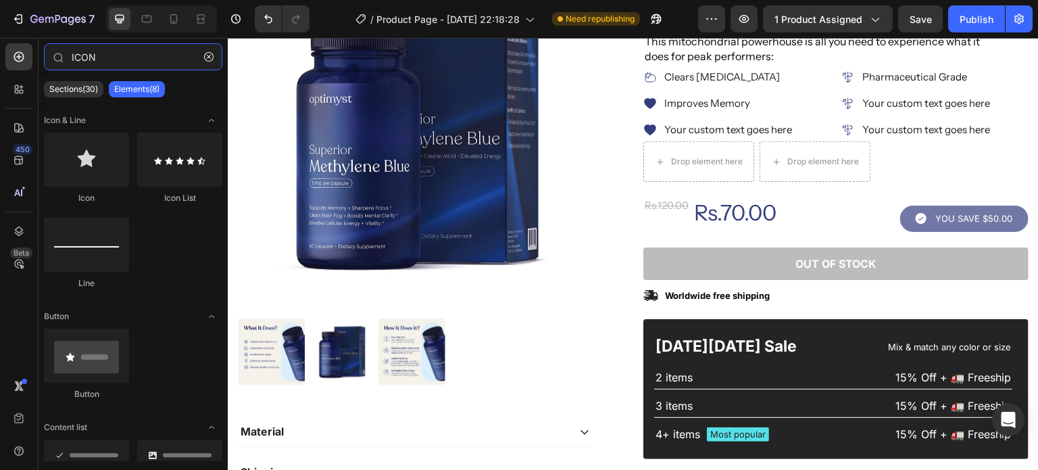
click at [124, 53] on input "ICON" at bounding box center [133, 56] width 178 height 27
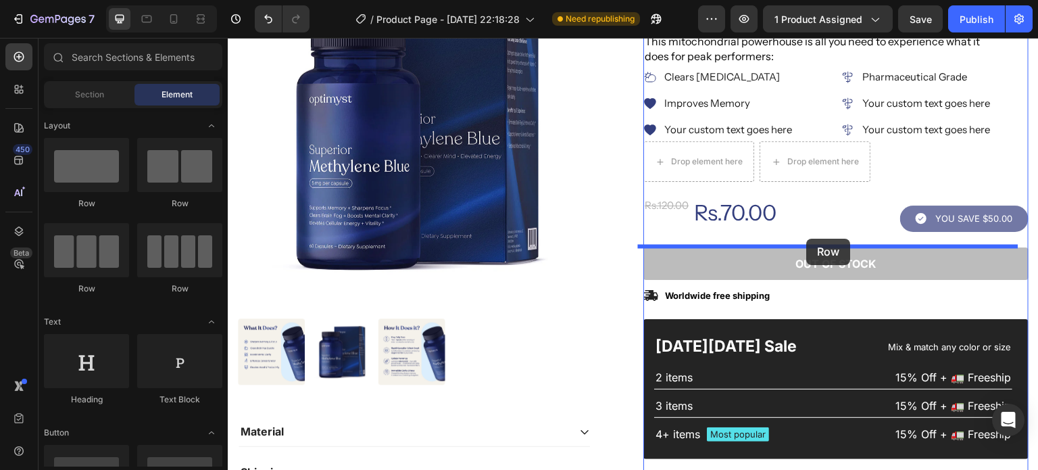
drag, startPoint x: 568, startPoint y: 262, endPoint x: 807, endPoint y: 239, distance: 239.7
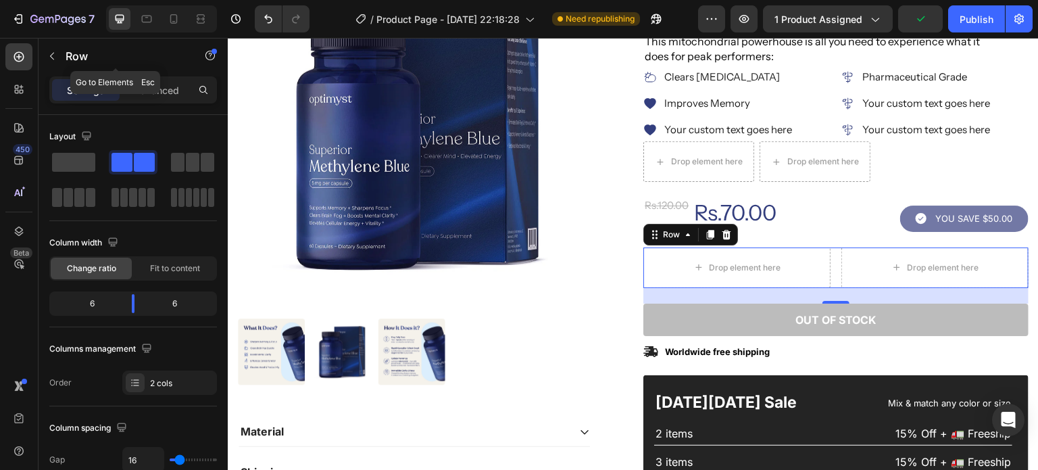
click at [49, 55] on icon "button" at bounding box center [52, 56] width 11 height 11
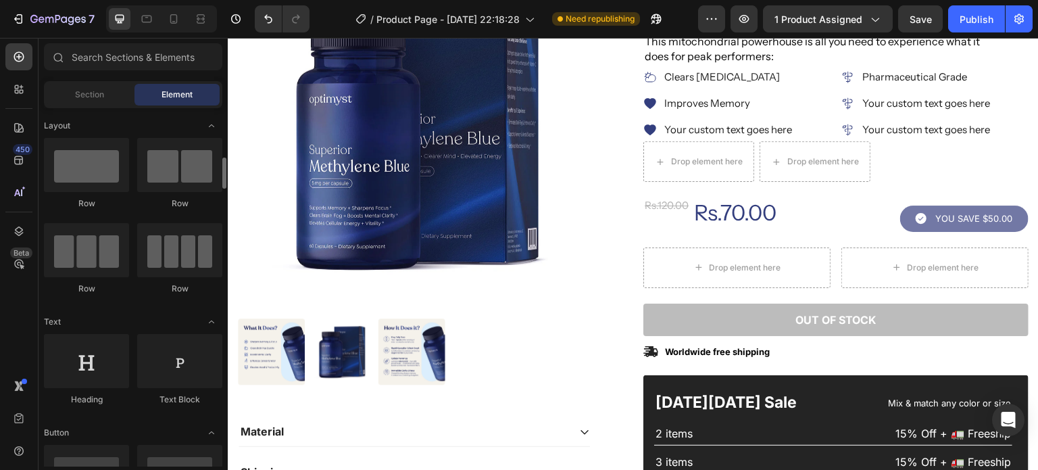
scroll to position [46, 0]
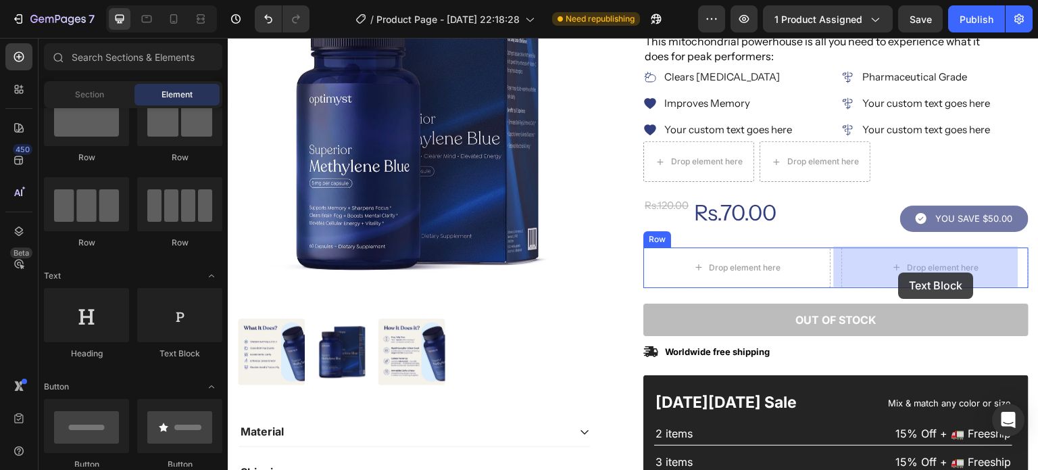
drag, startPoint x: 398, startPoint y: 345, endPoint x: 852, endPoint y: 268, distance: 460.7
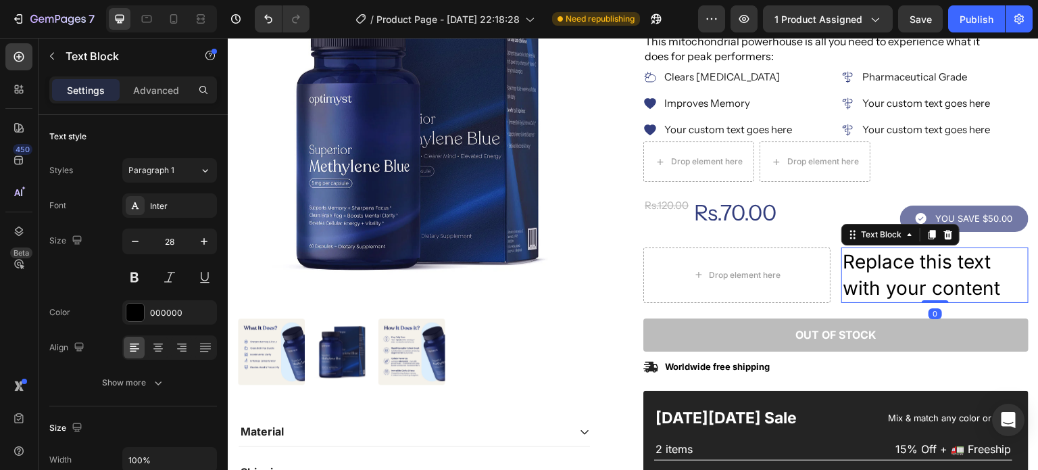
click at [899, 288] on div "Replace this text with your content" at bounding box center [934, 274] width 187 height 55
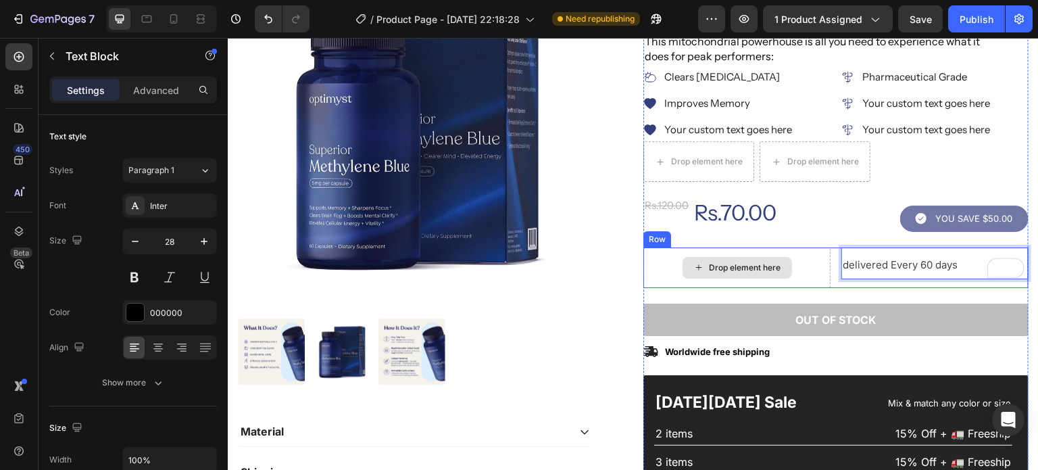
click at [787, 278] on div "Drop element here" at bounding box center [736, 267] width 187 height 41
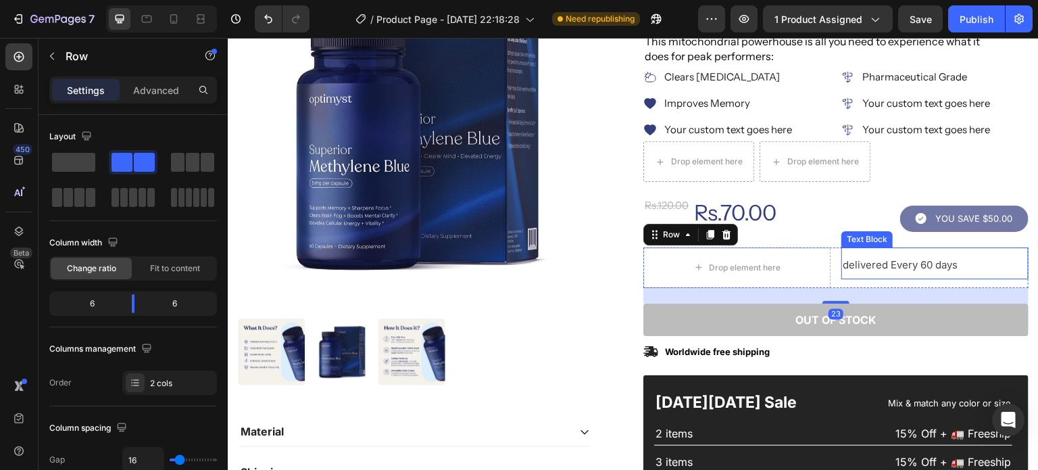
click at [897, 265] on span "delivered Every 60 days" at bounding box center [900, 264] width 115 height 13
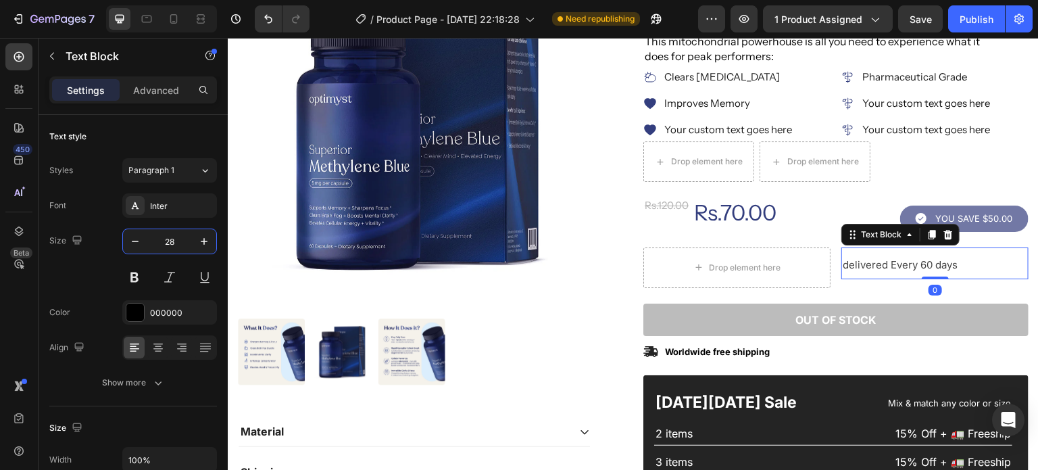
click at [170, 232] on input "28" at bounding box center [169, 241] width 45 height 24
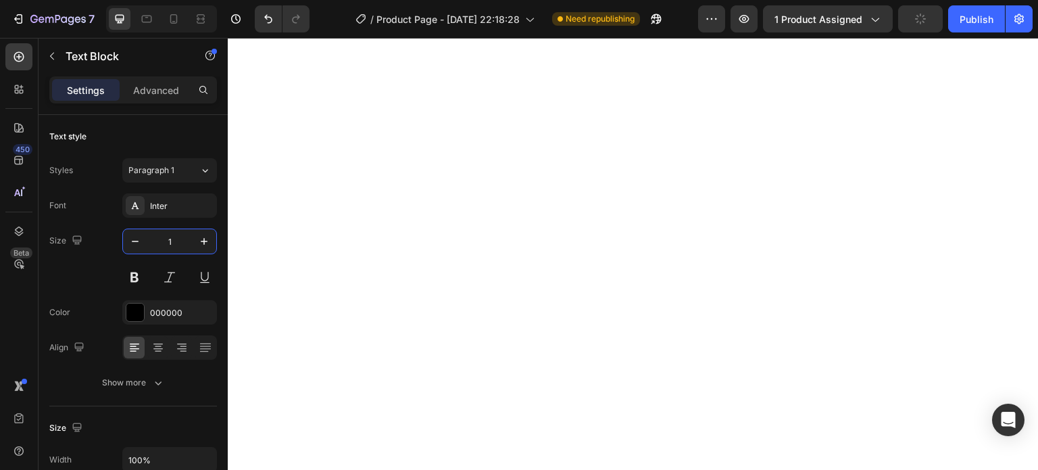
type input "15"
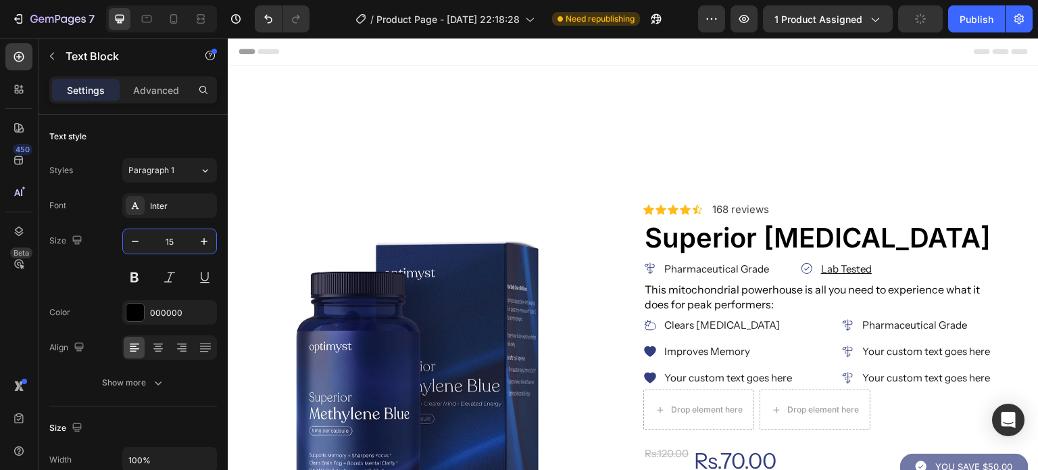
scroll to position [248, 0]
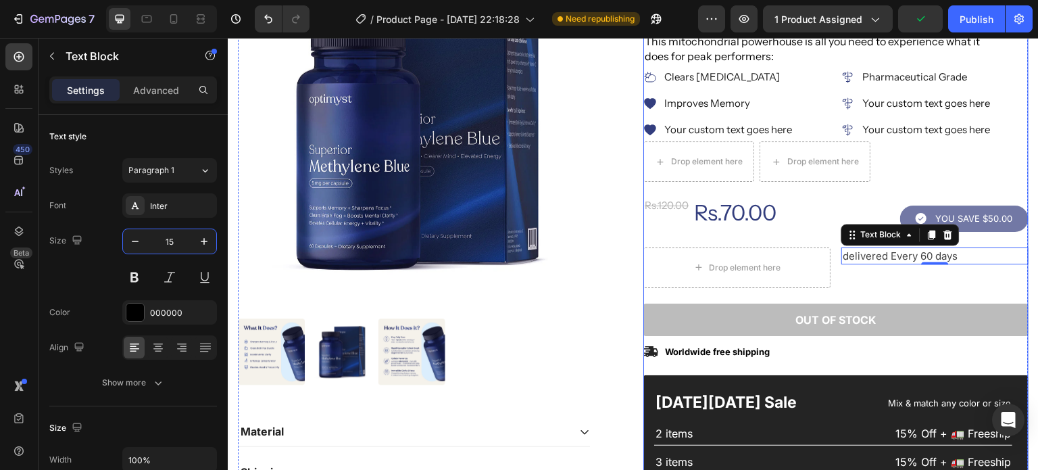
click at [881, 283] on div "delivered Every 60 days Text Block 0" at bounding box center [934, 267] width 187 height 41
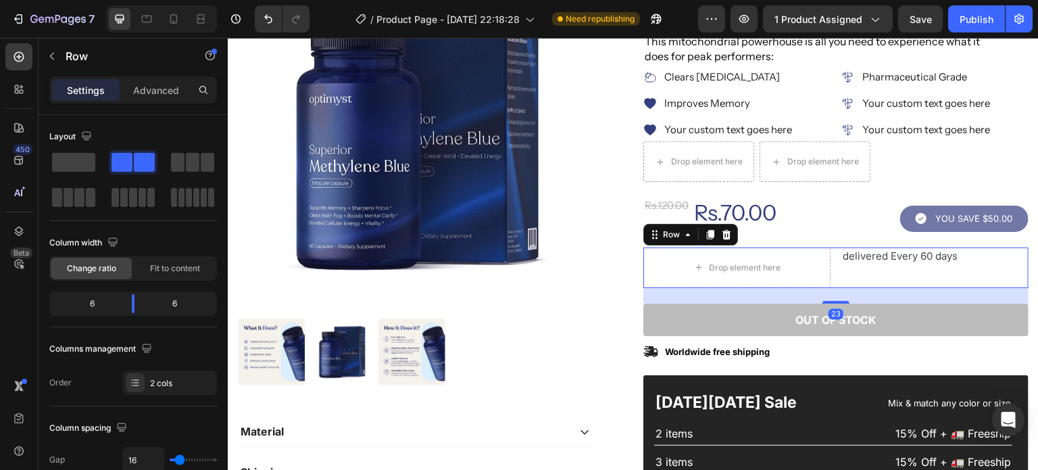
click at [861, 270] on div "delivered Every 60 days Text Block" at bounding box center [934, 267] width 187 height 41
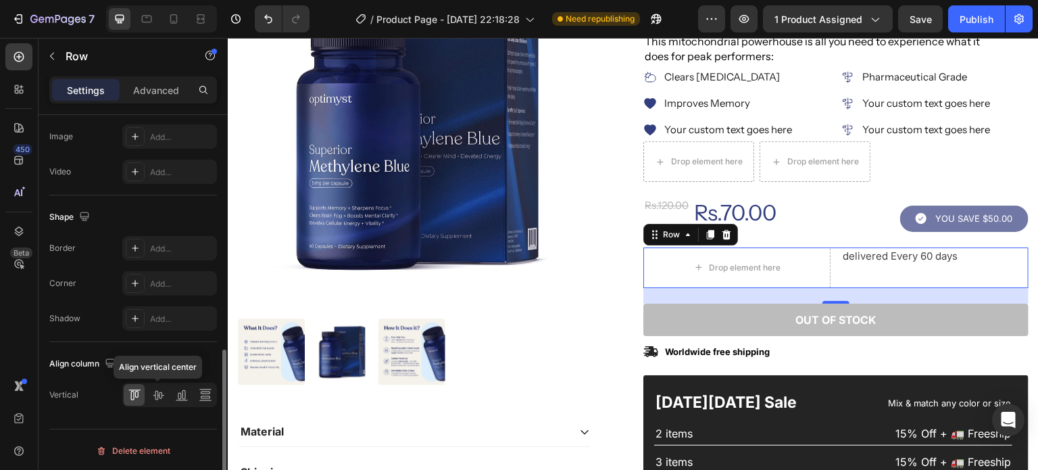
click at [153, 391] on icon at bounding box center [158, 395] width 14 height 14
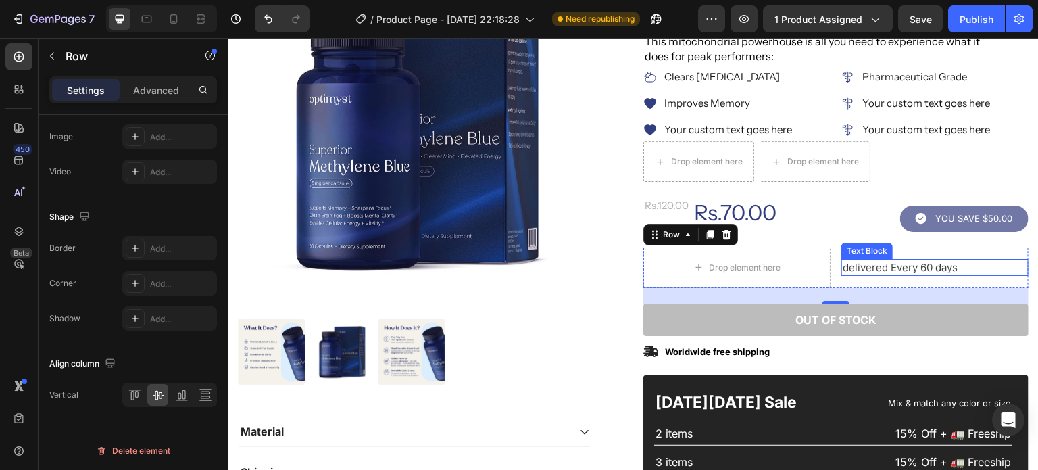
click at [884, 268] on span "delivered Every 60 days" at bounding box center [900, 267] width 115 height 13
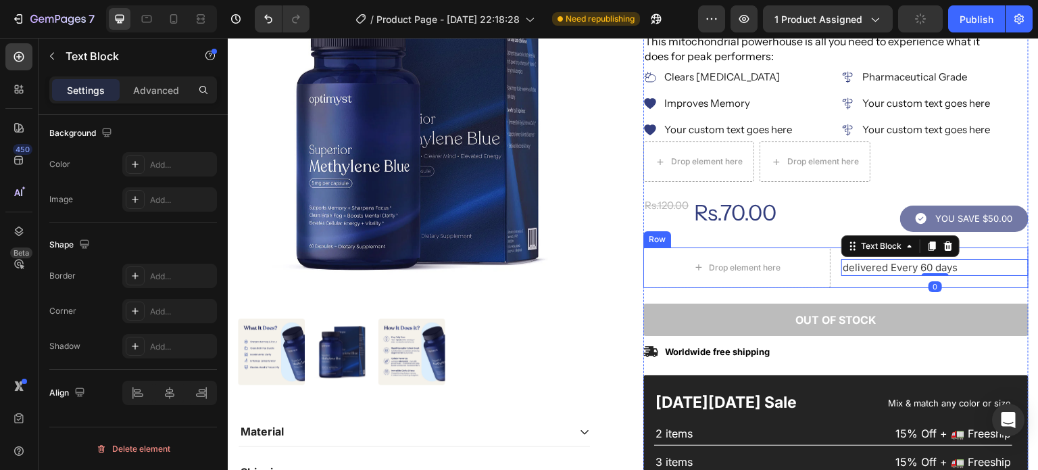
scroll to position [0, 0]
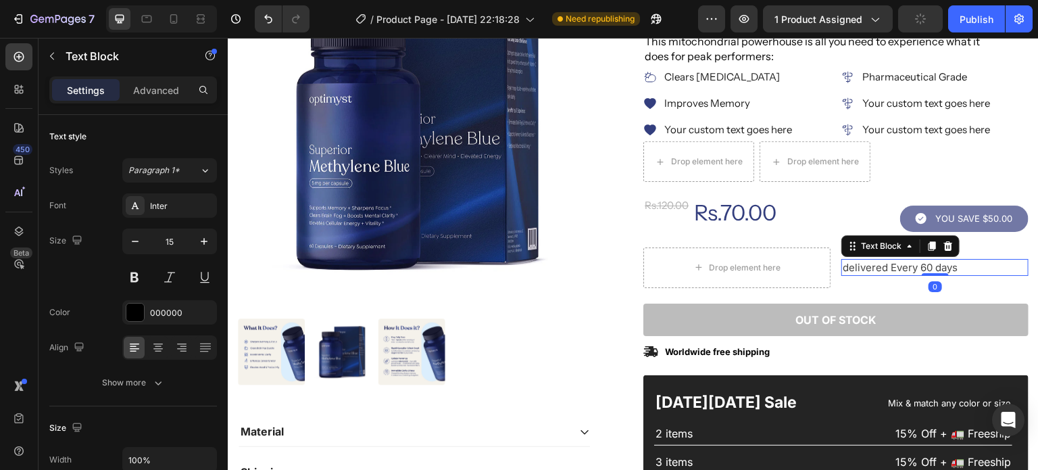
click at [926, 245] on icon at bounding box center [931, 246] width 11 height 11
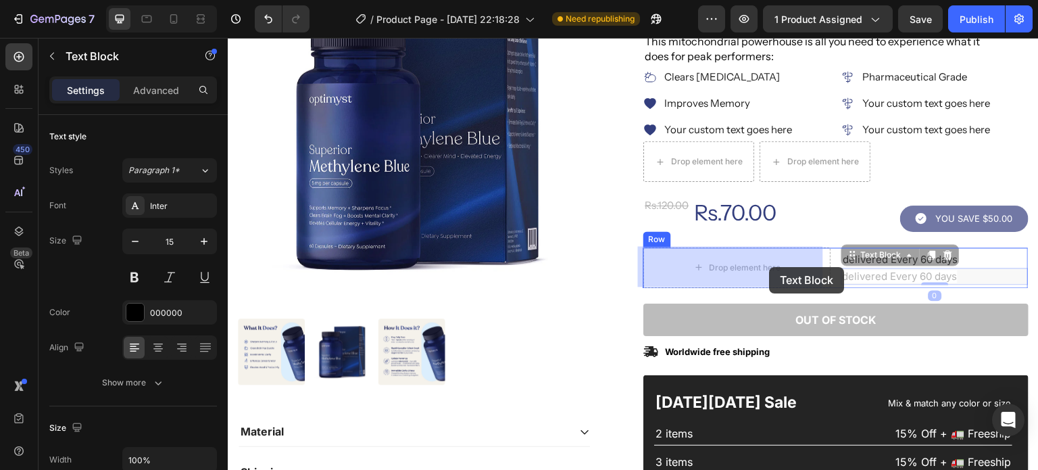
drag, startPoint x: 870, startPoint y: 253, endPoint x: 770, endPoint y: 267, distance: 101.0
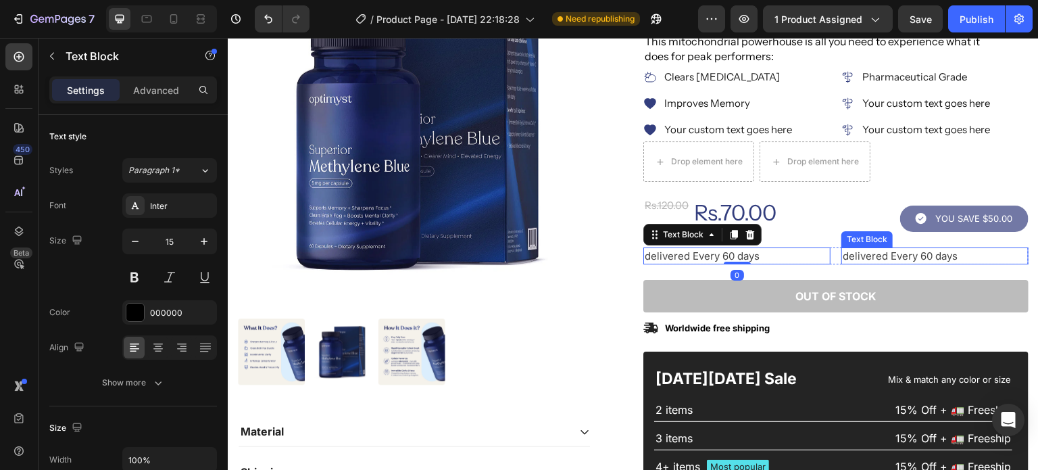
click at [879, 259] on p "delivered Every 60 days" at bounding box center [935, 256] width 184 height 14
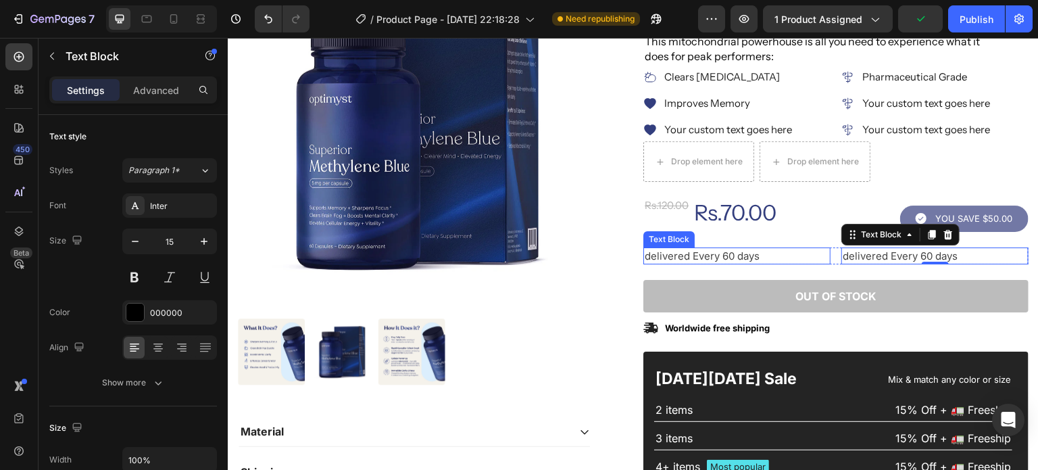
click at [774, 257] on p "delivered Every 60 days" at bounding box center [737, 256] width 184 height 14
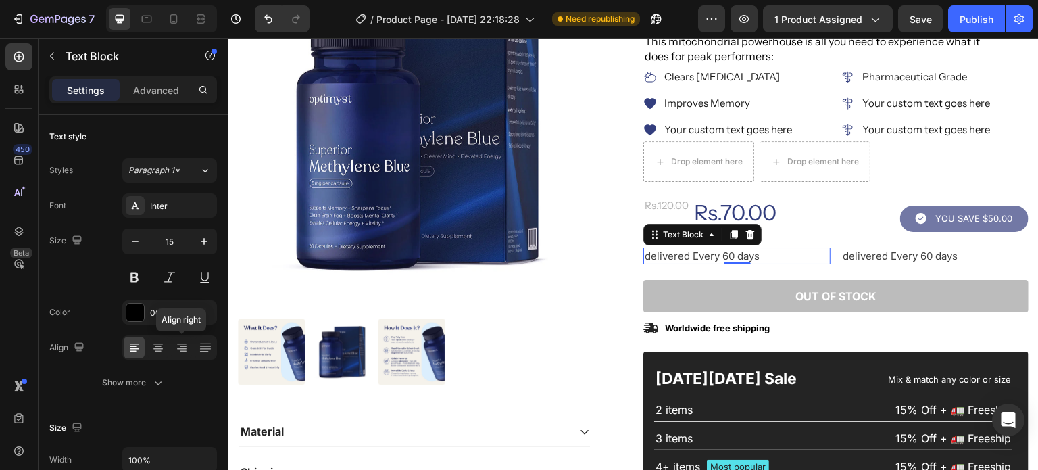
click at [183, 348] on icon at bounding box center [181, 348] width 9 height 1
click at [772, 249] on span "delivered Every 60 days" at bounding box center [771, 255] width 115 height 13
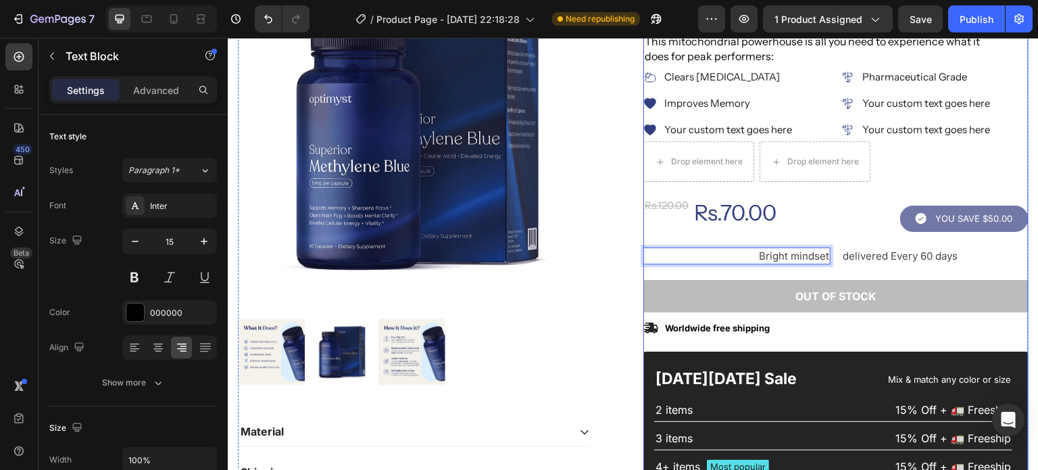
click at [834, 271] on div "Icon Icon Icon Icon Icon Icon List 2,500+ Verified Reviews! Text Block Row Icon…" at bounding box center [835, 253] width 385 height 597
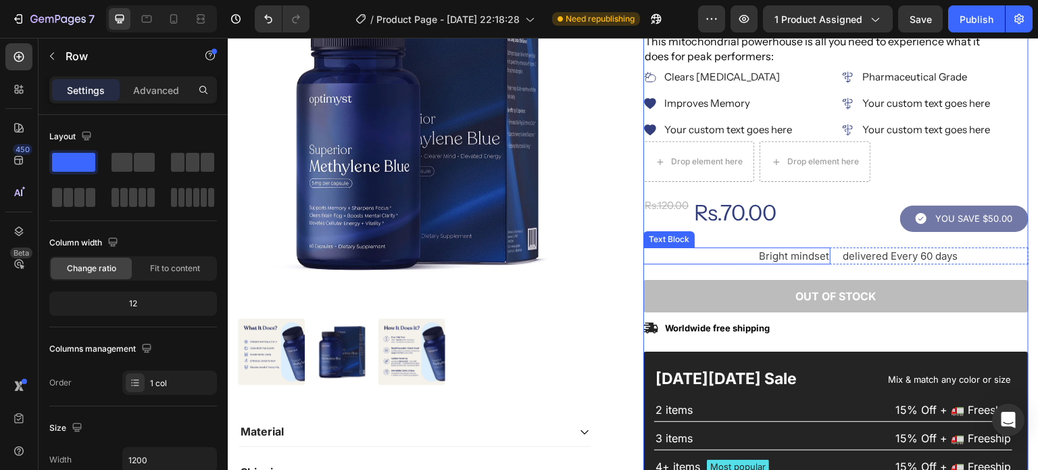
click at [817, 253] on span "Bright mindset" at bounding box center [794, 255] width 70 height 13
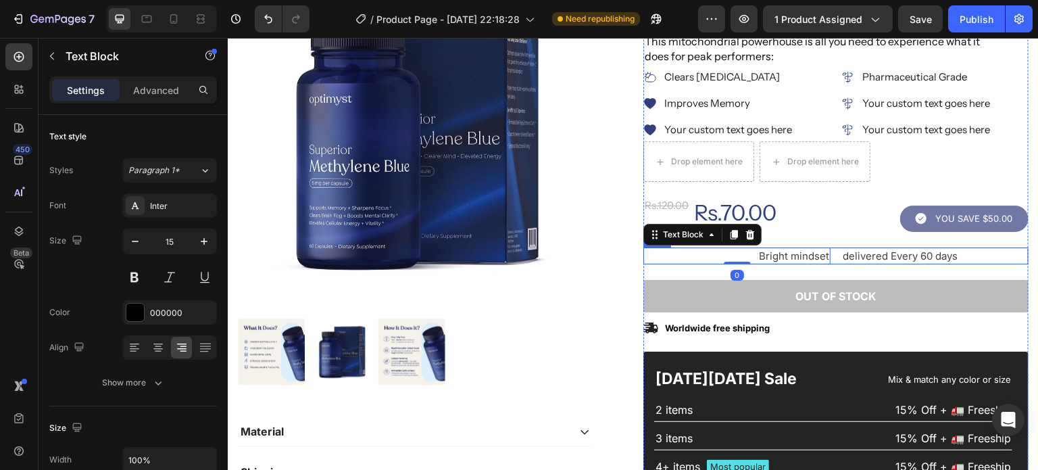
click at [832, 258] on div "Bright mindset Text Block 0 delivered Every 60 days Text [GEOGRAPHIC_DATA]" at bounding box center [835, 255] width 385 height 17
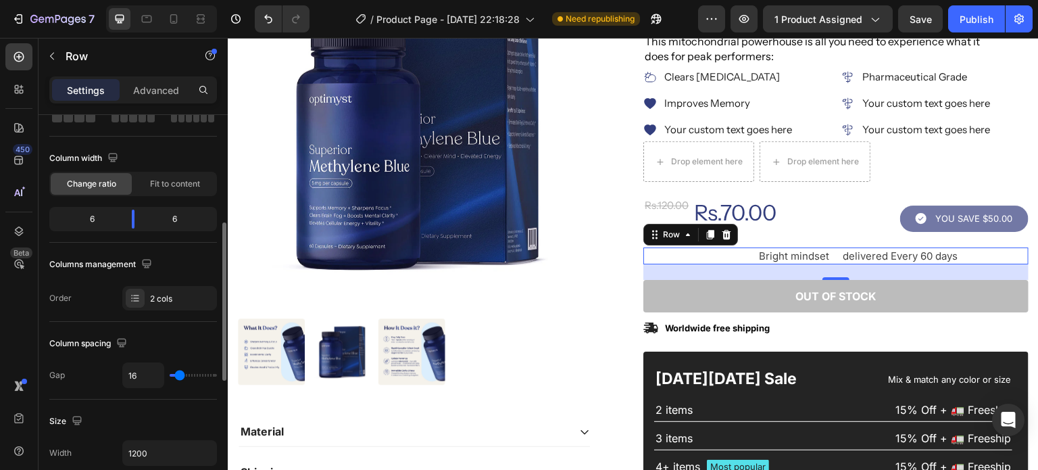
scroll to position [139, 0]
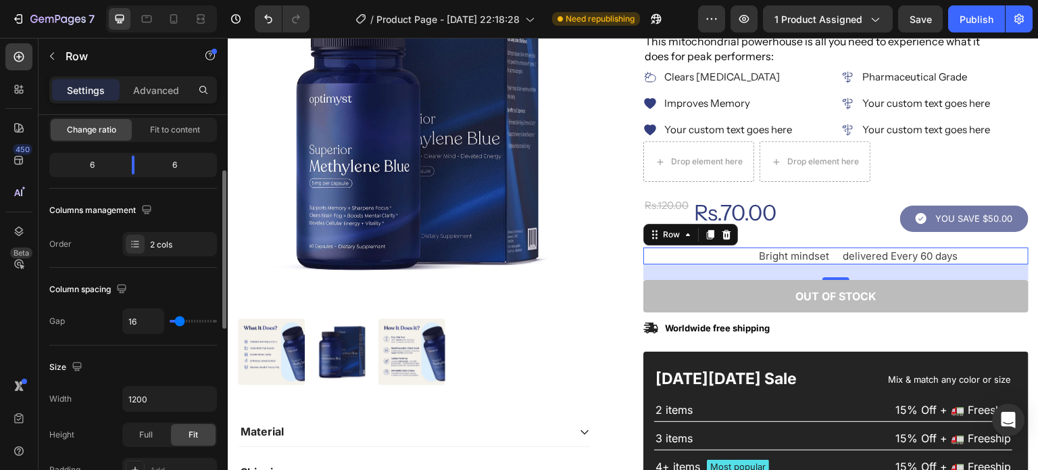
type input "9"
type input "0"
drag, startPoint x: 178, startPoint y: 318, endPoint x: 166, endPoint y: 318, distance: 12.8
type input "0"
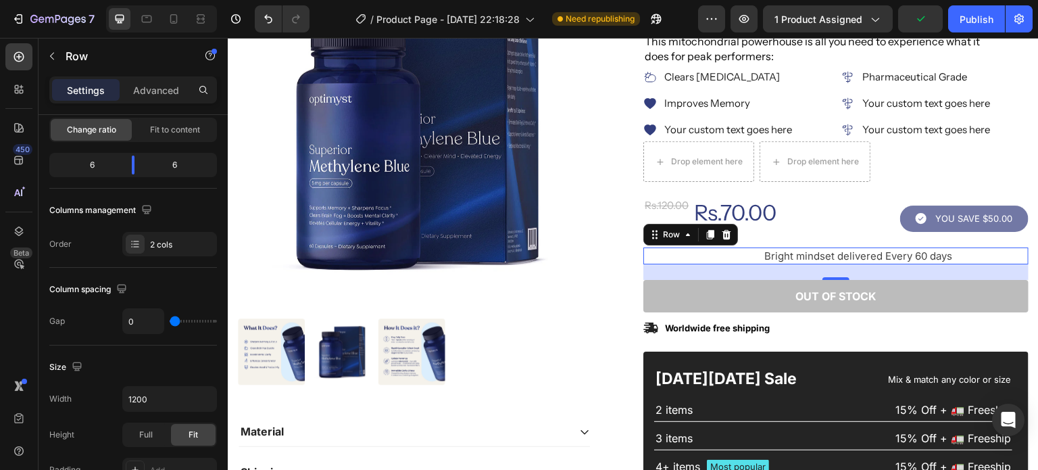
click at [170, 320] on input "range" at bounding box center [193, 321] width 47 height 3
click at [785, 249] on span "Bright mindset" at bounding box center [799, 255] width 70 height 13
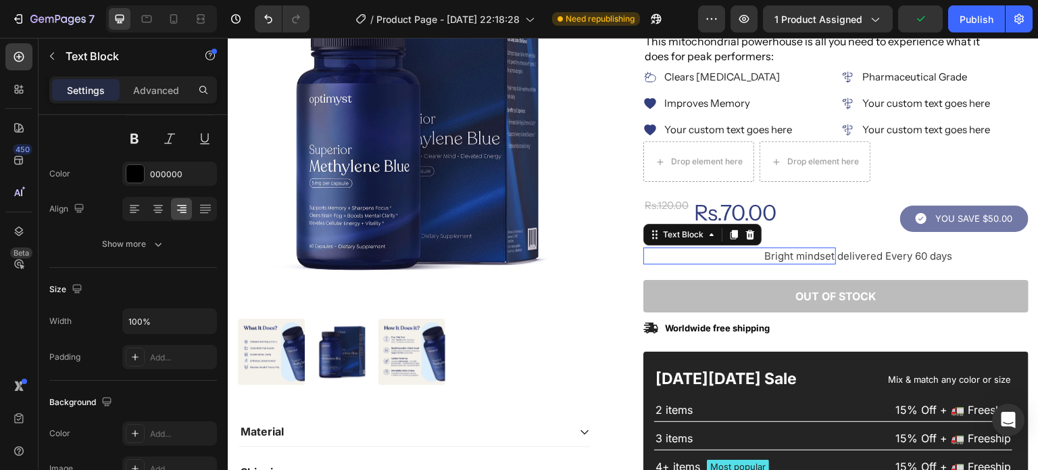
scroll to position [0, 0]
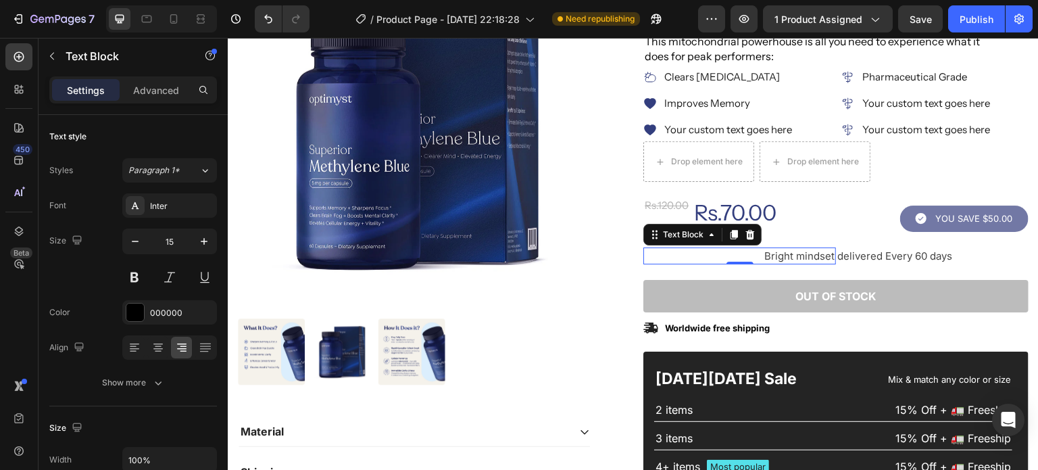
click at [157, 89] on p "Advanced" at bounding box center [156, 90] width 46 height 14
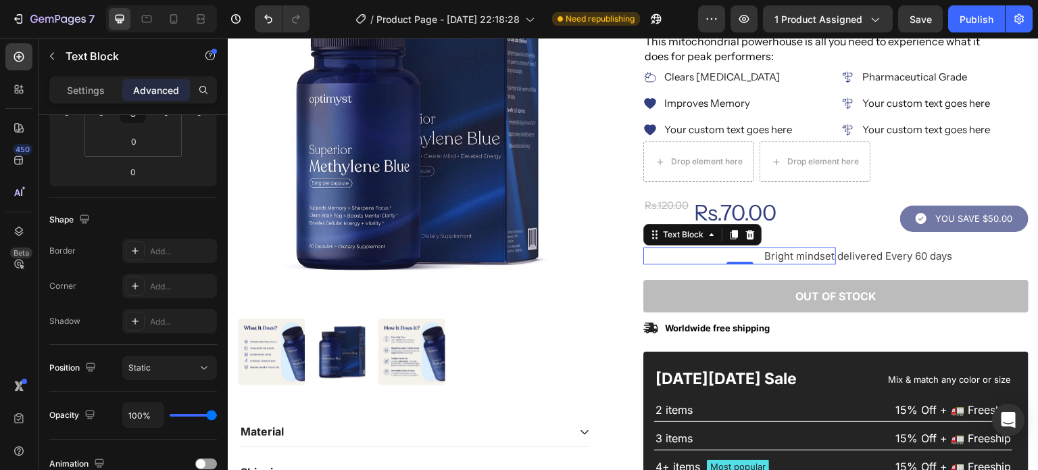
scroll to position [506, 0]
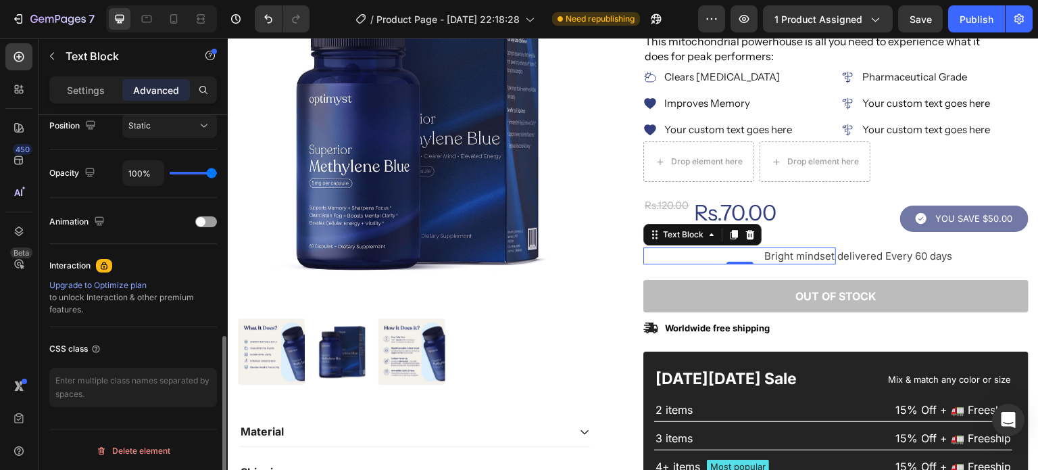
click at [199, 222] on span at bounding box center [200, 221] width 9 height 9
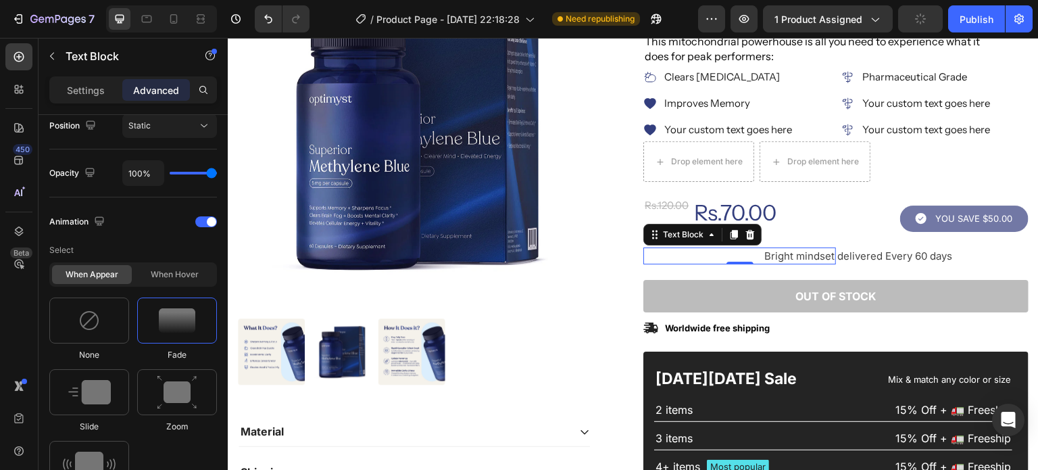
click at [70, 445] on div at bounding box center [89, 464] width 80 height 46
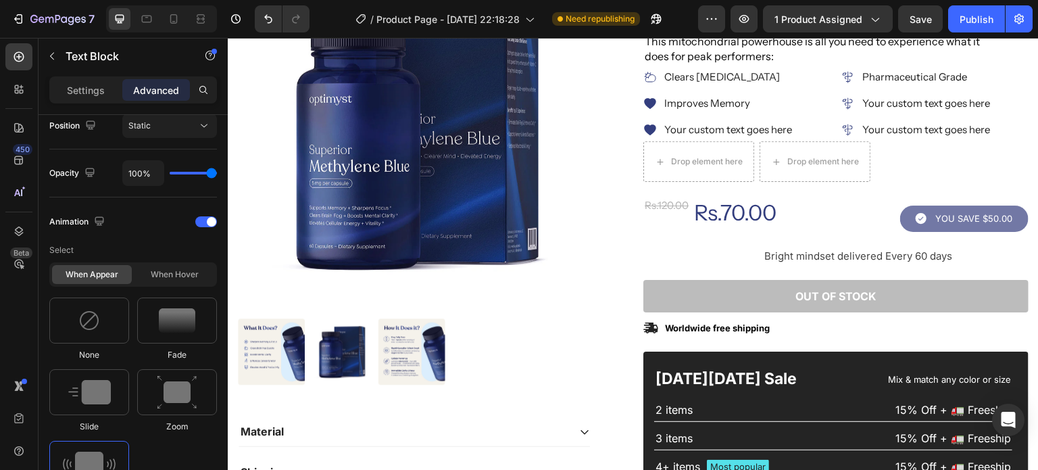
click at [195, 382] on img at bounding box center [177, 392] width 41 height 34
type input "1.7"
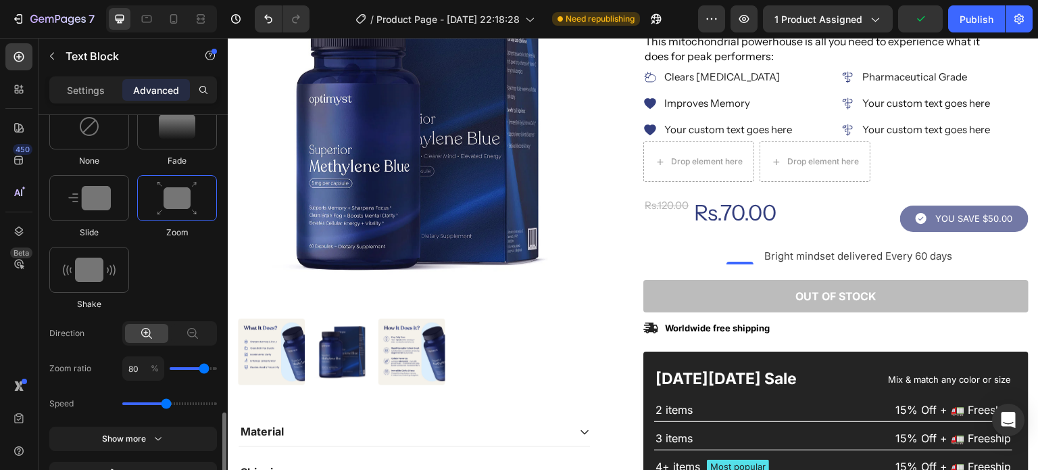
scroll to position [772, 0]
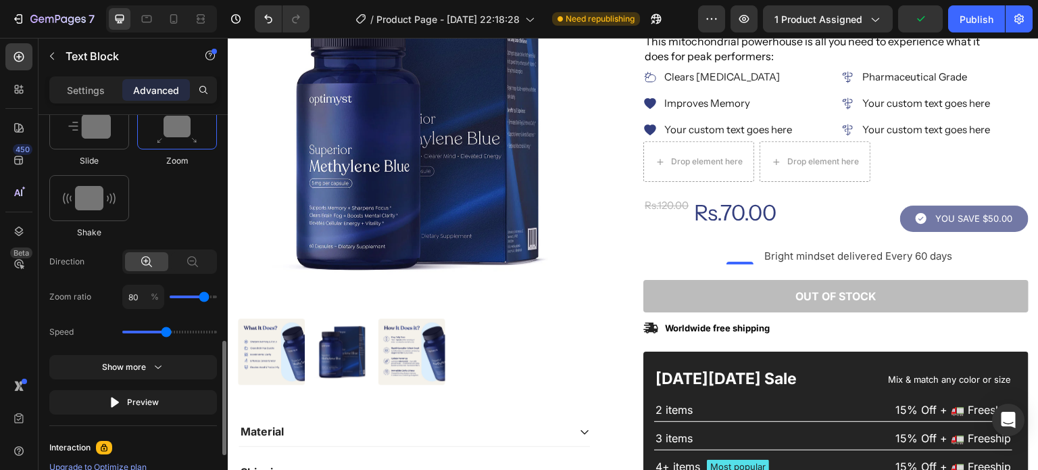
click at [142, 413] on div "Animation Select When appear When hover None Fade Slide Zoom Shake Direction Zo…" at bounding box center [133, 179] width 168 height 494
click at [143, 404] on div "Preview" at bounding box center [133, 402] width 51 height 14
click at [794, 252] on span "Bright mindset" at bounding box center [799, 255] width 70 height 13
click at [916, 253] on span "delivered Every 60 days" at bounding box center [894, 255] width 115 height 13
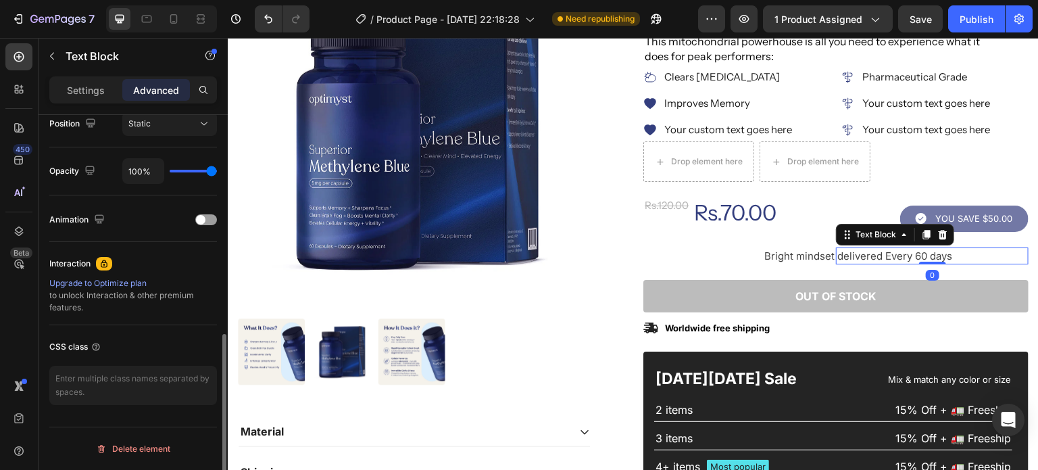
scroll to position [506, 0]
click at [809, 261] on p "Bright mindset" at bounding box center [740, 256] width 190 height 14
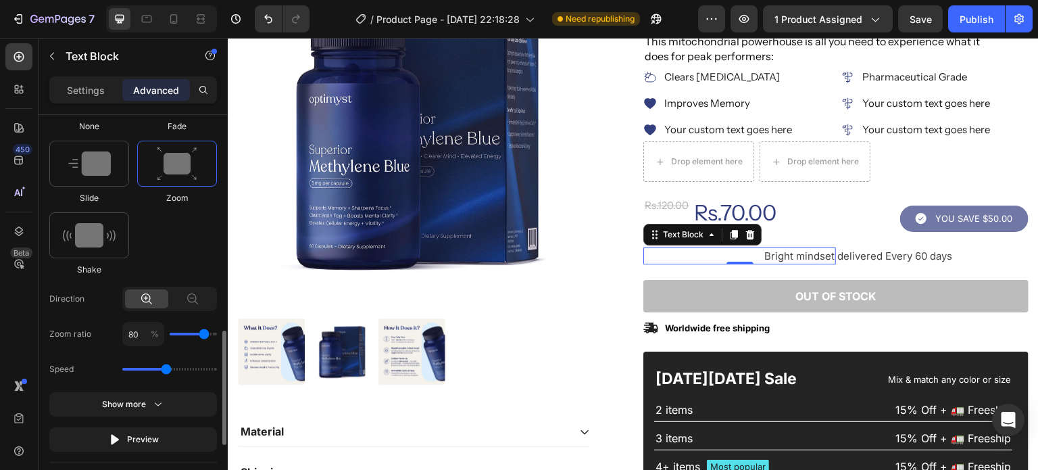
scroll to position [735, 0]
click at [114, 429] on button "Preview" at bounding box center [133, 438] width 168 height 24
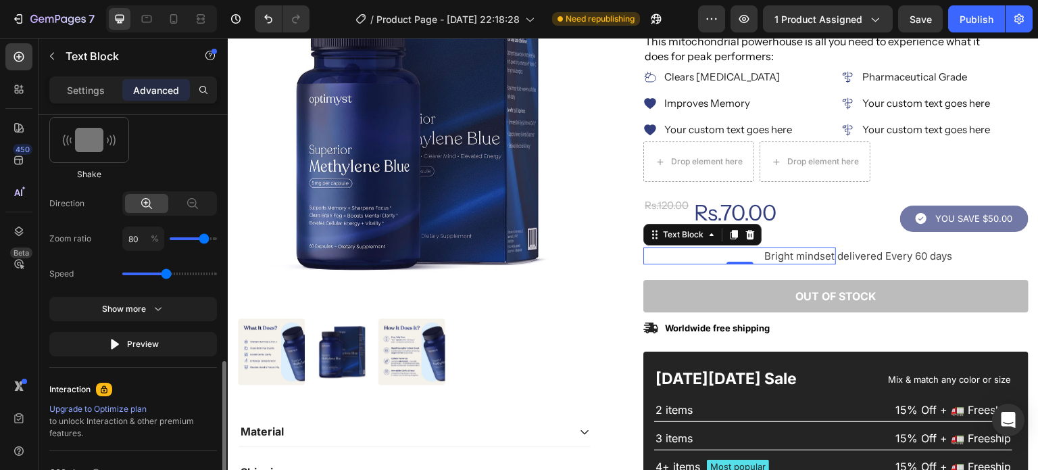
scroll to position [832, 0]
click at [146, 329] on button "Show more" at bounding box center [133, 341] width 168 height 24
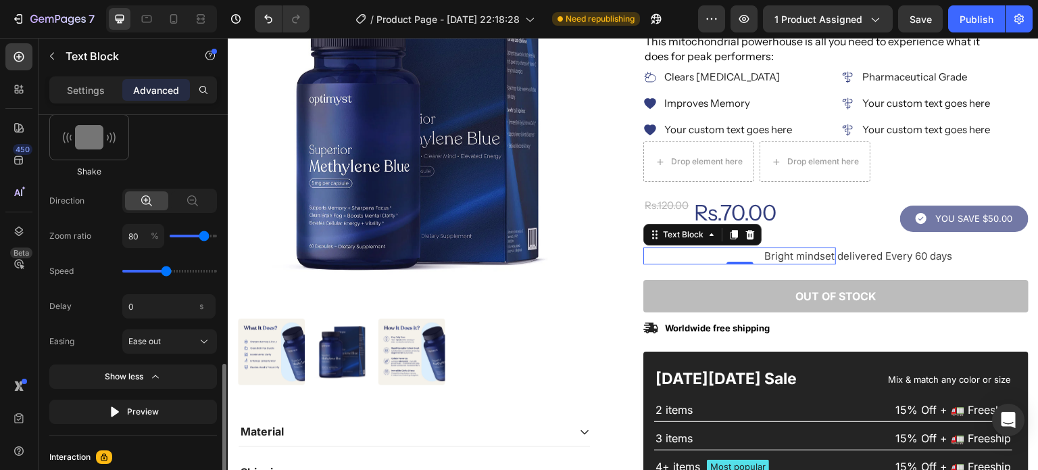
scroll to position [847, 0]
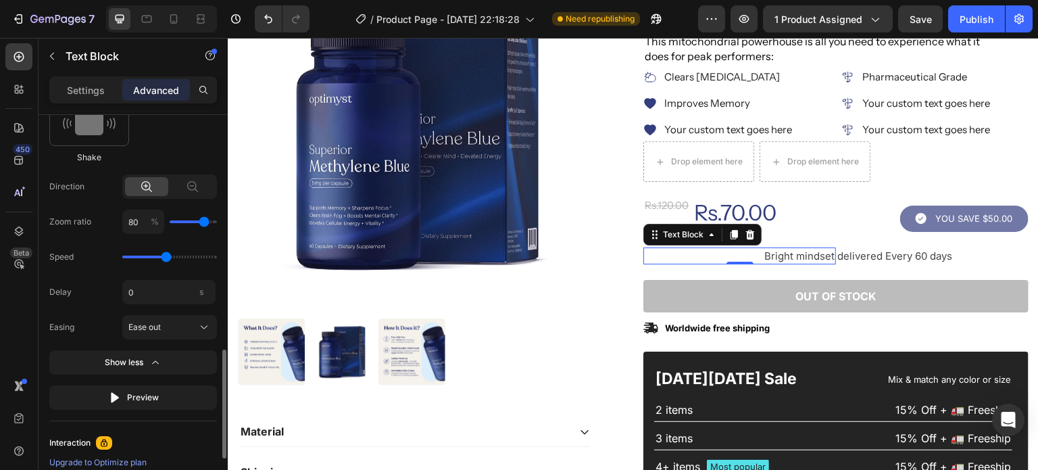
click at [177, 316] on button "Ease out" at bounding box center [169, 327] width 95 height 24
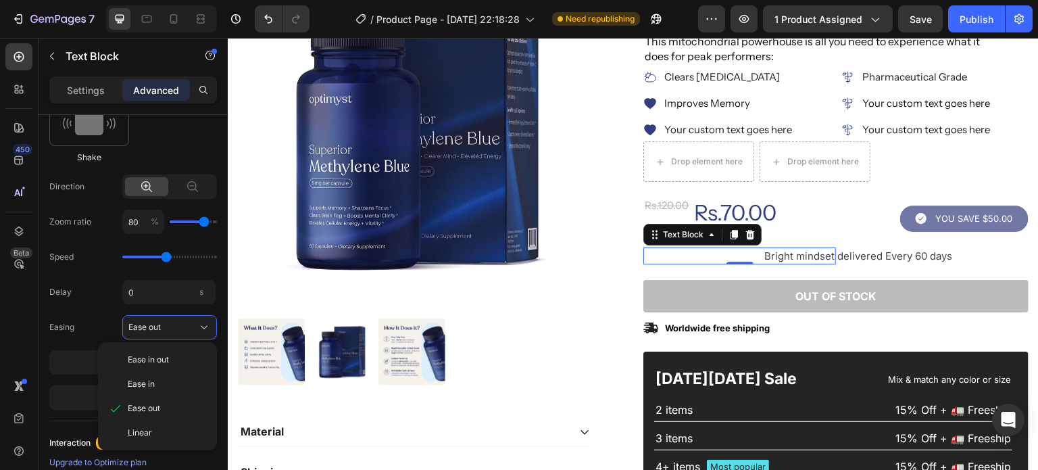
click at [171, 382] on div "Ease in" at bounding box center [167, 384] width 78 height 12
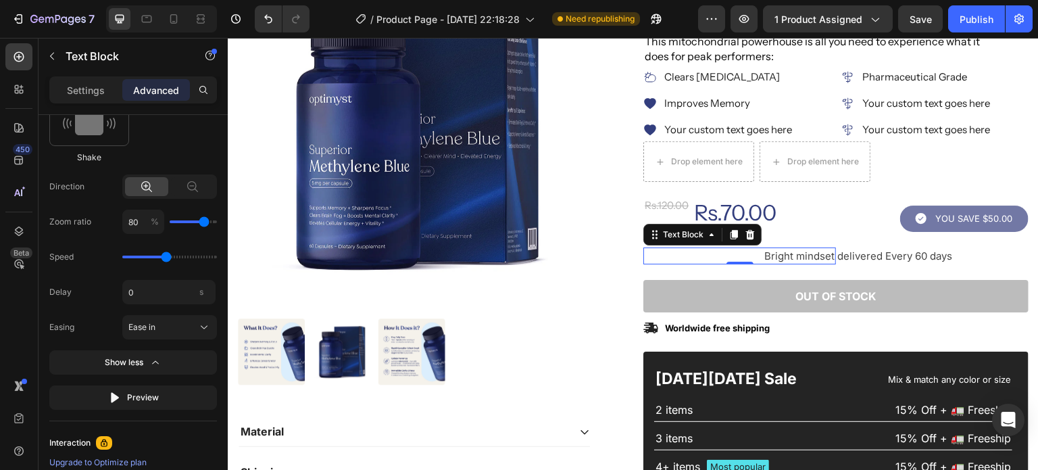
click at [158, 324] on div "Ease in" at bounding box center [161, 327] width 66 height 12
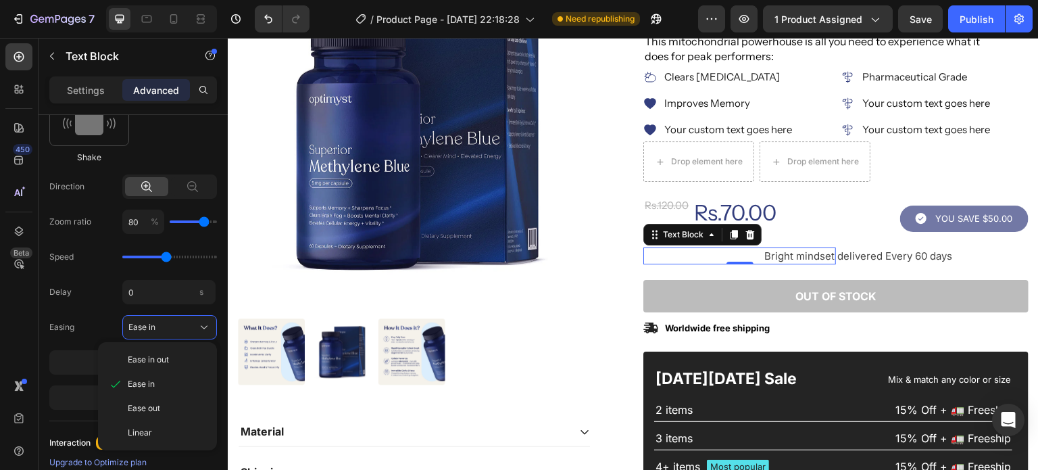
click at [169, 353] on span "Ease in out" at bounding box center [148, 359] width 41 height 12
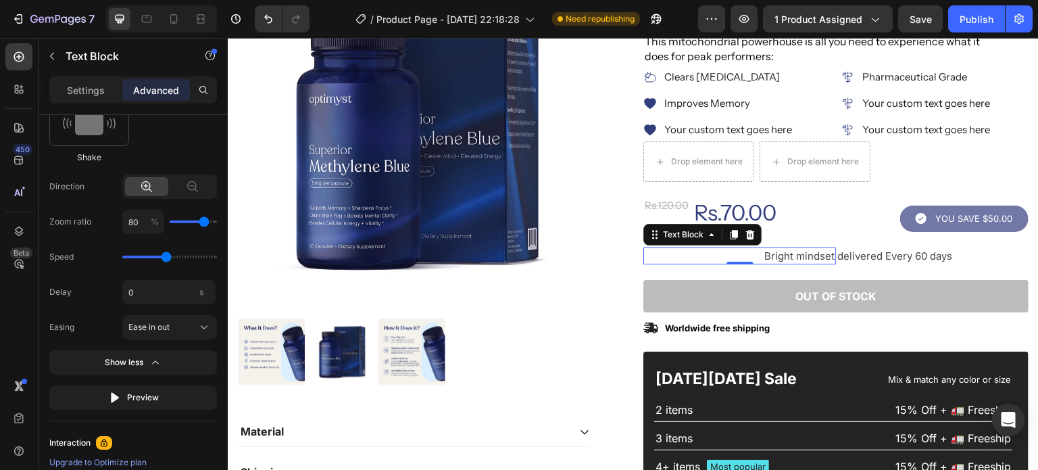
click at [171, 329] on div "Ease in out" at bounding box center [161, 327] width 66 height 12
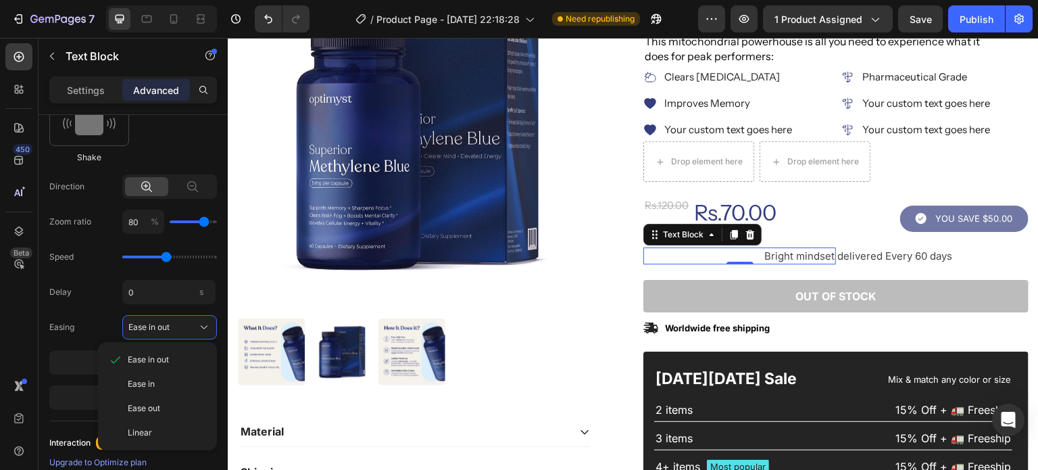
click at [166, 406] on div "Ease out" at bounding box center [167, 408] width 78 height 12
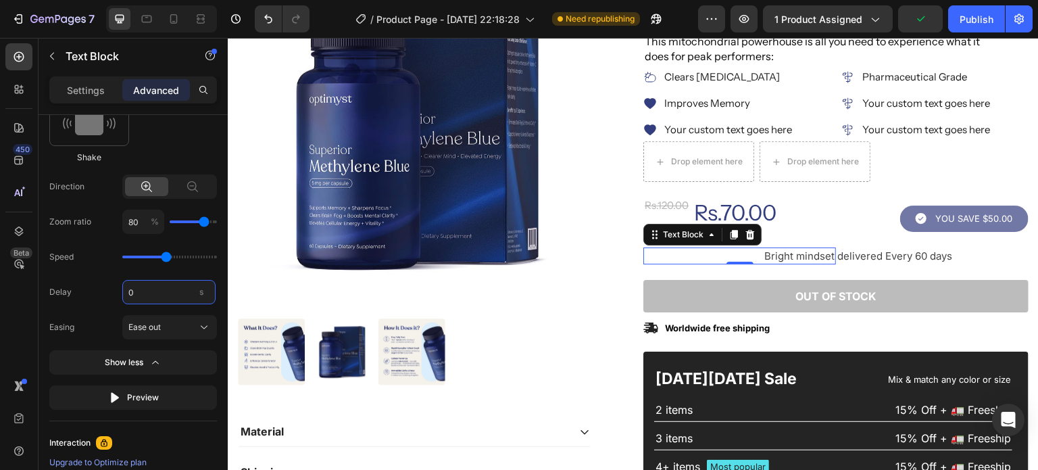
click at [157, 286] on input "0" at bounding box center [168, 292] width 93 height 24
click at [200, 291] on span "s" at bounding box center [201, 291] width 4 height 10
click at [200, 291] on input "8" at bounding box center [168, 292] width 93 height 24
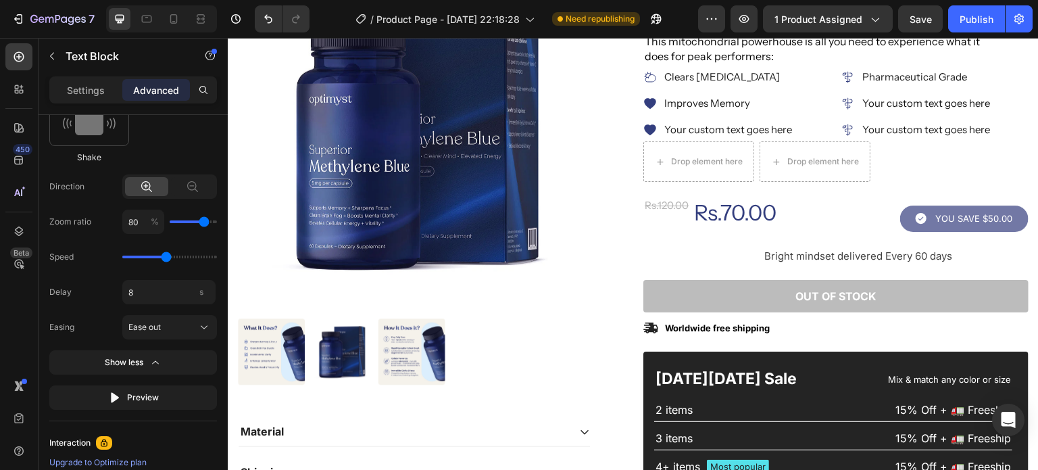
type input "8"
click at [86, 303] on div "Delay 8 s Easing Ease out" at bounding box center [133, 309] width 168 height 59
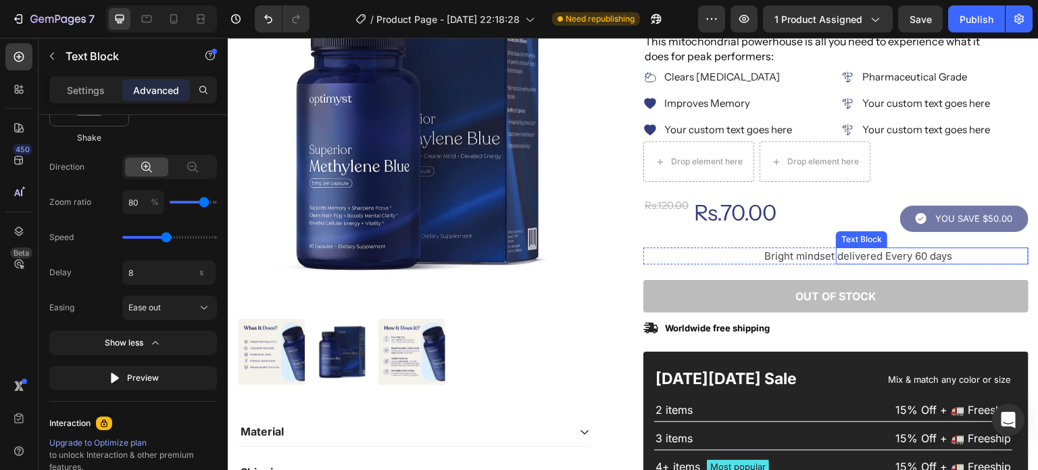
click at [881, 249] on span "delivered Every 60 days" at bounding box center [894, 255] width 115 height 13
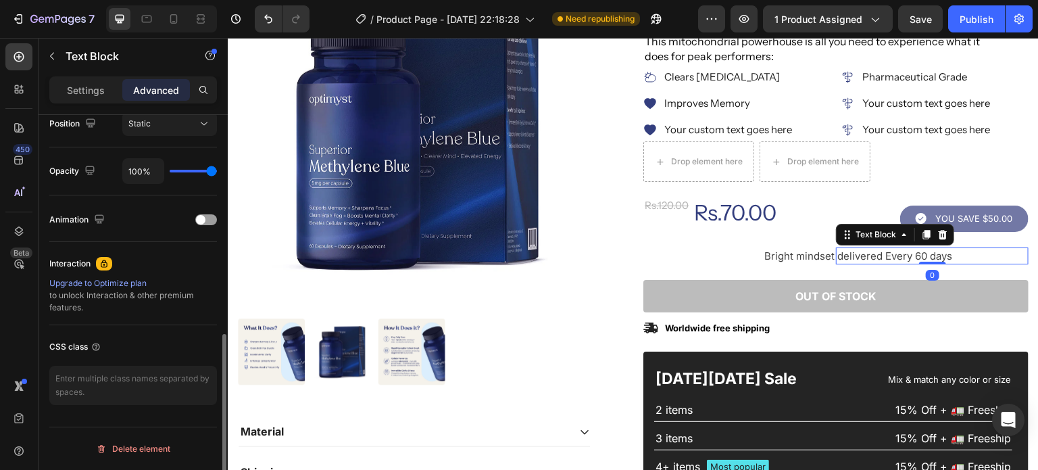
scroll to position [506, 0]
drag, startPoint x: 199, startPoint y: 219, endPoint x: 7, endPoint y: 186, distance: 194.7
click at [199, 219] on span at bounding box center [200, 221] width 9 height 9
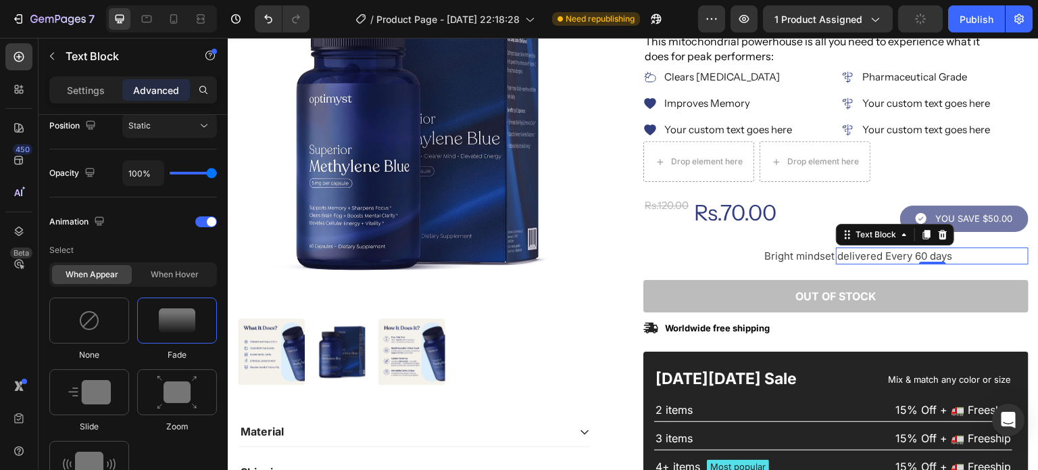
click at [88, 399] on img at bounding box center [89, 392] width 43 height 24
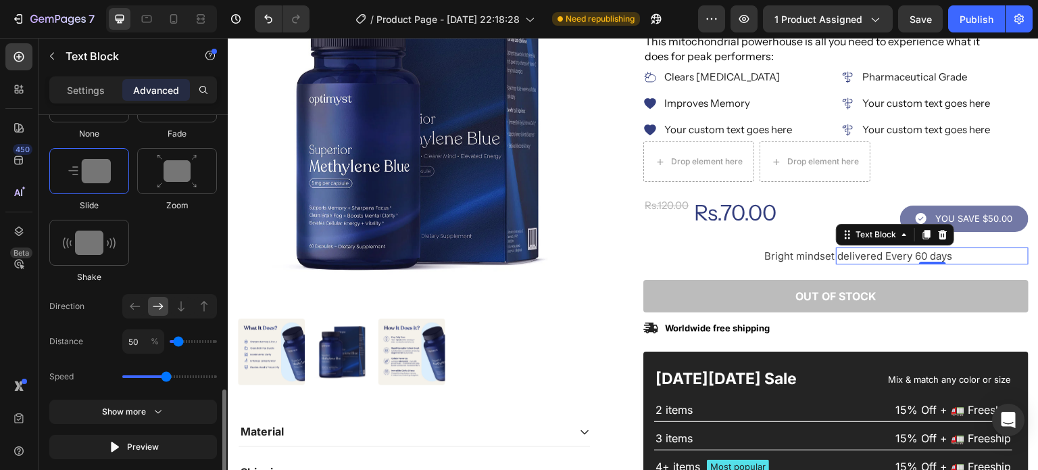
scroll to position [775, 0]
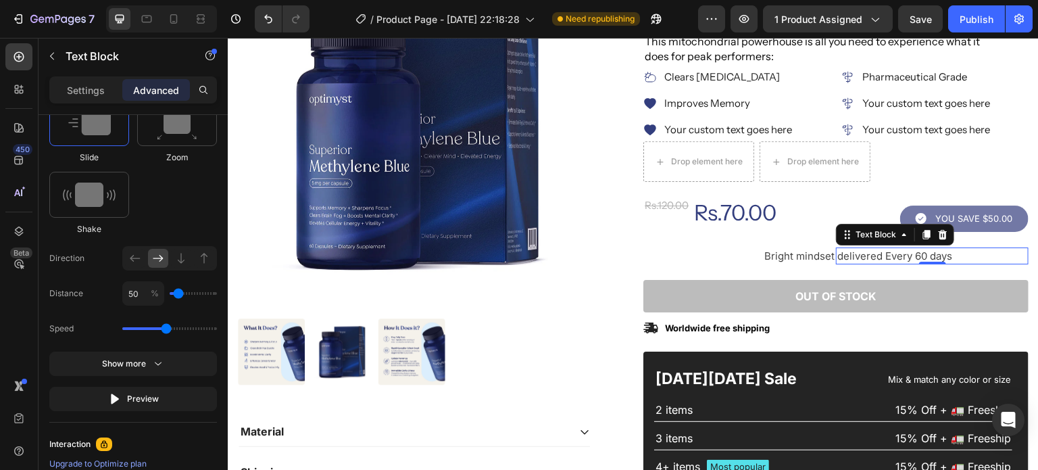
click at [128, 259] on icon at bounding box center [135, 258] width 14 height 14
drag, startPoint x: 164, startPoint y: 325, endPoint x: 133, endPoint y: 326, distance: 31.1
type input "0.7"
click at [133, 327] on input "range" at bounding box center [169, 328] width 95 height 3
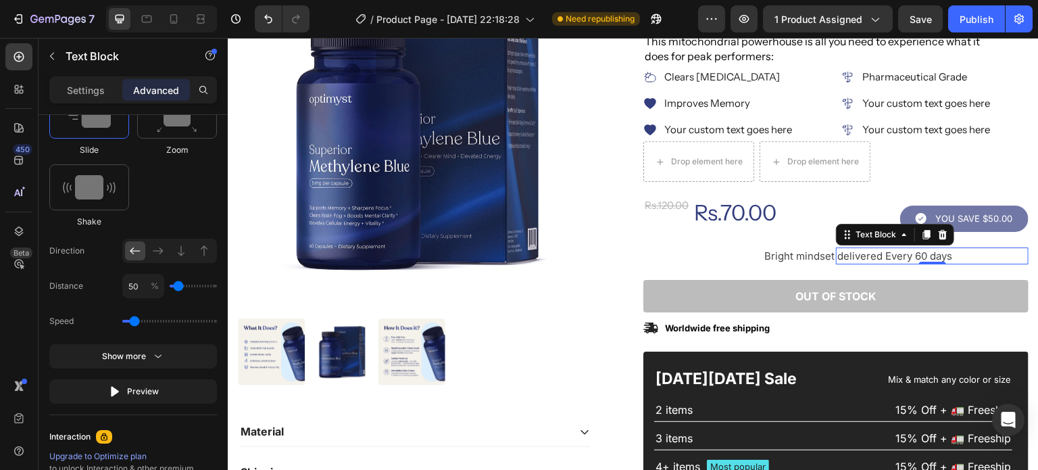
type input "100"
type input "150"
type input "200"
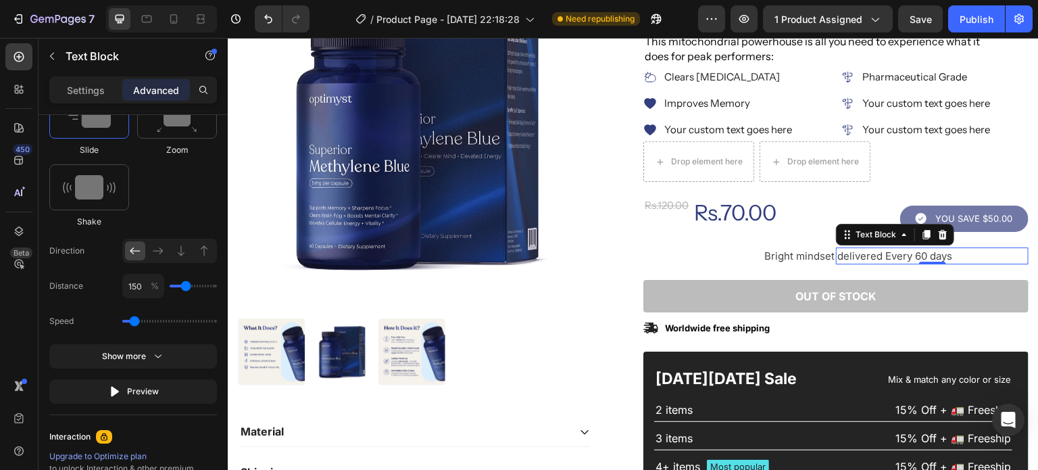
type input "200"
type input "250"
type input "300"
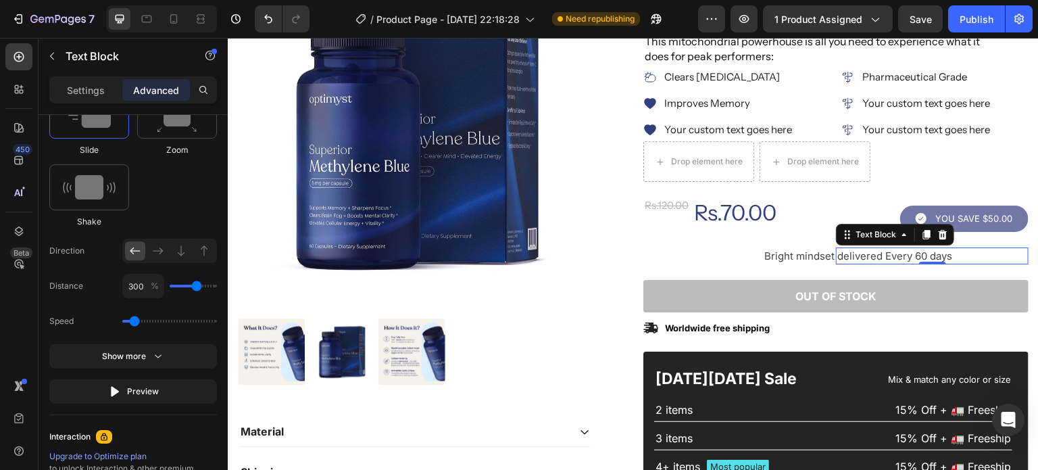
type input "400"
drag, startPoint x: 176, startPoint y: 285, endPoint x: 204, endPoint y: 279, distance: 28.4
type input "400"
click at [204, 284] on input "range" at bounding box center [193, 285] width 47 height 3
click at [105, 322] on div "Speed" at bounding box center [133, 321] width 168 height 24
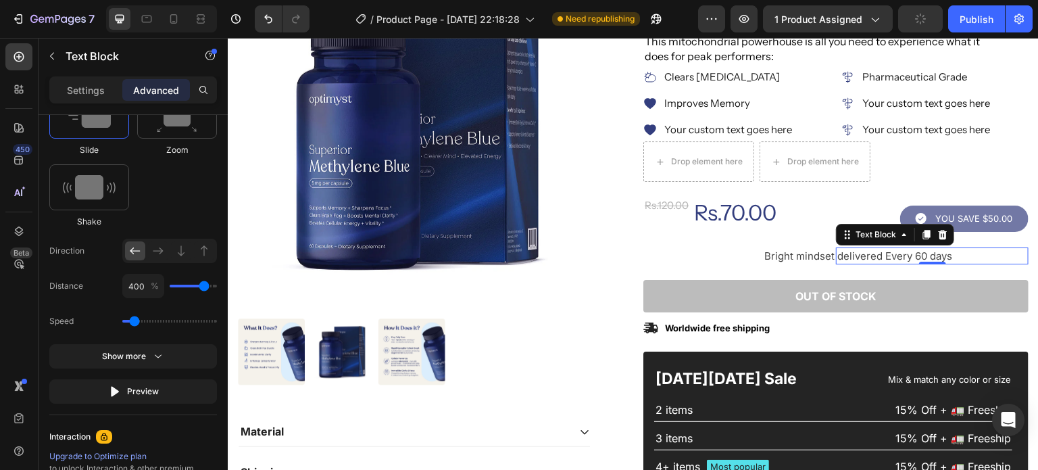
type input "50"
type input "0"
drag, startPoint x: 203, startPoint y: 286, endPoint x: 170, endPoint y: 289, distance: 32.5
type input "0"
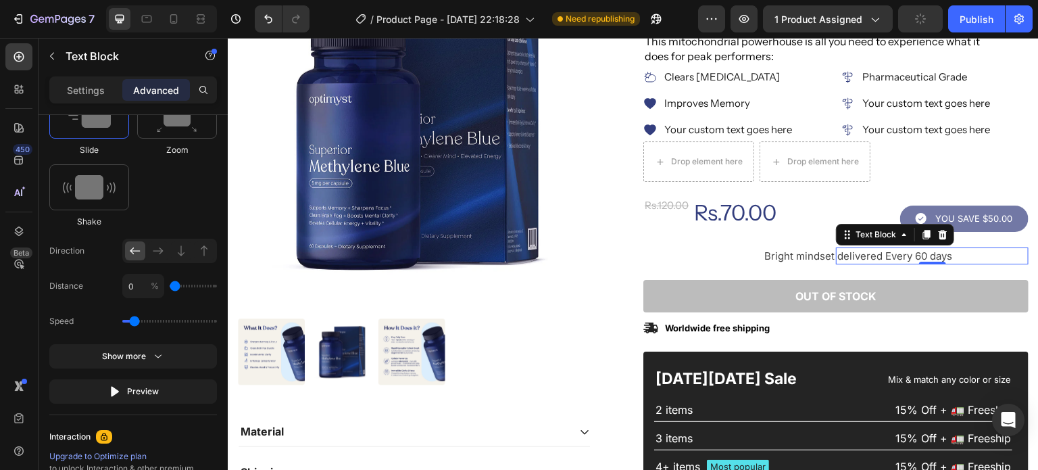
click at [170, 287] on input "range" at bounding box center [193, 285] width 47 height 3
click at [122, 390] on div "Preview" at bounding box center [133, 391] width 51 height 14
type input "50"
click at [178, 285] on input "range" at bounding box center [193, 285] width 47 height 3
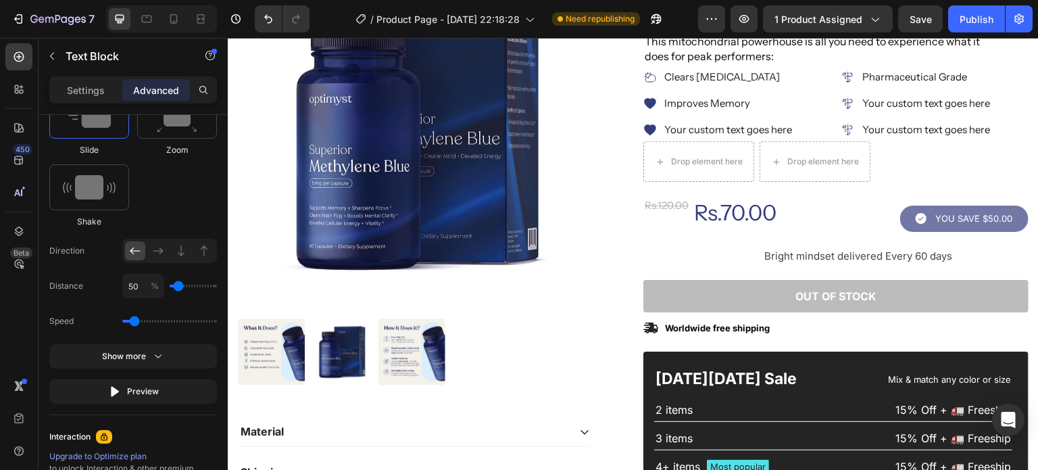
click at [178, 285] on input "range" at bounding box center [193, 285] width 47 height 3
click at [138, 282] on input "50" at bounding box center [143, 286] width 42 height 24
type input "48"
type input "50"
type input "44"
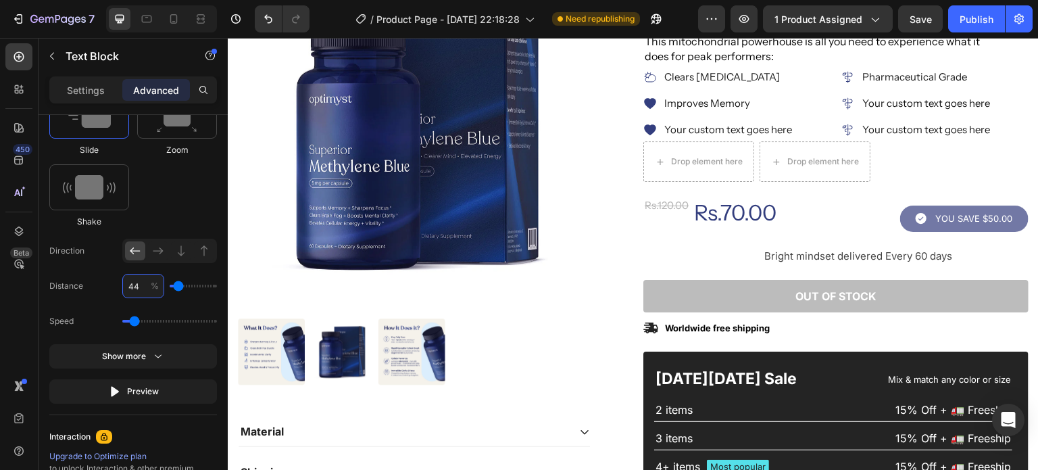
type input "50"
type input "34"
type input "50"
type input "20"
type input "0"
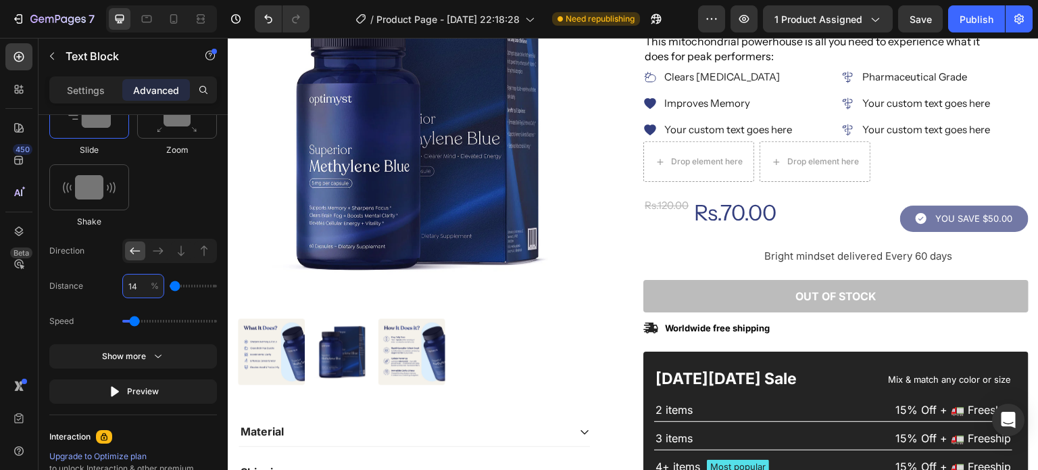
type input "12"
type input "0"
type input "10"
type input "0"
click at [105, 292] on div "Distance 10 %" at bounding box center [133, 286] width 168 height 24
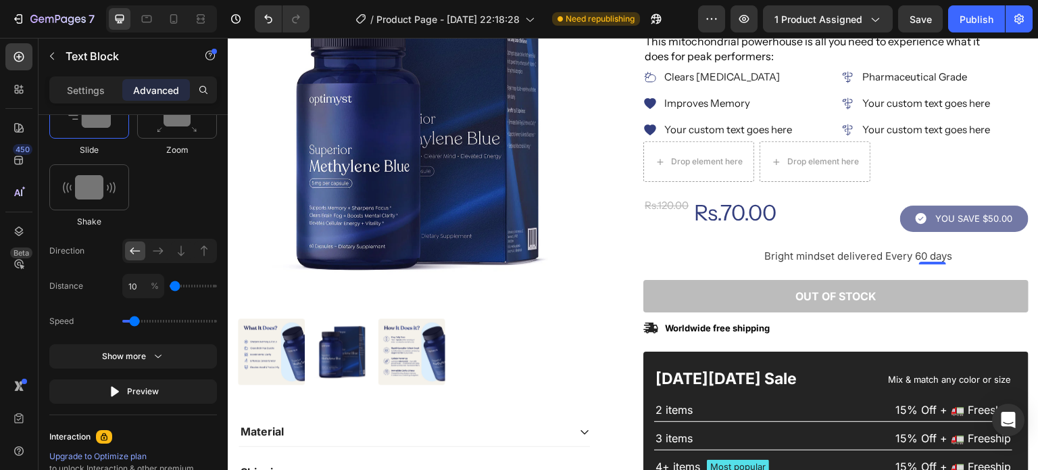
click at [137, 395] on div "Preview" at bounding box center [133, 391] width 51 height 14
click at [133, 380] on button "Preview" at bounding box center [133, 391] width 168 height 24
click at [56, 58] on icon "button" at bounding box center [52, 56] width 11 height 11
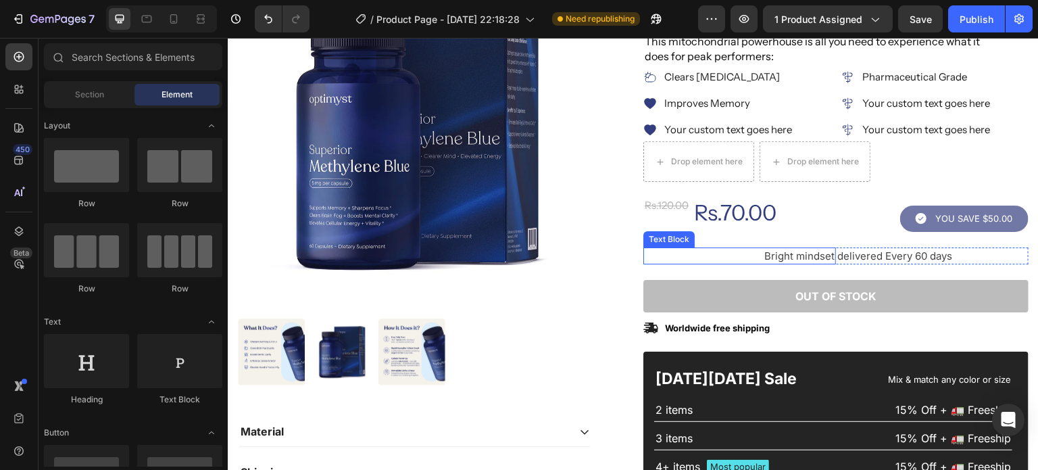
click at [808, 254] on span "Bright mindset" at bounding box center [799, 255] width 70 height 13
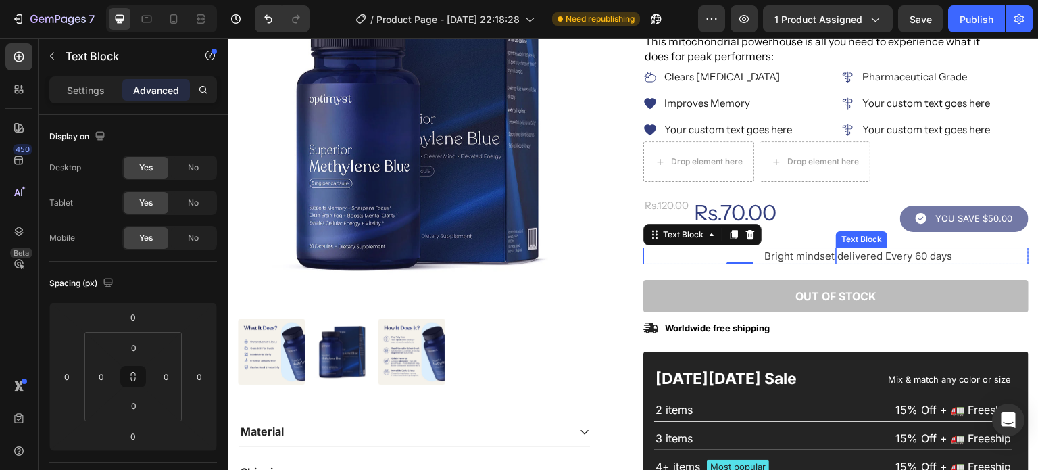
click at [836, 261] on div "delivered Every 60 days" at bounding box center [932, 255] width 193 height 17
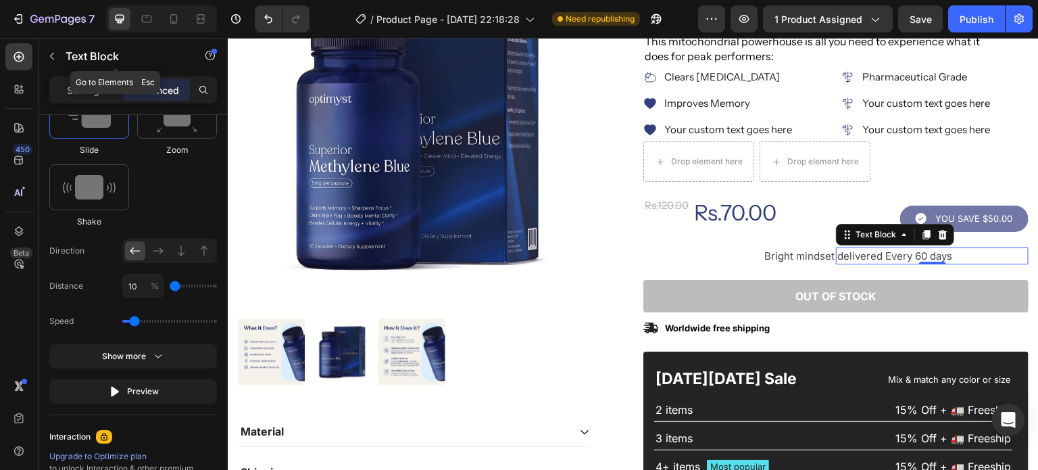
click at [51, 53] on icon "button" at bounding box center [52, 56] width 11 height 11
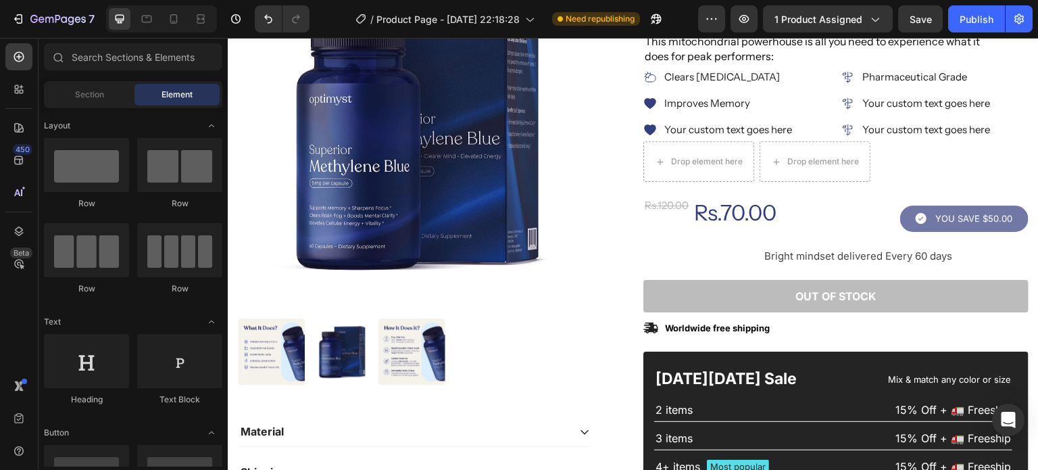
scroll to position [0, 0]
click at [101, 58] on input "text" at bounding box center [133, 56] width 178 height 27
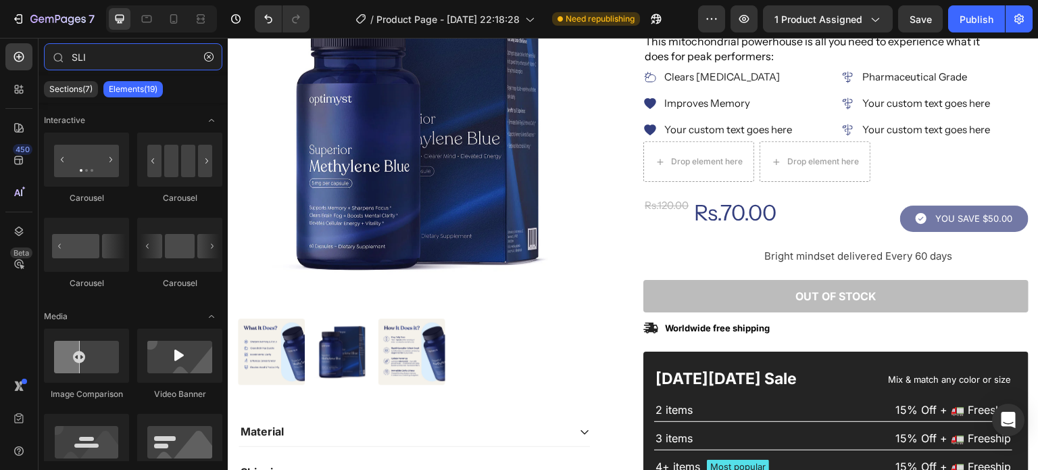
type input "SLI"
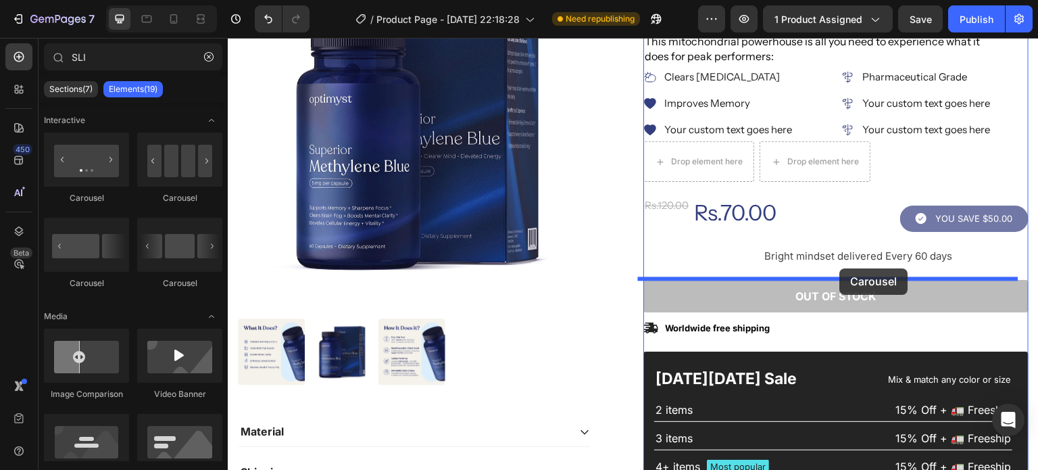
drag, startPoint x: 311, startPoint y: 207, endPoint x: 840, endPoint y: 268, distance: 531.9
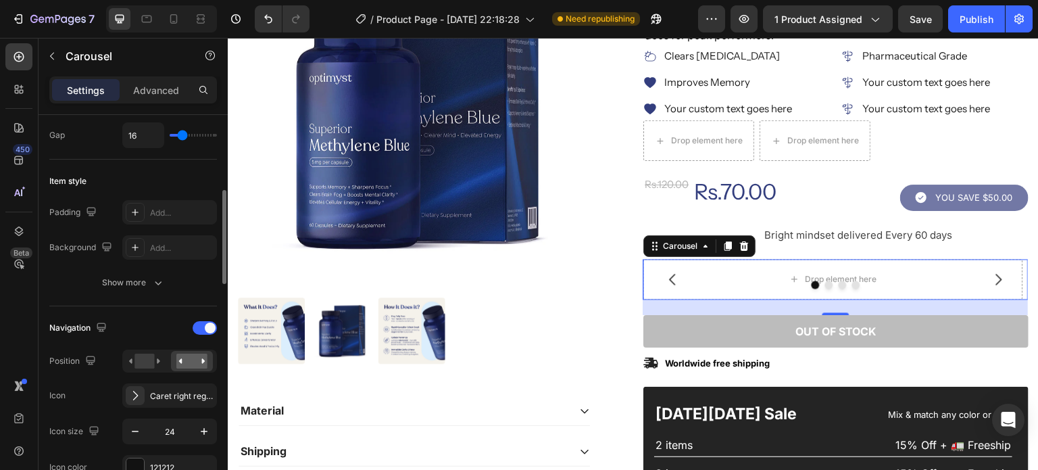
scroll to position [305, 0]
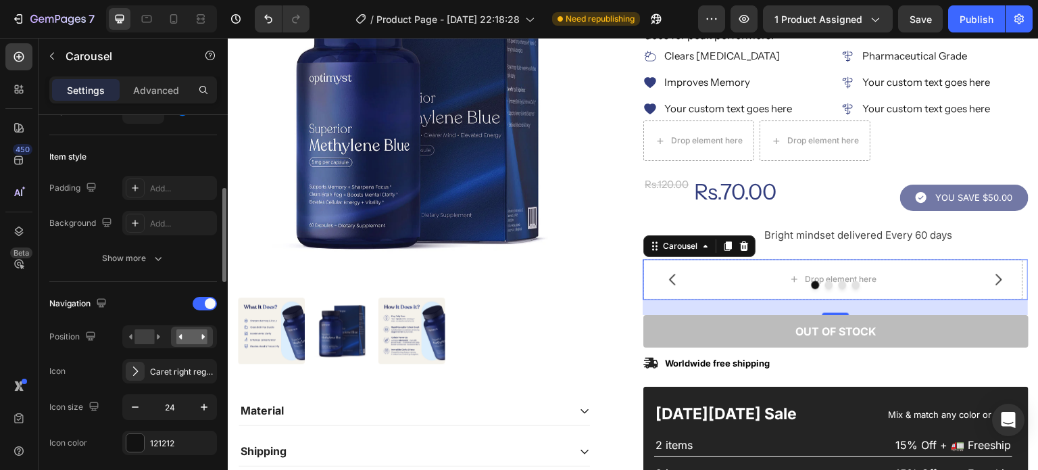
click at [207, 298] on span at bounding box center [210, 303] width 11 height 11
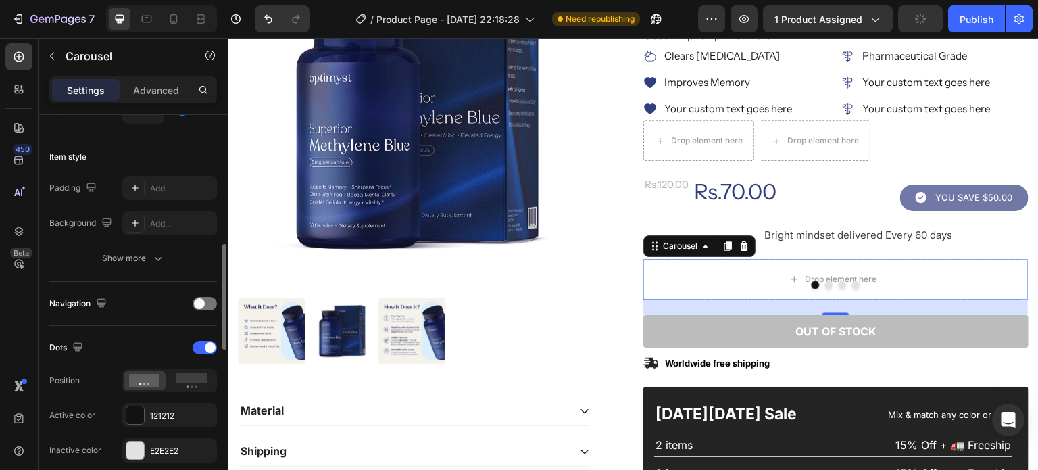
scroll to position [344, 0]
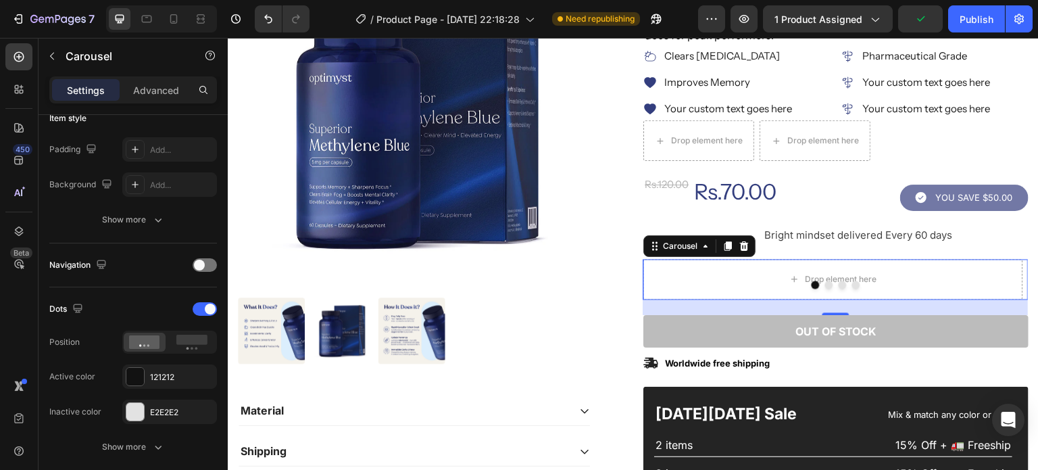
click at [200, 303] on div at bounding box center [205, 309] width 24 height 14
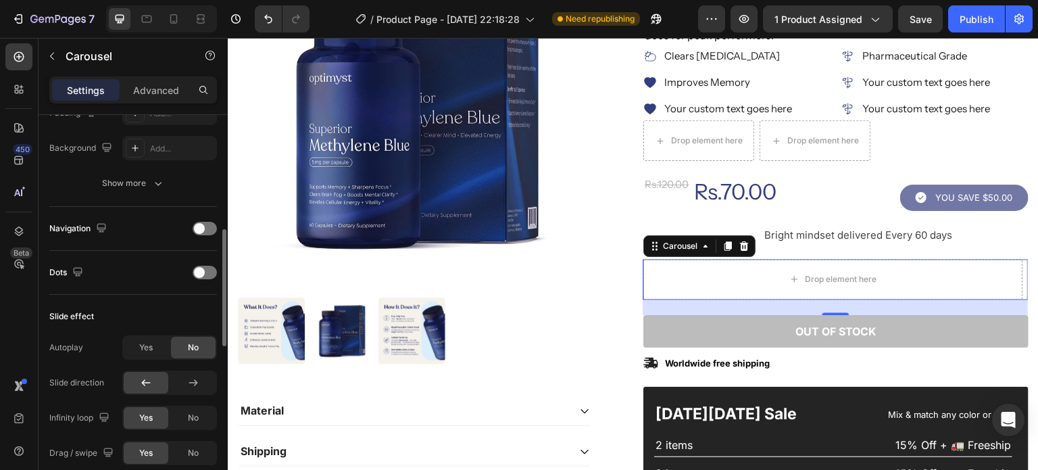
scroll to position [381, 0]
click at [155, 349] on div "Yes" at bounding box center [146, 347] width 45 height 22
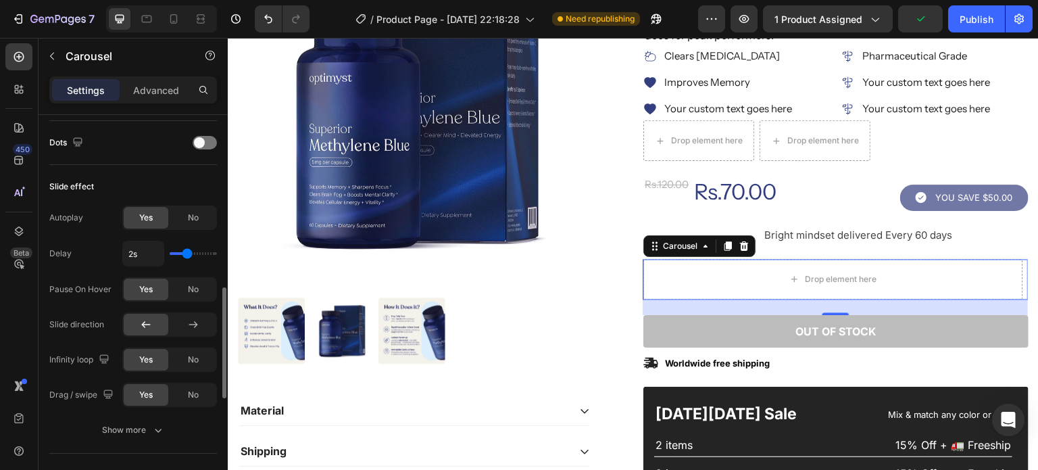
scroll to position [532, 0]
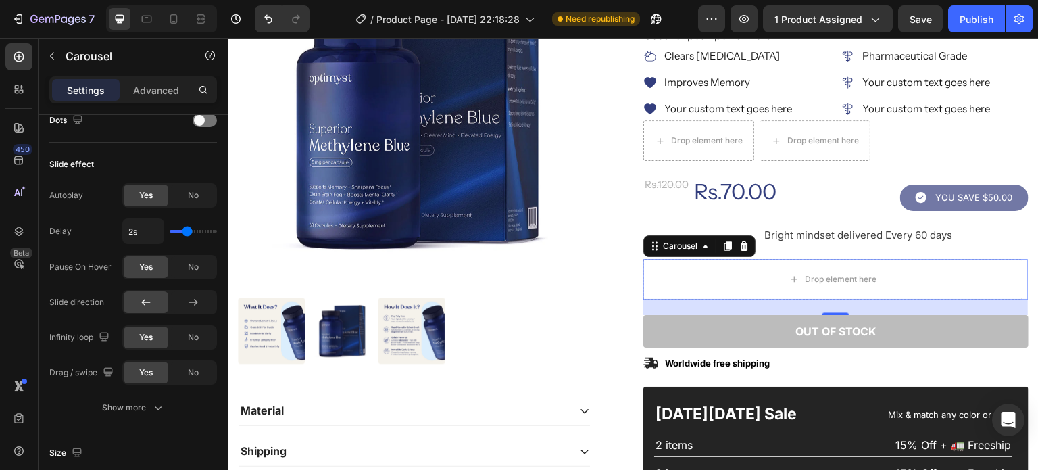
click at [201, 370] on div "No" at bounding box center [193, 372] width 45 height 22
click at [49, 59] on icon "button" at bounding box center [52, 56] width 11 height 11
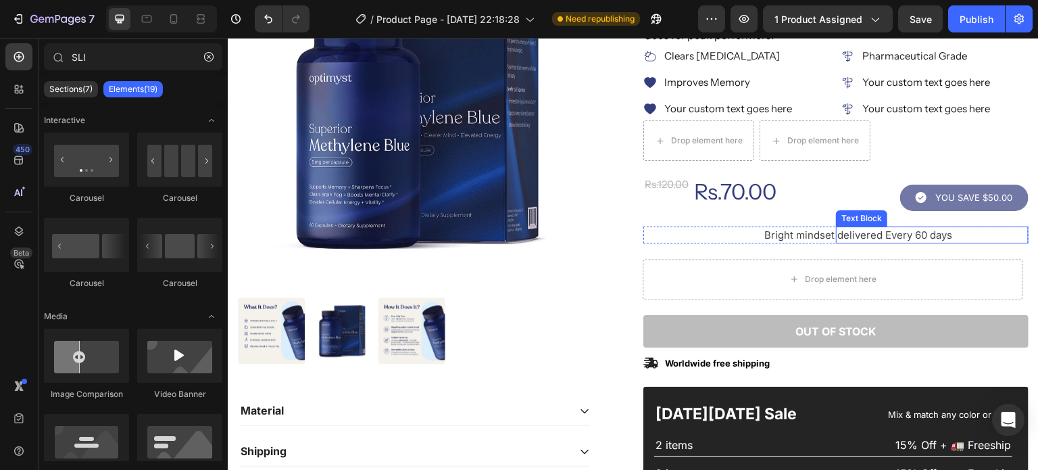
click at [836, 239] on div "delivered Every 60 days" at bounding box center [932, 234] width 193 height 17
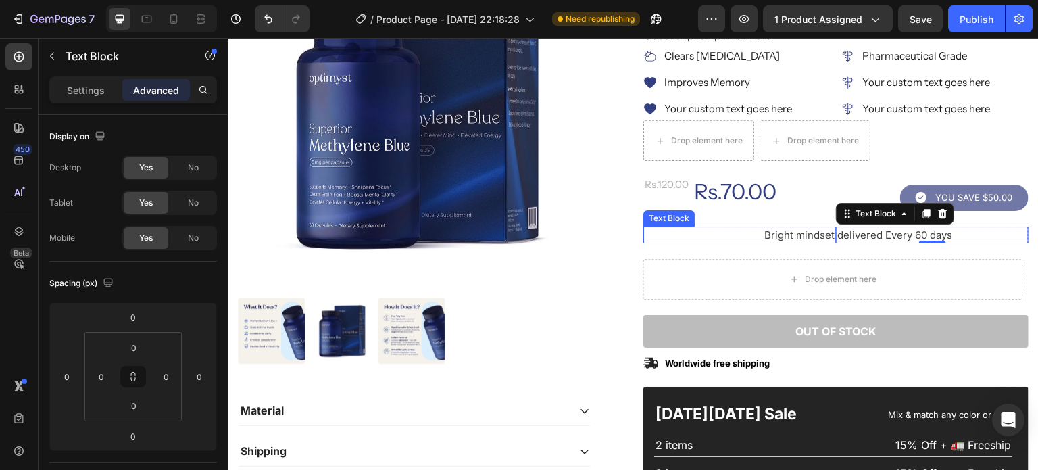
click at [693, 235] on p "Bright mindset" at bounding box center [740, 235] width 190 height 14
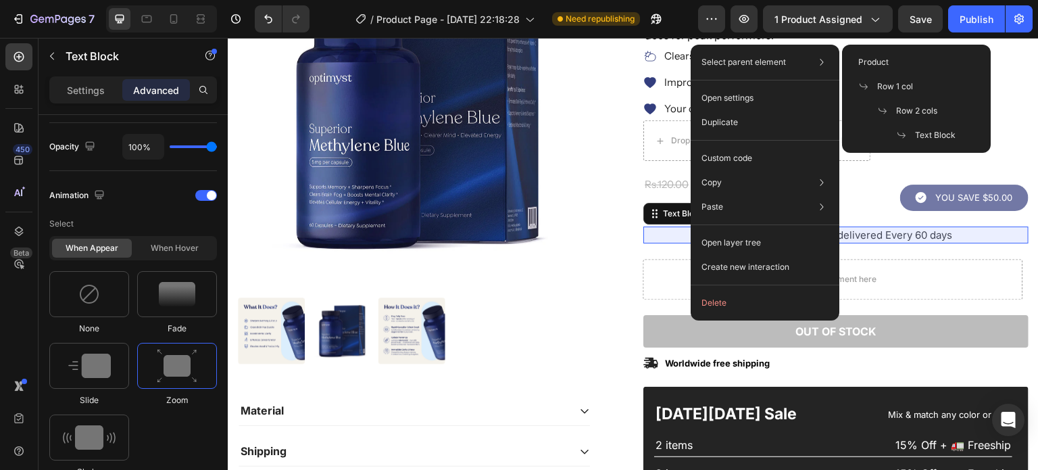
click at [895, 123] on div "Row 2 cols" at bounding box center [916, 135] width 138 height 24
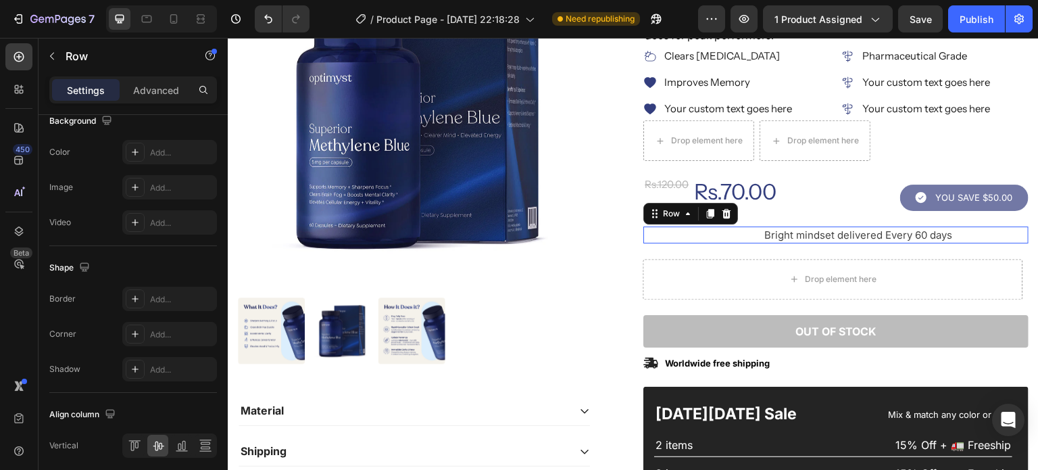
scroll to position [0, 0]
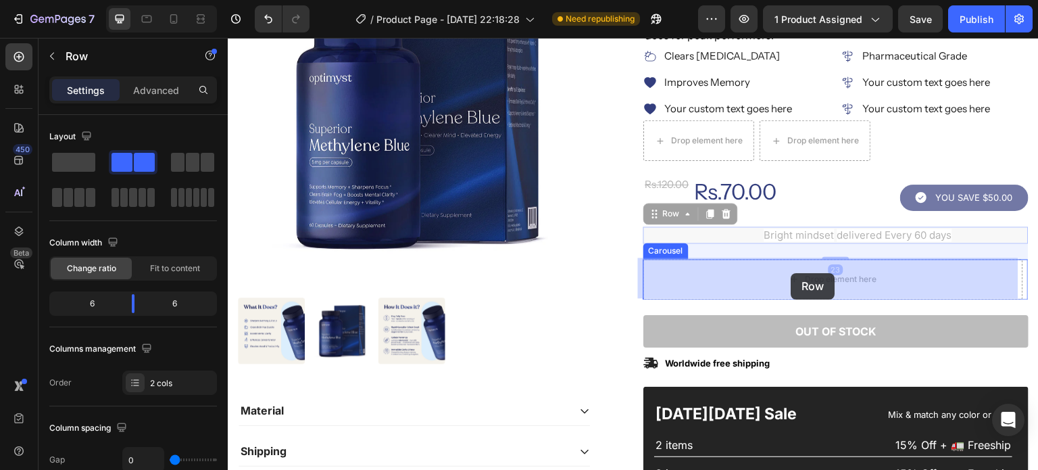
drag, startPoint x: 655, startPoint y: 211, endPoint x: 791, endPoint y: 273, distance: 149.4
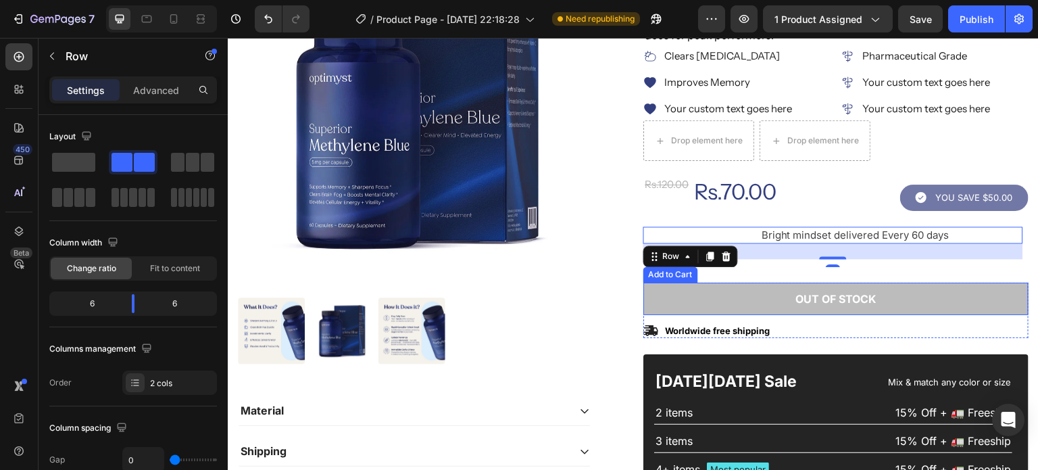
scroll to position [229, 0]
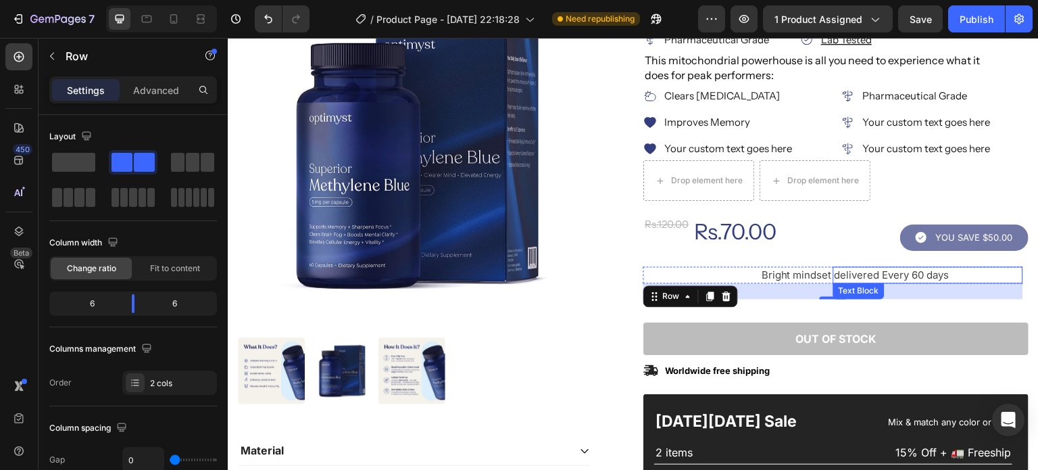
click at [972, 270] on p "delivered Every 60 days" at bounding box center [927, 275] width 187 height 14
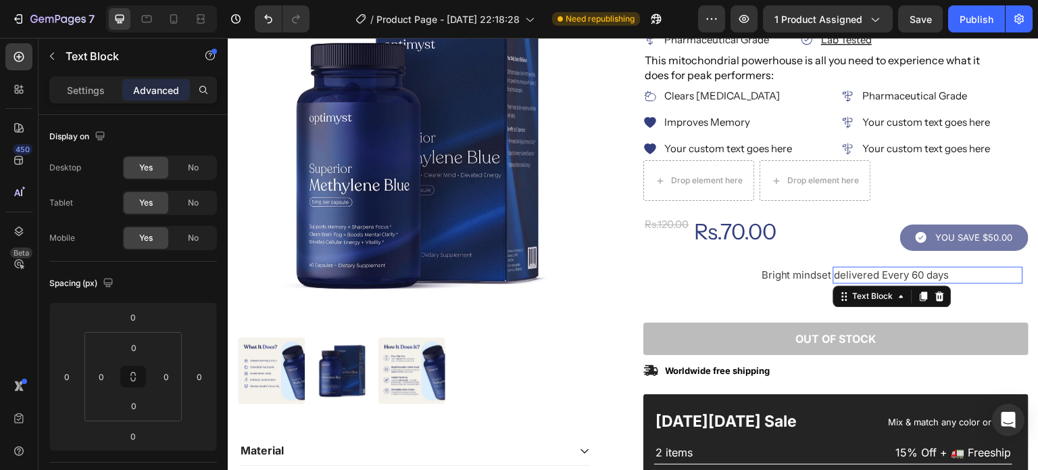
click at [938, 293] on icon at bounding box center [940, 295] width 9 height 9
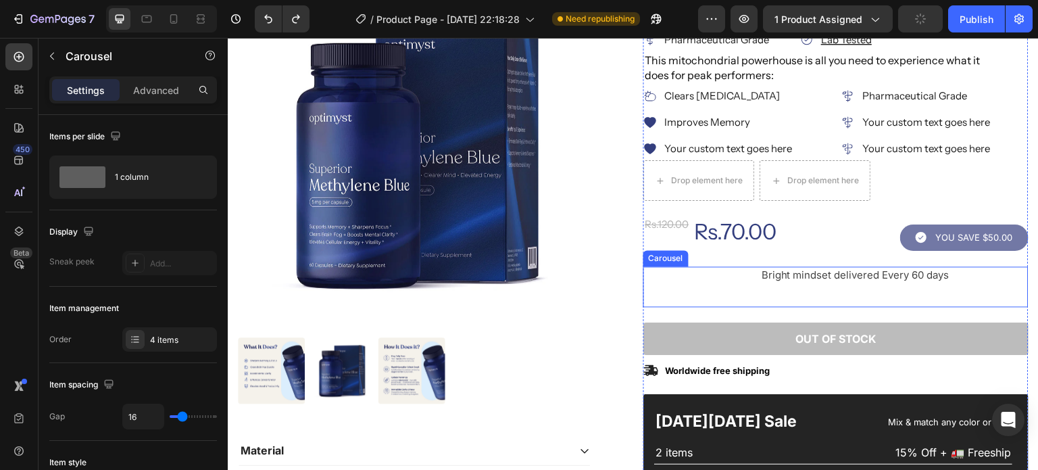
click at [926, 296] on div "Bright mindset Text Block delivered Every 60 days Text Block Row" at bounding box center [833, 286] width 380 height 41
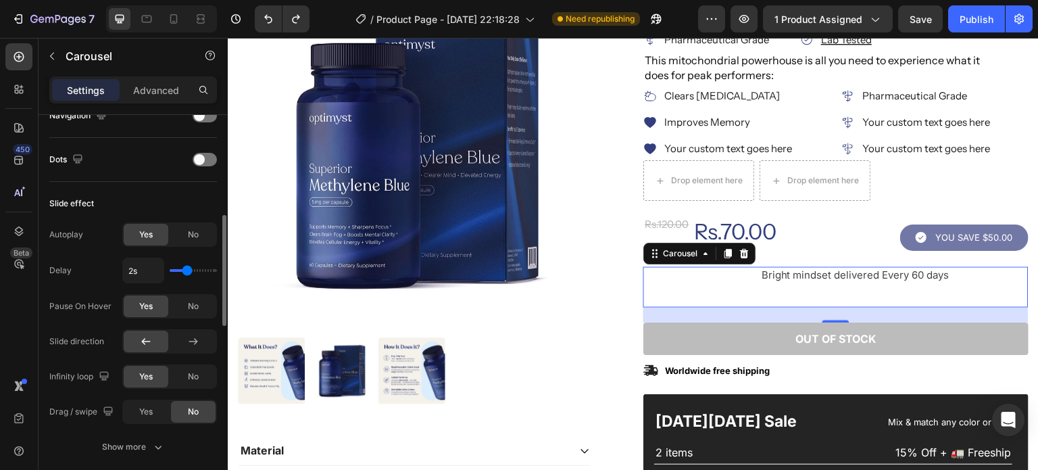
scroll to position [0, 0]
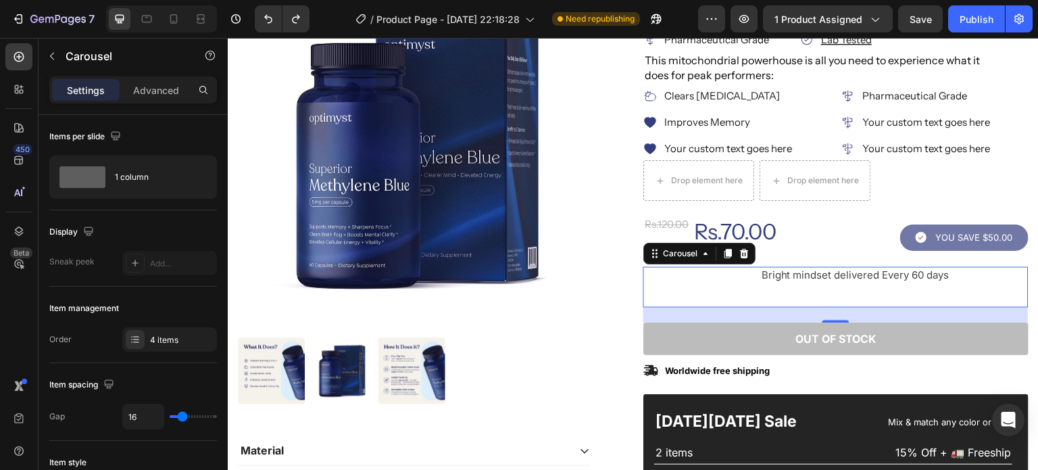
click at [148, 176] on div "1 column" at bounding box center [156, 176] width 82 height 31
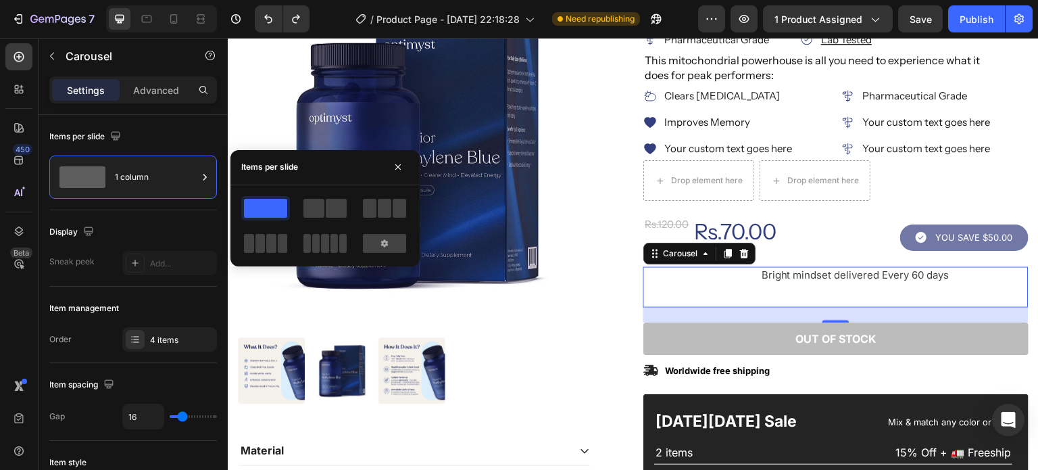
click at [148, 176] on div "1 column" at bounding box center [156, 176] width 82 height 31
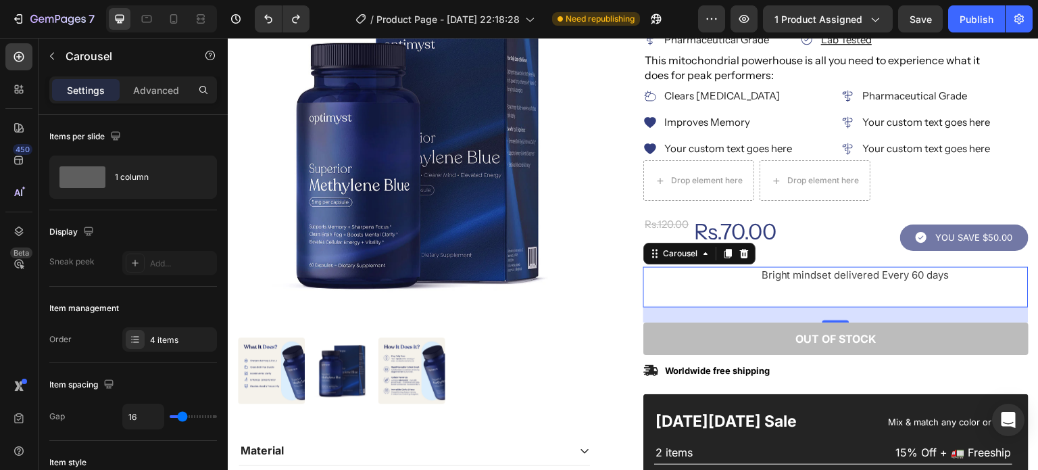
click at [171, 340] on div "4 items" at bounding box center [182, 340] width 64 height 12
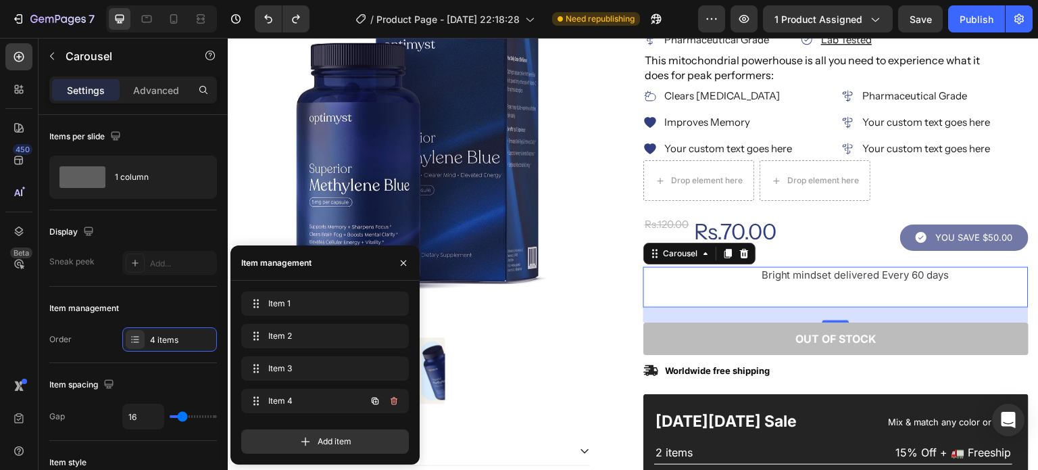
click at [390, 399] on icon "button" at bounding box center [394, 400] width 11 height 11
click at [387, 403] on div "Delete" at bounding box center [384, 401] width 25 height 12
click at [386, 429] on div "Add item" at bounding box center [325, 441] width 168 height 24
click at [400, 397] on button "button" at bounding box center [393, 400] width 19 height 19
click at [386, 399] on div "Delete" at bounding box center [384, 401] width 25 height 12
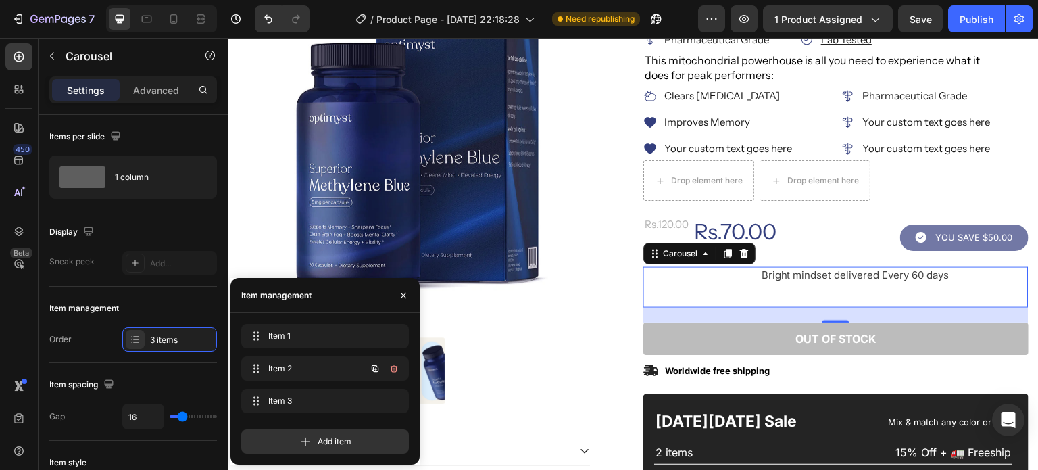
click at [391, 365] on icon "button" at bounding box center [394, 368] width 11 height 11
click at [382, 370] on div "Delete" at bounding box center [384, 368] width 25 height 12
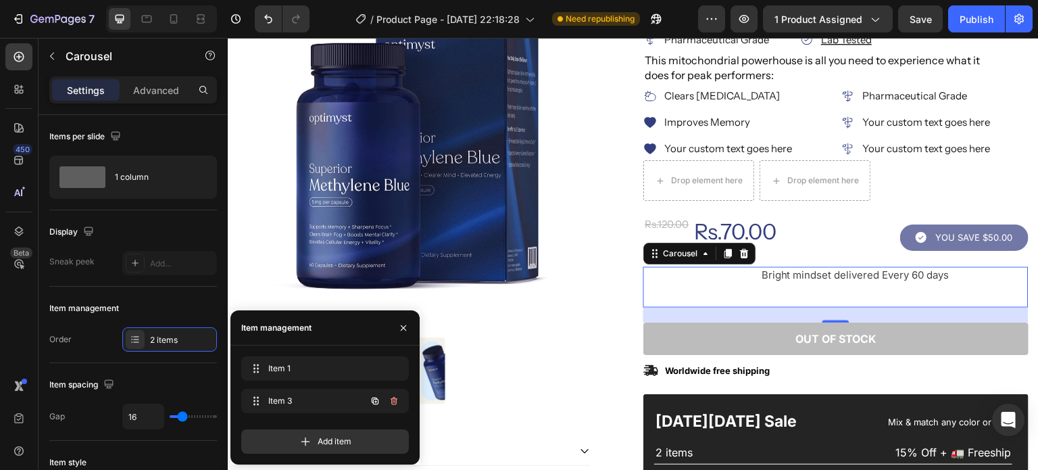
click at [392, 397] on icon "button" at bounding box center [394, 400] width 11 height 11
click at [382, 402] on div "Delete" at bounding box center [384, 401] width 25 height 12
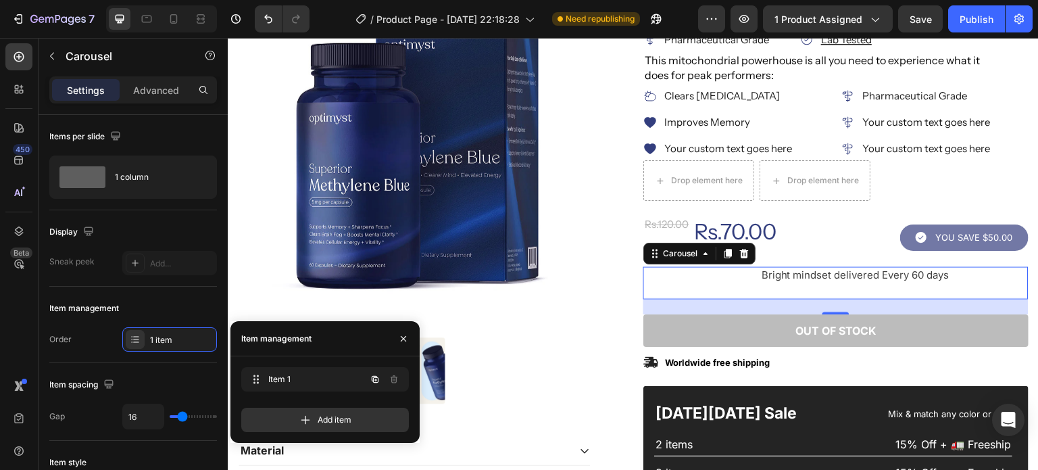
click at [374, 378] on icon "button" at bounding box center [375, 379] width 11 height 11
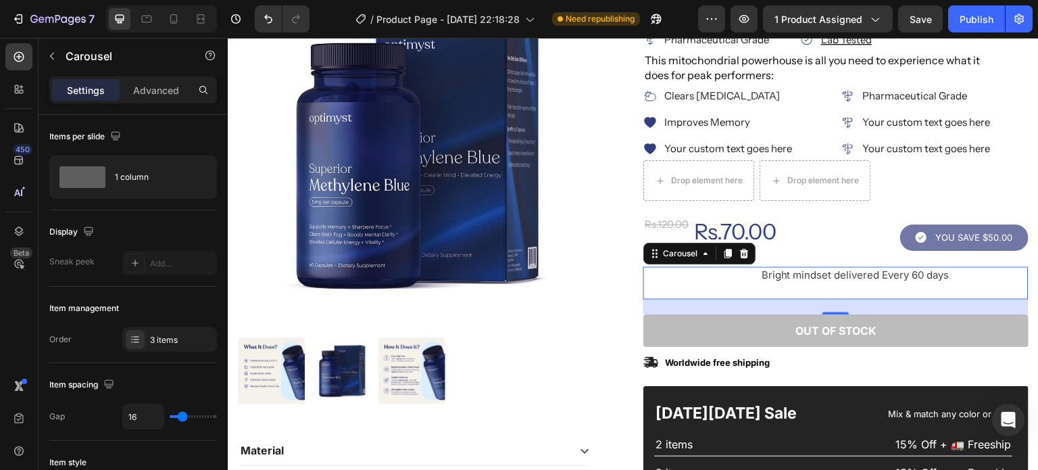
click at [49, 305] on div "Item management" at bounding box center [84, 308] width 70 height 12
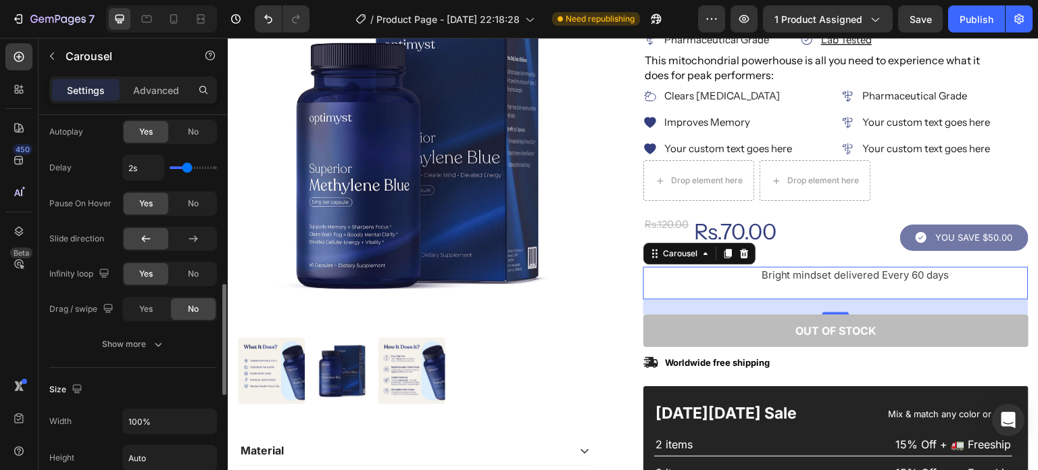
scroll to position [597, 0]
click at [119, 340] on div "Show more" at bounding box center [133, 343] width 63 height 14
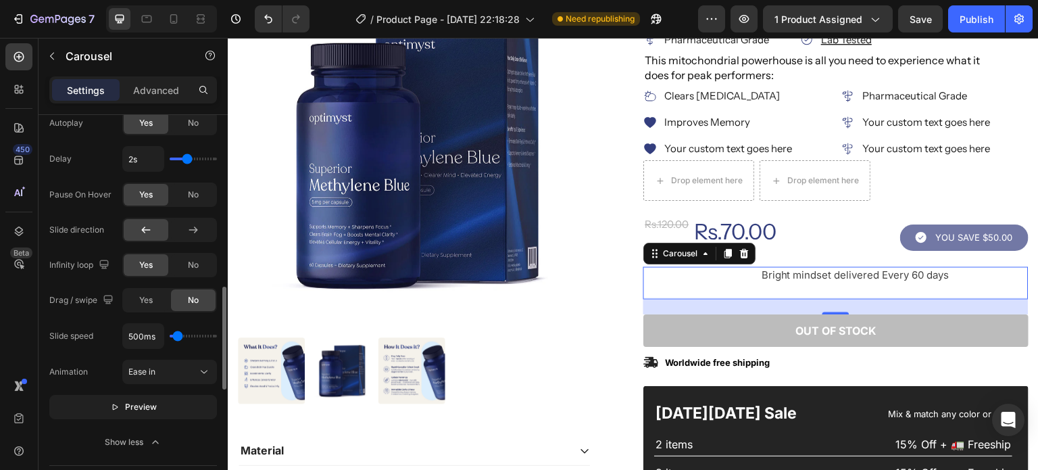
scroll to position [636, 0]
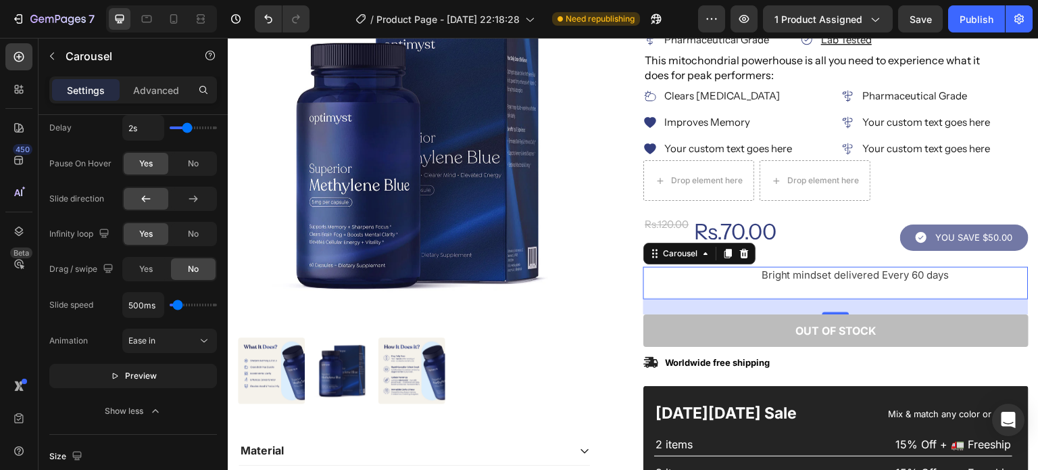
type input "100ms"
drag, startPoint x: 177, startPoint y: 303, endPoint x: 166, endPoint y: 305, distance: 11.0
type input "100"
click at [170, 305] on input "range" at bounding box center [193, 304] width 47 height 3
click at [145, 375] on span "Preview" at bounding box center [141, 376] width 32 height 14
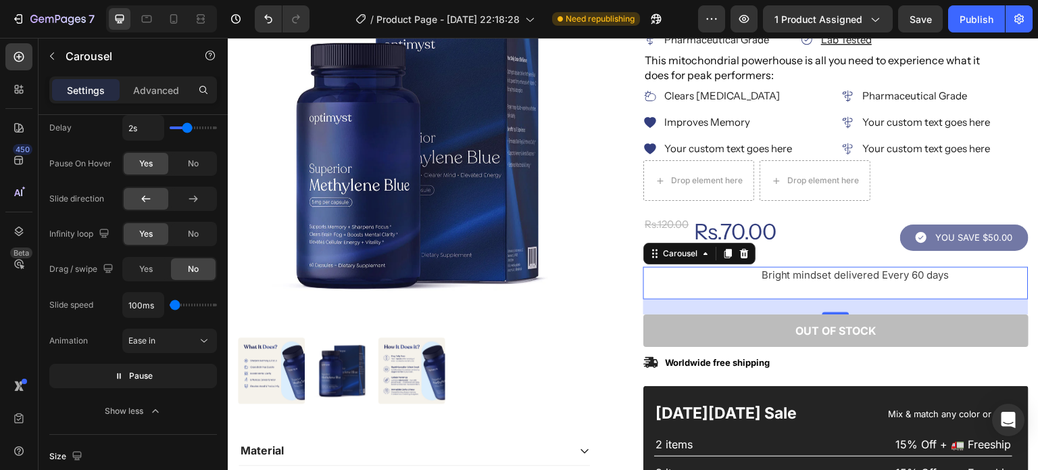
type input "650ms"
type input "650"
type input "1200ms"
type input "1200"
type input "1000ms"
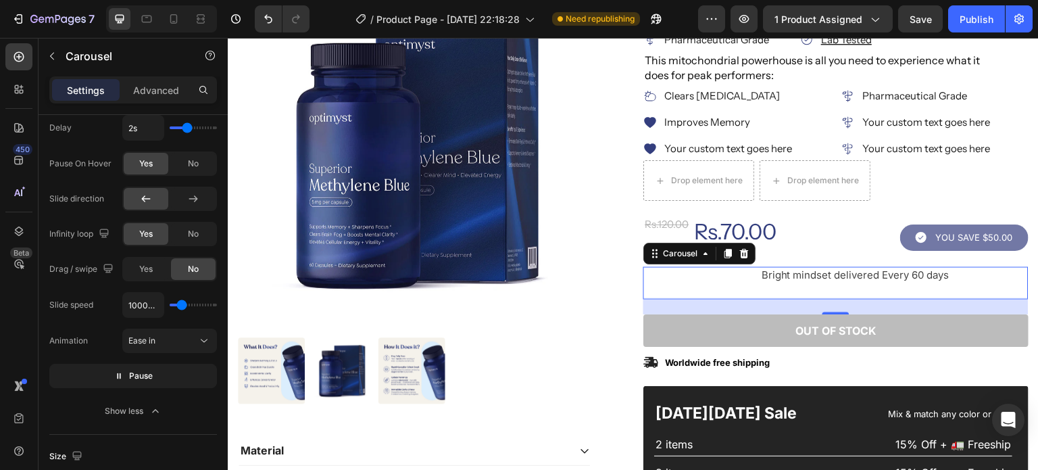
drag, startPoint x: 173, startPoint y: 303, endPoint x: 181, endPoint y: 302, distance: 8.2
type input "1000"
click at [181, 303] on input "range" at bounding box center [193, 304] width 47 height 3
click at [153, 374] on button "Pause" at bounding box center [133, 376] width 168 height 24
click at [153, 374] on span "Preview" at bounding box center [141, 376] width 32 height 14
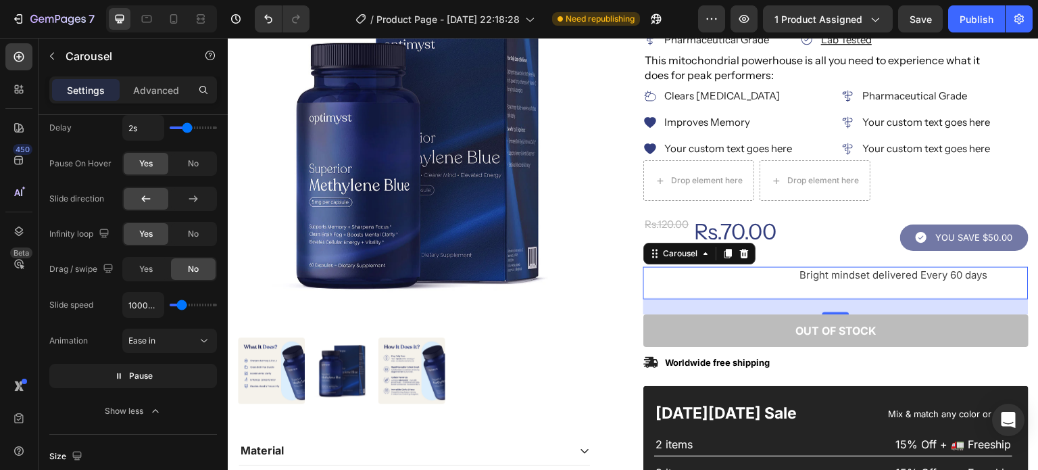
click at [145, 338] on span "Ease in" at bounding box center [141, 340] width 27 height 10
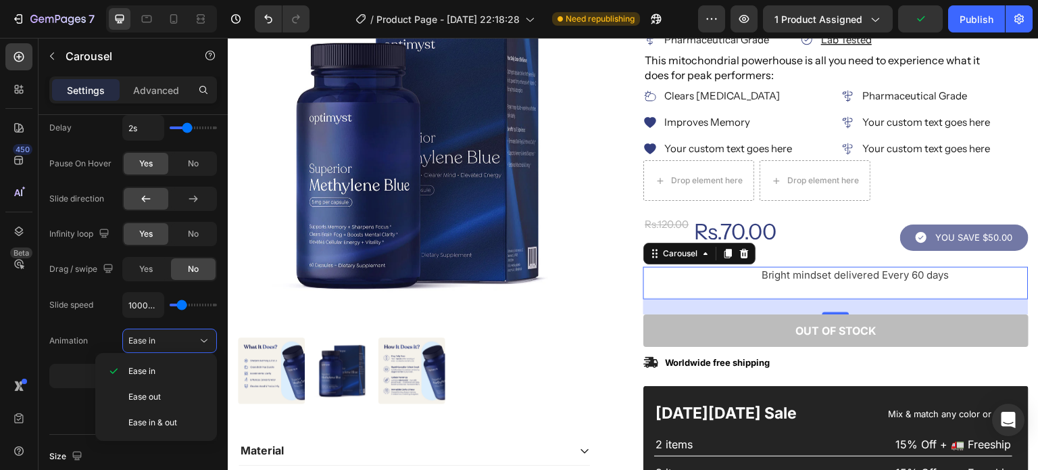
click at [145, 338] on span "Ease in" at bounding box center [141, 340] width 27 height 10
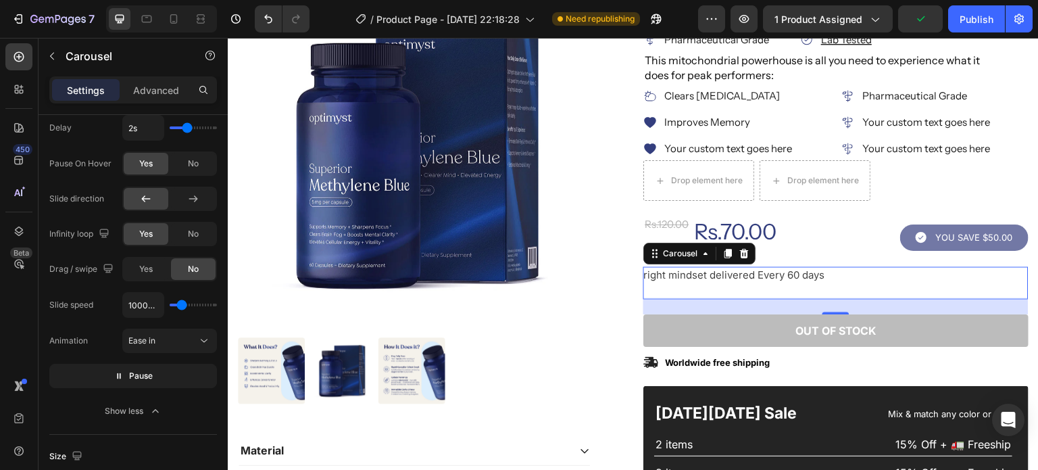
click at [145, 338] on span "Ease in" at bounding box center [141, 340] width 27 height 10
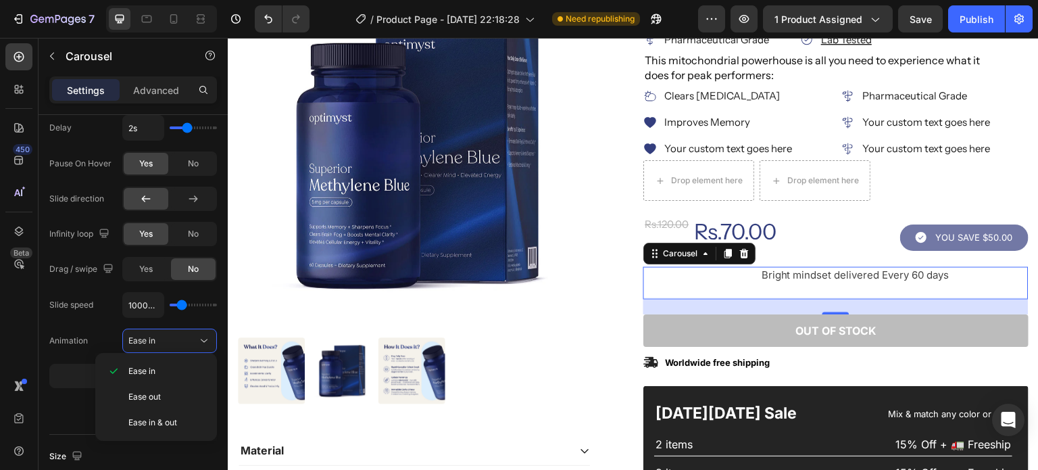
click at [148, 409] on div "Ease out" at bounding box center [156, 422] width 111 height 26
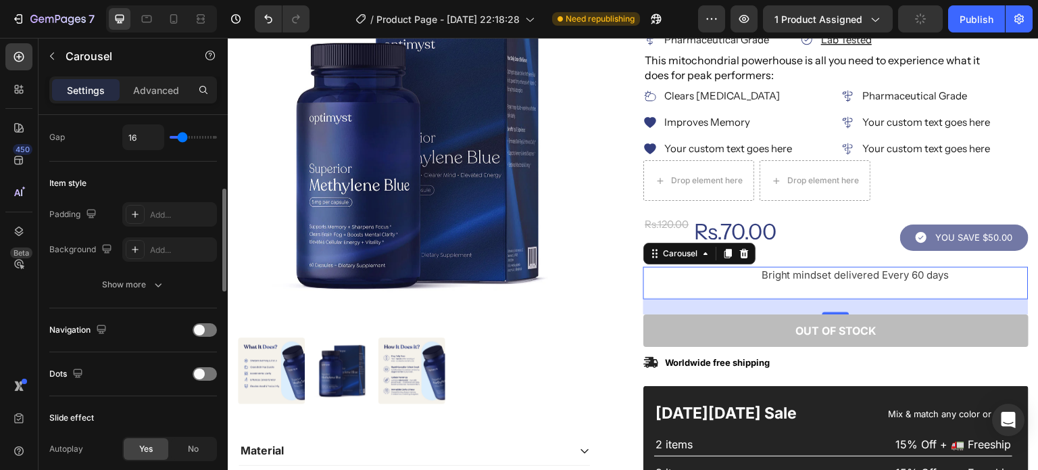
scroll to position [278, 0]
click at [104, 284] on div "Show more" at bounding box center [133, 286] width 63 height 14
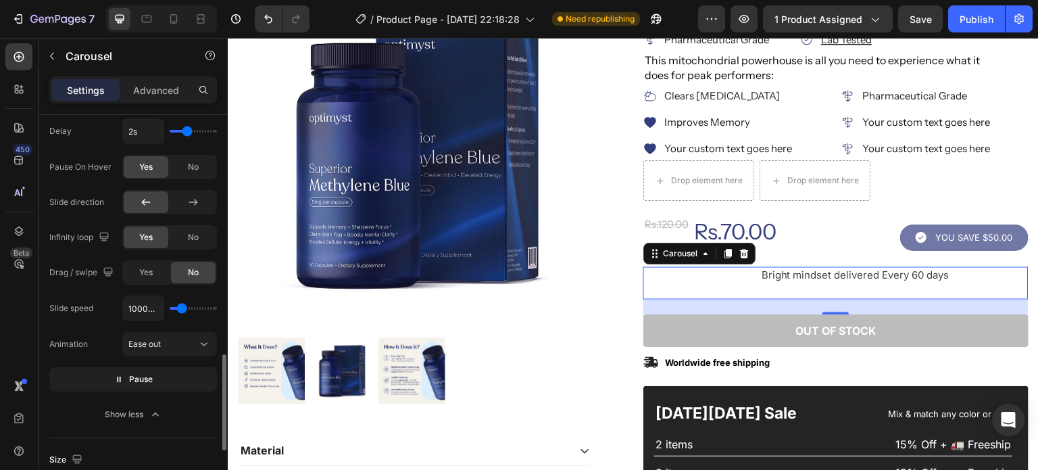
scroll to position [784, 0]
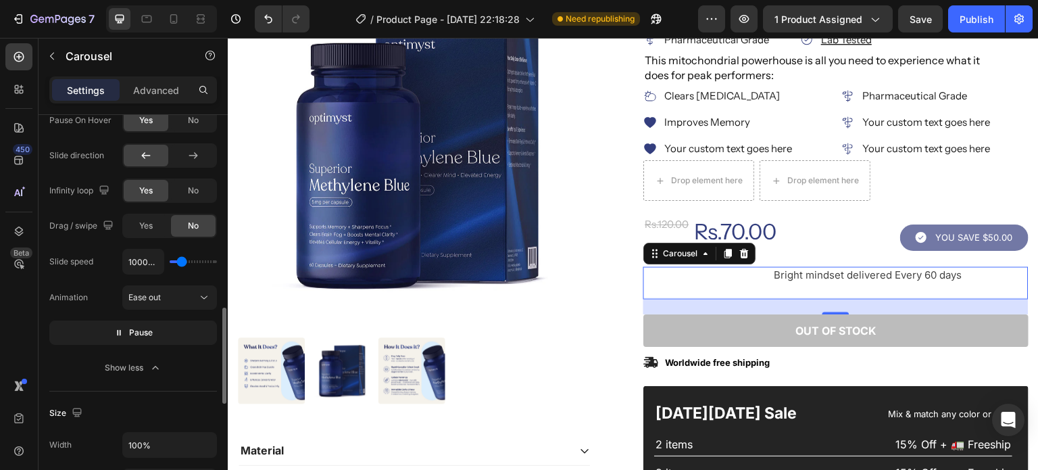
click at [131, 356] on button "Show less" at bounding box center [133, 367] width 168 height 24
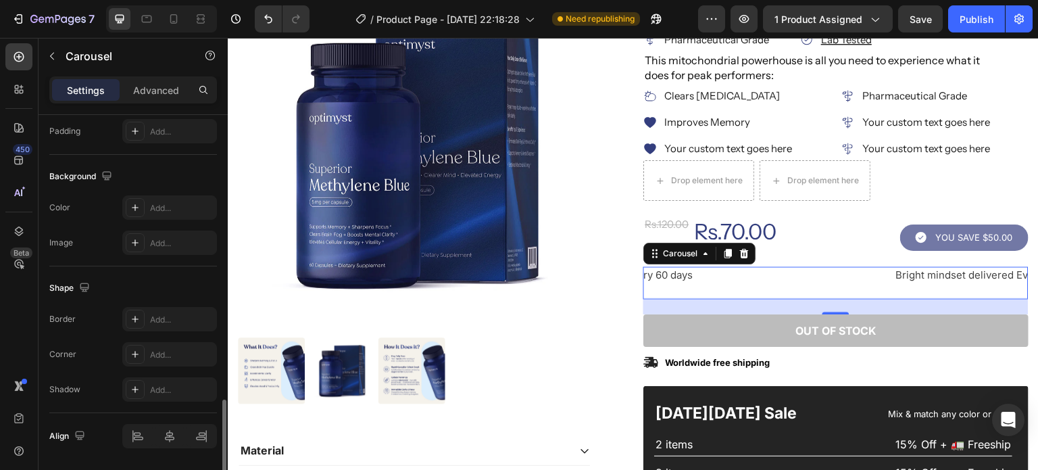
scroll to position [1068, 0]
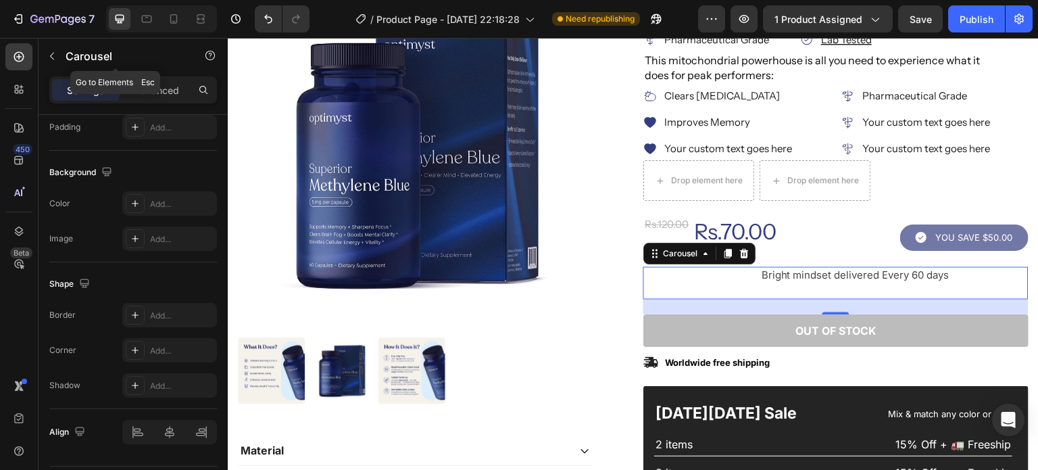
click at [49, 55] on icon "button" at bounding box center [52, 56] width 11 height 11
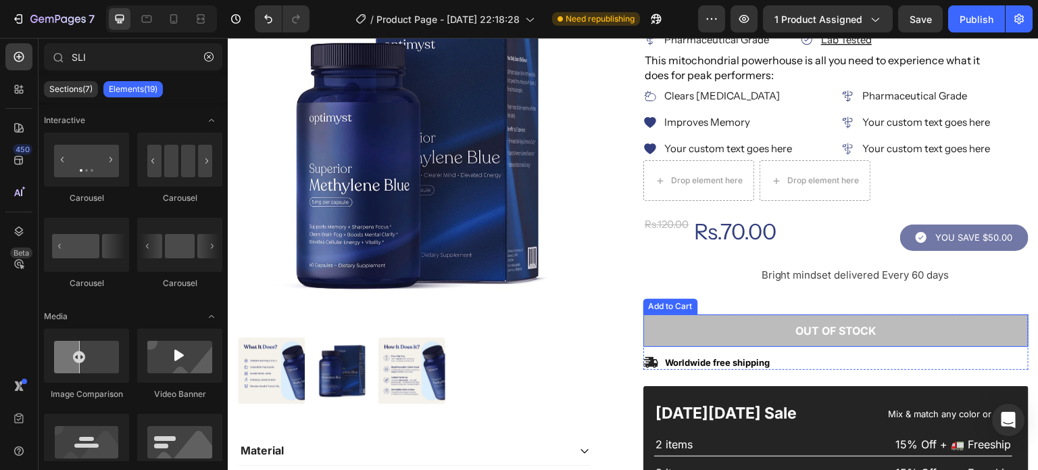
click at [783, 330] on button "Out of stock" at bounding box center [835, 330] width 385 height 33
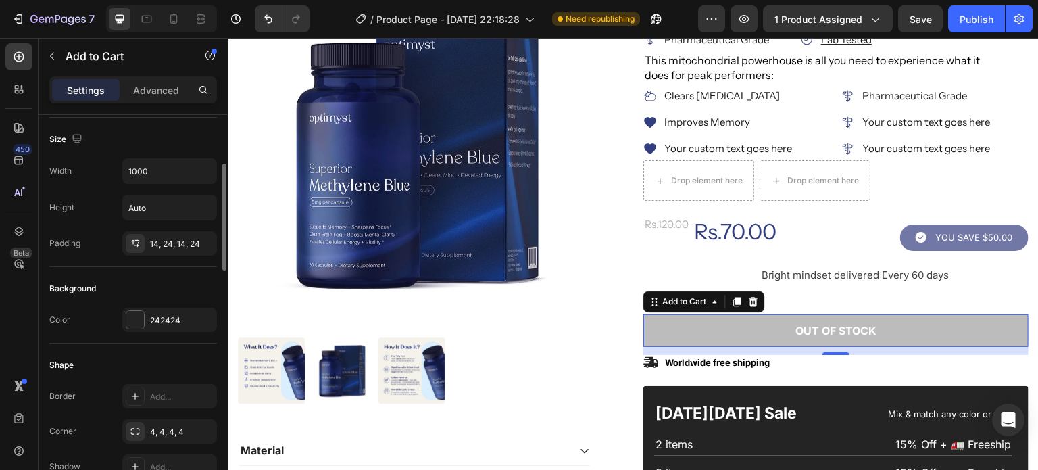
scroll to position [167, 0]
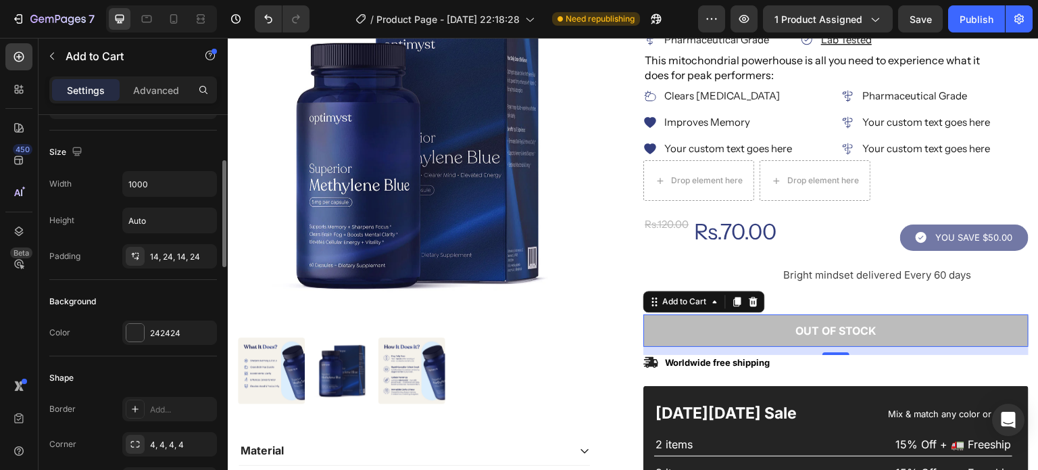
click at [164, 321] on div "242424" at bounding box center [169, 332] width 95 height 24
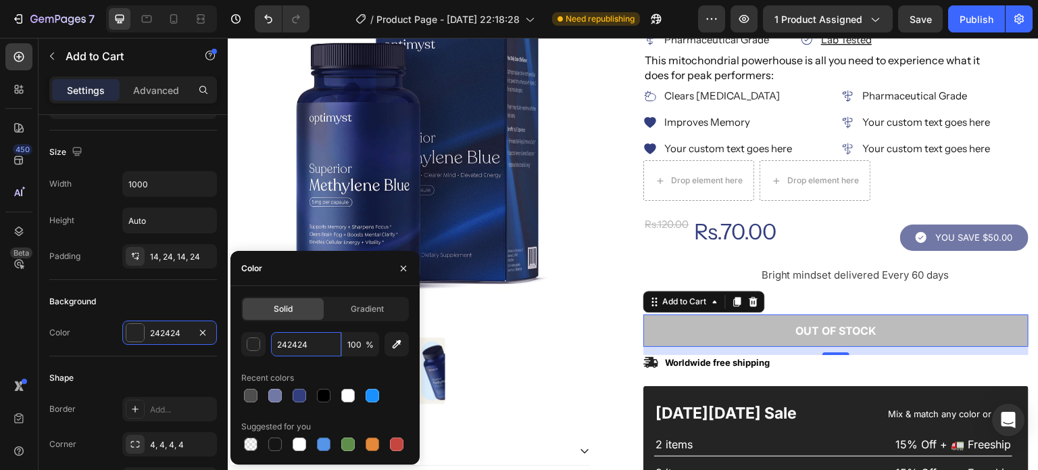
click at [305, 337] on input "242424" at bounding box center [306, 344] width 70 height 24
paste input "#4c8d75"
type input "#4c8d75"
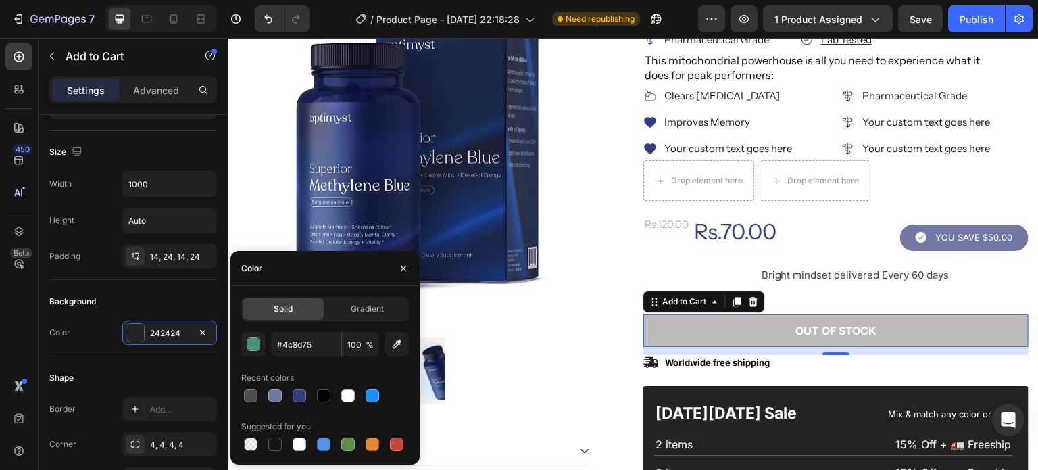
click at [97, 339] on div "Color 242424" at bounding box center [133, 332] width 168 height 24
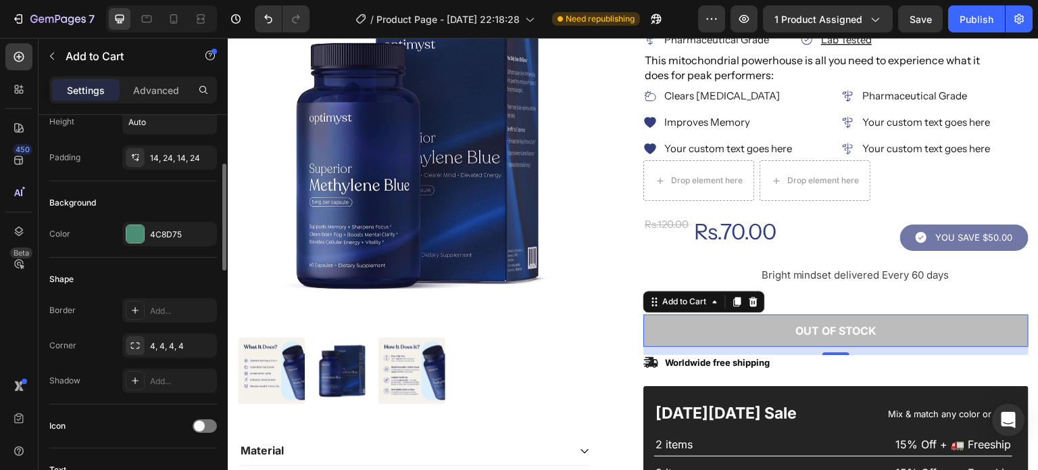
scroll to position [245, 0]
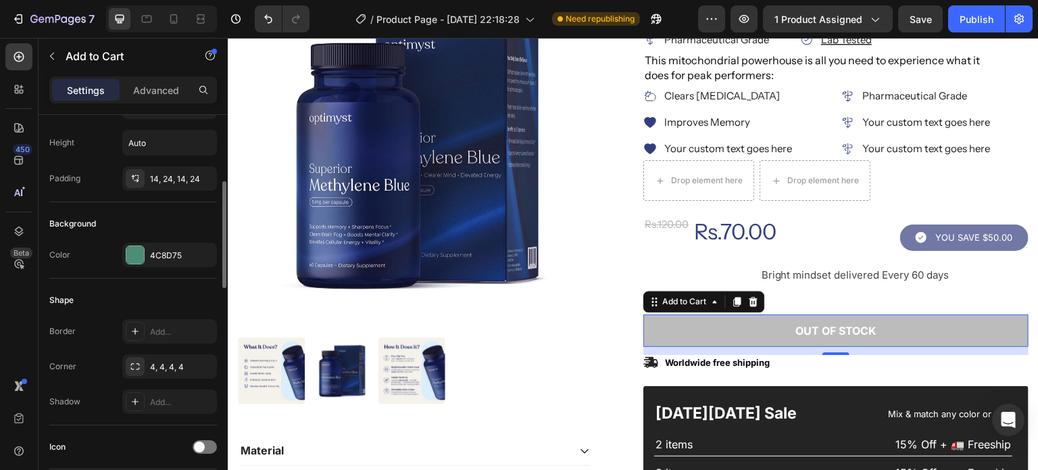
click at [180, 361] on div "4, 4, 4, 4" at bounding box center [182, 367] width 64 height 12
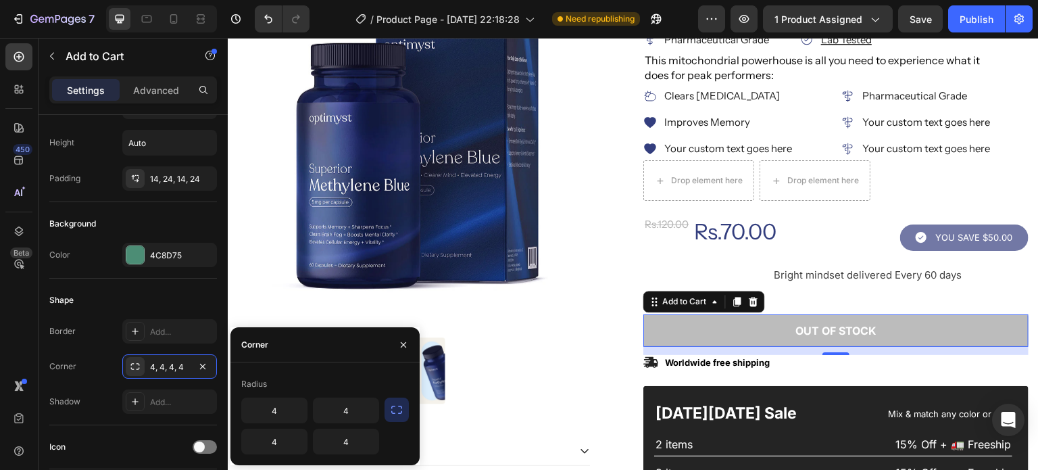
click at [364, 407] on input "4" at bounding box center [346, 410] width 65 height 24
type input "99"
click at [80, 355] on div "Corner 4, 4, 4, 4" at bounding box center [133, 366] width 168 height 24
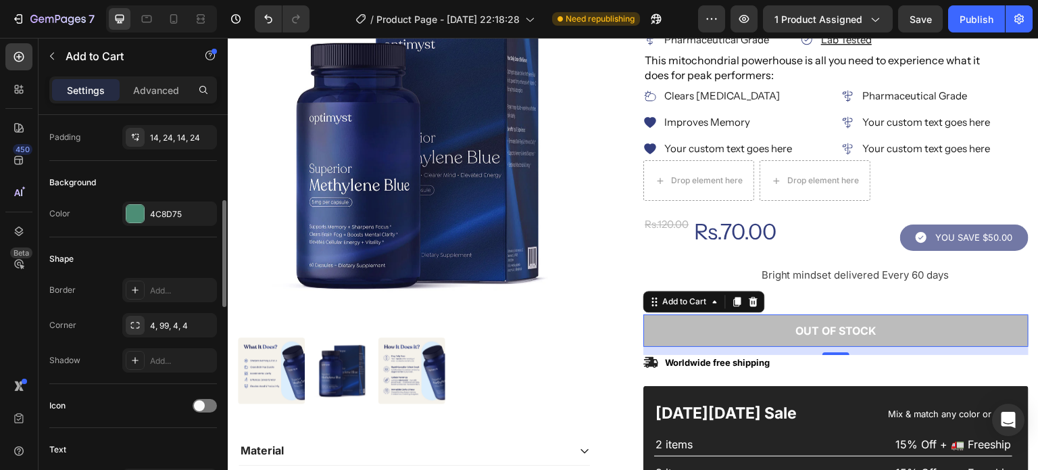
scroll to position [292, 0]
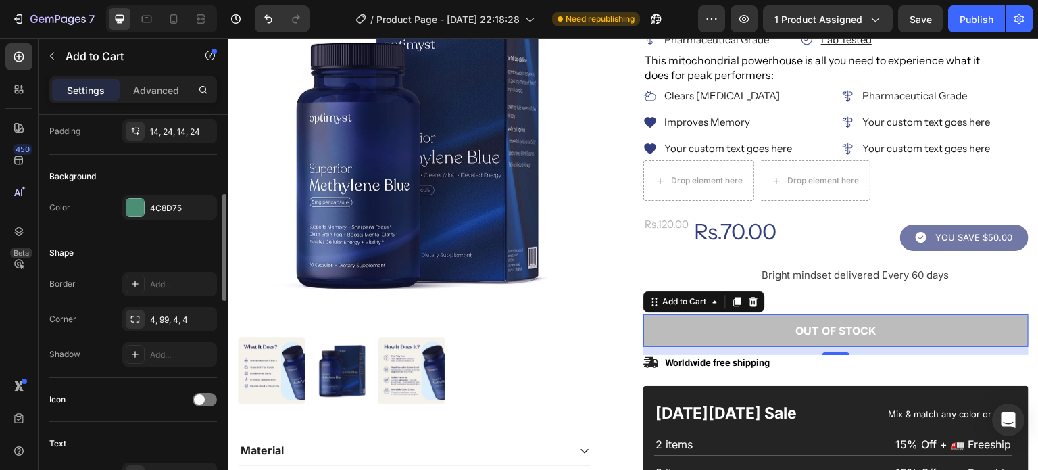
click at [151, 324] on div "4, 99, 4, 4" at bounding box center [169, 319] width 95 height 24
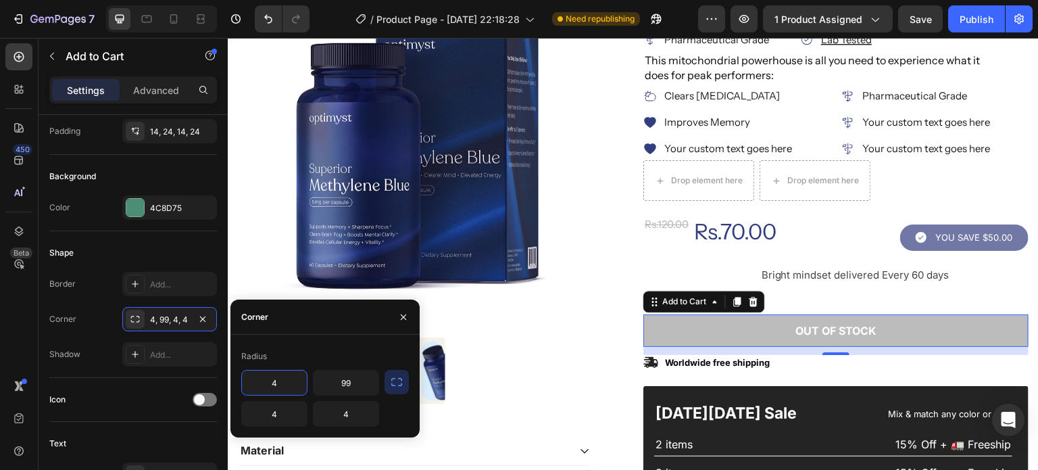
click at [400, 380] on icon "button" at bounding box center [397, 382] width 14 height 14
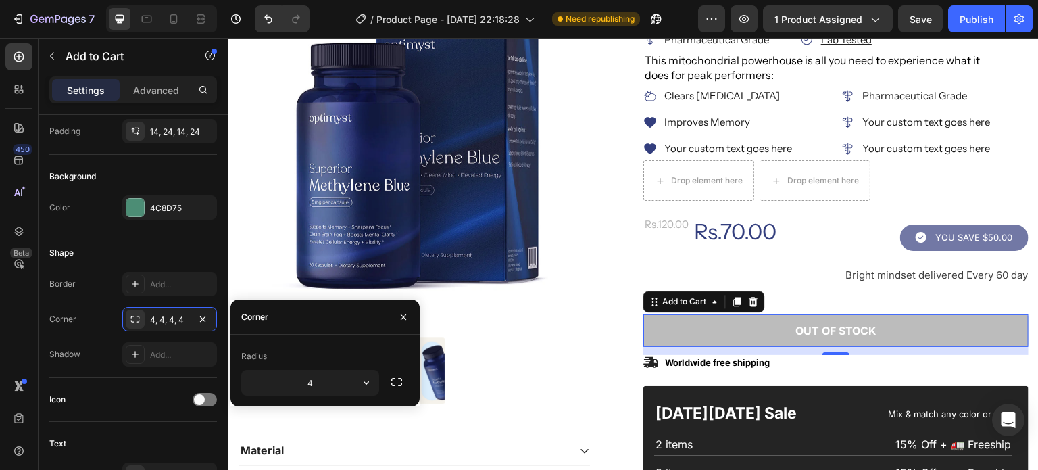
click at [311, 382] on input "4" at bounding box center [310, 382] width 136 height 24
type input "99"
click at [97, 348] on div "Shadow Add..." at bounding box center [133, 354] width 168 height 24
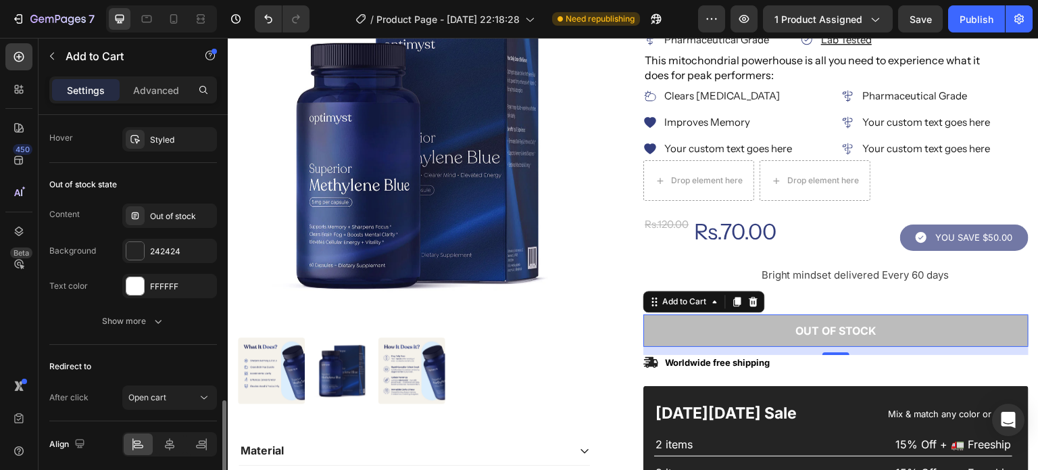
scroll to position [1051, 0]
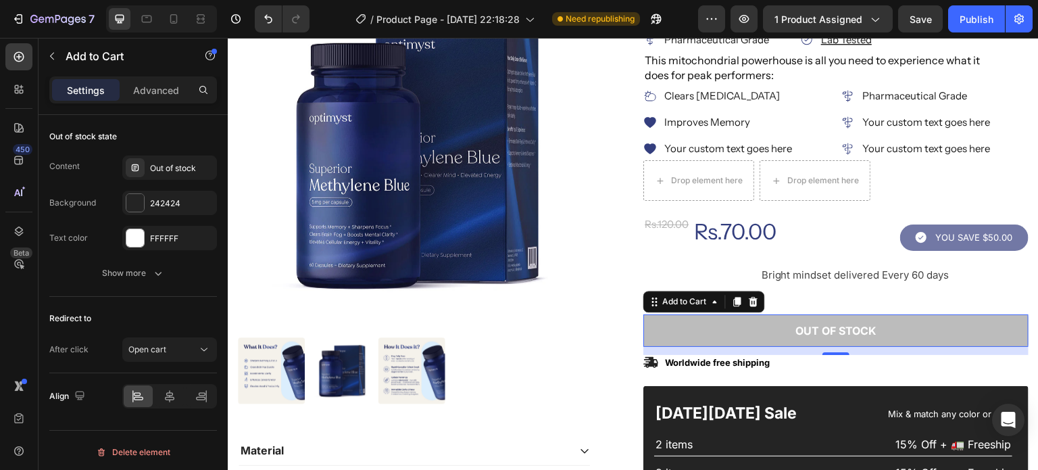
click at [132, 266] on div "Show more" at bounding box center [133, 273] width 63 height 14
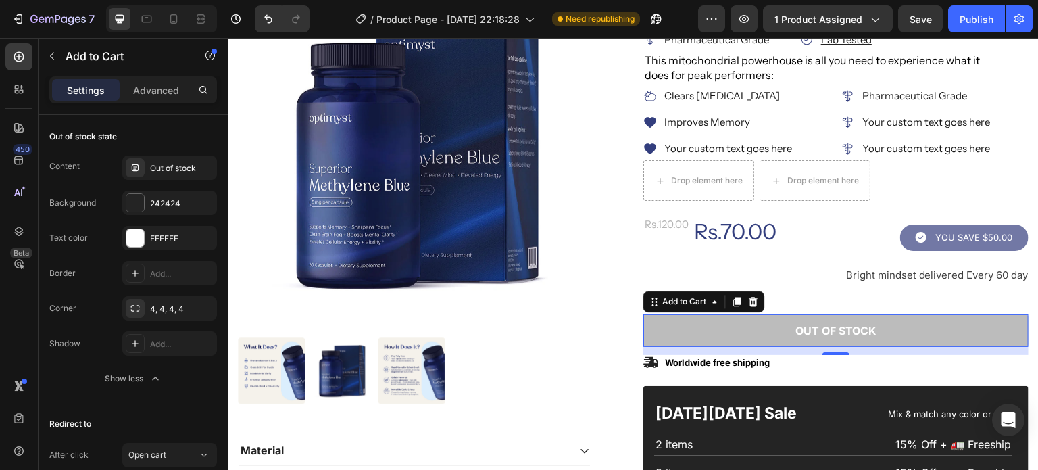
click at [176, 314] on div "4, 4, 4, 4" at bounding box center [169, 308] width 95 height 24
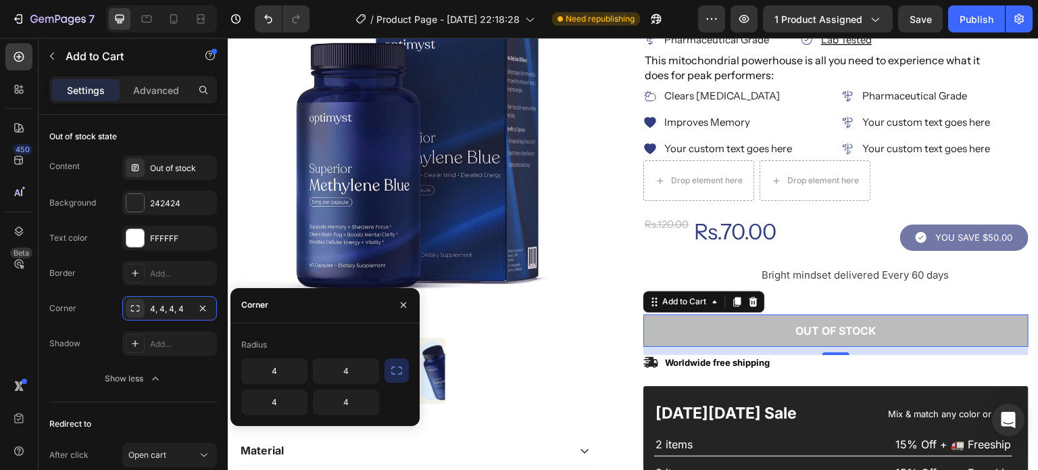
click at [394, 370] on icon "button" at bounding box center [397, 371] width 14 height 14
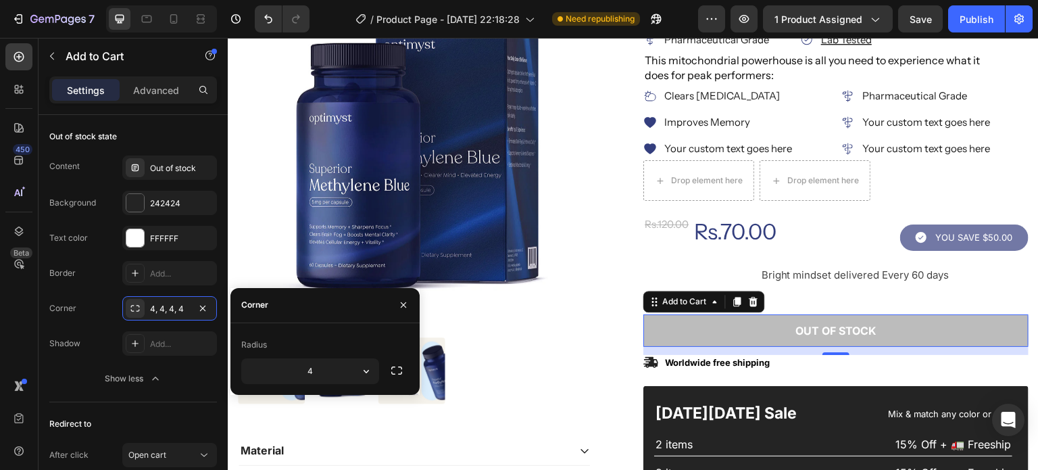
click at [0, 0] on input "4" at bounding box center [0, 0] width 0 height 0
click at [312, 363] on input "4" at bounding box center [310, 371] width 136 height 24
type input "99"
click at [91, 331] on div "Shadow Add..." at bounding box center [133, 343] width 168 height 24
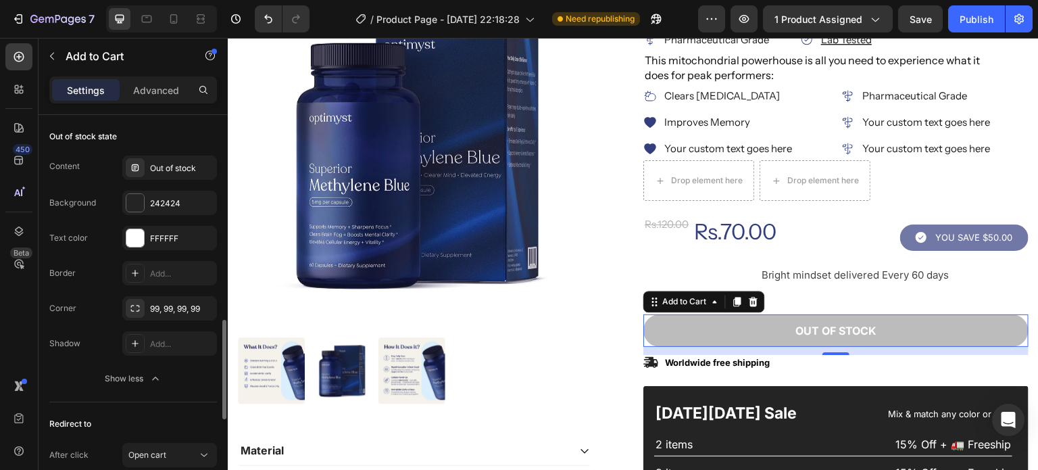
scroll to position [1002, 0]
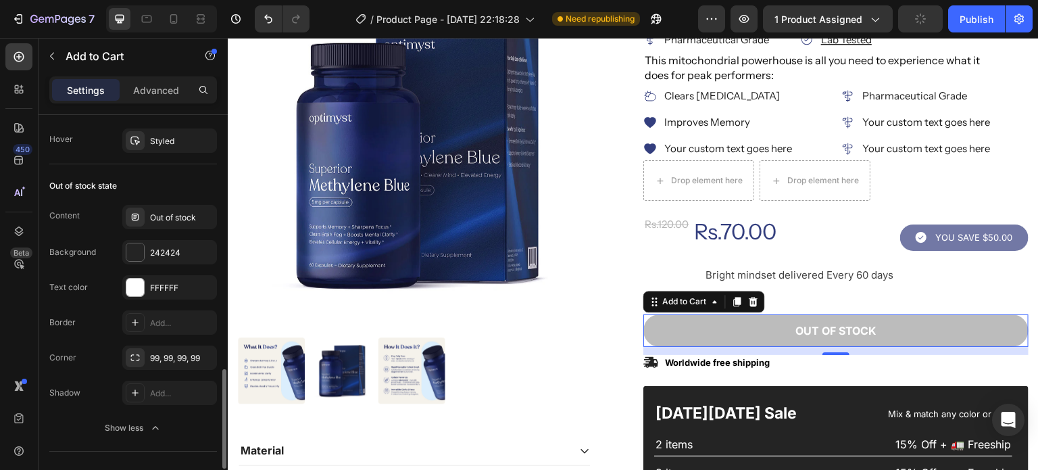
click at [161, 247] on div "242424" at bounding box center [182, 253] width 64 height 12
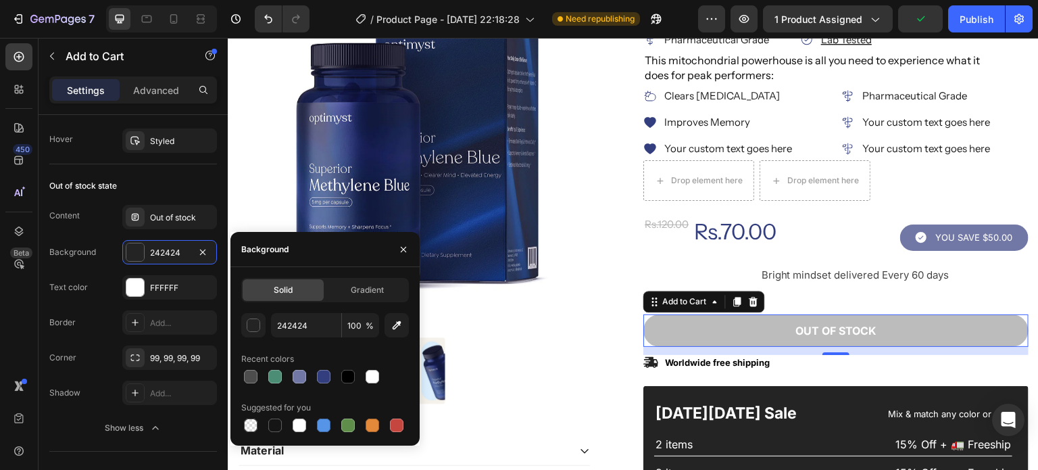
click at [272, 385] on div at bounding box center [275, 376] width 19 height 19
type input "4C8D75"
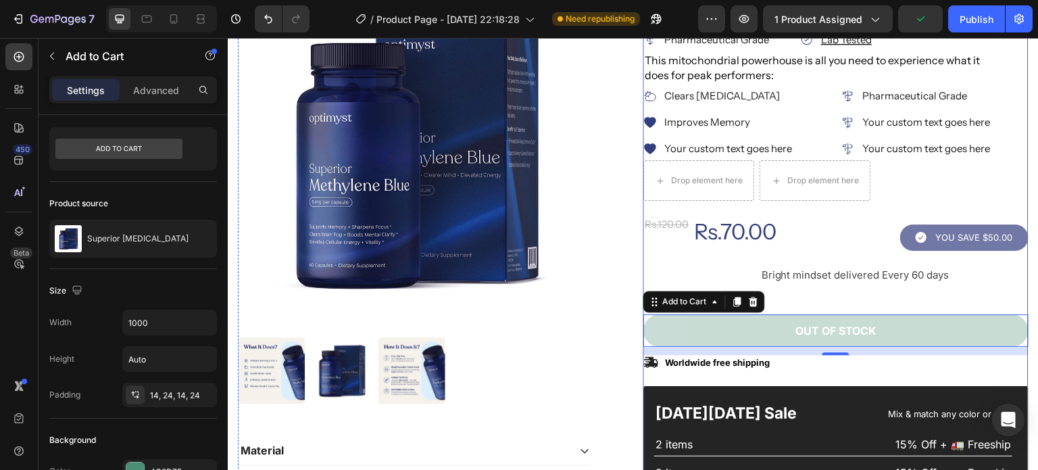
scroll to position [265, 0]
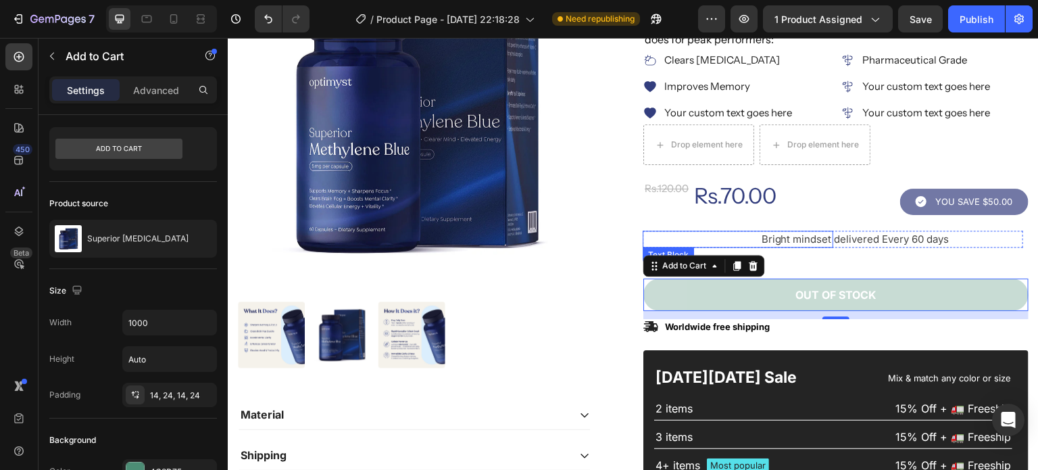
click at [810, 245] on div "Bright mindset" at bounding box center [738, 238] width 190 height 17
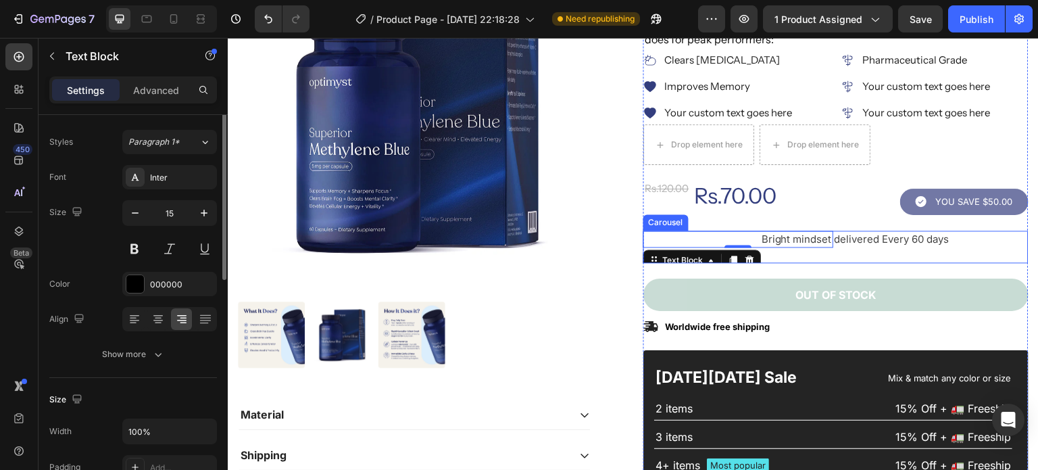
scroll to position [0, 0]
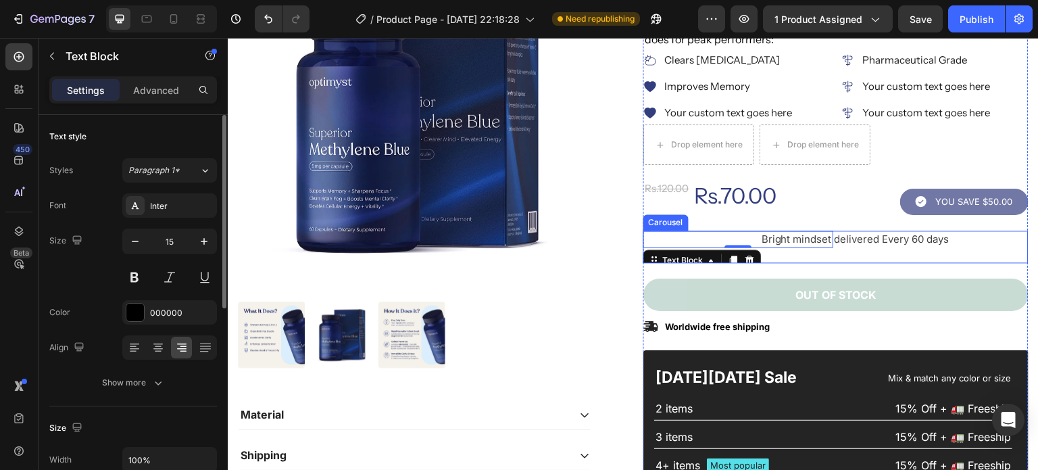
click at [848, 257] on div "Bright mindset Text Block 0 delivered Every 60 days Text [GEOGRAPHIC_DATA]" at bounding box center [833, 246] width 380 height 32
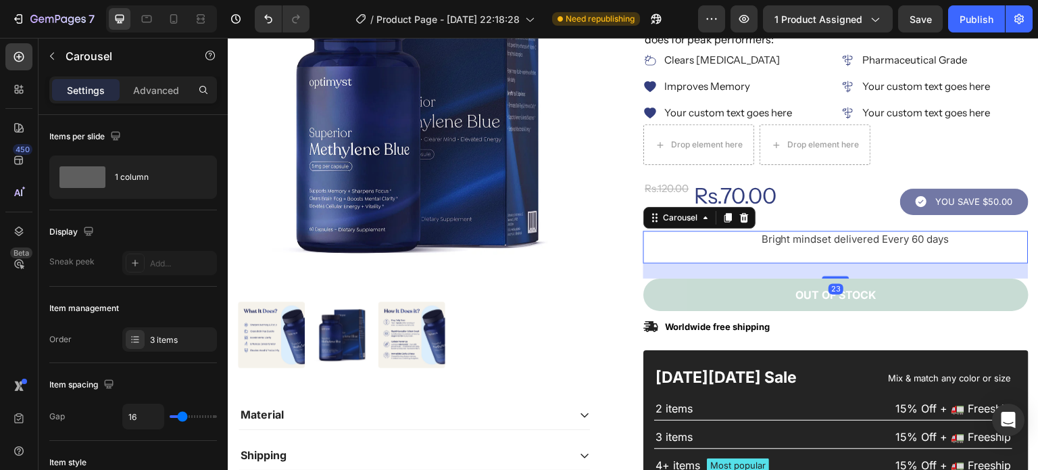
click at [997, 18] on button "Publish" at bounding box center [976, 18] width 57 height 27
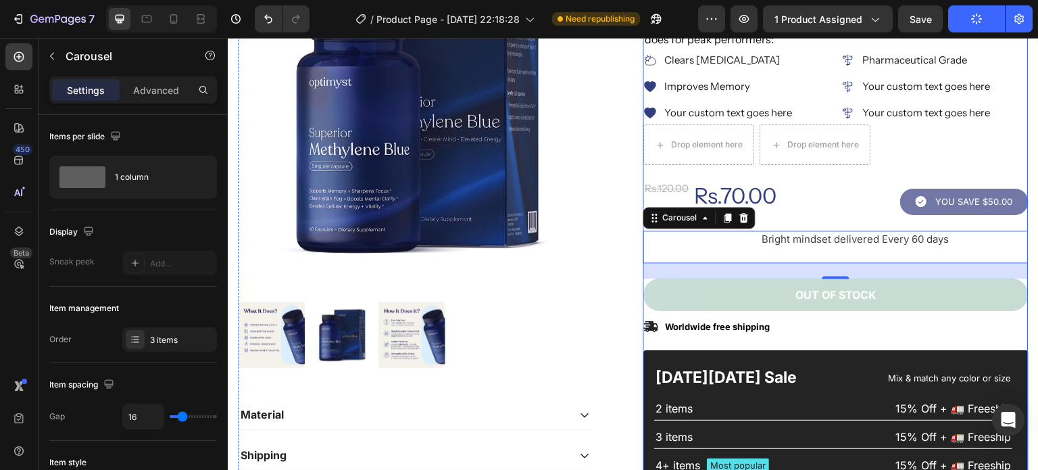
click at [794, 227] on div "Icon Icon Icon Icon Icon Icon List 2,500+ Verified Reviews! Text Block Row Icon…" at bounding box center [835, 244] width 385 height 613
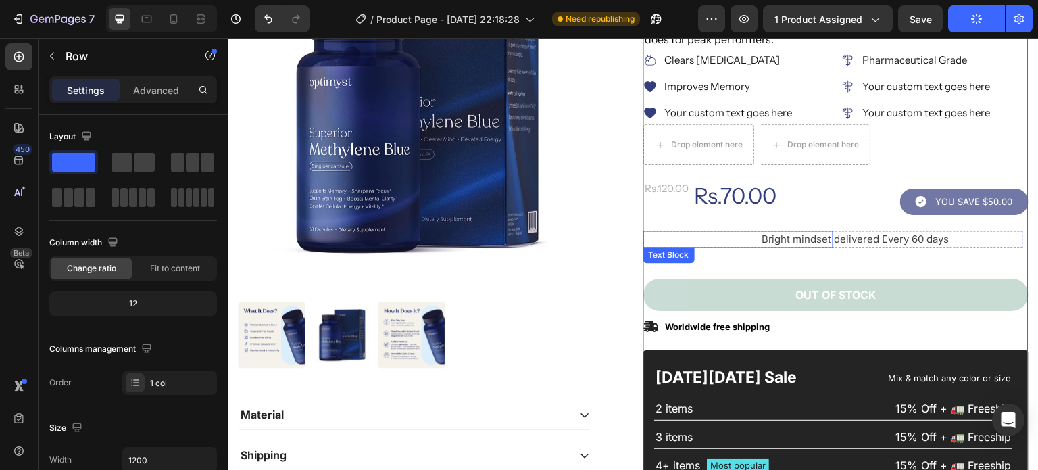
click at [805, 238] on span "Bright mindset" at bounding box center [796, 238] width 70 height 13
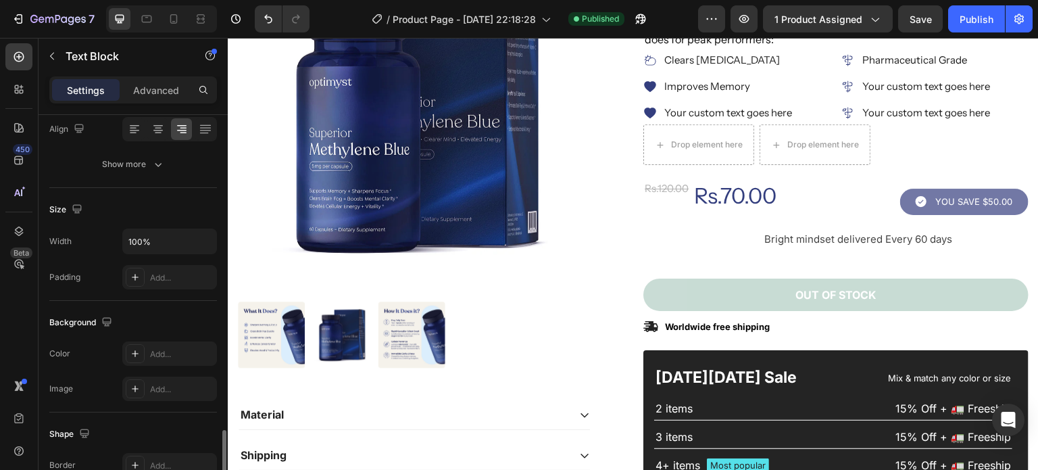
scroll to position [405, 0]
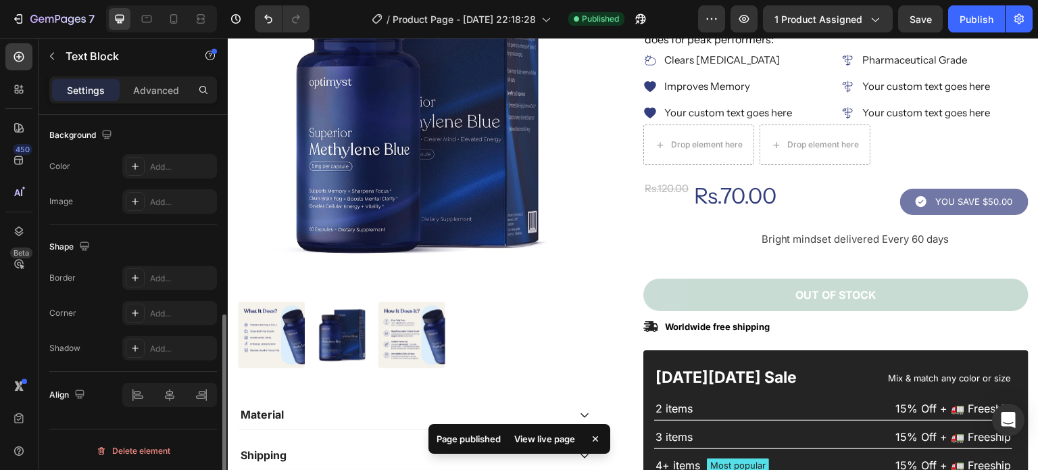
click at [164, 86] on p "Advanced" at bounding box center [156, 90] width 46 height 14
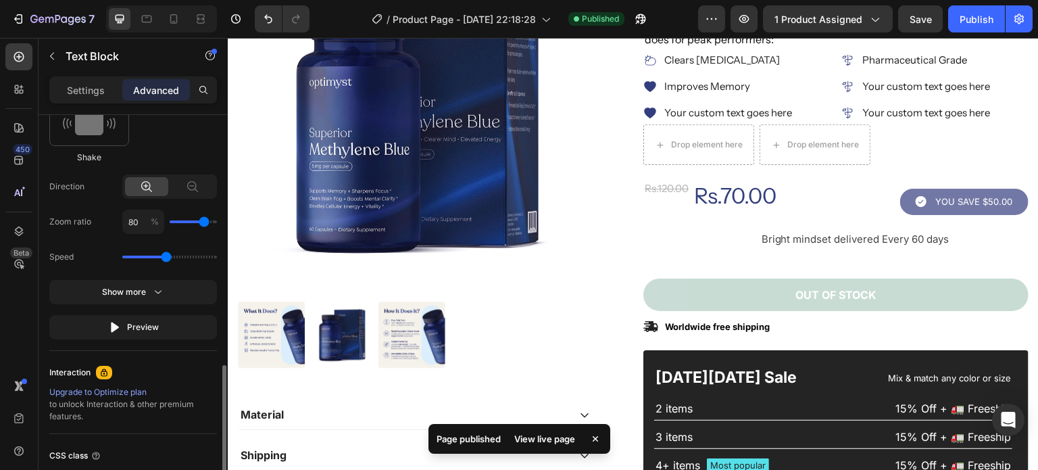
scroll to position [849, 0]
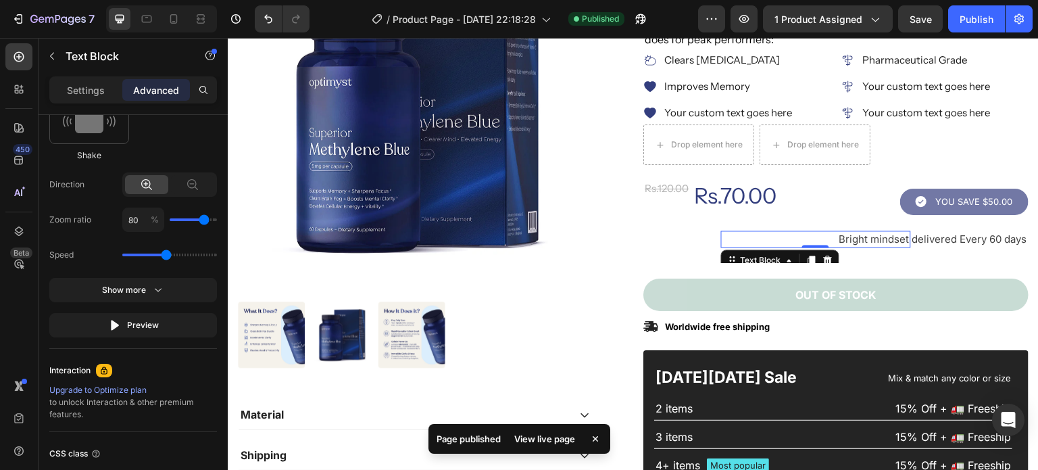
click at [158, 316] on button "Preview" at bounding box center [133, 325] width 168 height 24
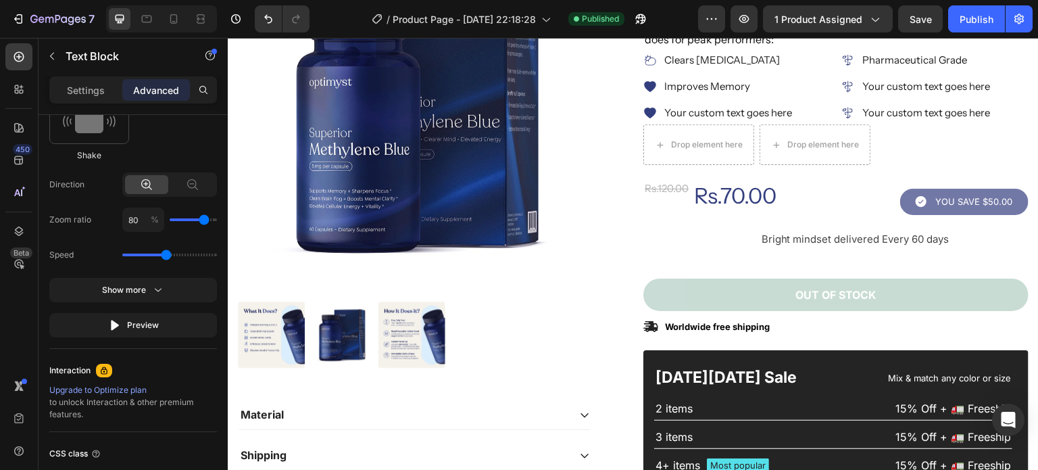
click at [151, 320] on div "Preview" at bounding box center [133, 325] width 51 height 14
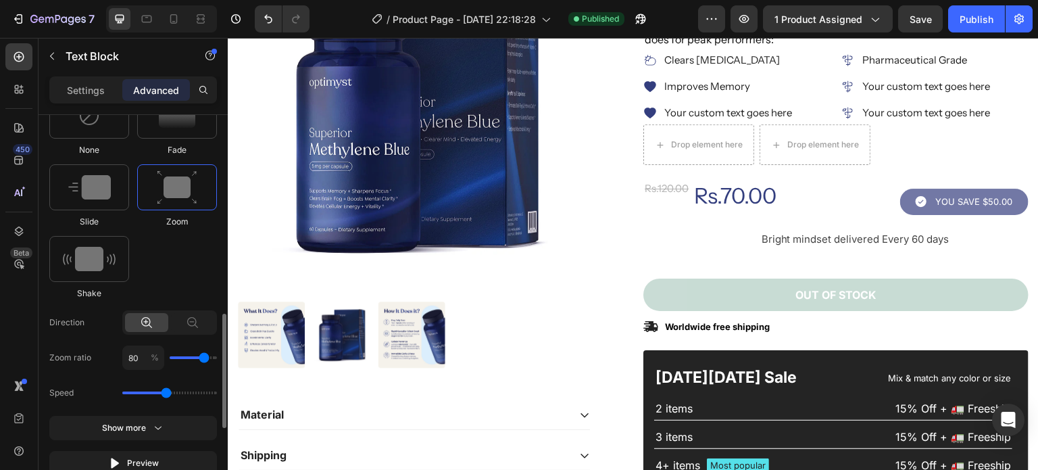
scroll to position [704, 0]
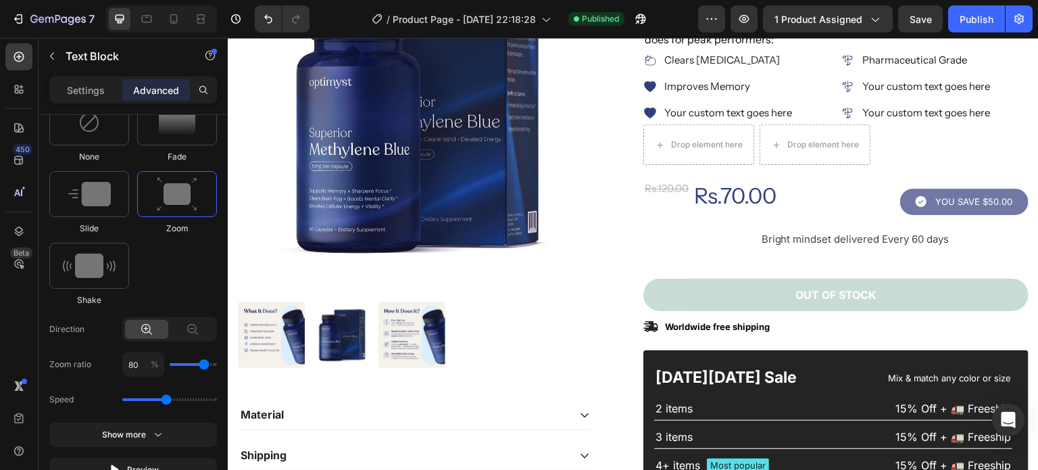
click at [988, 16] on div "Publish" at bounding box center [976, 19] width 34 height 14
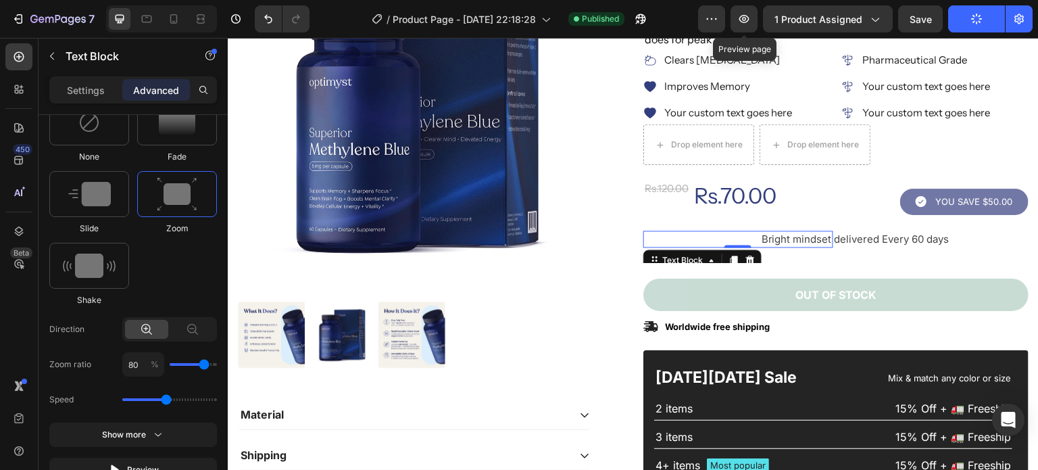
click at [741, 25] on icon "button" at bounding box center [744, 19] width 14 height 14
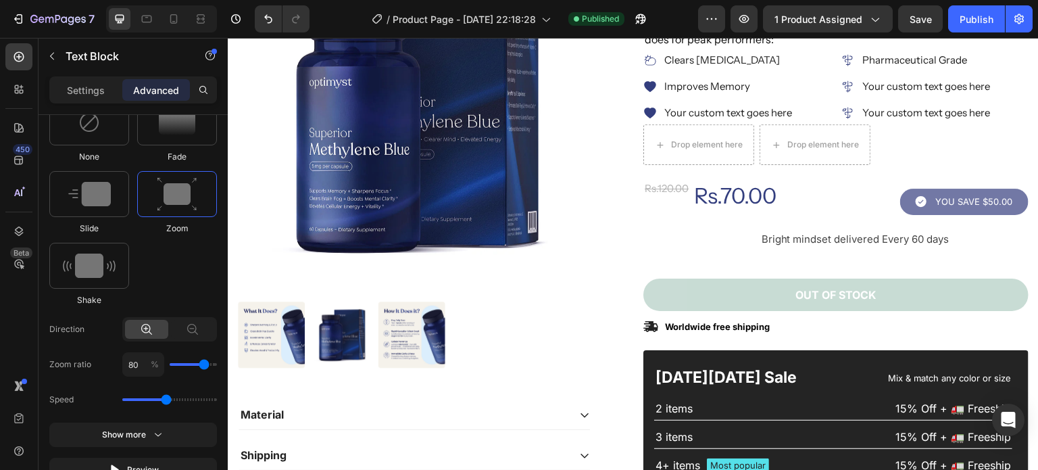
type input "50"
type input "30"
type input "20"
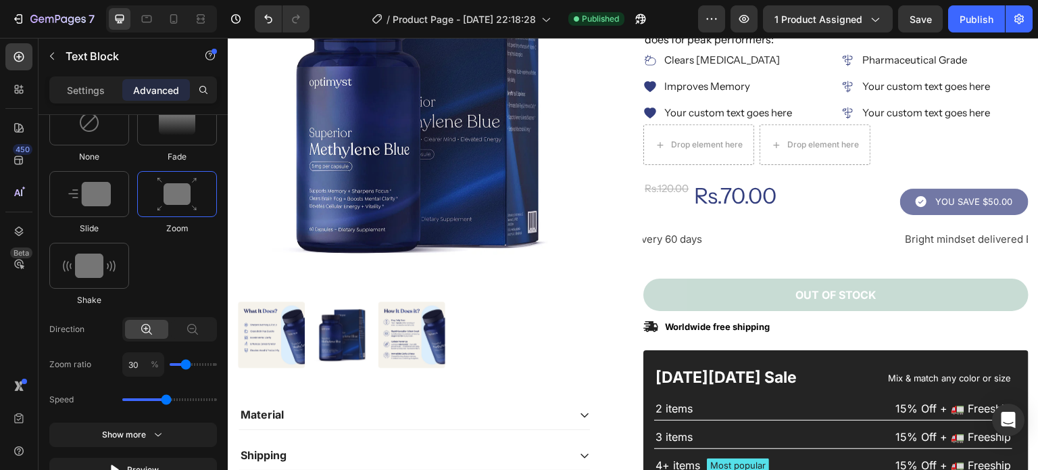
type input "20"
type input "10"
type input "0"
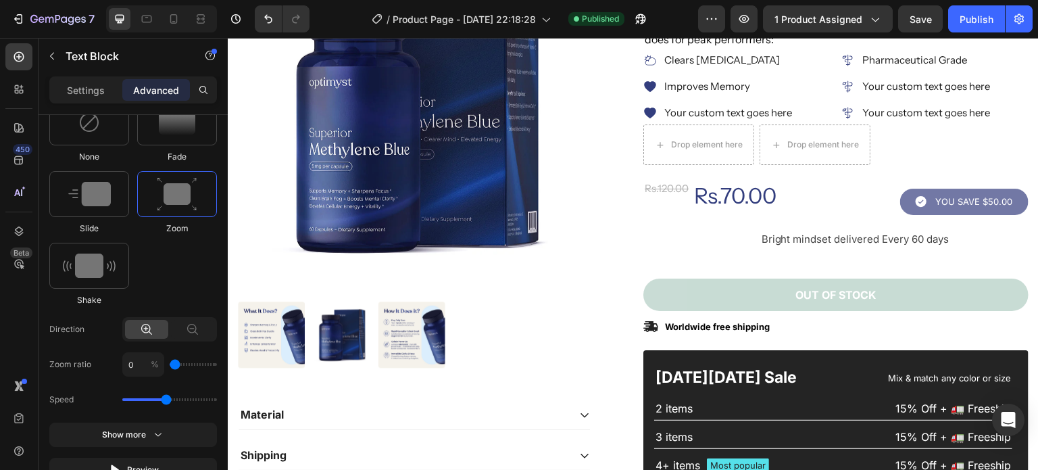
type input "10"
drag, startPoint x: 201, startPoint y: 366, endPoint x: 178, endPoint y: 364, distance: 22.3
type input "10"
click at [178, 364] on input "range" at bounding box center [193, 364] width 47 height 3
click at [978, 22] on div "Publish" at bounding box center [976, 19] width 34 height 14
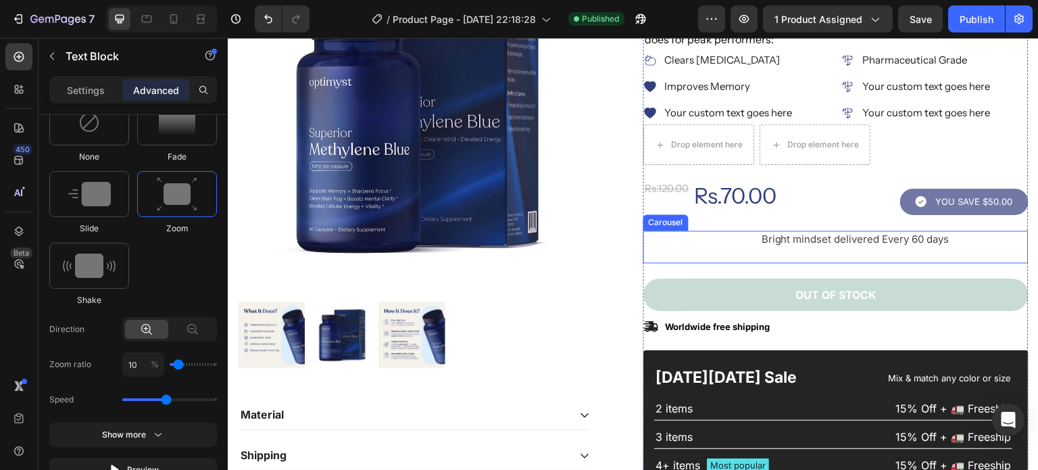
click at [771, 256] on div "Bright mindset Text Block delivered Every 60 days Text Block Row" at bounding box center [833, 246] width 380 height 32
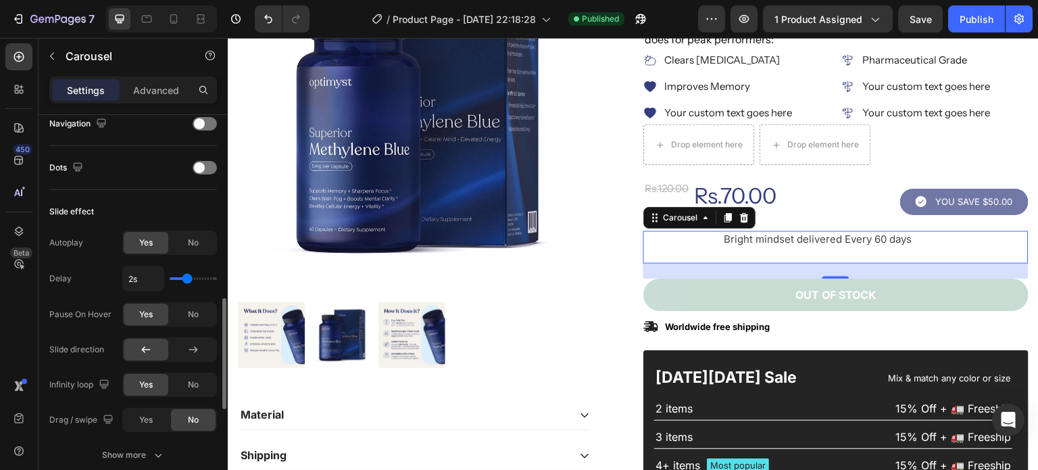
scroll to position [522, 0]
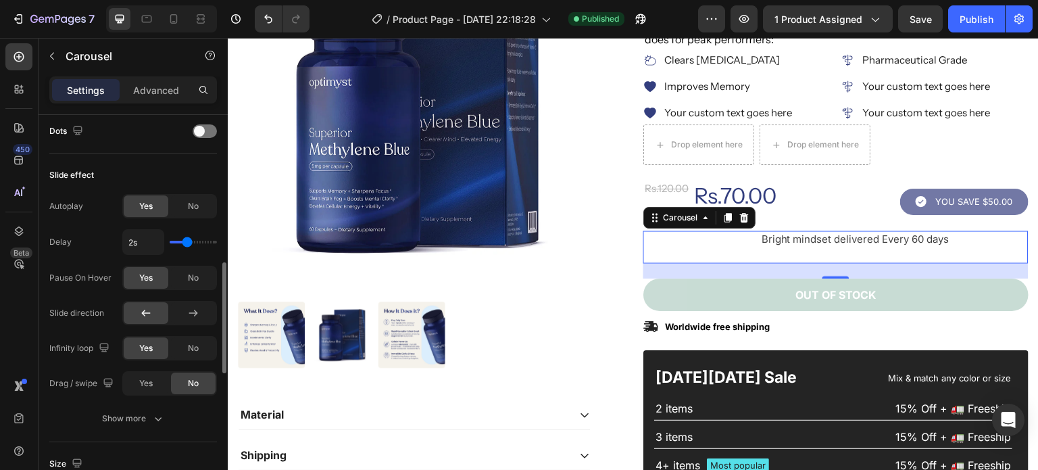
type input "4s"
drag, startPoint x: 188, startPoint y: 236, endPoint x: 290, endPoint y: 235, distance: 102.0
type input "4"
click at [217, 241] on input "range" at bounding box center [193, 242] width 47 height 3
click at [135, 234] on input "4s" at bounding box center [143, 242] width 41 height 24
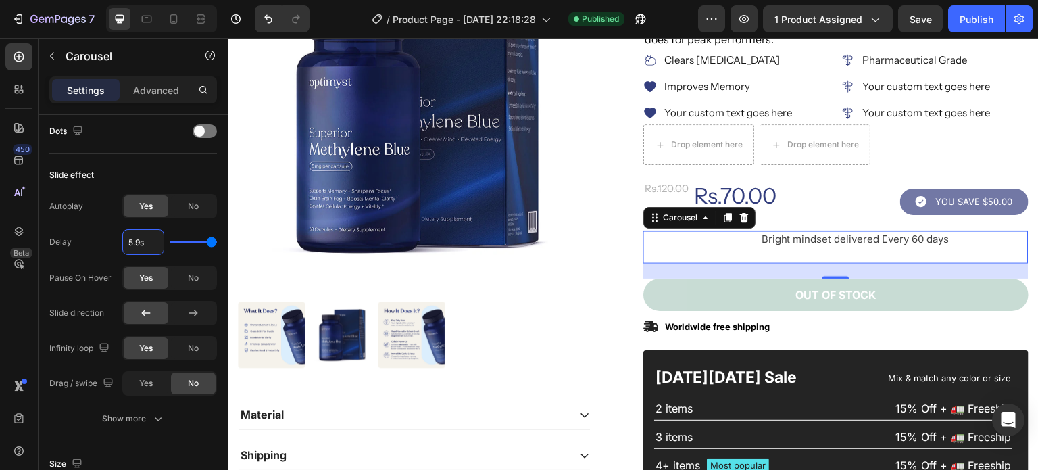
type input "6s"
click at [59, 267] on div "Pause On Hover" at bounding box center [80, 278] width 62 height 22
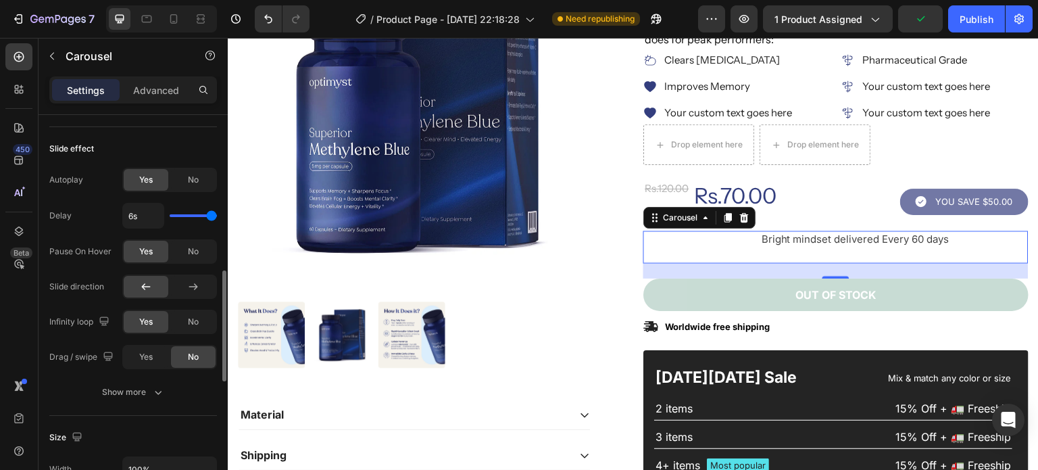
scroll to position [549, 0]
click at [194, 240] on div "No" at bounding box center [193, 251] width 45 height 22
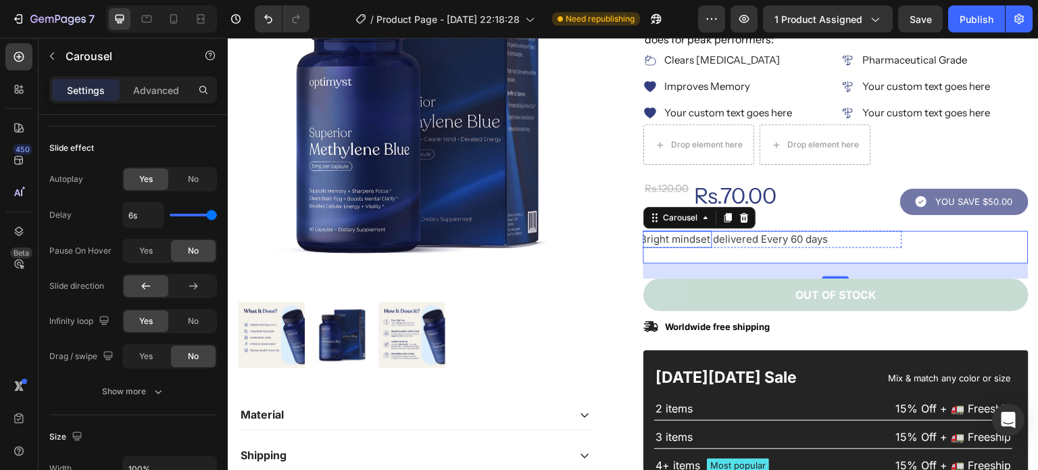
click at [758, 241] on p "delivered Every 60 days" at bounding box center [807, 239] width 187 height 14
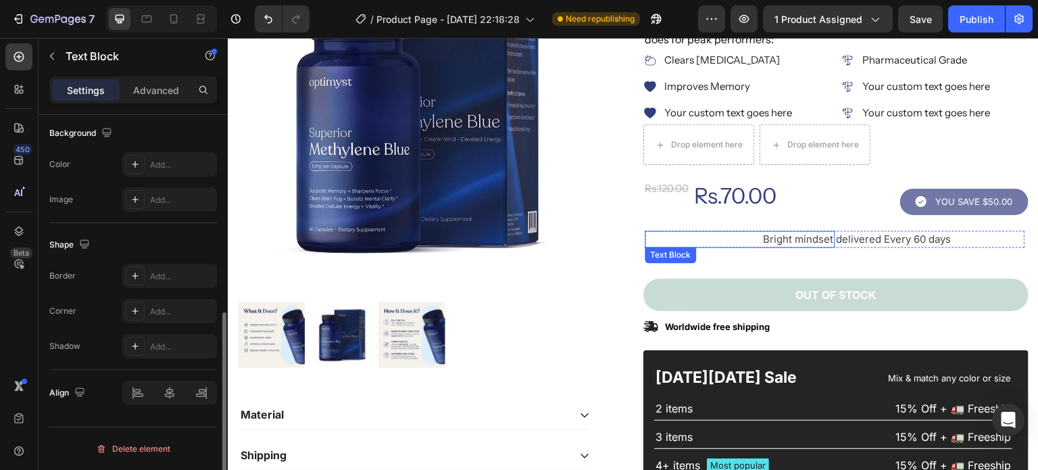
scroll to position [0, 0]
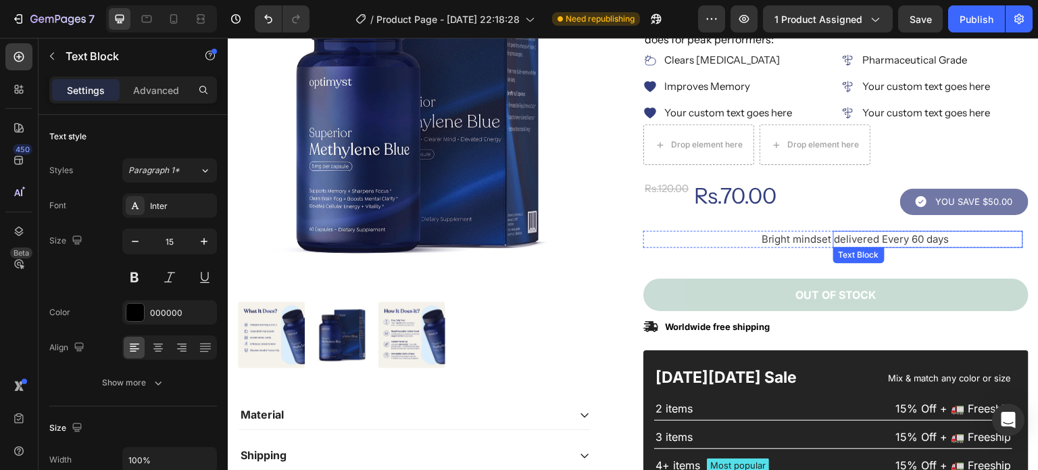
click at [834, 243] on p "delivered Every 60 days" at bounding box center [927, 239] width 187 height 14
click at [756, 236] on p "Bright mindset" at bounding box center [738, 239] width 187 height 14
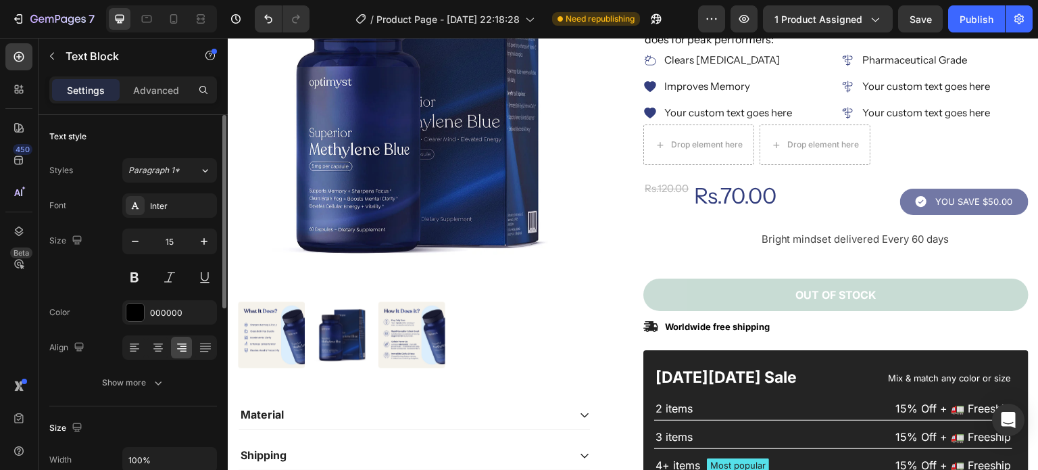
click at [155, 94] on p "Advanced" at bounding box center [156, 90] width 46 height 14
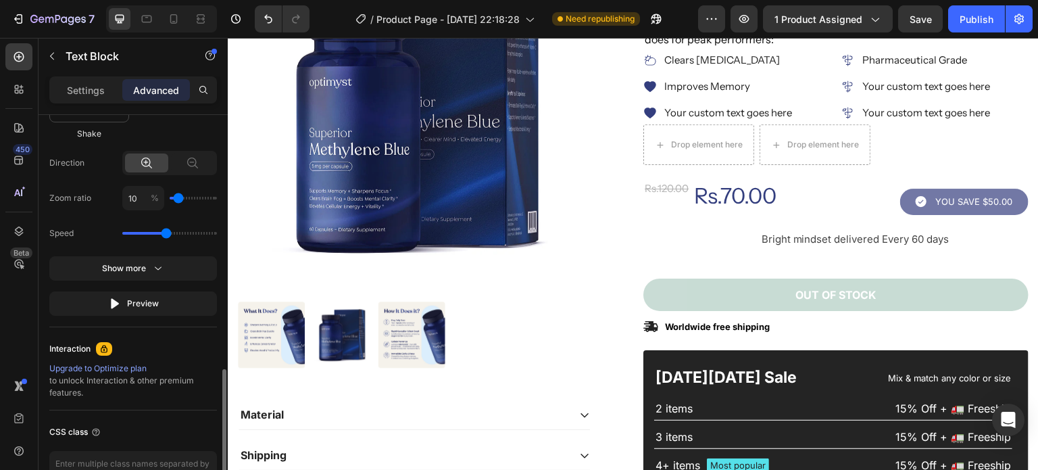
scroll to position [870, 0]
click at [794, 236] on span "Bright mindset" at bounding box center [796, 238] width 70 height 13
type input "40"
type input "30"
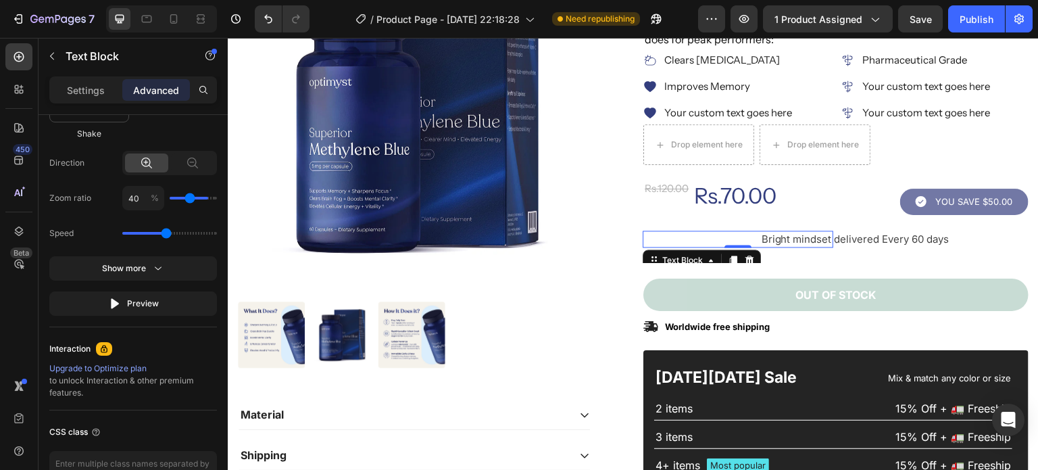
type input "30"
type input "20"
type input "10"
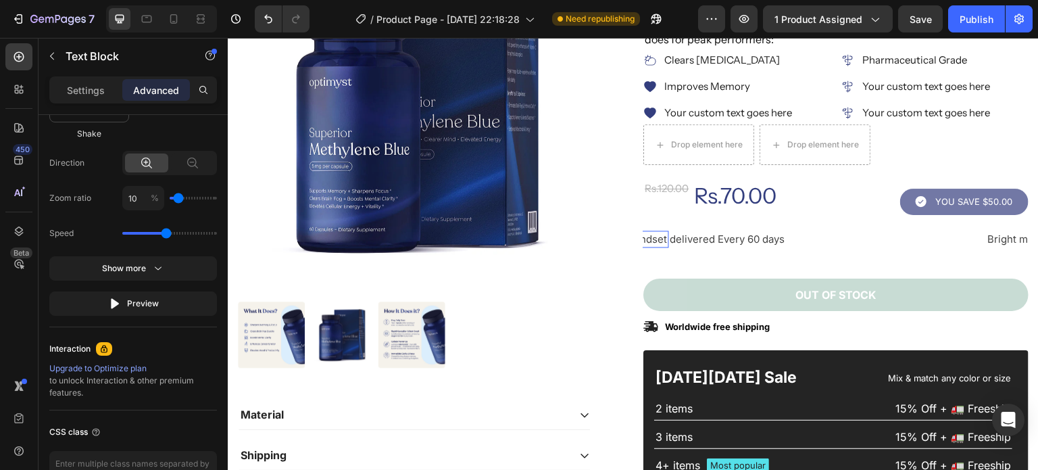
drag, startPoint x: 203, startPoint y: 196, endPoint x: 180, endPoint y: 197, distance: 23.7
type input "10"
click at [180, 197] on input "range" at bounding box center [193, 198] width 47 height 3
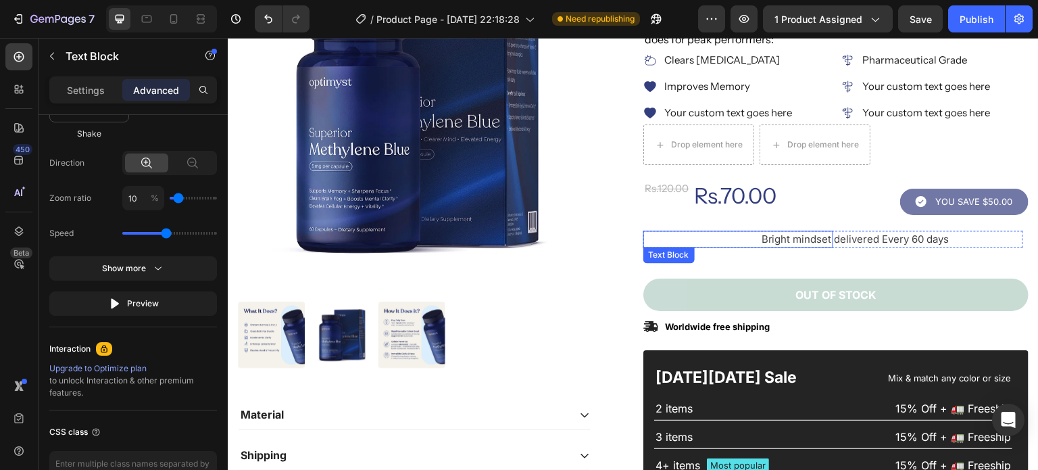
click at [811, 236] on span "Bright mindset" at bounding box center [796, 238] width 70 height 13
click at [793, 232] on span "Bright mindset" at bounding box center [796, 238] width 70 height 13
click at [815, 235] on span "Bright mindset" at bounding box center [796, 238] width 70 height 13
type input "70"
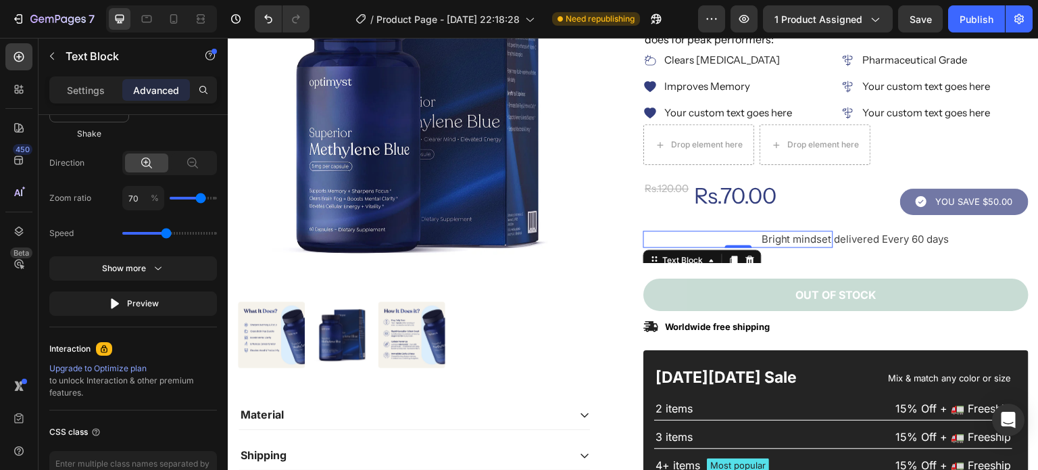
type input "60"
type input "50"
type input "40"
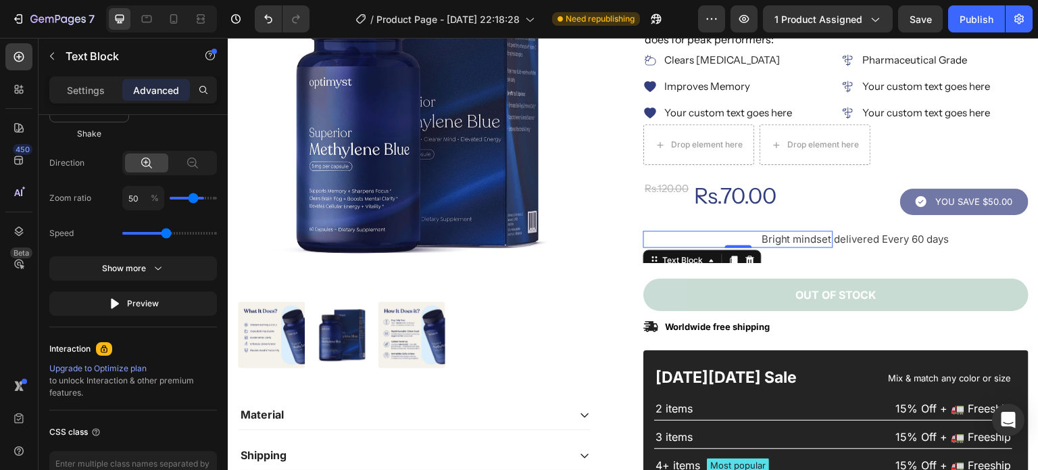
type input "40"
type input "30"
type input "20"
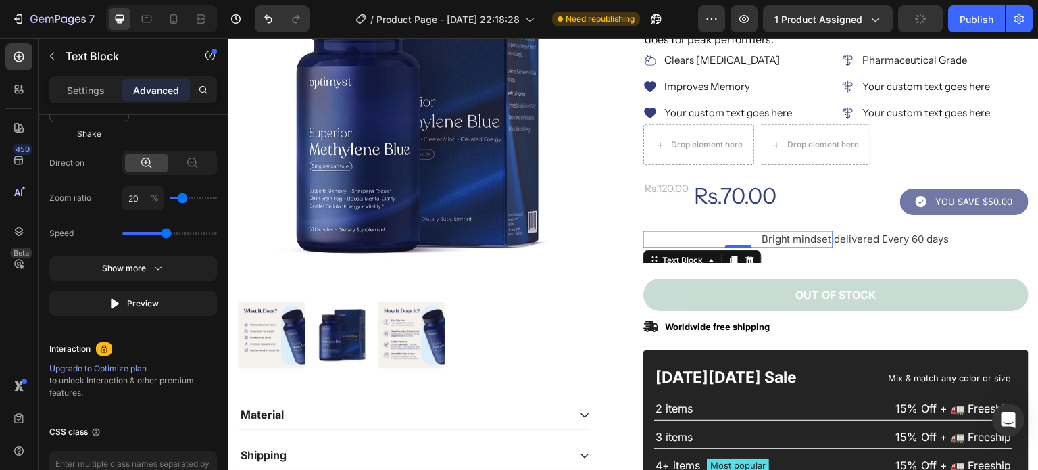
type input "10"
drag, startPoint x: 203, startPoint y: 199, endPoint x: 179, endPoint y: 197, distance: 23.7
type input "10"
click at [179, 197] on input "range" at bounding box center [193, 198] width 47 height 3
click at [968, 27] on button "Publish" at bounding box center [976, 18] width 57 height 27
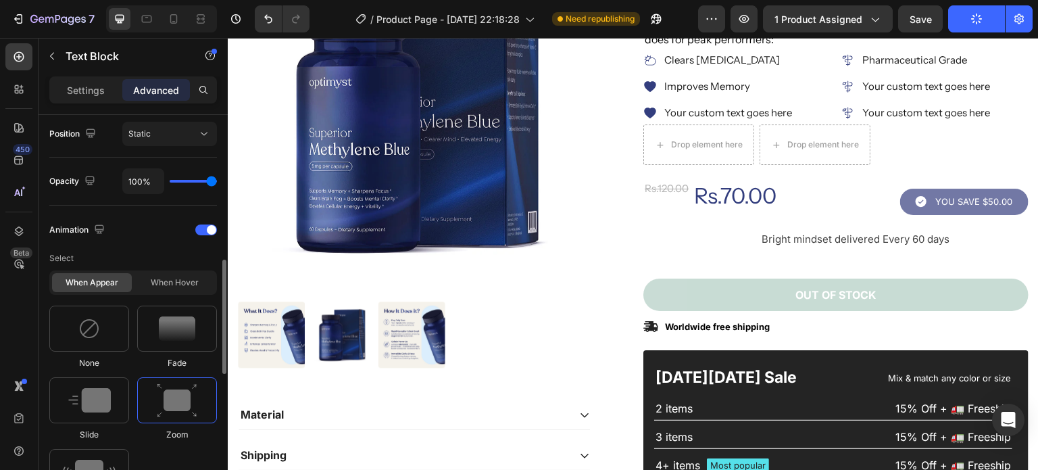
scroll to position [497, 0]
click at [771, 255] on div "Bright mindset Text Block delivered Every 60 days Text Block Row" at bounding box center [833, 246] width 380 height 32
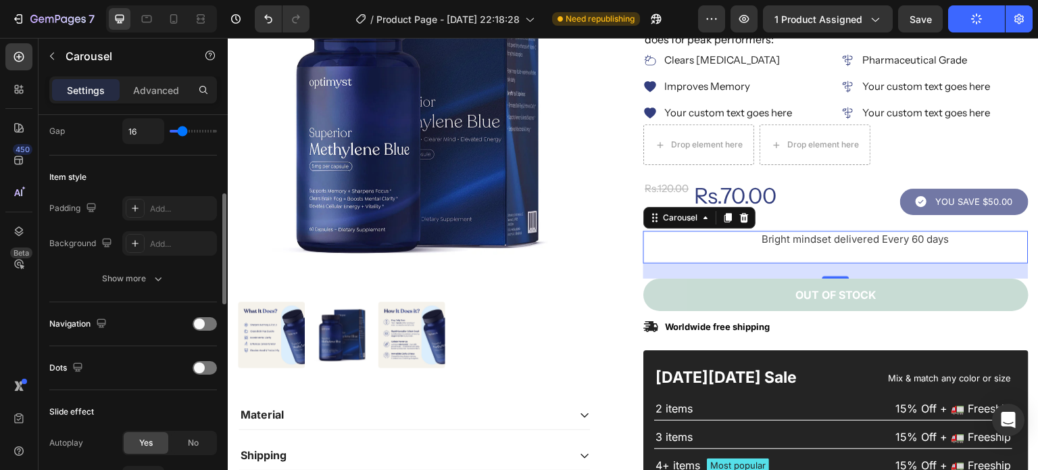
scroll to position [289, 0]
click at [138, 275] on div "Show more" at bounding box center [133, 275] width 63 height 14
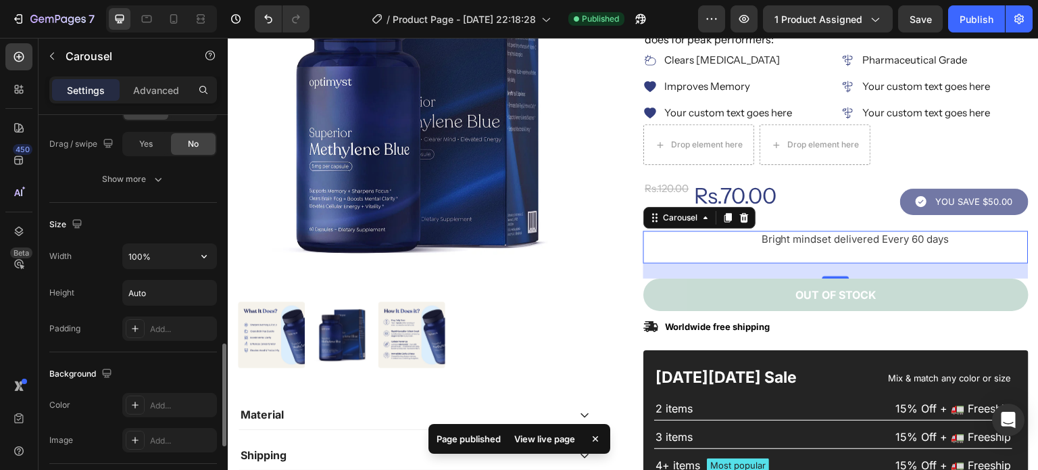
scroll to position [867, 0]
click at [155, 166] on button "Show more" at bounding box center [133, 178] width 168 height 24
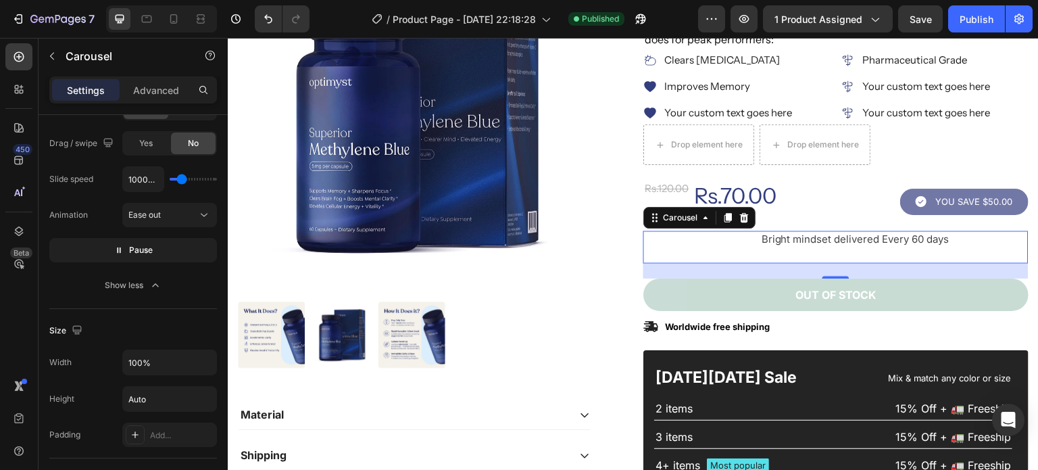
drag, startPoint x: 127, startPoint y: 257, endPoint x: 345, endPoint y: 78, distance: 282.7
click at [127, 257] on button "Pause" at bounding box center [133, 250] width 168 height 24
click at [966, 21] on div "Publish" at bounding box center [976, 19] width 34 height 14
click at [780, 239] on span "Bright mindset" at bounding box center [796, 238] width 70 height 13
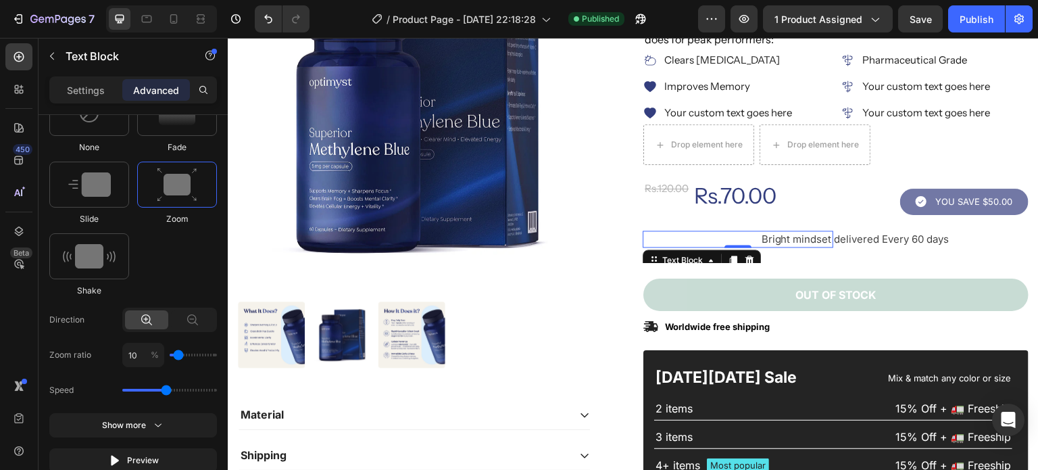
scroll to position [853, 0]
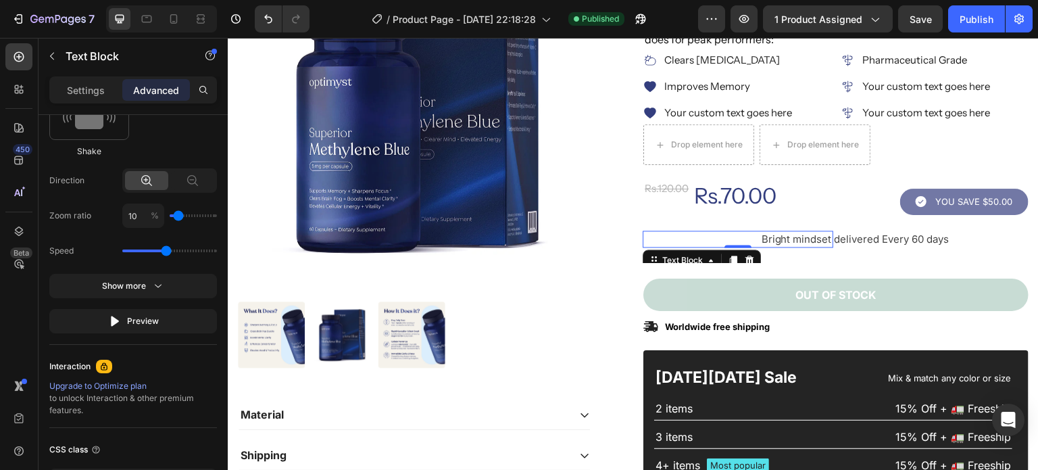
type input "20"
click at [182, 214] on input "range" at bounding box center [193, 215] width 47 height 3
drag, startPoint x: 168, startPoint y: 253, endPoint x: 146, endPoint y: 253, distance: 22.3
click at [146, 252] on input "range" at bounding box center [169, 250] width 95 height 3
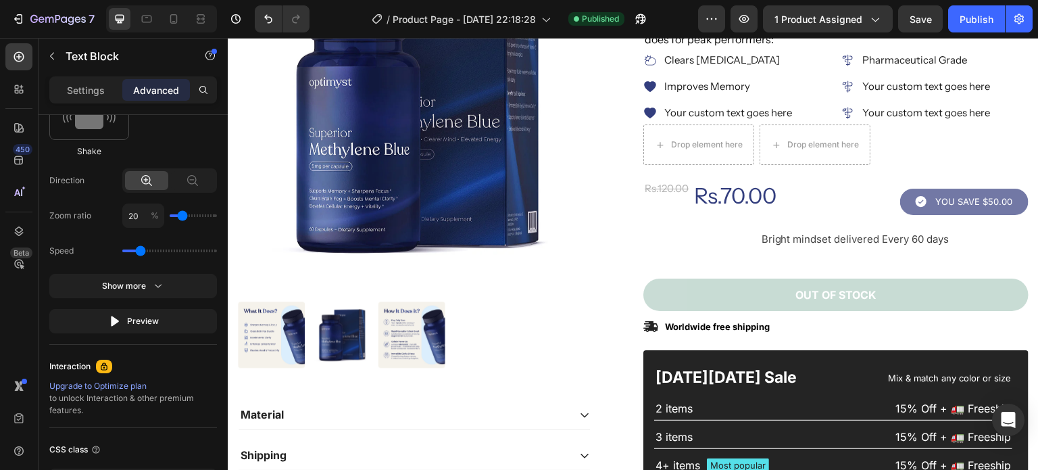
type input "0.9"
click at [141, 251] on input "range" at bounding box center [169, 250] width 95 height 3
click at [139, 319] on div "Preview" at bounding box center [133, 321] width 51 height 14
type input "50"
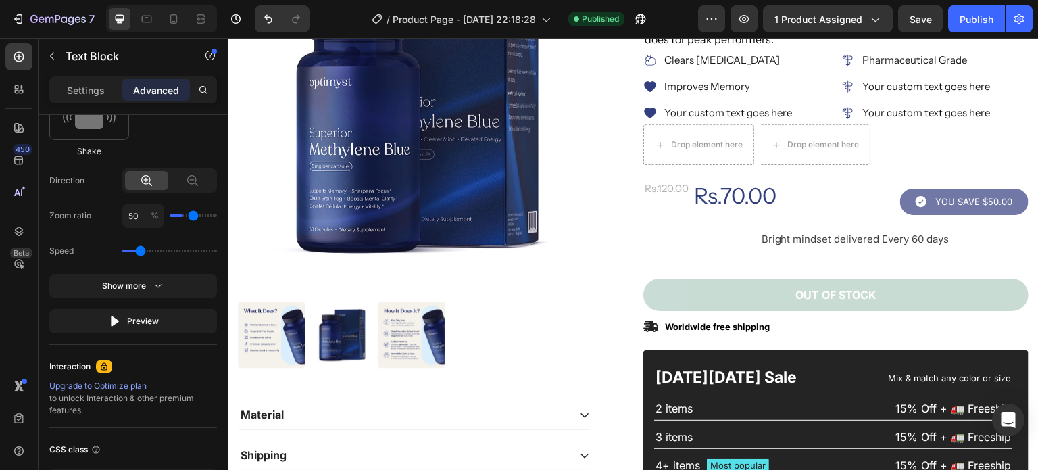
type input "80"
drag, startPoint x: 182, startPoint y: 215, endPoint x: 205, endPoint y: 212, distance: 23.8
type input "80"
click at [205, 214] on input "range" at bounding box center [193, 215] width 47 height 3
click at [134, 311] on button "Preview" at bounding box center [133, 321] width 168 height 24
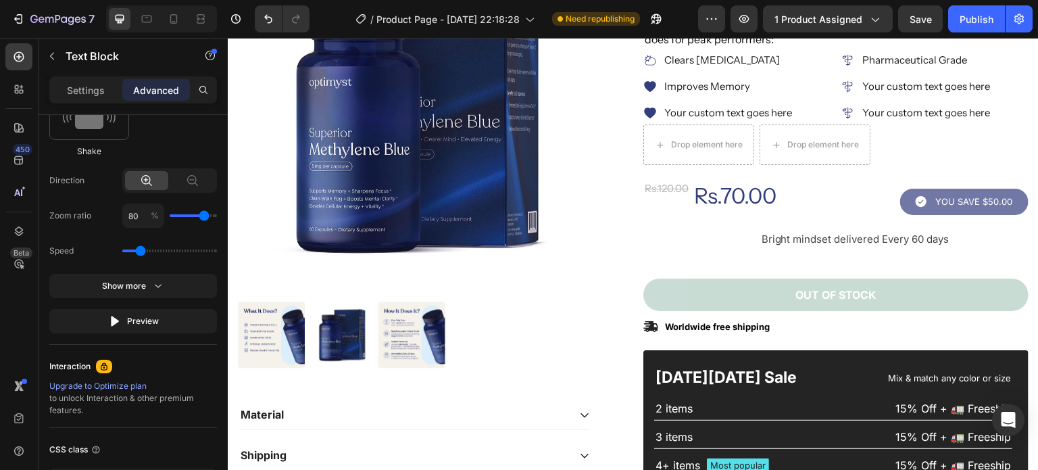
click at [134, 311] on button "Preview" at bounding box center [133, 321] width 168 height 24
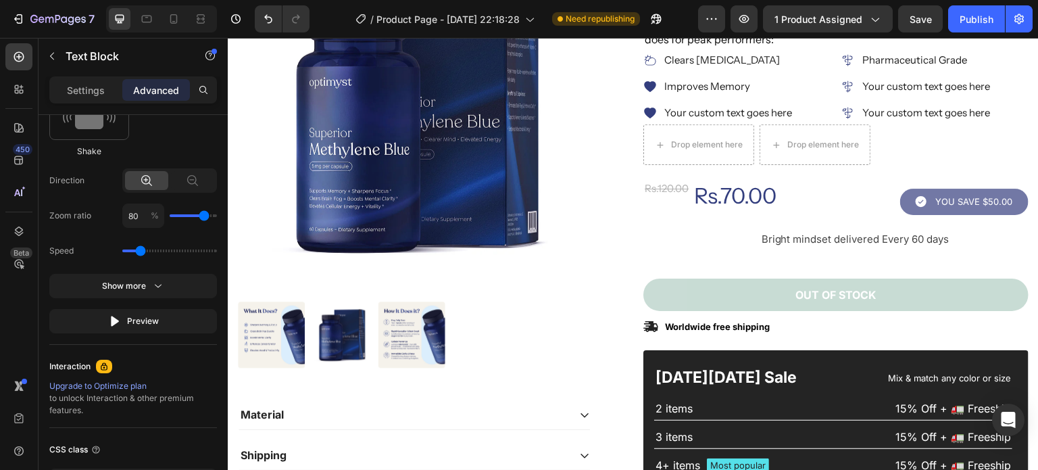
click at [134, 311] on button "Preview" at bounding box center [133, 321] width 168 height 24
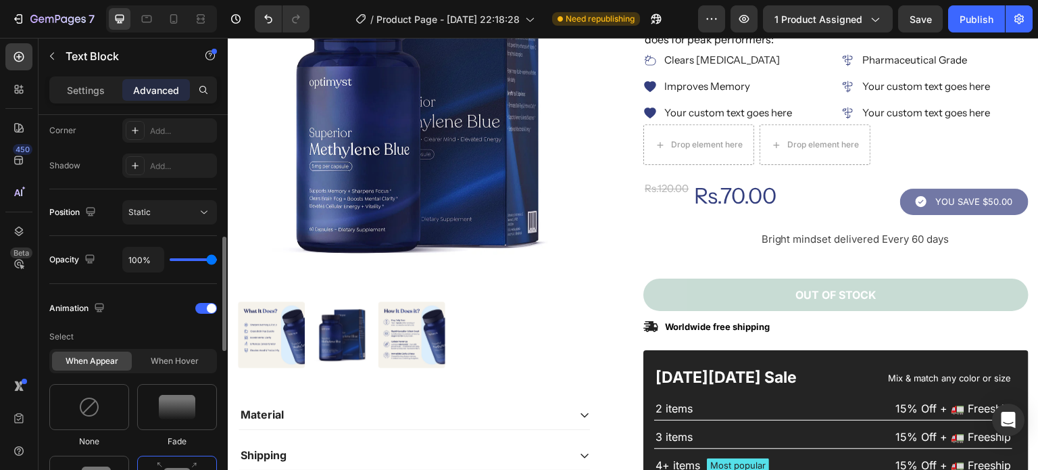
scroll to position [419, 0]
click at [780, 259] on div "Bright mindset Text Block 0 delivered Every 60 days Text Block Row" at bounding box center [833, 246] width 380 height 32
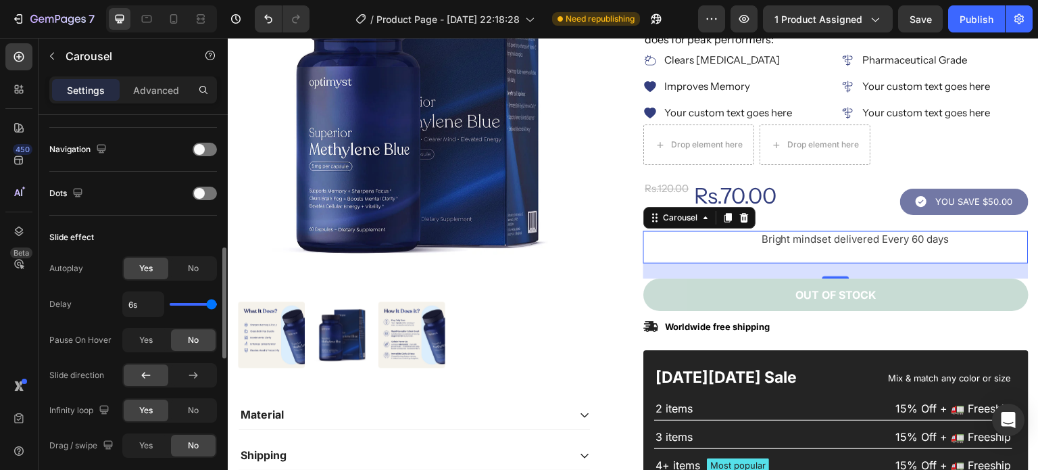
scroll to position [461, 0]
click at [191, 261] on span "No" at bounding box center [193, 266] width 11 height 12
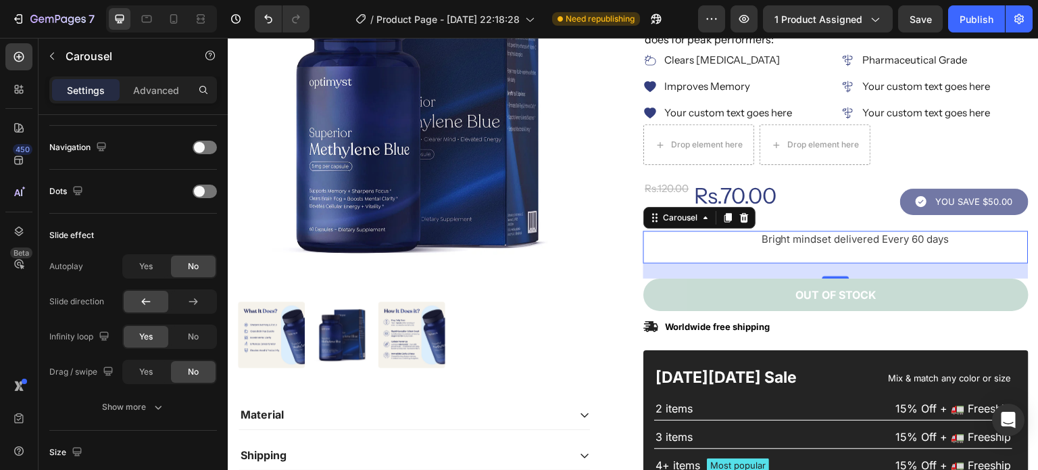
click at [203, 137] on div "Navigation" at bounding box center [133, 147] width 168 height 22
click at [197, 157] on div "Navigation" at bounding box center [133, 148] width 168 height 44
click at [205, 151] on div at bounding box center [205, 148] width 24 height 14
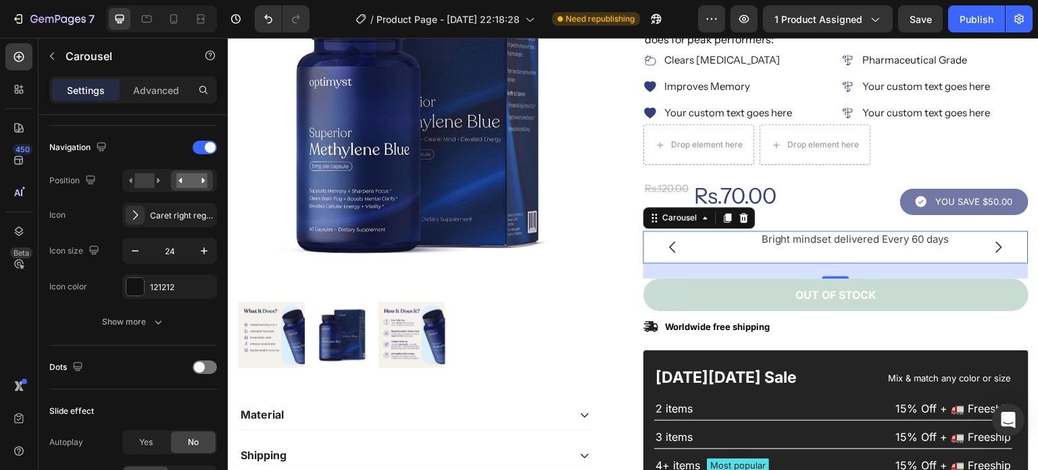
drag, startPoint x: 986, startPoint y: 18, endPoint x: 571, endPoint y: 58, distance: 416.8
click at [986, 18] on div "Publish" at bounding box center [976, 19] width 34 height 14
click at [588, 293] on div "Product Images" at bounding box center [430, 153] width 385 height 430
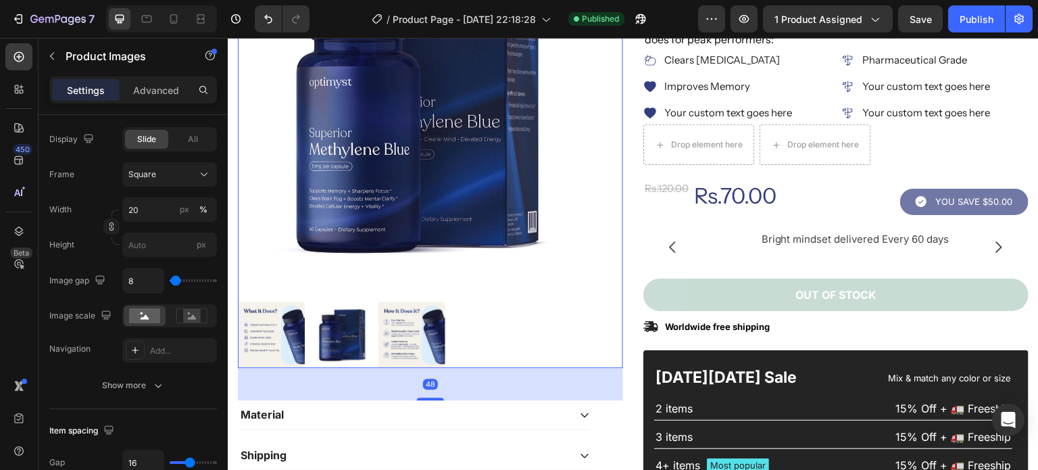
scroll to position [0, 0]
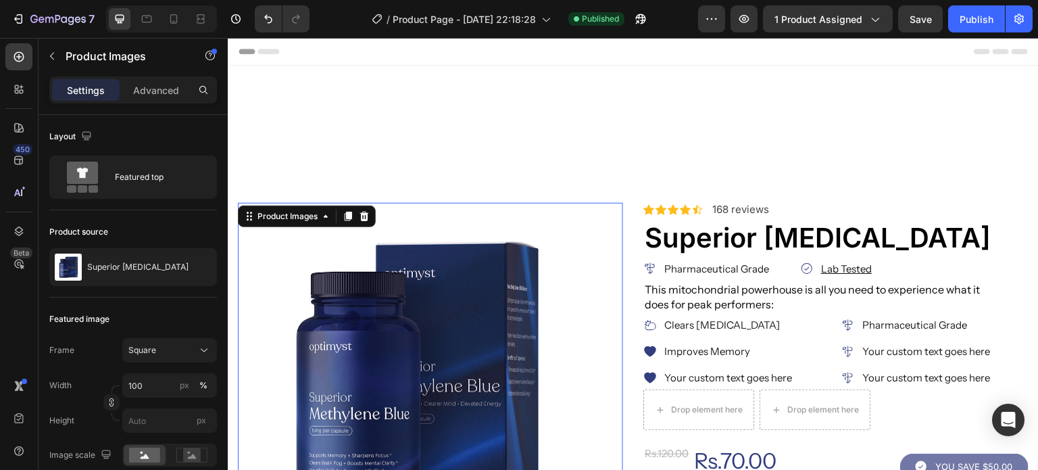
scroll to position [265, 0]
